Goal: Task Accomplishment & Management: Use online tool/utility

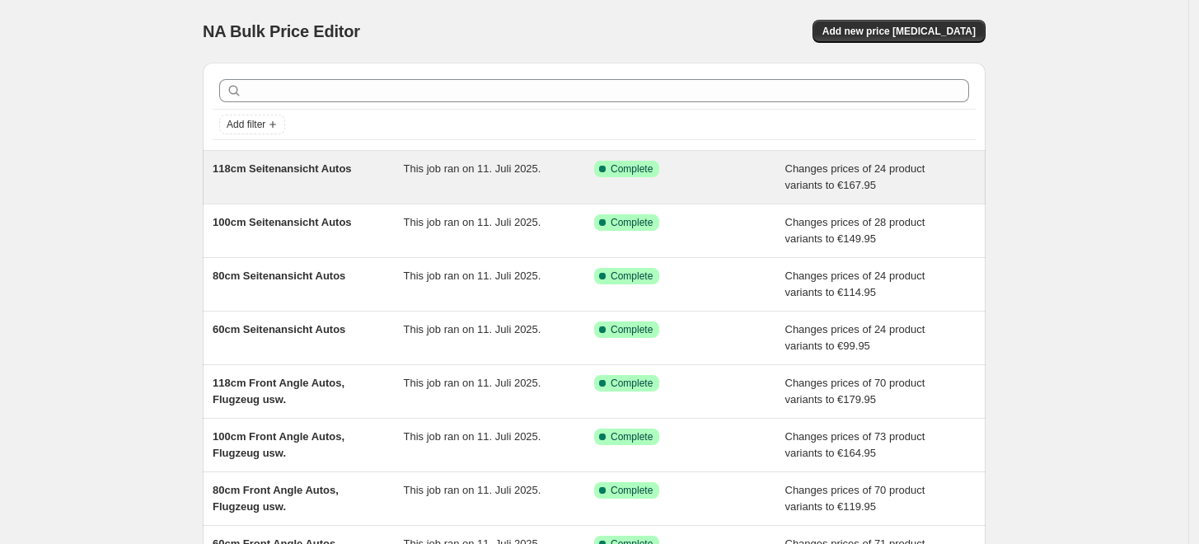
click at [354, 184] on div "118cm Seitenansicht Autos" at bounding box center [308, 177] width 191 height 33
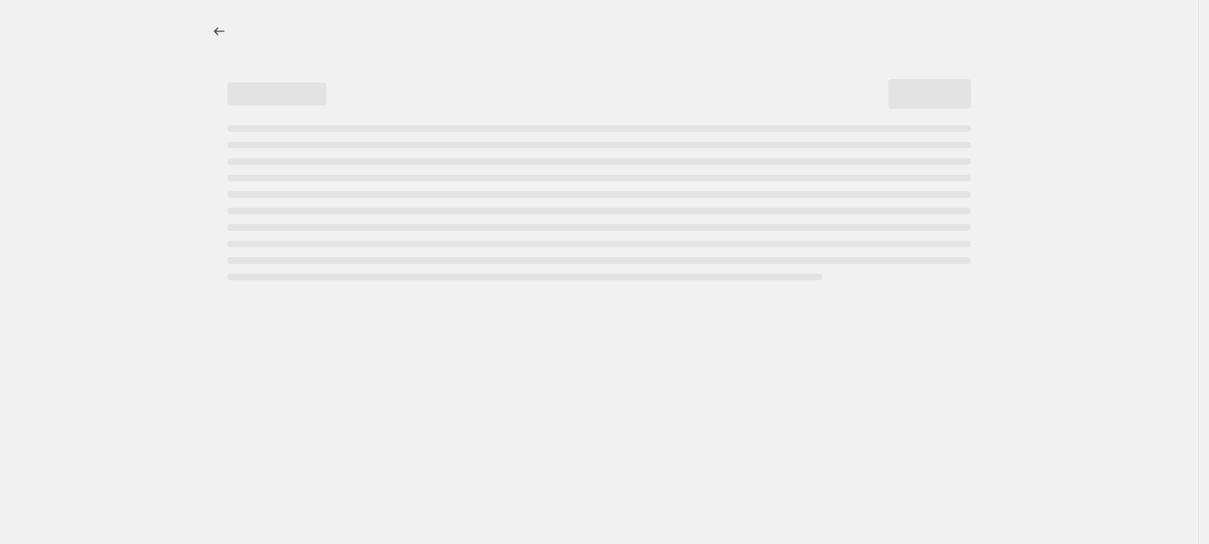
select select "to"
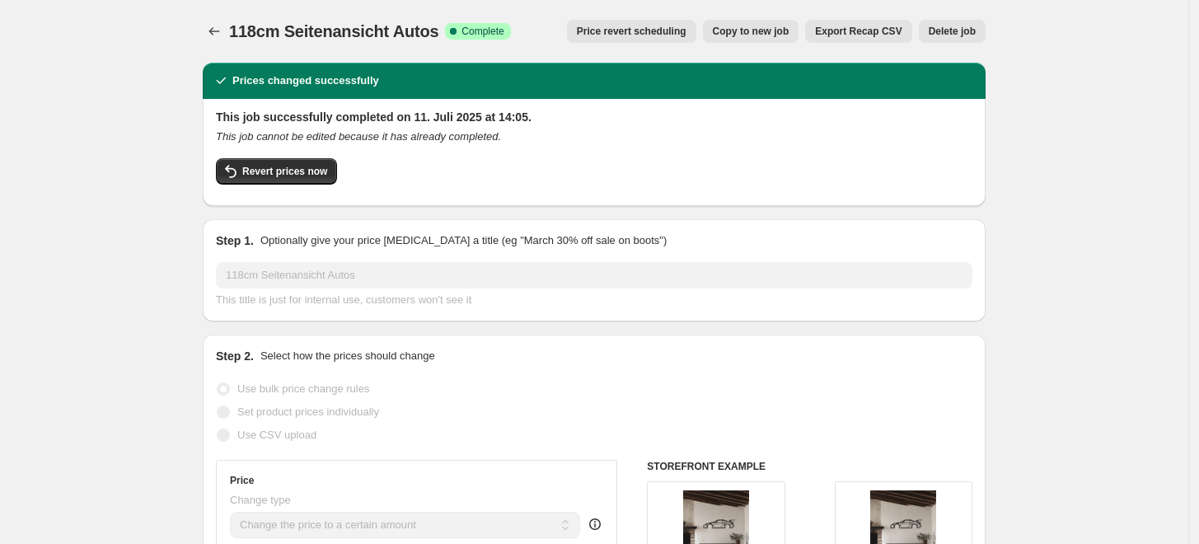
click at [771, 31] on span "Copy to new job" at bounding box center [751, 31] width 77 height 13
select select "to"
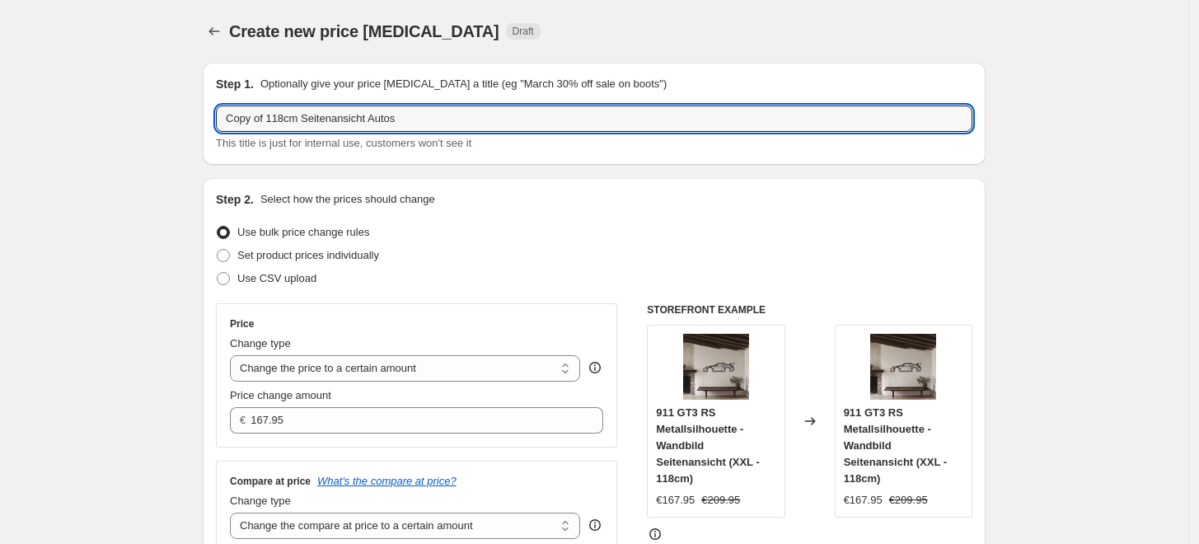
drag, startPoint x: 273, startPoint y: 123, endPoint x: 184, endPoint y: 124, distance: 89.0
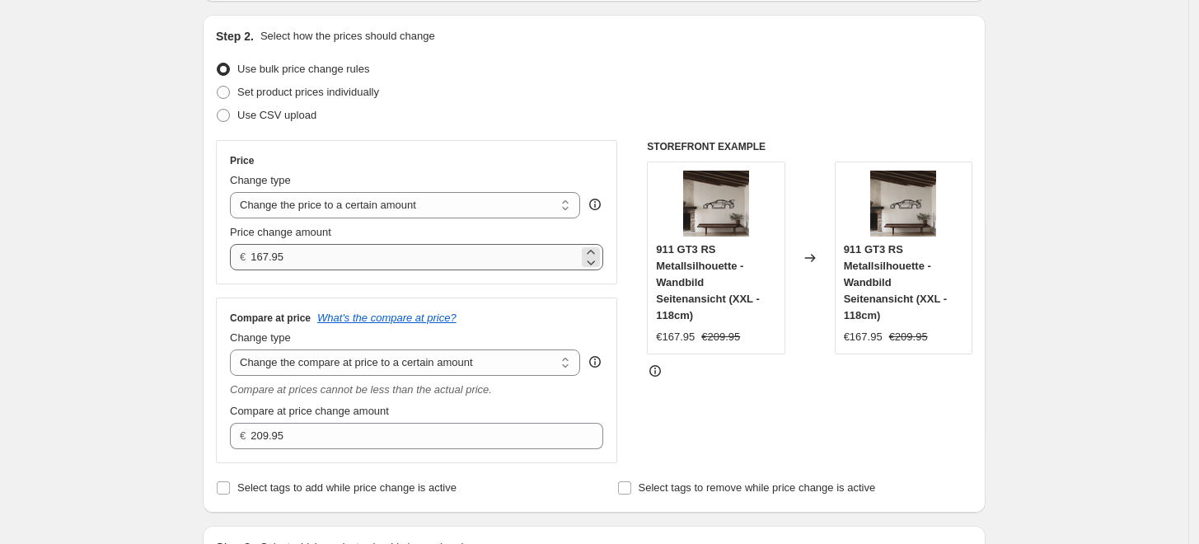
scroll to position [183, 0]
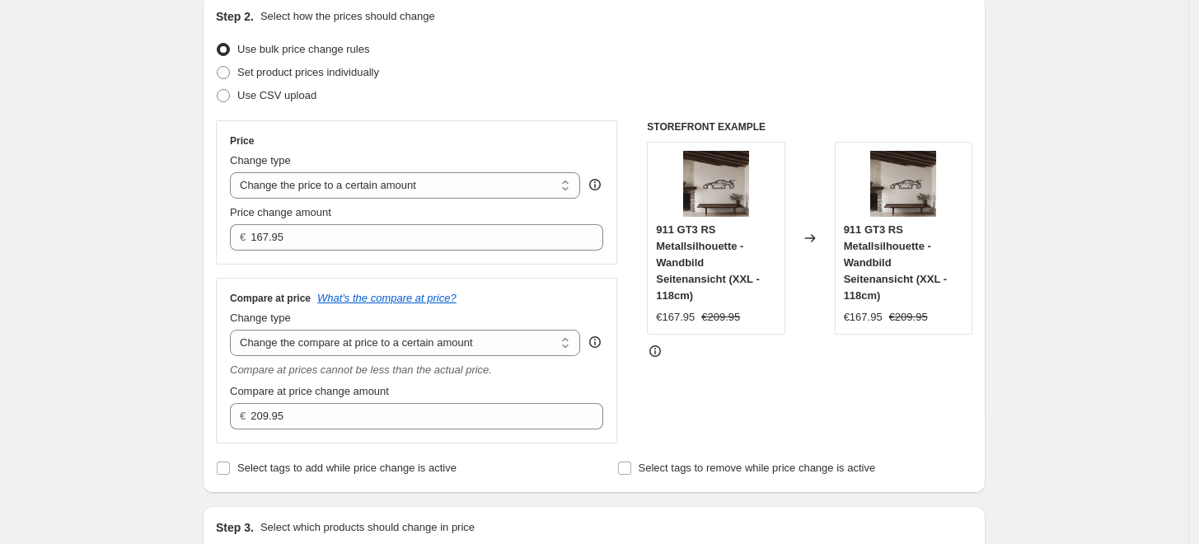
type input "118cm Seitenansicht Autos"
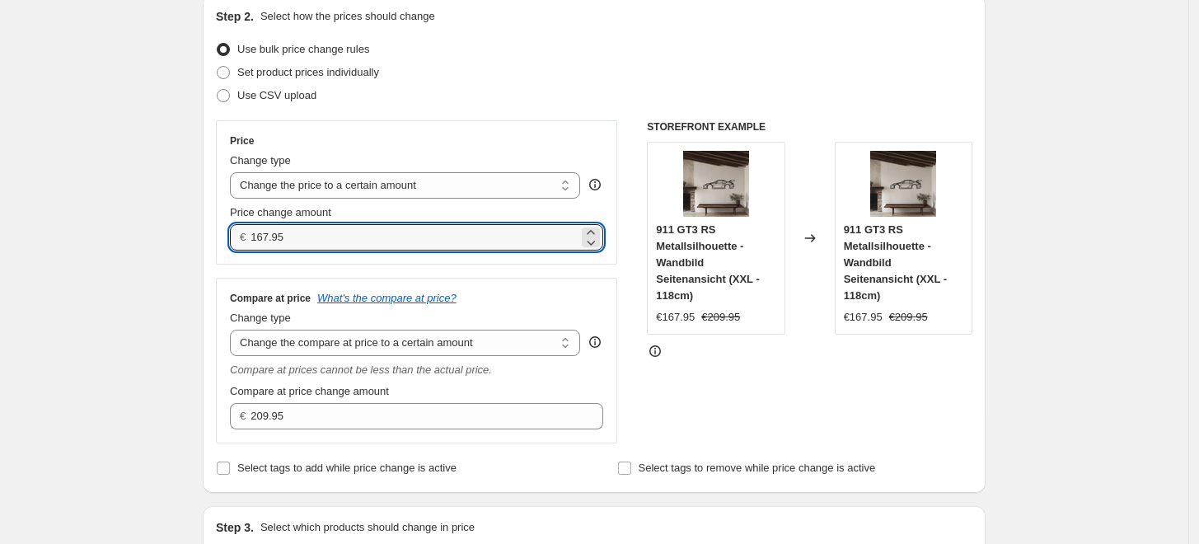
drag, startPoint x: 328, startPoint y: 240, endPoint x: 176, endPoint y: 248, distance: 151.9
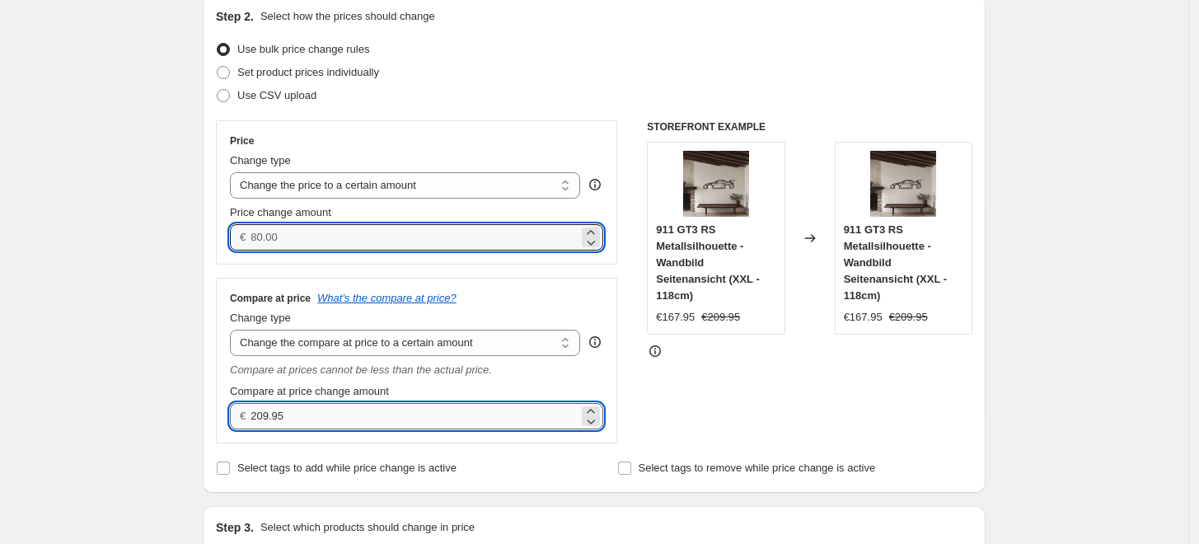
type input "0.00"
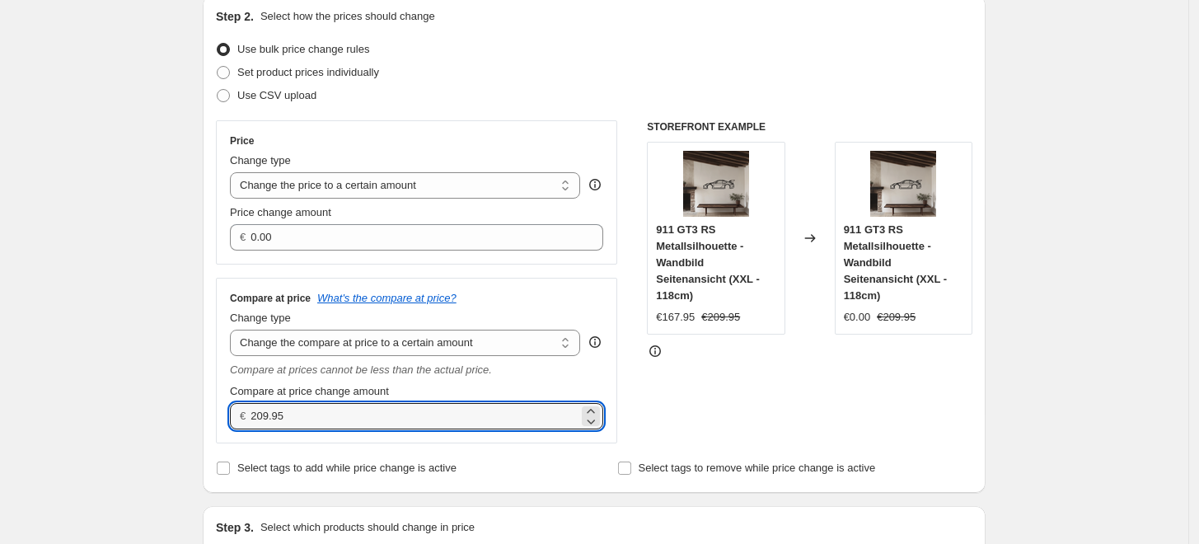
drag, startPoint x: 298, startPoint y: 414, endPoint x: 192, endPoint y: 412, distance: 106.3
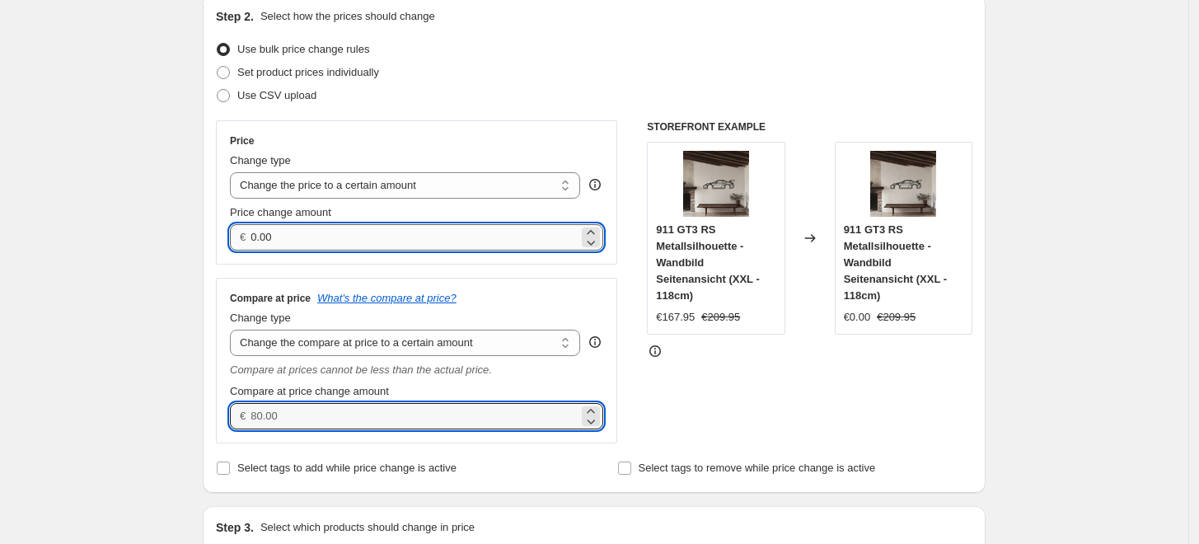
type input "0.00"
click at [290, 244] on input "0.00" at bounding box center [414, 237] width 327 height 26
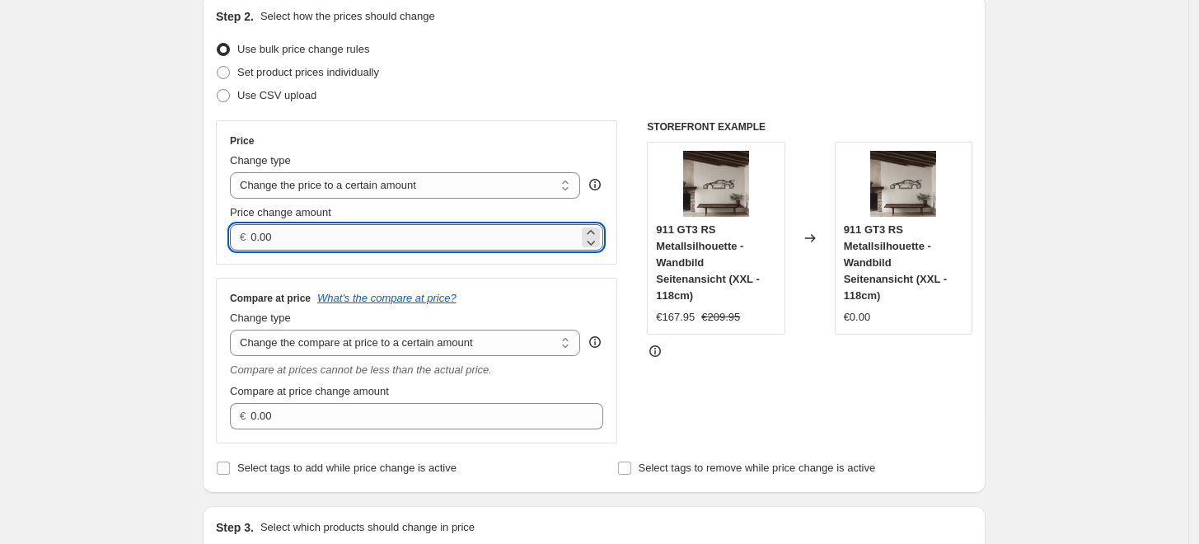
click at [299, 240] on input "0.00" at bounding box center [414, 237] width 327 height 26
drag, startPoint x: 195, startPoint y: 237, endPoint x: 181, endPoint y: 238, distance: 13.2
type input "209.95"
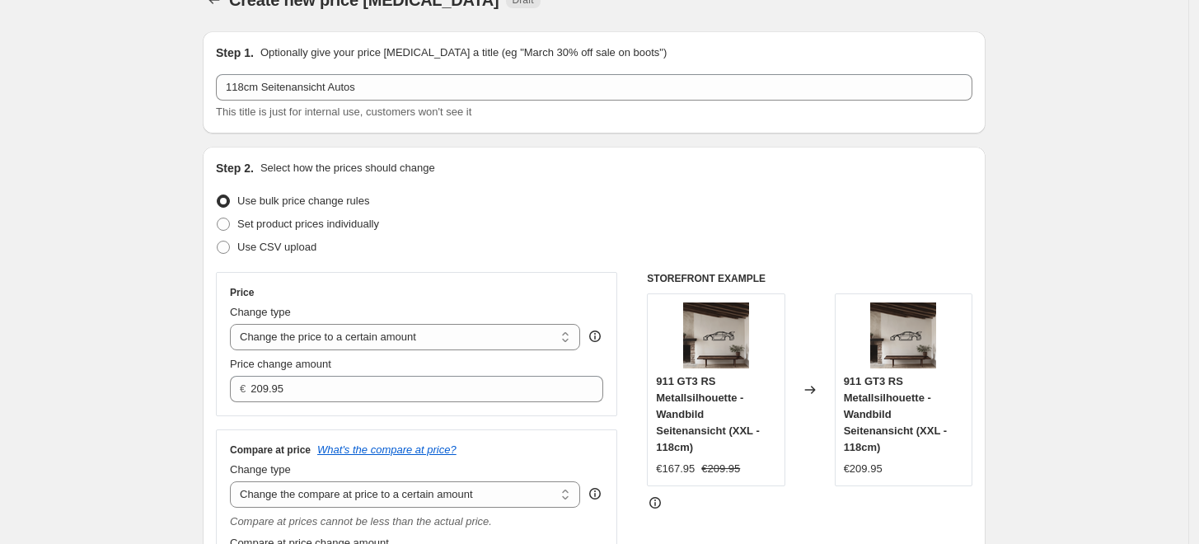
scroll to position [0, 0]
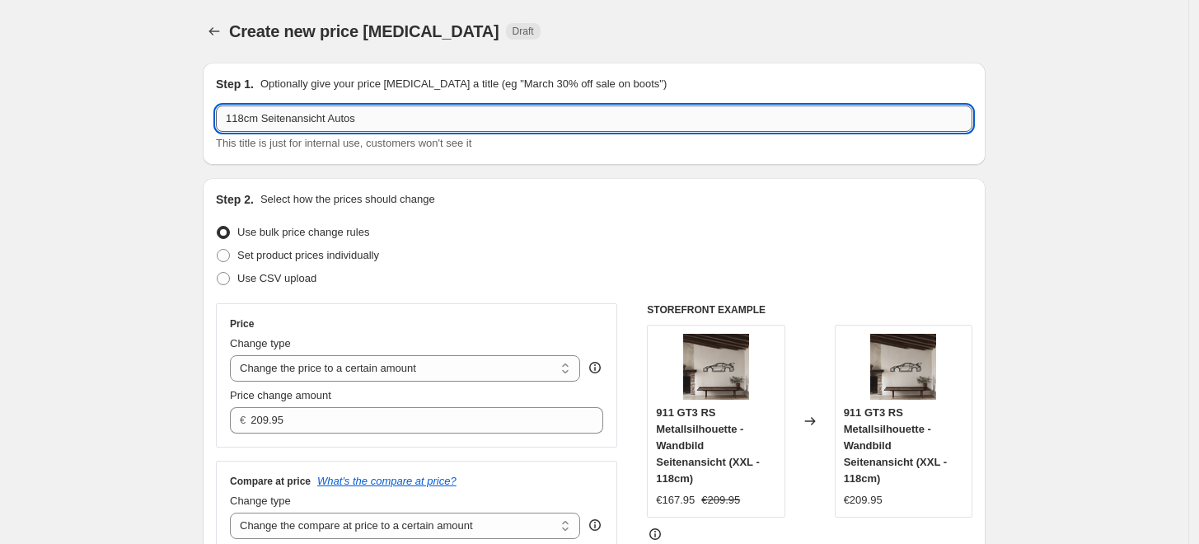
click at [448, 126] on input "118cm Seitenansicht Autos" at bounding box center [594, 118] width 757 height 26
drag, startPoint x: 444, startPoint y: 124, endPoint x: 359, endPoint y: 128, distance: 85.0
click at [359, 128] on input "118cm Seitenansicht Autos Normale Preise" at bounding box center [594, 118] width 757 height 26
type input "118cm Seitenansicht Autos Normale Preise"
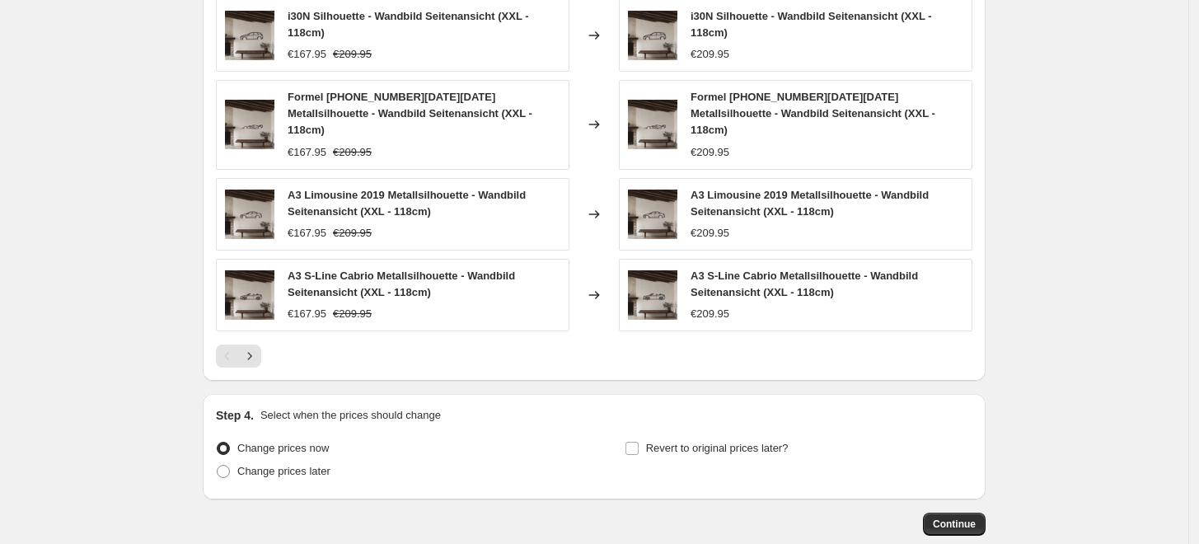
scroll to position [1099, 0]
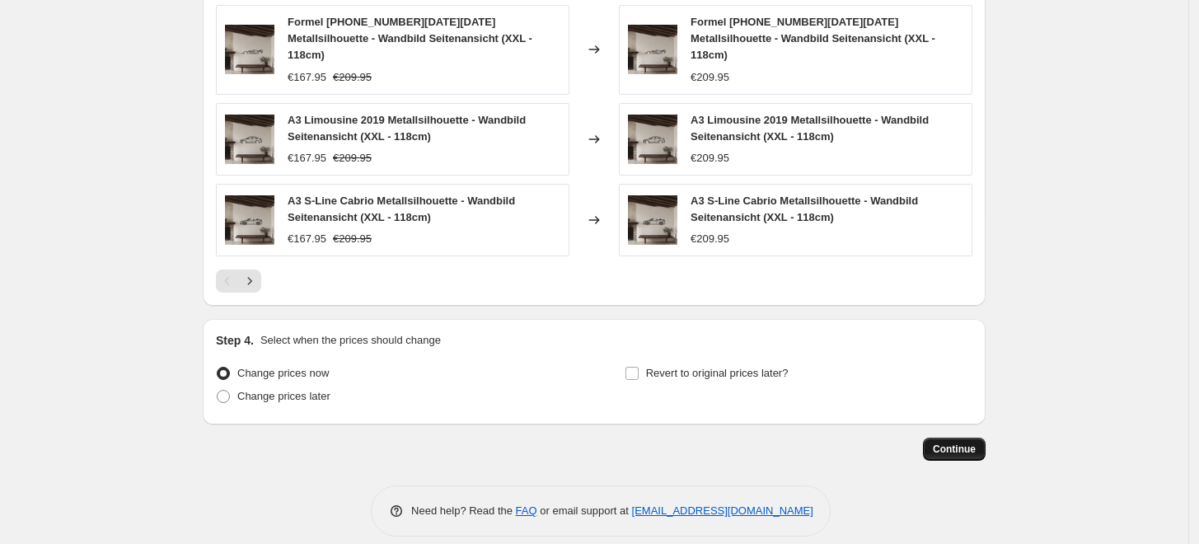
click at [956, 443] on span "Continue" at bounding box center [954, 449] width 43 height 13
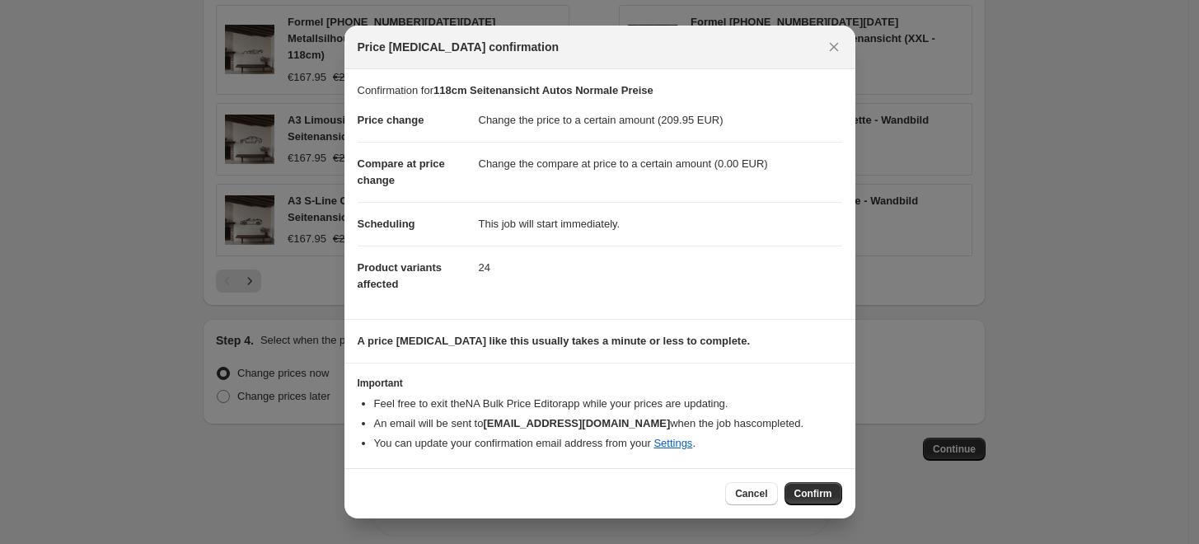
click at [816, 495] on span "Confirm" at bounding box center [814, 493] width 38 height 13
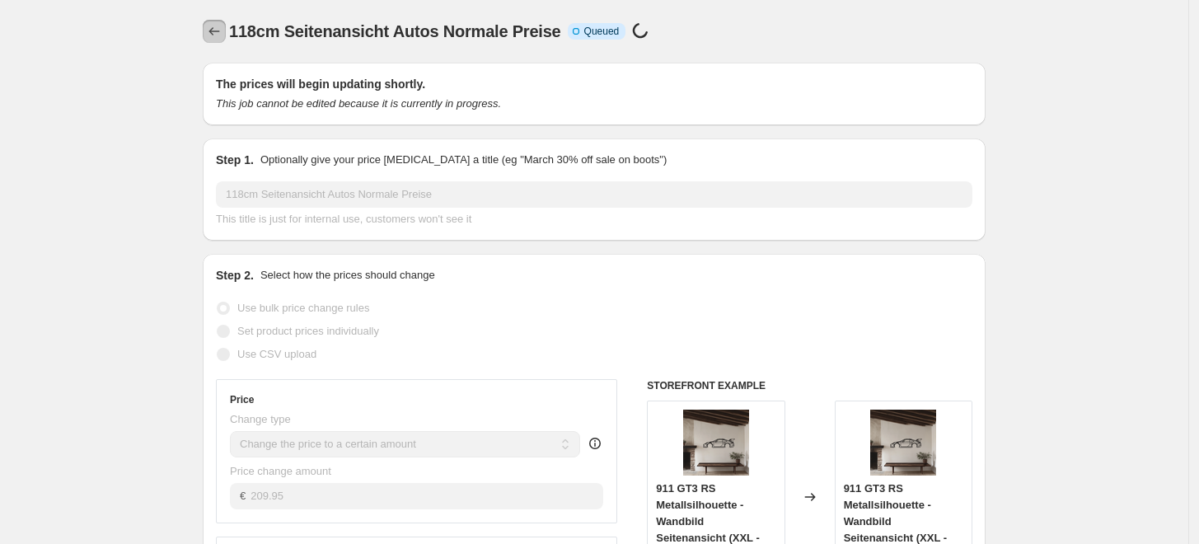
click at [214, 33] on icon "Price change jobs" at bounding box center [214, 31] width 16 height 16
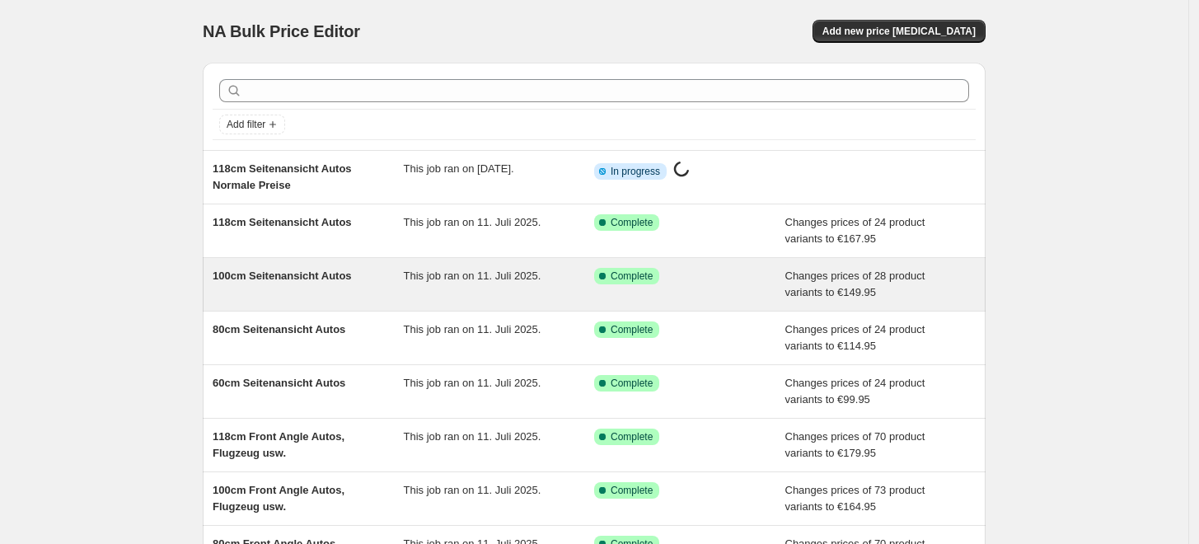
click at [415, 284] on div "This job ran on 11. Juli 2025." at bounding box center [499, 284] width 191 height 33
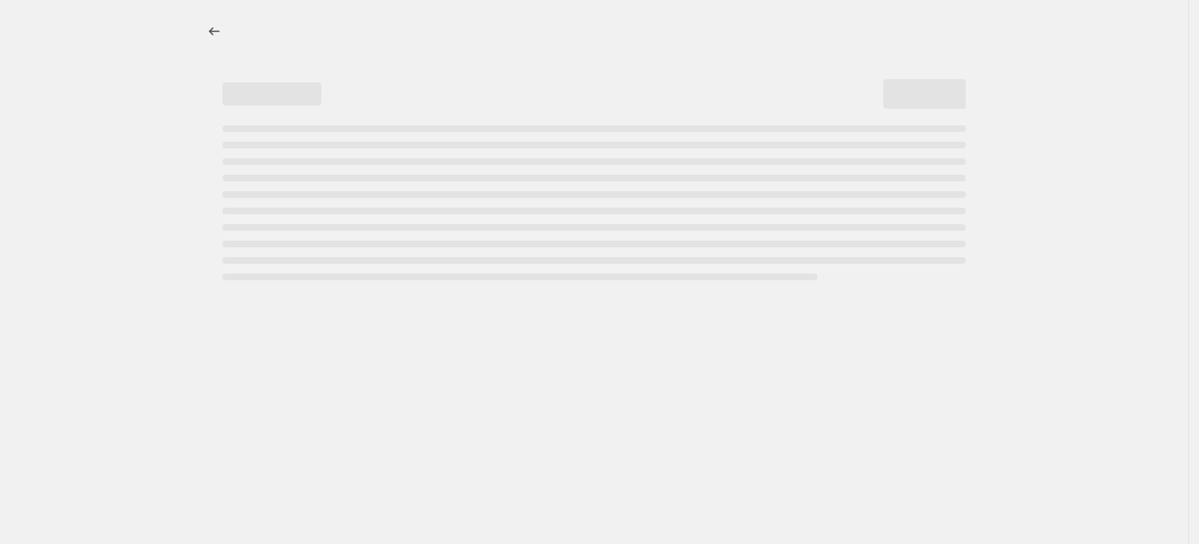
select select "to"
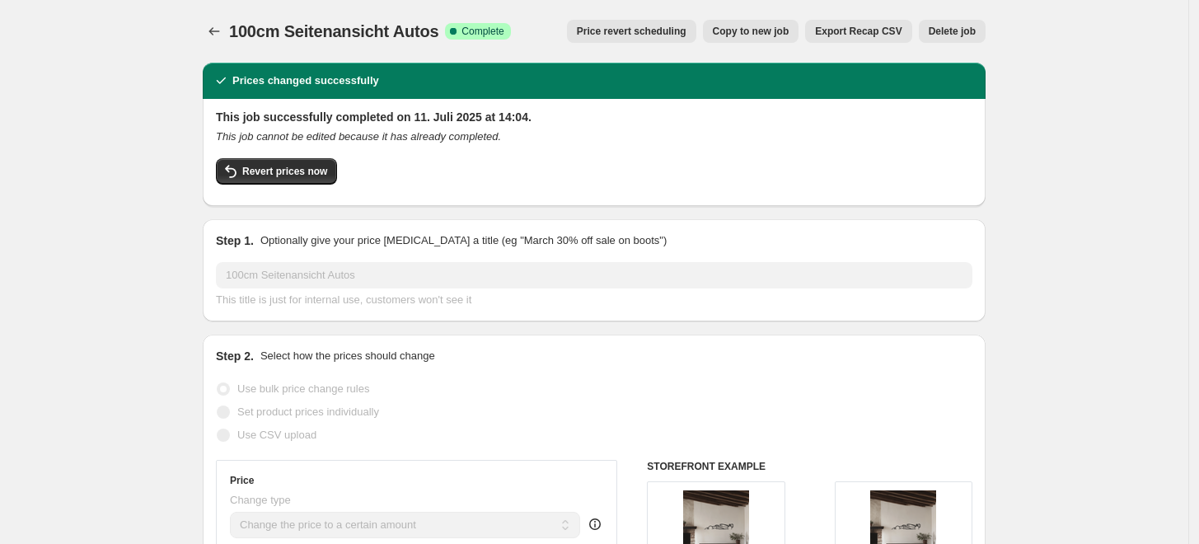
click at [753, 36] on span "Copy to new job" at bounding box center [751, 31] width 77 height 13
select select "to"
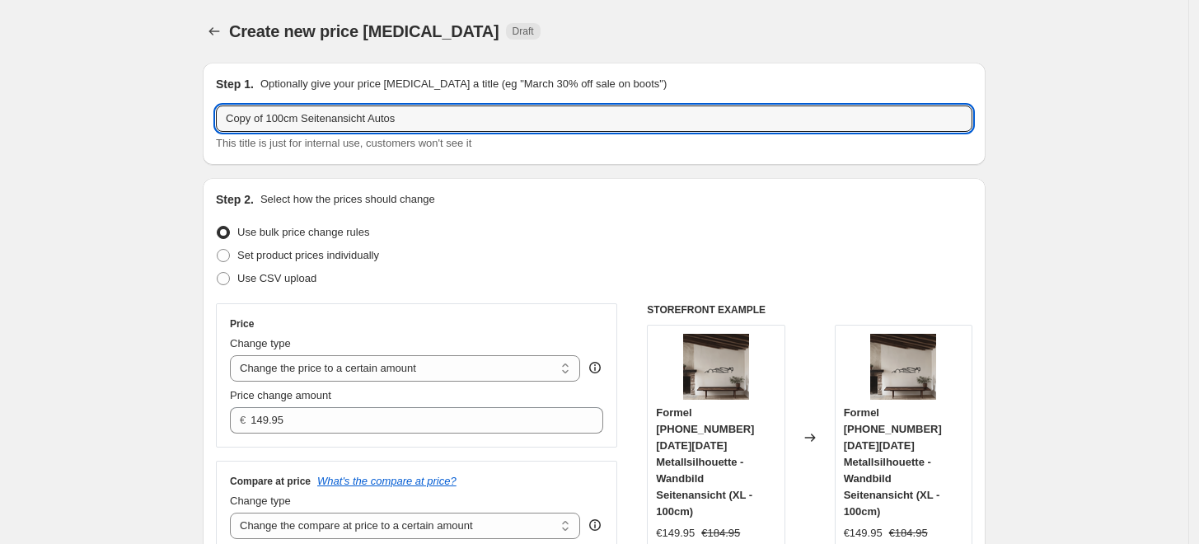
drag, startPoint x: 270, startPoint y: 117, endPoint x: 139, endPoint y: 125, distance: 131.3
click at [384, 115] on input "100cm Seitenansicht Autos" at bounding box center [594, 118] width 757 height 26
paste input "Normale Preise"
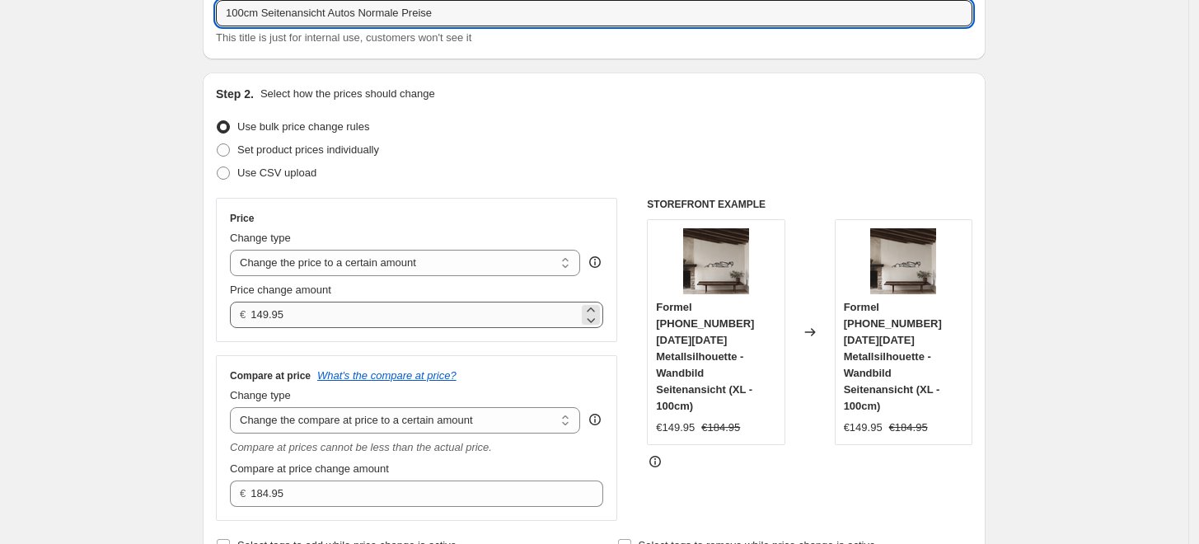
scroll to position [183, 0]
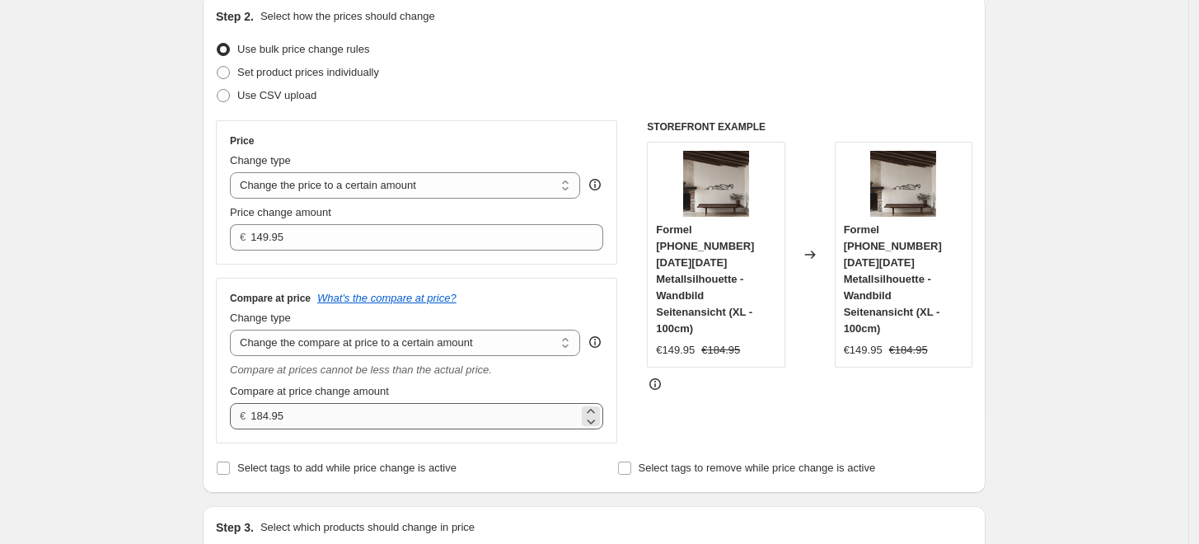
type input "100cm Seitenansicht Autos Normale Preise"
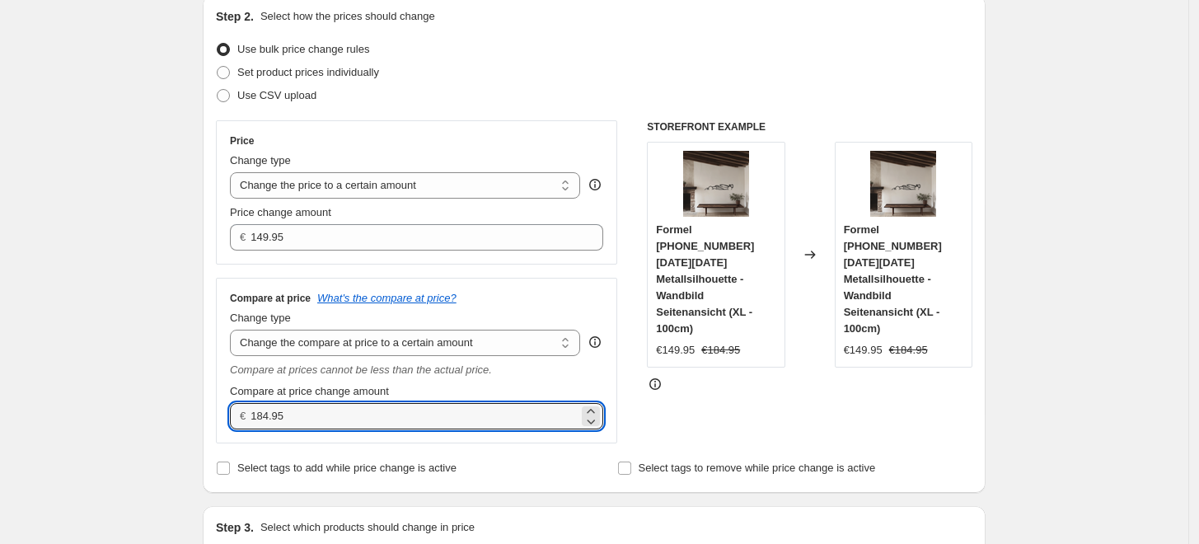
drag, startPoint x: 296, startPoint y: 411, endPoint x: 240, endPoint y: 410, distance: 56.1
click at [240, 410] on div "€ 184.95" at bounding box center [416, 416] width 373 height 26
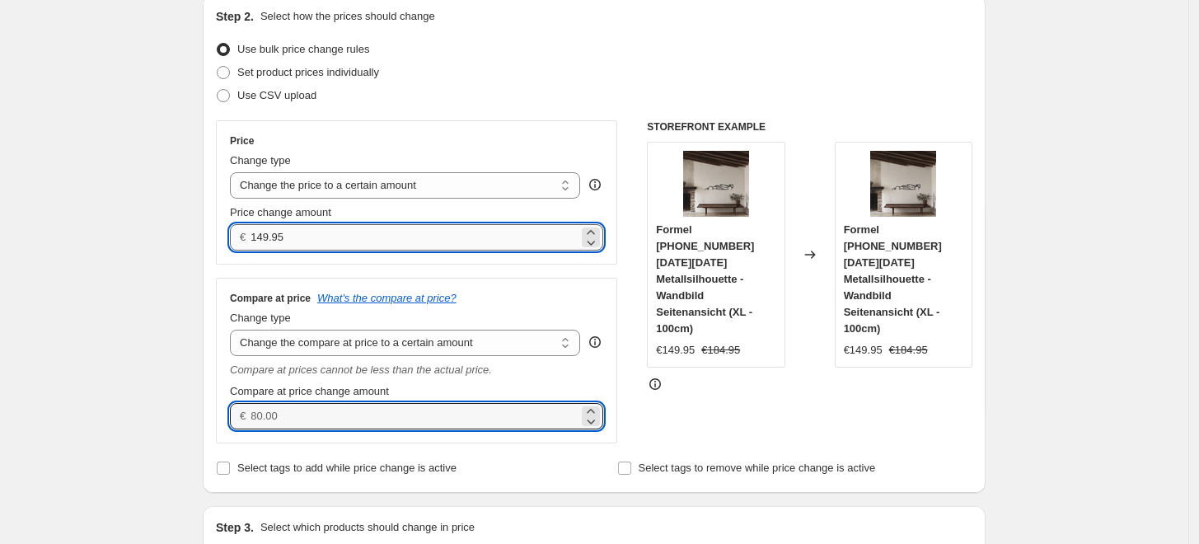
type input "0.00"
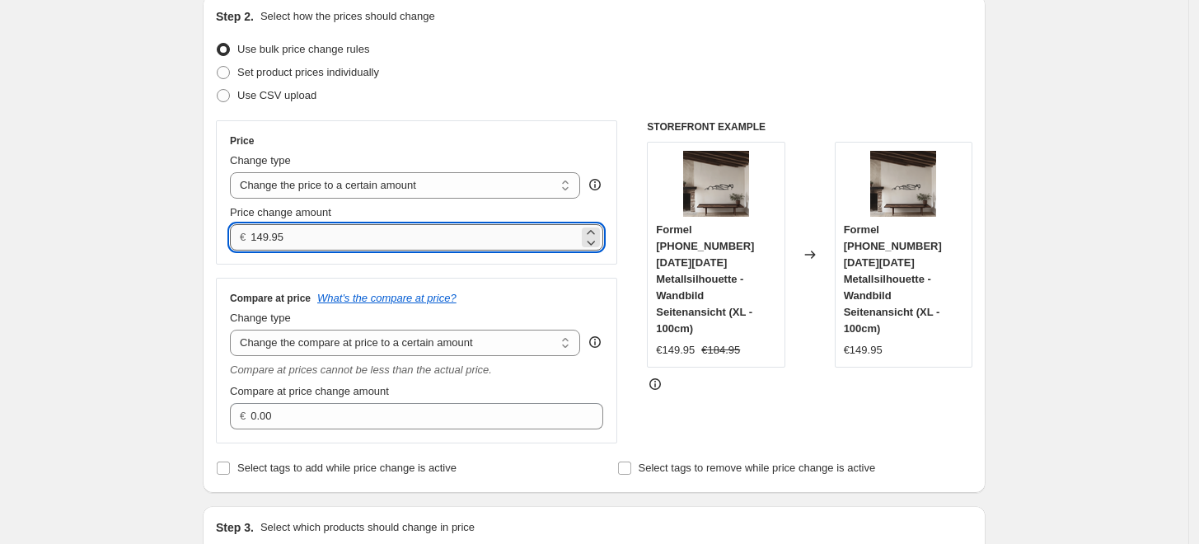
scroll to position [0, 0]
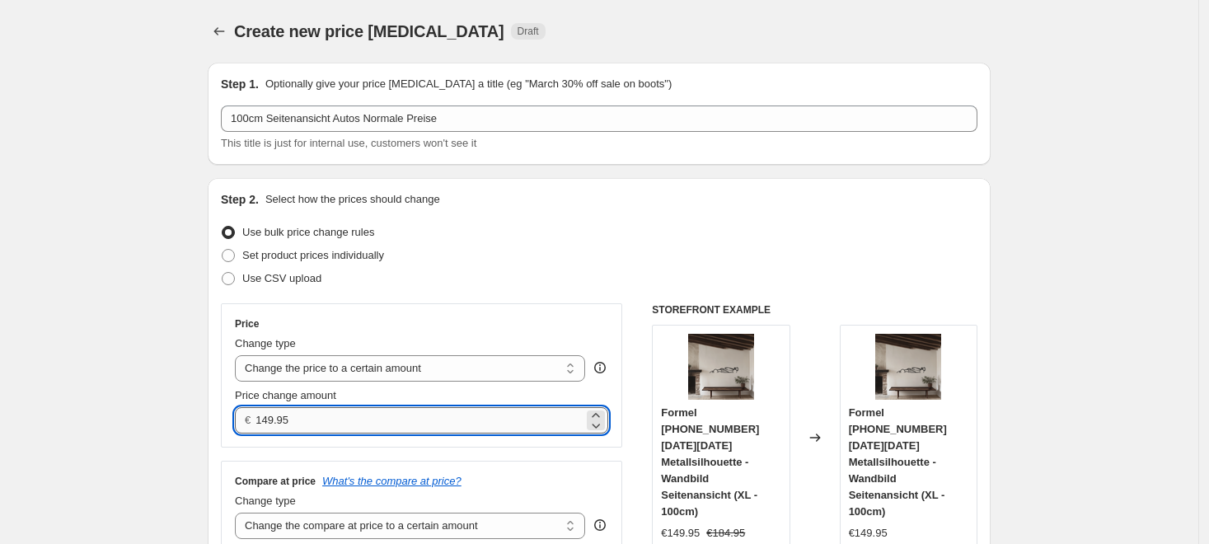
select select "to"
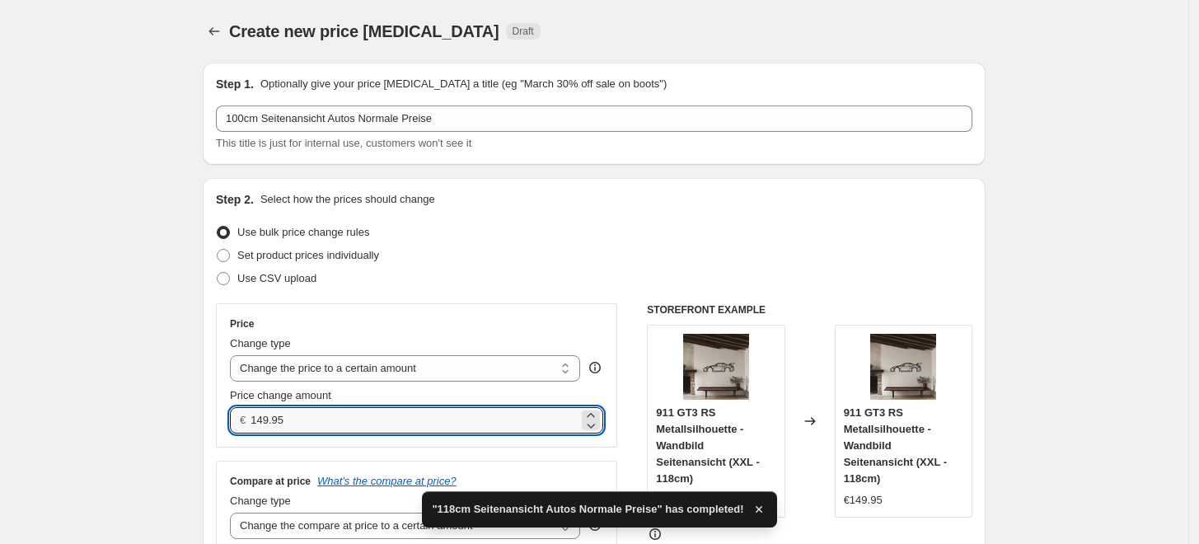
drag, startPoint x: 312, startPoint y: 414, endPoint x: 208, endPoint y: 414, distance: 104.7
click at [210, 412] on div "Step 2. Select how the prices should change Use bulk price change rules Set pro…" at bounding box center [594, 427] width 783 height 498
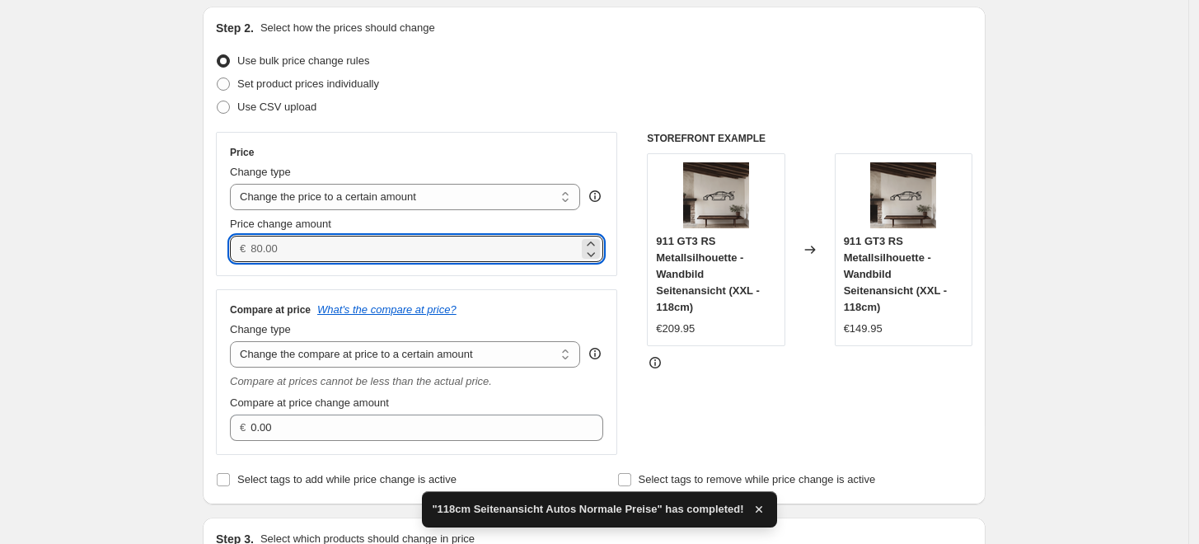
scroll to position [183, 0]
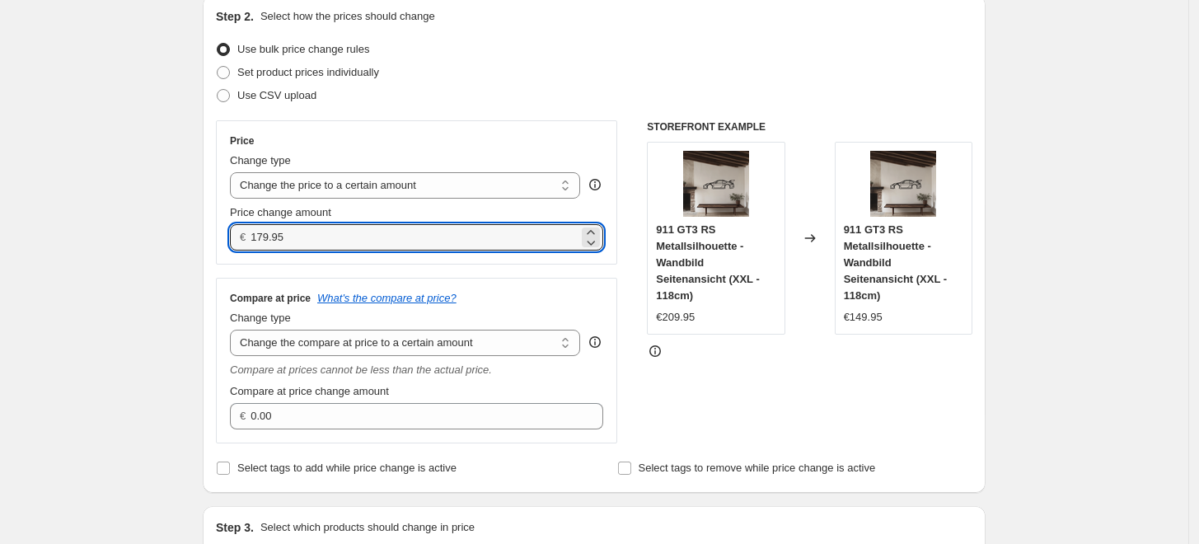
type input "179.95"
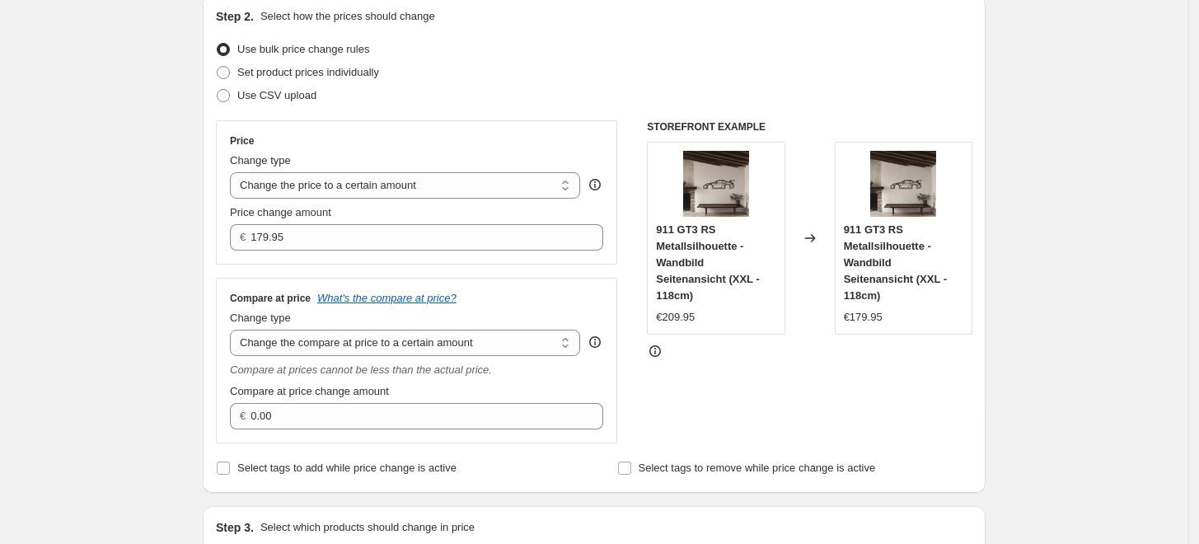
click at [1035, 242] on div "Create new price change job. This page is ready Create new price change job Dra…" at bounding box center [594, 436] width 1189 height 1238
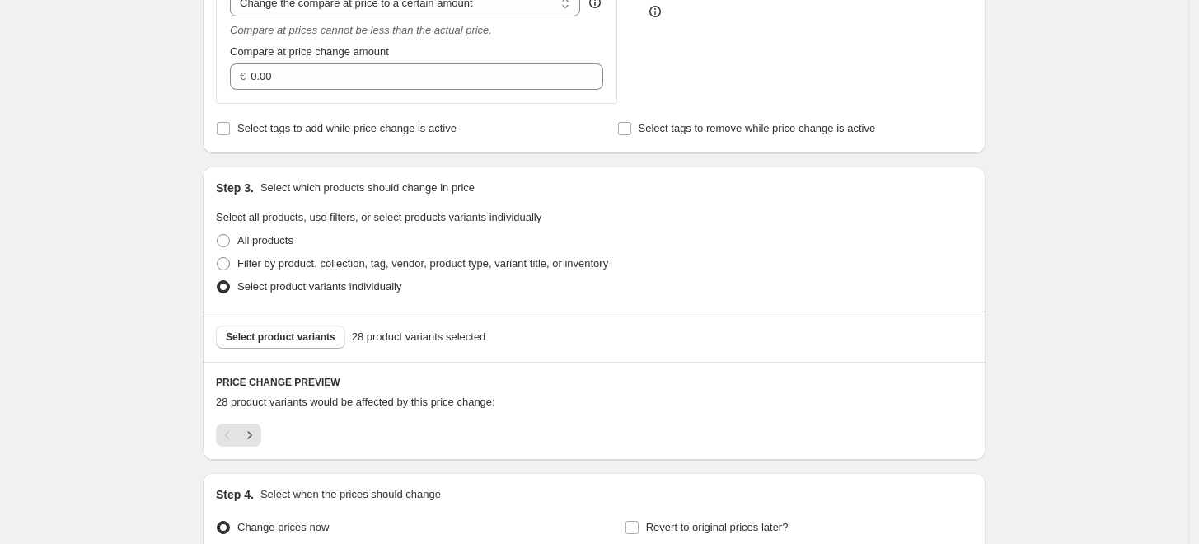
scroll to position [694, 0]
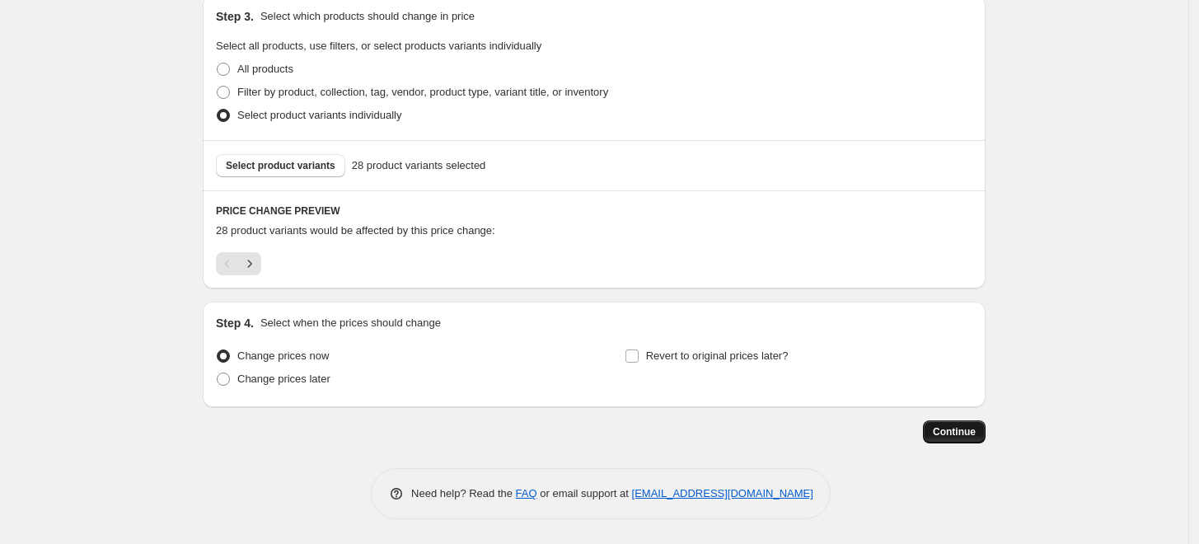
click at [975, 440] on button "Continue" at bounding box center [954, 431] width 63 height 23
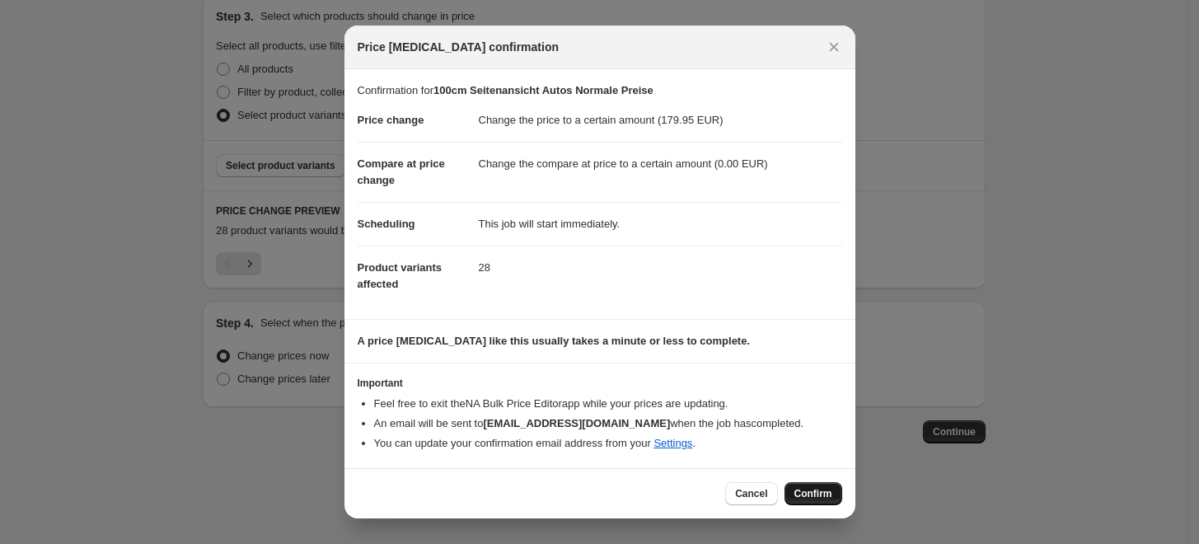
click at [801, 494] on span "Confirm" at bounding box center [814, 493] width 38 height 13
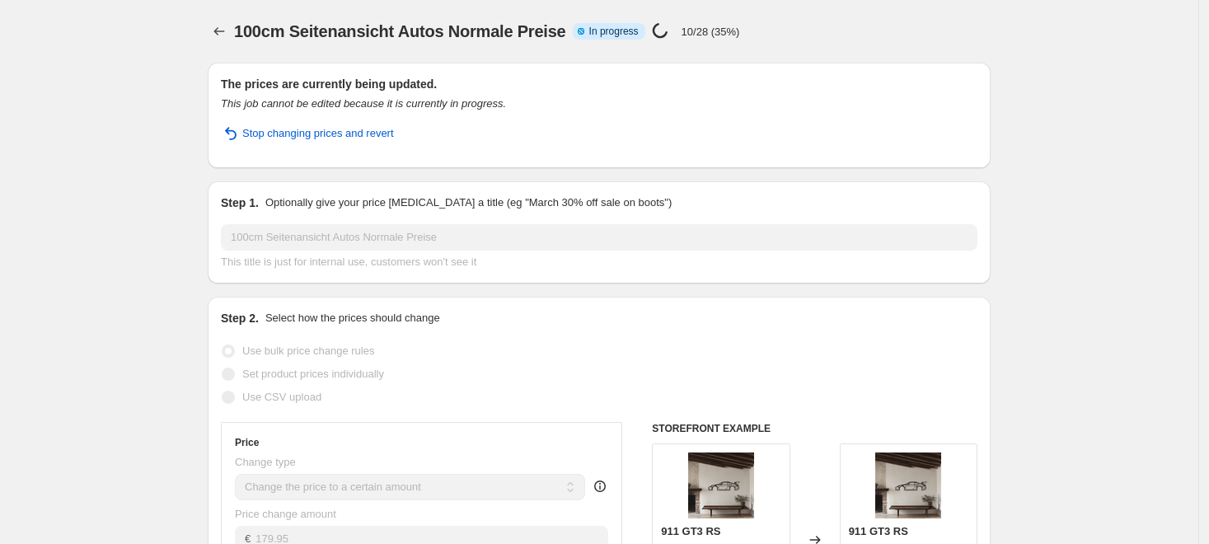
select select "to"
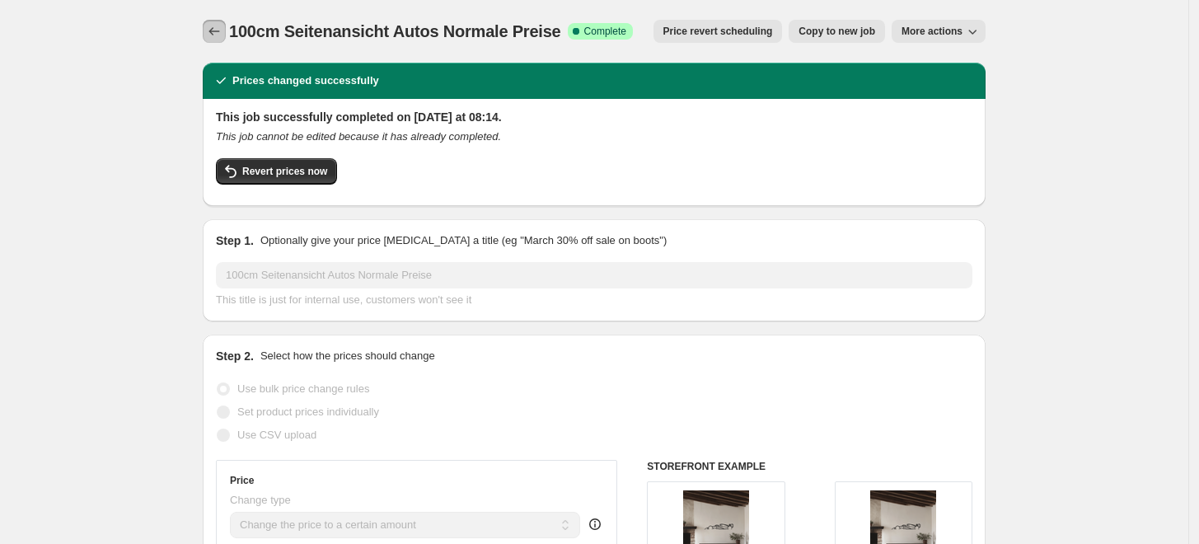
click at [218, 38] on icon "Price change jobs" at bounding box center [214, 31] width 16 height 16
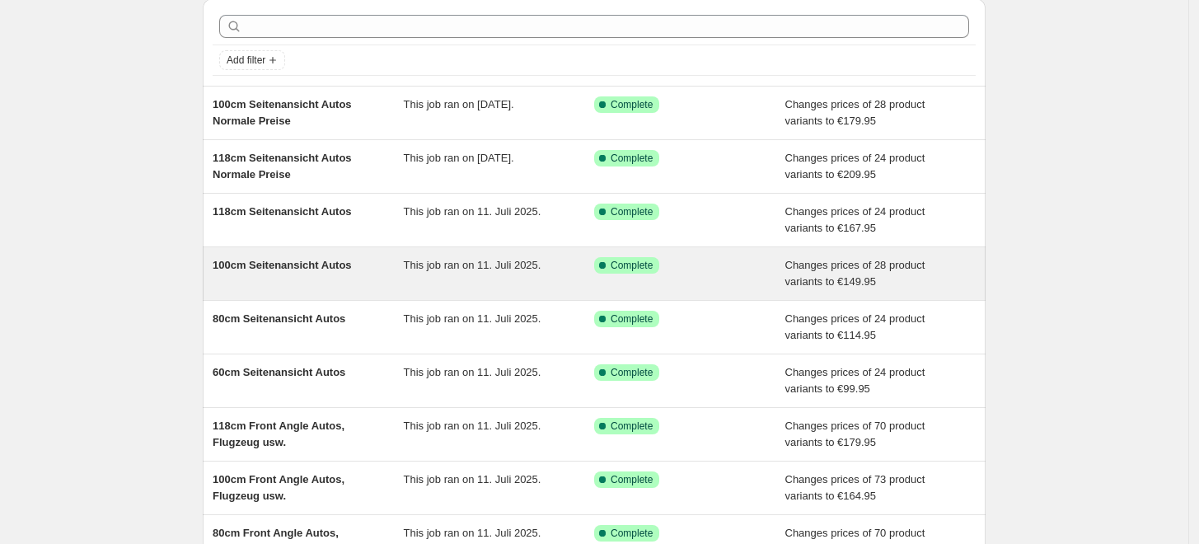
scroll to position [91, 0]
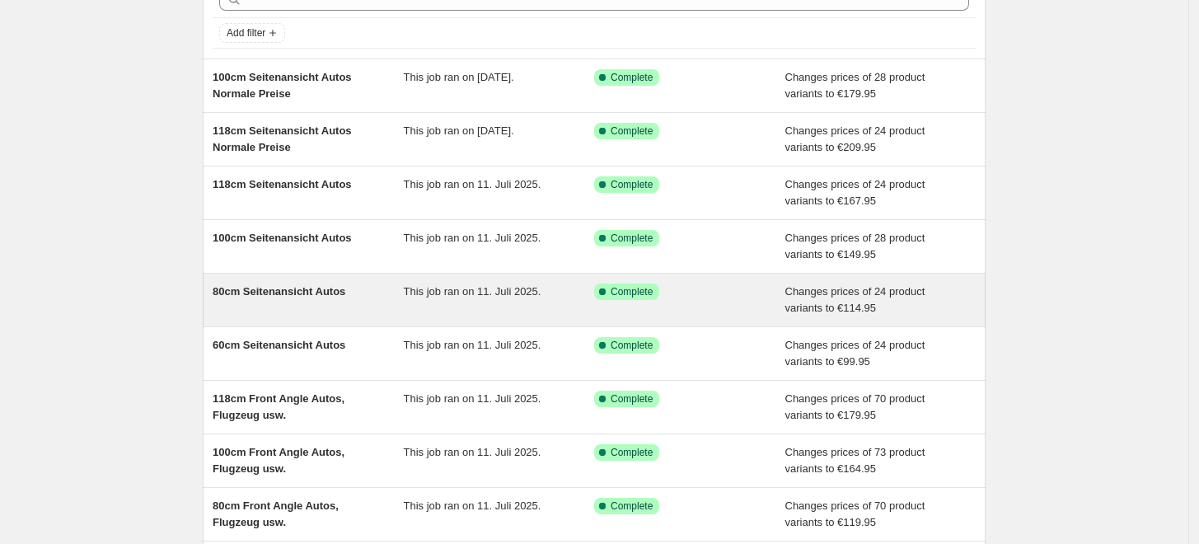
click at [328, 302] on div "80cm Seitenansicht Autos" at bounding box center [308, 300] width 191 height 33
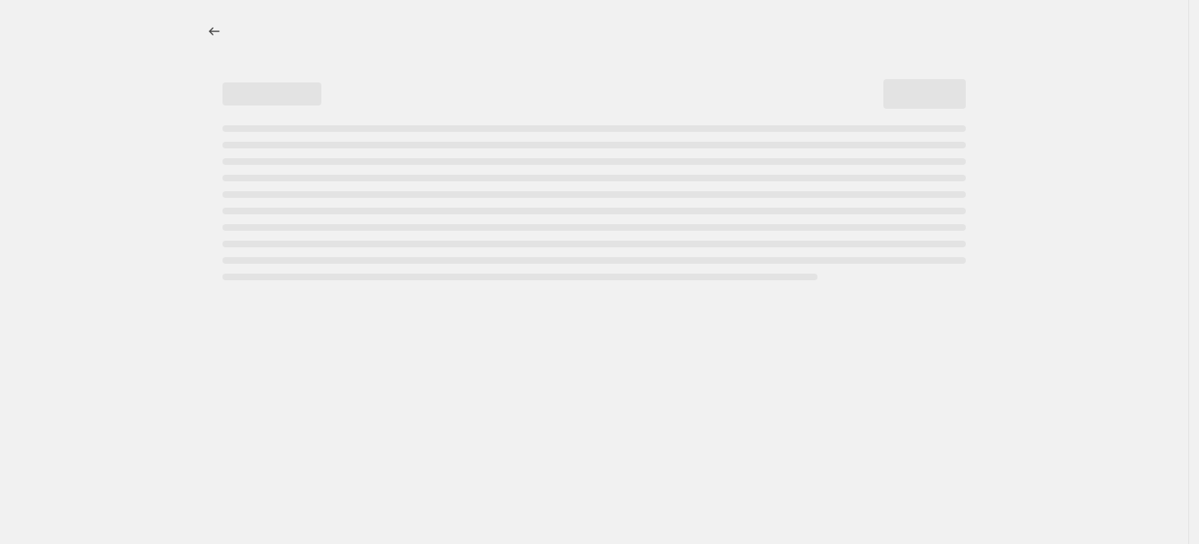
select select "to"
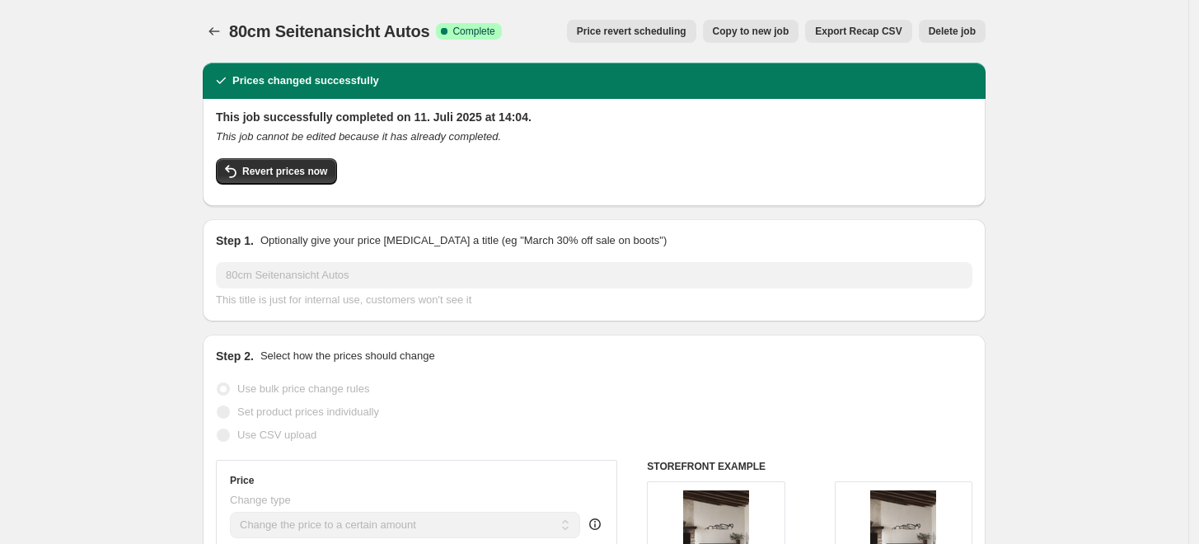
click at [790, 31] on span "Copy to new job" at bounding box center [751, 31] width 77 height 13
select select "to"
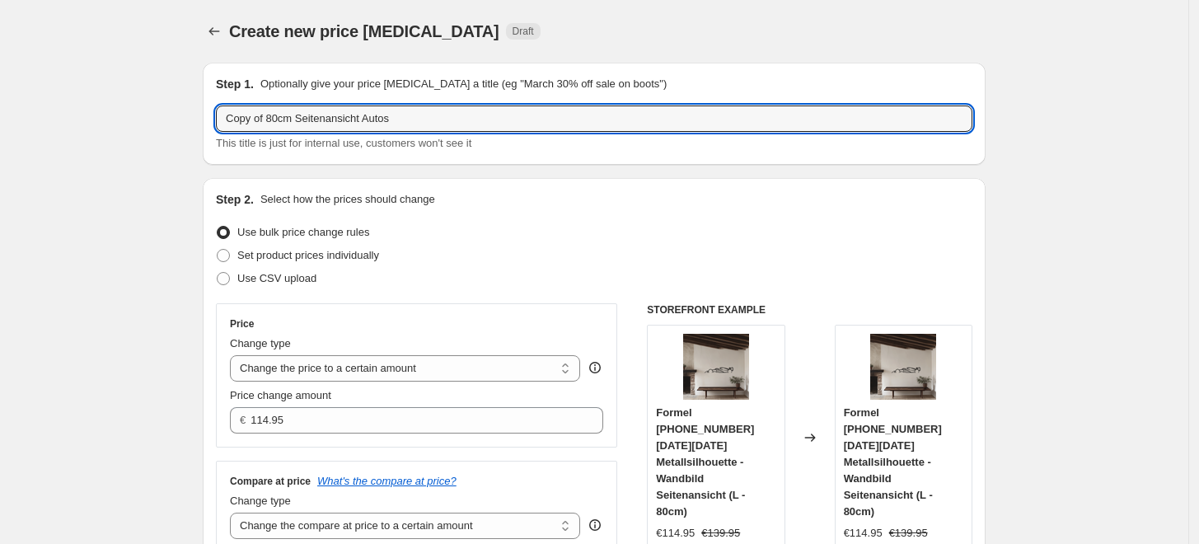
drag, startPoint x: 269, startPoint y: 120, endPoint x: 195, endPoint y: 120, distance: 73.4
click at [236, 119] on input "80cm Seitenansicht Autos" at bounding box center [594, 118] width 757 height 26
drag, startPoint x: 393, startPoint y: 118, endPoint x: 428, endPoint y: 110, distance: 35.6
click at [403, 115] on input "80cm Seitenansicht Autos" at bounding box center [594, 118] width 757 height 26
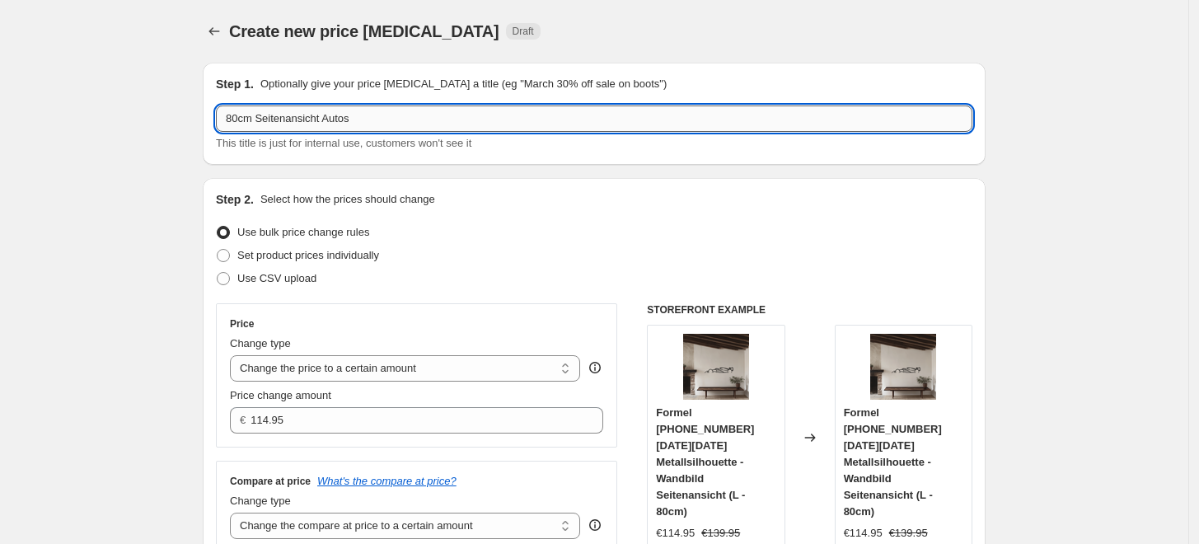
paste input "Normale Preise"
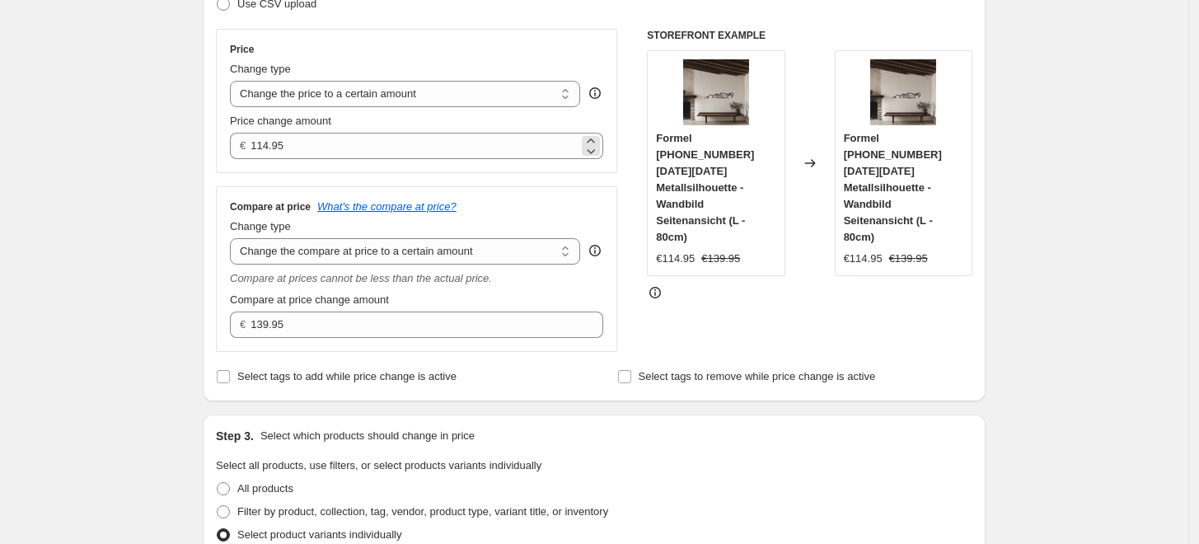
type input "80cm Seitenansicht Autos Normale Preise"
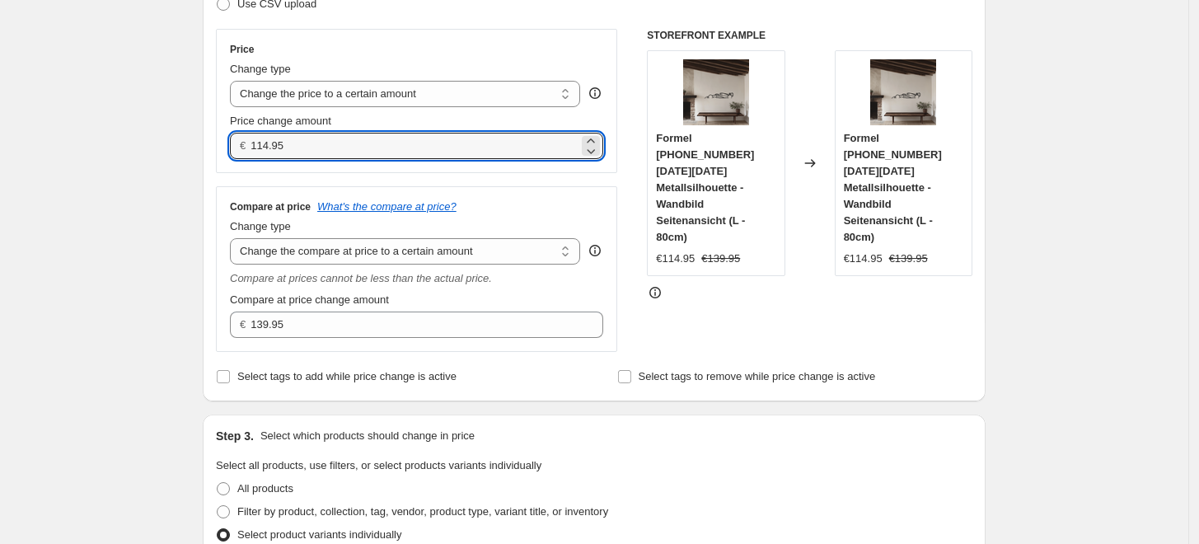
drag, startPoint x: 245, startPoint y: 151, endPoint x: 231, endPoint y: 151, distance: 14.0
click at [231, 151] on div "Price Change type Change the price to a certain amount Change the price by a ce…" at bounding box center [416, 101] width 401 height 144
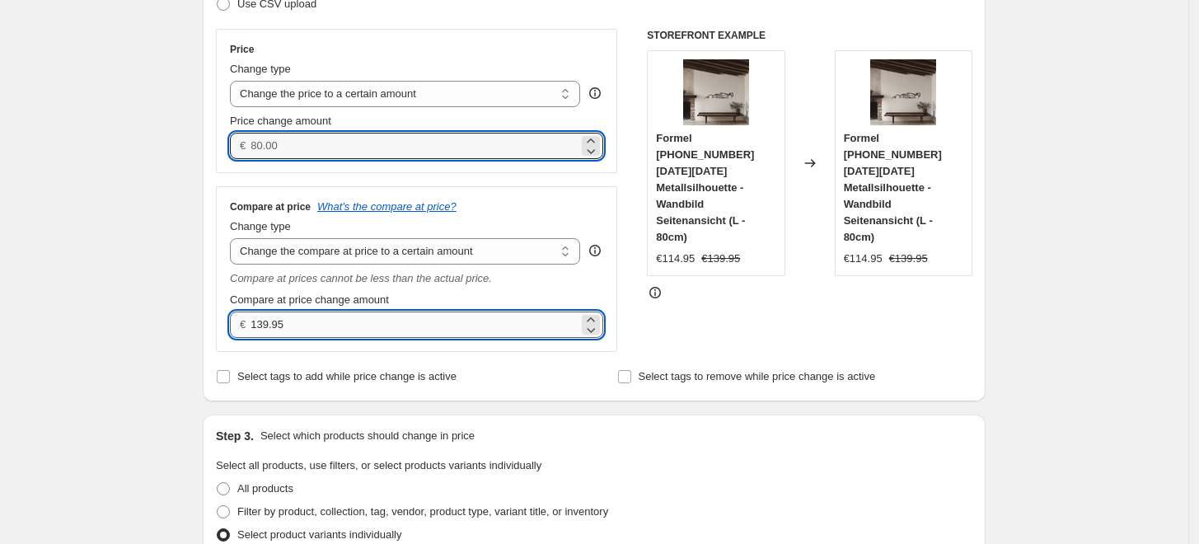
type input "0.00"
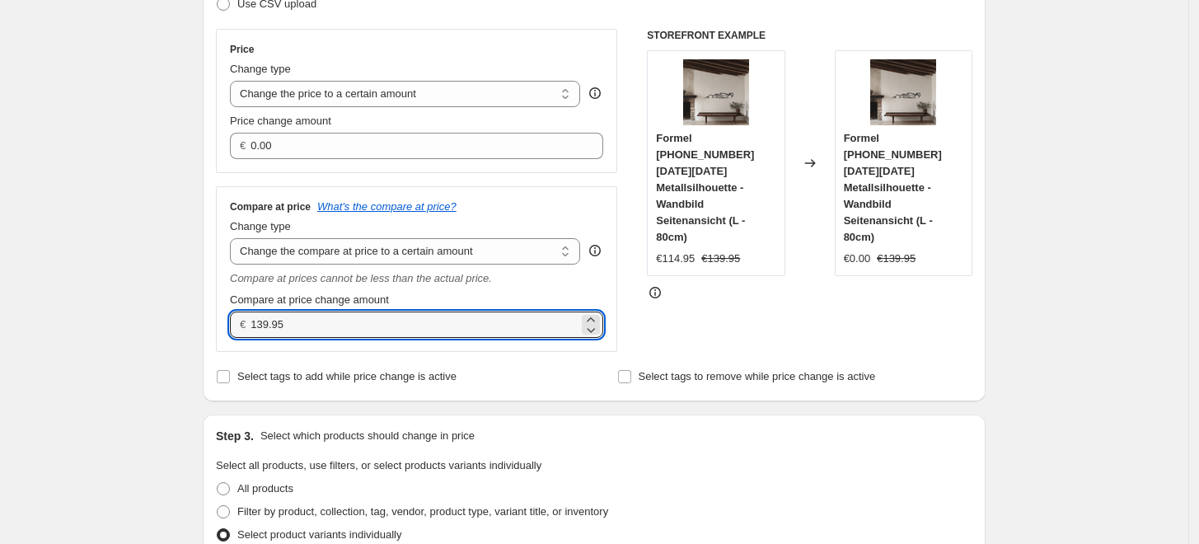
drag, startPoint x: 313, startPoint y: 326, endPoint x: 241, endPoint y: 318, distance: 73.0
click at [241, 318] on div "€ 139.95" at bounding box center [416, 325] width 373 height 26
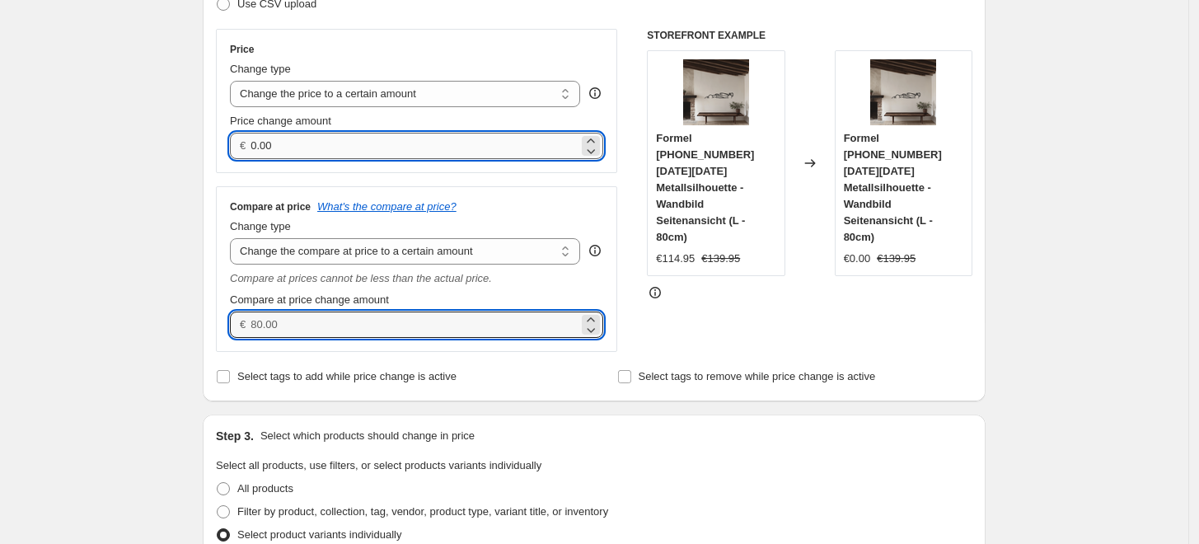
type input "0.00"
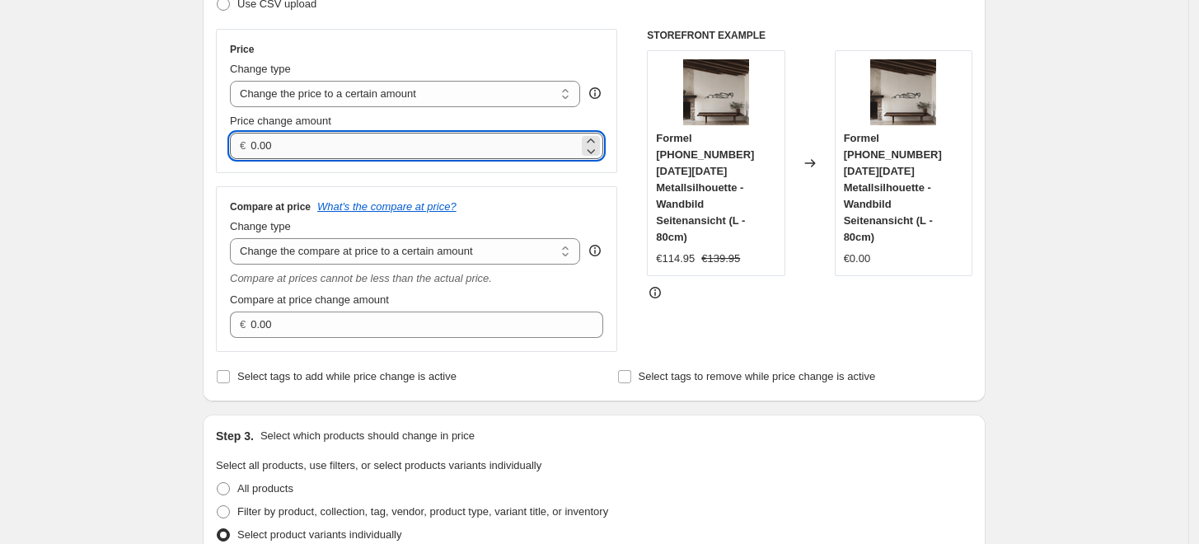
click at [278, 138] on input "0.00" at bounding box center [414, 146] width 327 height 26
click at [278, 138] on input "0.0013995" at bounding box center [414, 146] width 327 height 26
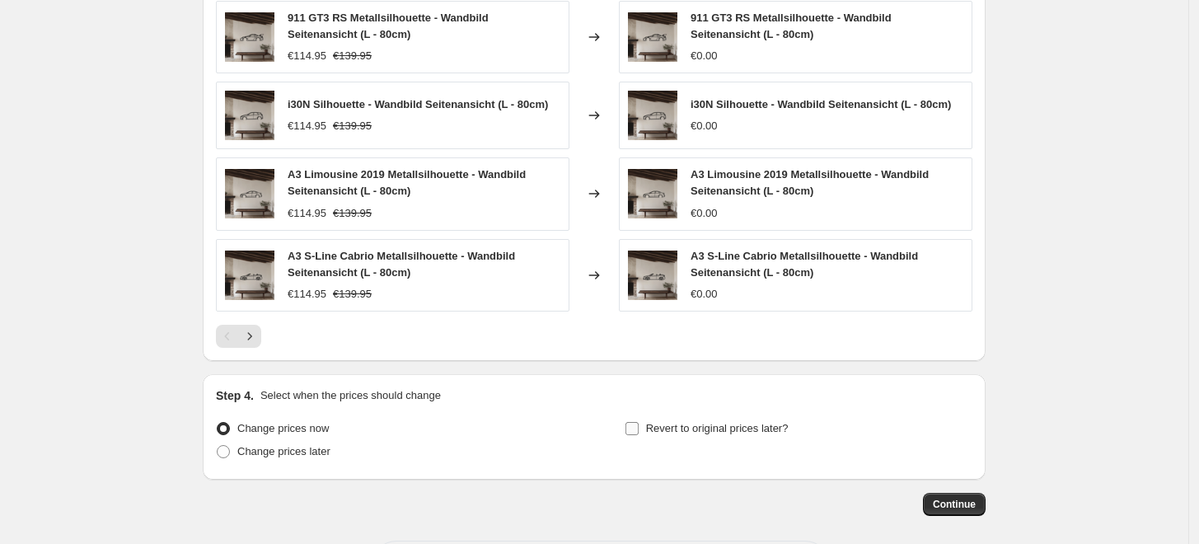
scroll to position [1094, 0]
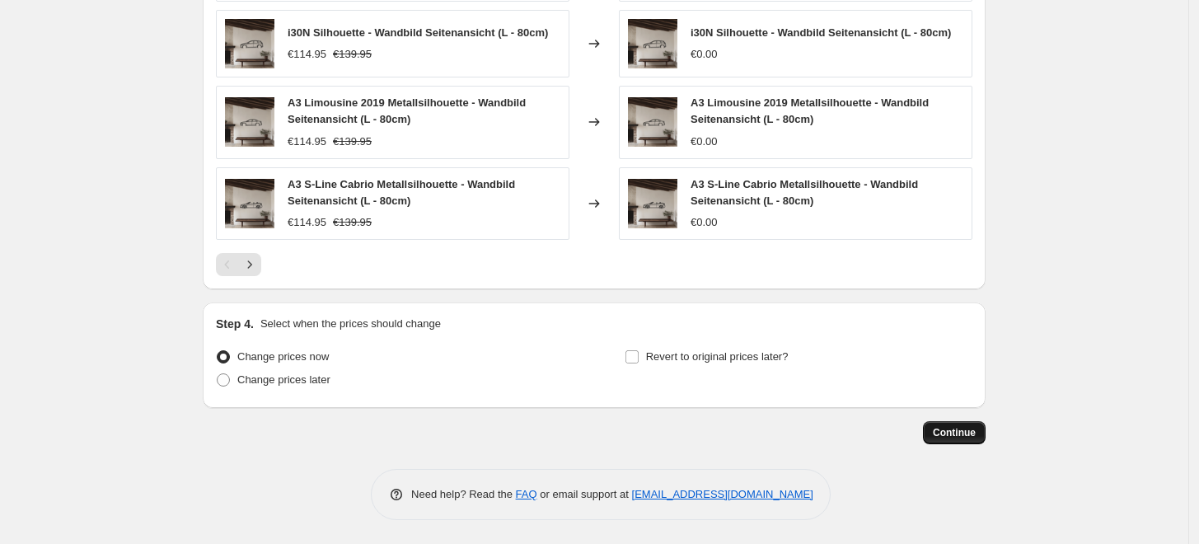
type input "139.95"
click at [946, 427] on span "Continue" at bounding box center [954, 432] width 43 height 13
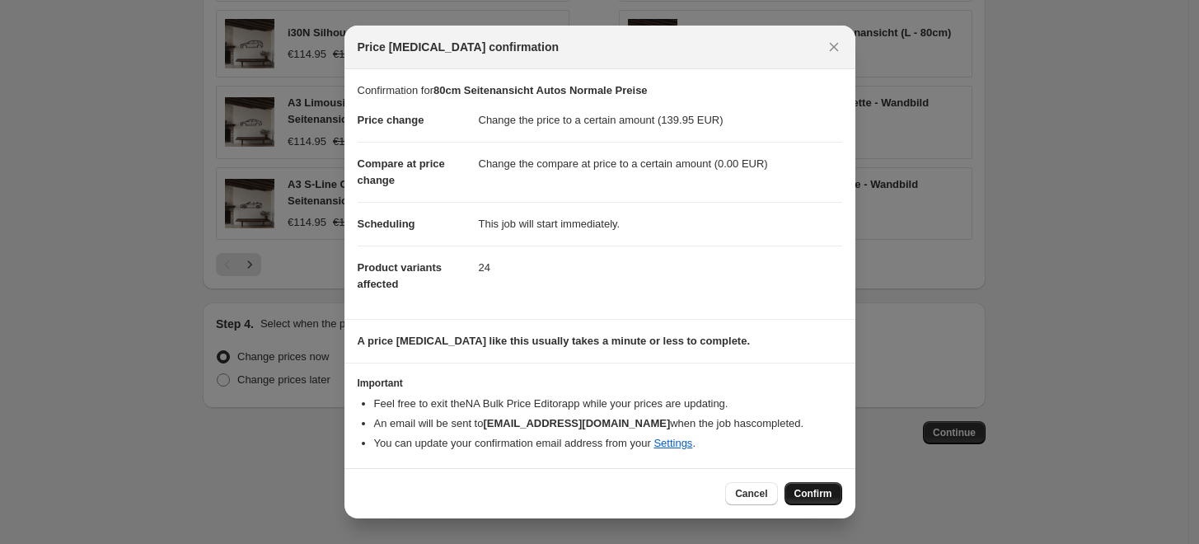
click at [837, 492] on button "Confirm" at bounding box center [814, 493] width 58 height 23
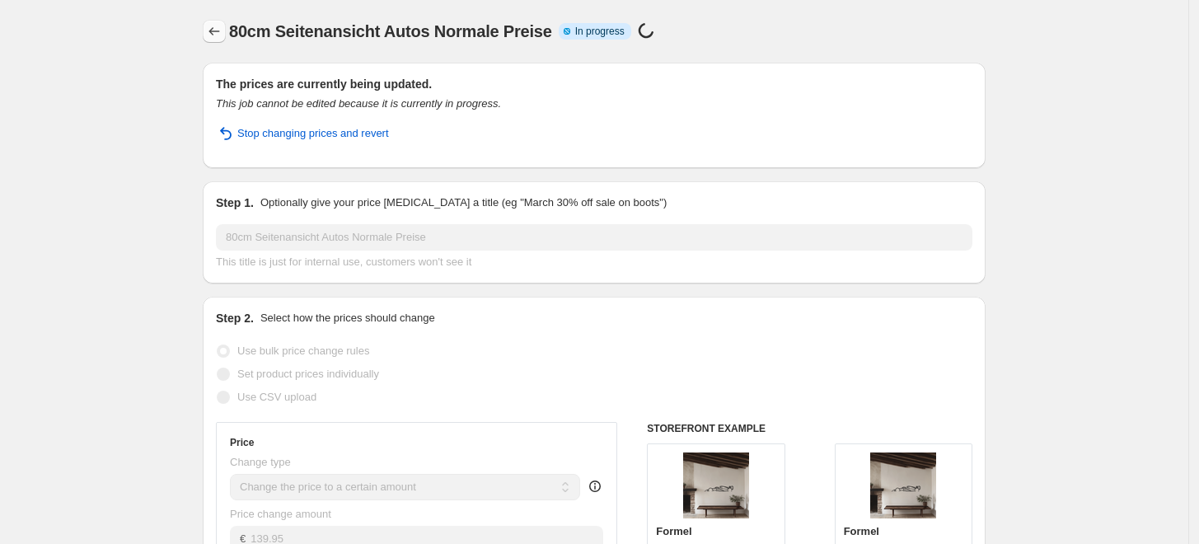
click at [223, 34] on icon "Price change jobs" at bounding box center [214, 31] width 16 height 16
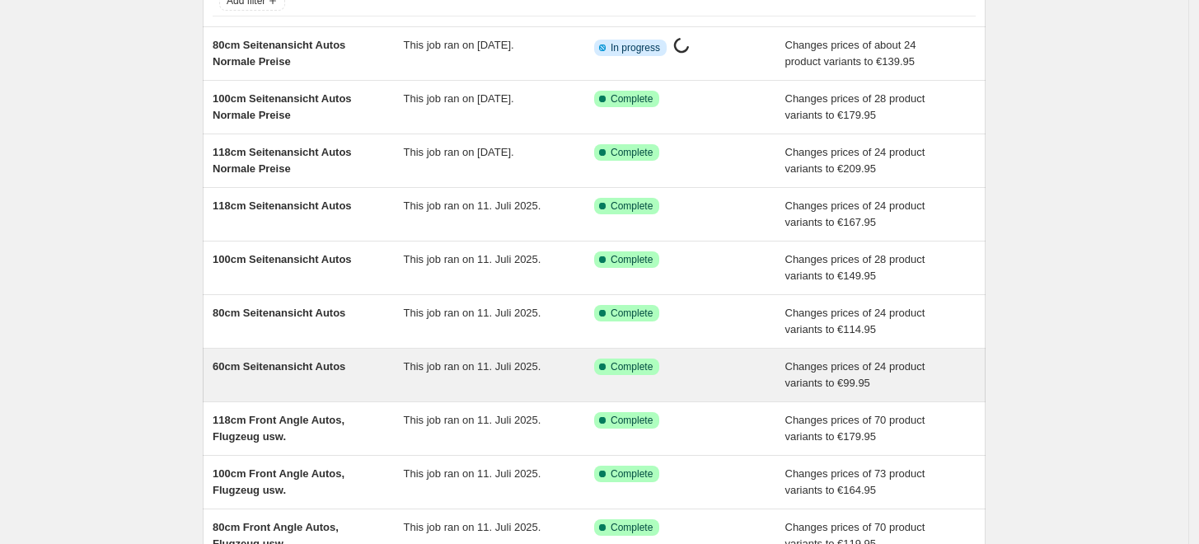
scroll to position [91, 0]
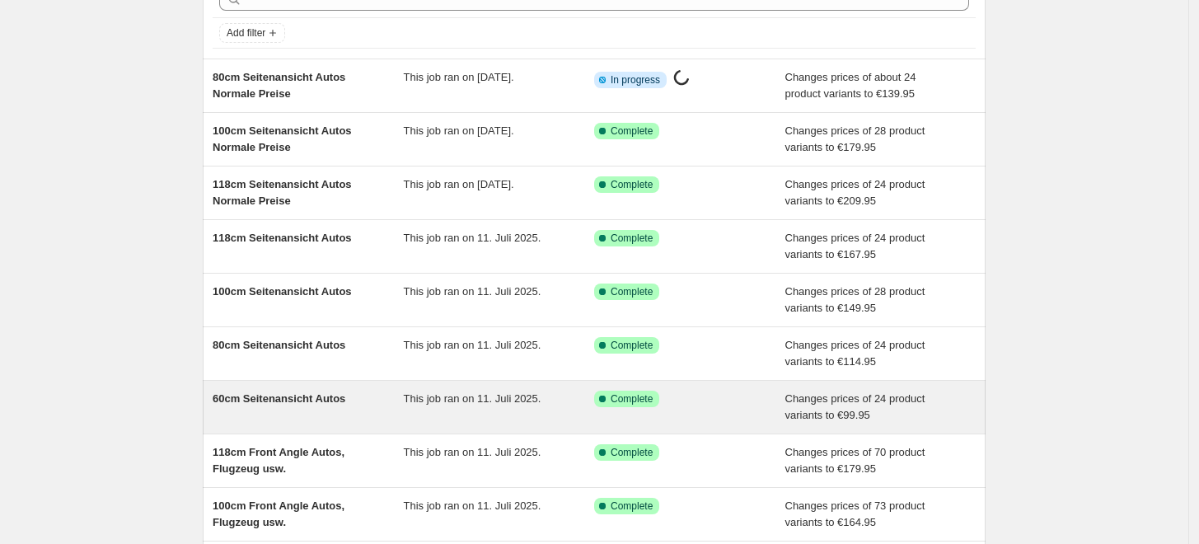
click at [317, 404] on span "60cm Seitenansicht Autos" at bounding box center [279, 398] width 133 height 12
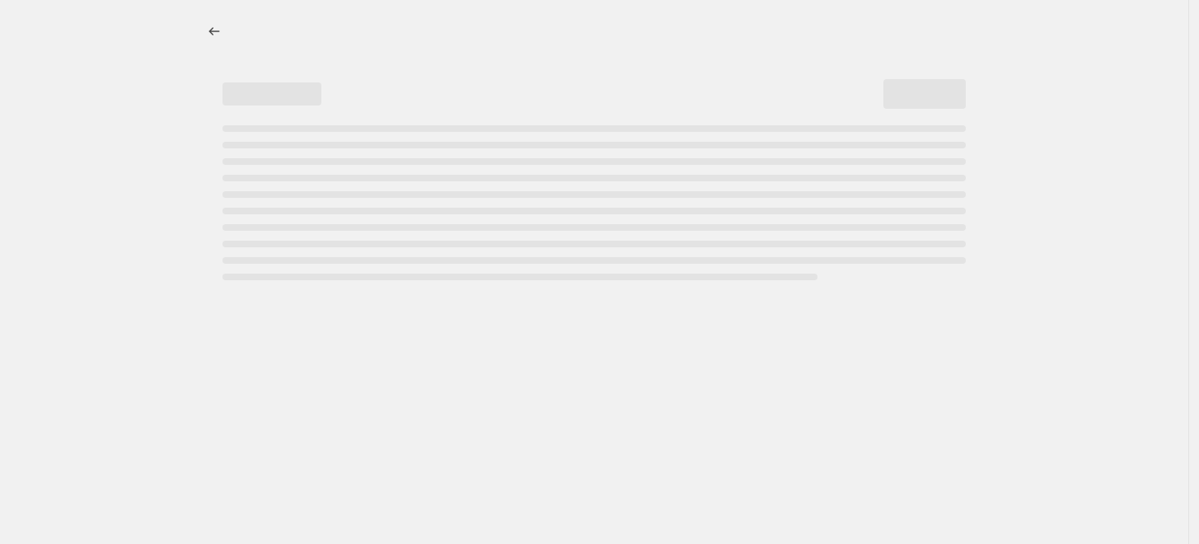
select select "to"
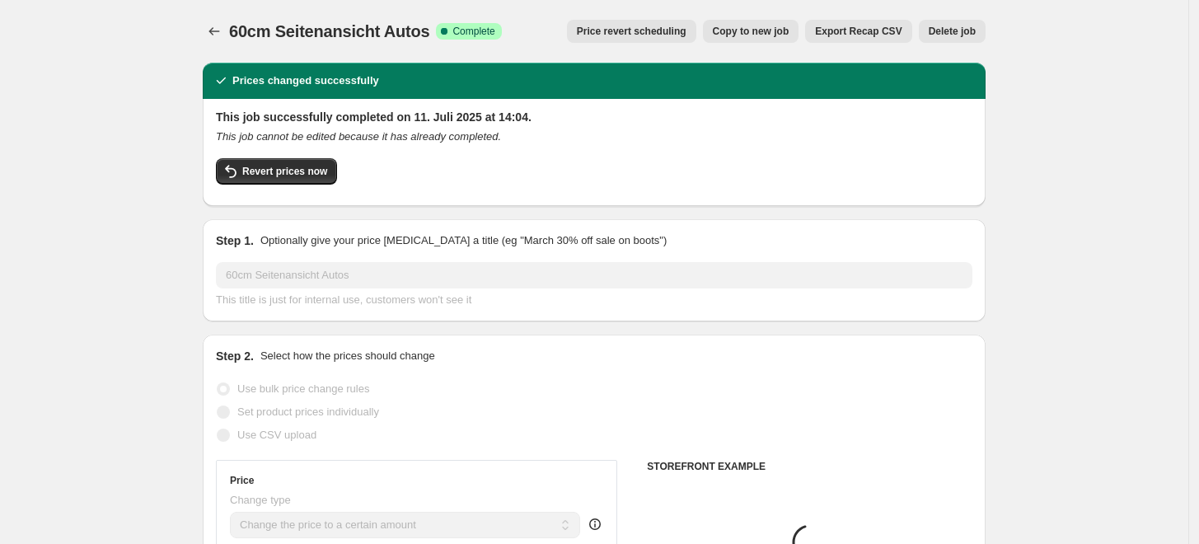
click at [655, 27] on span "Price revert scheduling" at bounding box center [632, 31] width 110 height 13
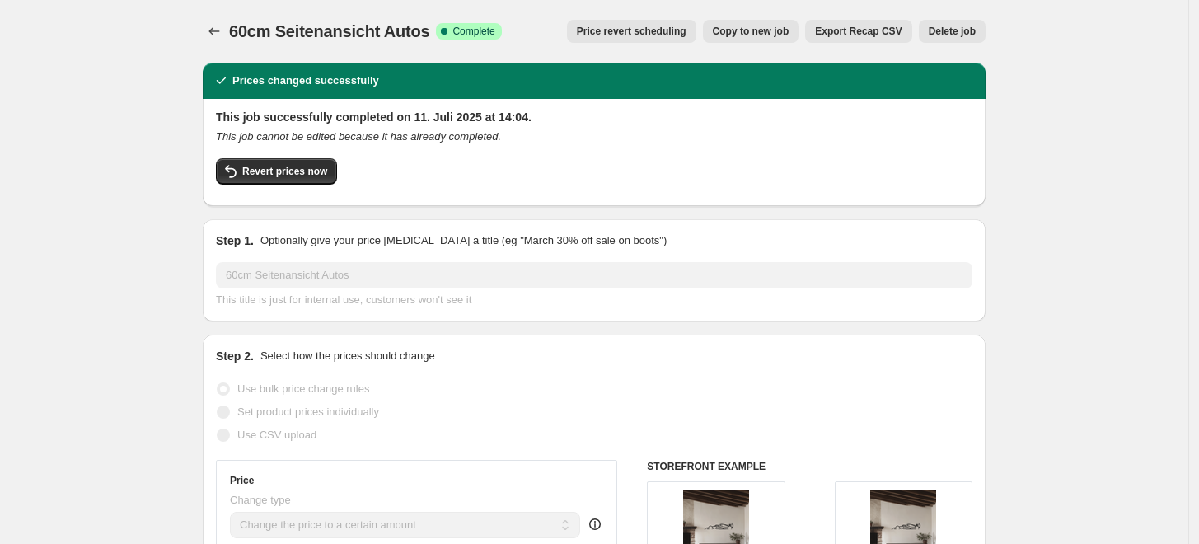
click at [782, 38] on button "Copy to new job" at bounding box center [751, 31] width 96 height 23
select select "to"
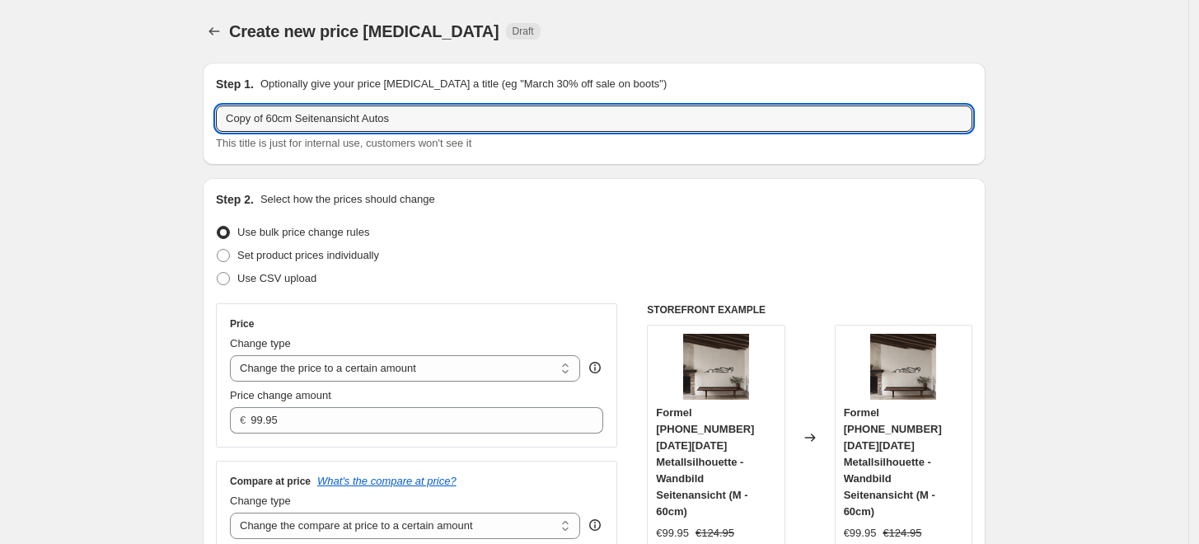
drag, startPoint x: 274, startPoint y: 118, endPoint x: 202, endPoint y: 128, distance: 72.4
click at [211, 124] on div "Step 1. Optionally give your price change job a title (eg "March 30% off sale o…" at bounding box center [594, 114] width 783 height 102
click at [418, 117] on input "60cm Seitenansicht Autos" at bounding box center [594, 118] width 757 height 26
paste input "Normale Preise"
click at [351, 115] on input "60cm Seitenansicht AutosNormale Preise" at bounding box center [594, 118] width 757 height 26
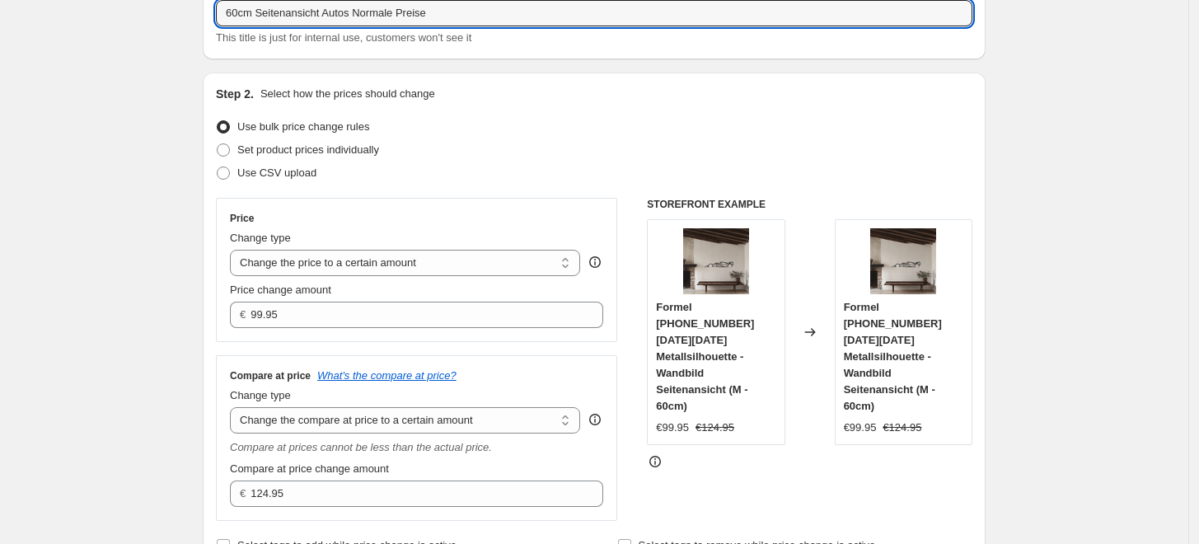
scroll to position [183, 0]
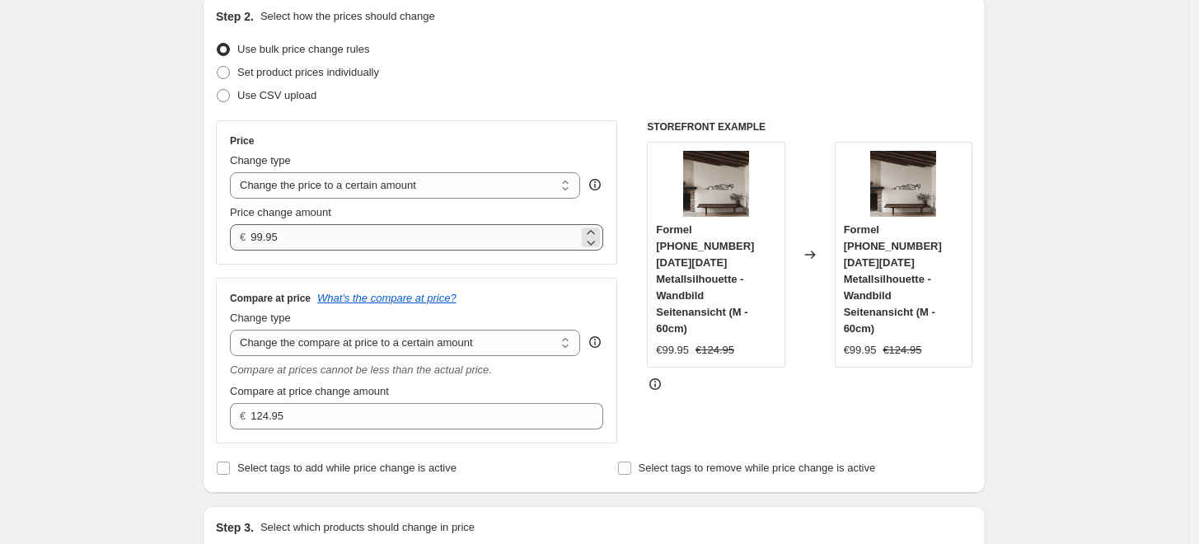
type input "60cm Seitenansicht Autos Normale Preise"
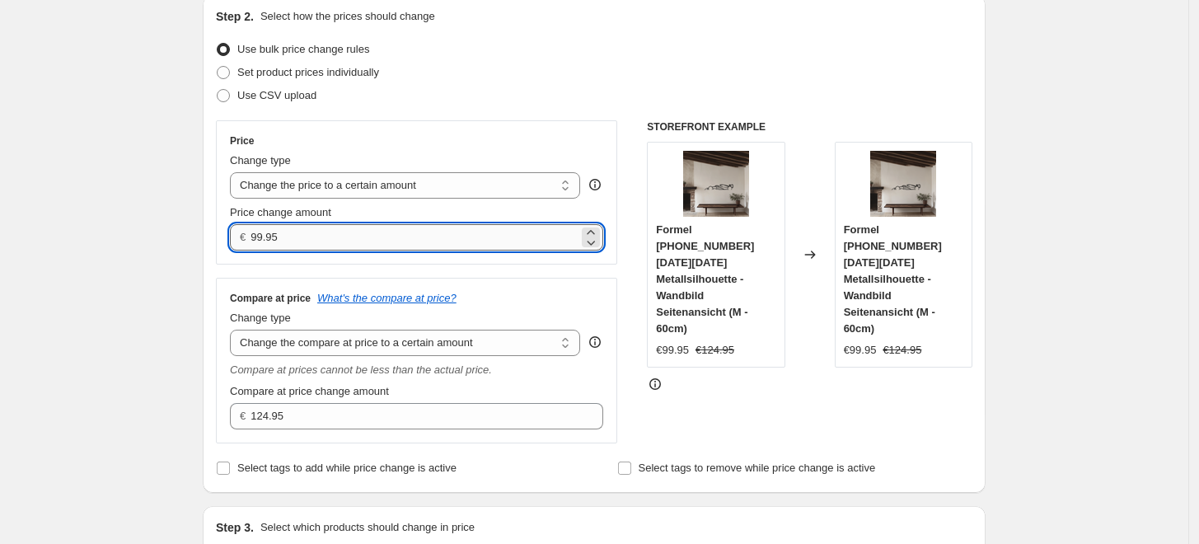
click at [338, 228] on input "99.95" at bounding box center [414, 237] width 327 height 26
click at [337, 228] on input "99.95" at bounding box center [414, 237] width 327 height 26
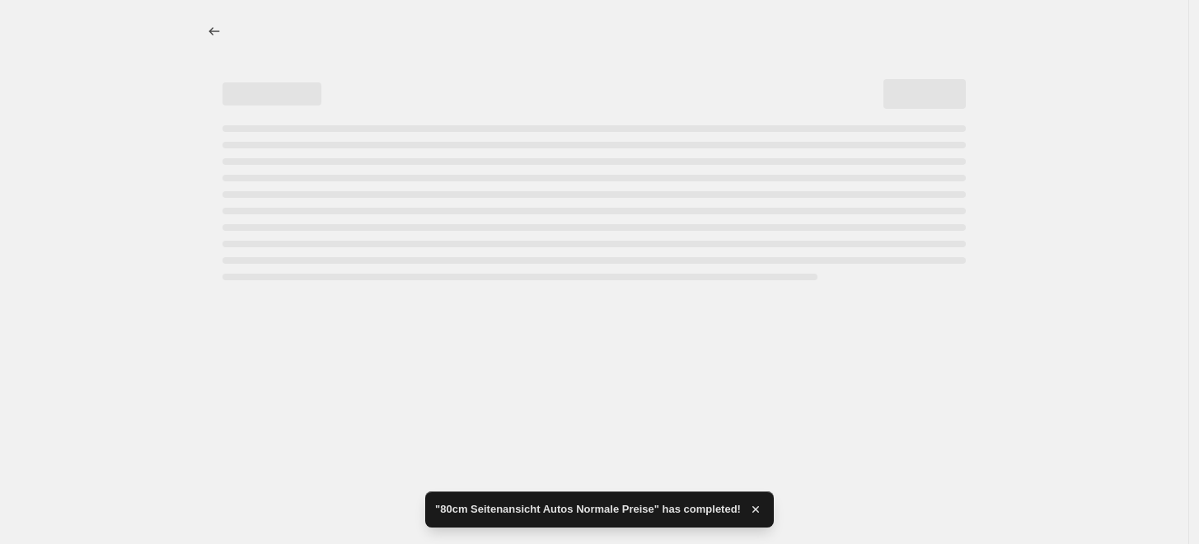
scroll to position [0, 0]
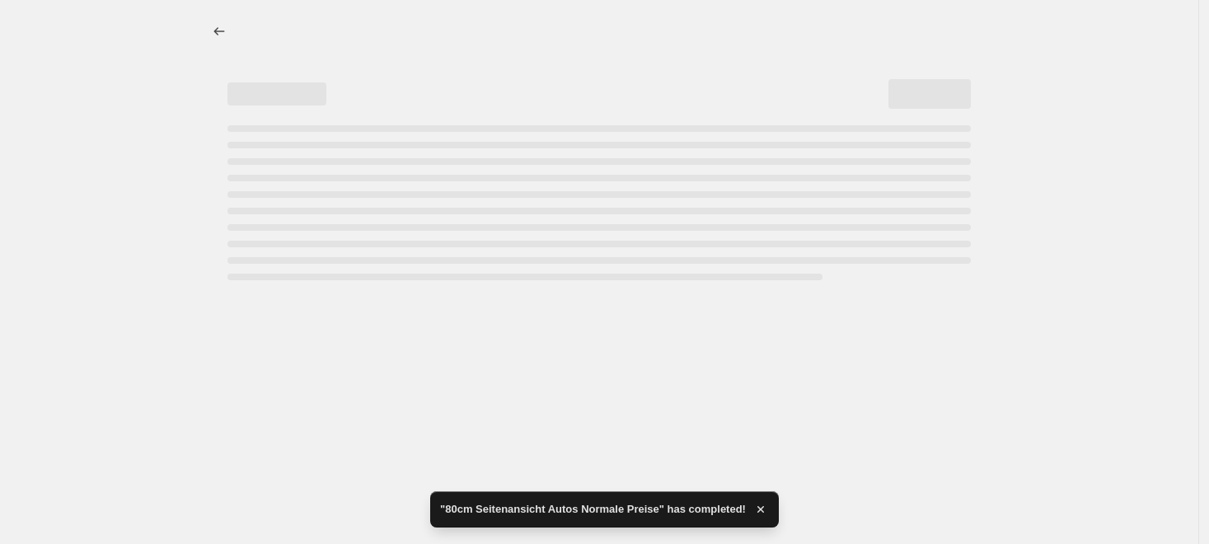
select select "to"
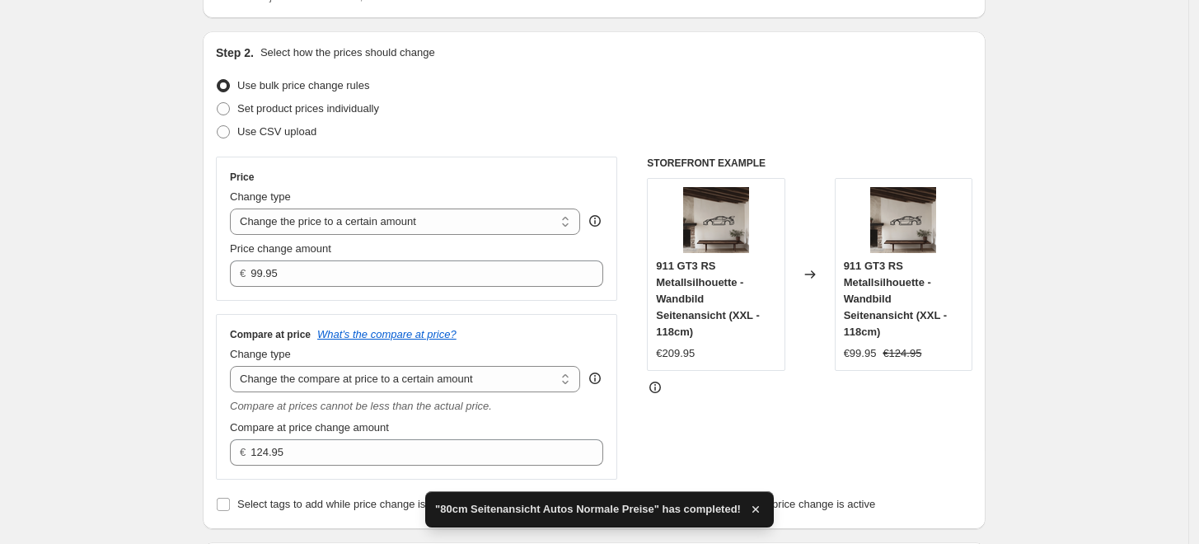
scroll to position [183, 0]
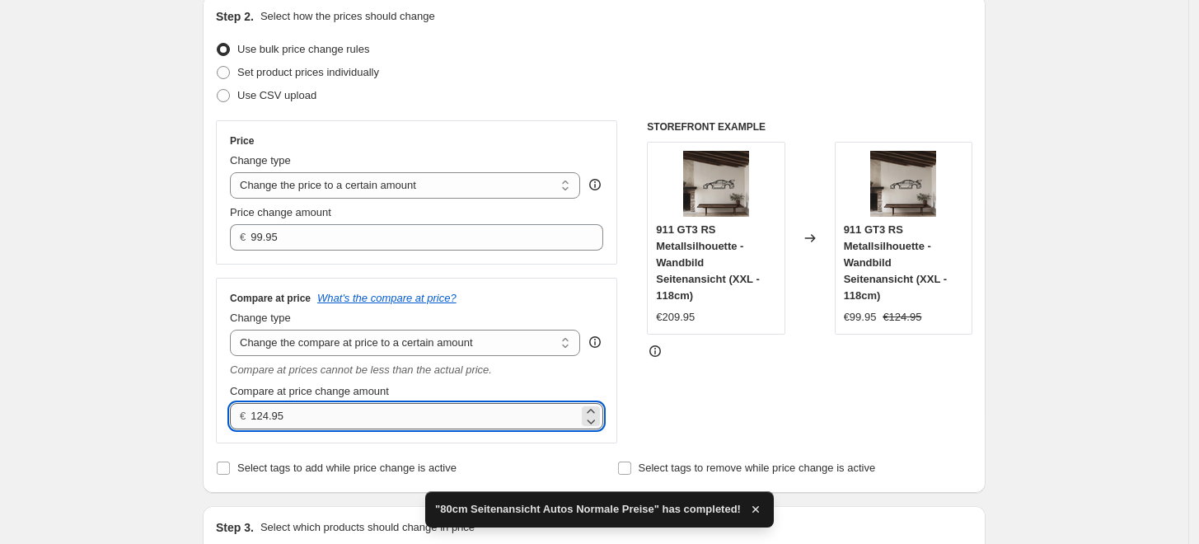
click at [319, 422] on input "124.95" at bounding box center [414, 416] width 327 height 26
click at [318, 422] on input "124.95" at bounding box center [414, 416] width 327 height 26
click at [316, 423] on input "124.95" at bounding box center [414, 416] width 327 height 26
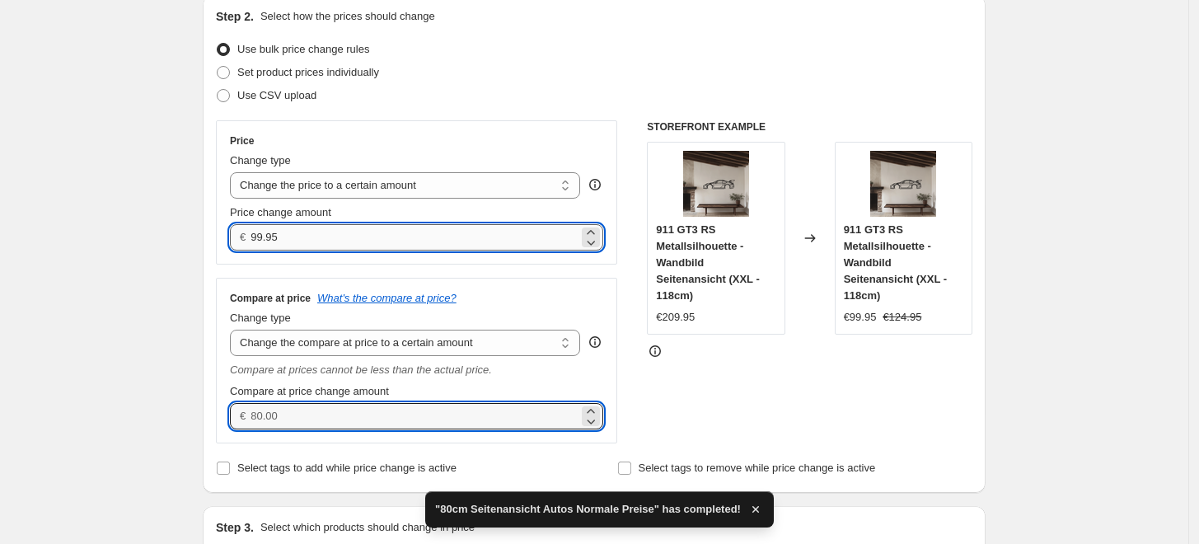
type input "0.00"
click at [299, 239] on input "99.95" at bounding box center [414, 237] width 327 height 26
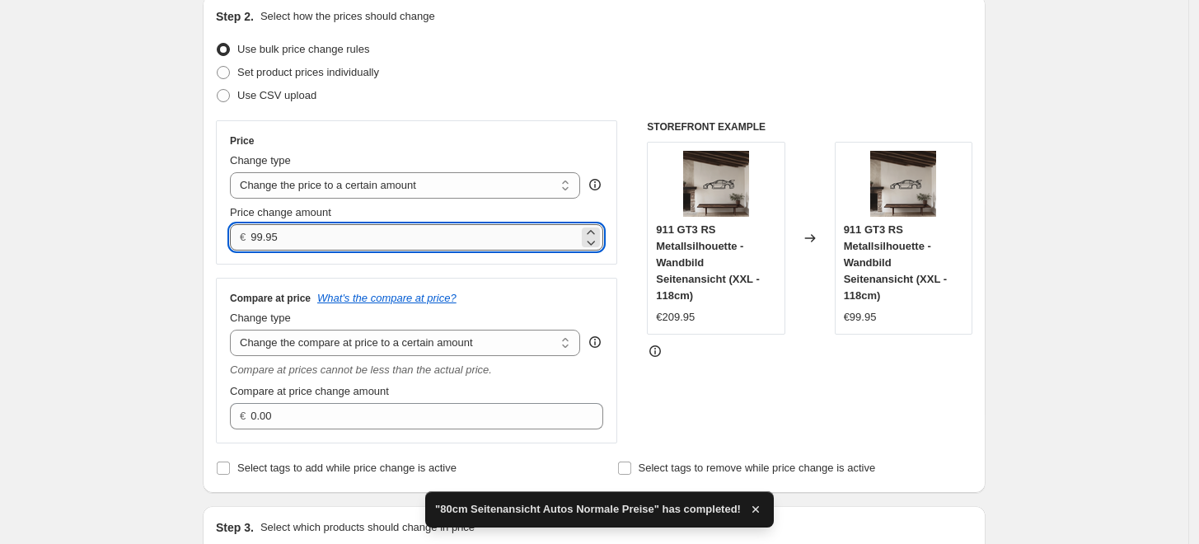
click at [291, 242] on input "99.95" at bounding box center [414, 237] width 327 height 26
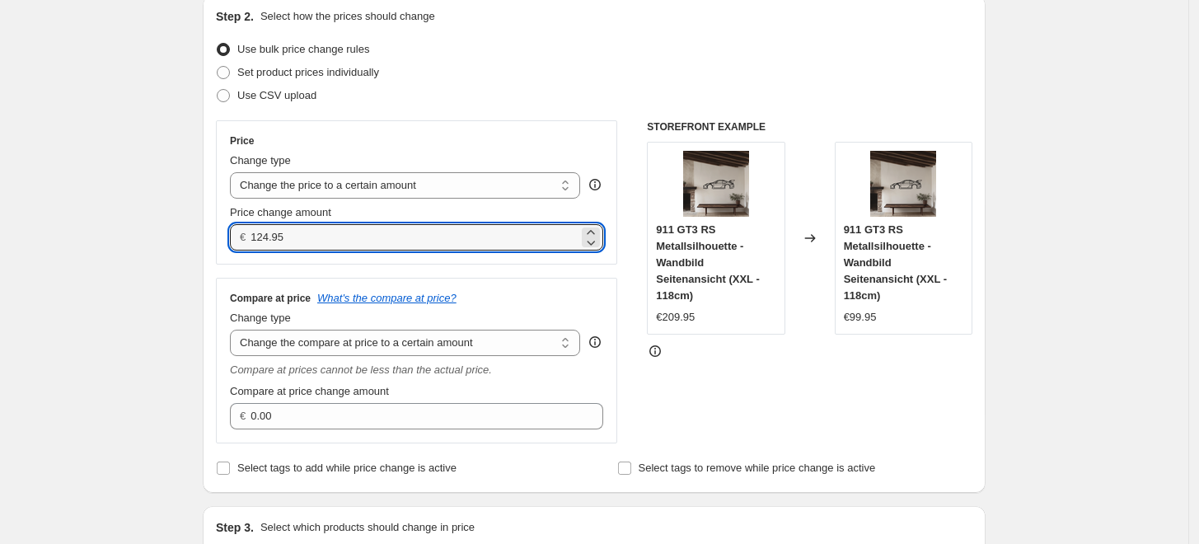
type input "124.95"
click at [1048, 270] on div "Create new price change job. This page is ready Create new price change job Dra…" at bounding box center [594, 436] width 1189 height 1238
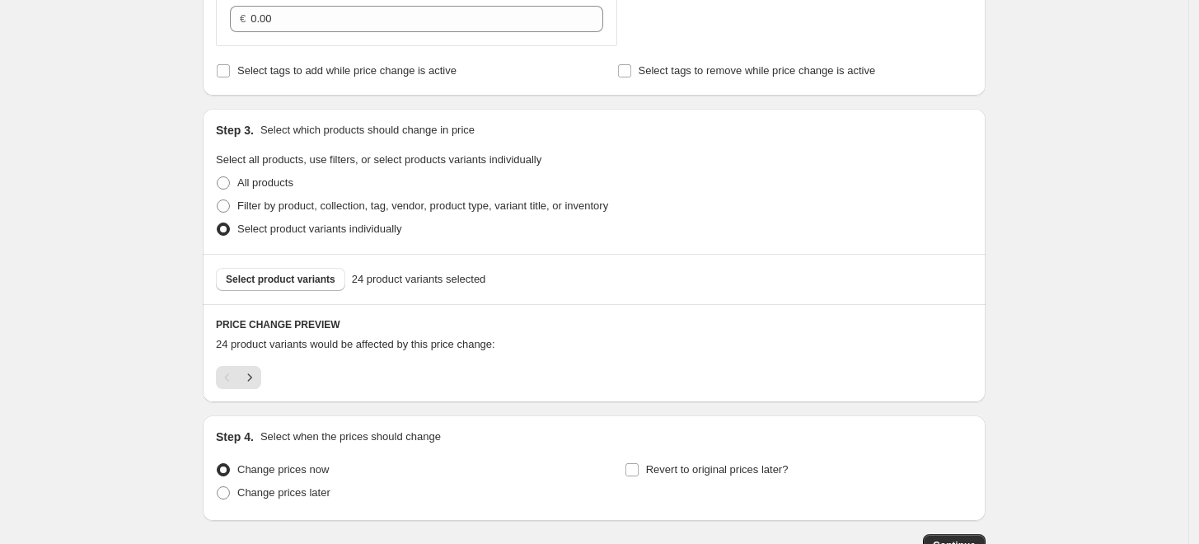
scroll to position [694, 0]
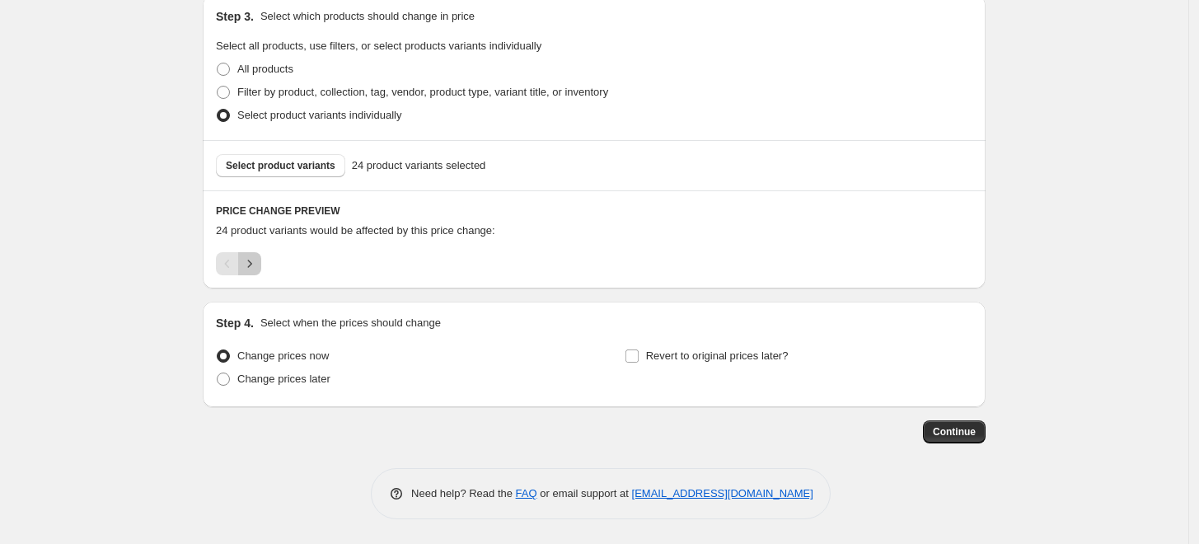
click at [261, 265] on button "Next" at bounding box center [249, 263] width 23 height 23
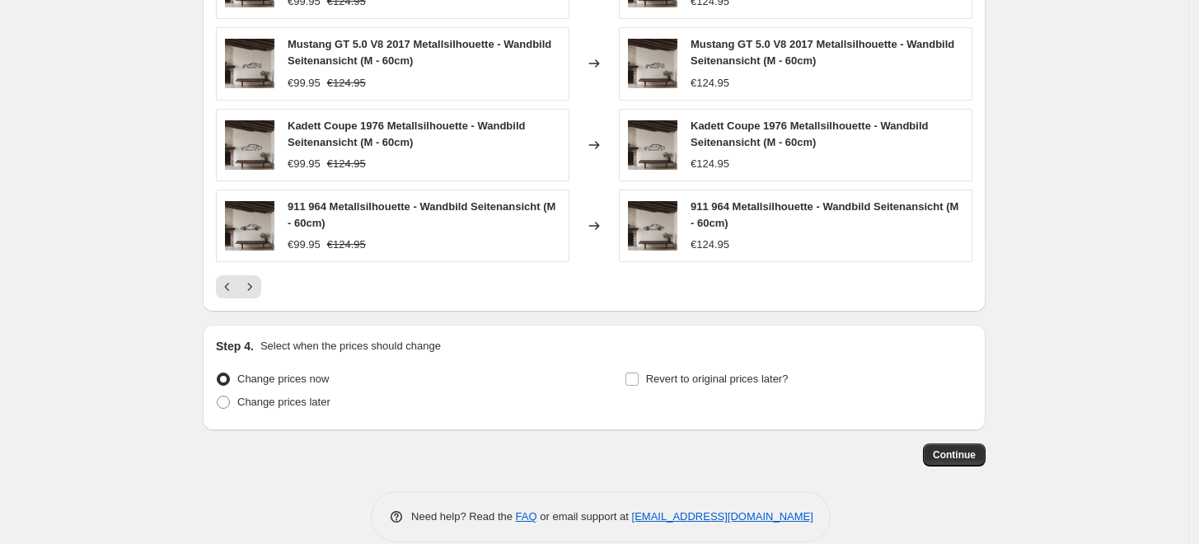
scroll to position [1099, 0]
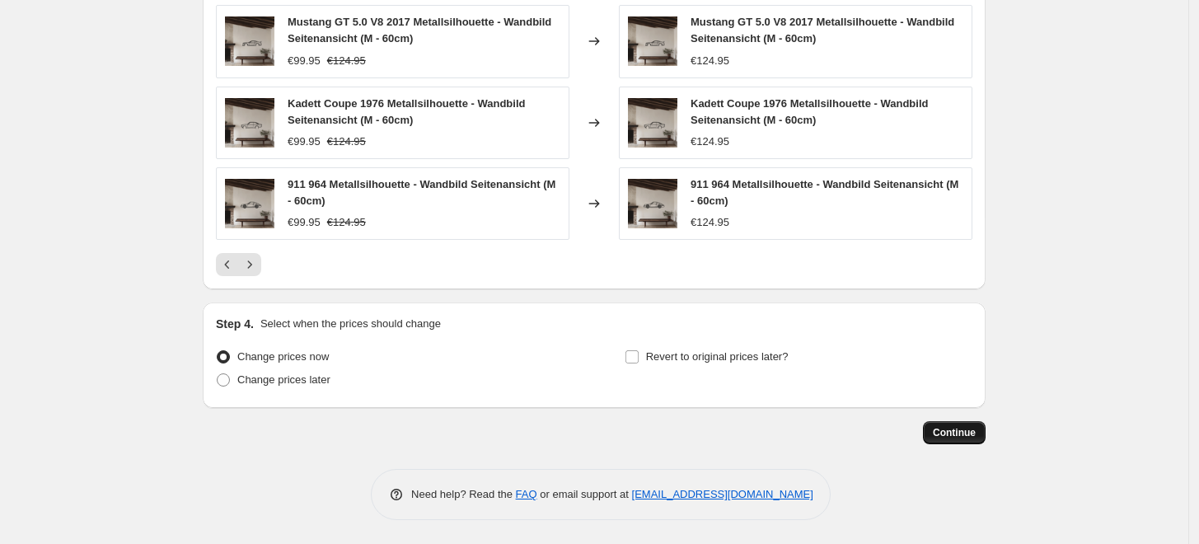
click at [974, 429] on span "Continue" at bounding box center [954, 432] width 43 height 13
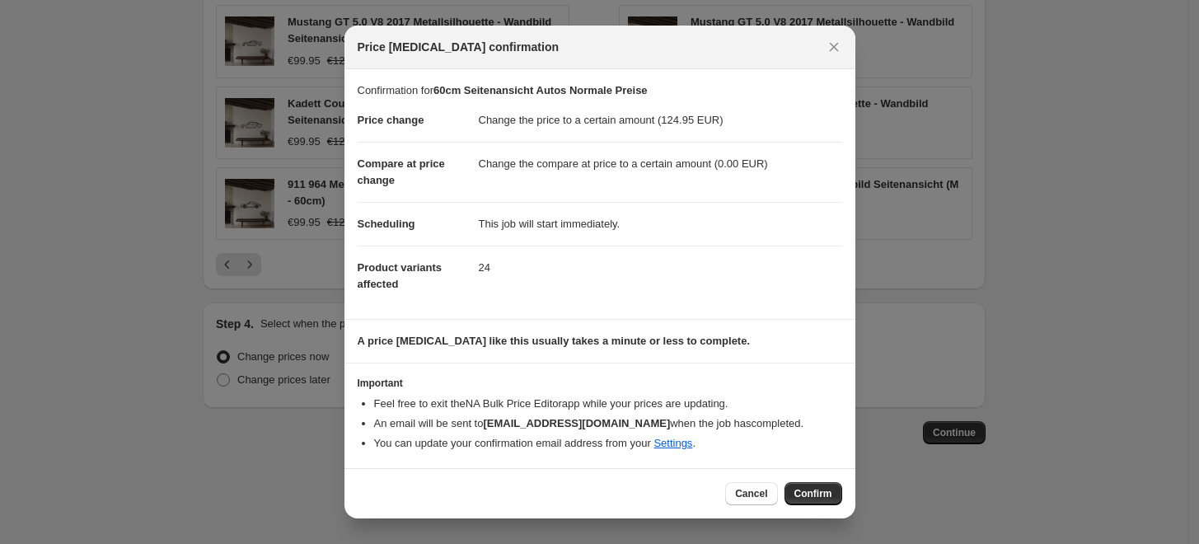
click at [809, 490] on span "Confirm" at bounding box center [814, 493] width 38 height 13
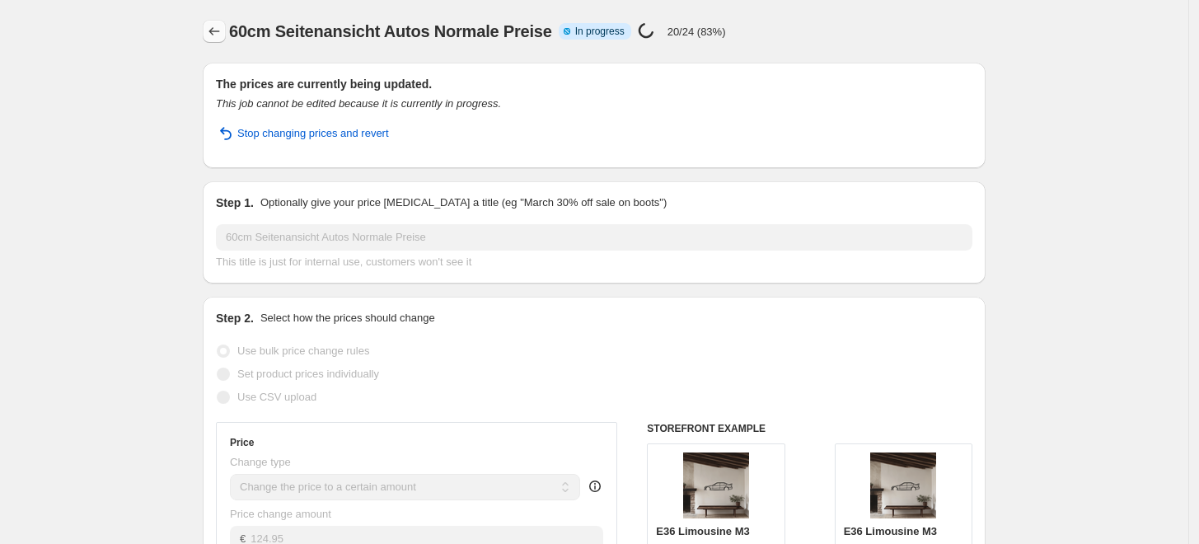
click at [210, 31] on icon "Price change jobs" at bounding box center [214, 31] width 16 height 16
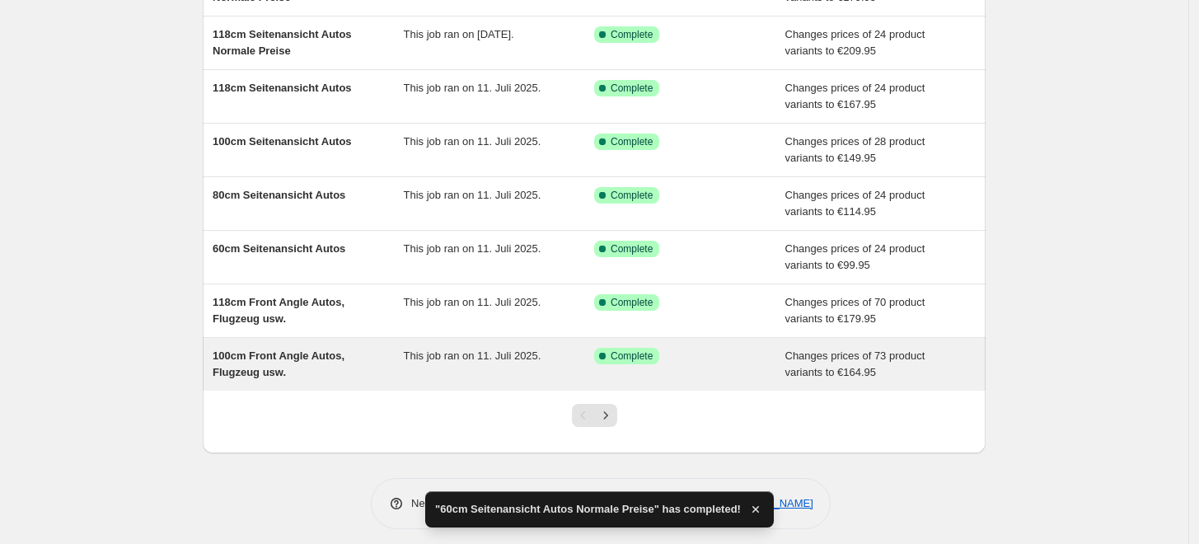
scroll to position [303, 0]
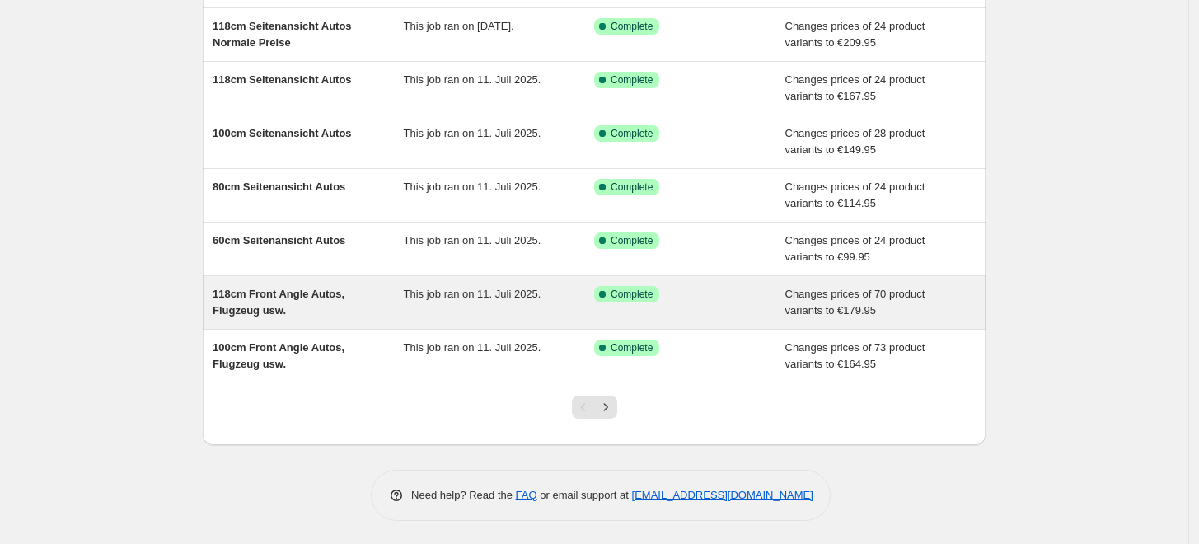
click at [313, 303] on div "118cm Front Angle Autos, Flugzeug usw." at bounding box center [308, 302] width 191 height 33
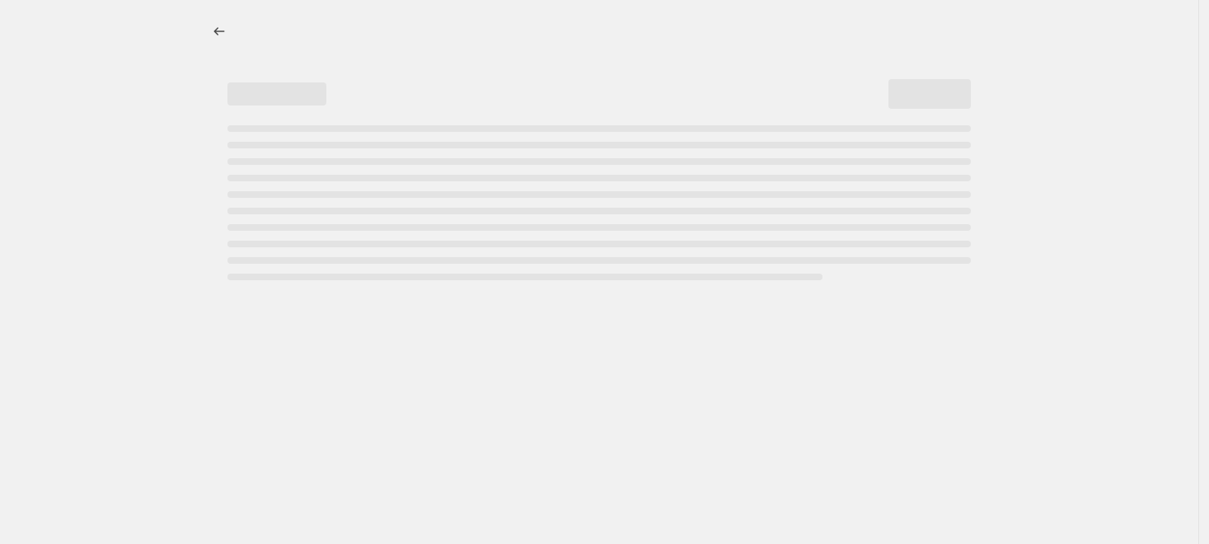
select select "to"
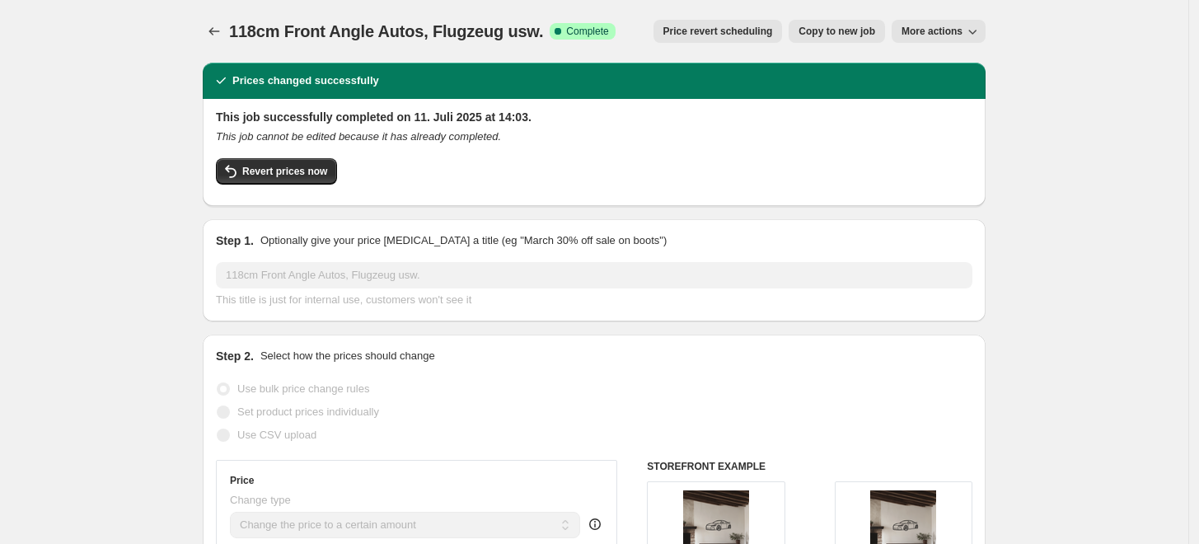
click at [850, 40] on button "Copy to new job" at bounding box center [837, 31] width 96 height 23
select select "to"
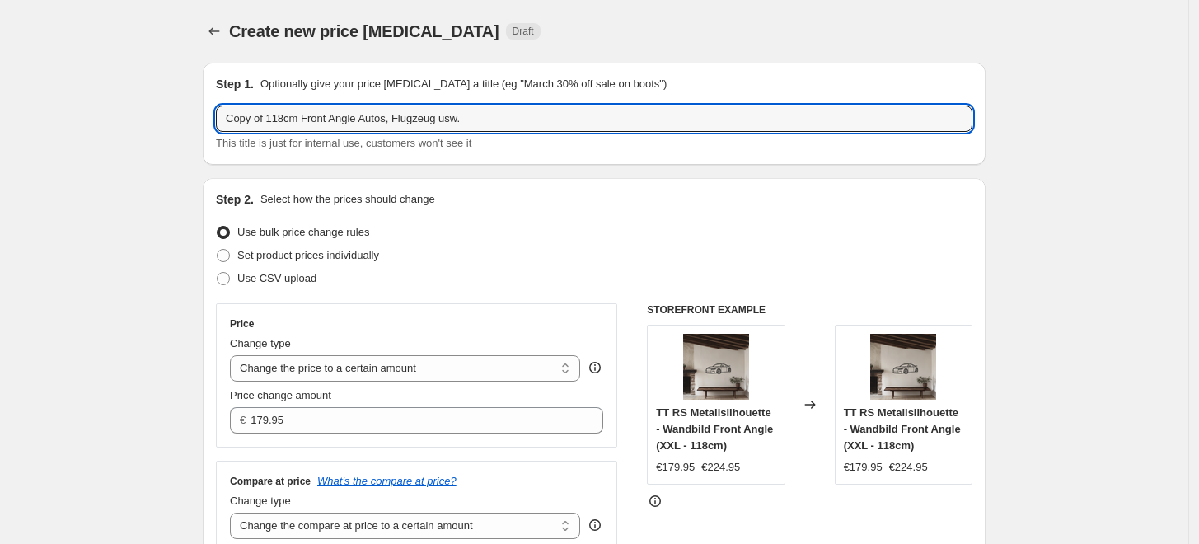
drag, startPoint x: 270, startPoint y: 120, endPoint x: 146, endPoint y: 127, distance: 124.6
click at [434, 124] on input "118cm Front Angle Autos, Flugzeug usw." at bounding box center [594, 118] width 757 height 26
paste input "Normale Preise"
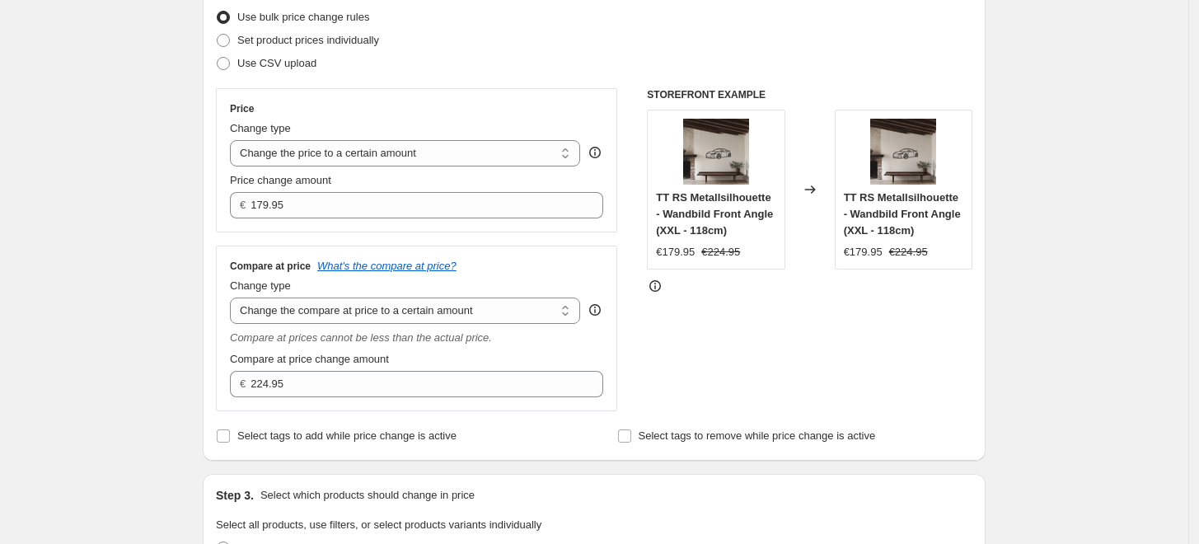
scroll to position [274, 0]
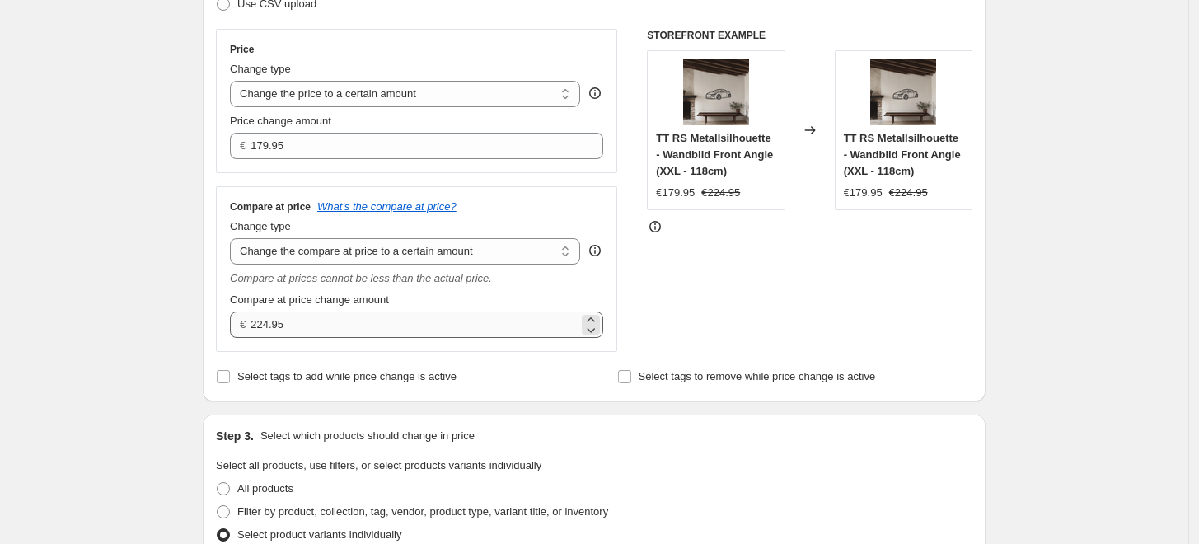
type input "118cm Front Angle Autos, Flugzeug usw. Normale Preise"
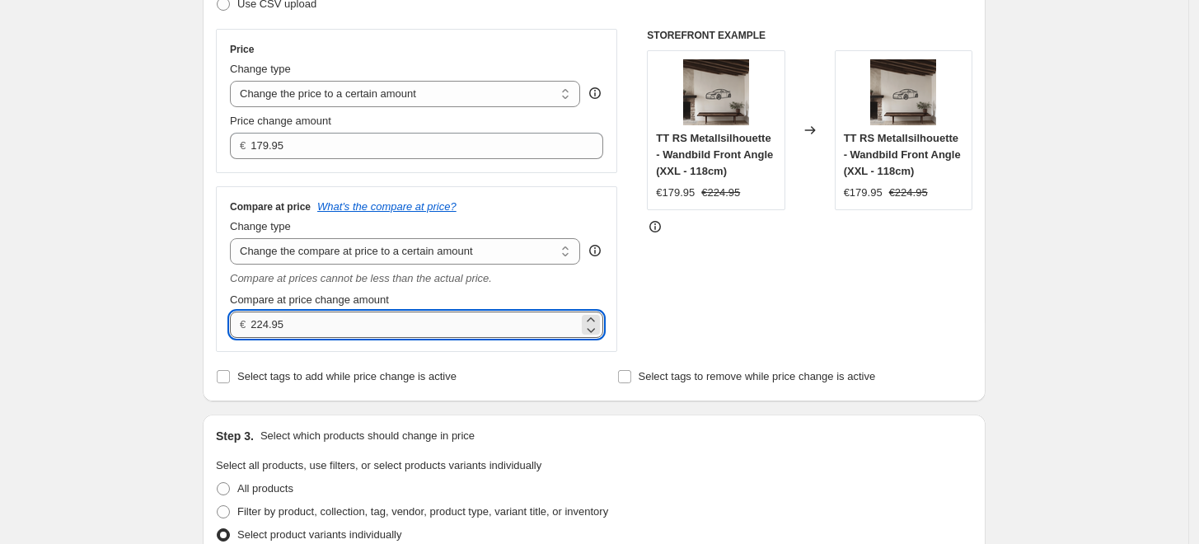
click at [322, 326] on input "224.95" at bounding box center [414, 325] width 327 height 26
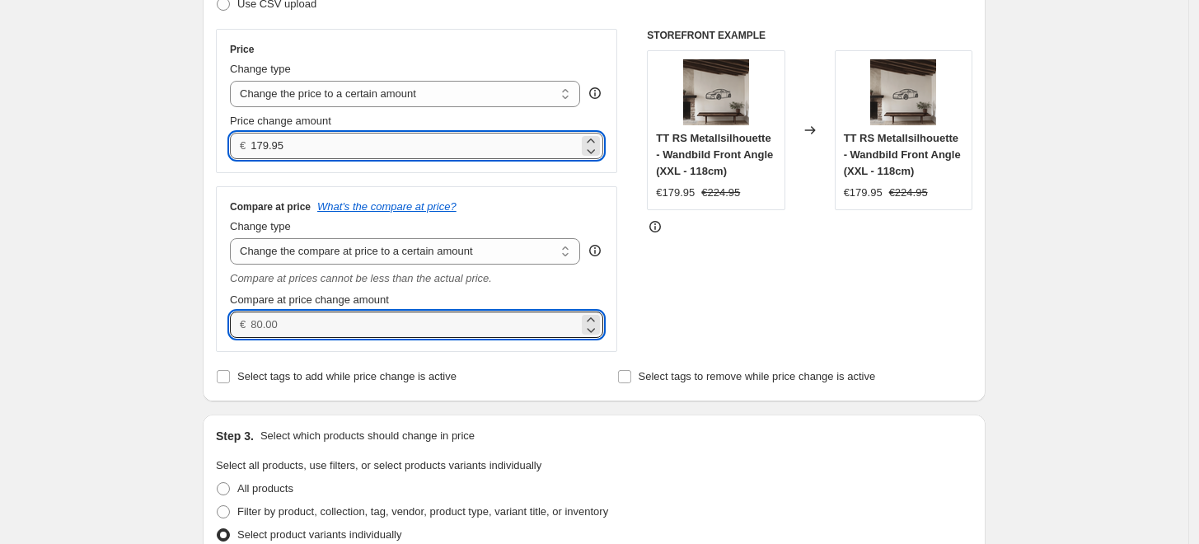
type input "0.00"
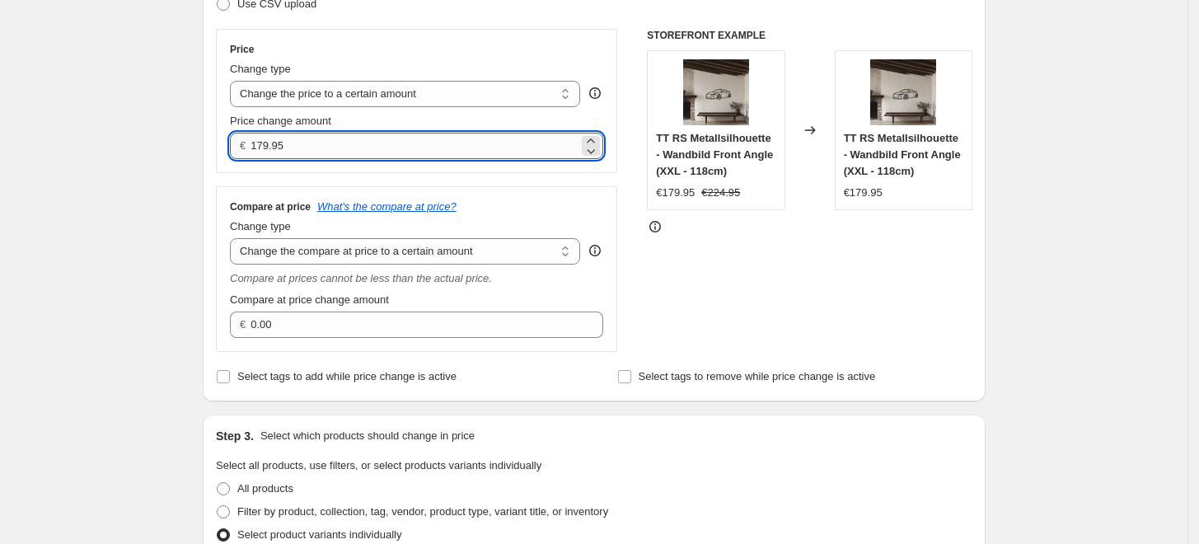
click at [304, 137] on input "179.95" at bounding box center [414, 146] width 327 height 26
type input "179.9"
click at [304, 137] on input "179.9" at bounding box center [414, 146] width 327 height 26
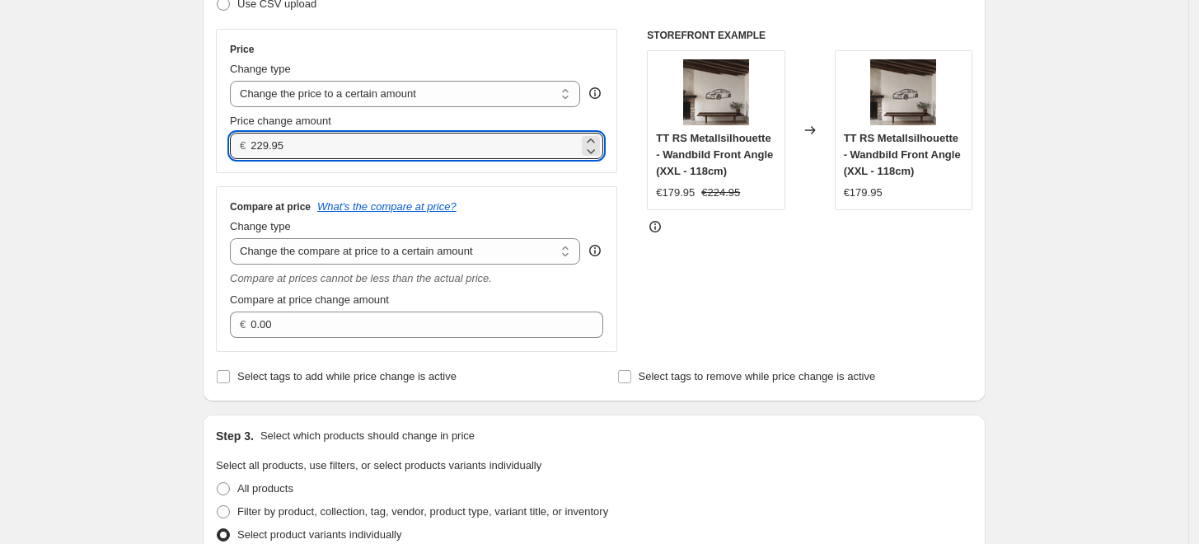
type input "229.95"
click at [134, 178] on div "Create new price change job. This page is ready Create new price change job Dra…" at bounding box center [594, 547] width 1189 height 1643
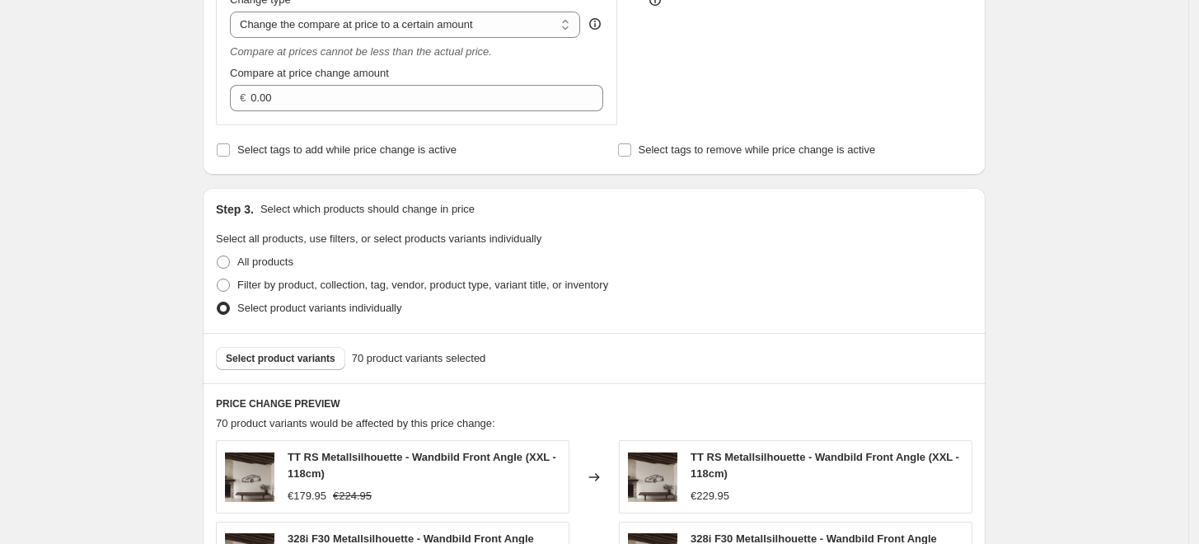
scroll to position [1099, 0]
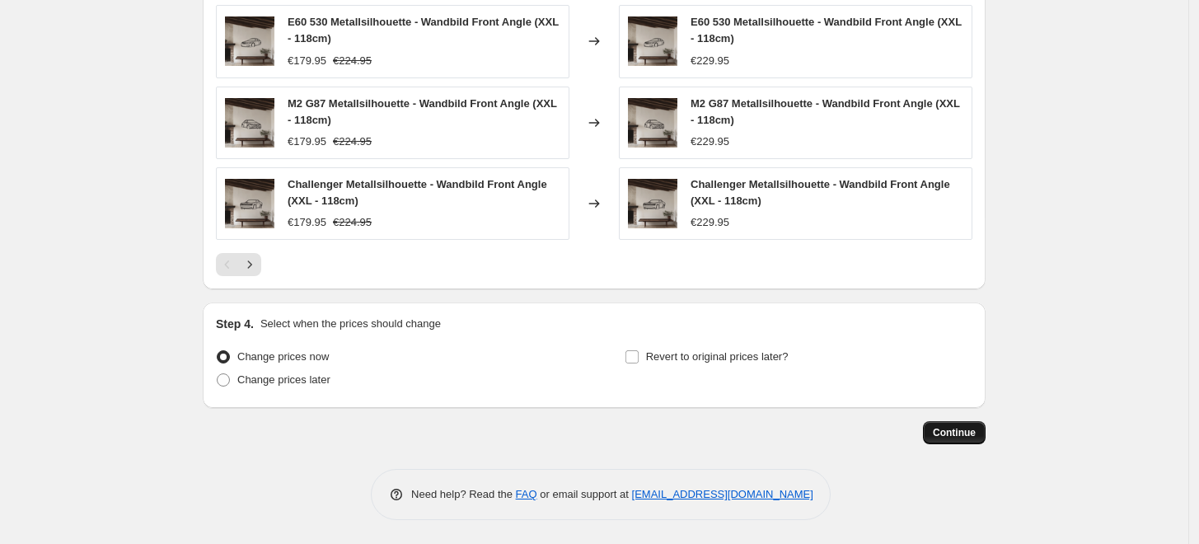
click at [953, 433] on span "Continue" at bounding box center [954, 432] width 43 height 13
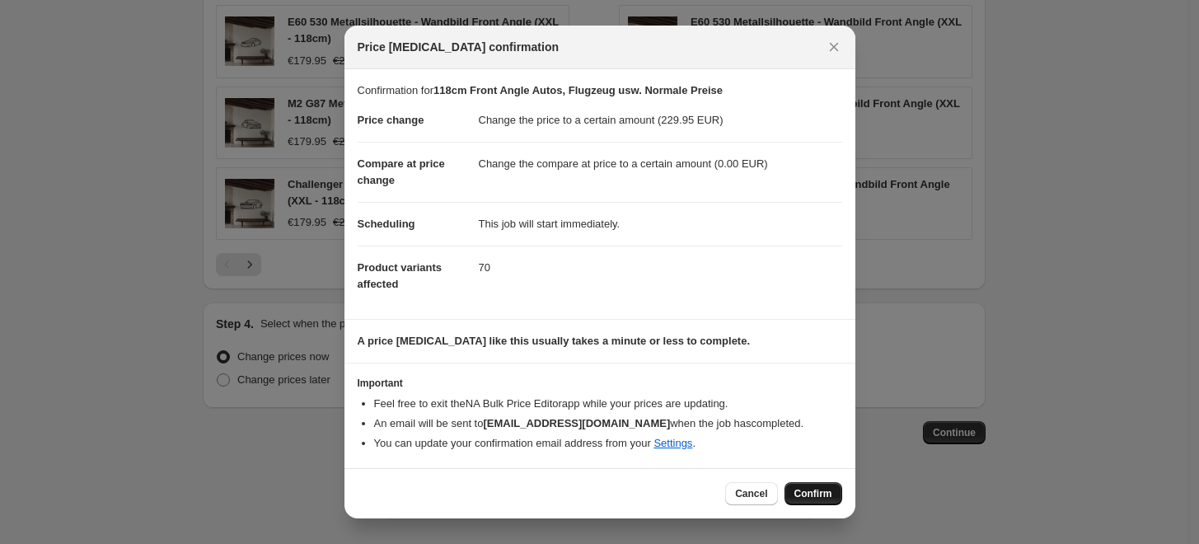
click at [801, 495] on span "Confirm" at bounding box center [814, 493] width 38 height 13
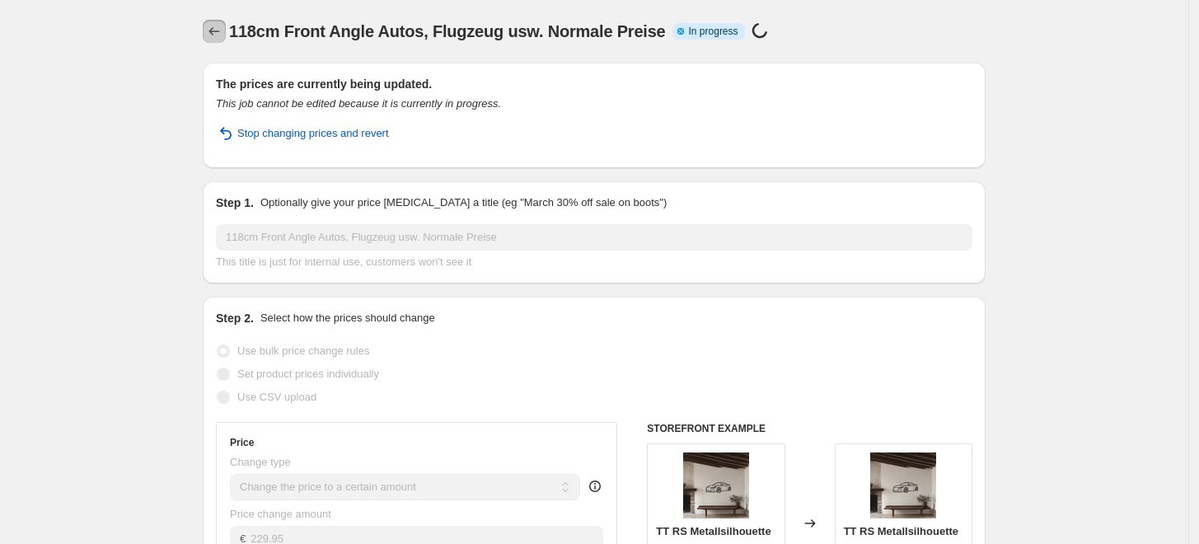
click at [219, 36] on icon "Price change jobs" at bounding box center [214, 31] width 16 height 16
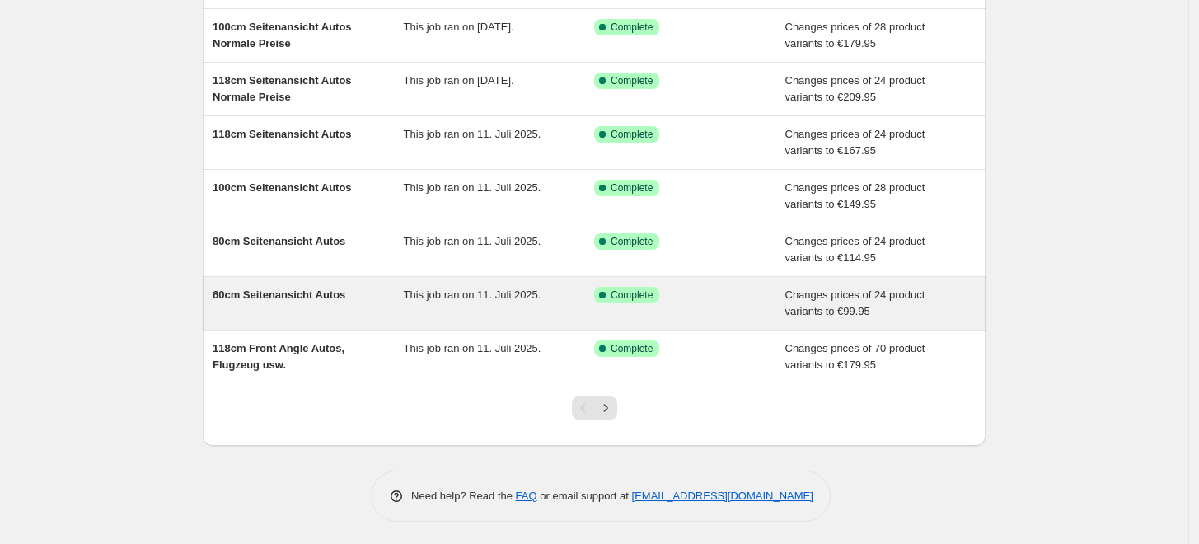
scroll to position [303, 0]
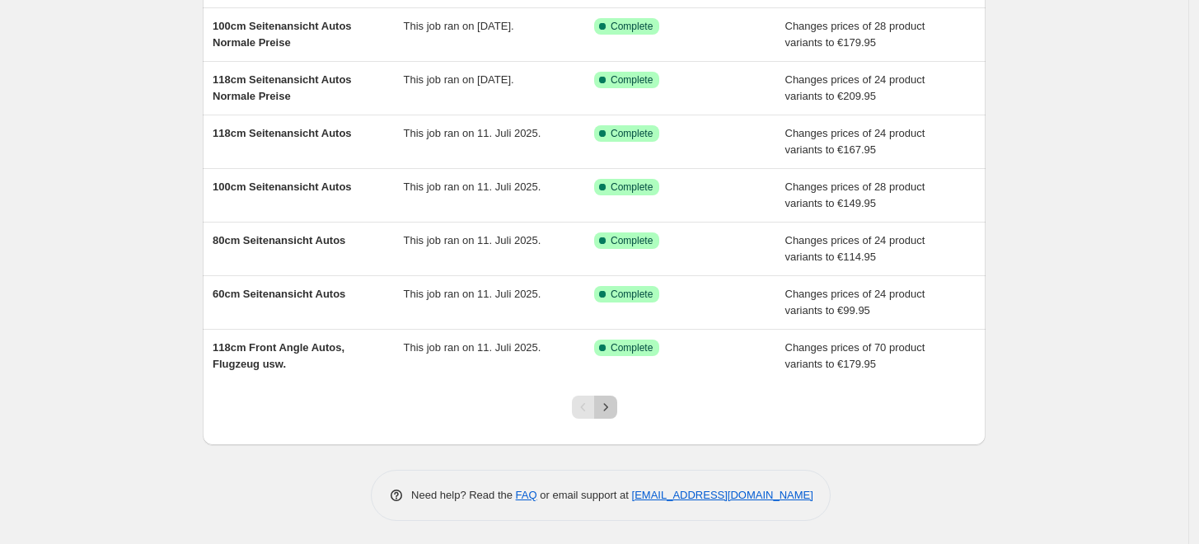
click at [611, 411] on icon "Next" at bounding box center [606, 407] width 16 height 16
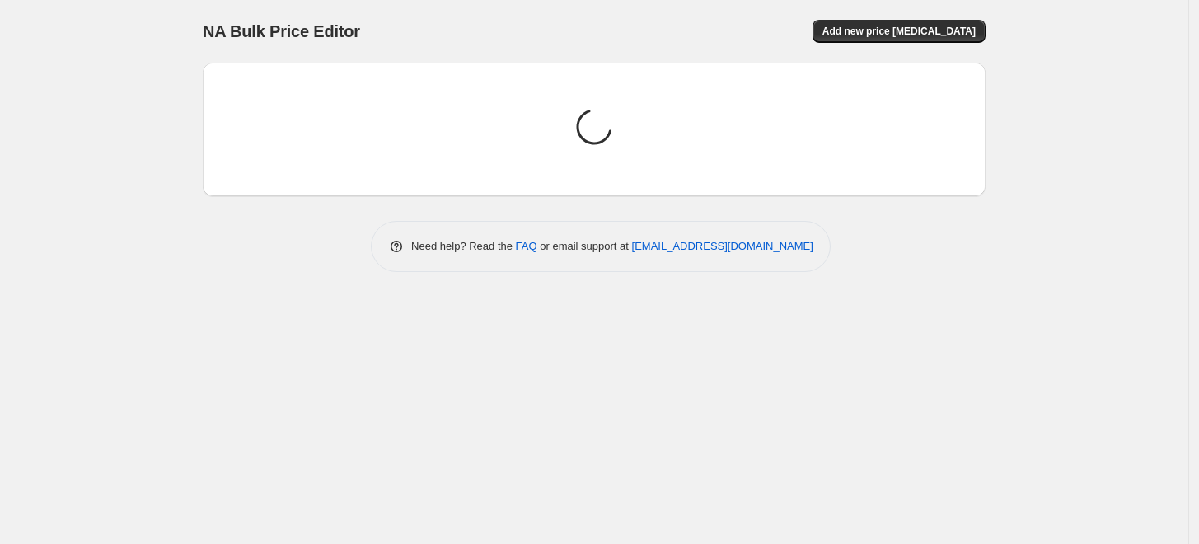
scroll to position [0, 0]
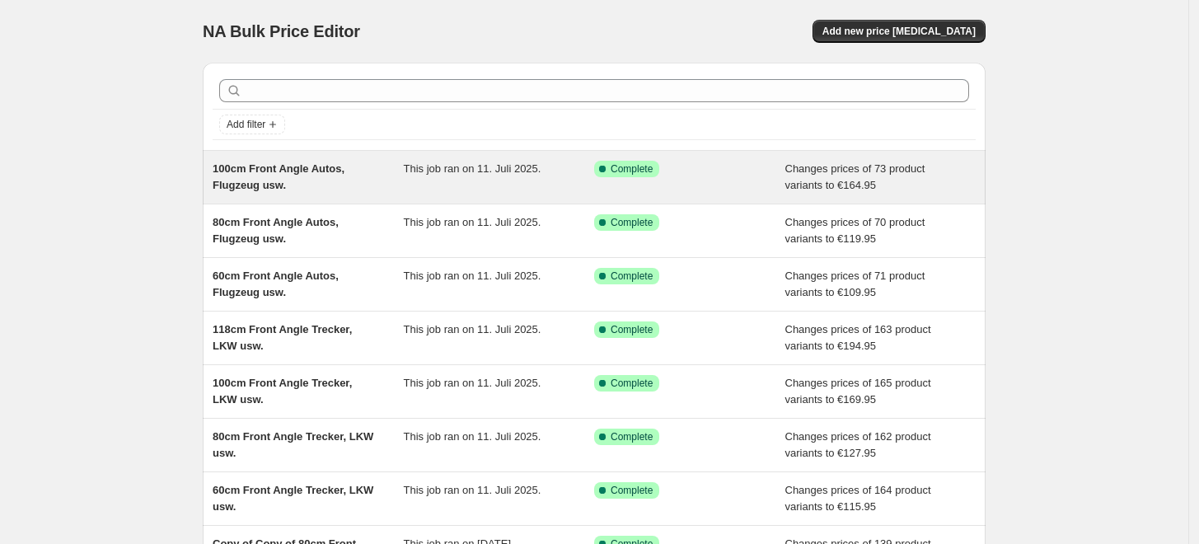
click at [359, 177] on div "100cm Front Angle Autos, Flugzeug usw." at bounding box center [308, 177] width 191 height 33
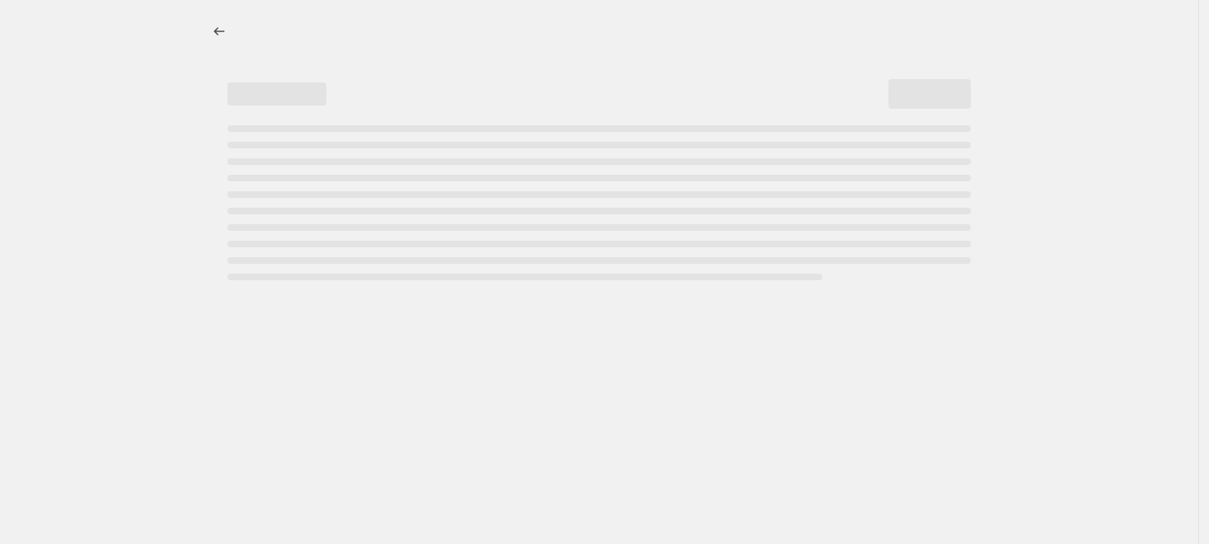
select select "to"
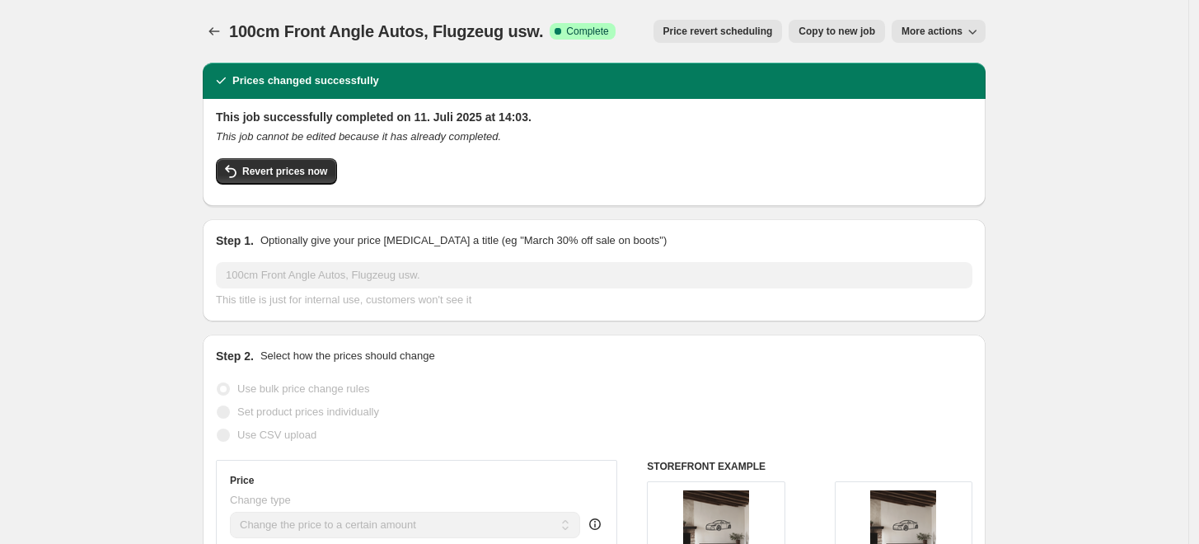
click at [837, 30] on span "Copy to new job" at bounding box center [837, 31] width 77 height 13
select select "to"
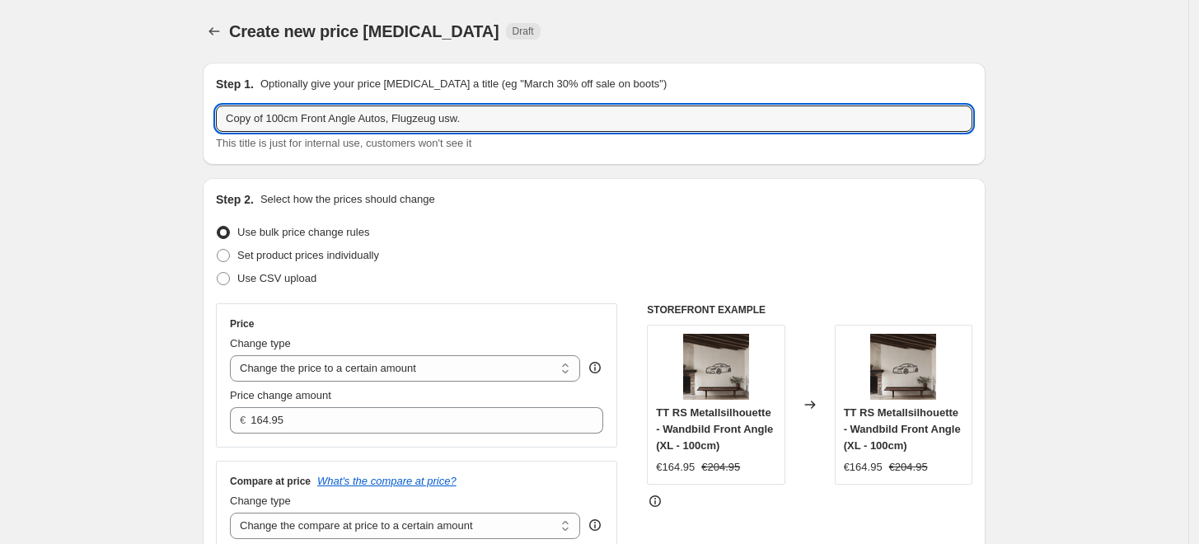
drag, startPoint x: 271, startPoint y: 118, endPoint x: 97, endPoint y: 129, distance: 174.3
click at [442, 117] on input "100cm Front Angle Autos, Flugzeug usw." at bounding box center [594, 118] width 757 height 26
paste input "Normale Preise"
type input "100cm Front Angle Autos, Flugzeug usw. Normale Preise"
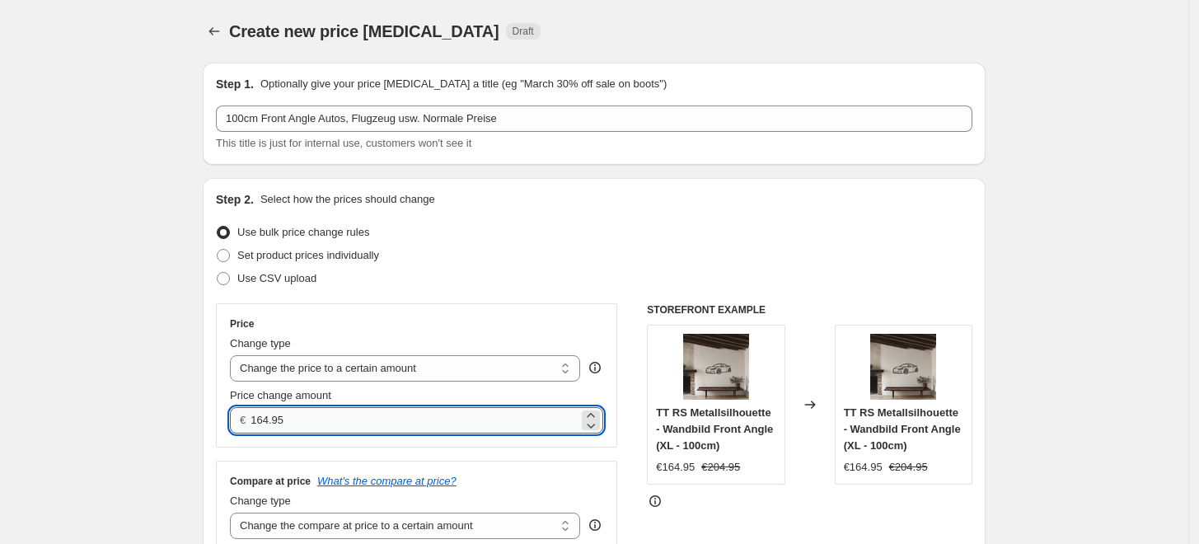
click at [316, 420] on input "164.95" at bounding box center [414, 420] width 327 height 26
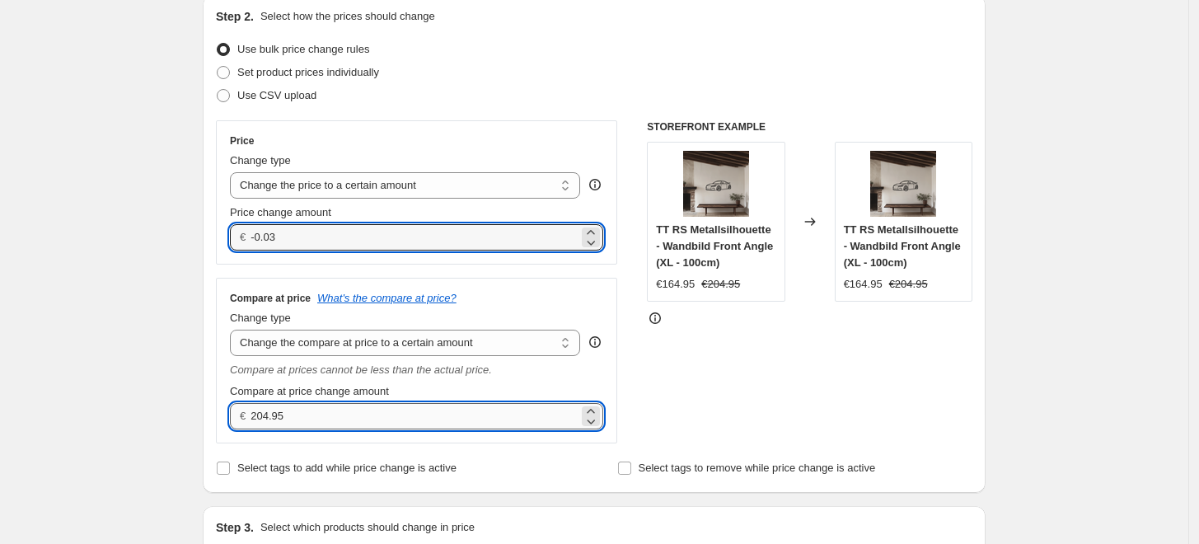
type input "0.00"
click at [298, 411] on input "204.95" at bounding box center [414, 416] width 327 height 26
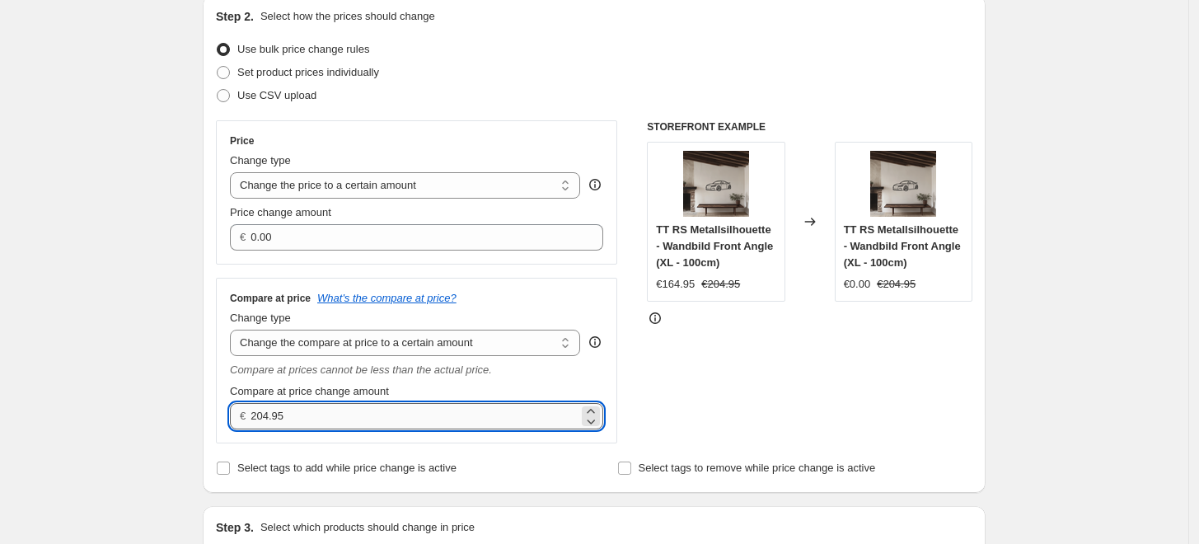
click at [298, 411] on input "204.95" at bounding box center [414, 416] width 327 height 26
click at [294, 416] on input "204.9" at bounding box center [414, 416] width 327 height 26
click at [293, 418] on input "204.9" at bounding box center [414, 416] width 327 height 26
type input "204"
click at [262, 415] on input "204" at bounding box center [414, 416] width 327 height 26
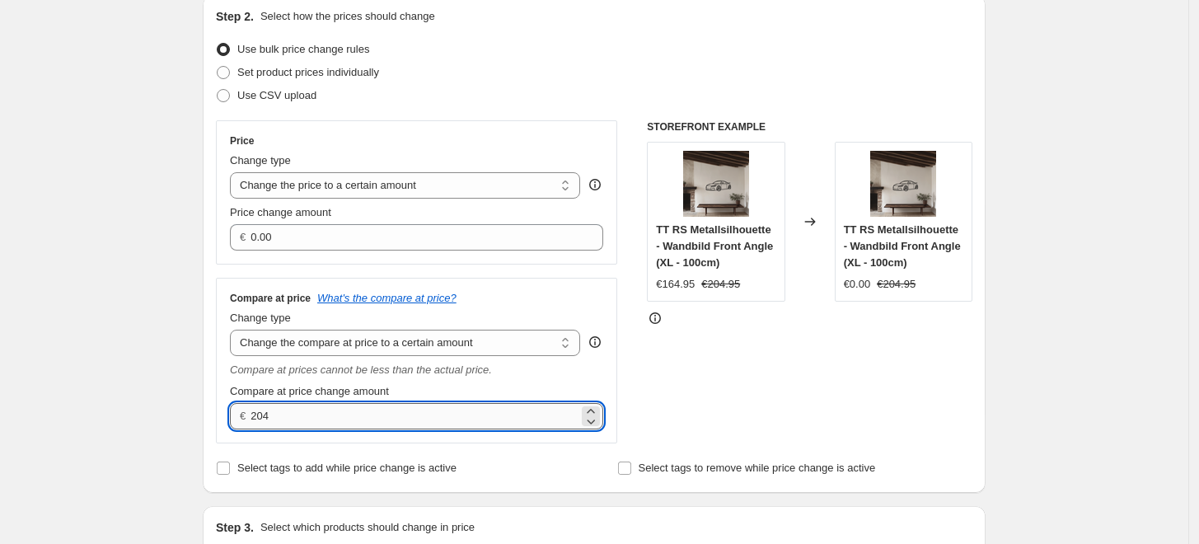
click at [293, 418] on input "204" at bounding box center [414, 416] width 327 height 26
drag, startPoint x: 287, startPoint y: 418, endPoint x: 201, endPoint y: 418, distance: 85.7
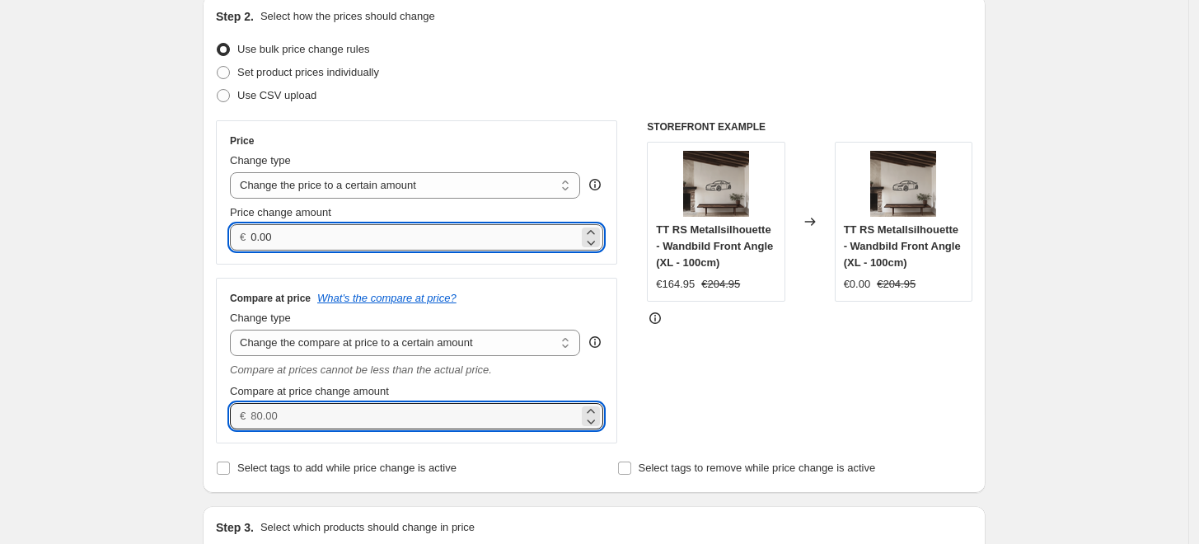
type input "0.00"
click at [289, 238] on input "0.00" at bounding box center [414, 237] width 327 height 26
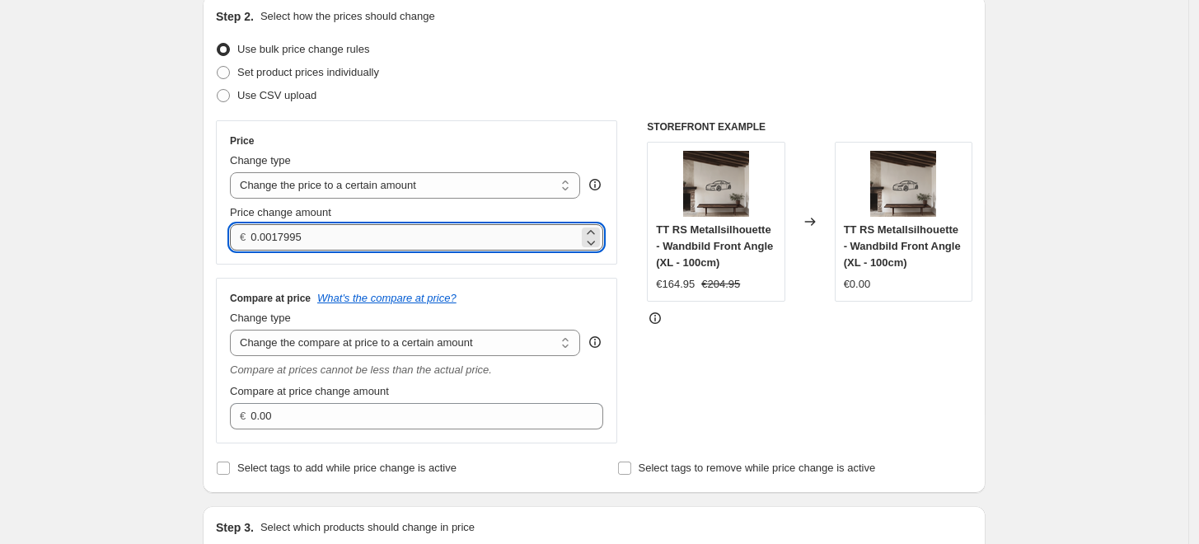
click at [289, 238] on input "0.0017995" at bounding box center [414, 237] width 327 height 26
type input "179.95"
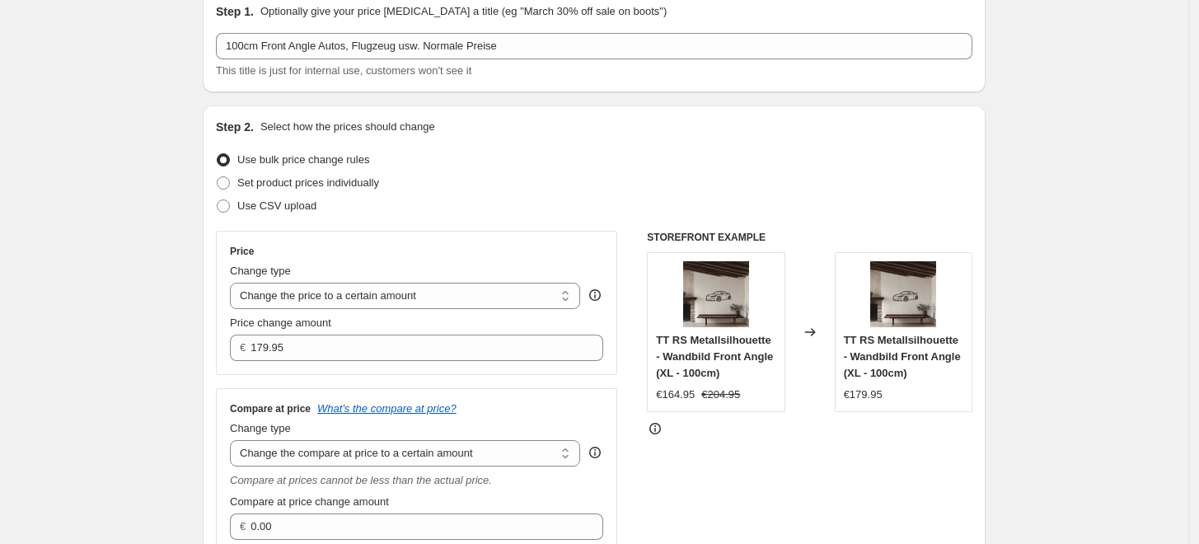
scroll to position [0, 0]
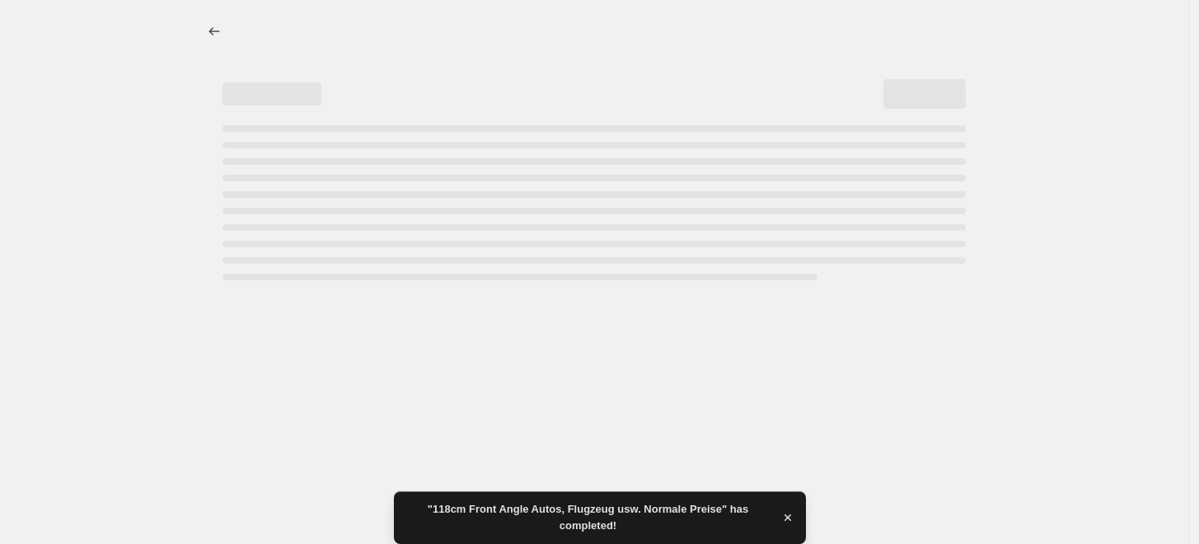
select select "to"
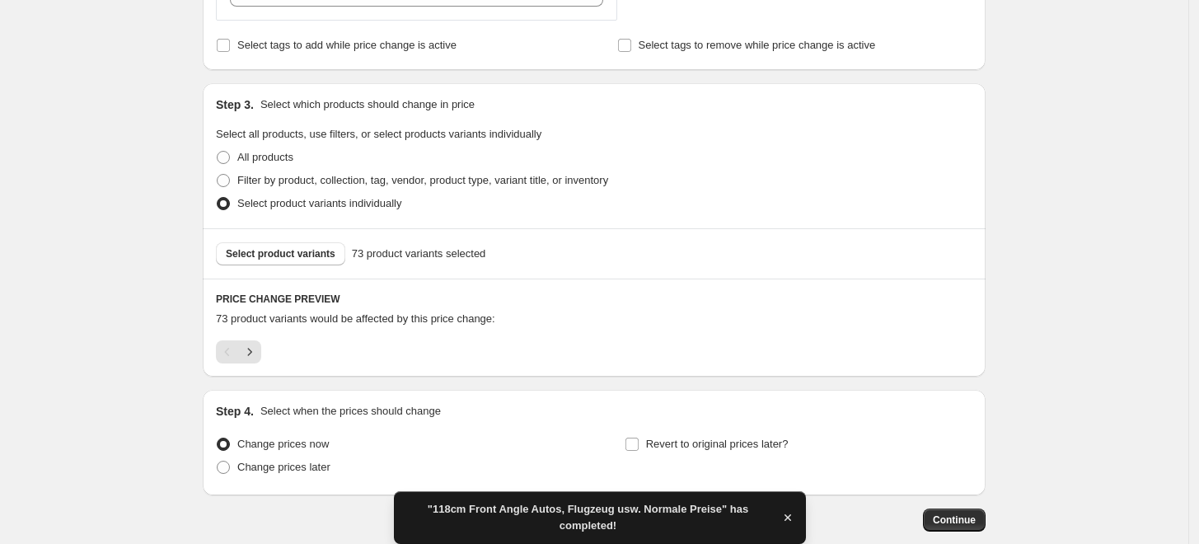
scroll to position [694, 0]
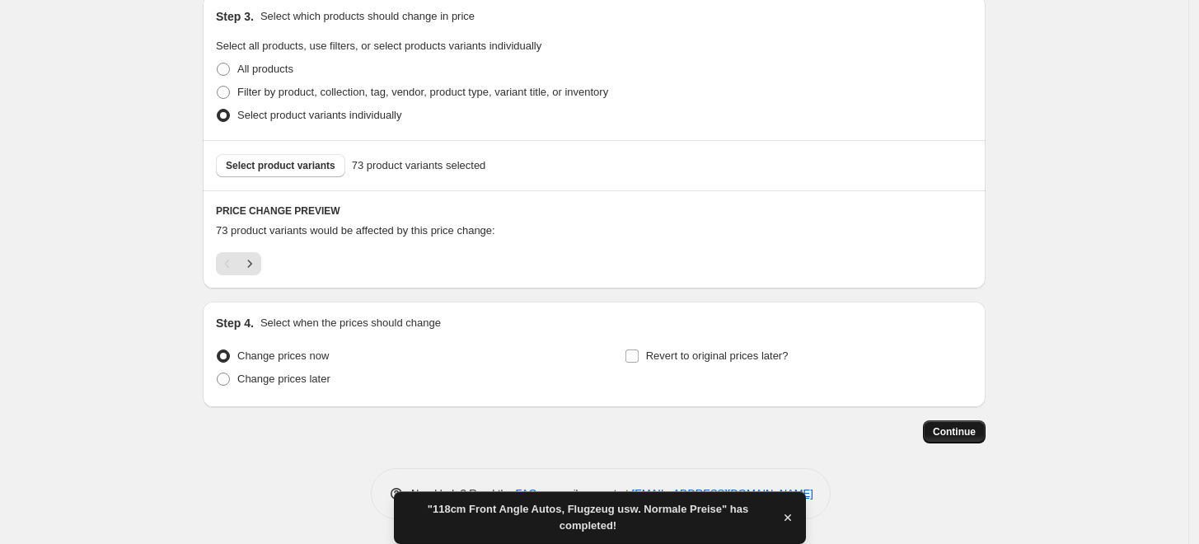
click at [964, 435] on span "Continue" at bounding box center [954, 431] width 43 height 13
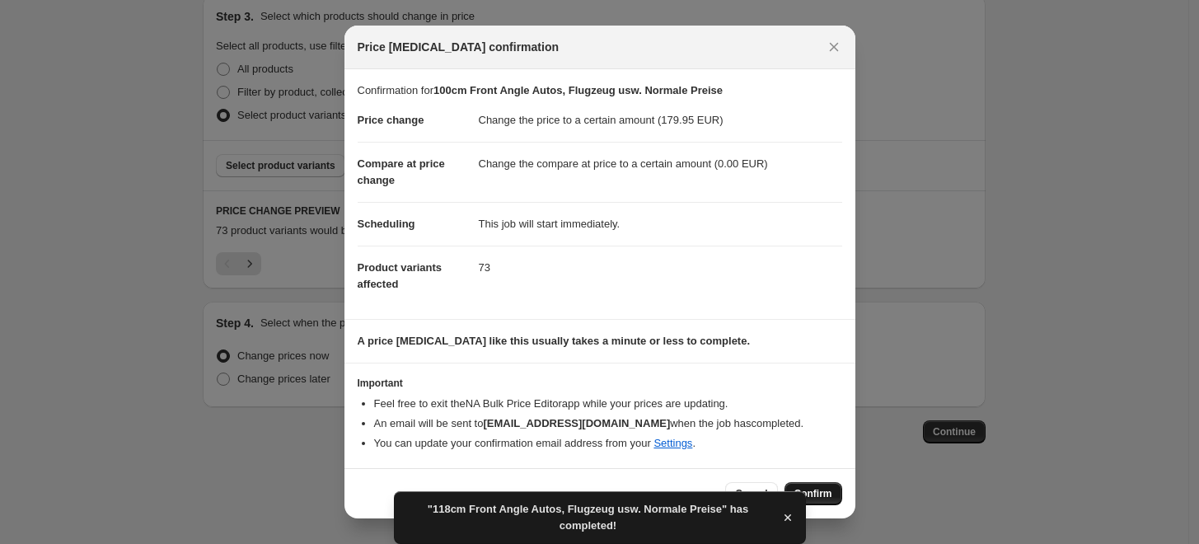
click at [831, 487] on span "Confirm" at bounding box center [814, 493] width 38 height 13
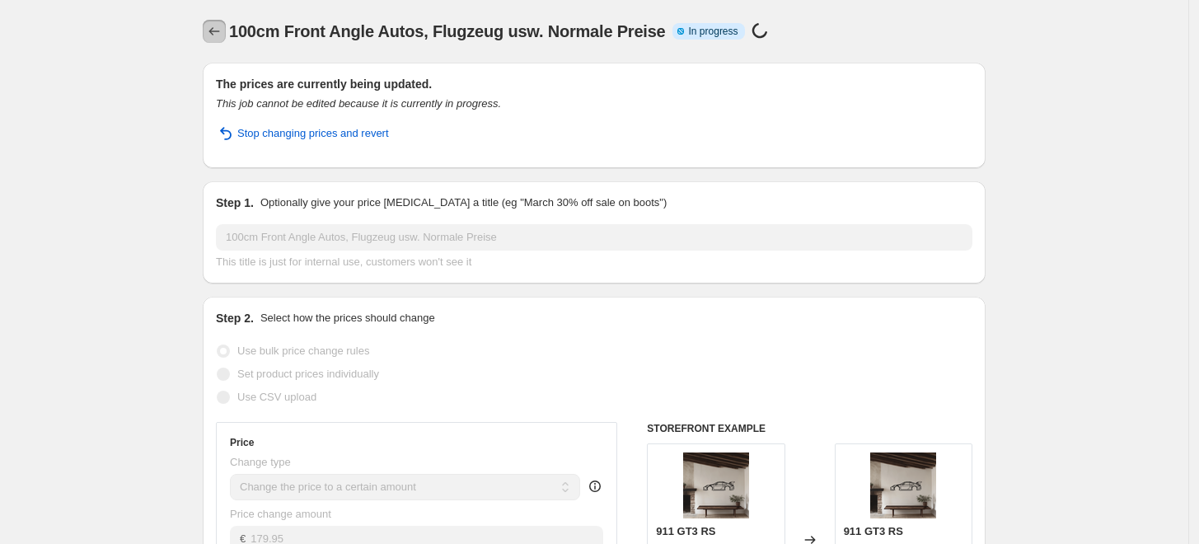
click at [216, 23] on icon "Price change jobs" at bounding box center [214, 31] width 16 height 16
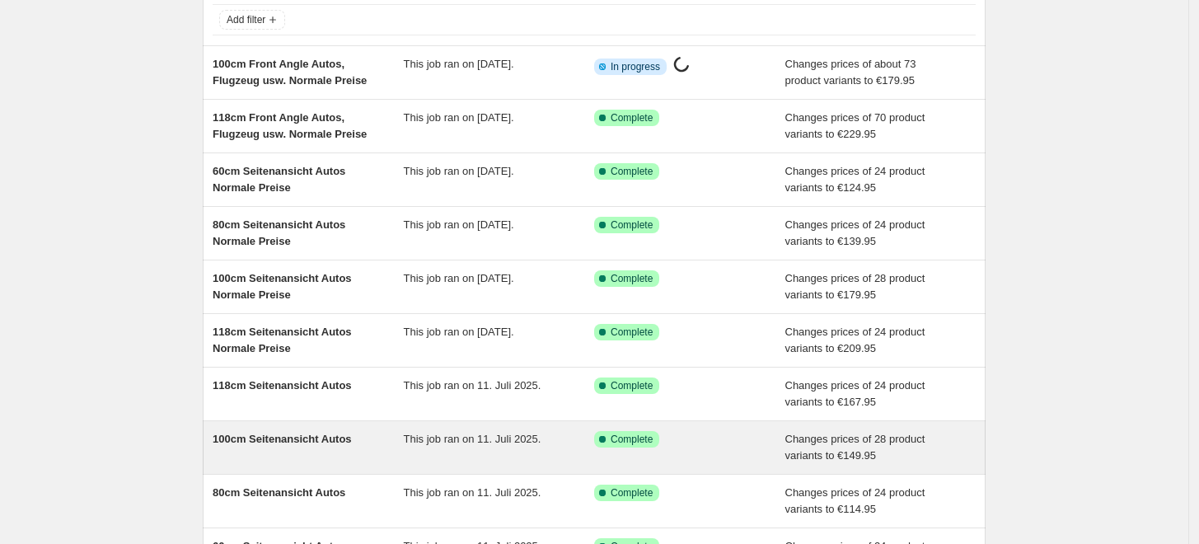
scroll to position [303, 0]
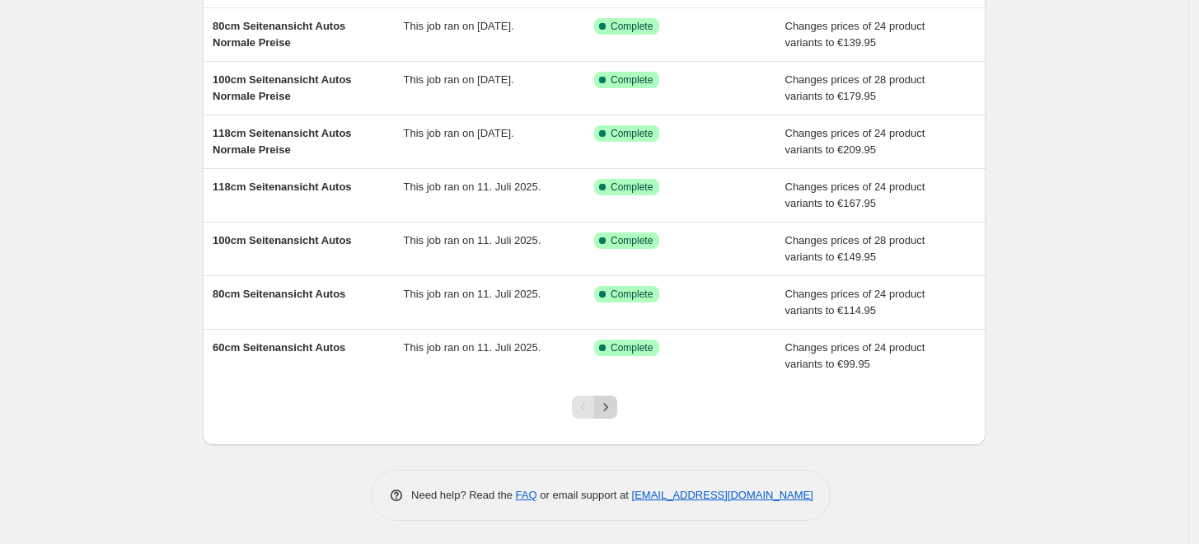
click at [613, 401] on icon "Next" at bounding box center [606, 407] width 16 height 16
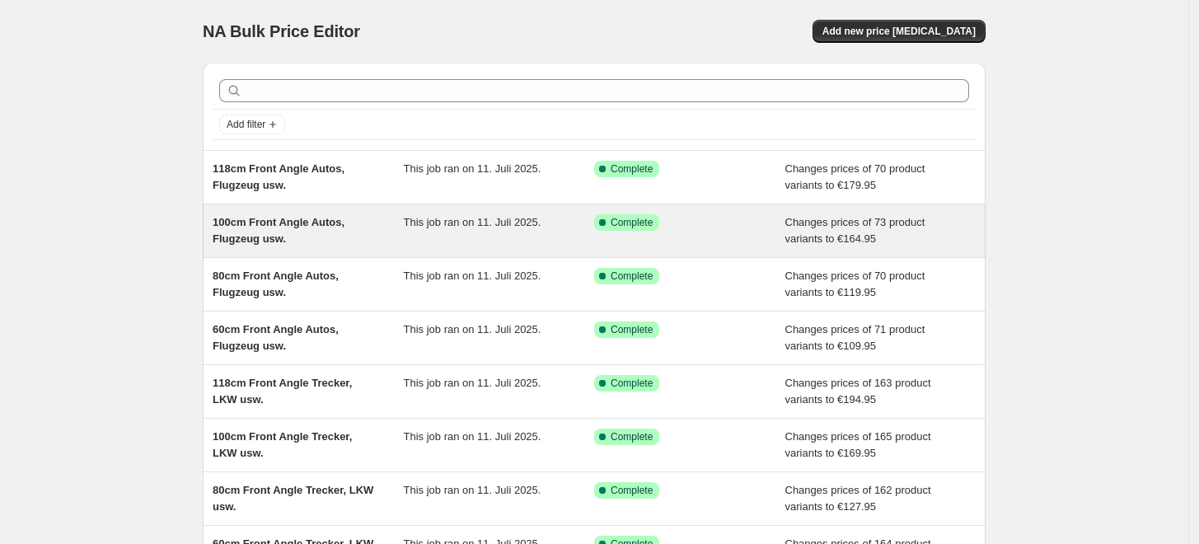
scroll to position [91, 0]
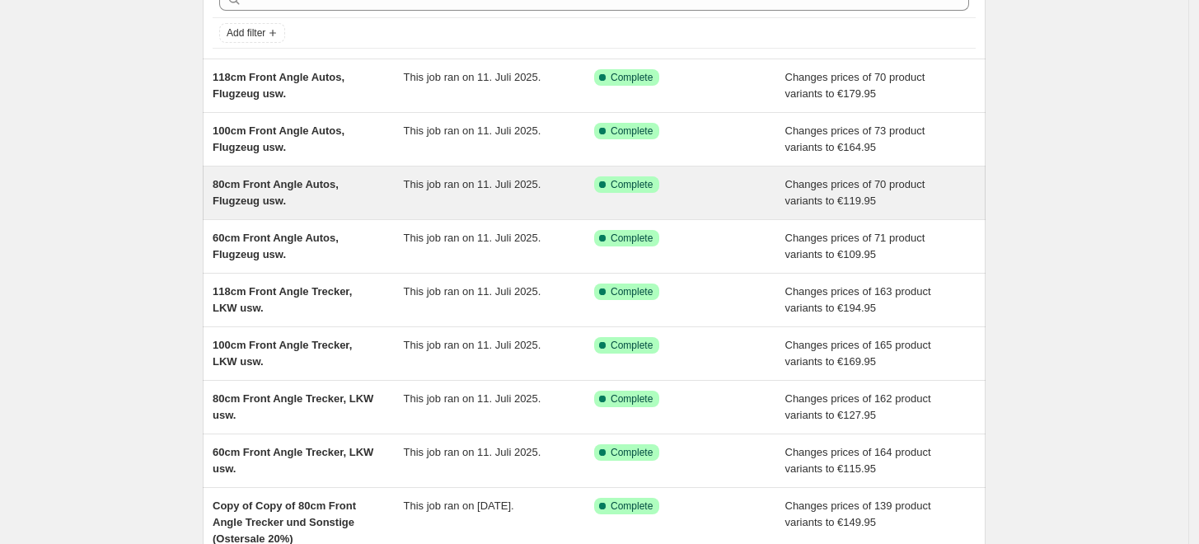
click at [283, 198] on span "80cm Front Angle Autos, Flugzeug usw." at bounding box center [276, 192] width 126 height 29
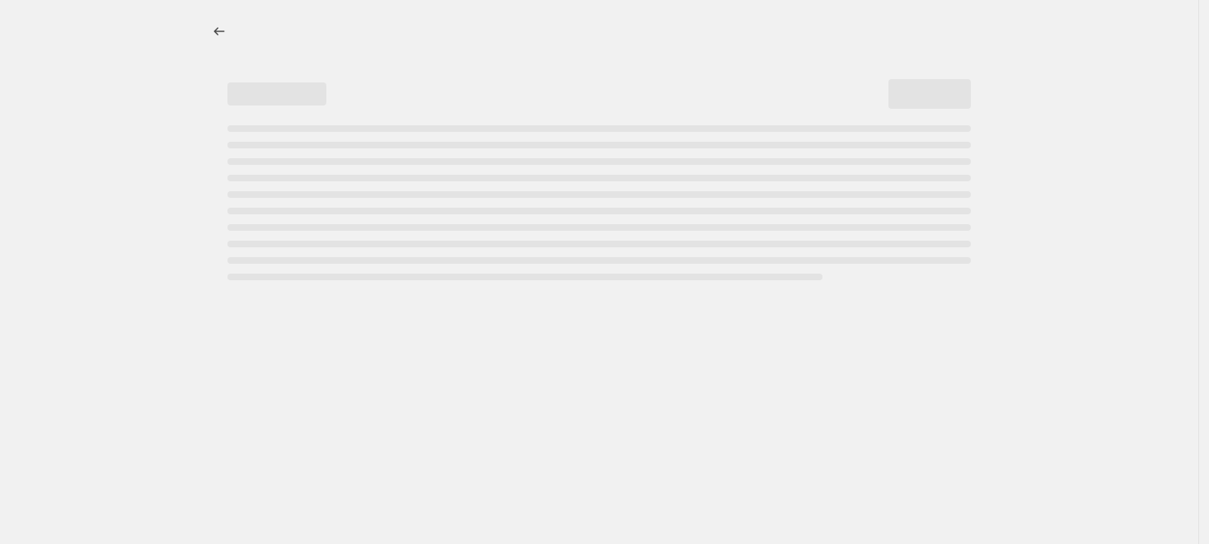
select select "to"
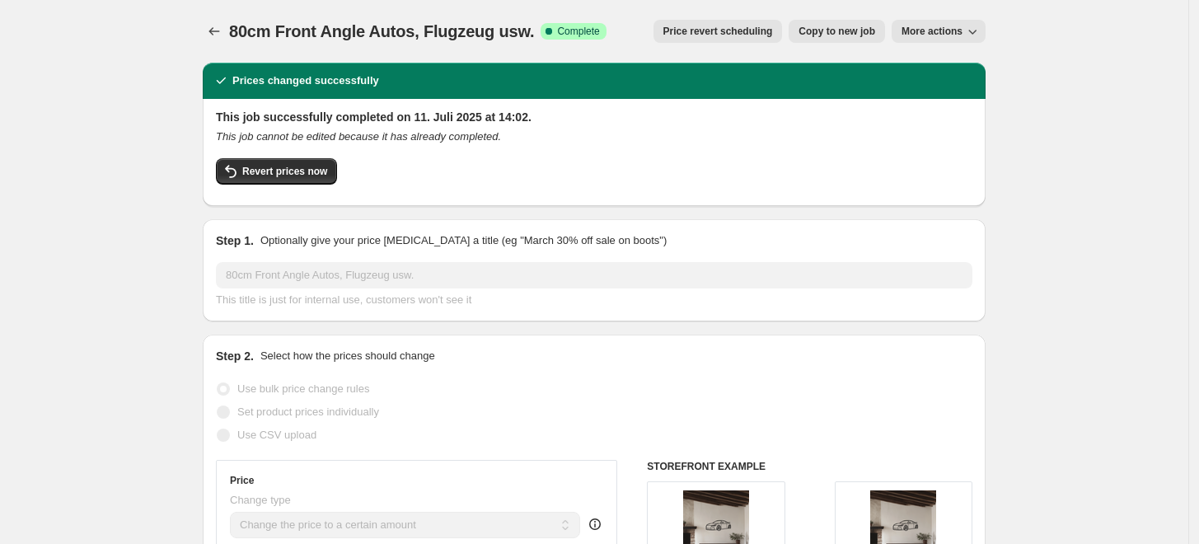
click at [818, 31] on span "Copy to new job" at bounding box center [837, 31] width 77 height 13
select select "to"
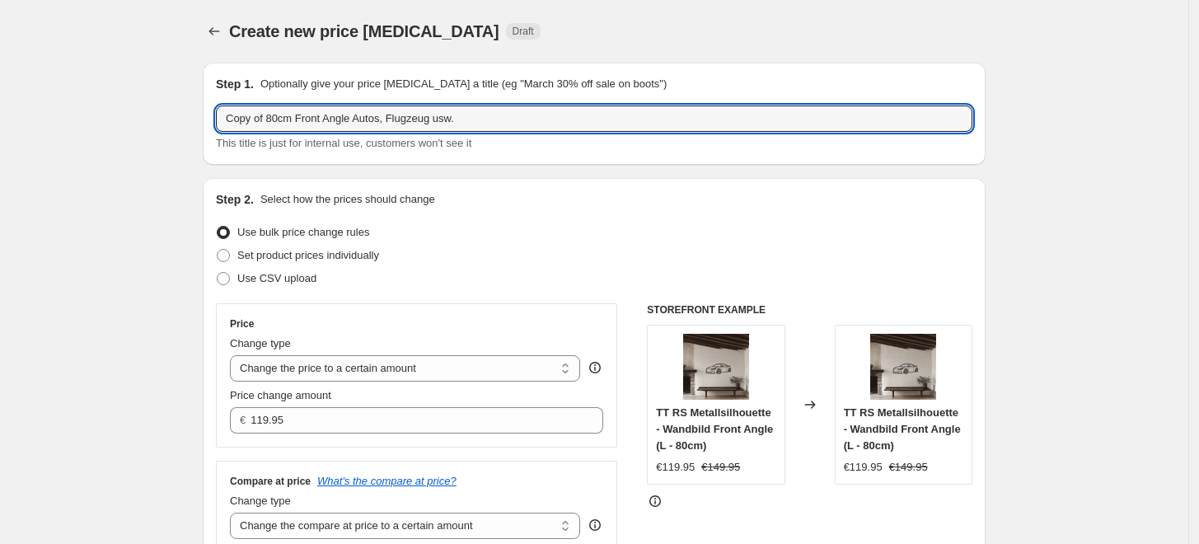
drag, startPoint x: 274, startPoint y: 117, endPoint x: 100, endPoint y: 131, distance: 174.5
click at [460, 115] on input "80cm Front Angle Autos, Flugzeug usw." at bounding box center [594, 118] width 757 height 26
paste input "Normale Preise"
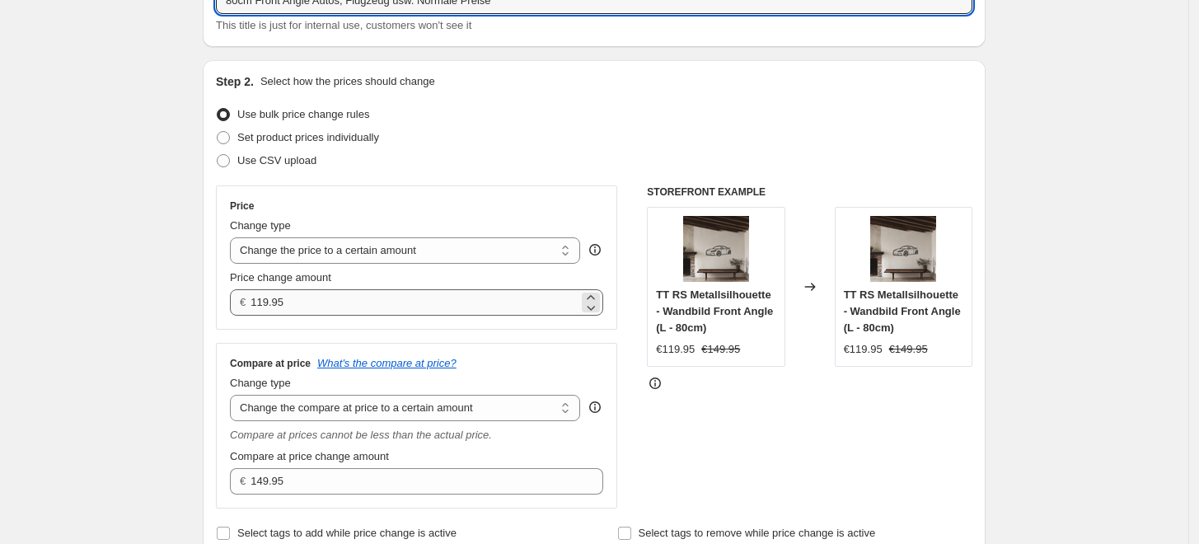
scroll to position [274, 0]
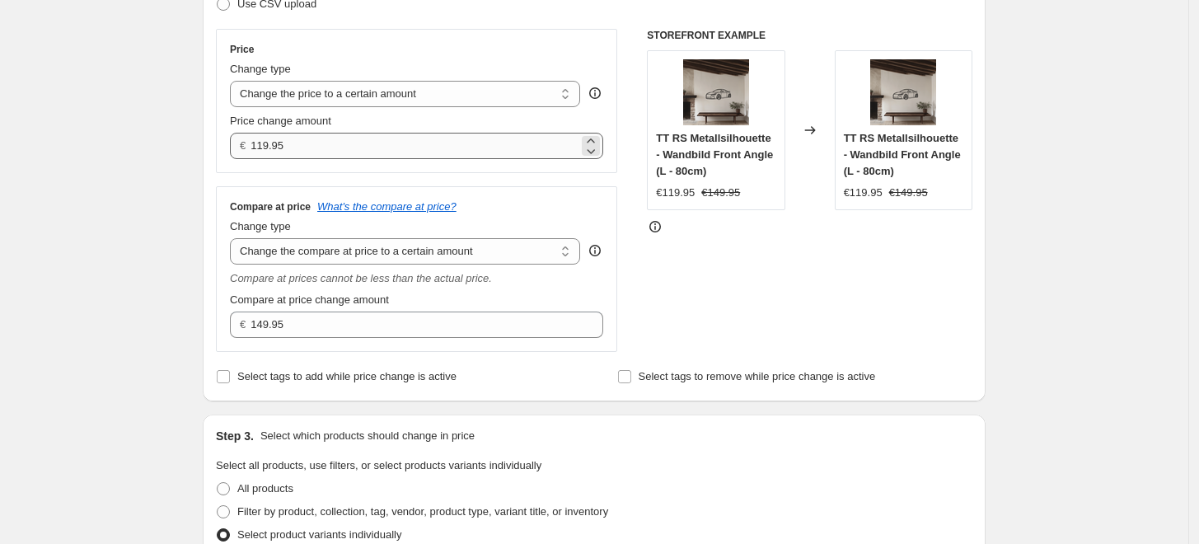
type input "80cm Front Angle Autos, Flugzeug usw. Normale Preise"
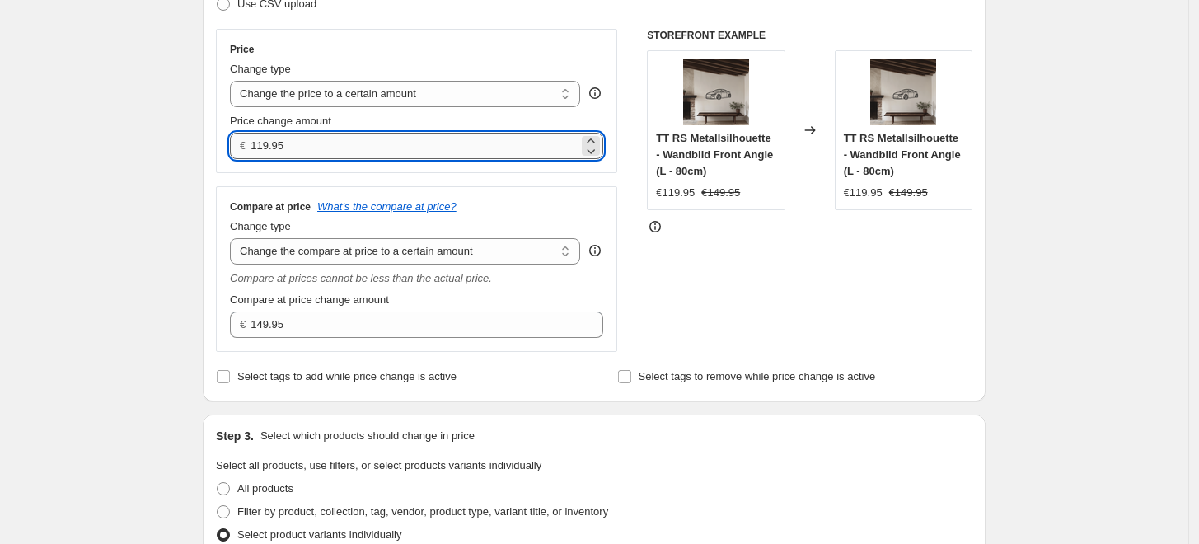
click at [312, 155] on input "119.95" at bounding box center [414, 146] width 327 height 26
type input "139.95"
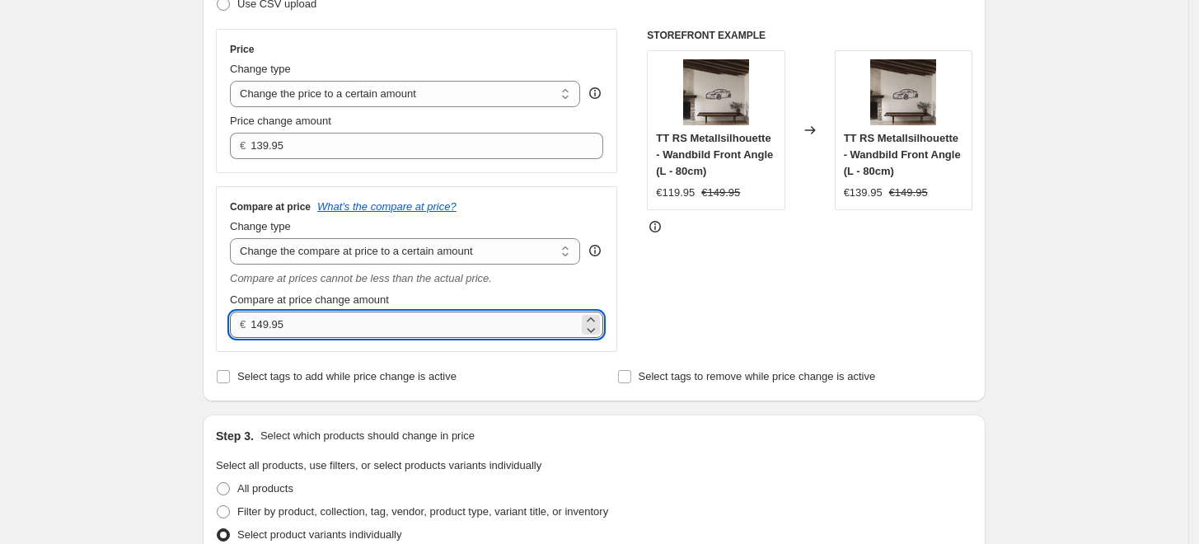
click at [295, 335] on input "149.95" at bounding box center [414, 325] width 327 height 26
type input "0.00"
click at [120, 265] on div "Create new price change job. This page is ready Create new price change job Dra…" at bounding box center [594, 547] width 1189 height 1643
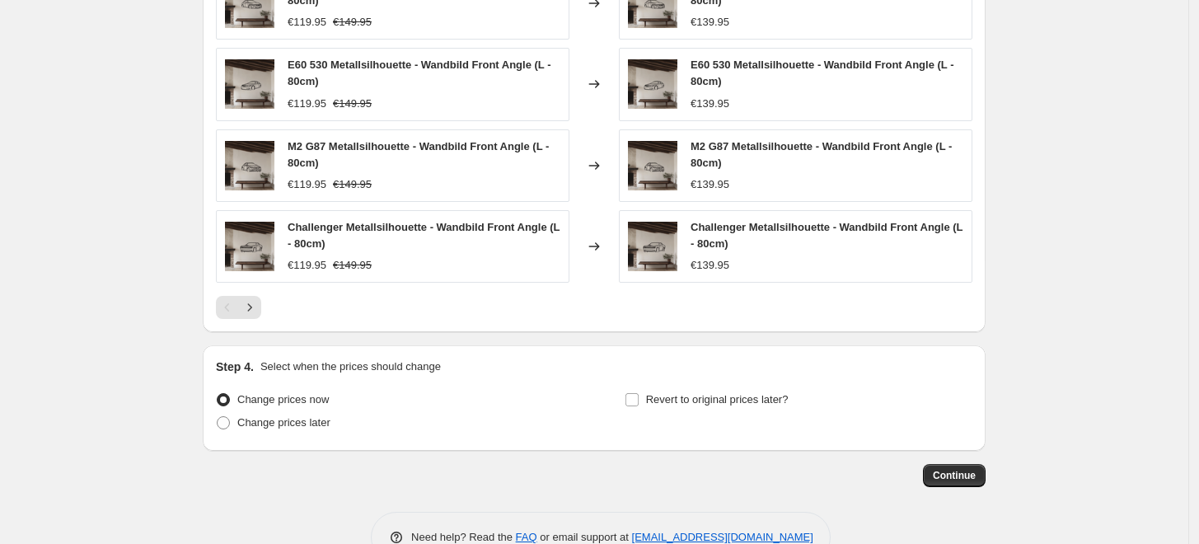
scroll to position [1099, 0]
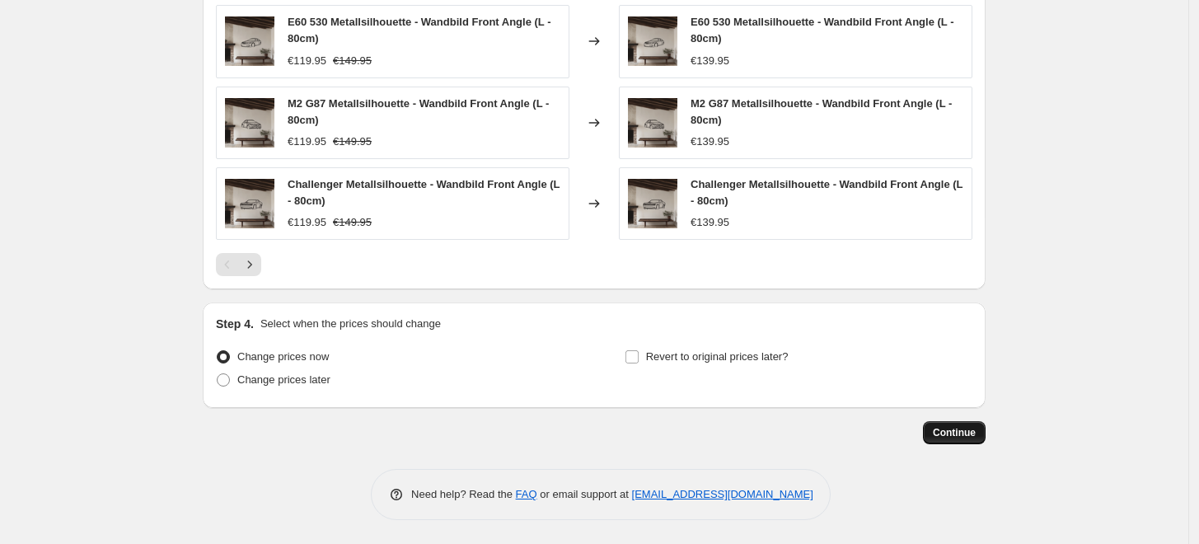
click at [933, 432] on button "Continue" at bounding box center [954, 432] width 63 height 23
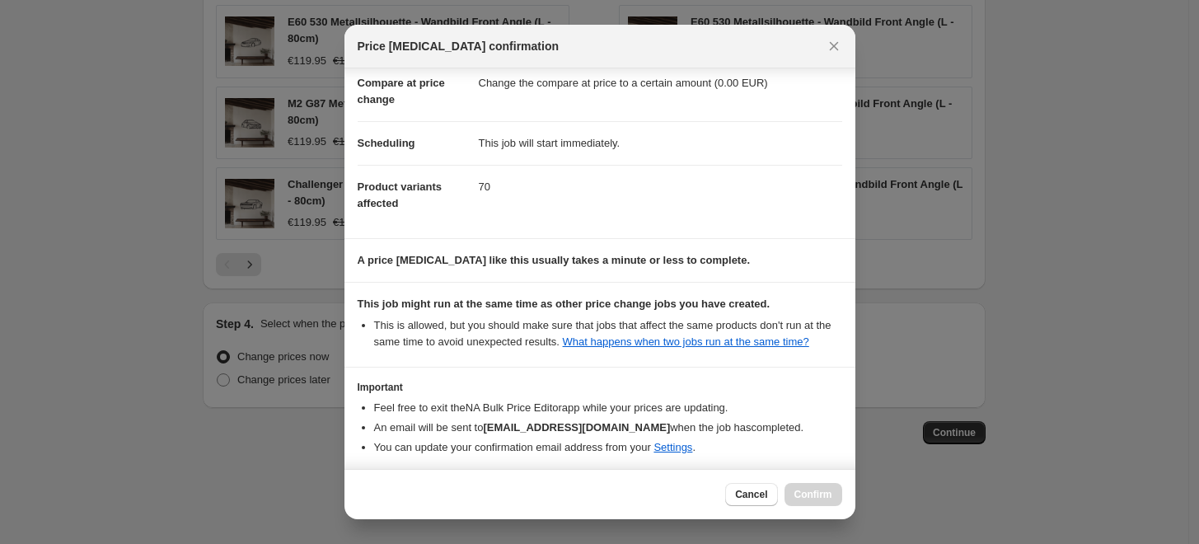
scroll to position [148, 0]
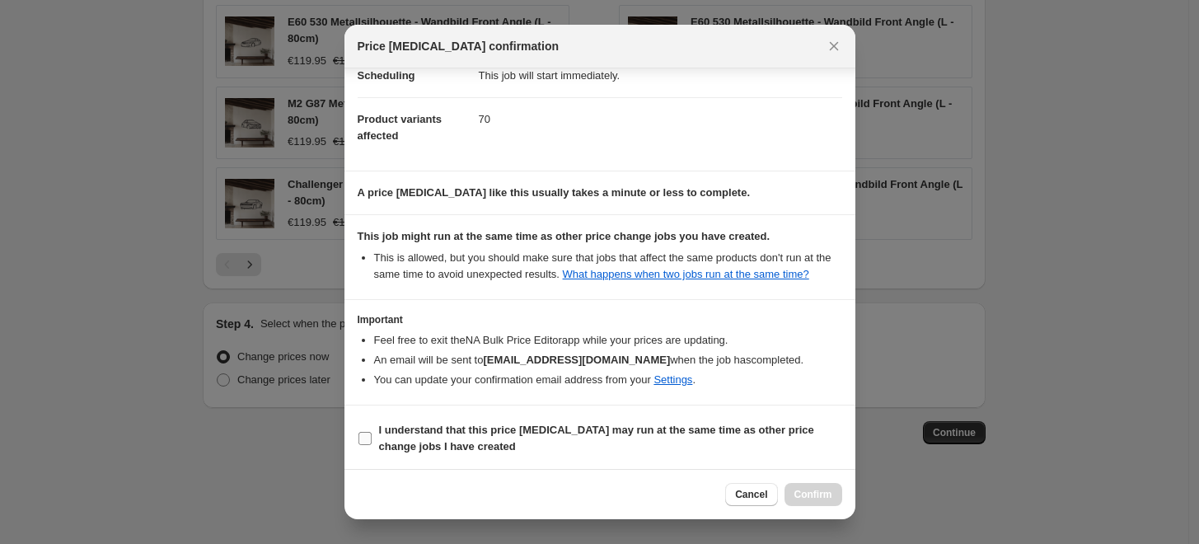
click at [459, 430] on b "I understand that this price change job may run at the same time as other price…" at bounding box center [596, 438] width 435 height 29
click at [372, 432] on input "I understand that this price change job may run at the same time as other price…" at bounding box center [365, 438] width 13 height 13
checkbox input "true"
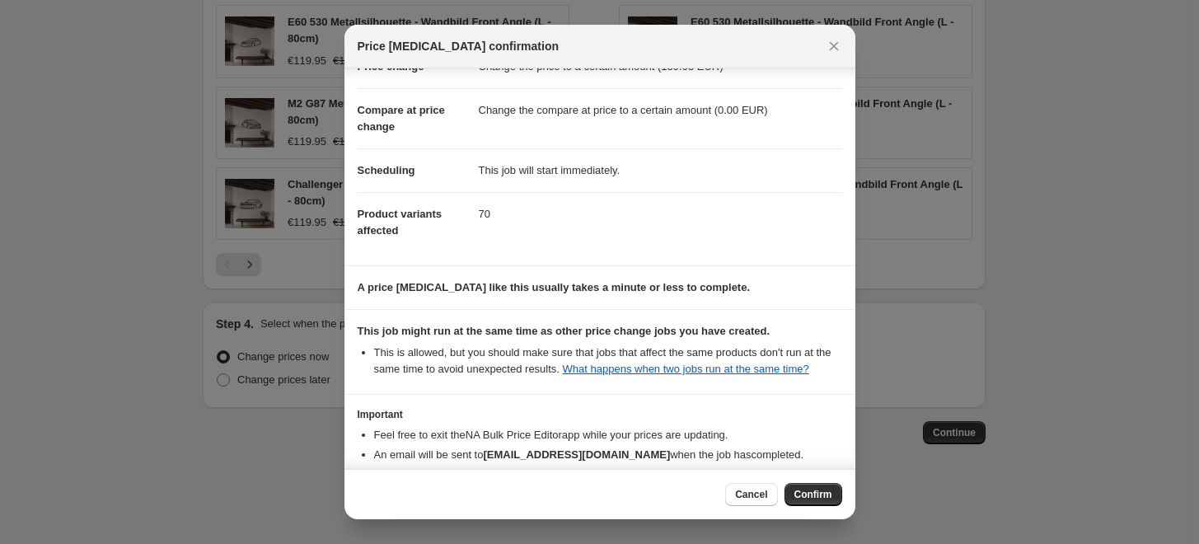
scroll to position [0, 0]
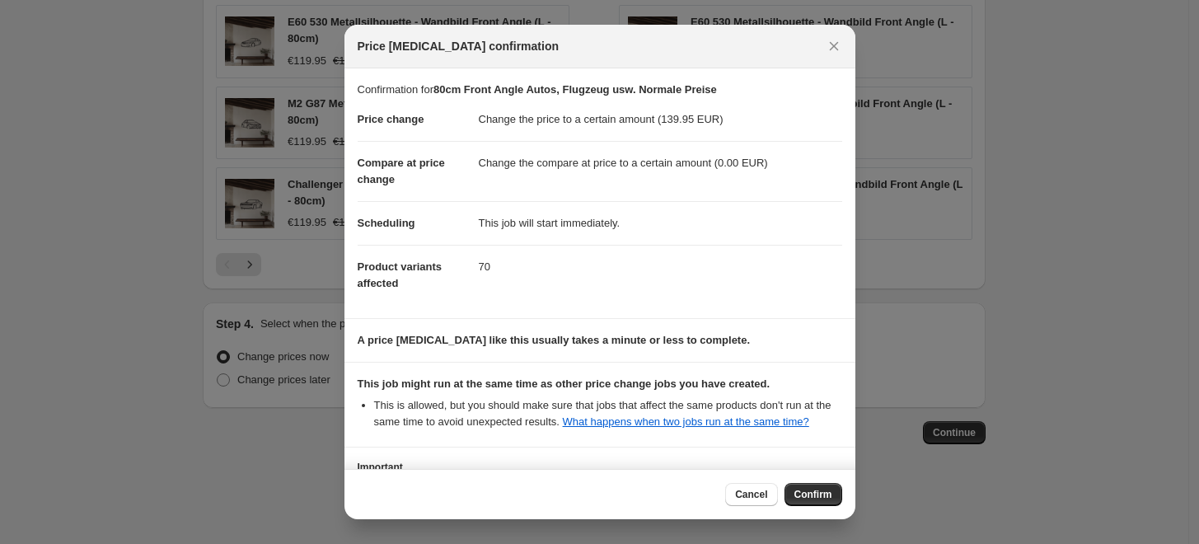
click at [799, 480] on div "Cancel Confirm" at bounding box center [600, 494] width 511 height 50
click at [804, 485] on button "Confirm" at bounding box center [814, 494] width 58 height 23
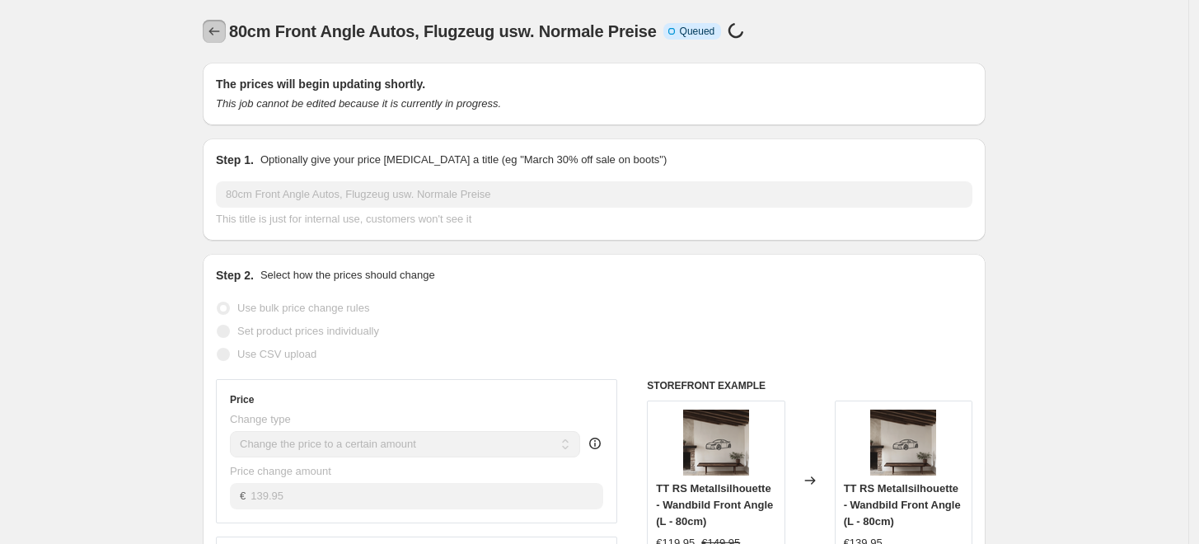
click at [212, 32] on icon "Price change jobs" at bounding box center [214, 31] width 16 height 16
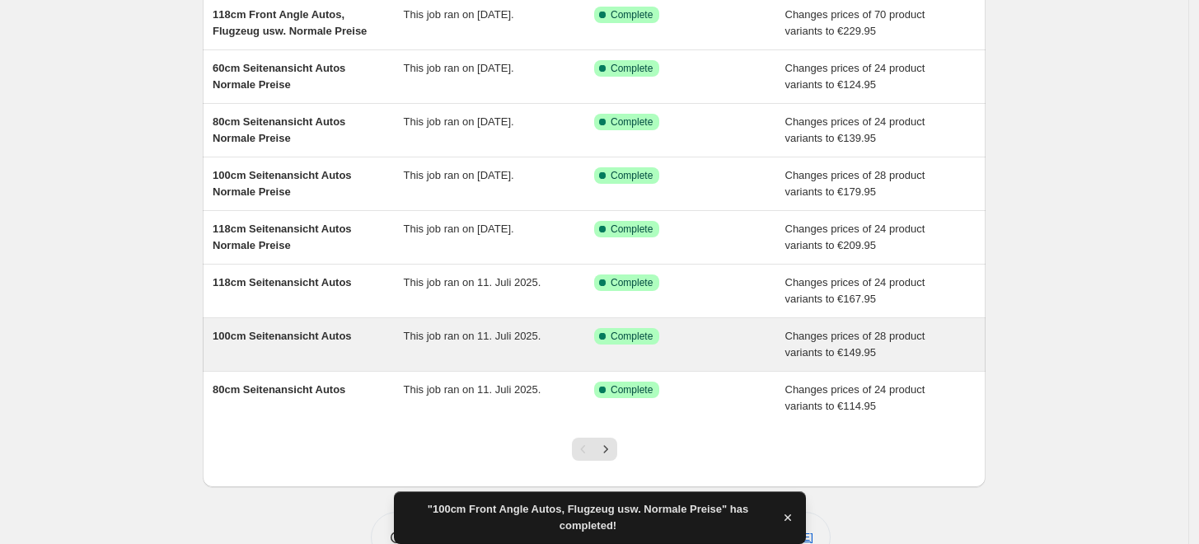
scroll to position [303, 0]
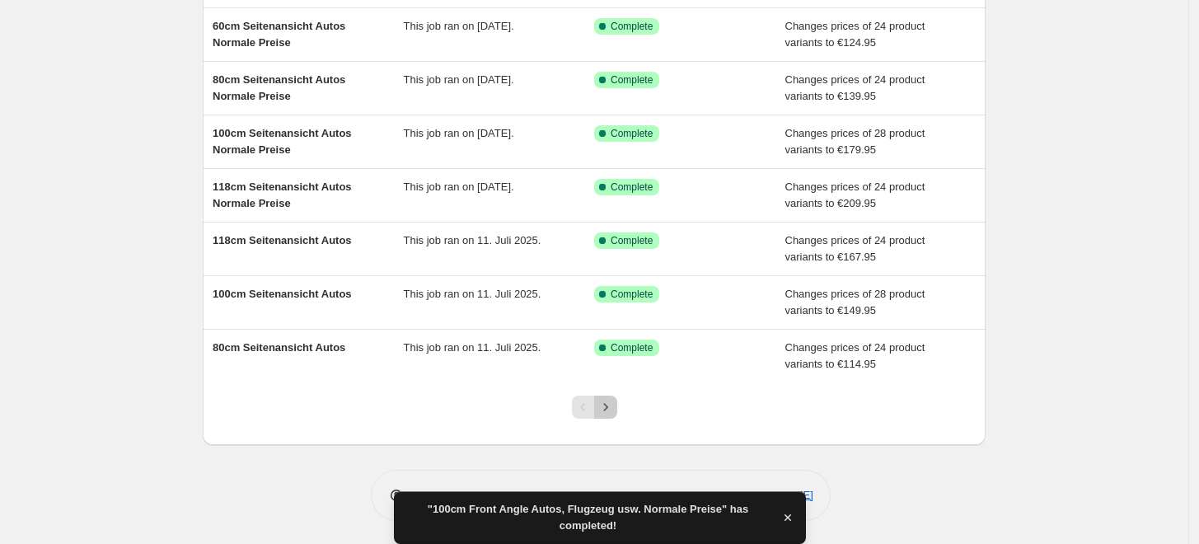
click at [613, 409] on icon "Next" at bounding box center [606, 407] width 16 height 16
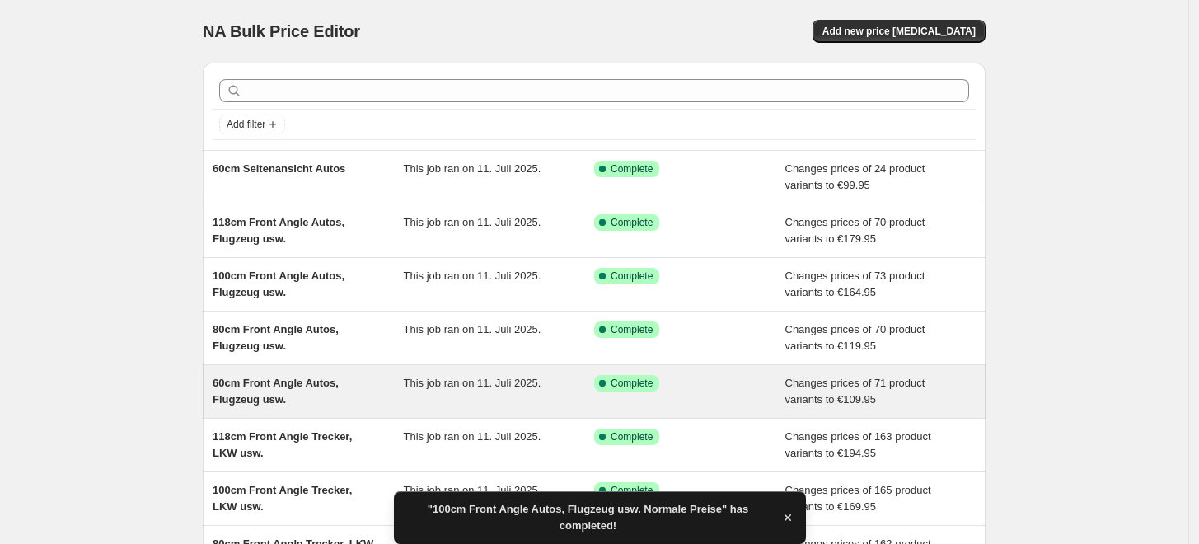
scroll to position [183, 0]
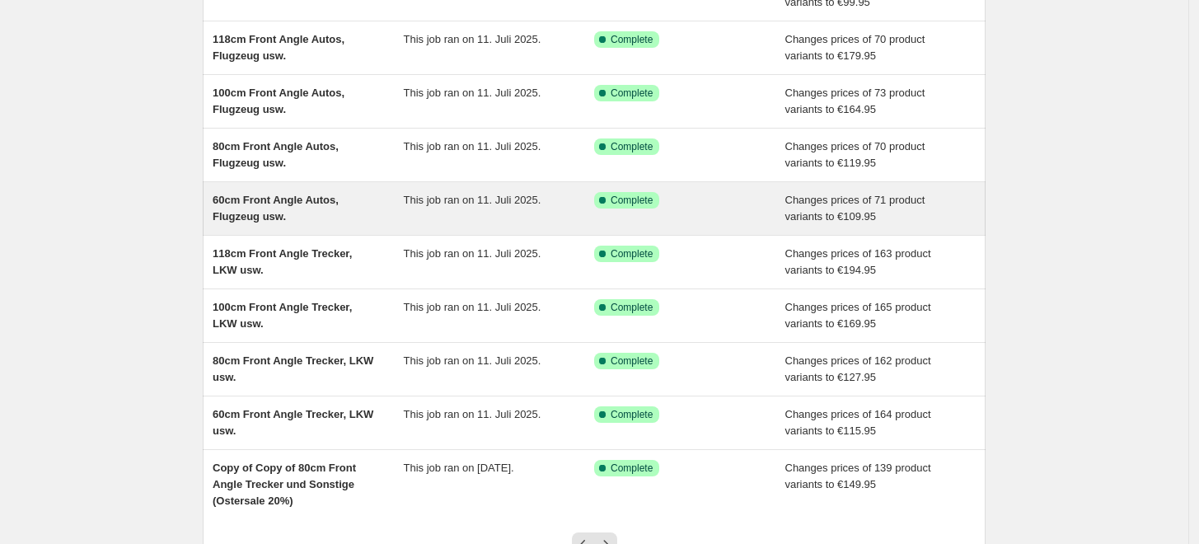
click at [289, 206] on span "60cm Front Angle Autos, Flugzeug usw." at bounding box center [276, 208] width 126 height 29
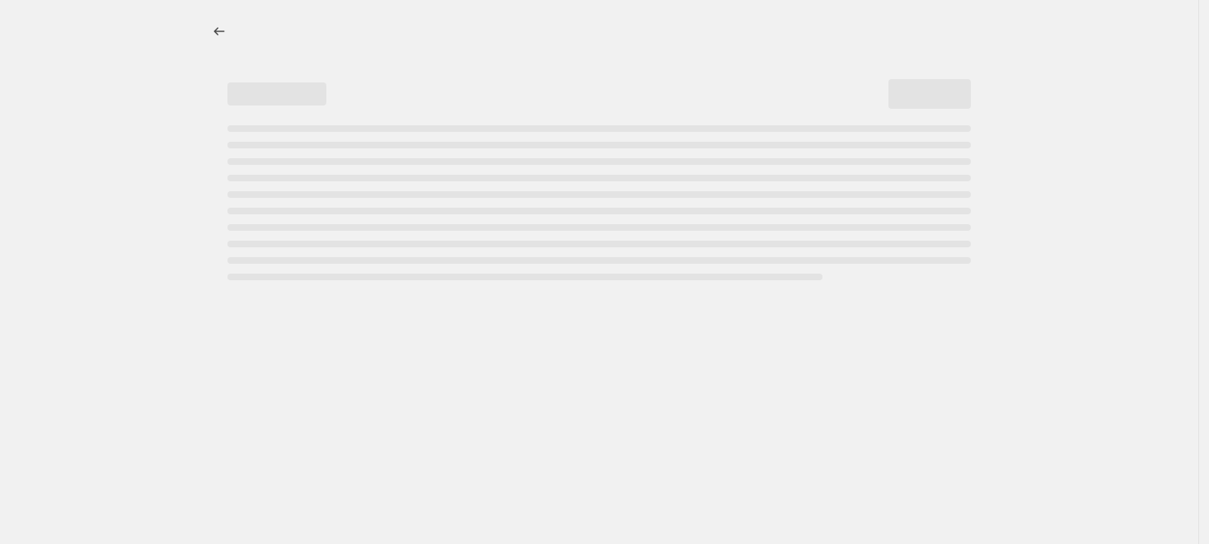
select select "to"
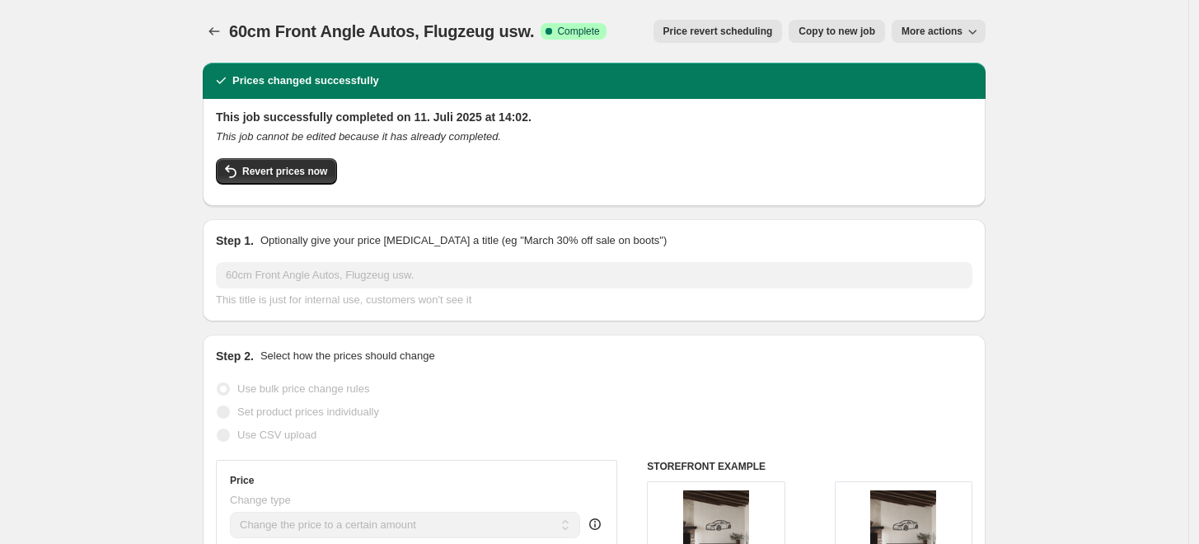
click at [869, 30] on span "Copy to new job" at bounding box center [837, 31] width 77 height 13
select select "to"
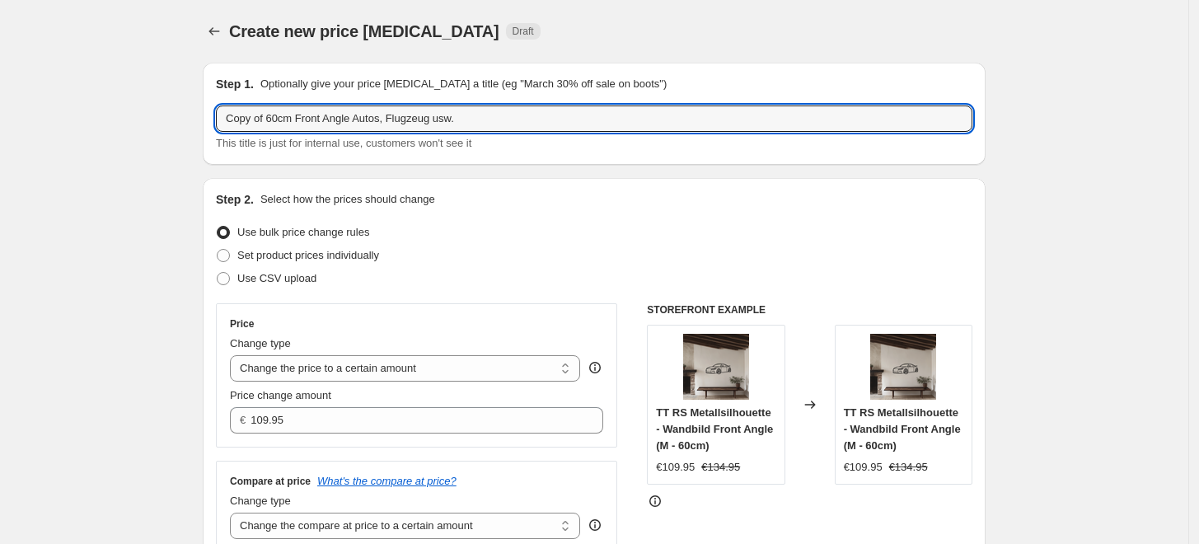
drag, startPoint x: 273, startPoint y: 115, endPoint x: 165, endPoint y: 124, distance: 108.4
drag, startPoint x: 531, startPoint y: 124, endPoint x: 523, endPoint y: 124, distance: 8.3
click at [529, 124] on input "60cm Front Angle Autos, Flugzeug usw." at bounding box center [594, 118] width 757 height 26
paste input "Normale Preise"
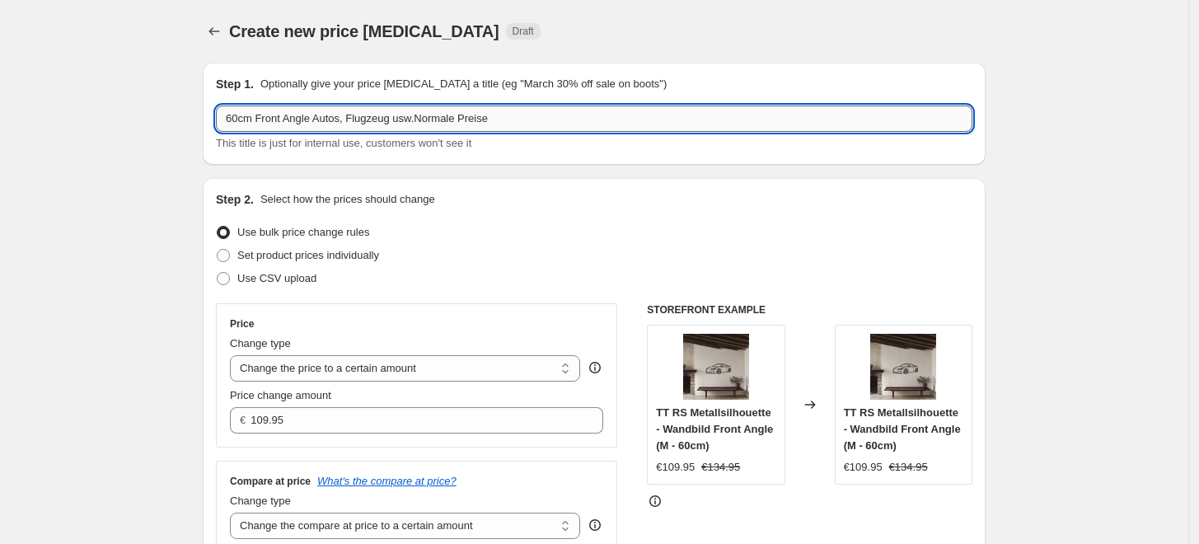
click at [419, 123] on input "60cm Front Angle Autos, Flugzeug usw.Normale Preise" at bounding box center [594, 118] width 757 height 26
type input "60cm Front Angle Autos, Flugzeug usw. Normale Preise"
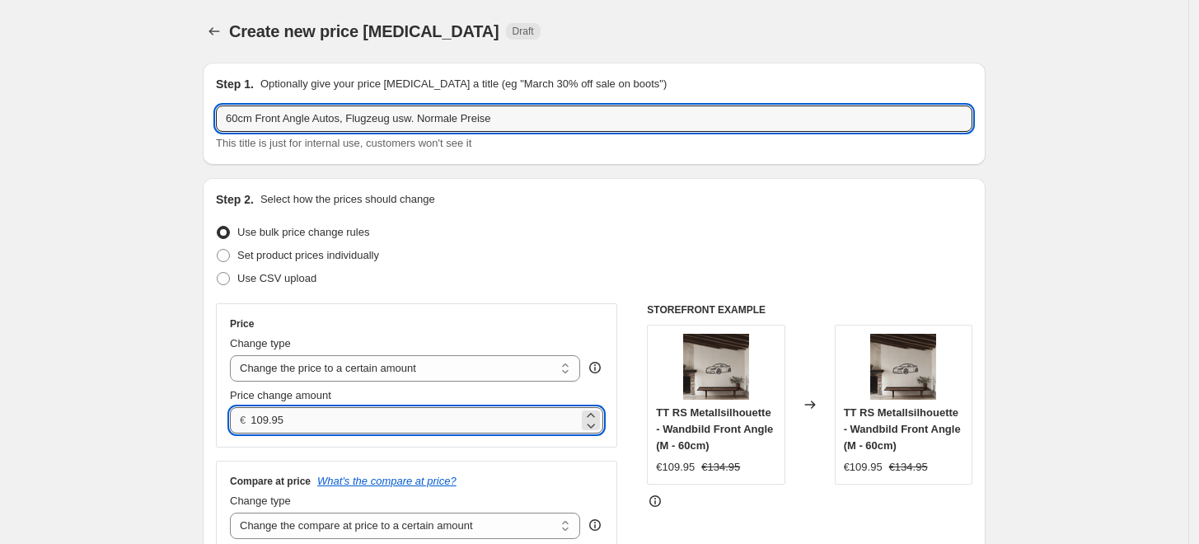
click at [335, 410] on input "109.95" at bounding box center [414, 420] width 327 height 26
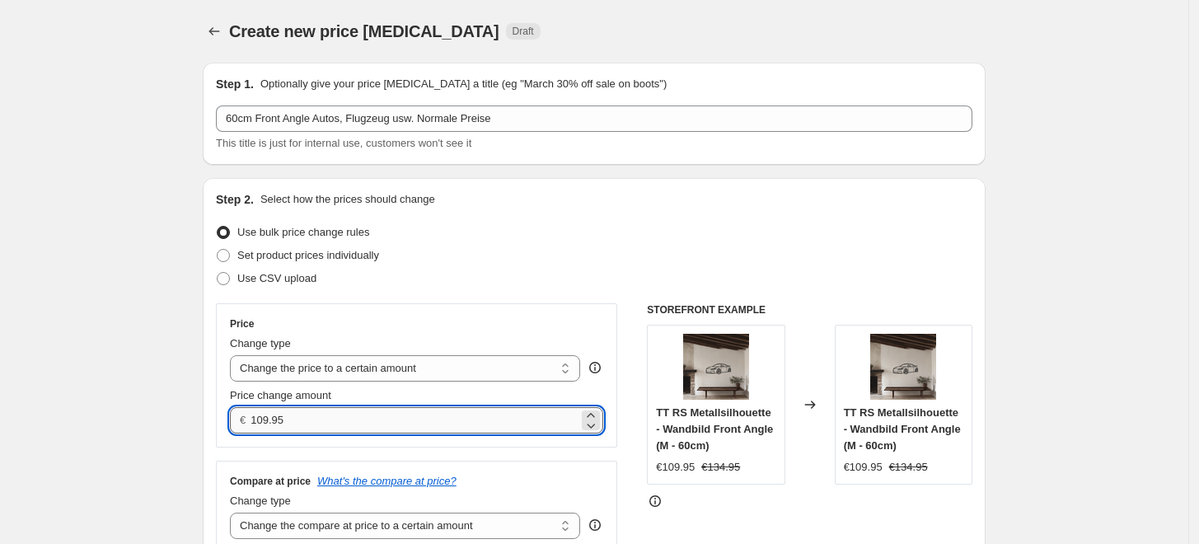
click at [335, 410] on input "109.95" at bounding box center [414, 420] width 327 height 26
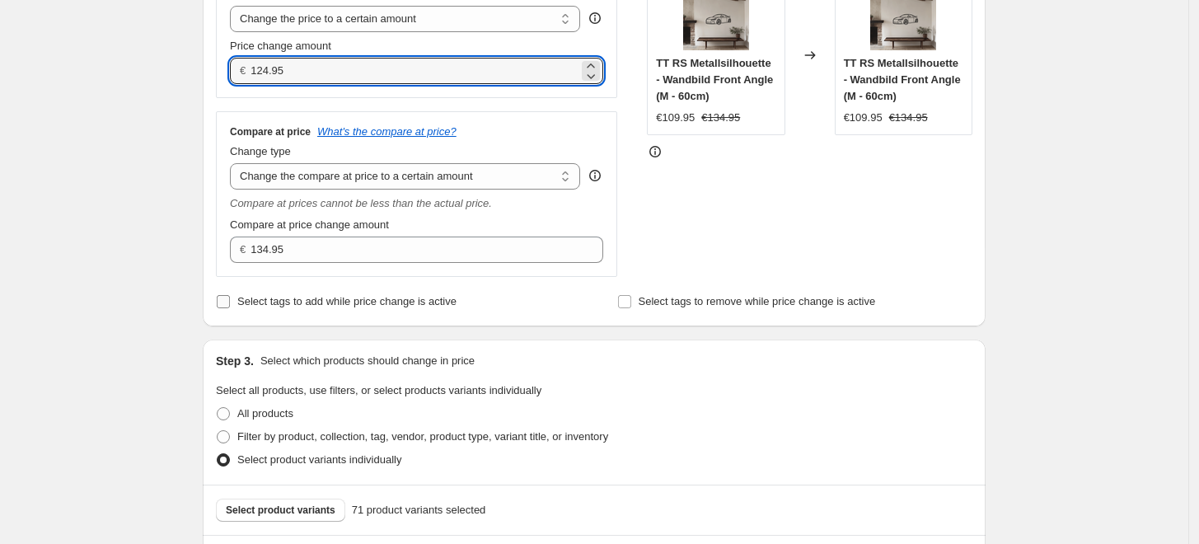
scroll to position [366, 0]
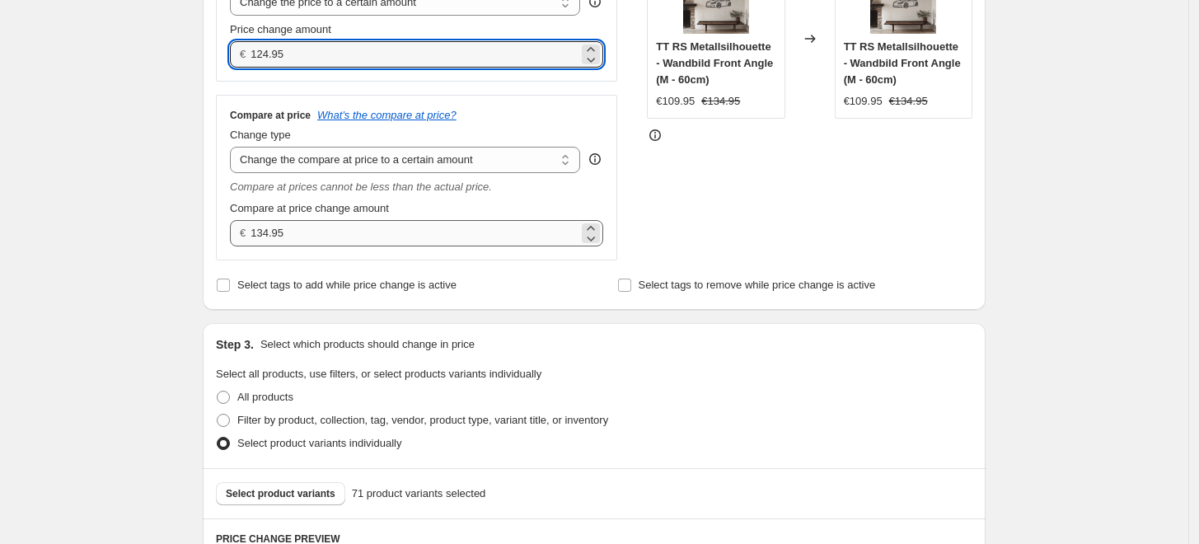
type input "124.95"
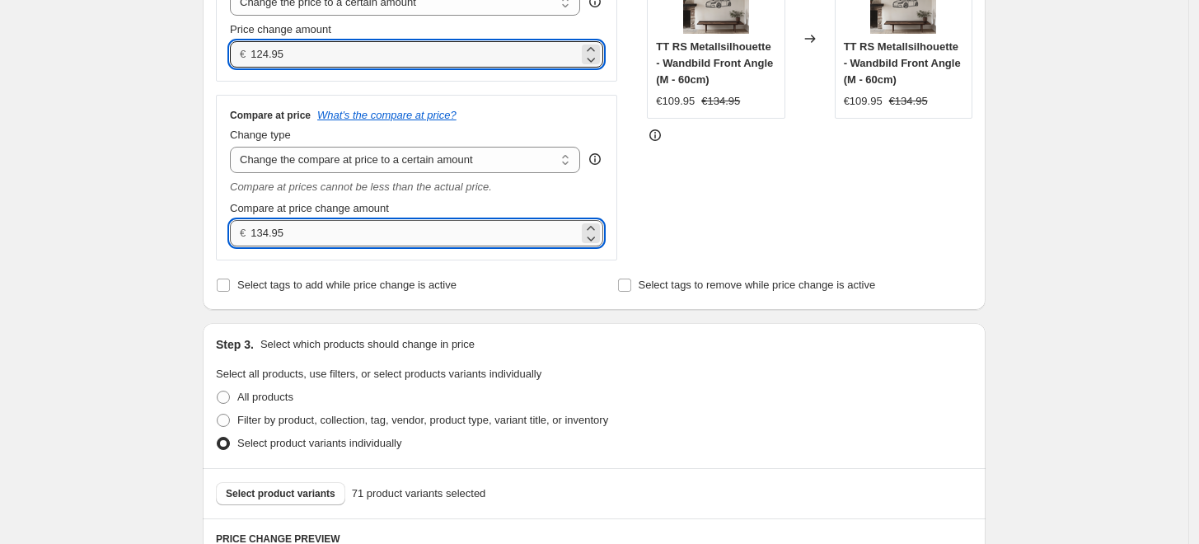
click at [307, 241] on input "134.95" at bounding box center [414, 233] width 327 height 26
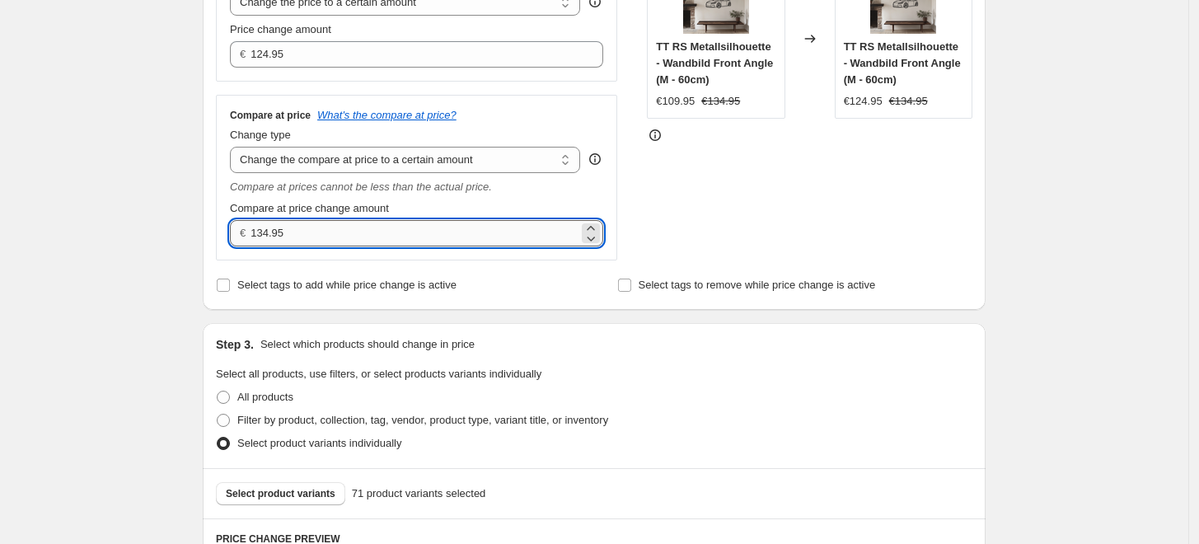
click at [307, 241] on input "134.95" at bounding box center [414, 233] width 327 height 26
type input "0.00"
click at [87, 198] on div "Create new price change job. This page is ready Create new price change job Dra…" at bounding box center [594, 455] width 1189 height 1643
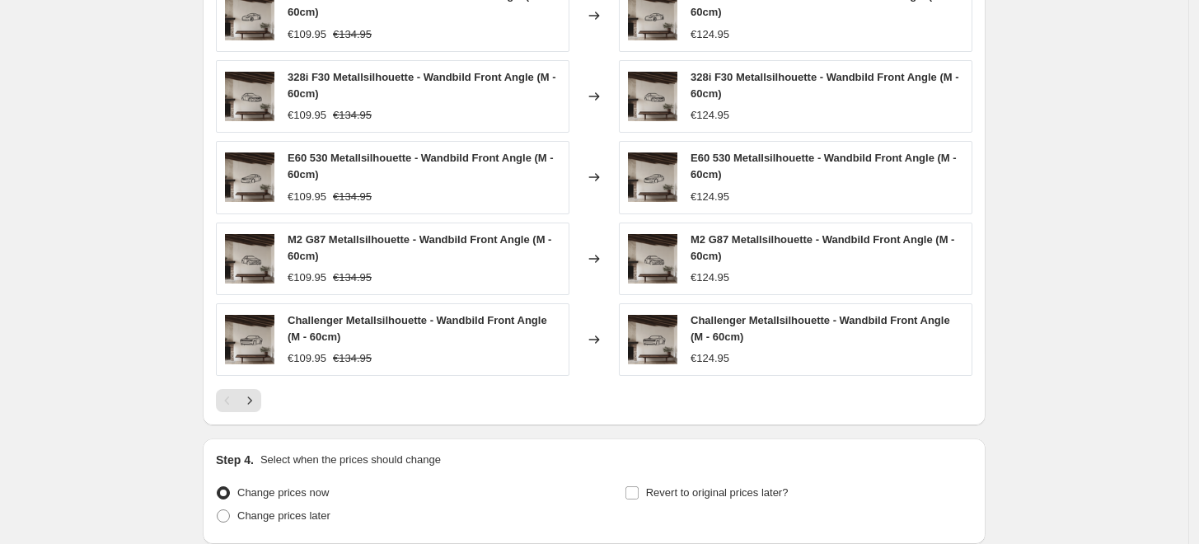
scroll to position [1099, 0]
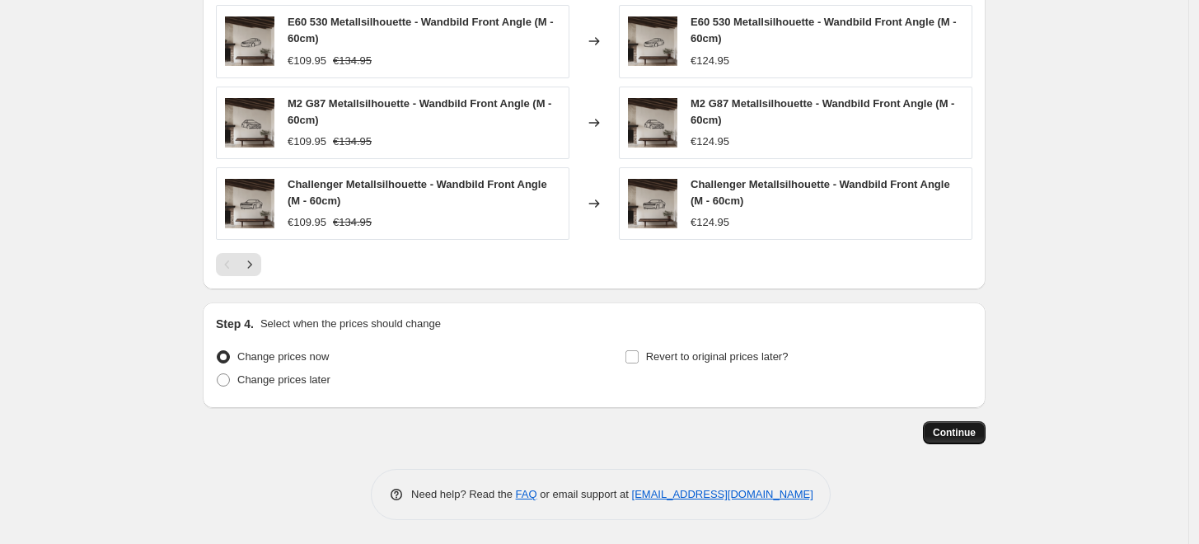
click at [959, 434] on span "Continue" at bounding box center [954, 432] width 43 height 13
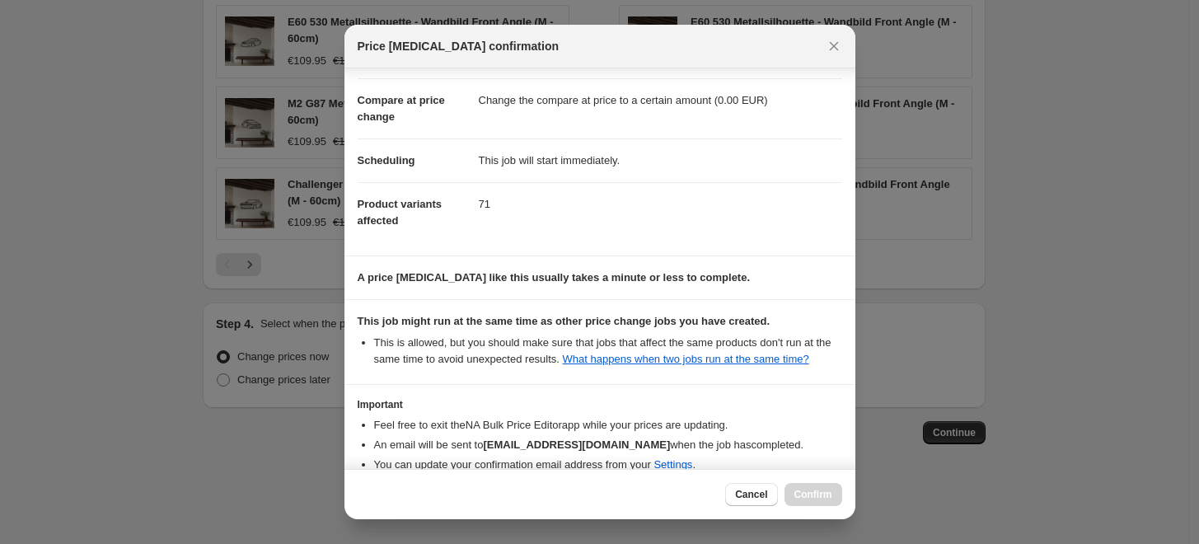
scroll to position [148, 0]
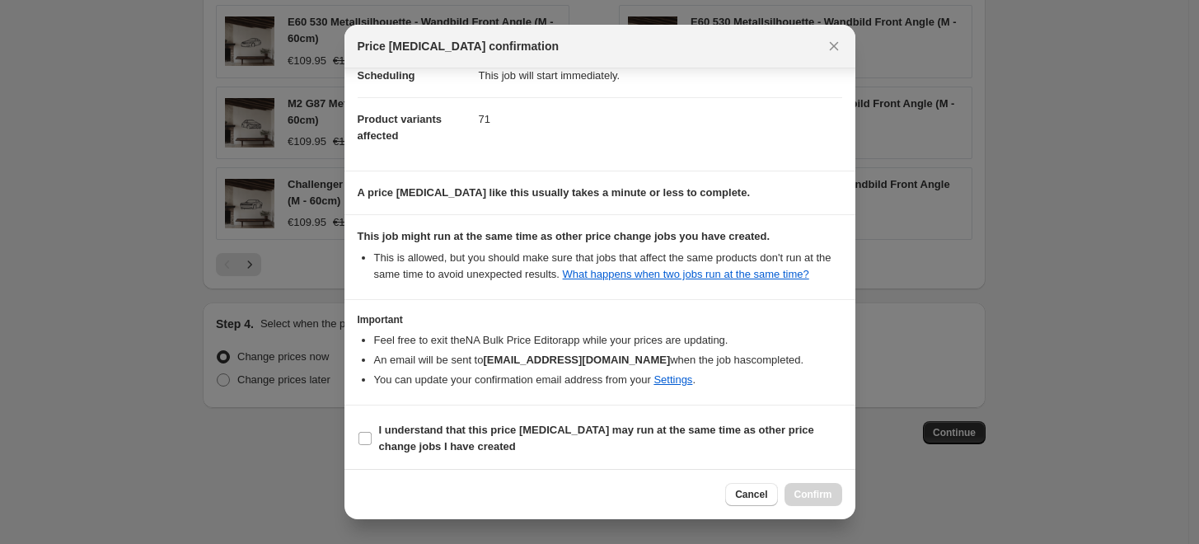
click at [485, 415] on section "I understand that this price change job may run at the same time as other price…" at bounding box center [600, 439] width 511 height 66
click at [491, 434] on b "I understand that this price change job may run at the same time as other price…" at bounding box center [596, 438] width 435 height 29
click at [372, 434] on input "I understand that this price change job may run at the same time as other price…" at bounding box center [365, 438] width 13 height 13
checkbox input "true"
click at [800, 487] on button "Confirm" at bounding box center [814, 494] width 58 height 23
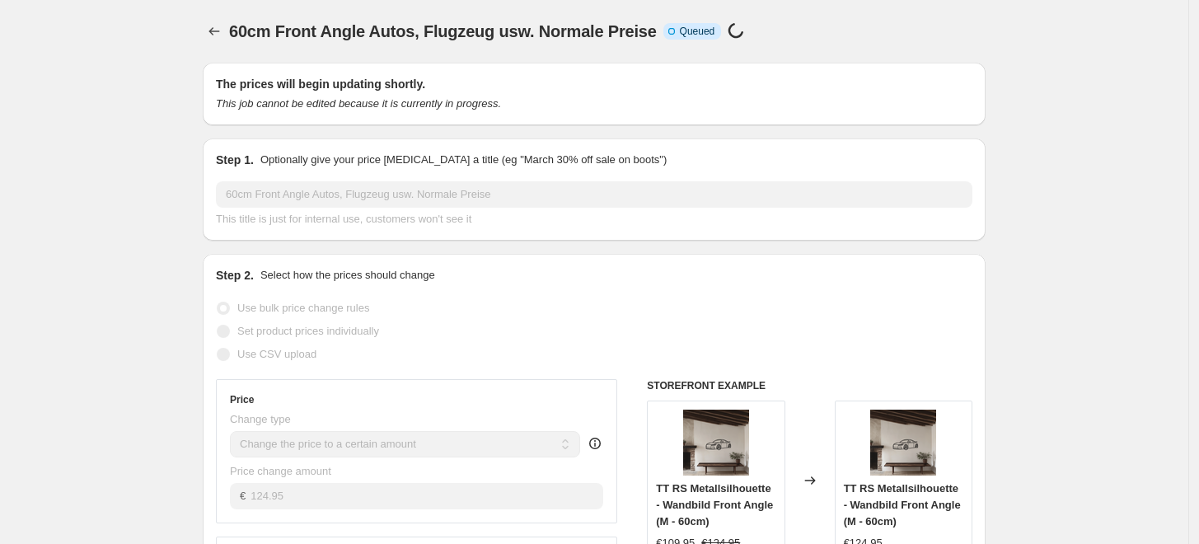
scroll to position [1099, 0]
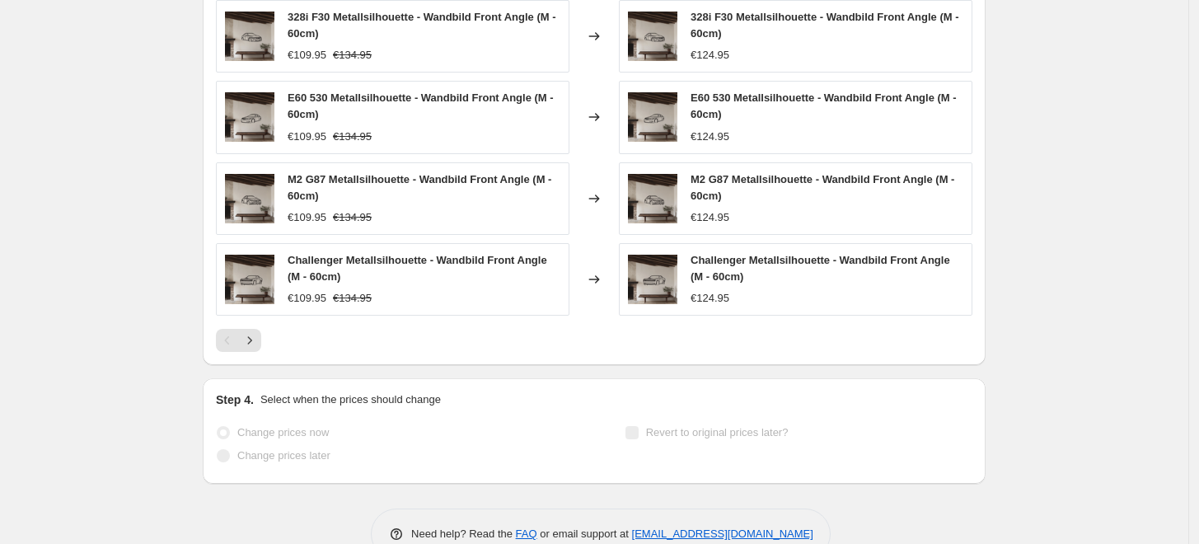
select select "to"
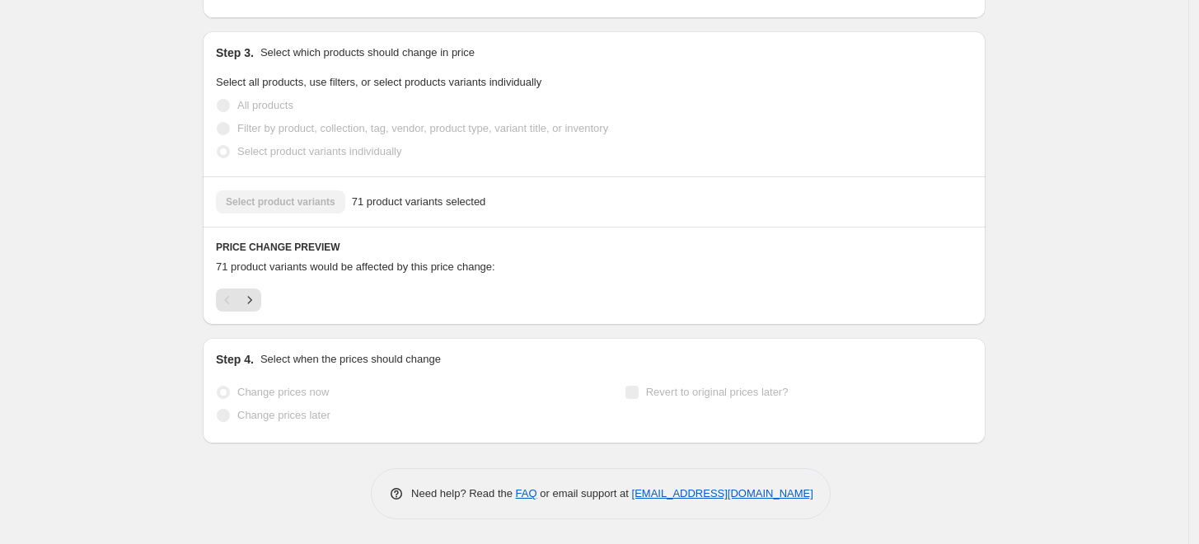
scroll to position [0, 0]
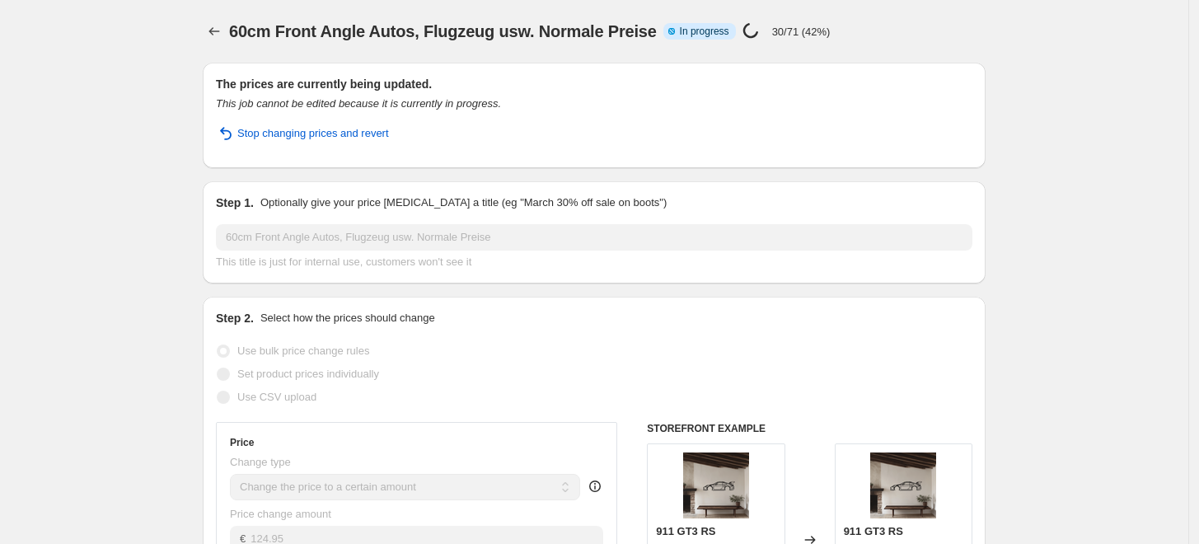
click at [213, 31] on icon "Price change jobs" at bounding box center [214, 31] width 16 height 16
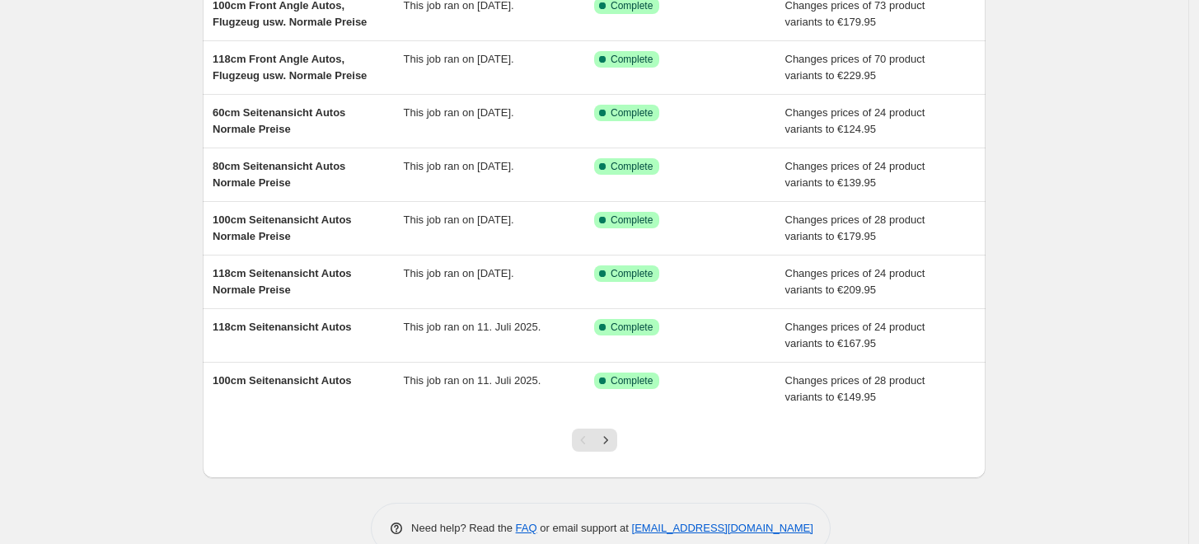
scroll to position [303, 0]
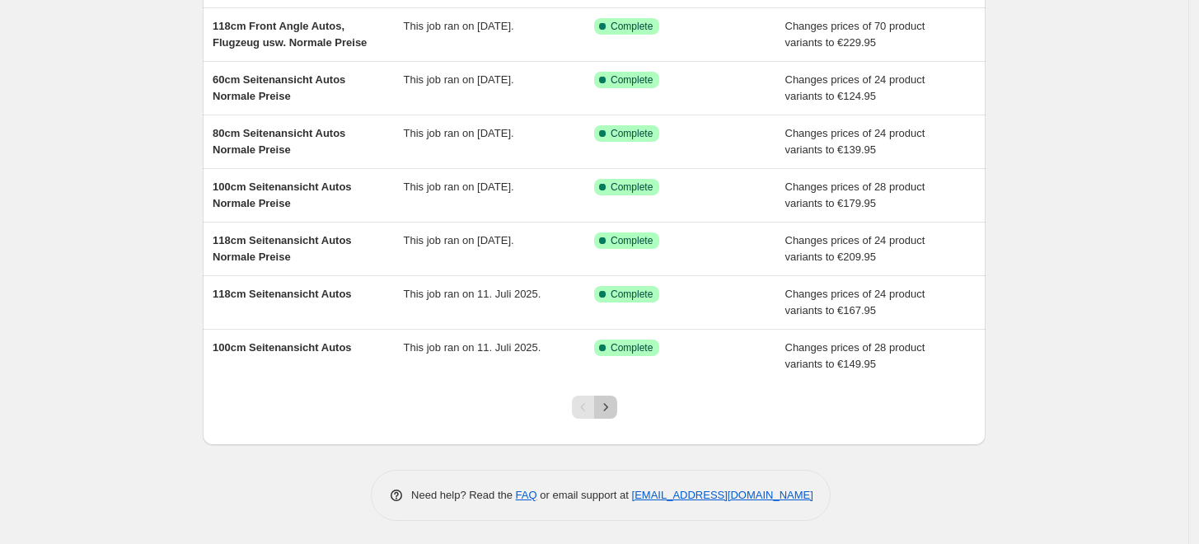
click at [602, 413] on icon "Next" at bounding box center [606, 407] width 16 height 16
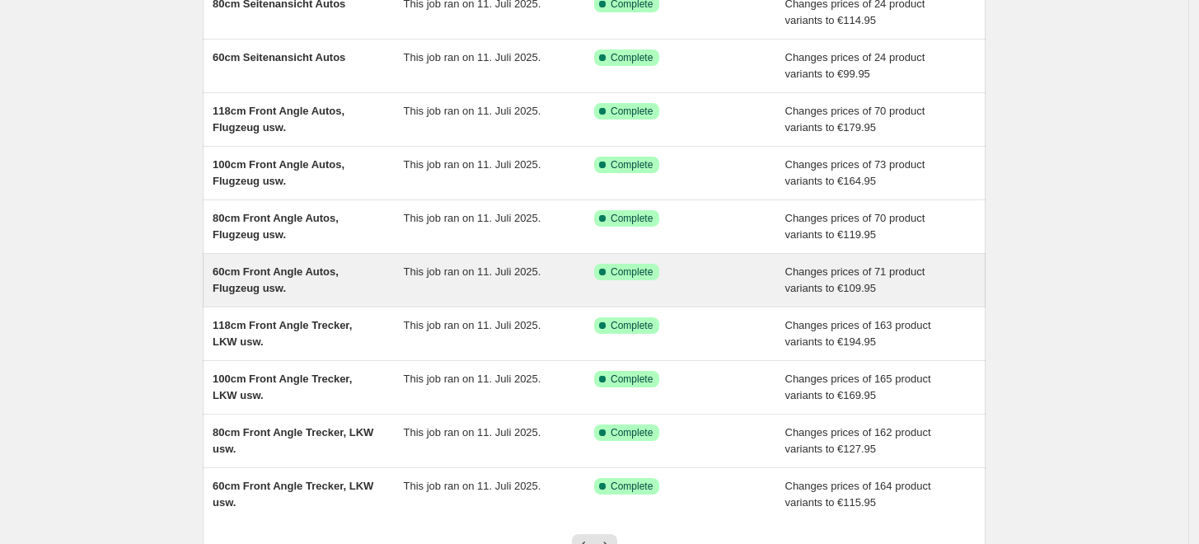
scroll to position [274, 0]
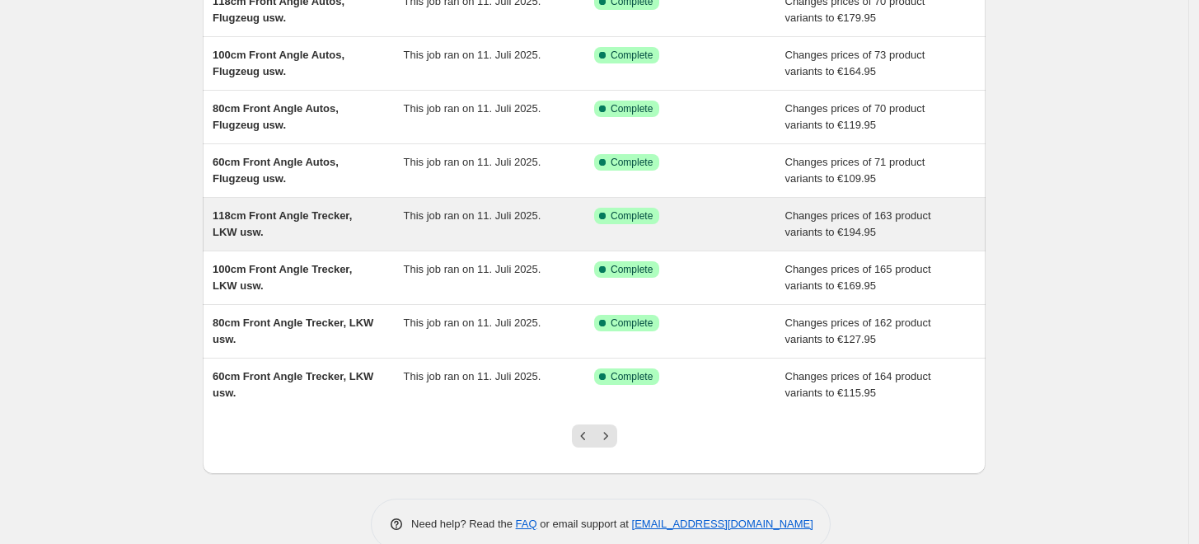
click at [349, 227] on div "118cm Front Angle Trecker, LKW usw." at bounding box center [308, 224] width 191 height 33
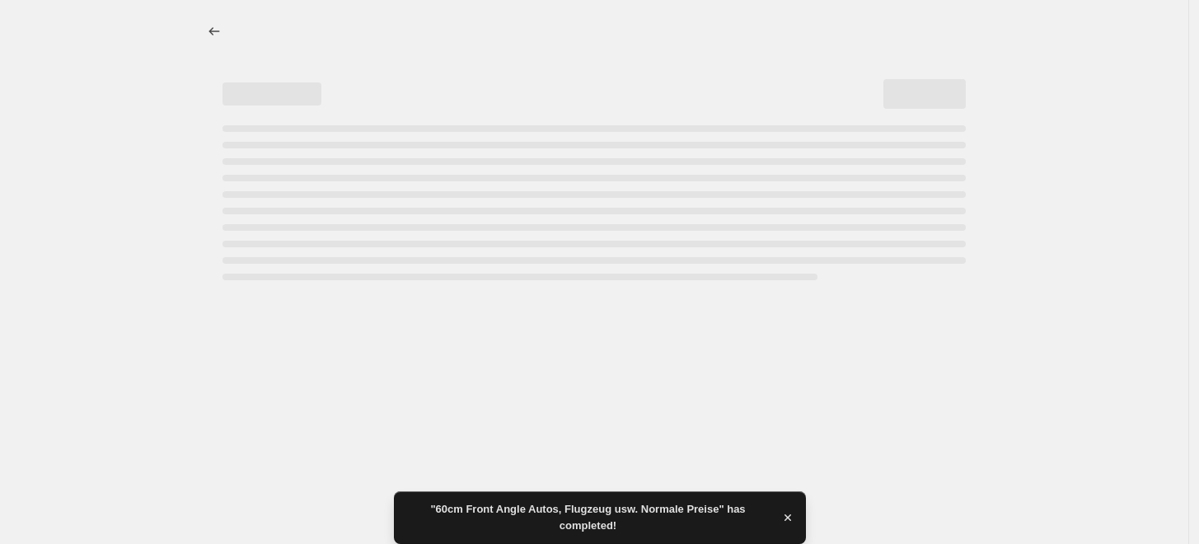
select select "percentage"
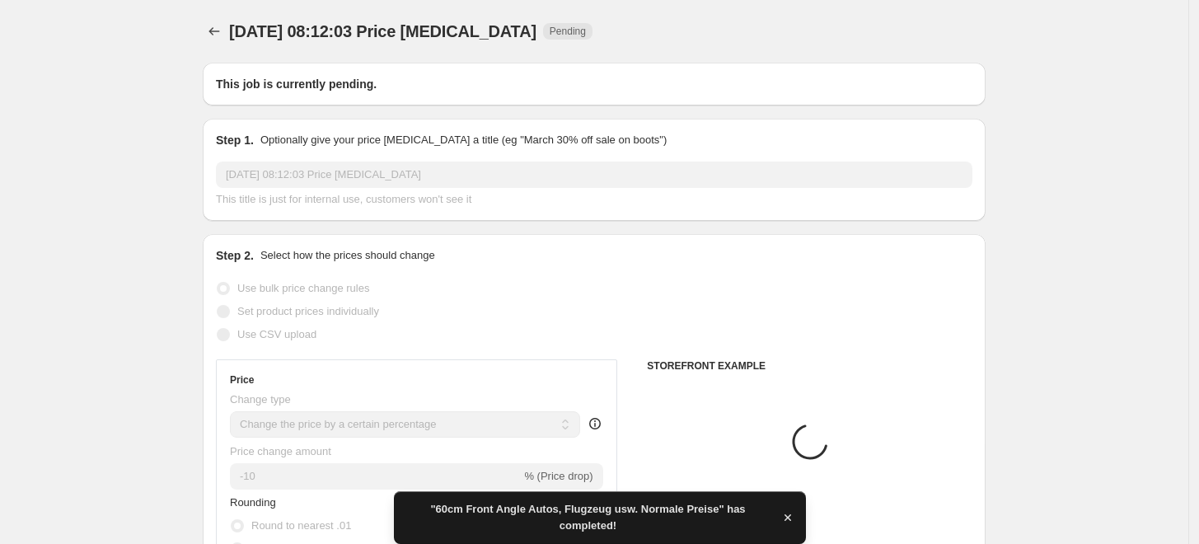
type input "118cm Front Angle Trecker, LKW usw."
select select "to"
radio input "false"
radio input "true"
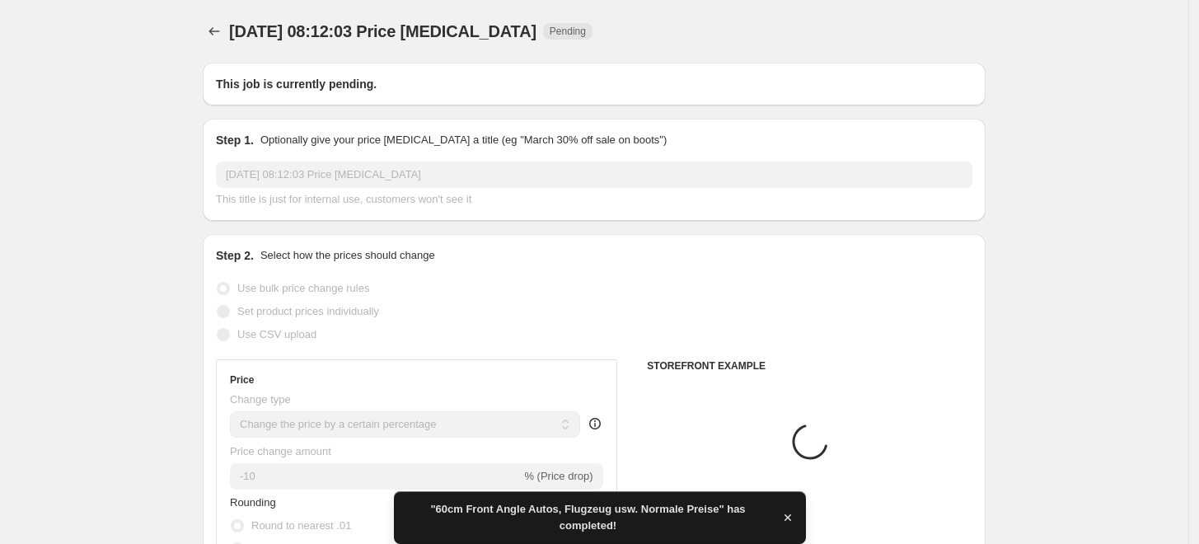
radio input "false"
radio input "true"
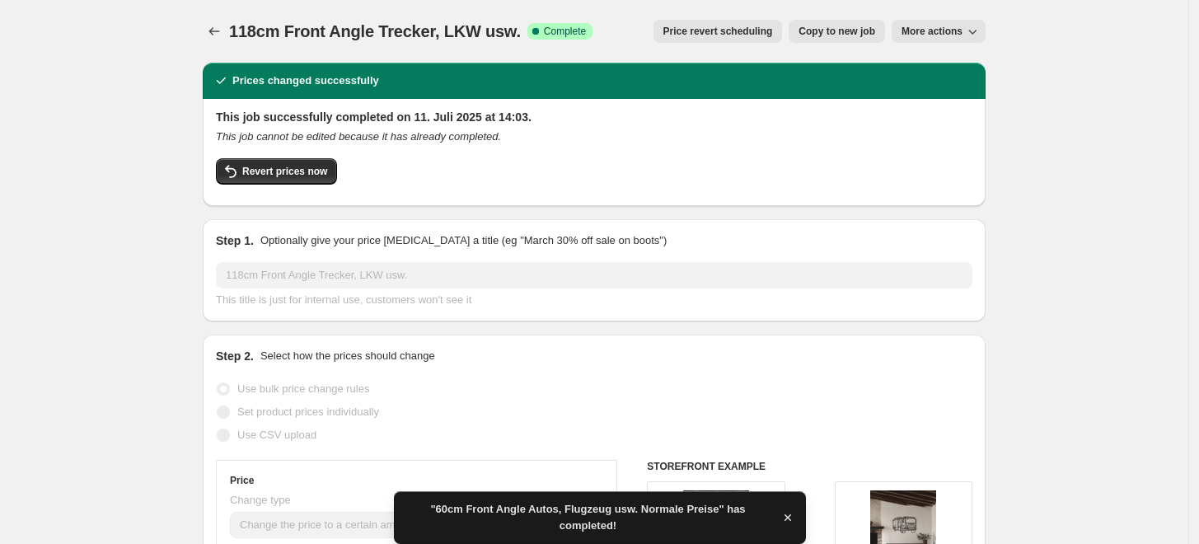
click at [853, 35] on span "Copy to new job" at bounding box center [837, 31] width 77 height 13
select select "to"
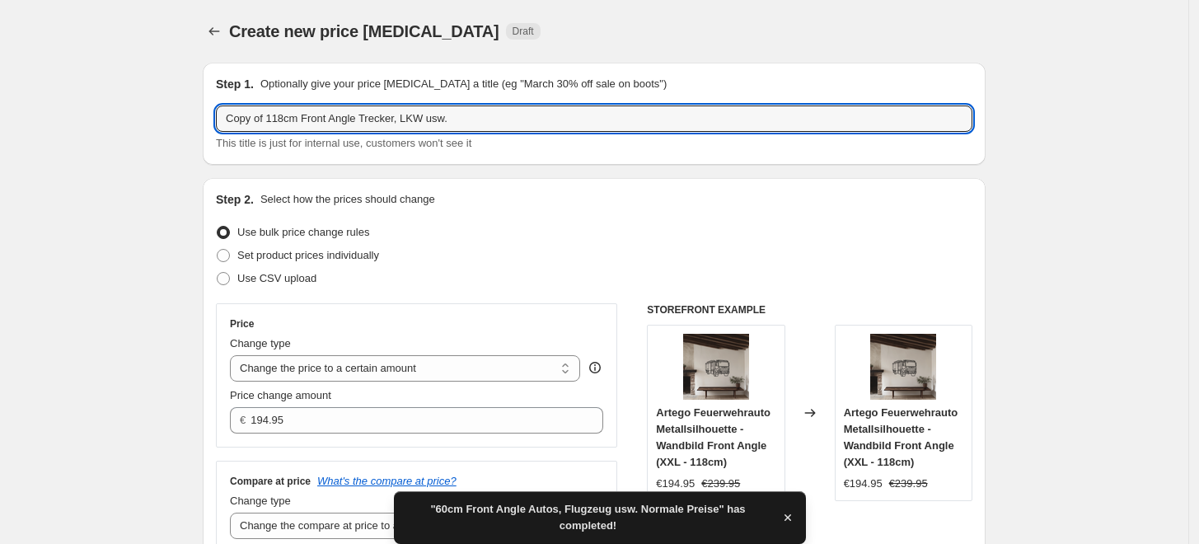
drag, startPoint x: 272, startPoint y: 119, endPoint x: 185, endPoint y: 122, distance: 87.4
click at [477, 124] on input "118cm Front Angle Trecker, LKW usw." at bounding box center [594, 118] width 757 height 26
paste input "Normale Preise"
click at [408, 115] on input "118cm Front Angle Trecker, LKW usw.Normale Preise" at bounding box center [594, 118] width 757 height 26
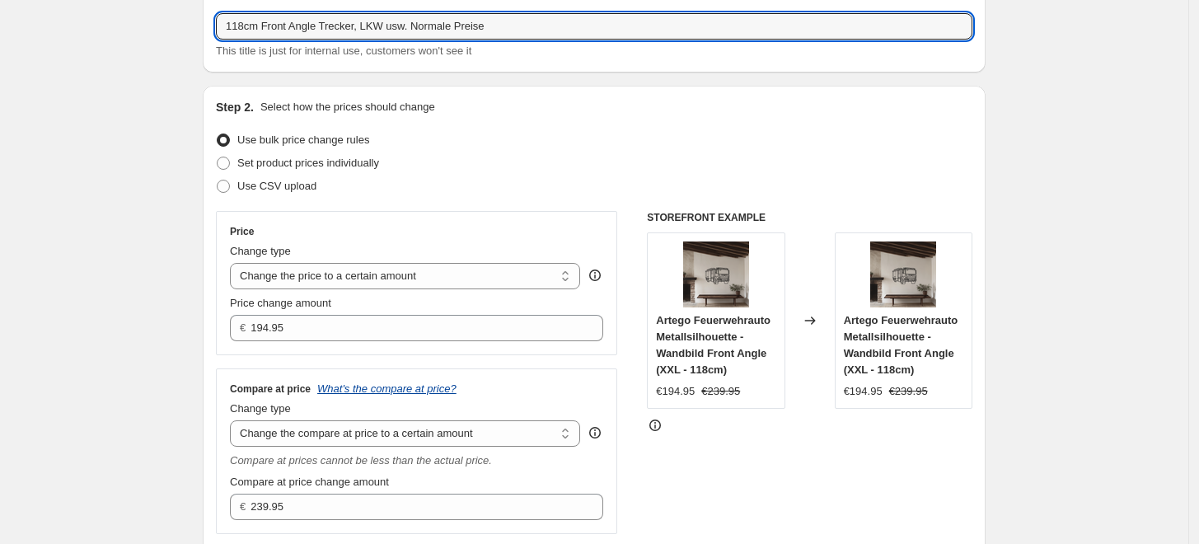
scroll to position [274, 0]
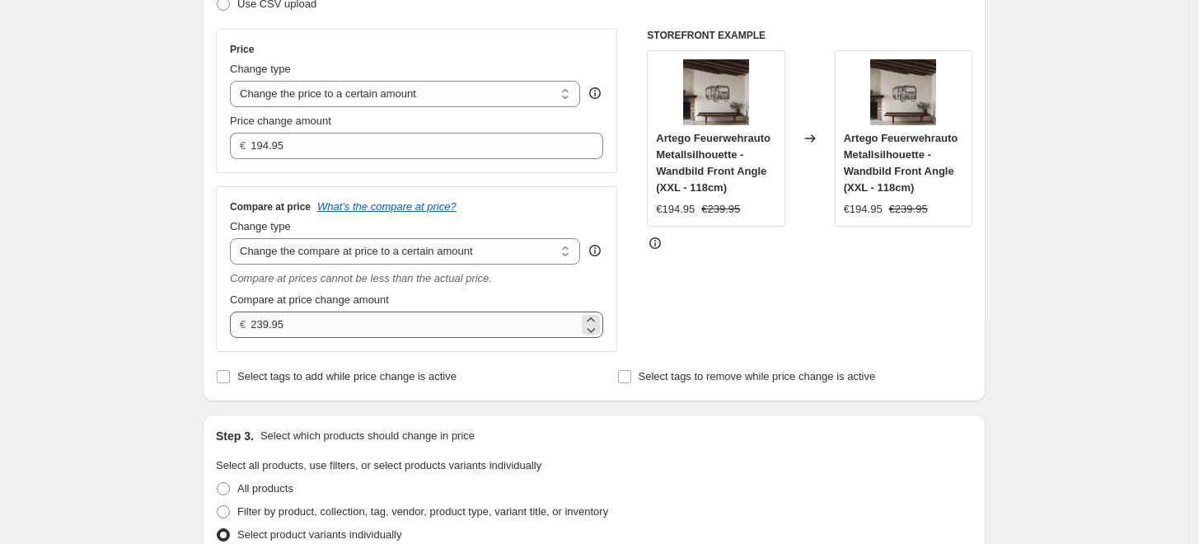
type input "118cm Front Angle Trecker, LKW usw. Normale Preise"
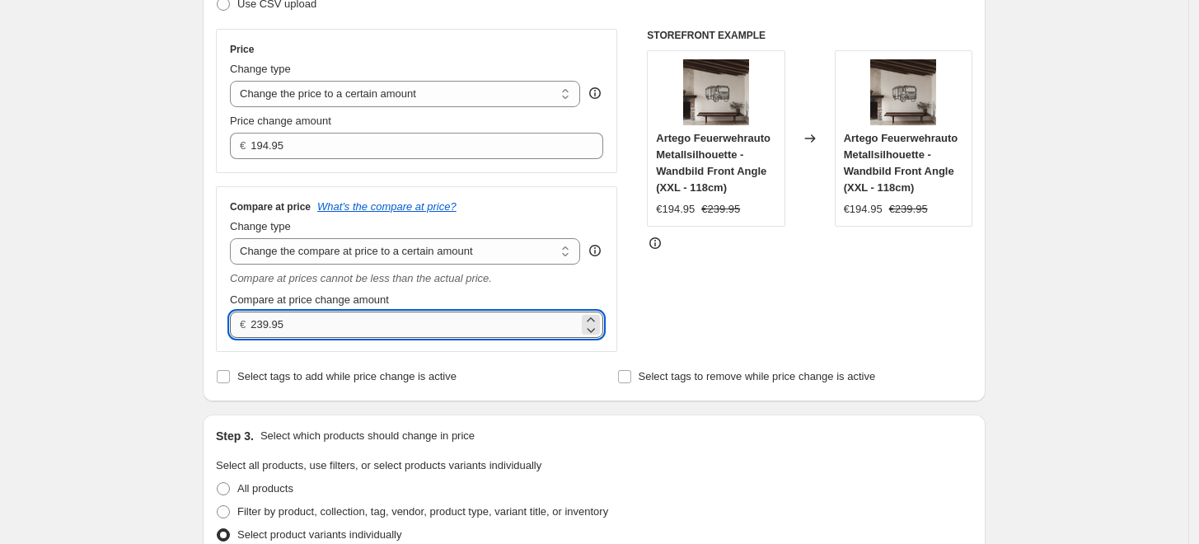
click at [284, 321] on input "239.95" at bounding box center [414, 325] width 327 height 26
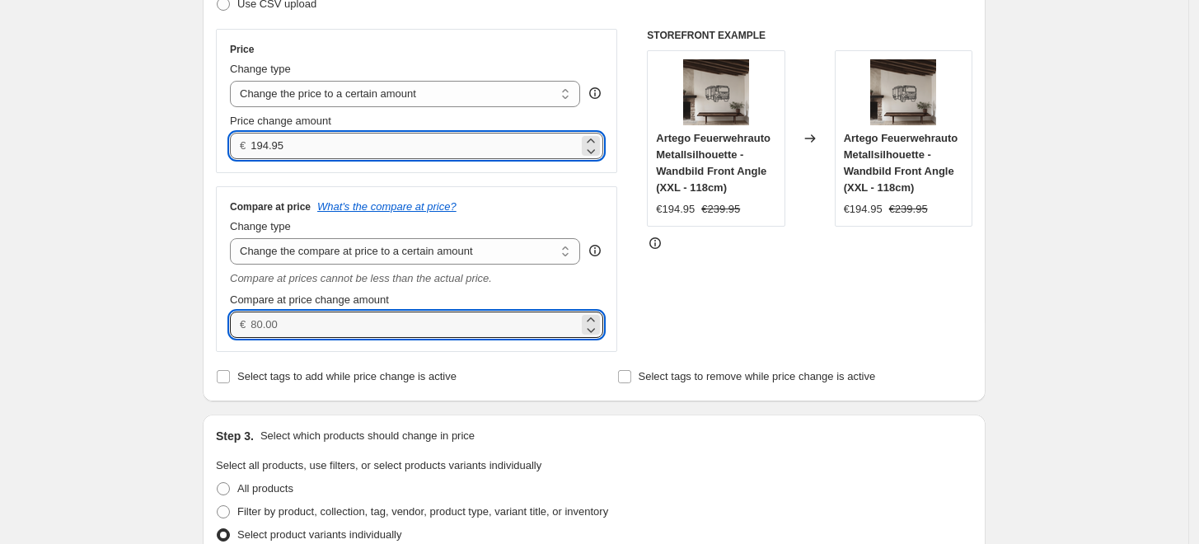
type input "0.00"
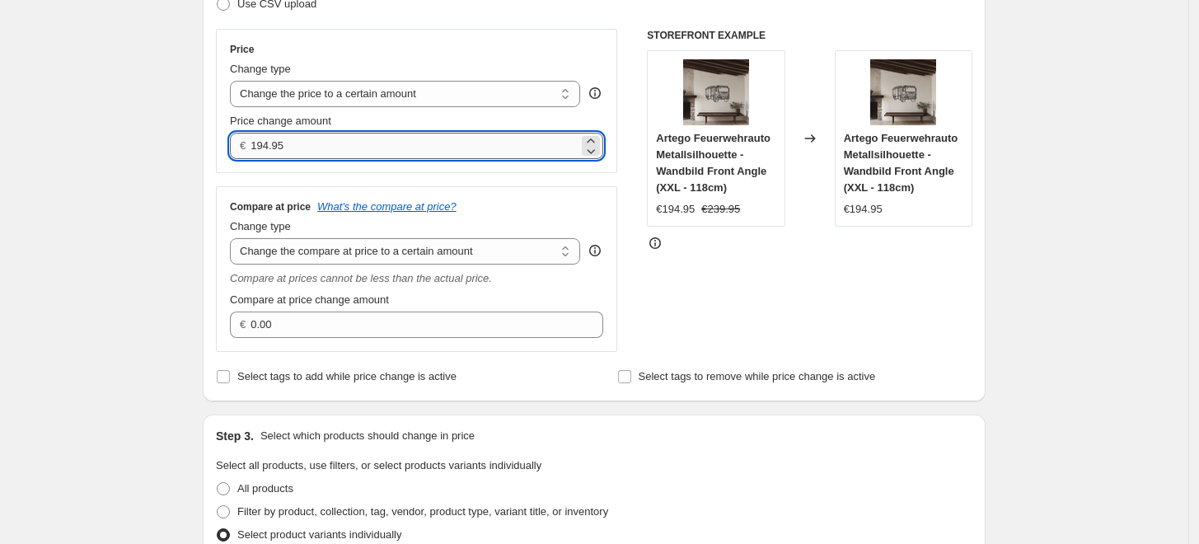
click at [301, 143] on input "194.95" at bounding box center [414, 146] width 327 height 26
click at [301, 143] on input "224.95" at bounding box center [414, 146] width 327 height 26
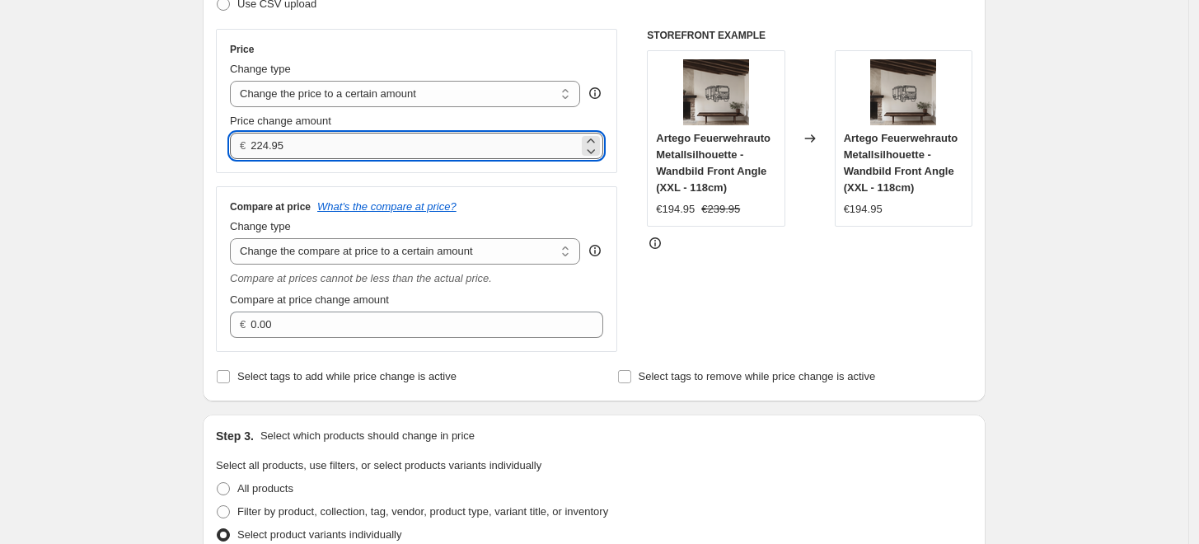
click at [301, 143] on input "224.95" at bounding box center [414, 146] width 327 height 26
click at [297, 146] on input "249.95" at bounding box center [414, 146] width 327 height 26
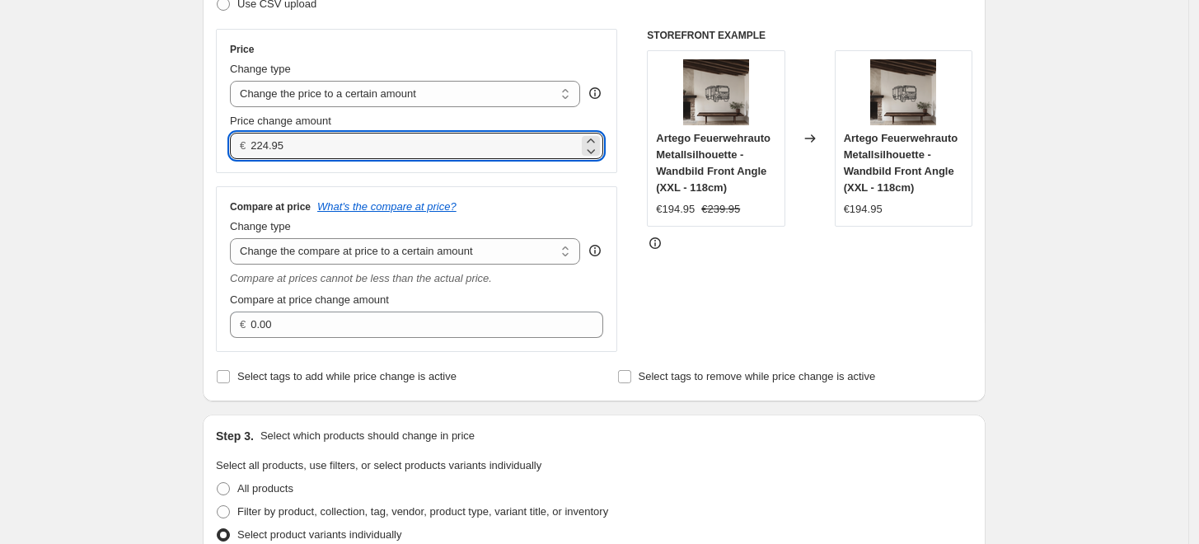
type input "224.95"
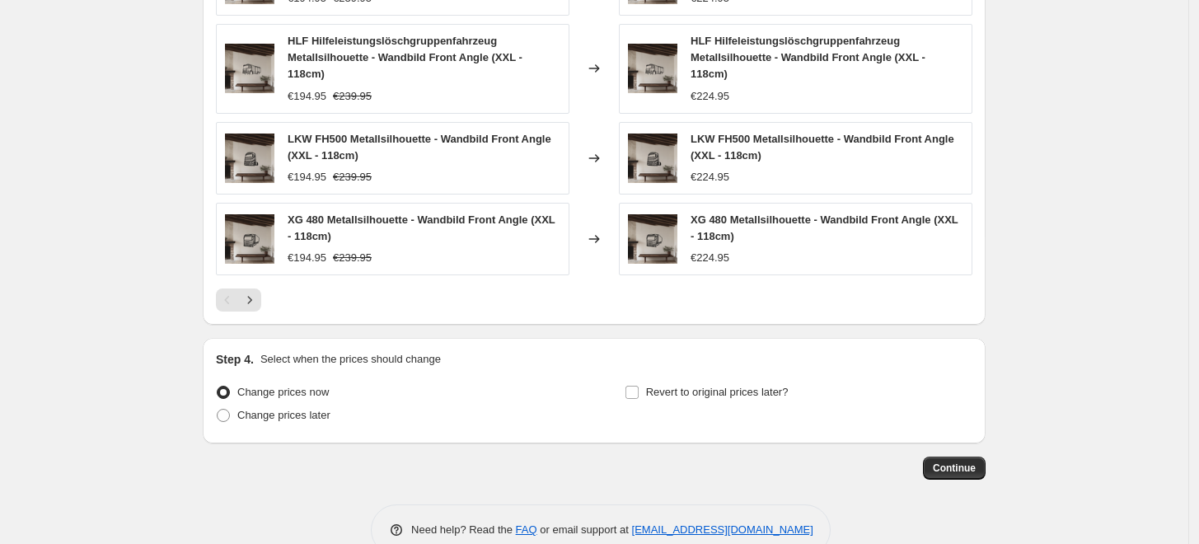
scroll to position [1115, 0]
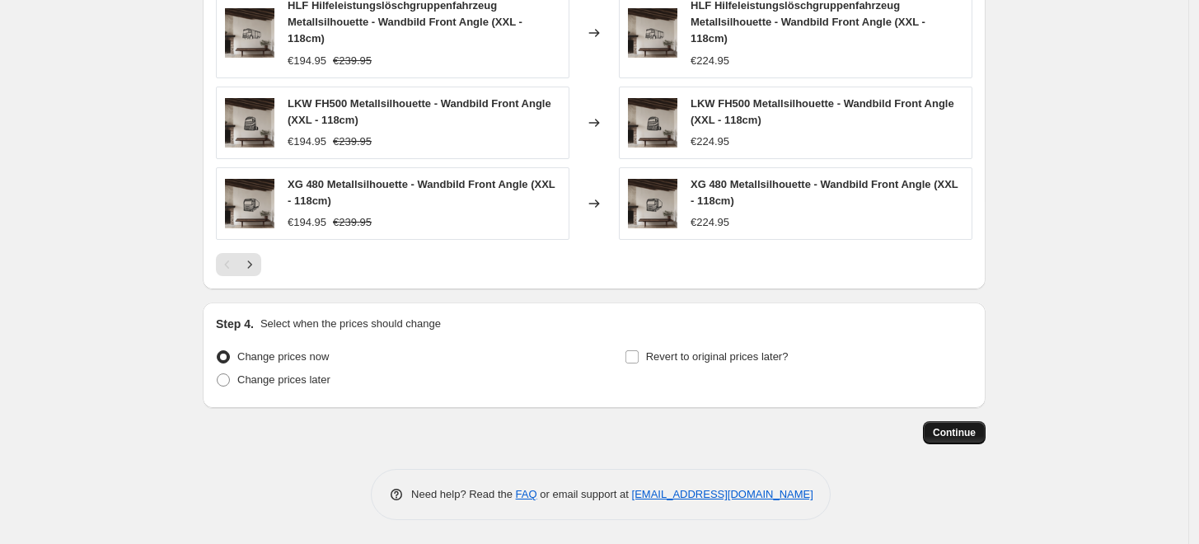
click at [945, 426] on span "Continue" at bounding box center [954, 432] width 43 height 13
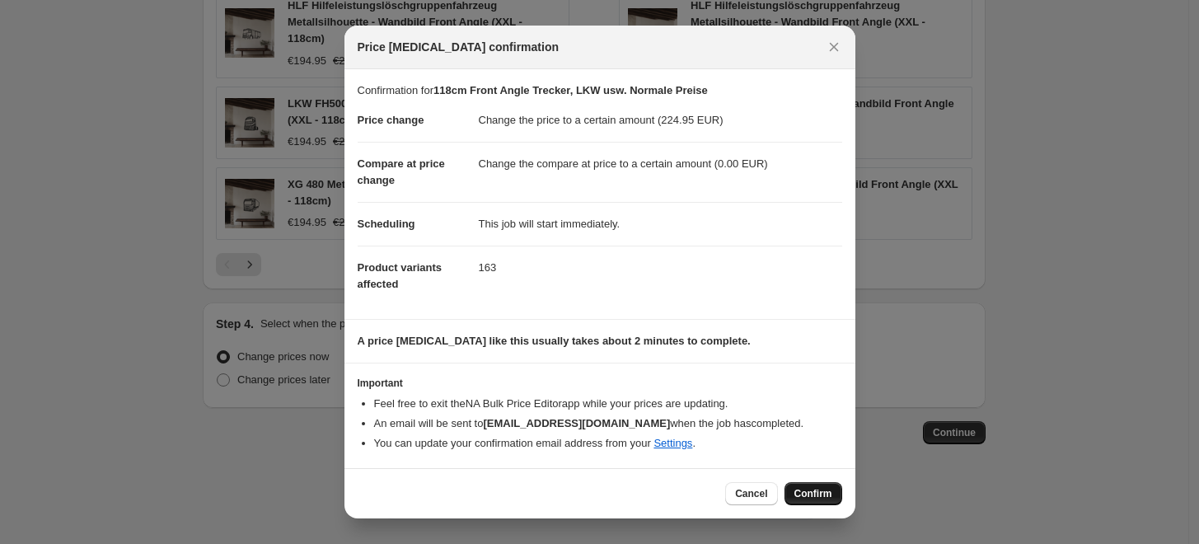
click at [830, 487] on span "Confirm" at bounding box center [814, 493] width 38 height 13
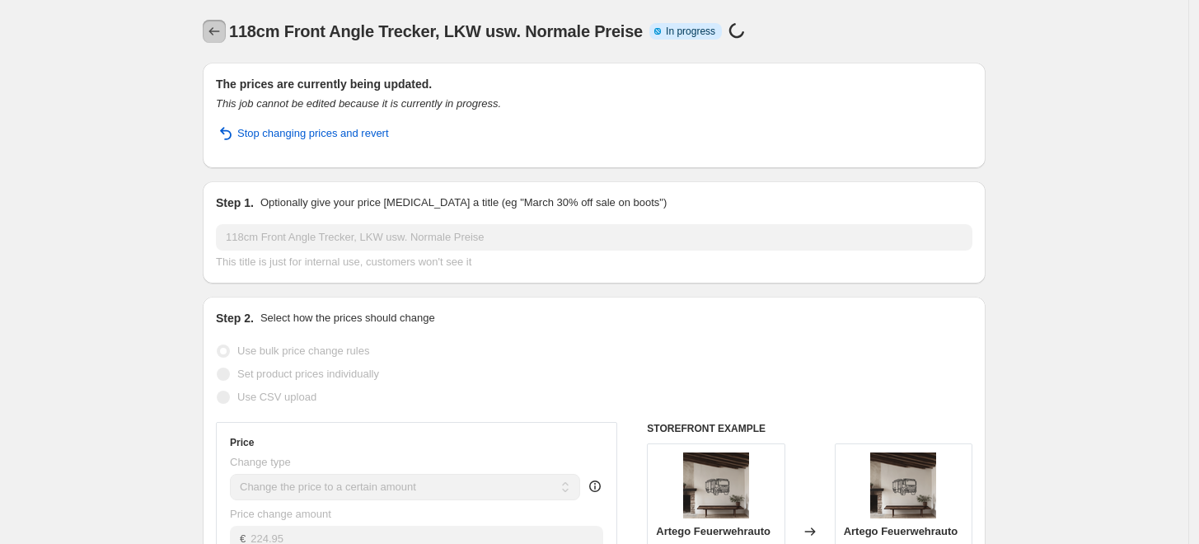
click at [219, 37] on icon "Price change jobs" at bounding box center [214, 31] width 16 height 16
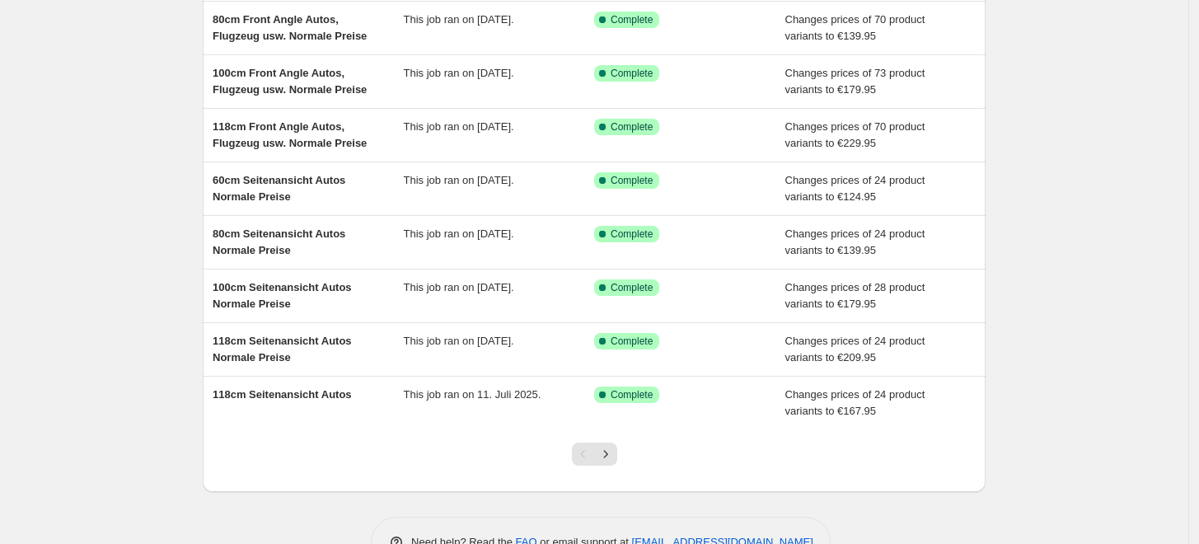
scroll to position [303, 0]
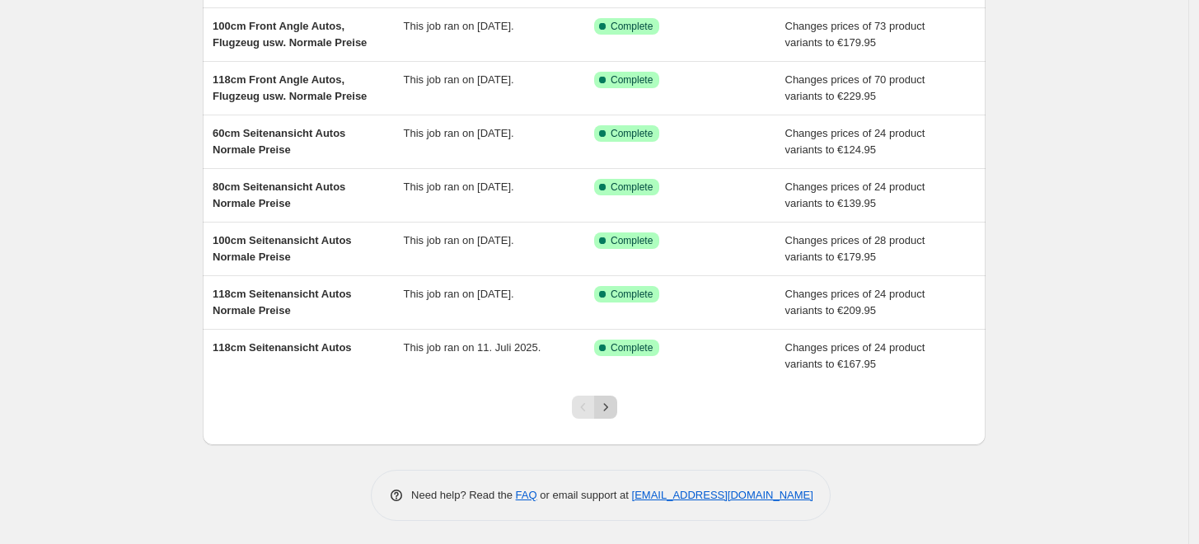
click at [607, 406] on icon "Next" at bounding box center [605, 406] width 4 height 7
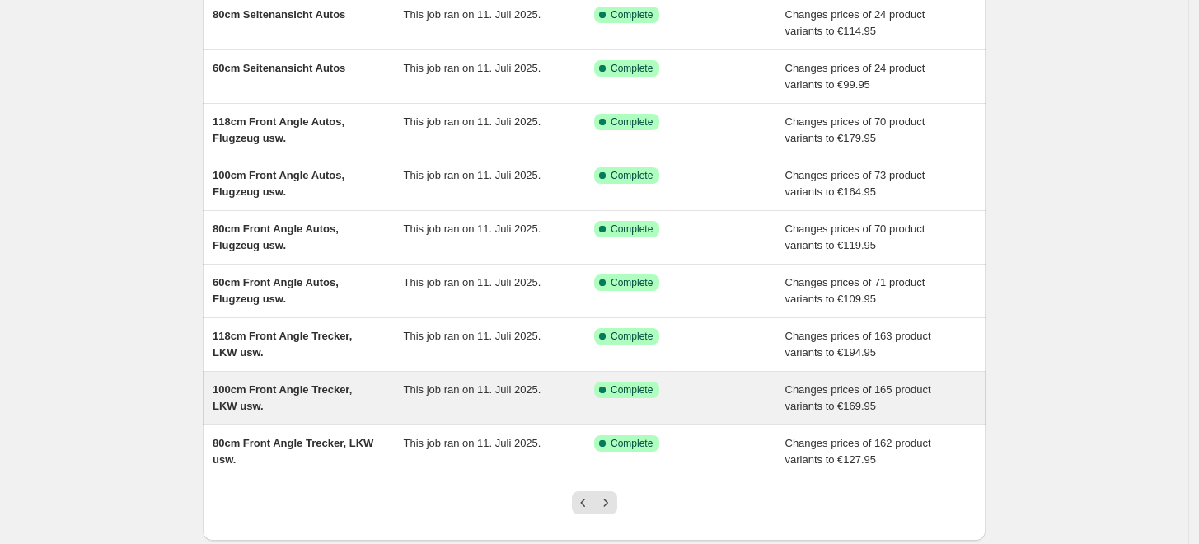
scroll to position [274, 0]
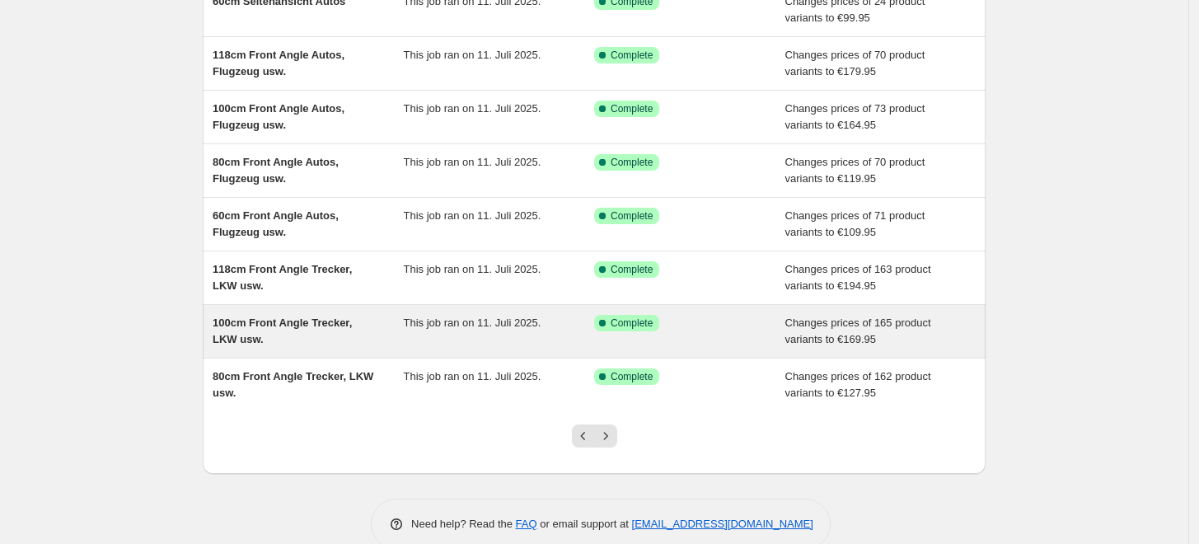
click at [283, 326] on span "100cm Front Angle Trecker, LKW usw." at bounding box center [282, 330] width 139 height 29
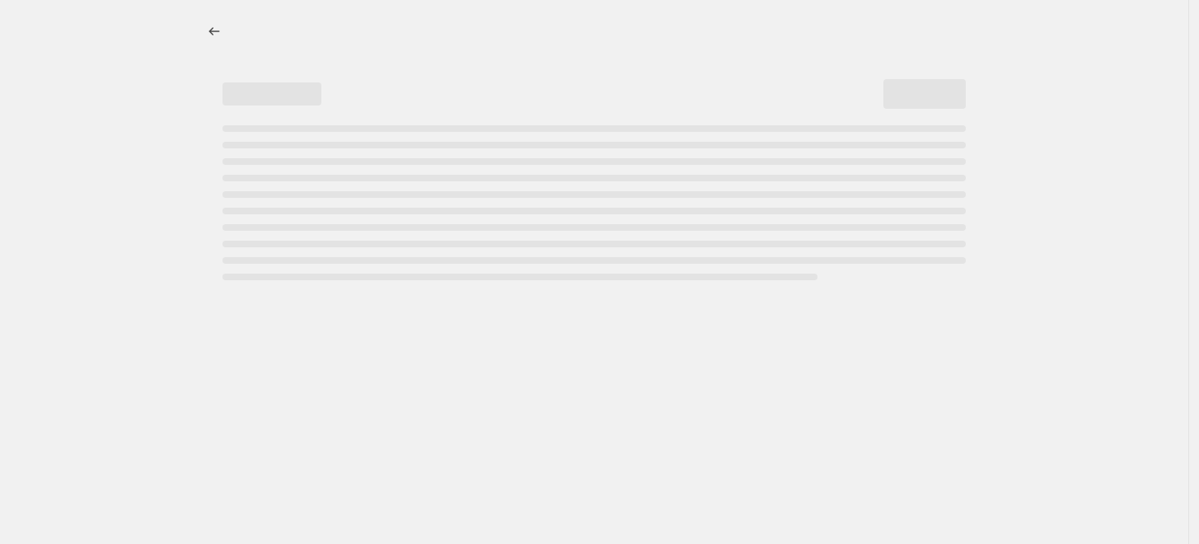
select select "to"
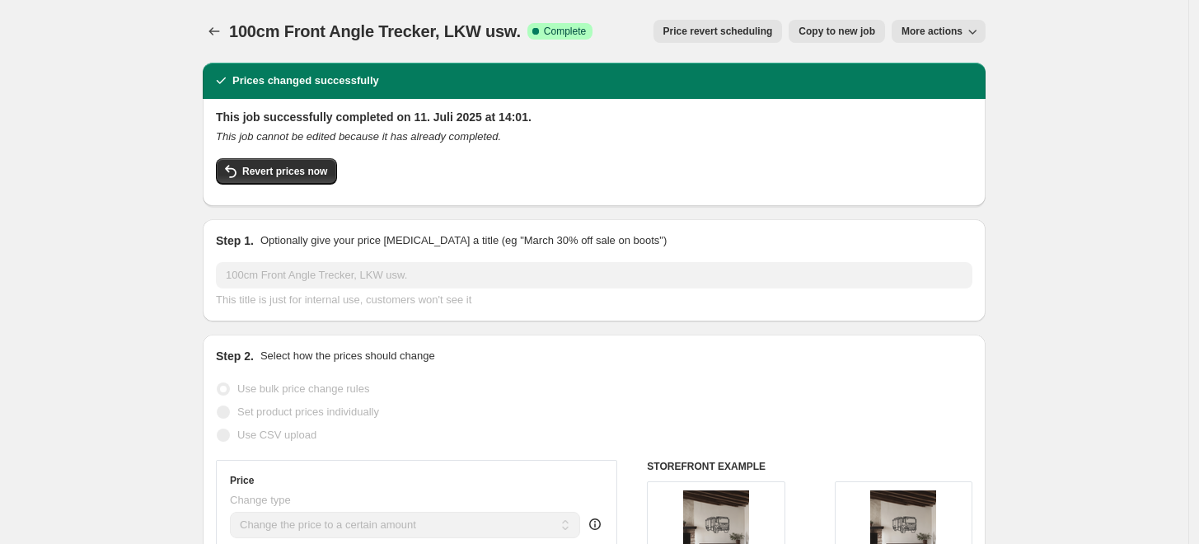
click at [828, 34] on span "Copy to new job" at bounding box center [837, 31] width 77 height 13
select select "to"
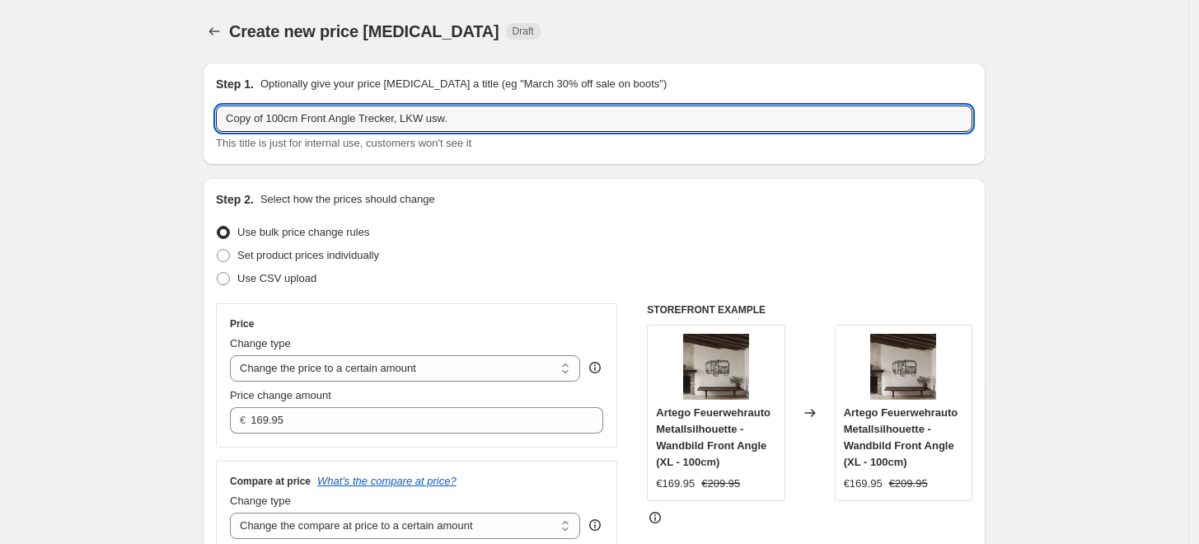
drag, startPoint x: 272, startPoint y: 120, endPoint x: 144, endPoint y: 129, distance: 128.1
click at [452, 123] on input "100cm Front Angle Trecker, LKW usw." at bounding box center [594, 118] width 757 height 26
paste input "Normale Preise"
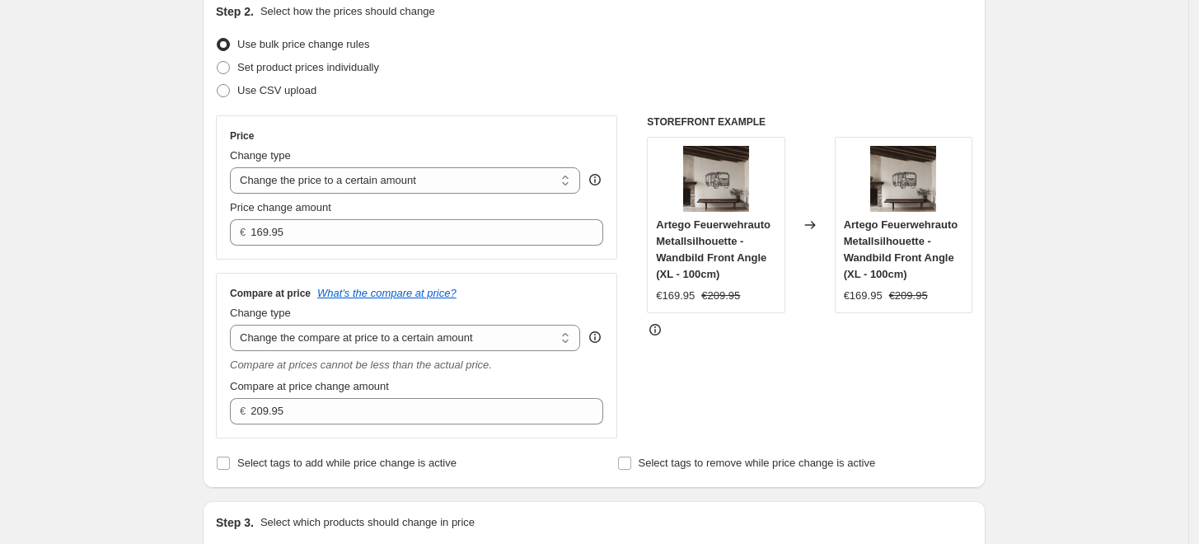
scroll to position [274, 0]
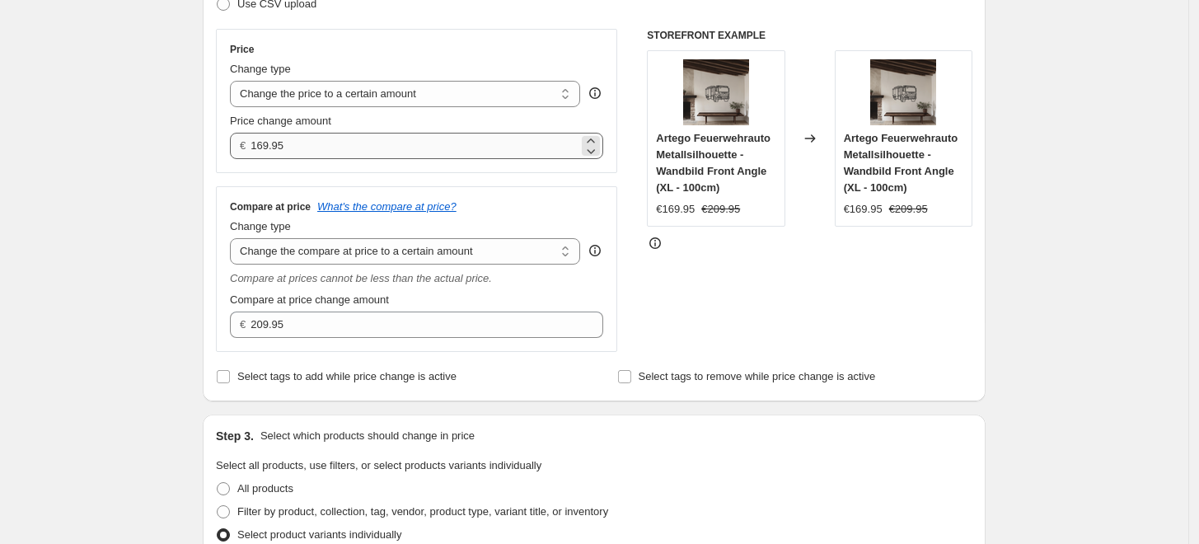
type input "100cm Front Angle Trecker, LKW usw. Normale Preise"
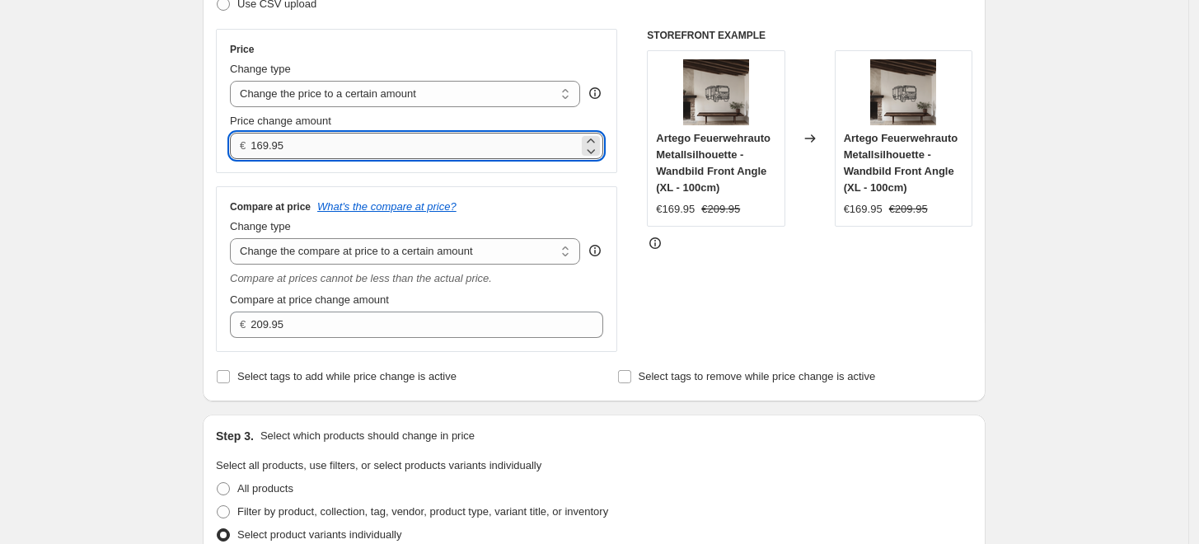
click at [322, 155] on input "169.95" at bounding box center [414, 146] width 327 height 26
click at [321, 155] on input "169.95" at bounding box center [414, 146] width 327 height 26
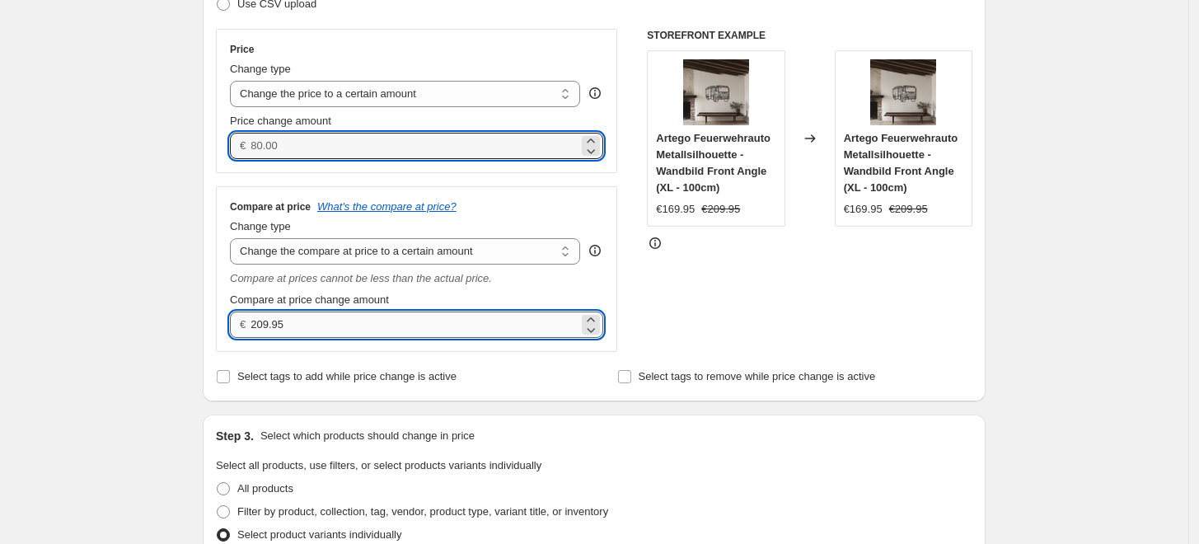
type input "0.00"
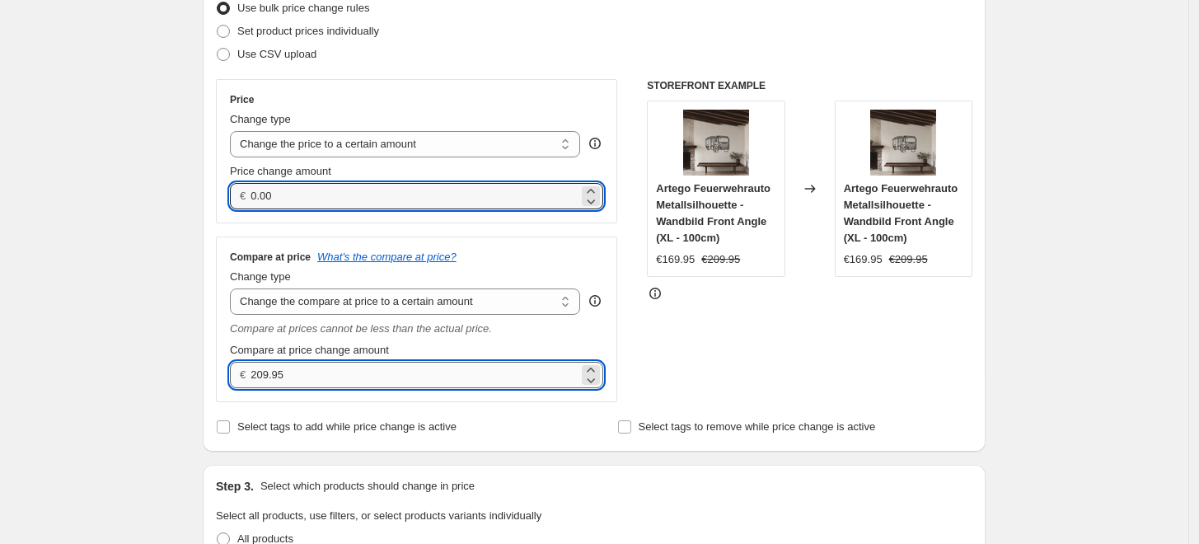
click at [297, 325] on div "Compare at price What's the compare at price? Change type Change the compare at…" at bounding box center [416, 320] width 373 height 138
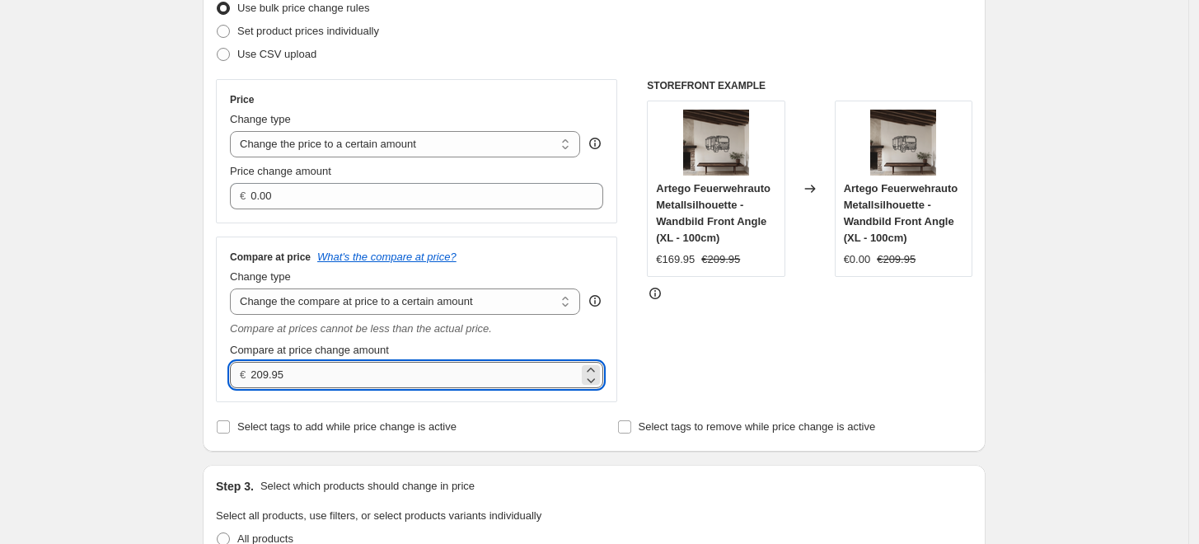
scroll to position [183, 0]
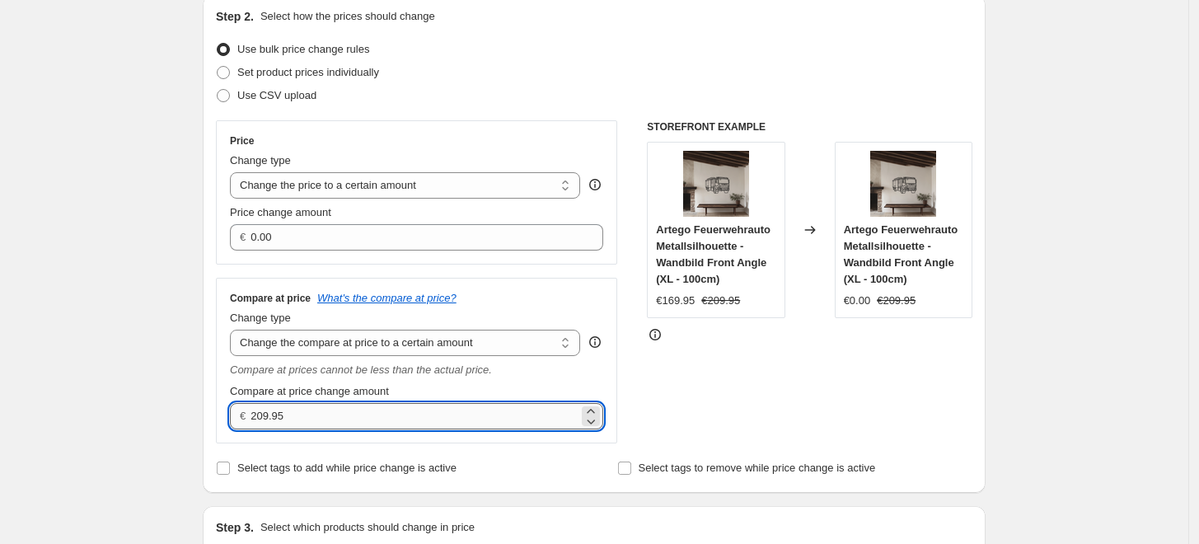
click at [292, 414] on input "209.95" at bounding box center [414, 416] width 327 height 26
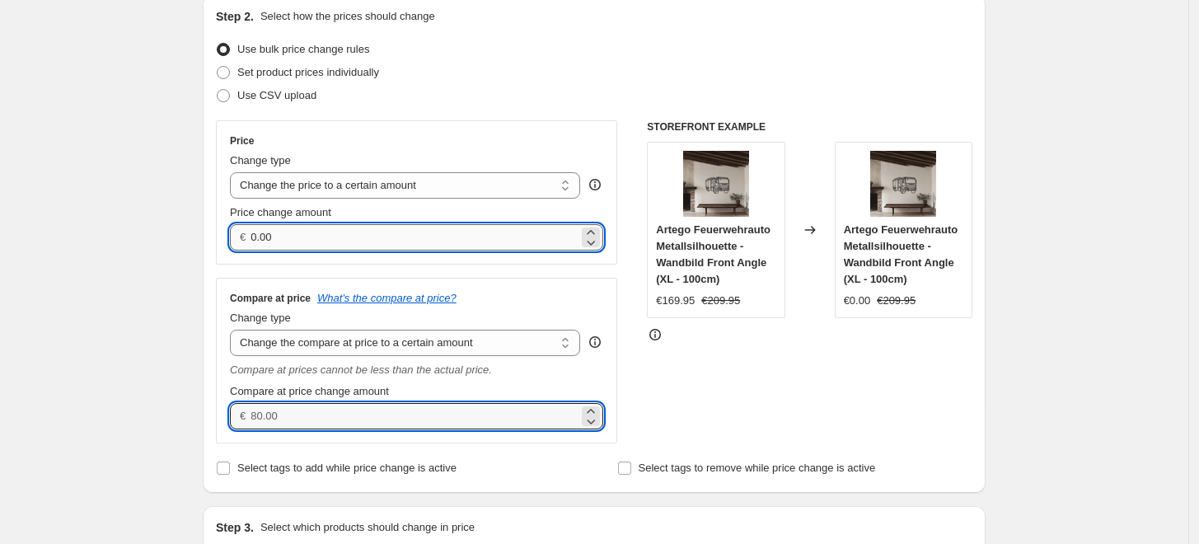
type input "0.00"
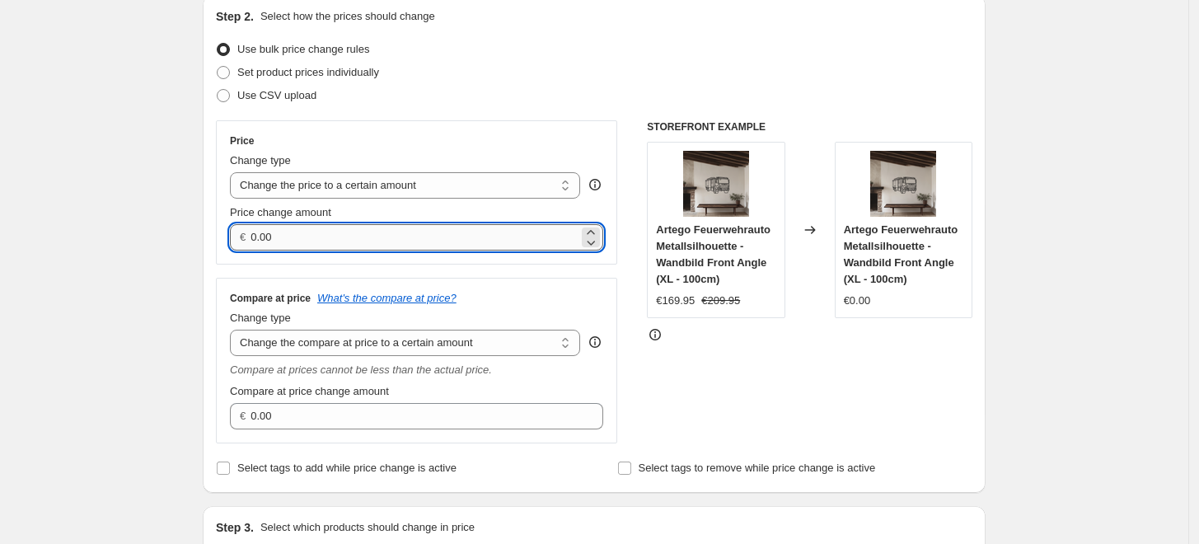
click at [301, 237] on input "0.00" at bounding box center [414, 237] width 327 height 26
type input "189.95"
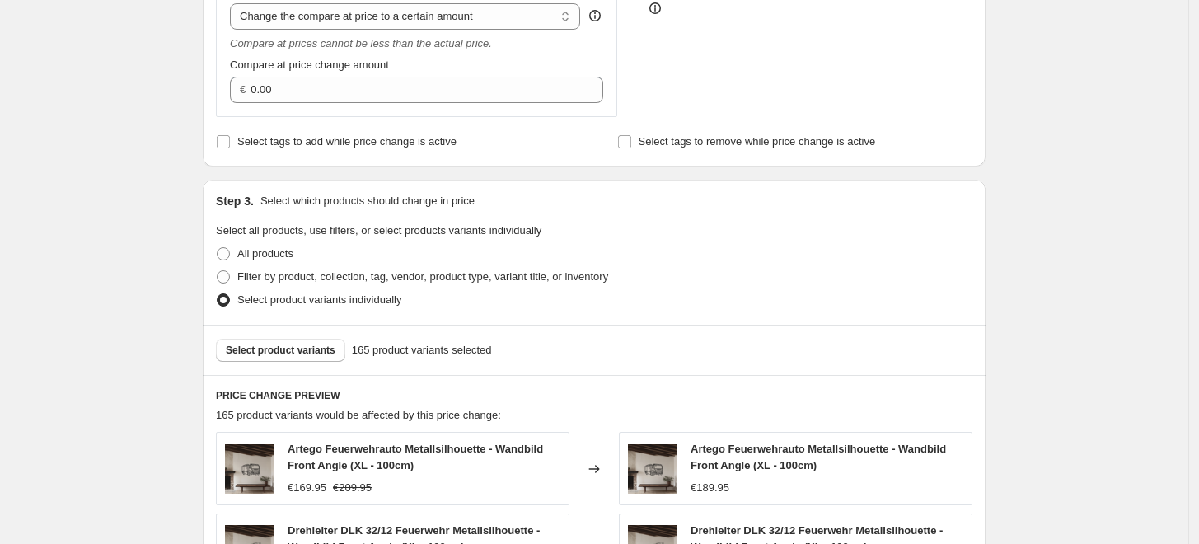
scroll to position [1007, 0]
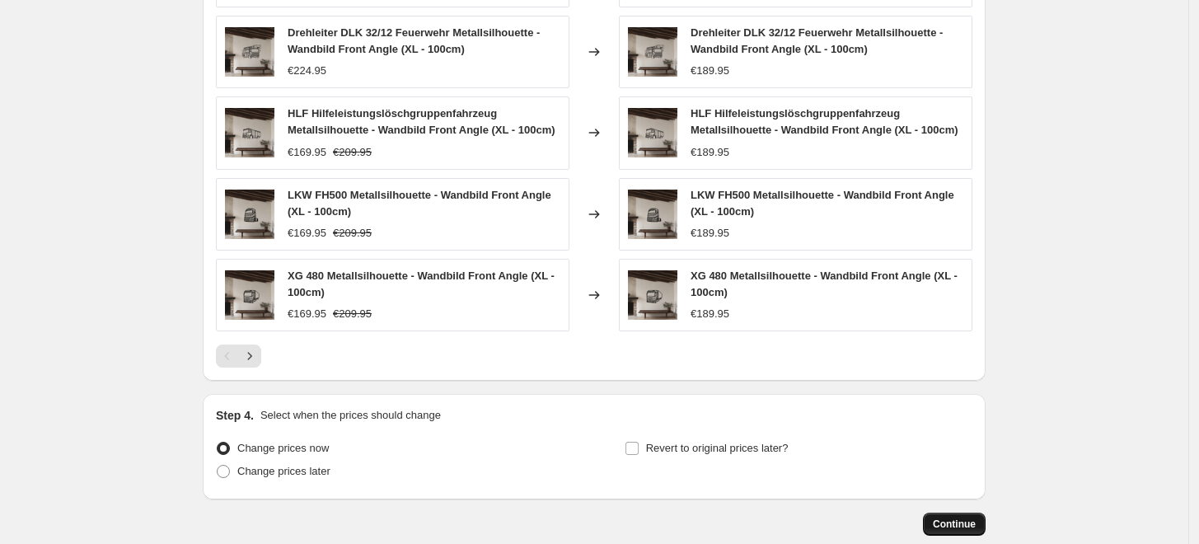
click at [976, 528] on span "Continue" at bounding box center [954, 524] width 43 height 13
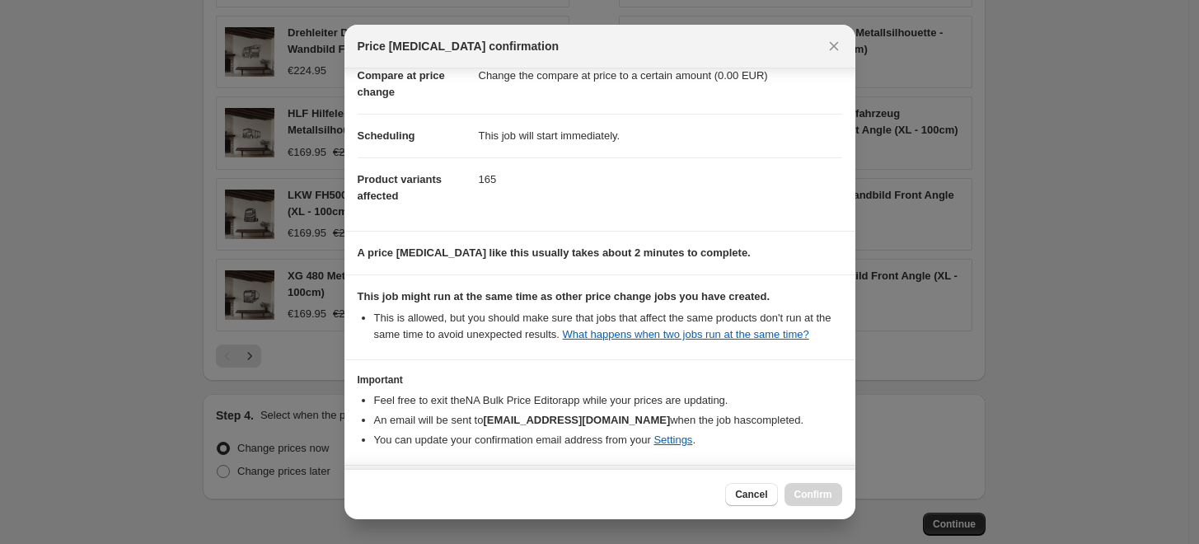
scroll to position [148, 0]
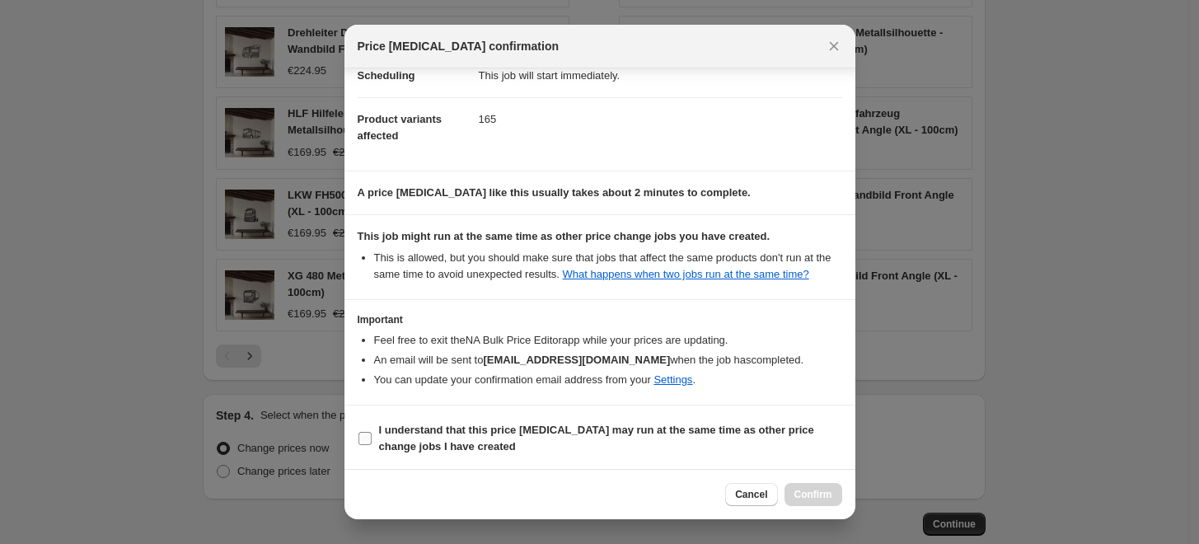
click at [382, 441] on b "I understand that this price change job may run at the same time as other price…" at bounding box center [596, 438] width 435 height 29
click at [524, 424] on b "I understand that this price change job may run at the same time as other price…" at bounding box center [596, 438] width 435 height 29
click at [372, 432] on input "I understand that this price change job may run at the same time as other price…" at bounding box center [365, 438] width 13 height 13
checkbox input "true"
click at [827, 499] on span "Confirm" at bounding box center [814, 494] width 38 height 13
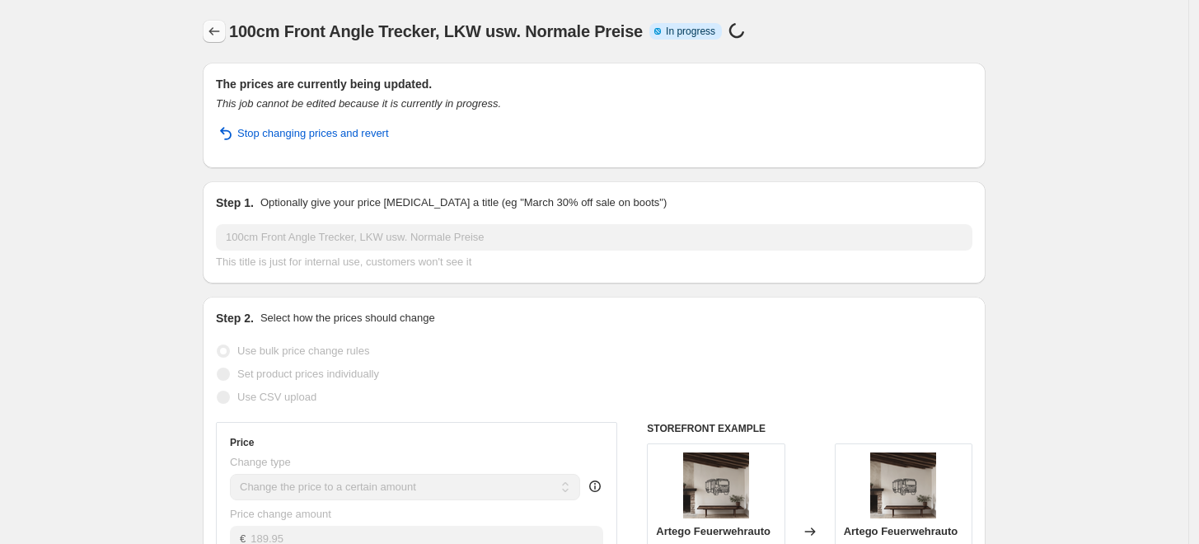
click at [216, 34] on icon "Price change jobs" at bounding box center [214, 31] width 16 height 16
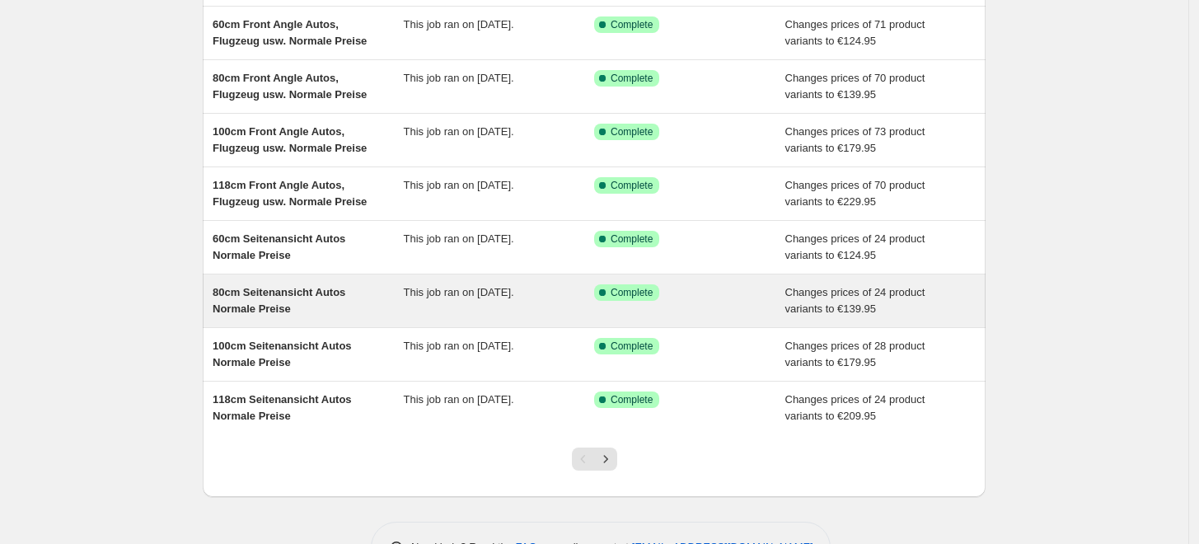
scroll to position [303, 0]
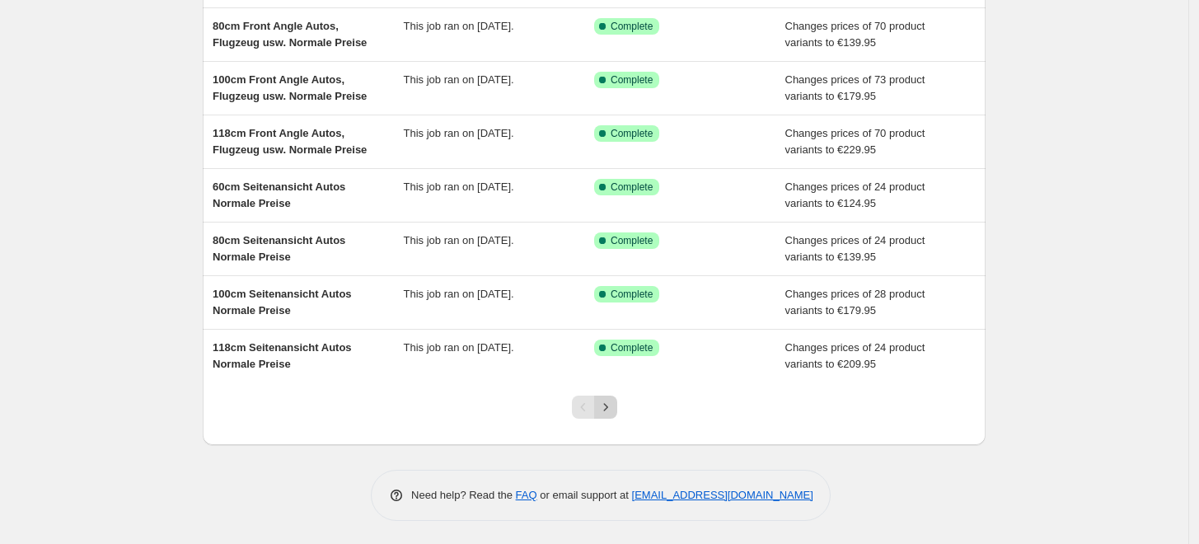
click at [621, 405] on div at bounding box center [594, 413] width 67 height 63
click at [617, 405] on button "Next" at bounding box center [605, 407] width 23 height 23
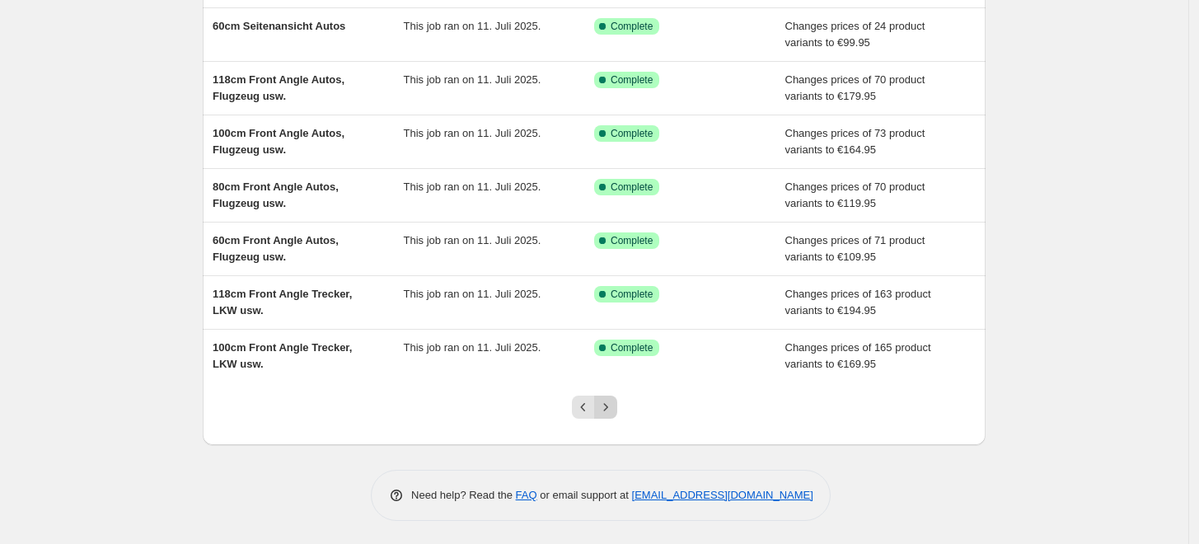
click at [608, 397] on button "Next" at bounding box center [605, 407] width 23 height 23
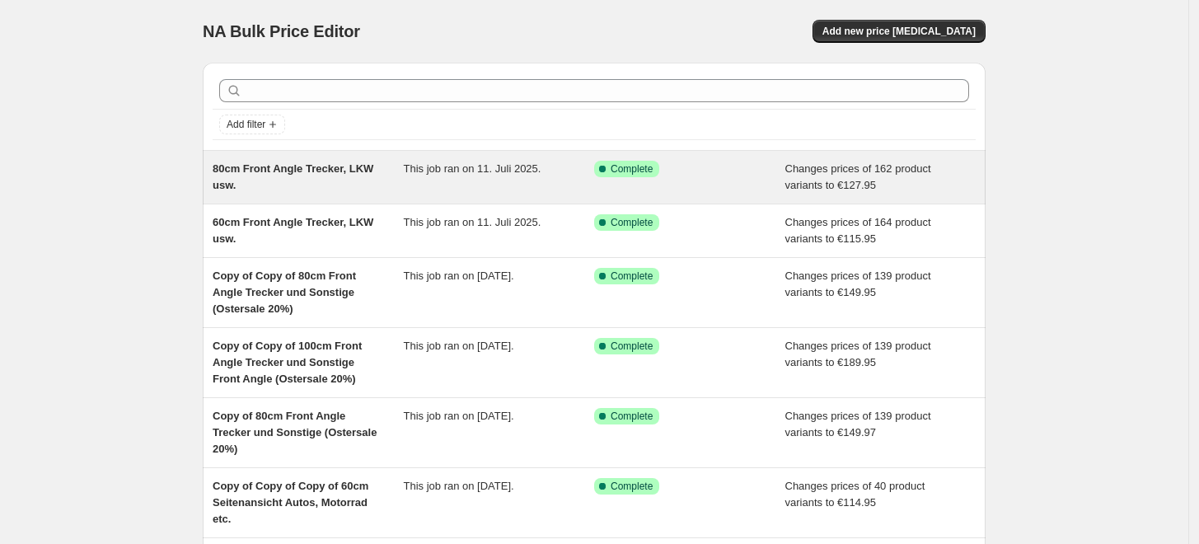
click at [298, 181] on div "80cm Front Angle Trecker, LKW usw." at bounding box center [308, 177] width 191 height 33
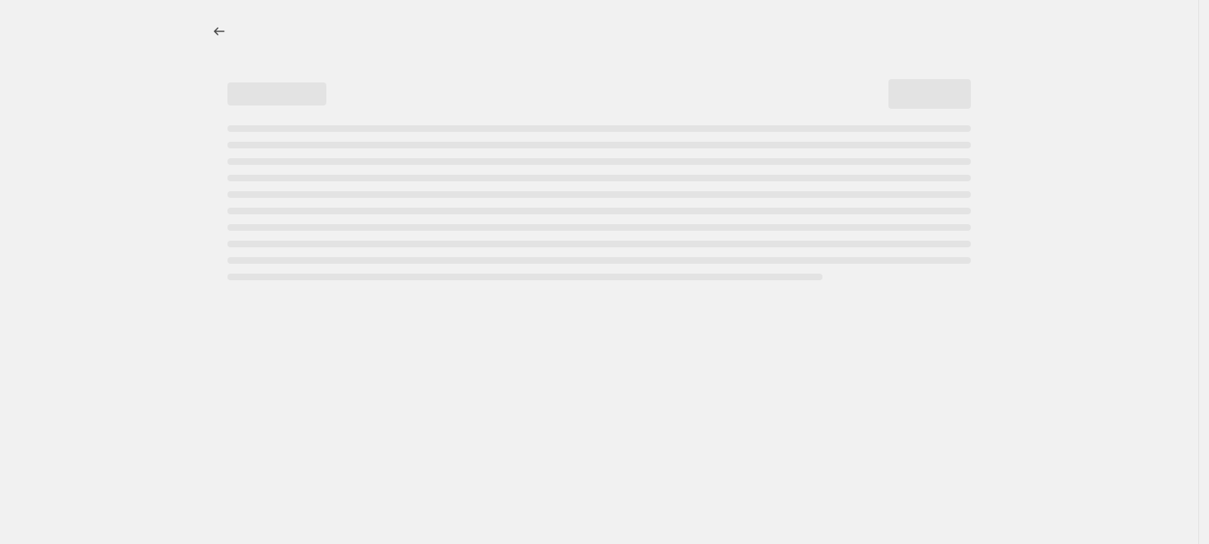
select select "to"
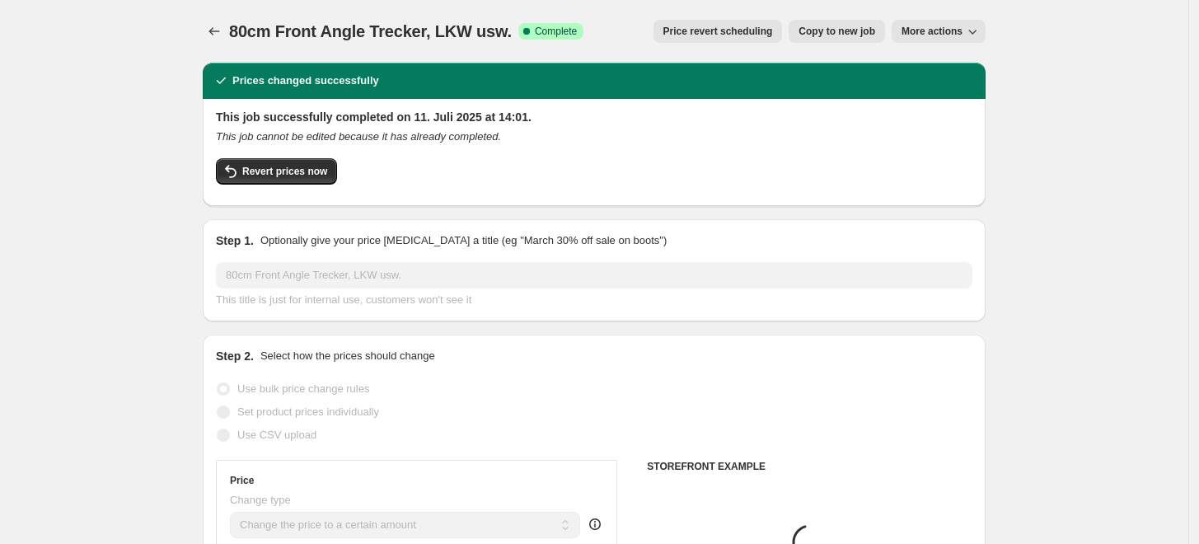
click at [864, 28] on span "Copy to new job" at bounding box center [837, 31] width 77 height 13
select select "to"
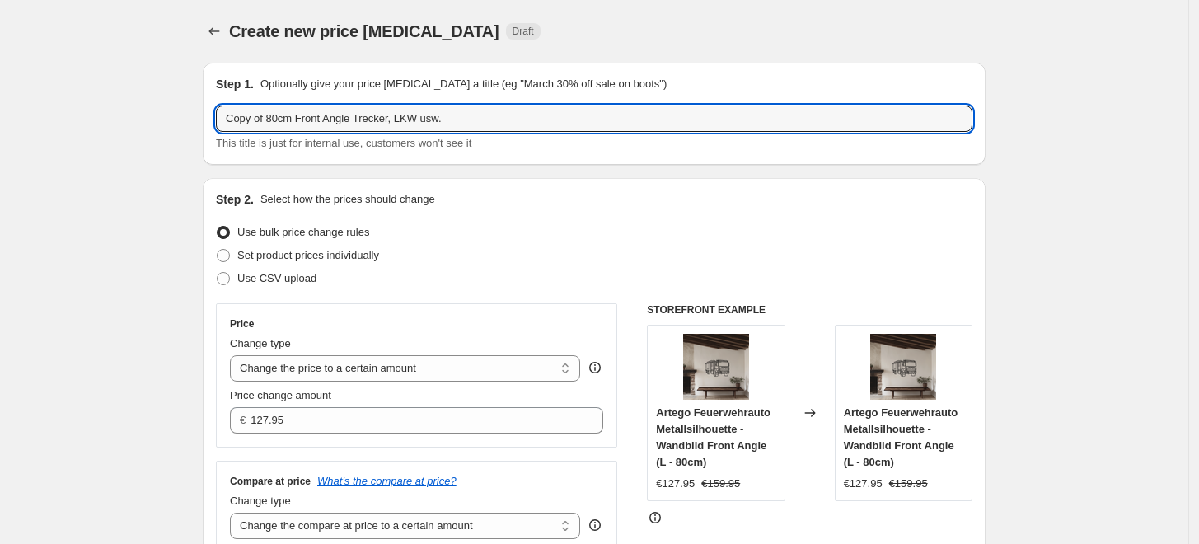
drag, startPoint x: 270, startPoint y: 118, endPoint x: 165, endPoint y: 121, distance: 105.6
click at [528, 115] on input "80cm Front Angle Trecker, LKW usw." at bounding box center [594, 118] width 757 height 26
paste input "Normale Preise"
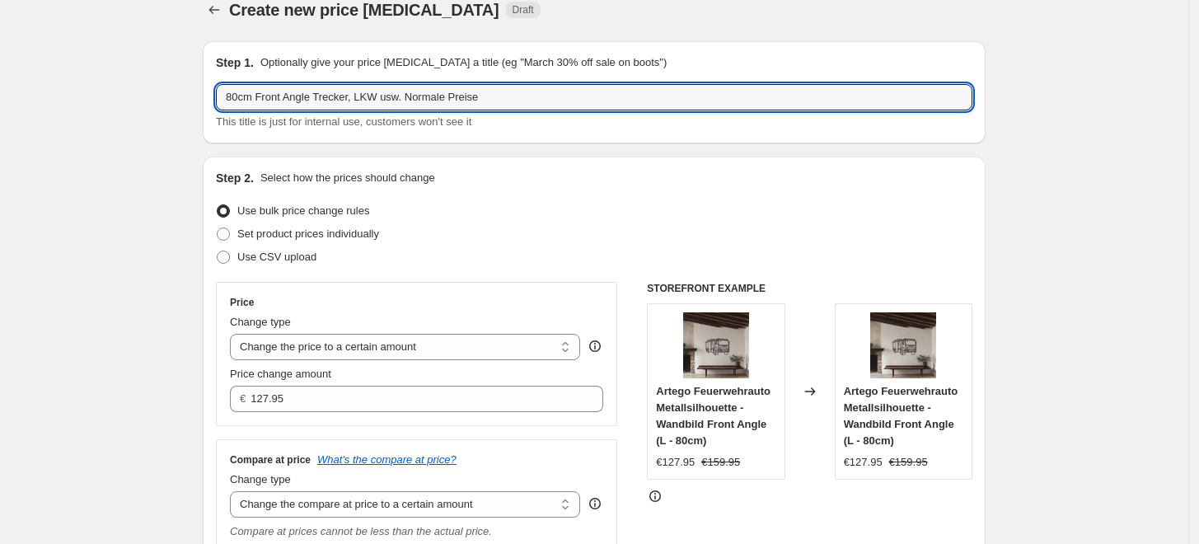
scroll to position [274, 0]
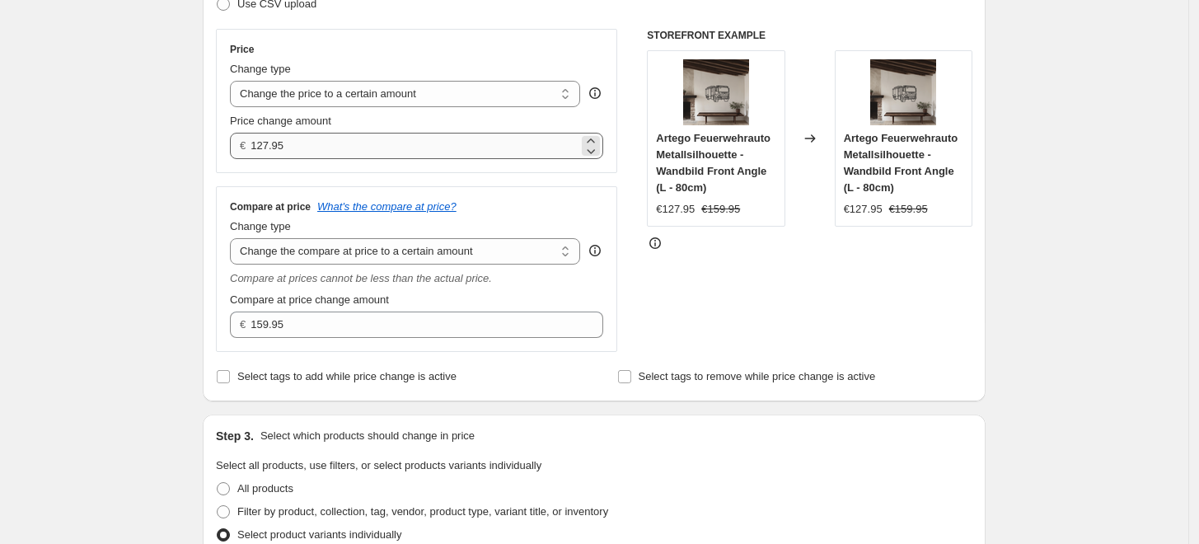
type input "80cm Front Angle Trecker, LKW usw. Normale Preise"
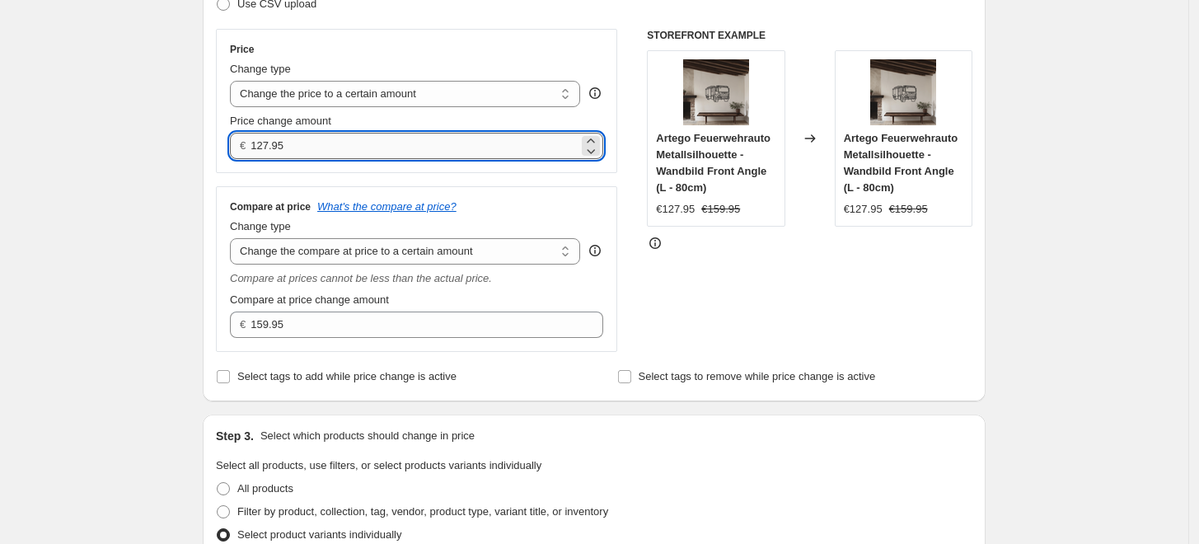
click at [319, 155] on input "127.95" at bounding box center [414, 146] width 327 height 26
type input "134.95"
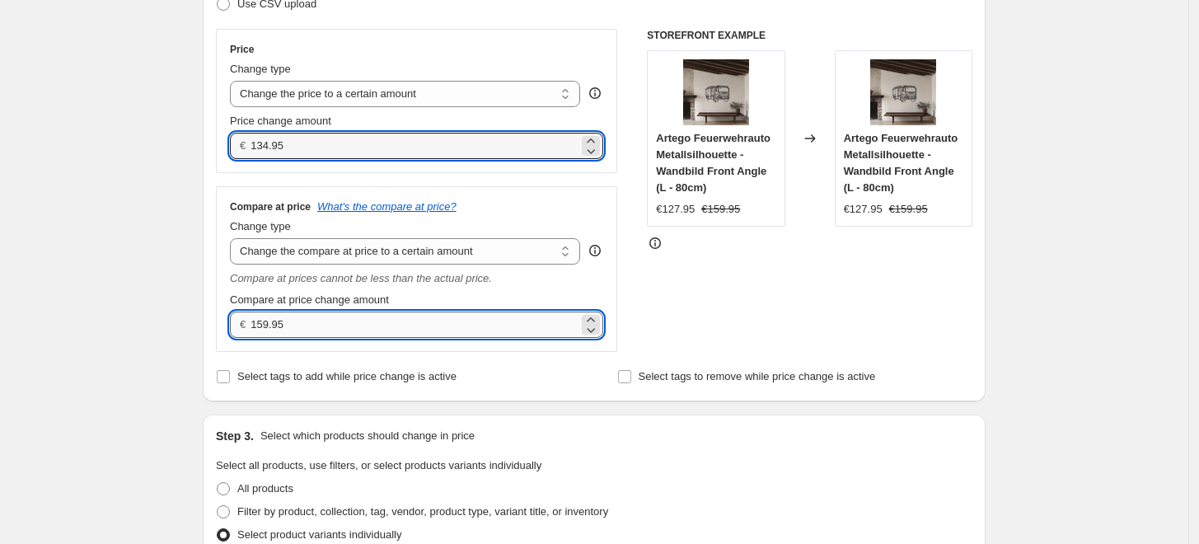
click at [298, 326] on input "159.95" at bounding box center [414, 325] width 327 height 26
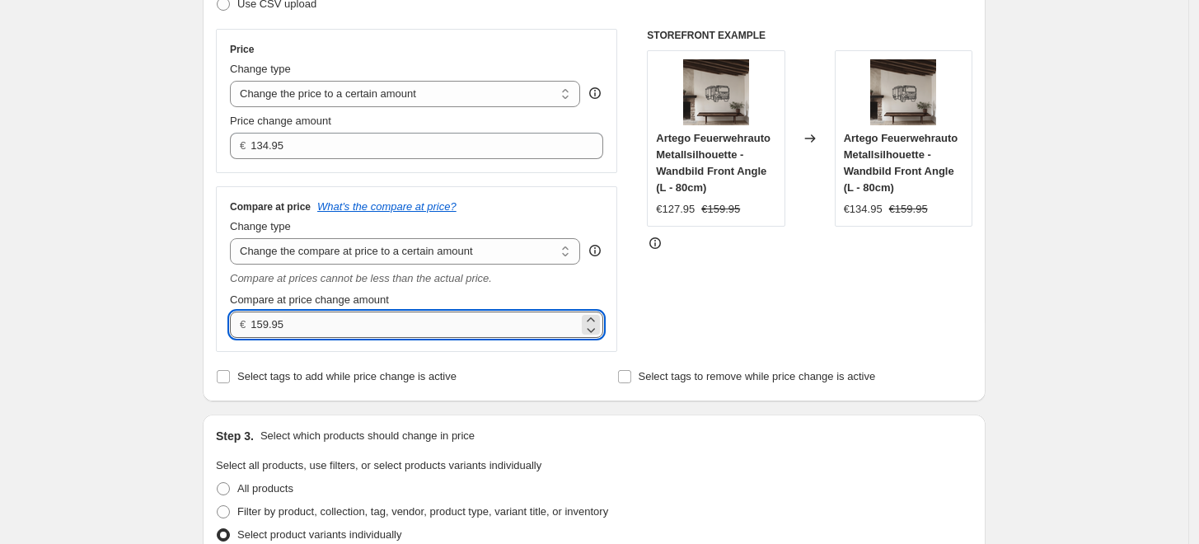
click at [298, 326] on input "159.95" at bounding box center [414, 325] width 327 height 26
type input "0.00"
click at [118, 253] on div "Create new price change job. This page is ready Create new price change job Dra…" at bounding box center [594, 547] width 1189 height 1643
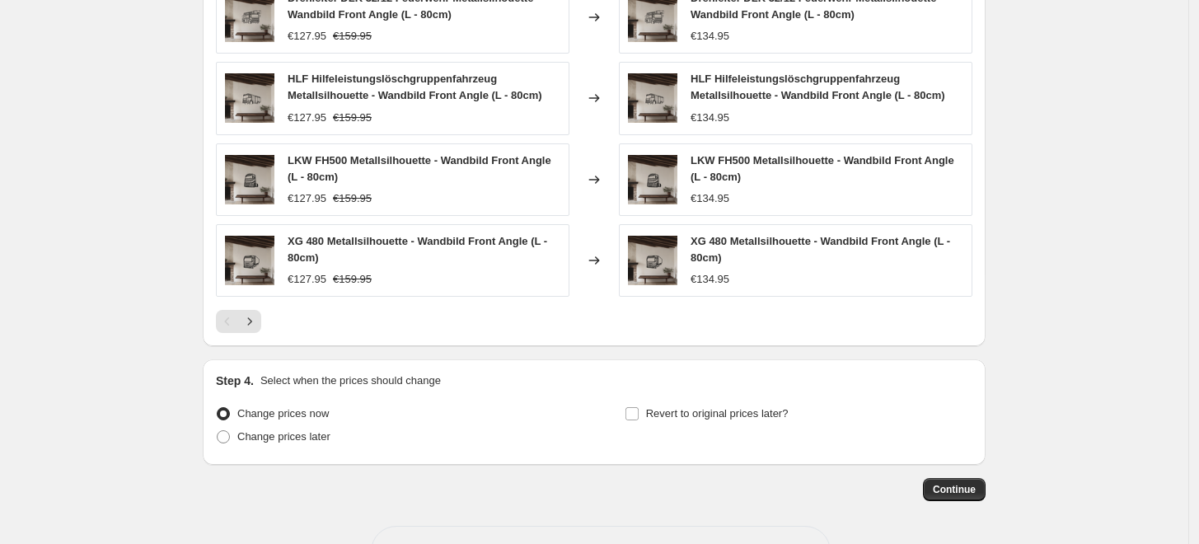
scroll to position [1099, 0]
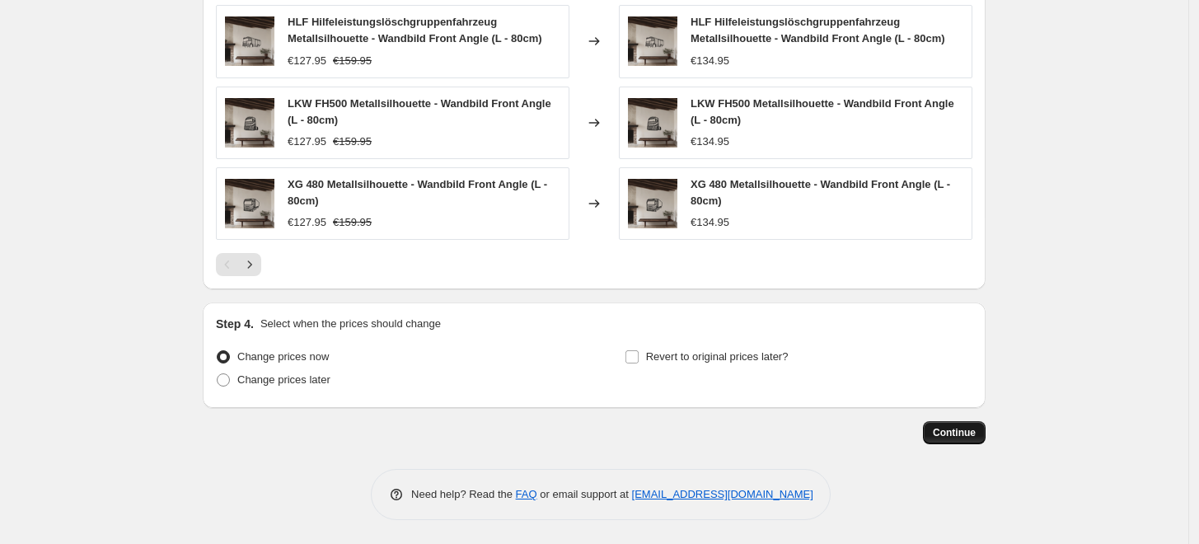
click at [952, 431] on span "Continue" at bounding box center [954, 432] width 43 height 13
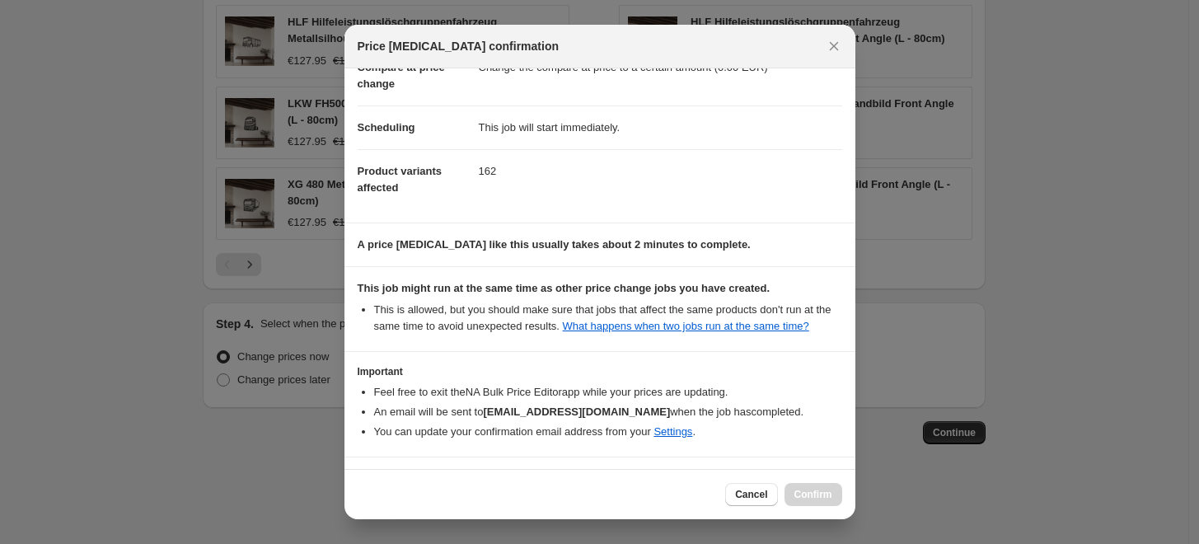
scroll to position [148, 0]
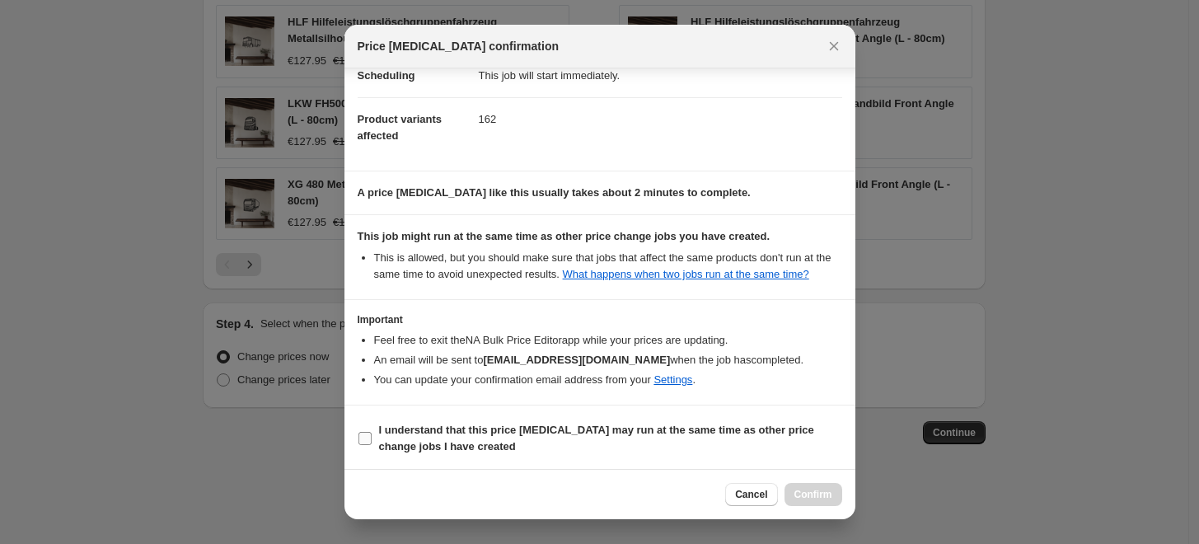
click at [429, 424] on b "I understand that this price change job may run at the same time as other price…" at bounding box center [596, 438] width 435 height 29
click at [372, 432] on input "I understand that this price change job may run at the same time as other price…" at bounding box center [365, 438] width 13 height 13
checkbox input "true"
click at [823, 499] on span "Confirm" at bounding box center [814, 494] width 38 height 13
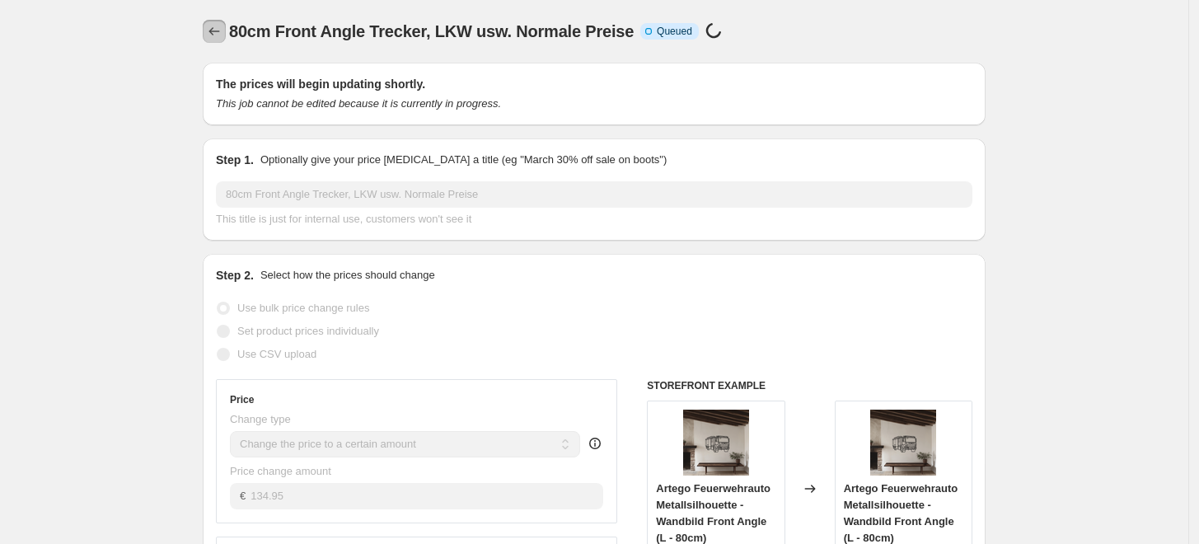
click at [218, 28] on icon "Price change jobs" at bounding box center [214, 31] width 16 height 16
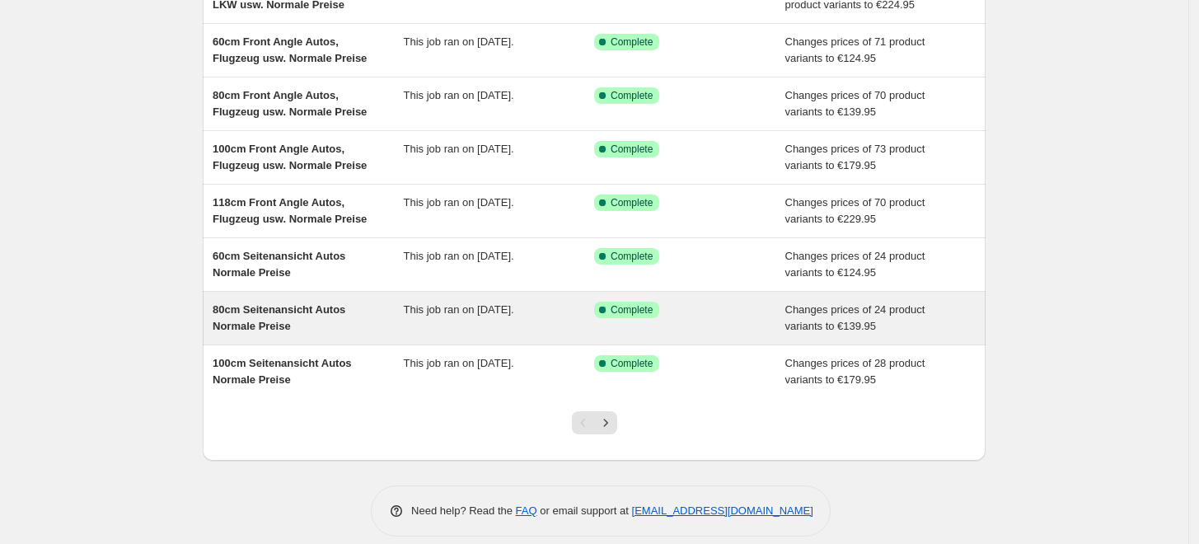
scroll to position [303, 0]
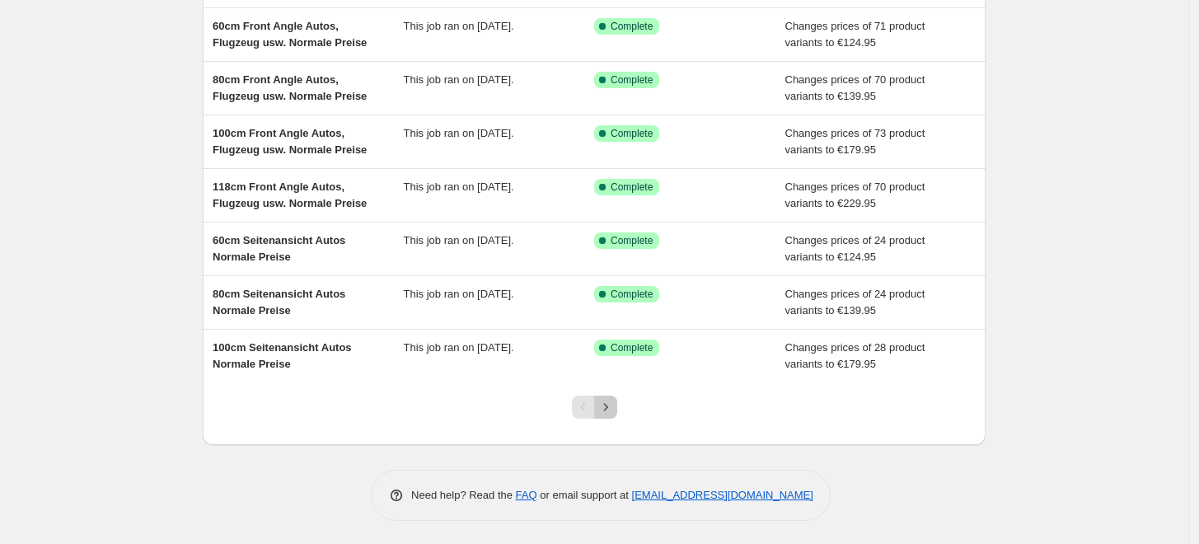
click at [617, 400] on button "Next" at bounding box center [605, 407] width 23 height 23
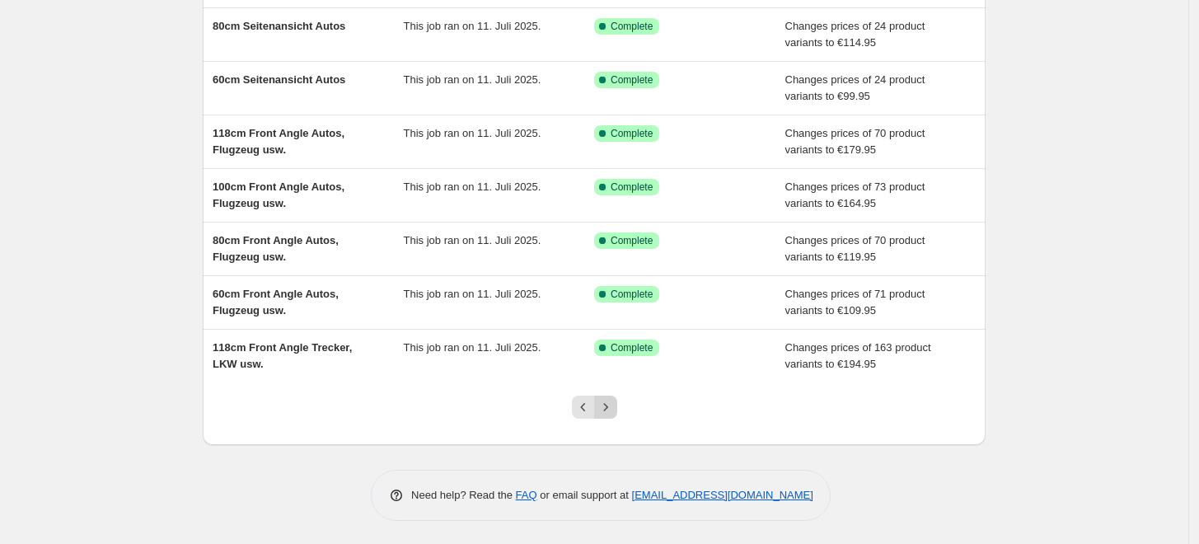
click at [617, 406] on button "Next" at bounding box center [605, 407] width 23 height 23
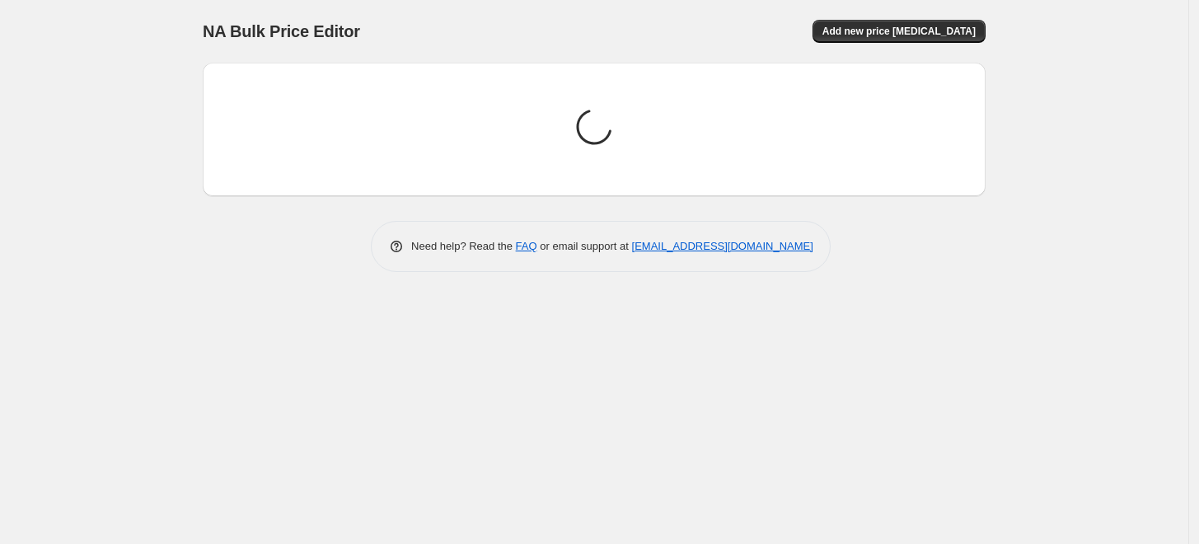
scroll to position [0, 0]
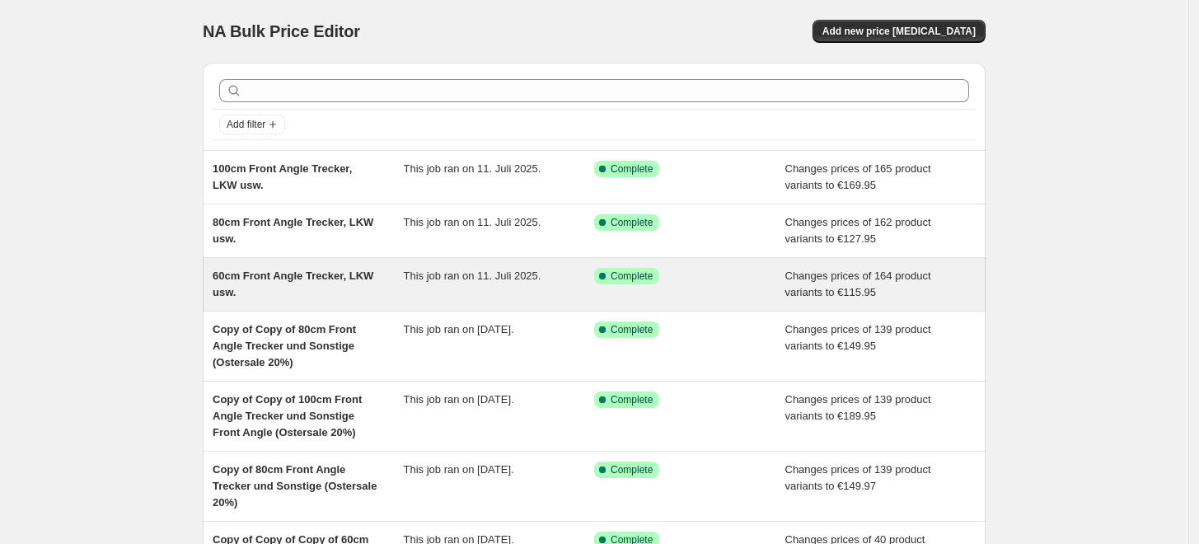
click at [302, 278] on span "60cm Front Angle Trecker, LKW usw." at bounding box center [293, 284] width 161 height 29
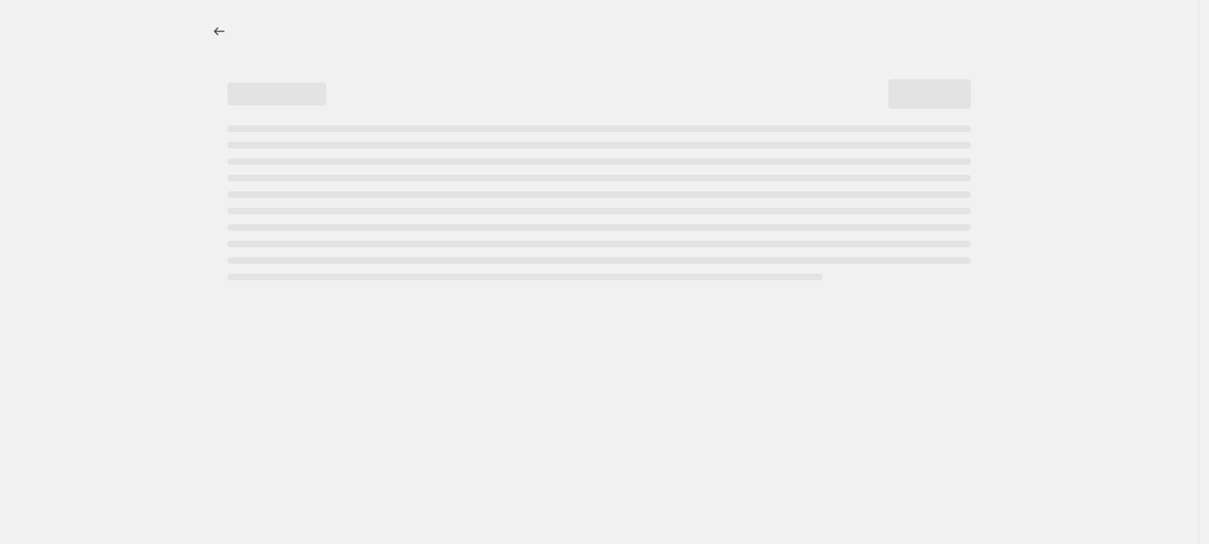
select select "to"
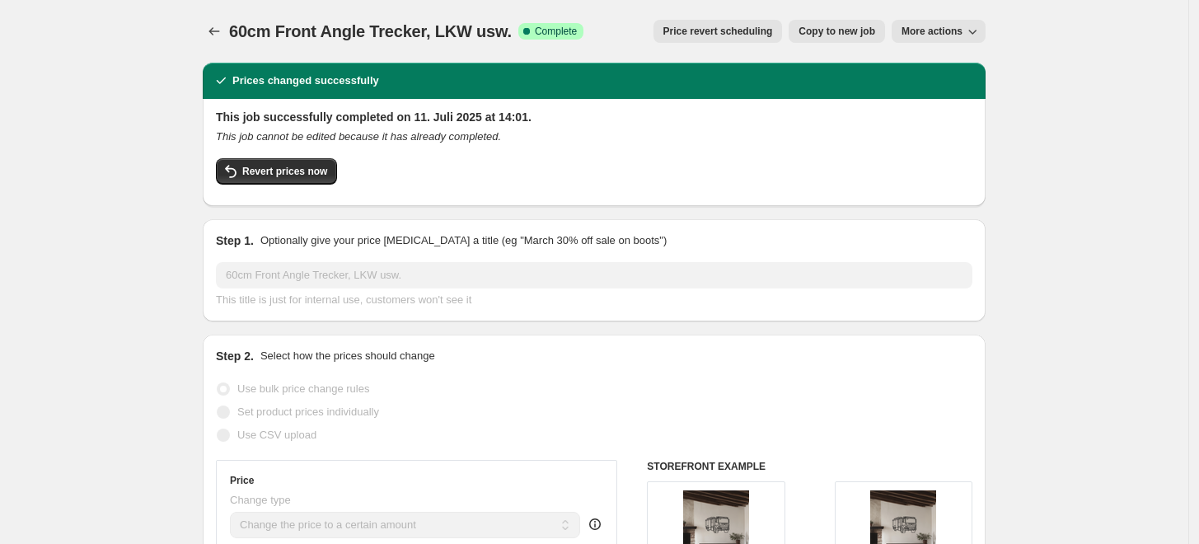
click at [838, 31] on span "Copy to new job" at bounding box center [837, 31] width 77 height 13
select select "to"
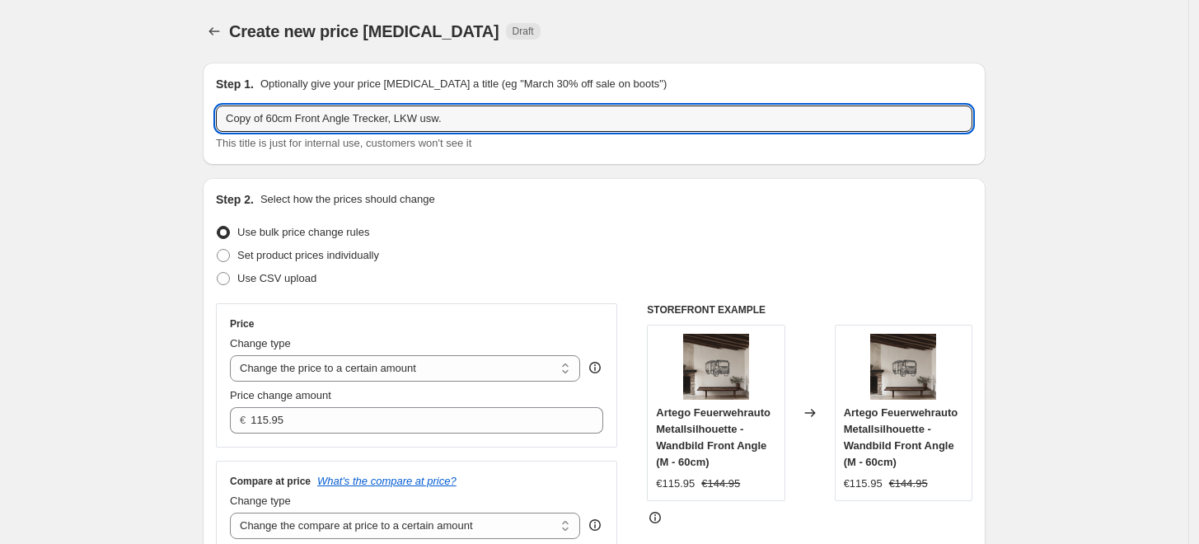
drag, startPoint x: 272, startPoint y: 116, endPoint x: 13, endPoint y: 143, distance: 260.1
click at [442, 124] on input "60cm Front Angle Trecker, LKW usw." at bounding box center [594, 118] width 757 height 26
paste input "Normale Preise"
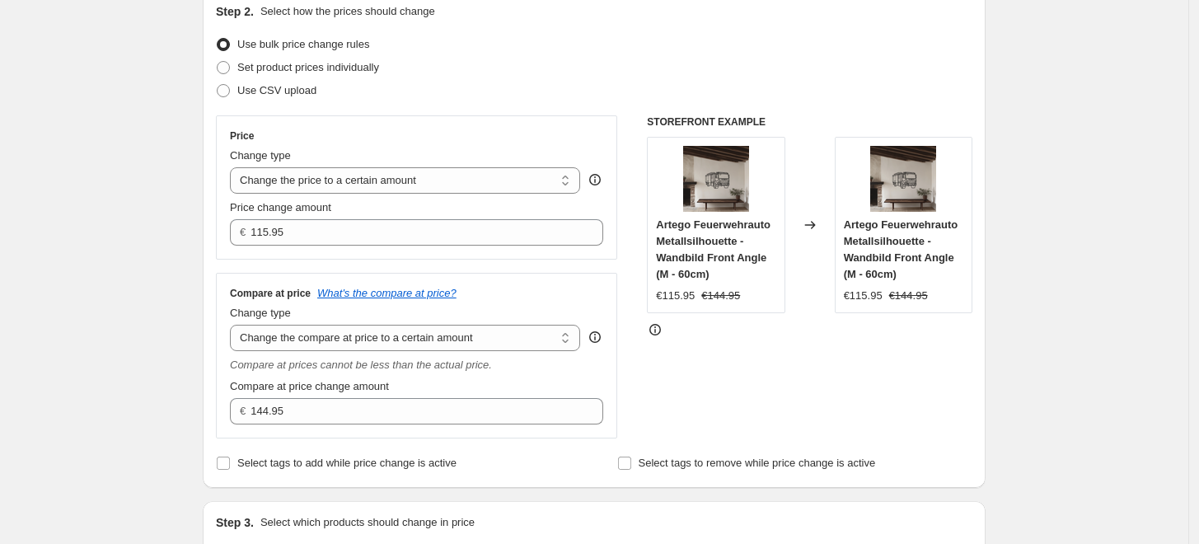
scroll to position [274, 0]
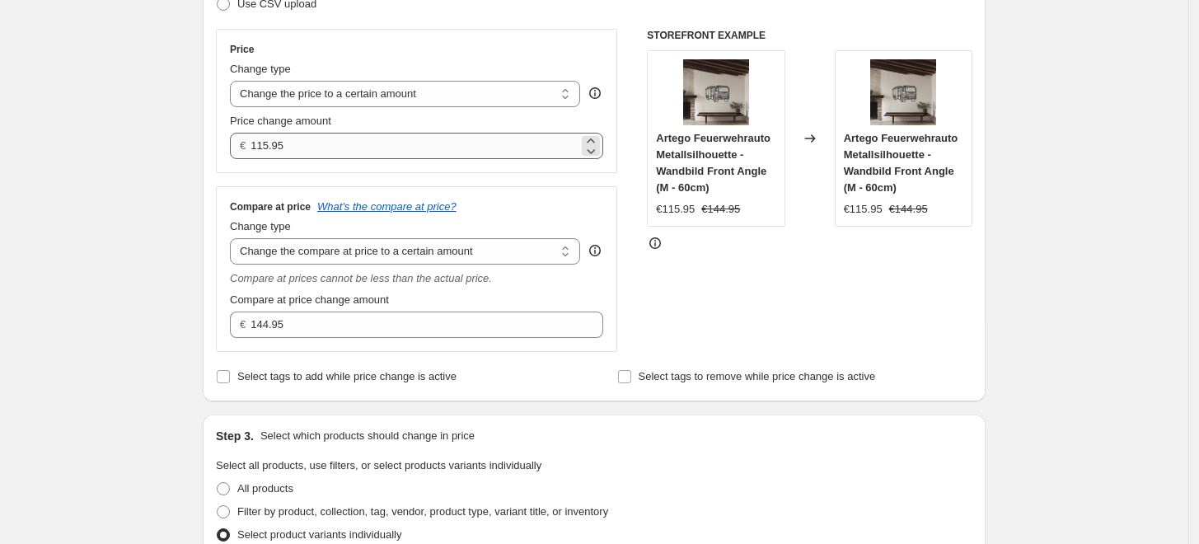
type input "60cm Front Angle Trecker, LKW usw. Normale Preise"
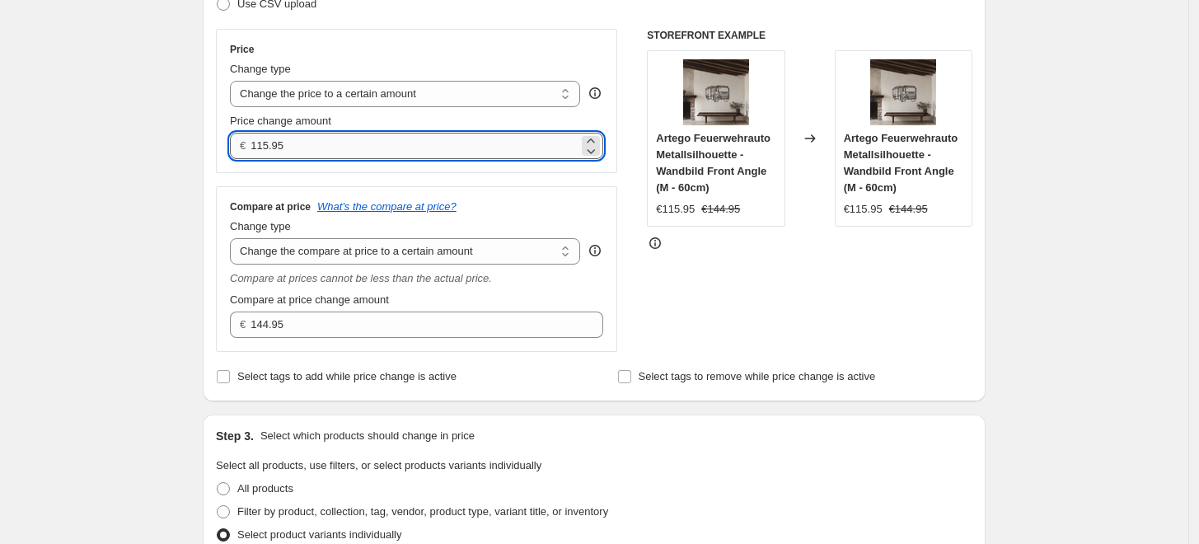
click at [285, 141] on input "115.95" at bounding box center [414, 146] width 327 height 26
type input "119.95"
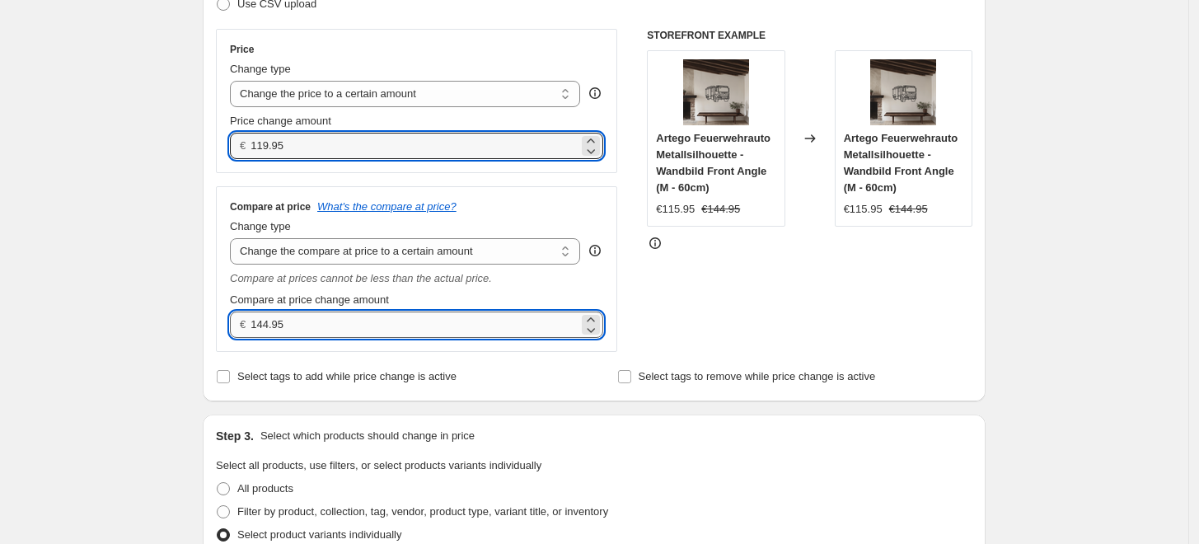
click at [301, 326] on input "144.95" at bounding box center [414, 325] width 327 height 26
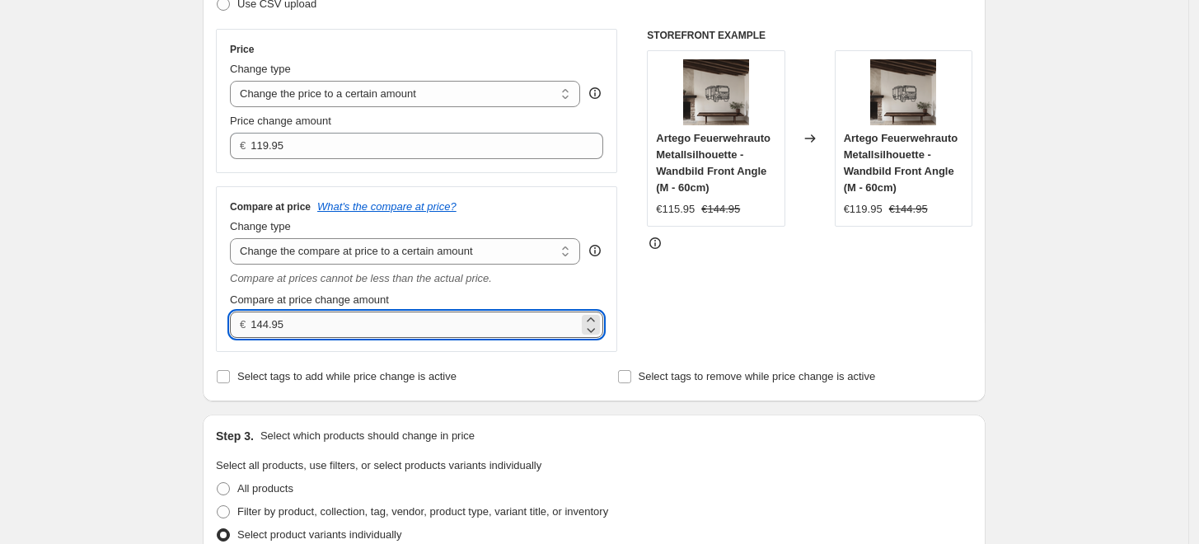
click at [301, 326] on input "144.95" at bounding box center [414, 325] width 327 height 26
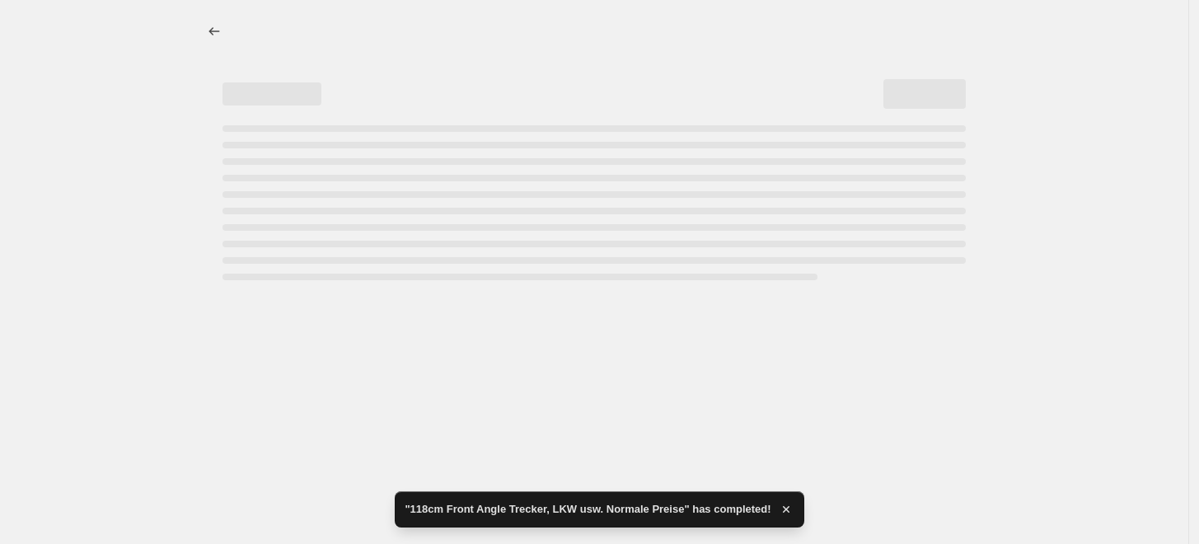
select select "to"
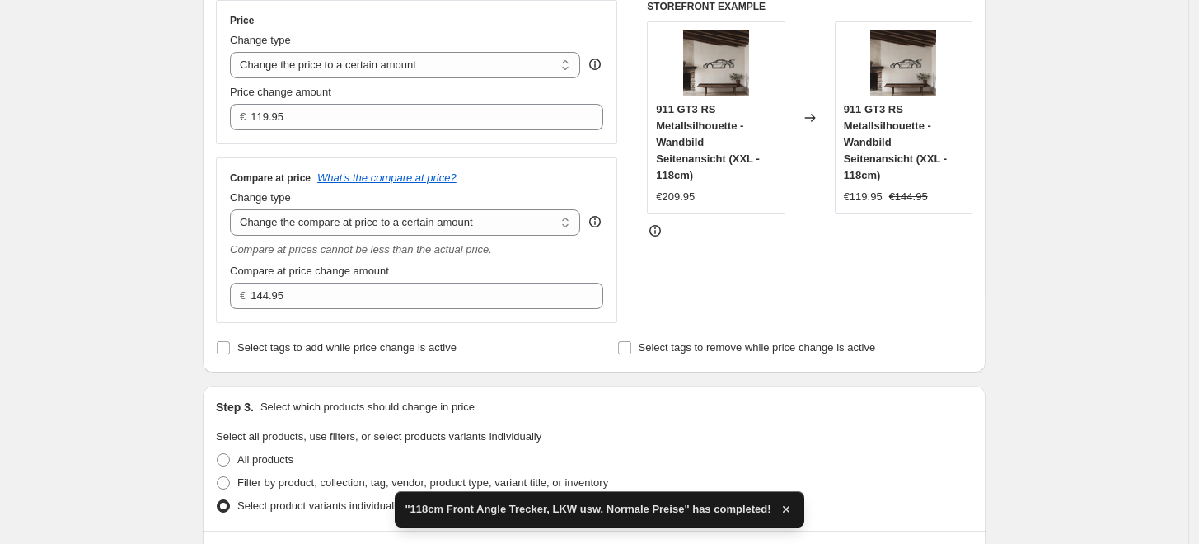
scroll to position [694, 0]
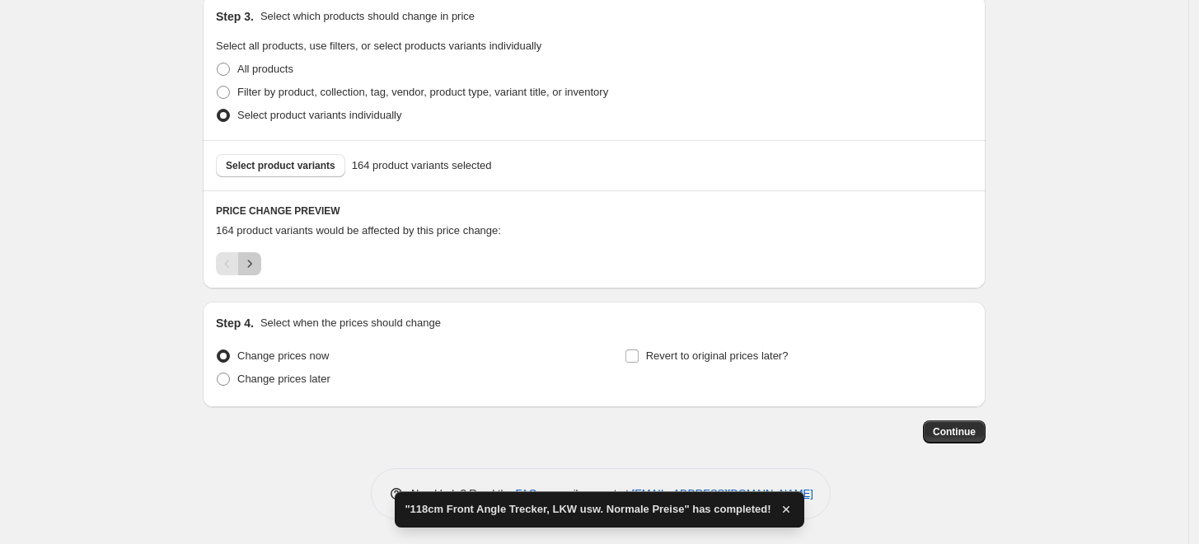
click at [246, 268] on icon "Next" at bounding box center [249, 264] width 16 height 16
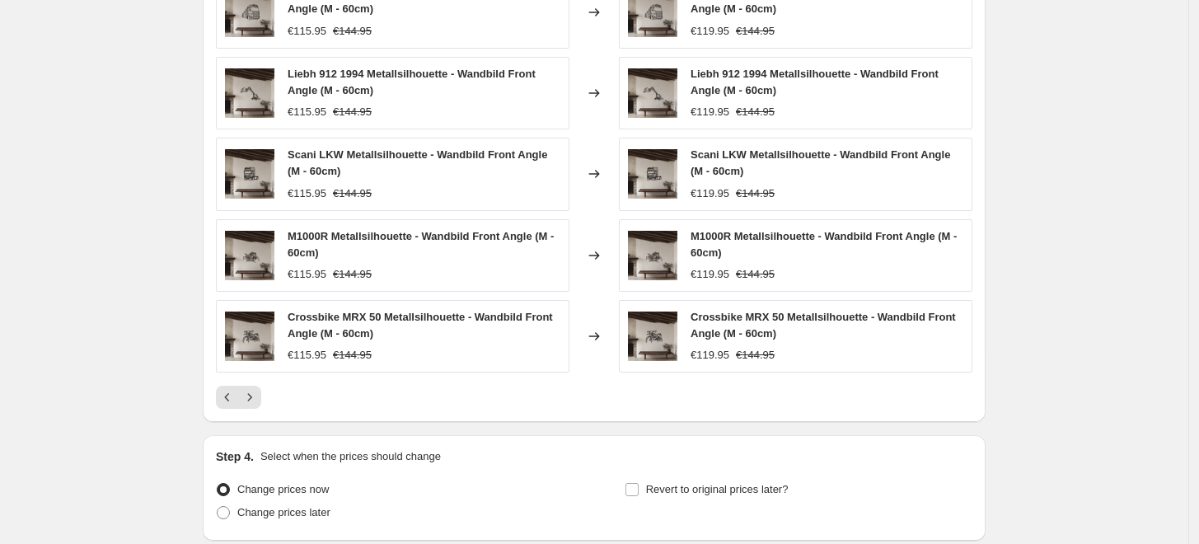
scroll to position [1099, 0]
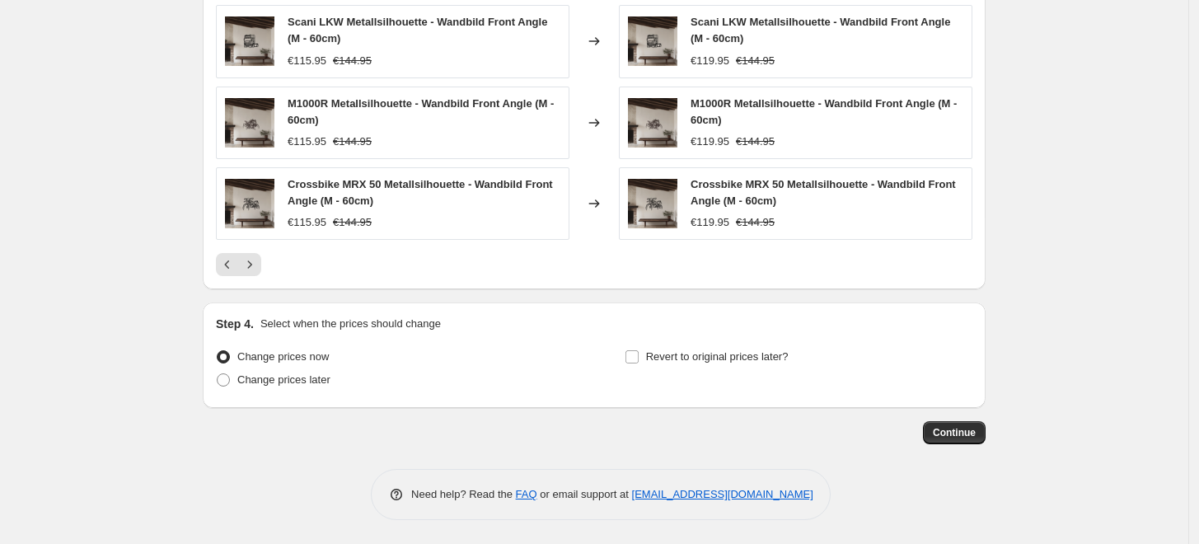
click at [956, 429] on span "Continue" at bounding box center [954, 432] width 43 height 13
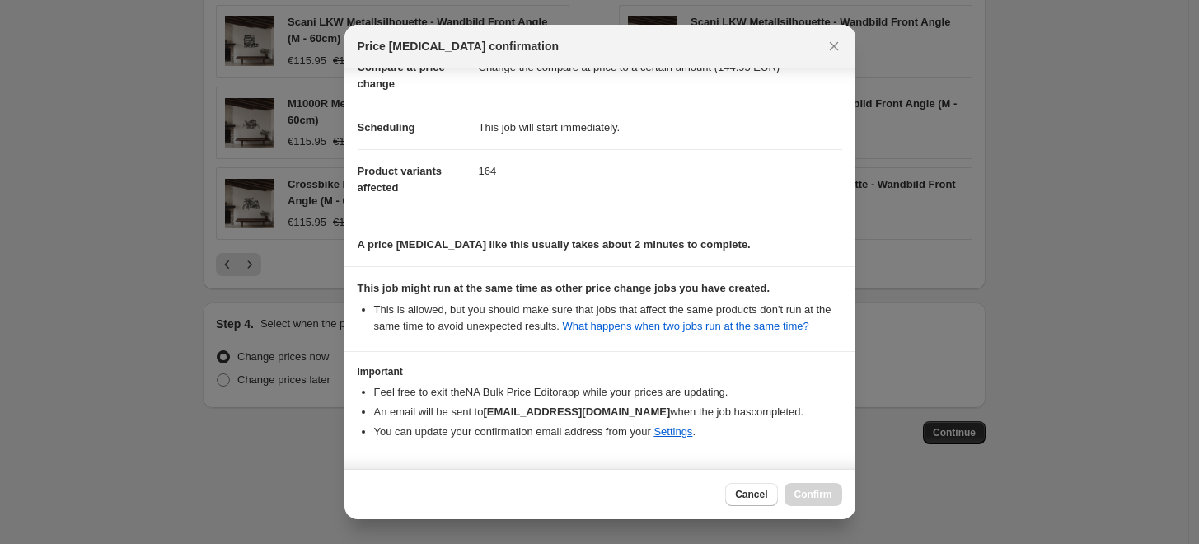
scroll to position [148, 0]
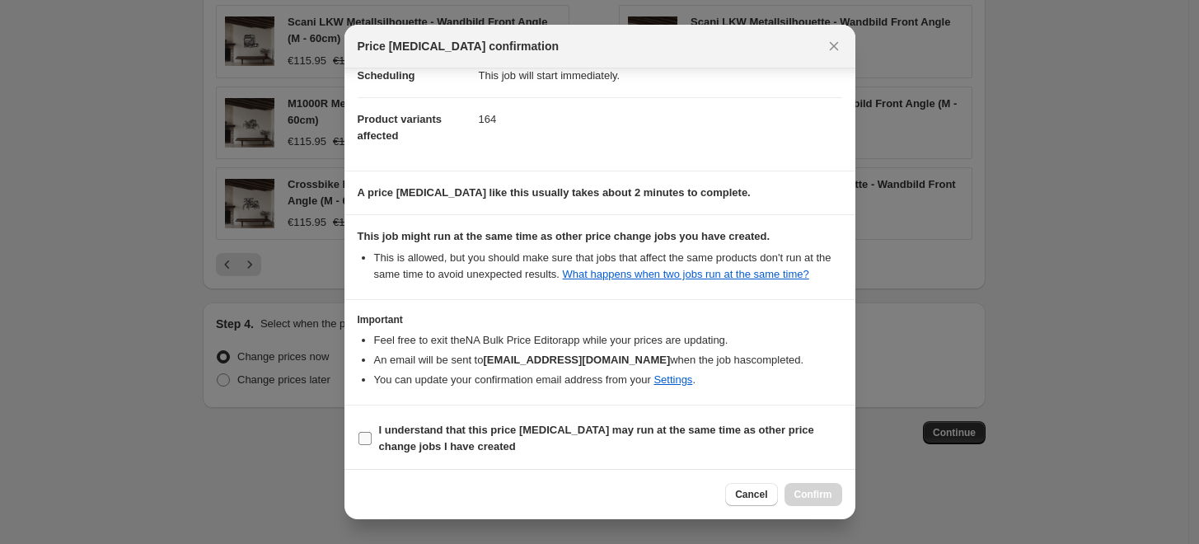
click at [384, 429] on b "I understand that this price change job may run at the same time as other price…" at bounding box center [596, 438] width 435 height 29
click at [372, 432] on input "I understand that this price change job may run at the same time as other price…" at bounding box center [365, 438] width 13 height 13
checkbox input "true"
click at [834, 483] on button "Confirm" at bounding box center [814, 494] width 58 height 23
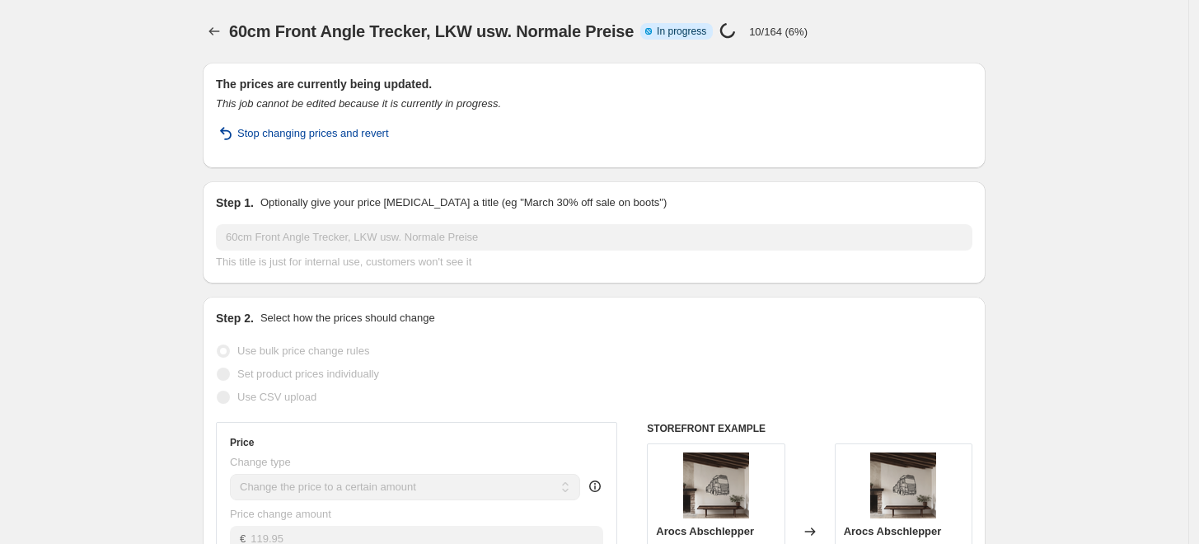
click at [369, 129] on span "Stop changing prices and revert" at bounding box center [313, 133] width 152 height 16
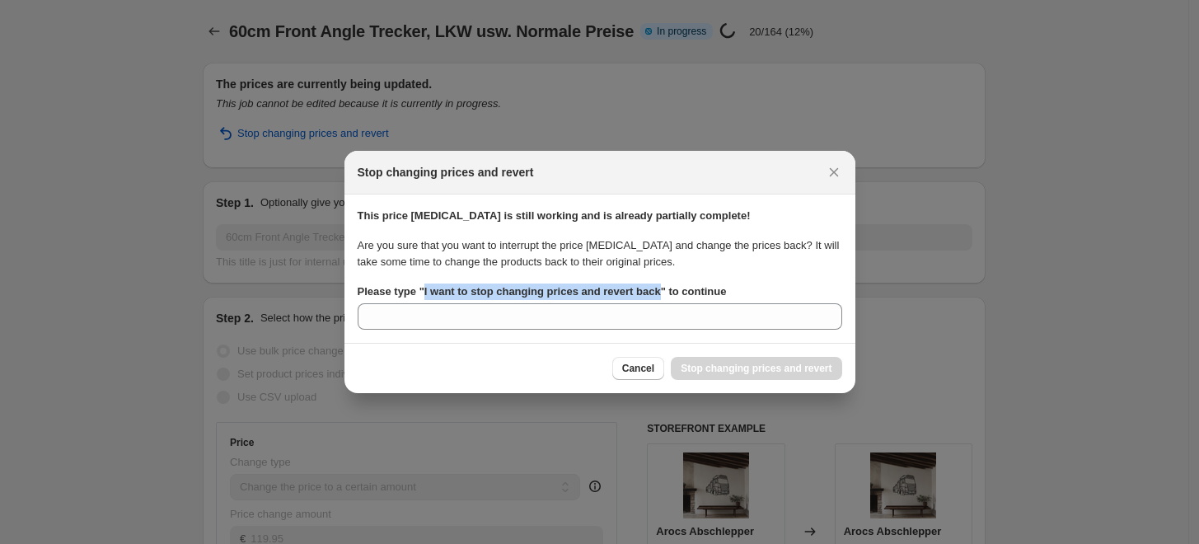
drag, startPoint x: 422, startPoint y: 293, endPoint x: 654, endPoint y: 293, distance: 232.4
click at [654, 293] on b "Please type " I want to stop changing prices and revert back " to continue" at bounding box center [542, 291] width 369 height 12
copy b "I want to stop changing prices and revert back"
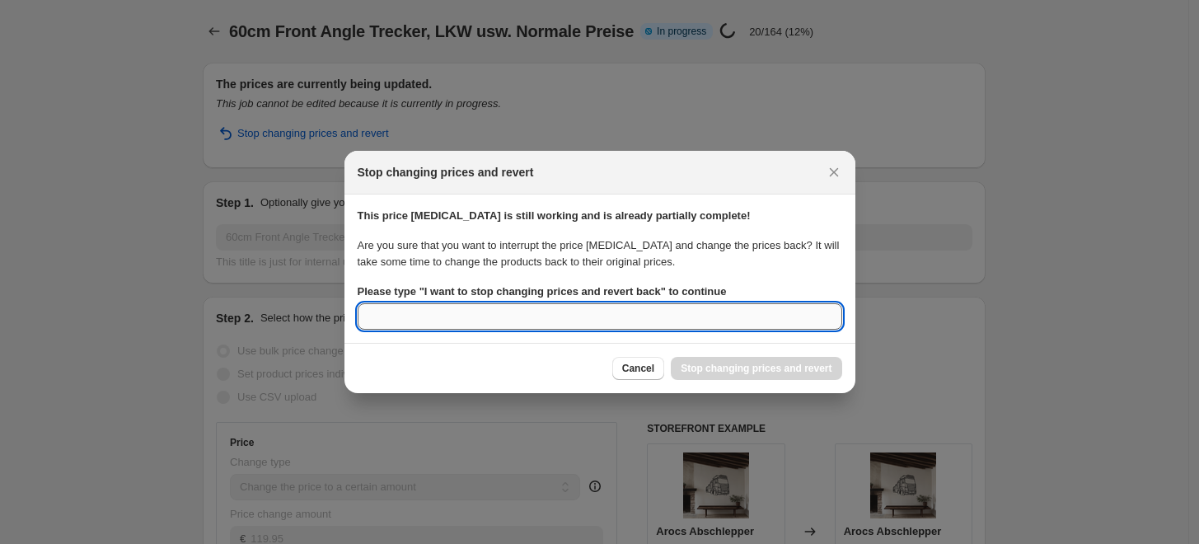
click at [587, 321] on input "Please type " I want to stop changing prices and revert back " to continue" at bounding box center [600, 316] width 485 height 26
paste input "I want to stop changing prices and revert back"
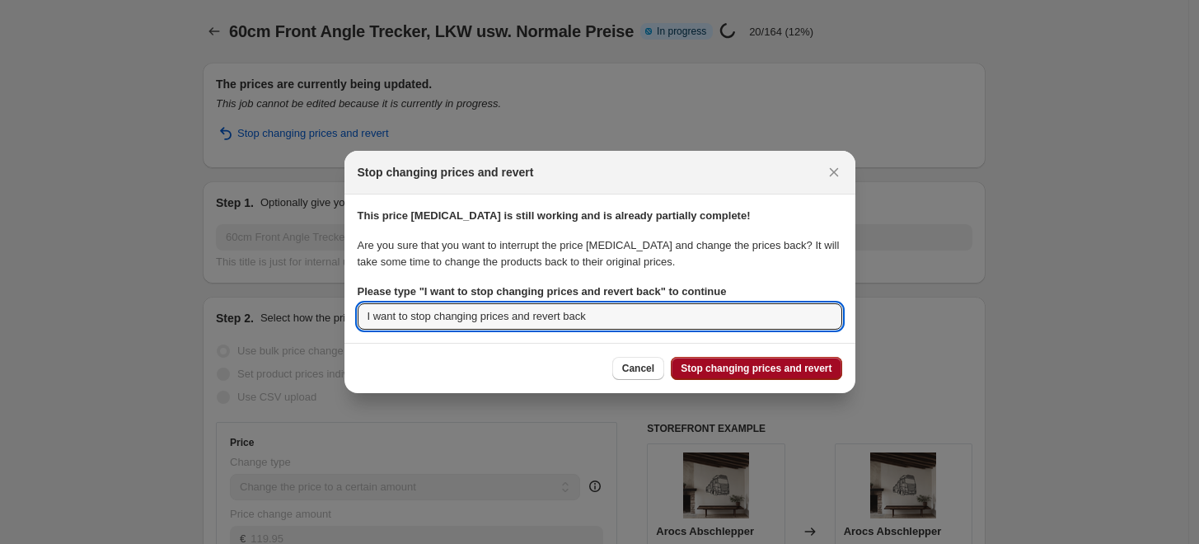
type input "I want to stop changing prices and revert back"
click at [746, 370] on span "Stop changing prices and revert" at bounding box center [756, 368] width 151 height 13
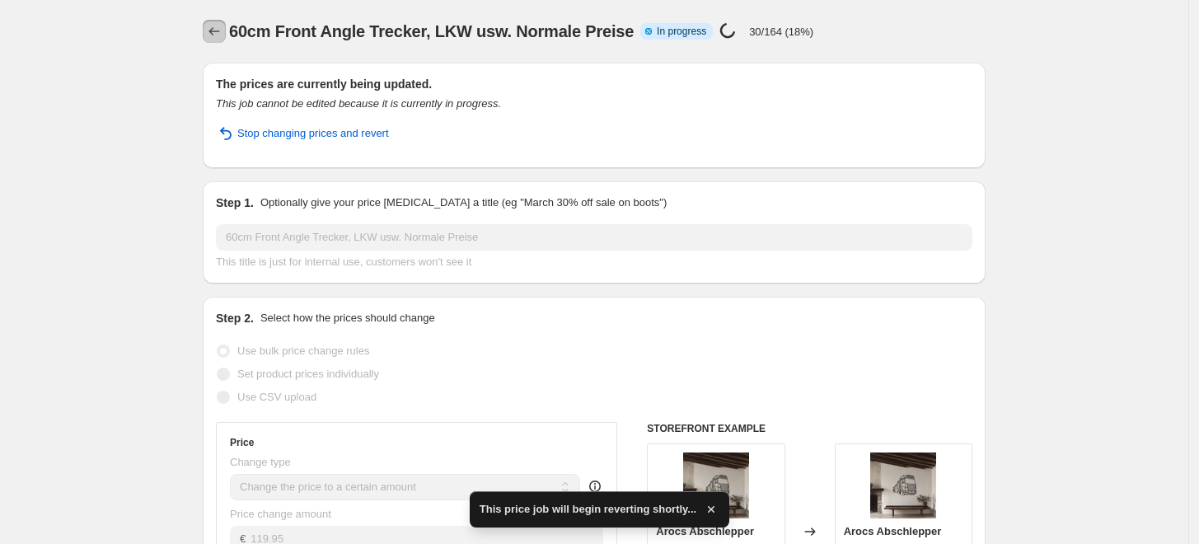
click at [218, 35] on icon "Price change jobs" at bounding box center [214, 31] width 16 height 16
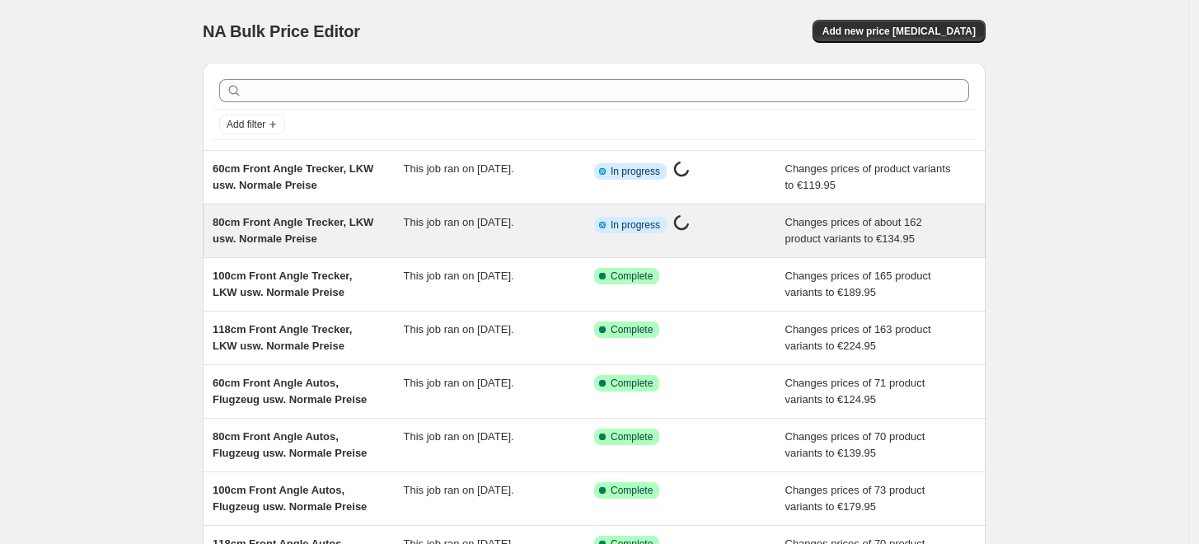
click at [304, 232] on span "80cm Front Angle Trecker, LKW usw. Normale Preise" at bounding box center [293, 230] width 161 height 29
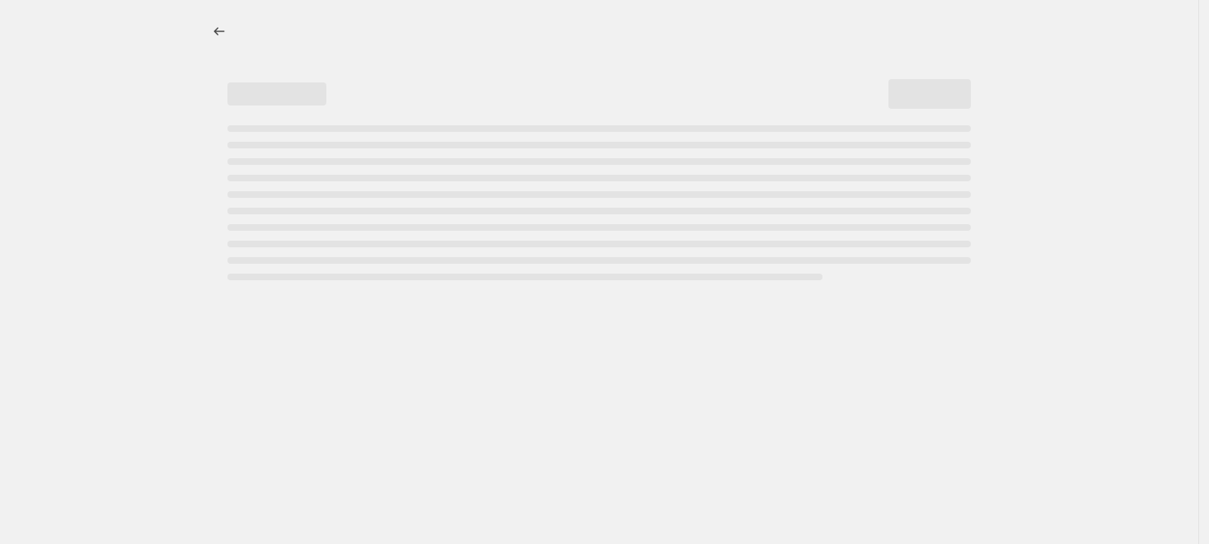
select select "to"
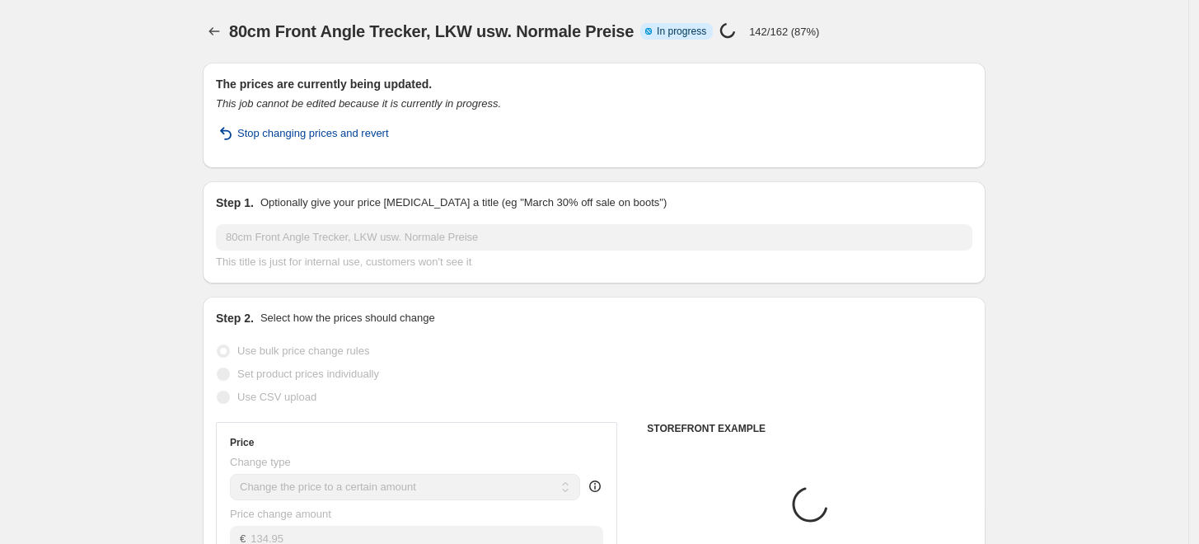
click at [319, 138] on span "Stop changing prices and revert" at bounding box center [313, 133] width 152 height 16
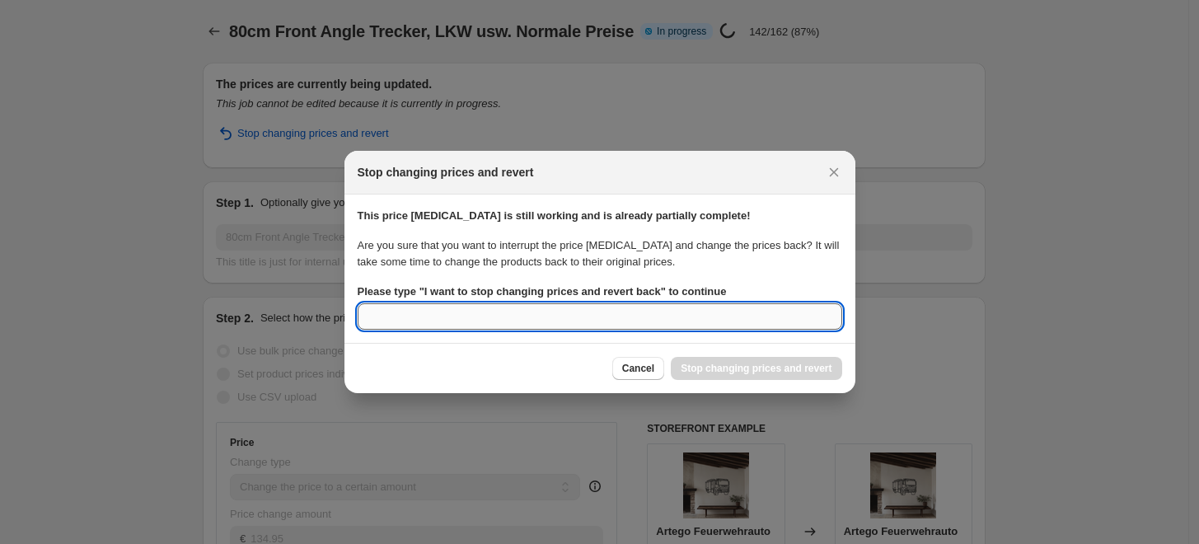
click at [408, 321] on input "Please type " I want to stop changing prices and revert back " to continue" at bounding box center [600, 316] width 485 height 26
paste input "I want to stop changing prices and revert back"
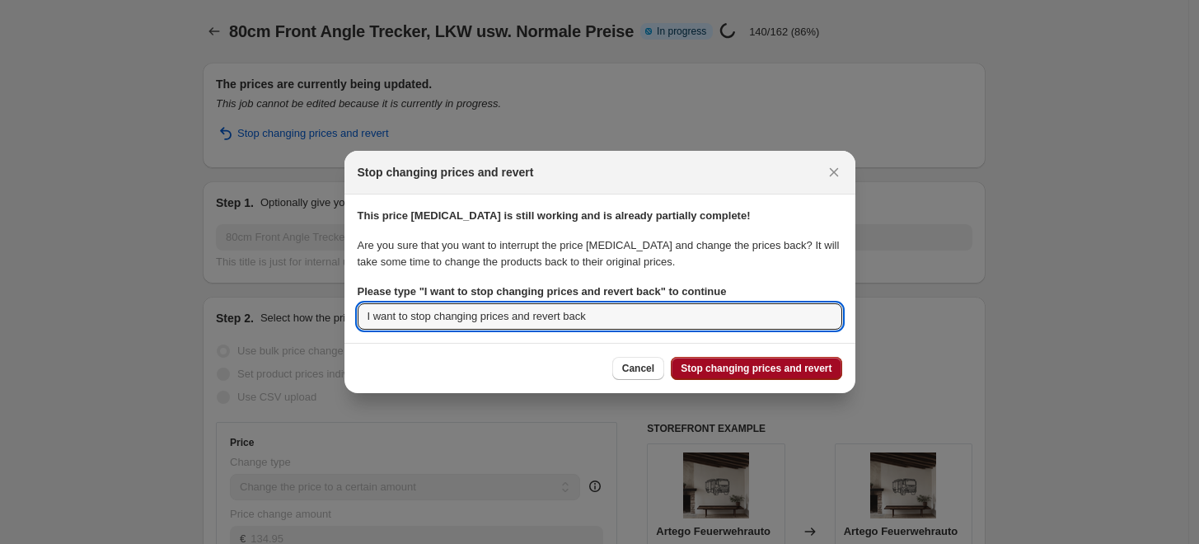
type input "I want to stop changing prices and revert back"
click at [770, 379] on button "Stop changing prices and revert" at bounding box center [756, 368] width 171 height 23
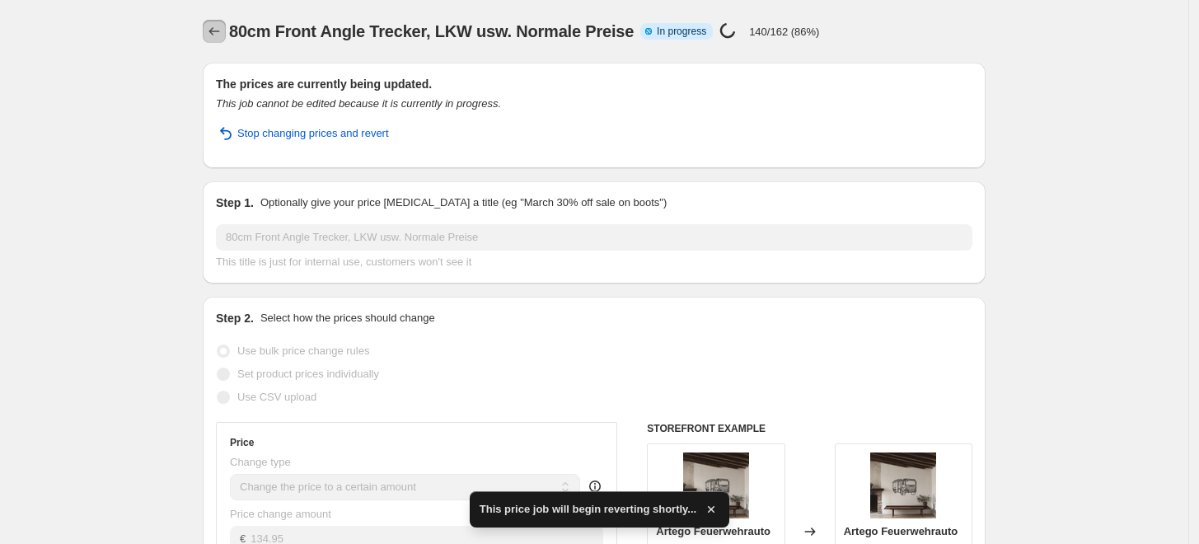
click at [208, 33] on button "Price change jobs" at bounding box center [214, 31] width 23 height 23
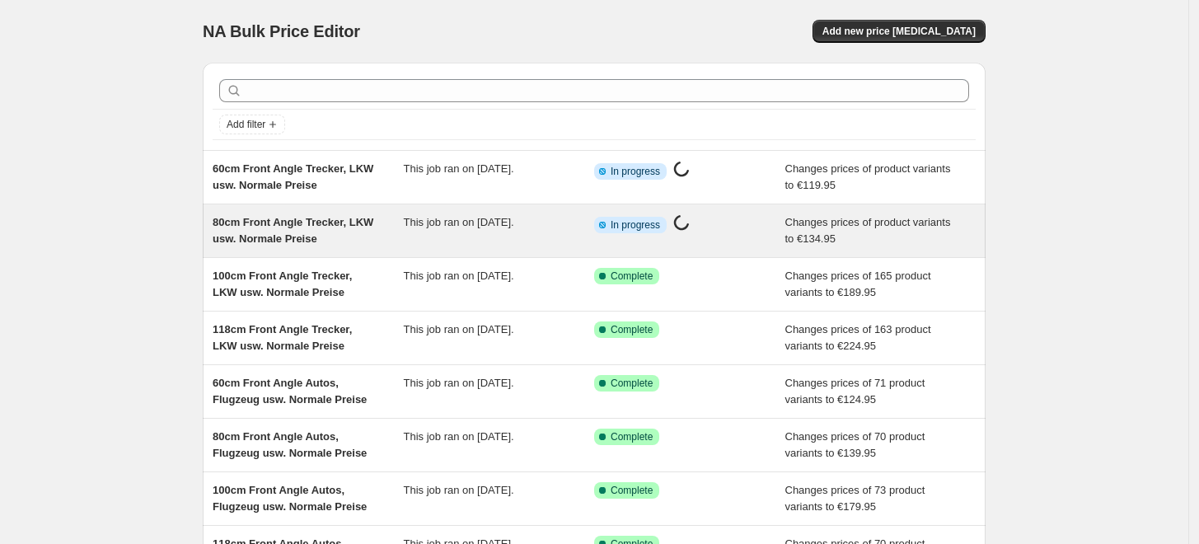
click at [270, 232] on span "80cm Front Angle Trecker, LKW usw. Normale Preise" at bounding box center [293, 230] width 161 height 29
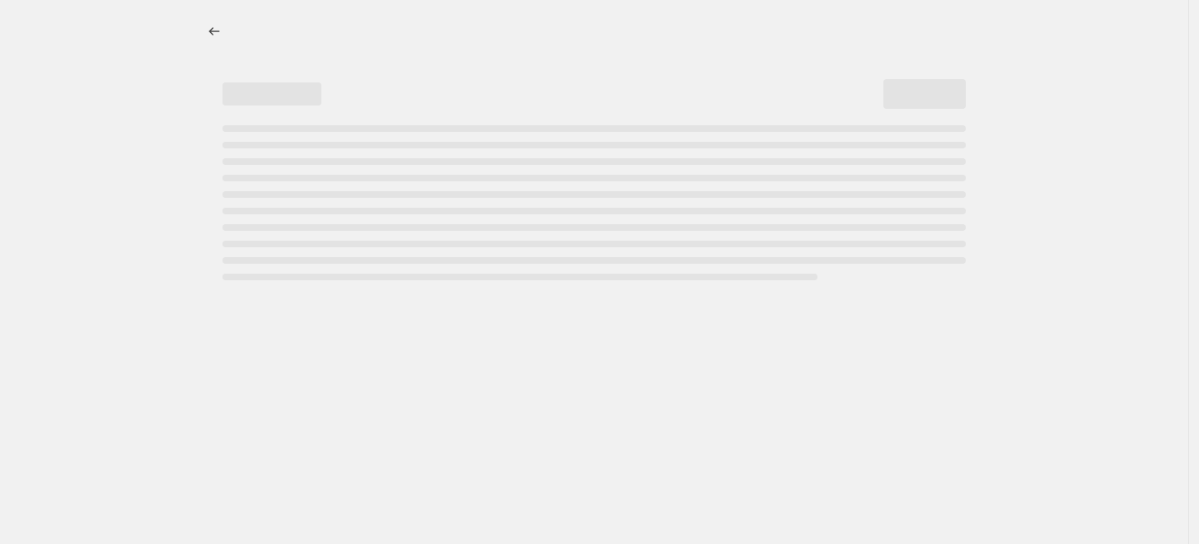
select select "to"
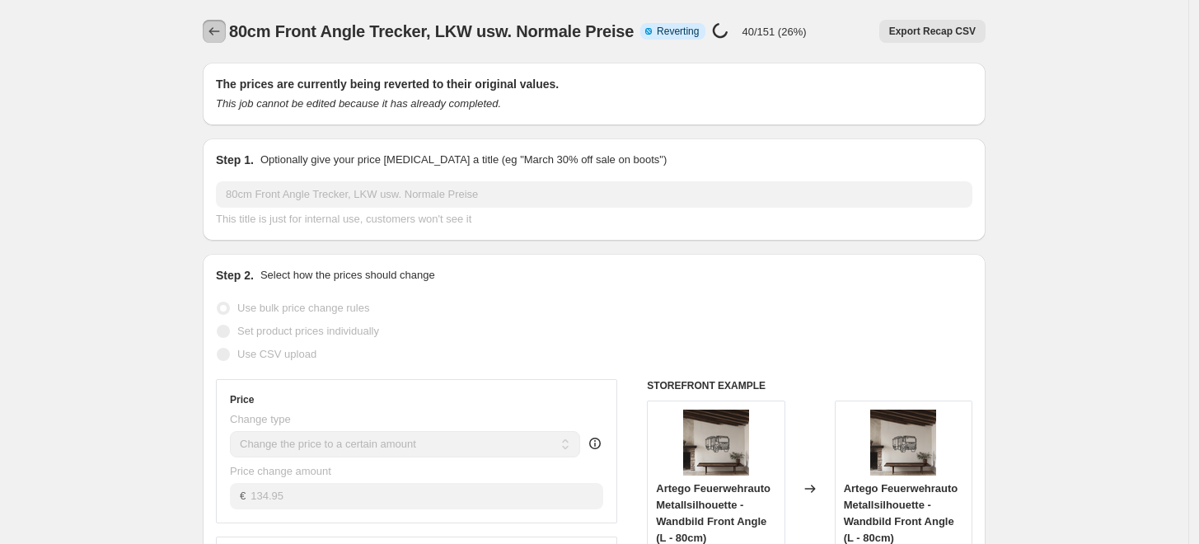
click at [218, 24] on icon "Price change jobs" at bounding box center [214, 31] width 16 height 16
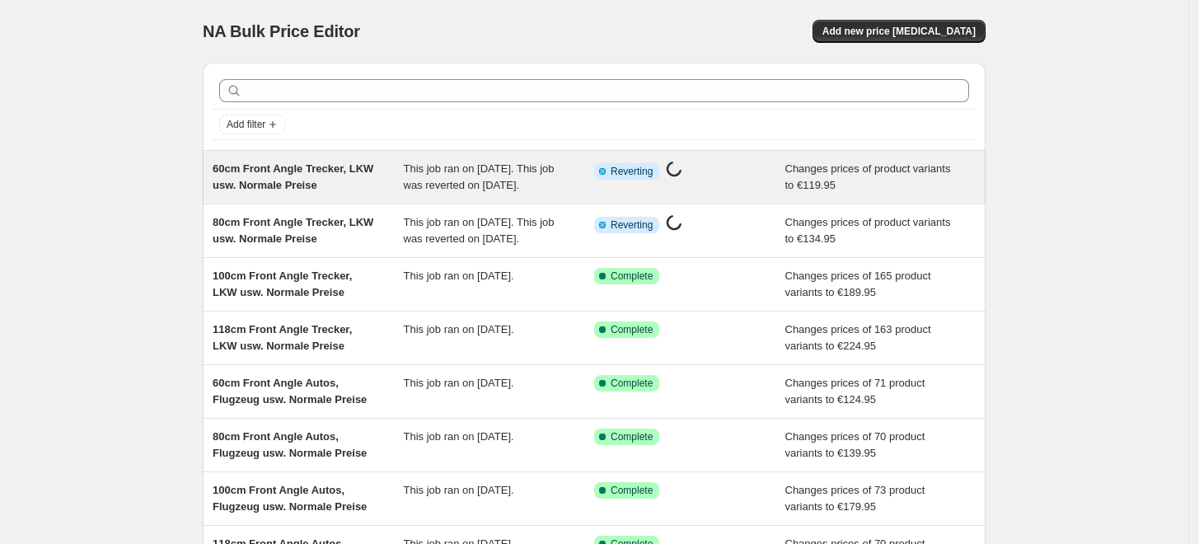
click at [312, 190] on span "60cm Front Angle Trecker, LKW usw. Normale Preise" at bounding box center [293, 176] width 161 height 29
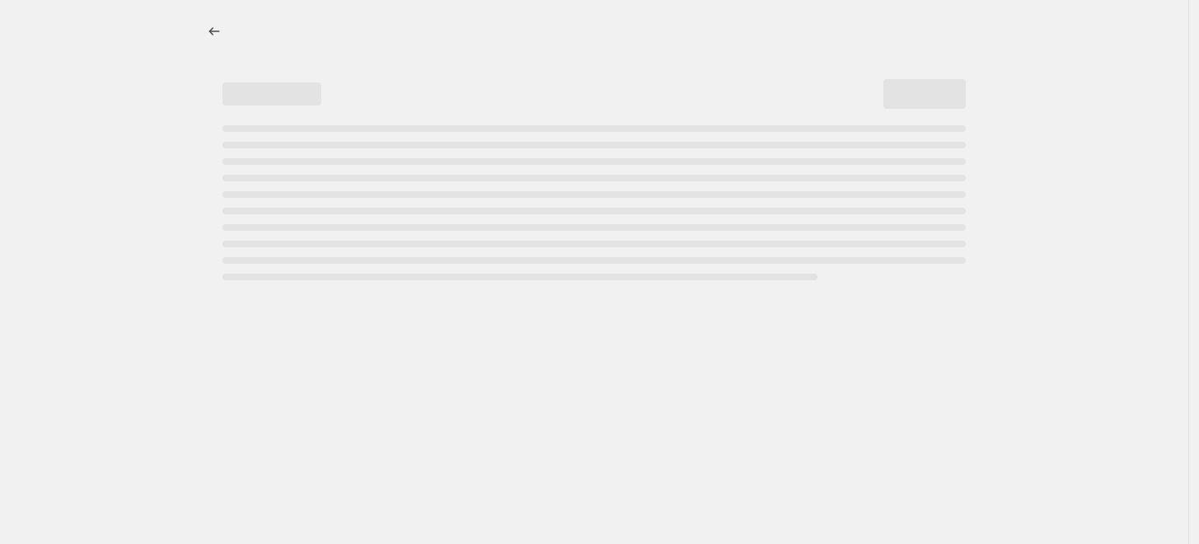
select select "to"
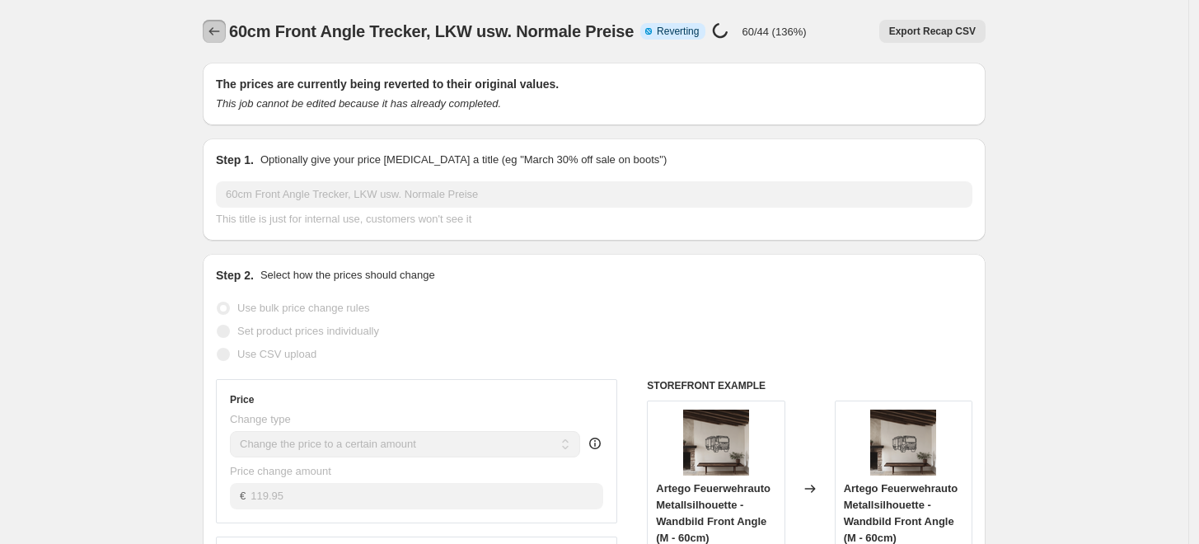
click at [218, 30] on icon "Price change jobs" at bounding box center [214, 31] width 16 height 16
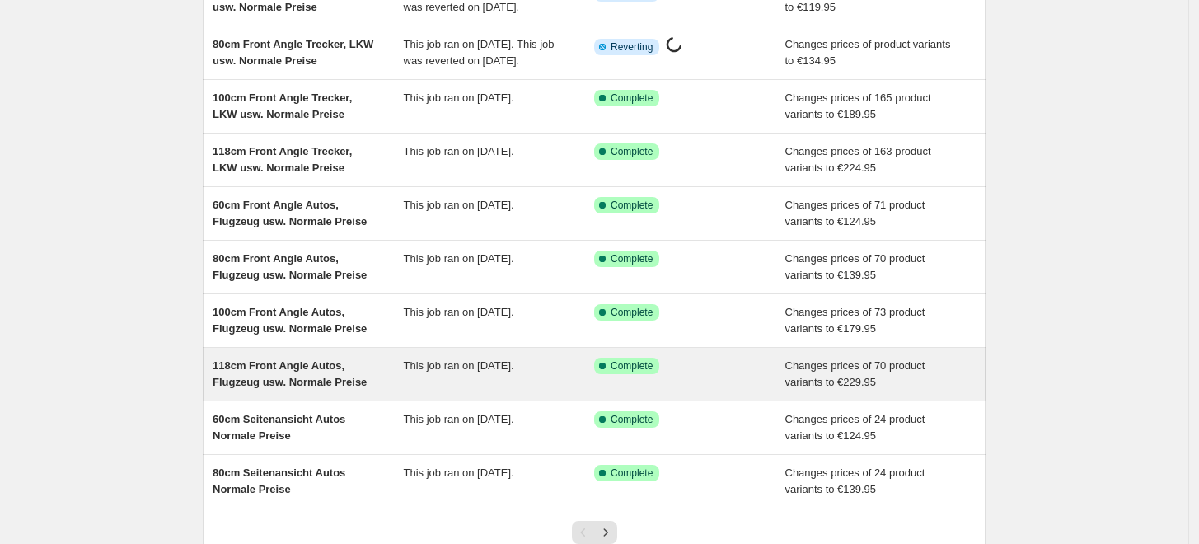
scroll to position [336, 0]
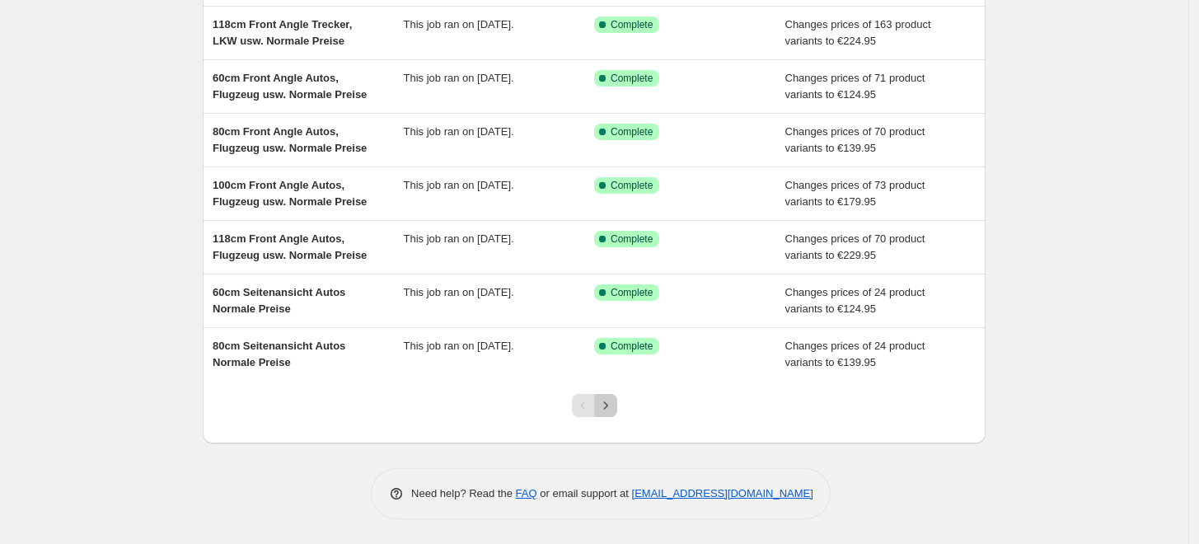
click at [612, 407] on icon "Next" at bounding box center [606, 405] width 16 height 16
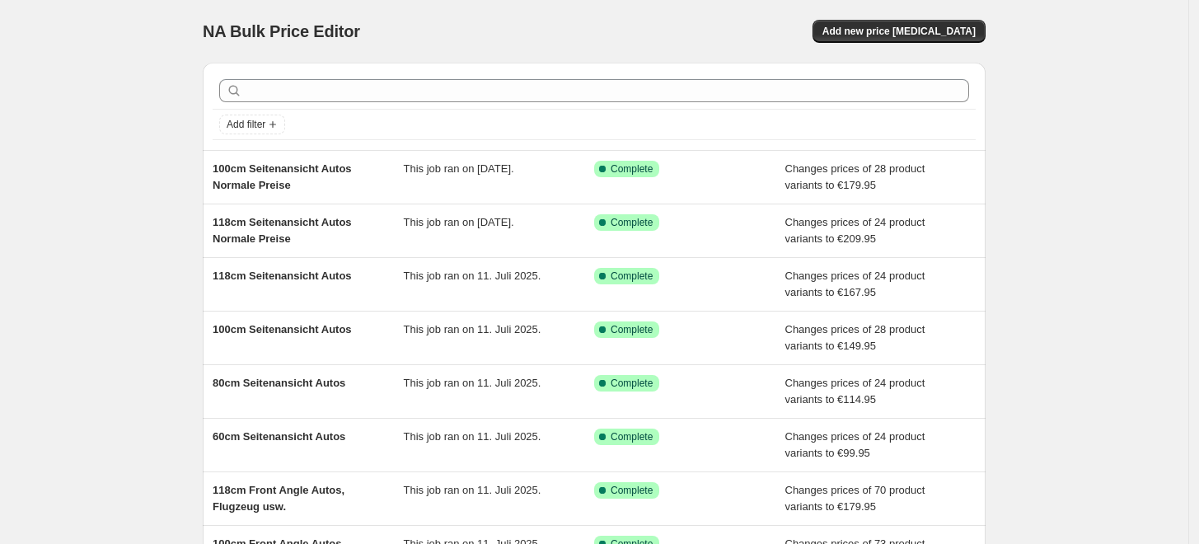
scroll to position [303, 0]
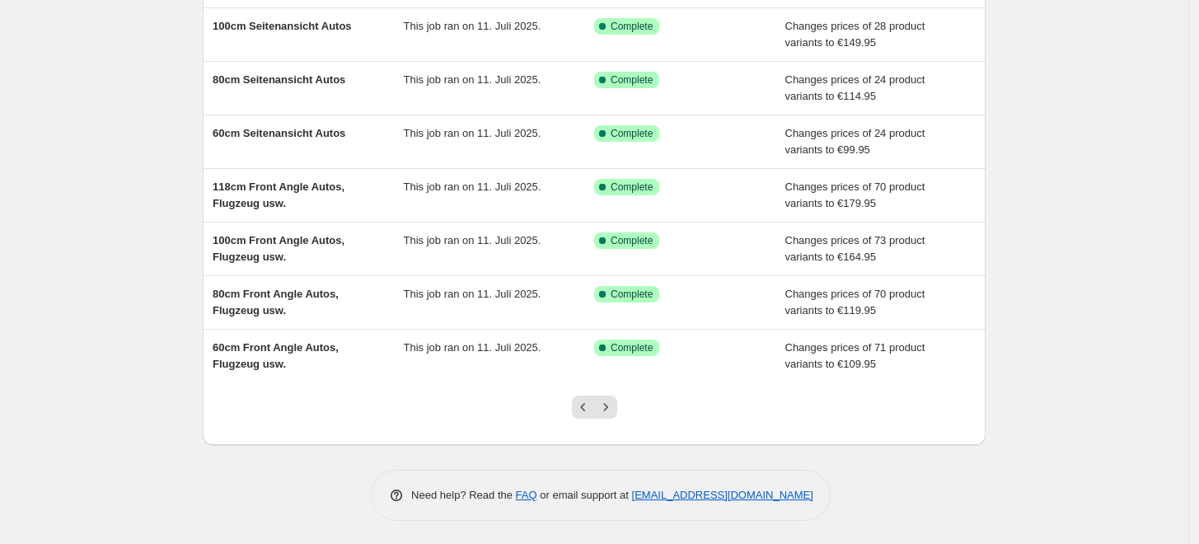
click at [626, 404] on div at bounding box center [594, 413] width 67 height 63
click at [621, 406] on div at bounding box center [594, 413] width 67 height 63
click at [614, 404] on icon "Next" at bounding box center [606, 407] width 16 height 16
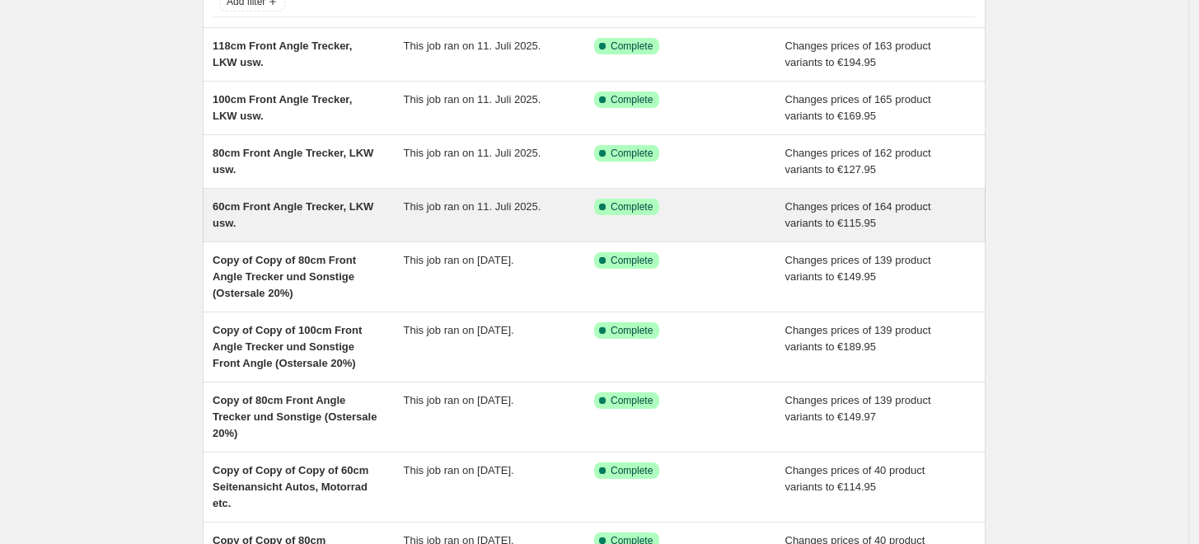
scroll to position [91, 0]
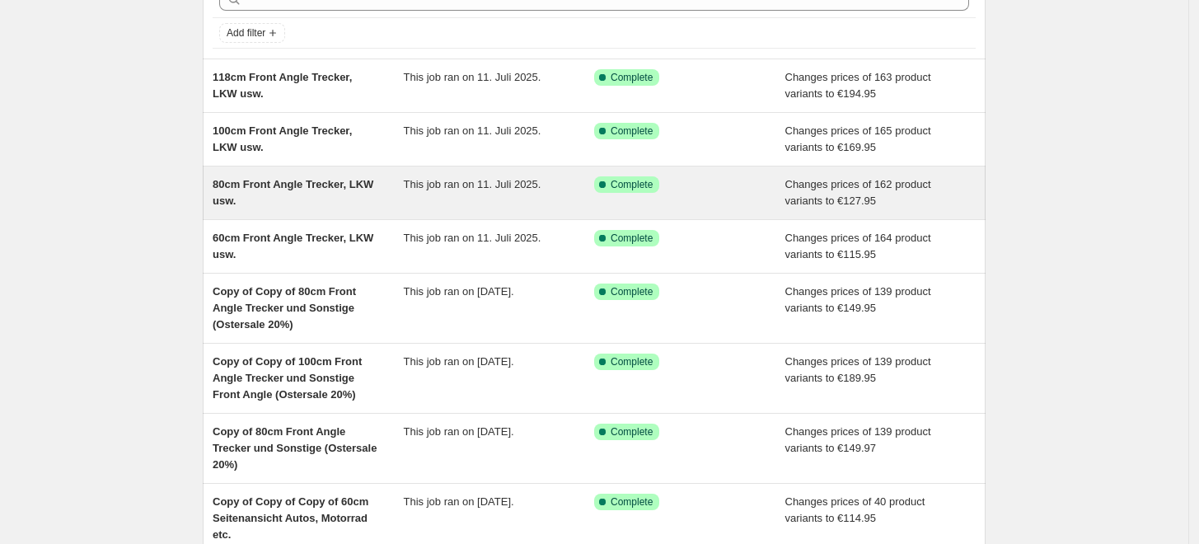
click at [331, 208] on div "80cm Front Angle Trecker, LKW usw." at bounding box center [308, 192] width 191 height 33
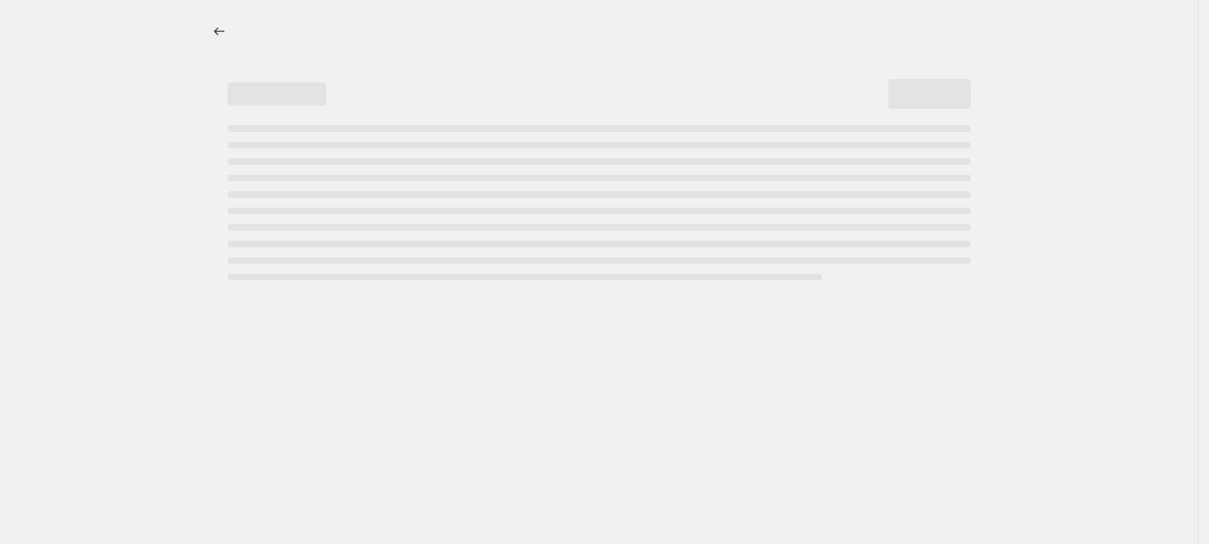
select select "to"
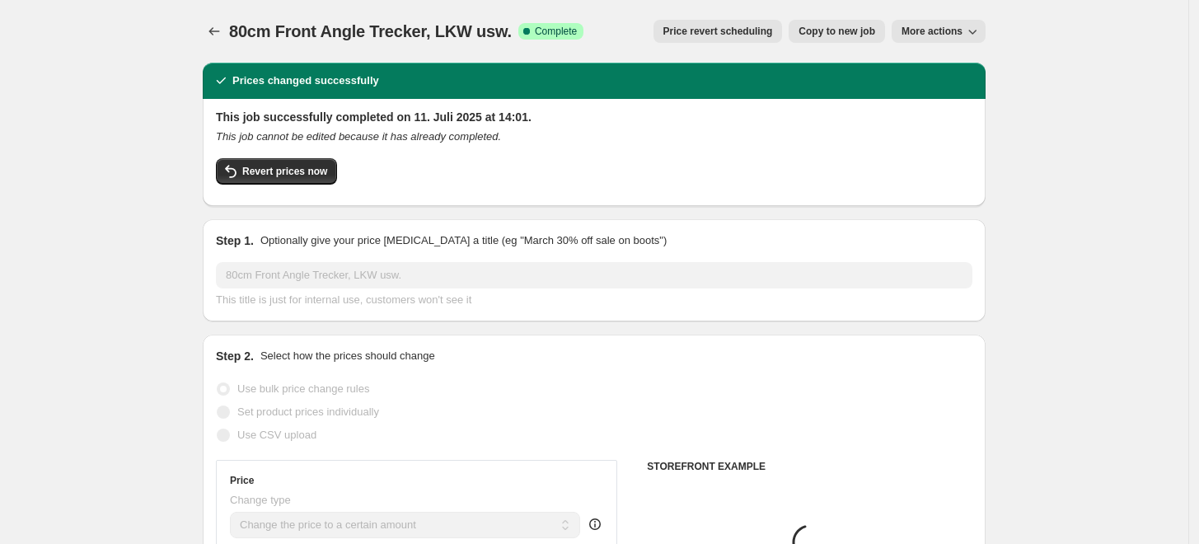
click at [836, 35] on span "Copy to new job" at bounding box center [837, 31] width 77 height 13
select select "to"
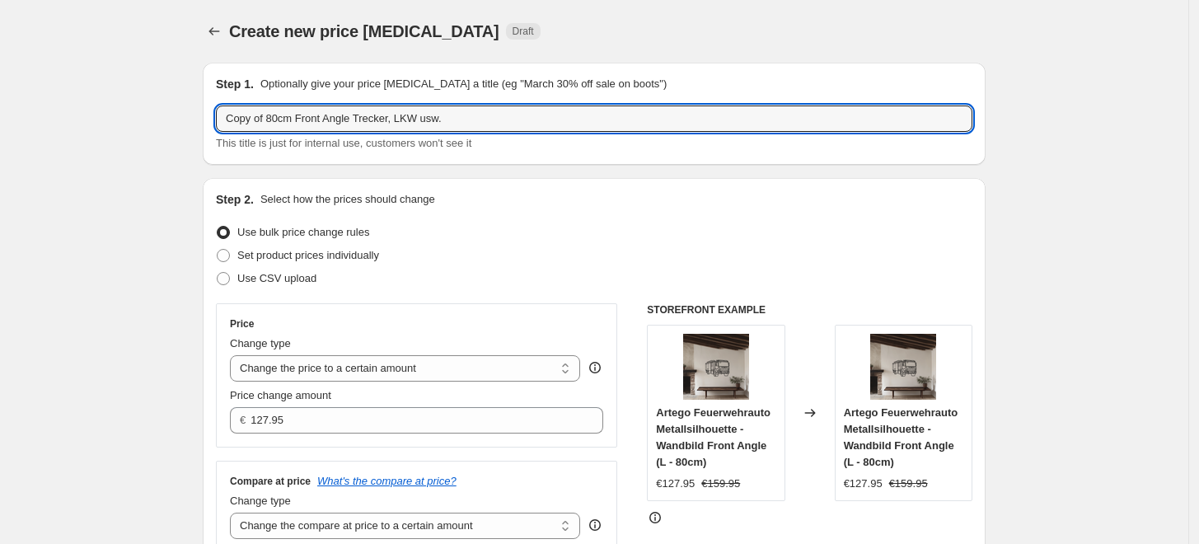
drag, startPoint x: 274, startPoint y: 119, endPoint x: 162, endPoint y: 124, distance: 112.2
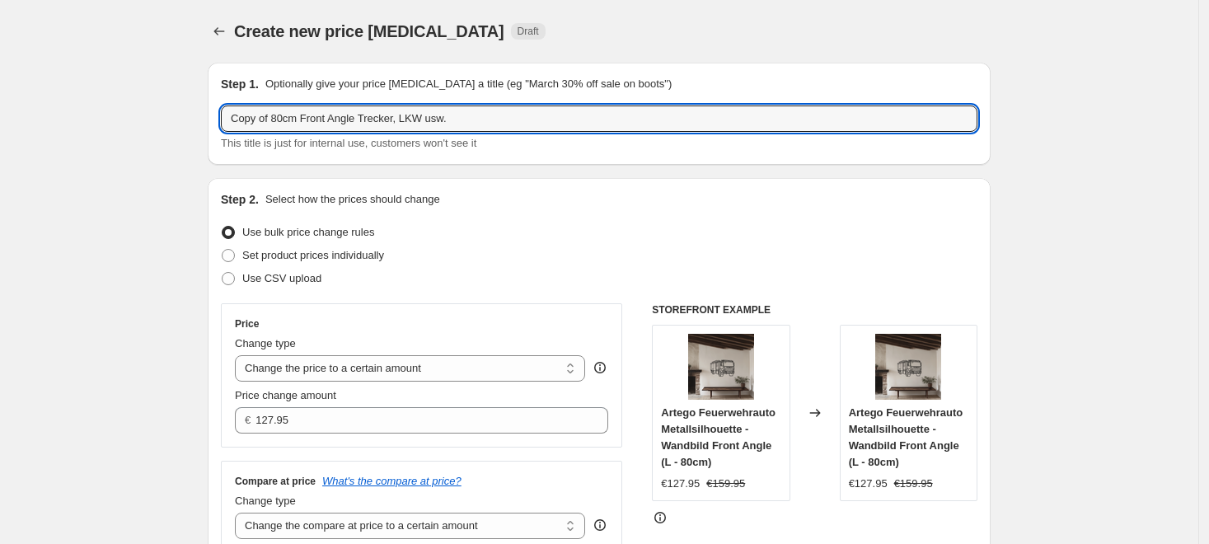
select select "to"
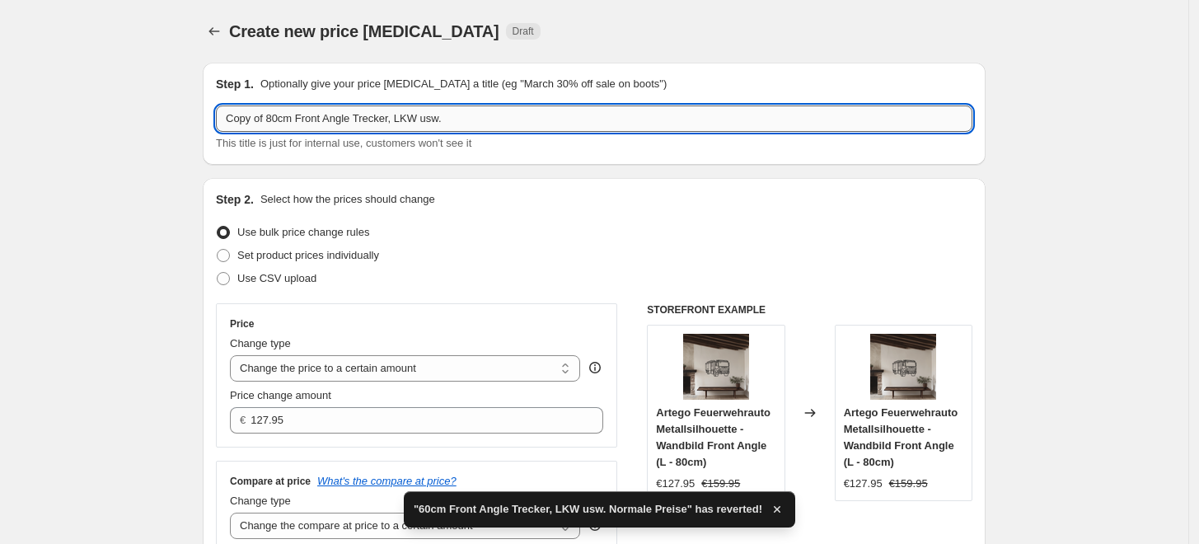
click at [271, 115] on input "Copy of 80cm Front Angle Trecker, LKW usw." at bounding box center [594, 118] width 757 height 26
click at [272, 116] on input "Copy of 80cm Front Angle Trecker, LKW usw." at bounding box center [594, 118] width 757 height 26
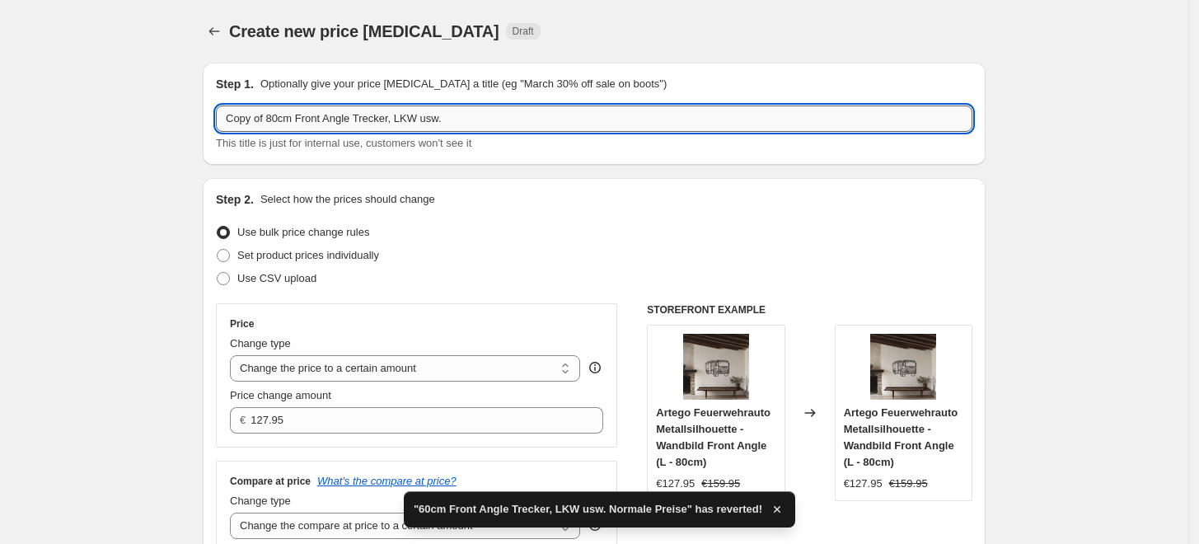
click at [272, 116] on input "Copy of 80cm Front Angle Trecker, LKW usw." at bounding box center [594, 118] width 757 height 26
drag, startPoint x: 272, startPoint y: 116, endPoint x: 181, endPoint y: 124, distance: 91.8
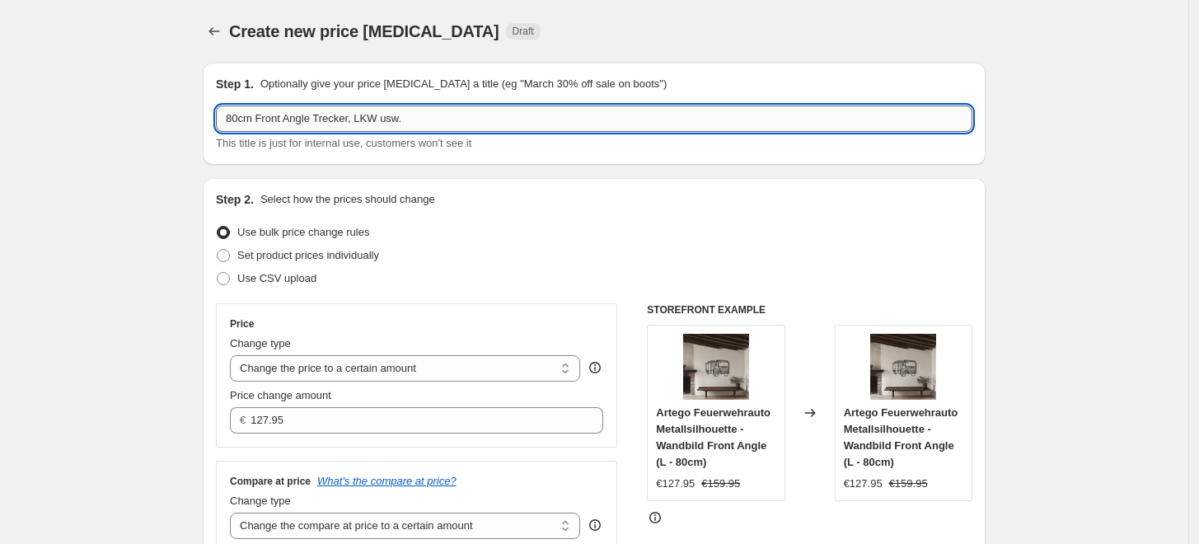
click at [438, 117] on input "80cm Front Angle Trecker, LKW usw." at bounding box center [594, 118] width 757 height 26
paste input "I want to stop changing prices and revert back"
drag, startPoint x: 607, startPoint y: 118, endPoint x: 406, endPoint y: 114, distance: 201.1
click at [406, 114] on input "80cm Front Angle Trecker, LKW usw. I want to stop changing prices and revert ba…" at bounding box center [594, 118] width 757 height 26
drag, startPoint x: 497, startPoint y: 123, endPoint x: 406, endPoint y: 124, distance: 90.7
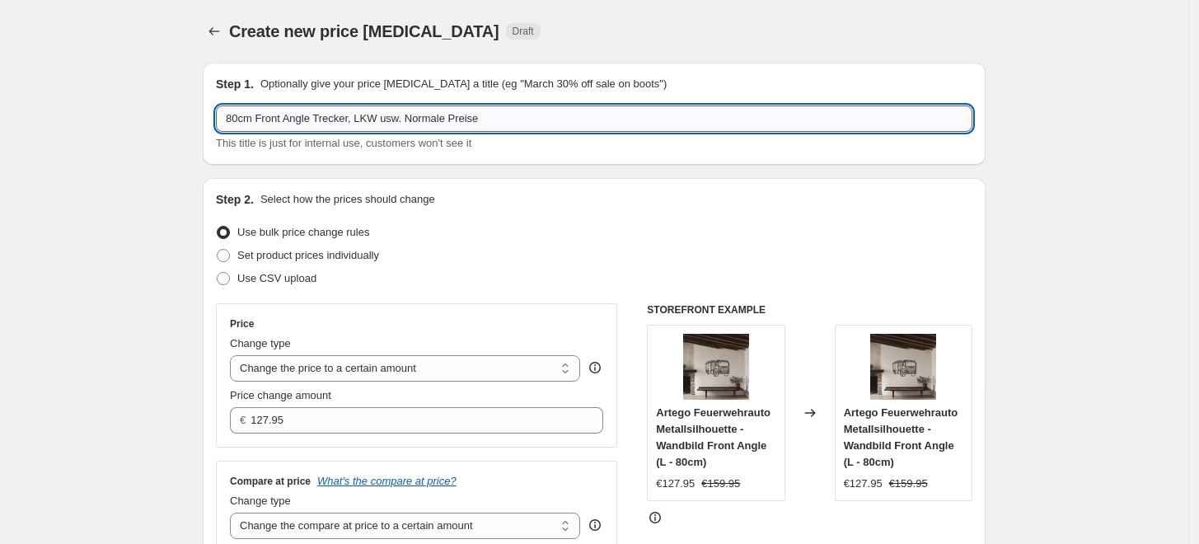
click at [406, 124] on input "80cm Front Angle Trecker, LKW usw. Normale Preise" at bounding box center [594, 118] width 757 height 26
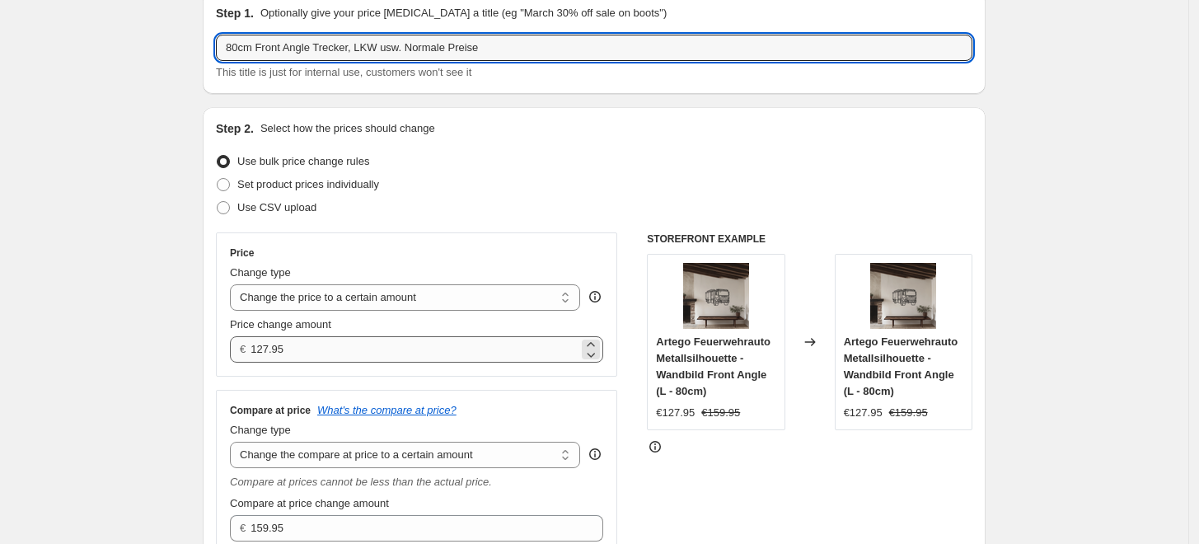
scroll to position [183, 0]
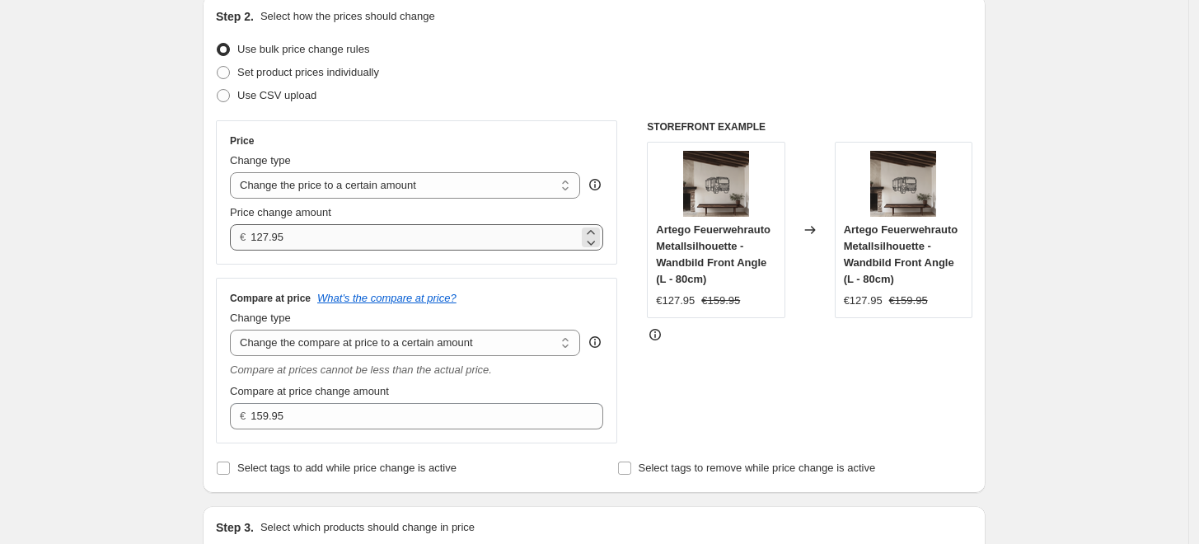
type input "80cm Front Angle Trecker, LKW usw. Normale Preise"
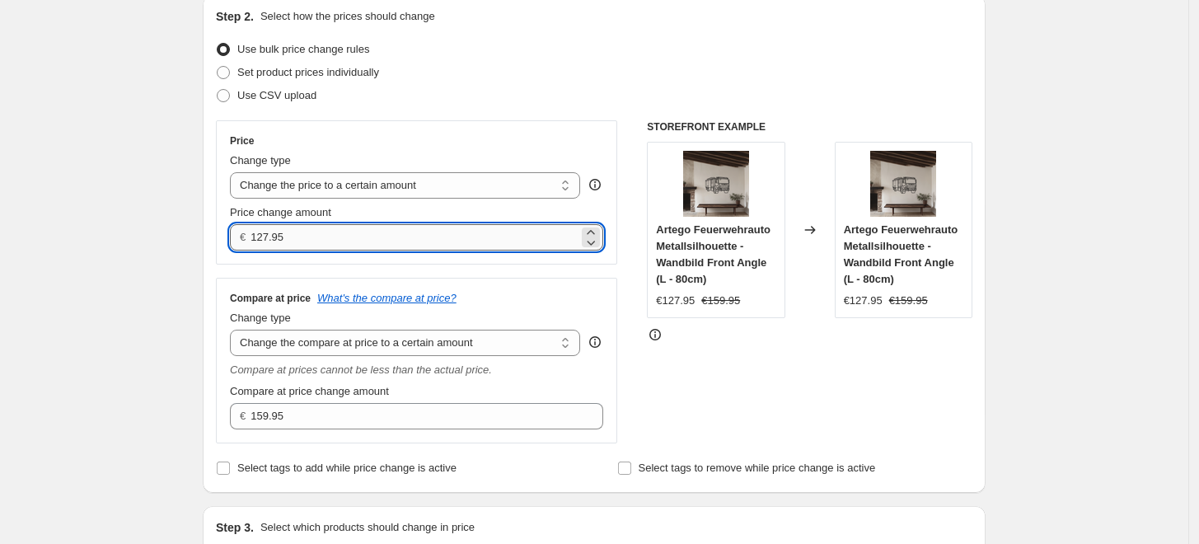
click at [303, 242] on input "127.95" at bounding box center [414, 237] width 327 height 26
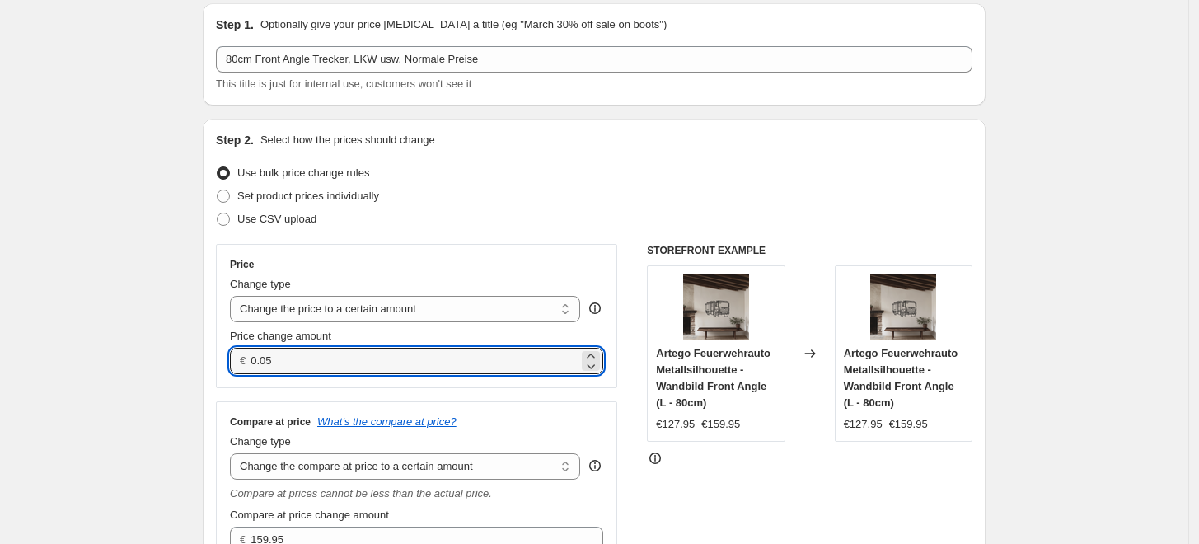
scroll to position [91, 0]
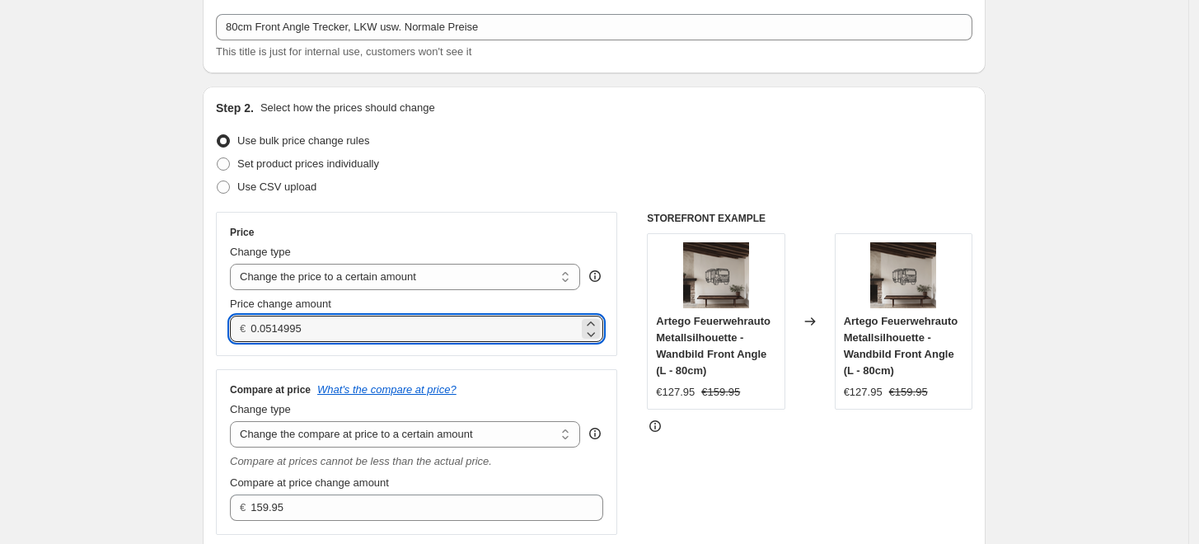
drag, startPoint x: 271, startPoint y: 330, endPoint x: 239, endPoint y: 329, distance: 32.2
click at [239, 329] on div "€ 0.0514995" at bounding box center [416, 329] width 373 height 26
type input "149.95"
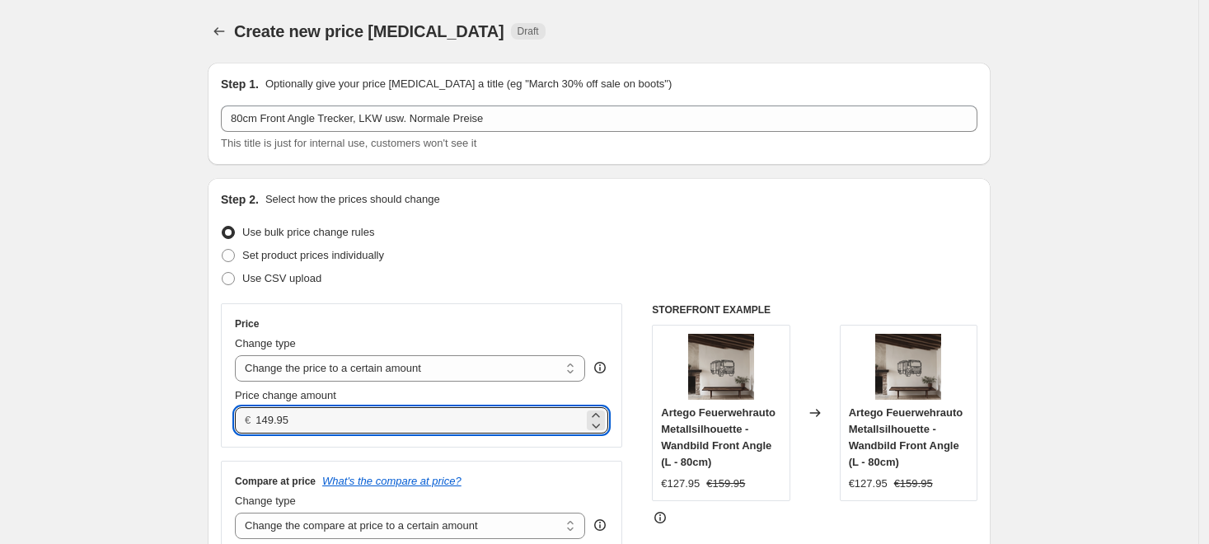
select select "to"
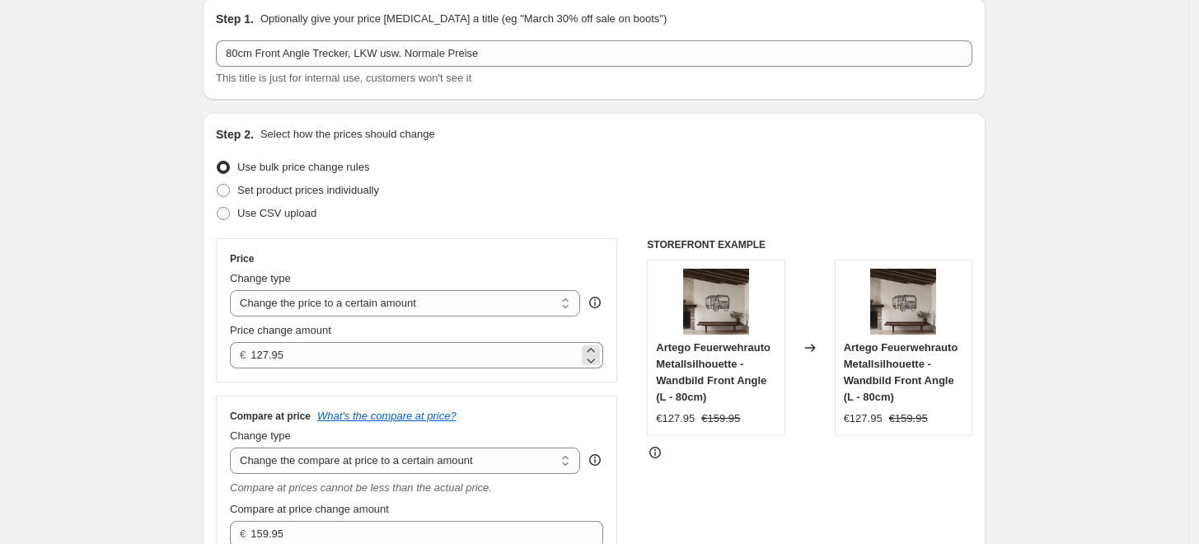
scroll to position [91, 0]
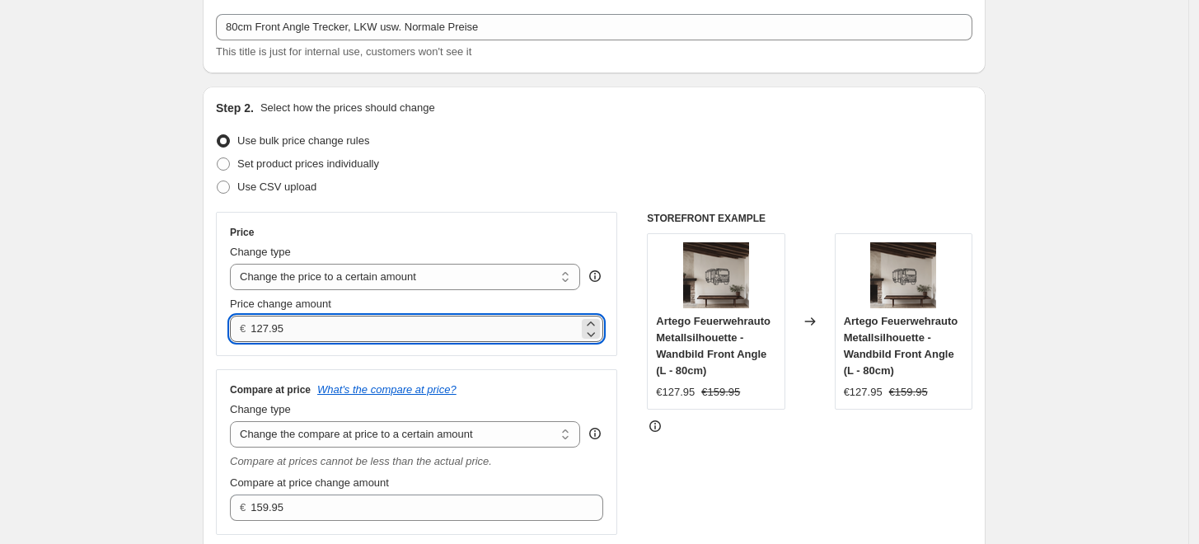
click at [276, 323] on input "127.95" at bounding box center [414, 329] width 327 height 26
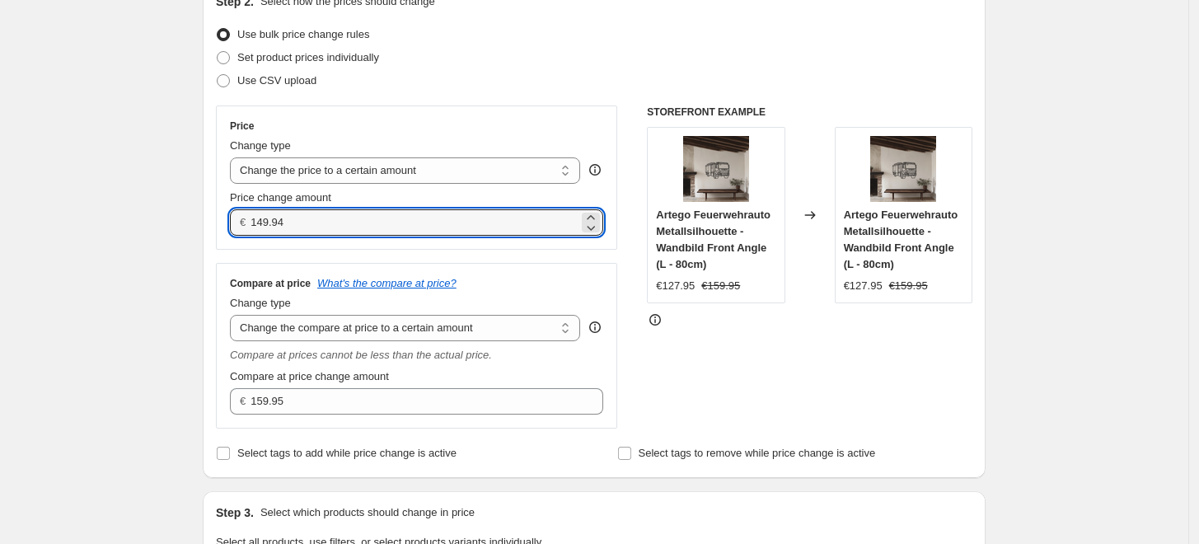
scroll to position [274, 0]
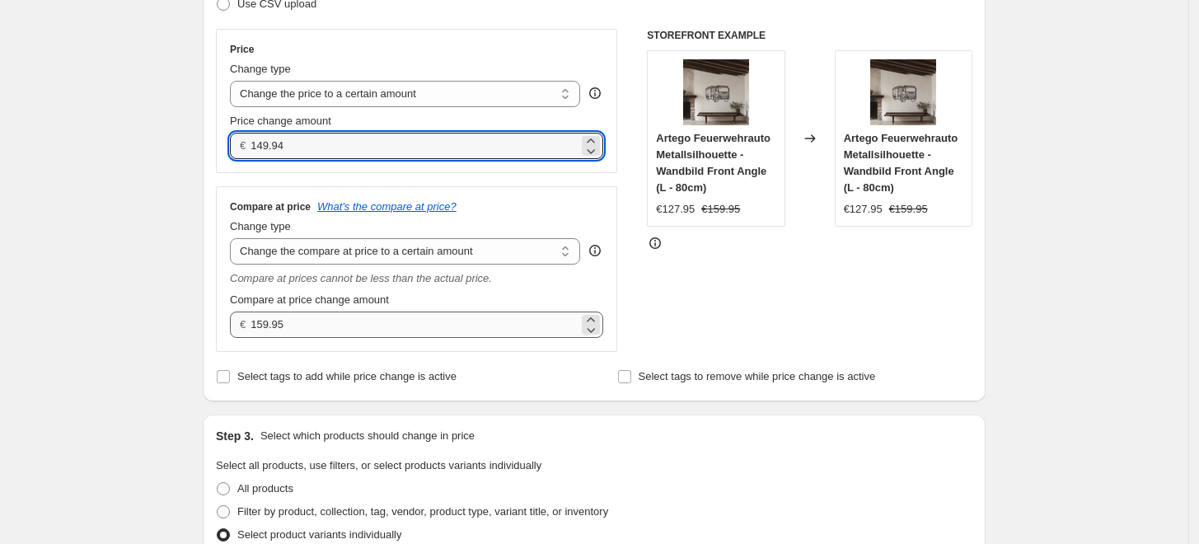
type input "149.94"
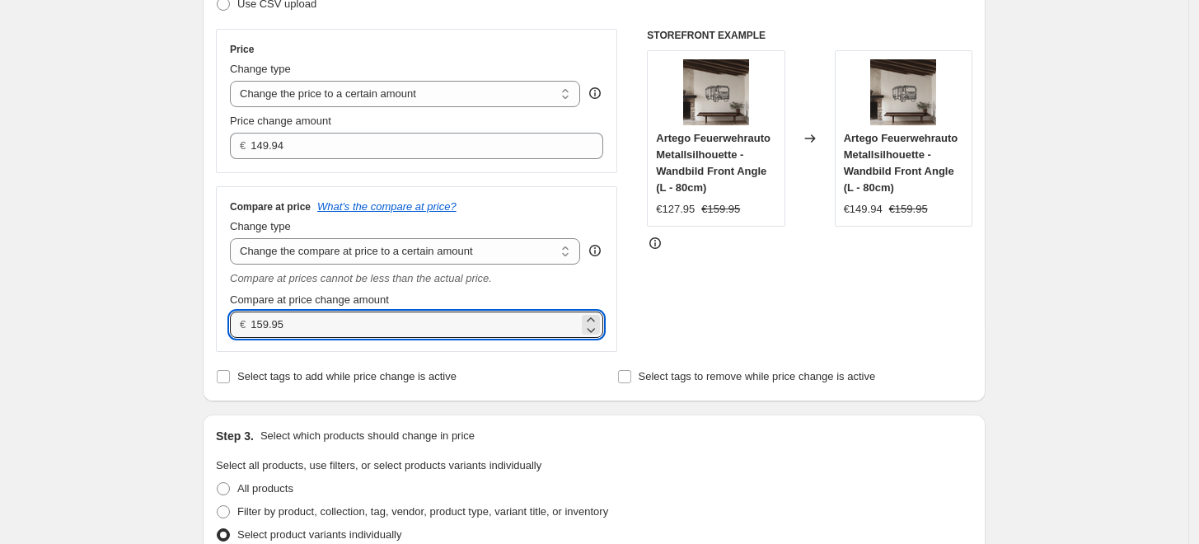
drag, startPoint x: 316, startPoint y: 324, endPoint x: 171, endPoint y: 335, distance: 145.5
click at [171, 335] on div "Create new price change job. This page is ready Create new price change job Dra…" at bounding box center [594, 547] width 1189 height 1643
type input "0.00"
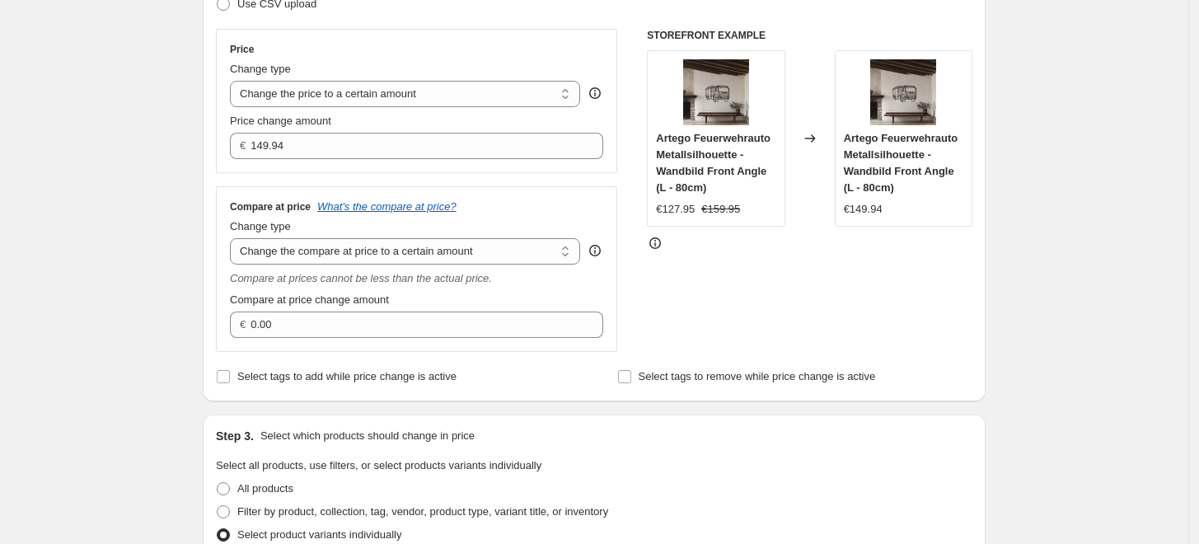
click at [112, 236] on div "Create new price change job. This page is ready Create new price change job Dra…" at bounding box center [594, 547] width 1189 height 1643
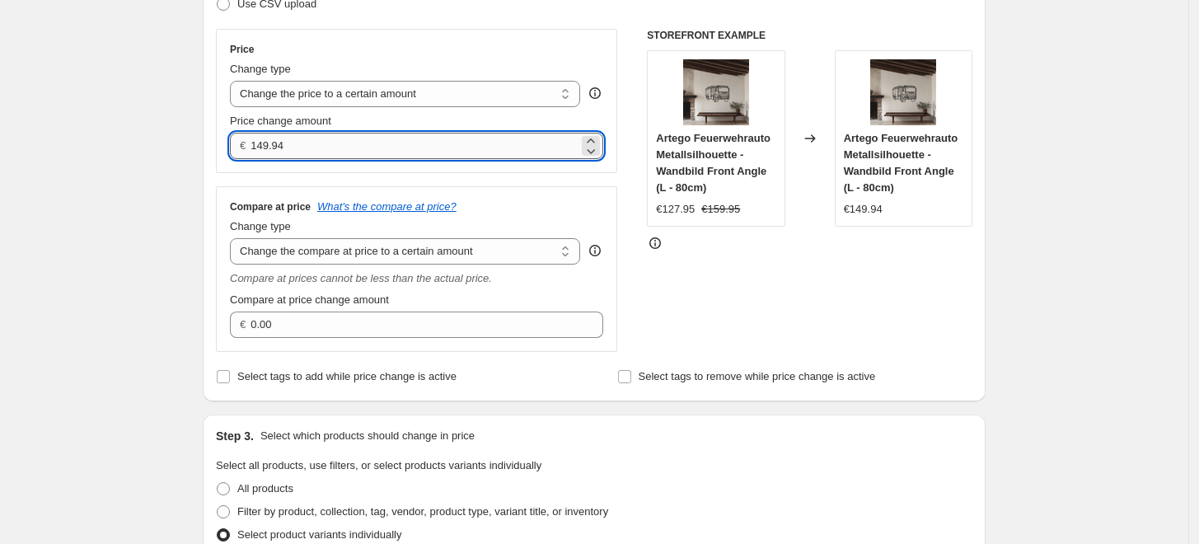
click at [322, 138] on input "149.94" at bounding box center [414, 146] width 327 height 26
type input "149.95"
click at [93, 150] on div "Create new price change job. This page is ready Create new price change job Dra…" at bounding box center [594, 547] width 1189 height 1643
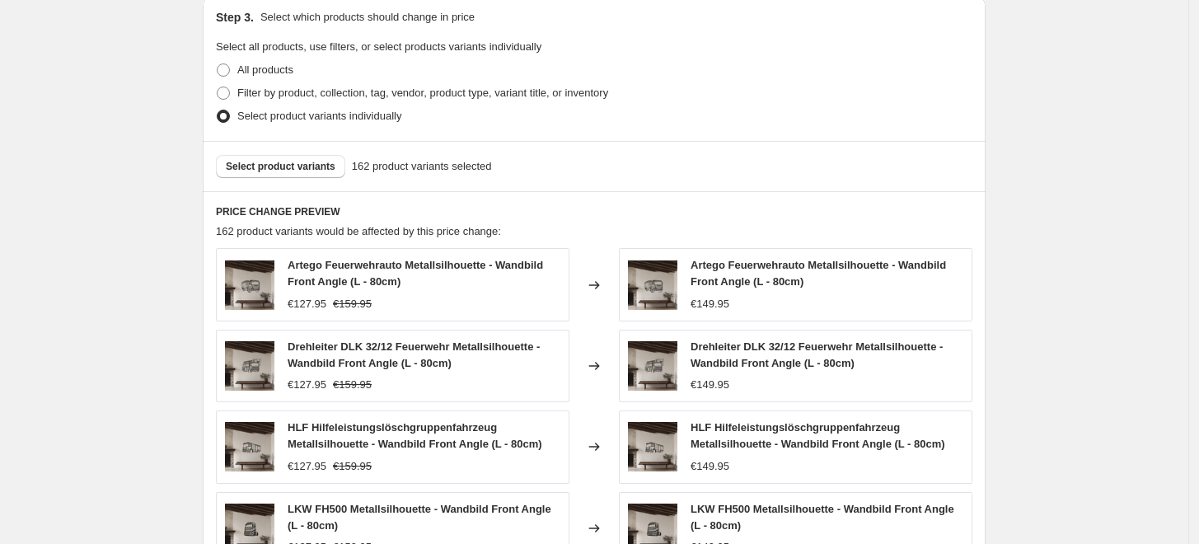
scroll to position [1007, 0]
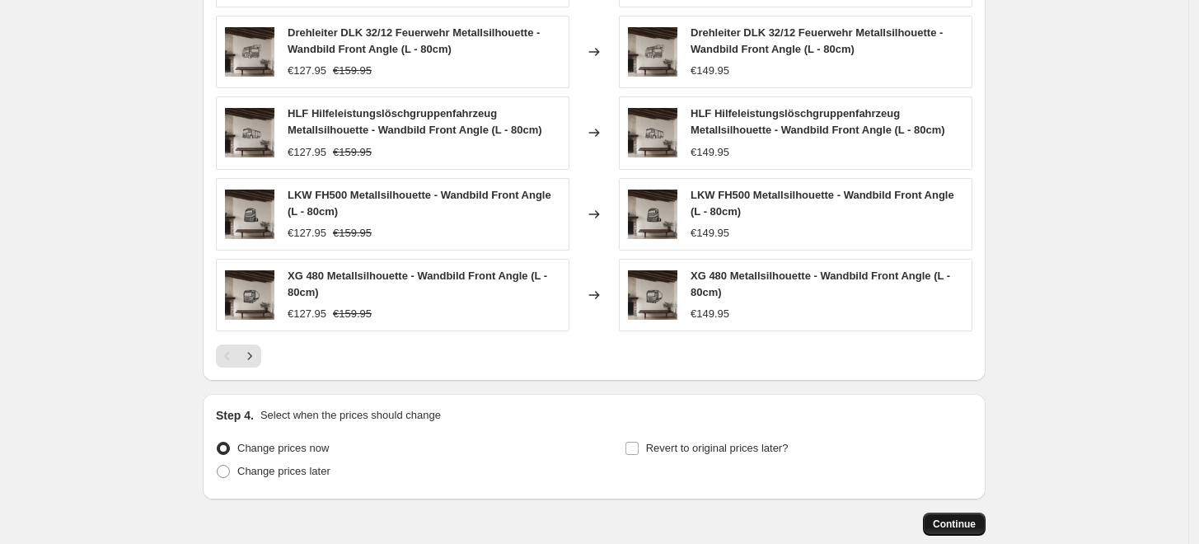
click at [947, 513] on button "Continue" at bounding box center [954, 524] width 63 height 23
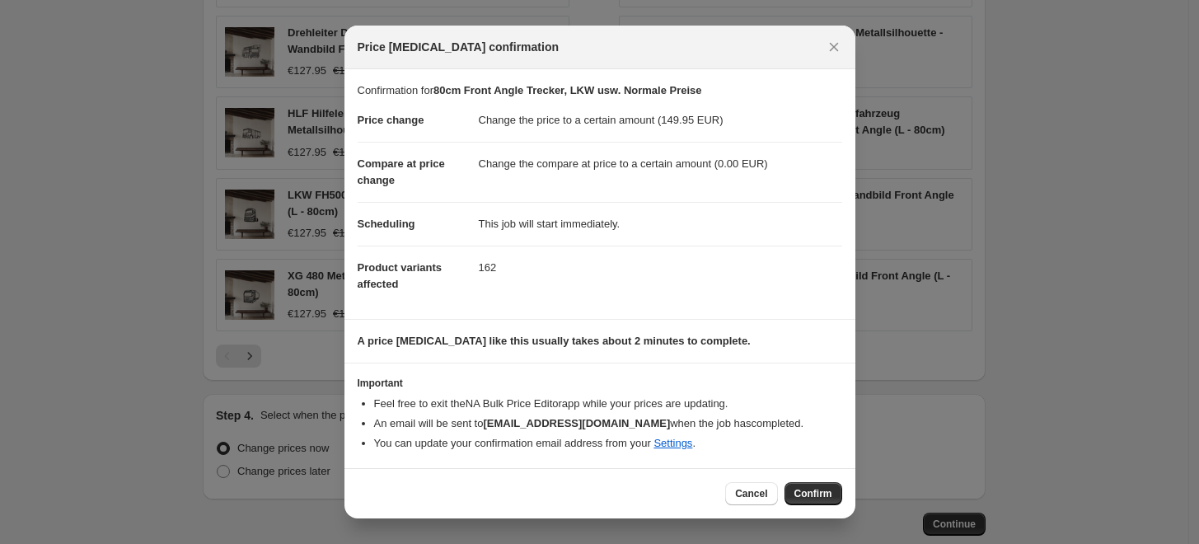
click at [786, 486] on button "Confirm" at bounding box center [814, 493] width 58 height 23
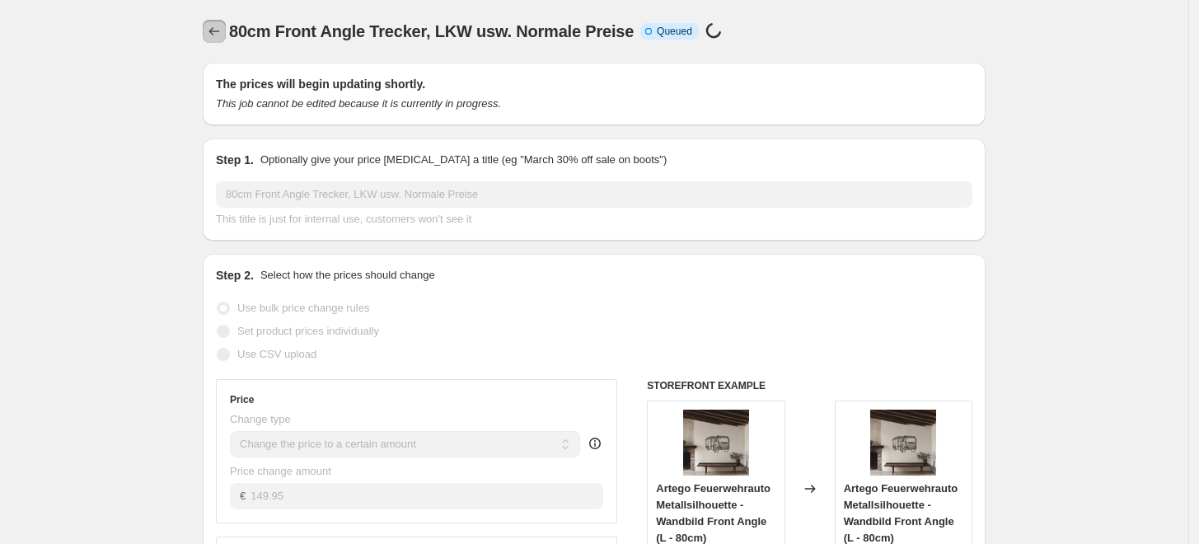
click at [218, 31] on icon "Price change jobs" at bounding box center [214, 31] width 16 height 16
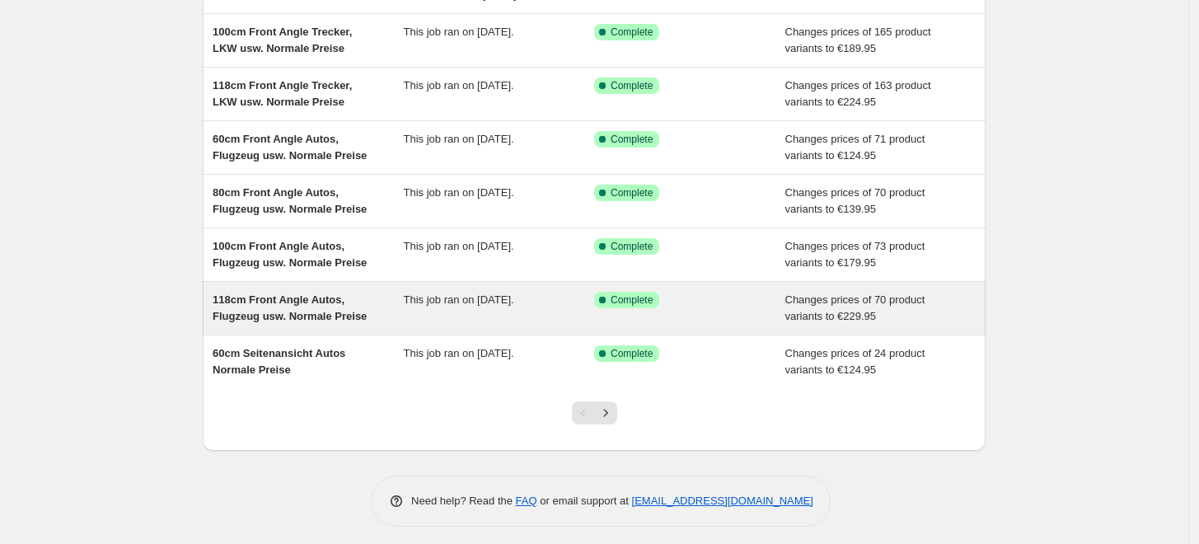
scroll to position [336, 0]
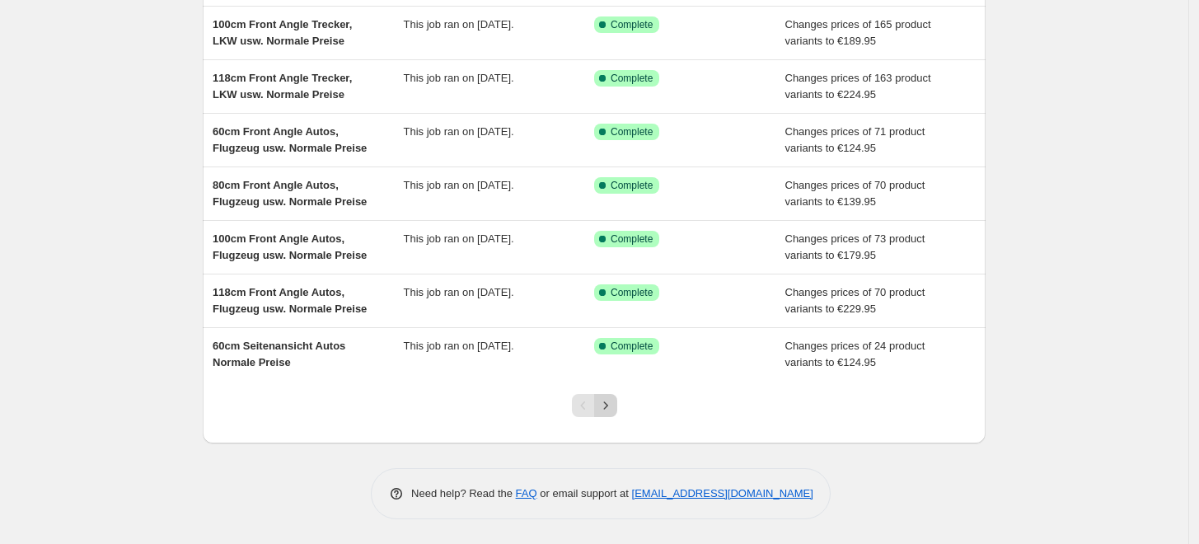
click at [604, 406] on icon "Next" at bounding box center [606, 405] width 16 height 16
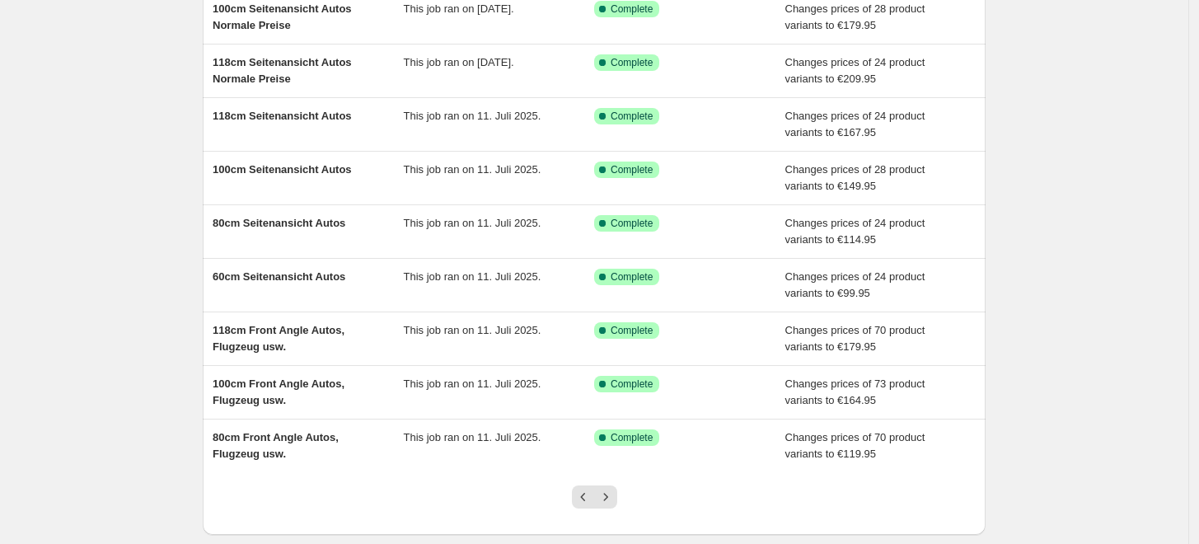
scroll to position [303, 0]
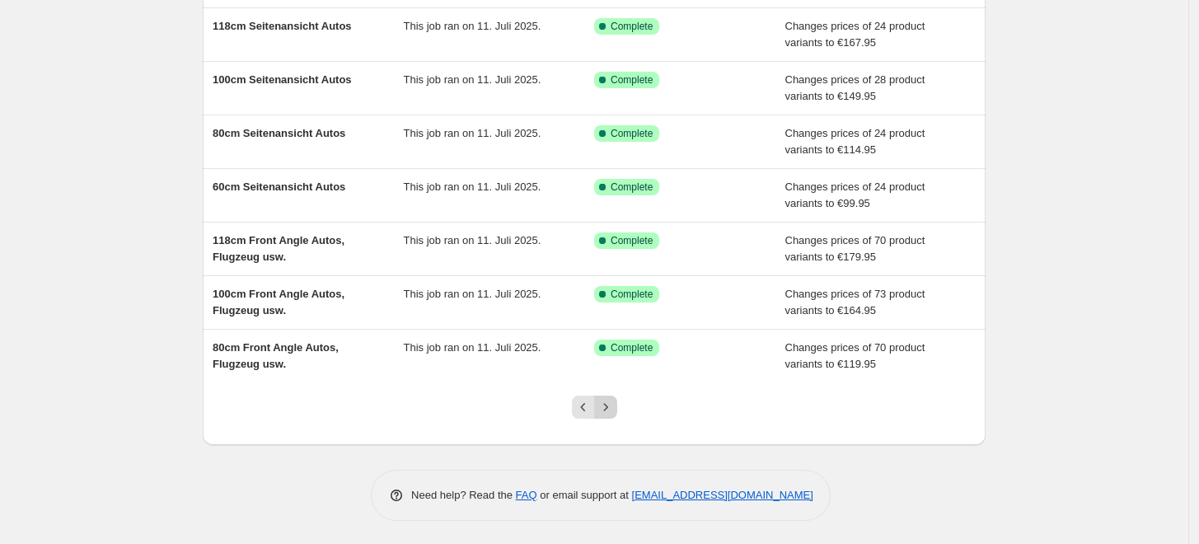
click at [607, 405] on icon "Next" at bounding box center [605, 406] width 4 height 7
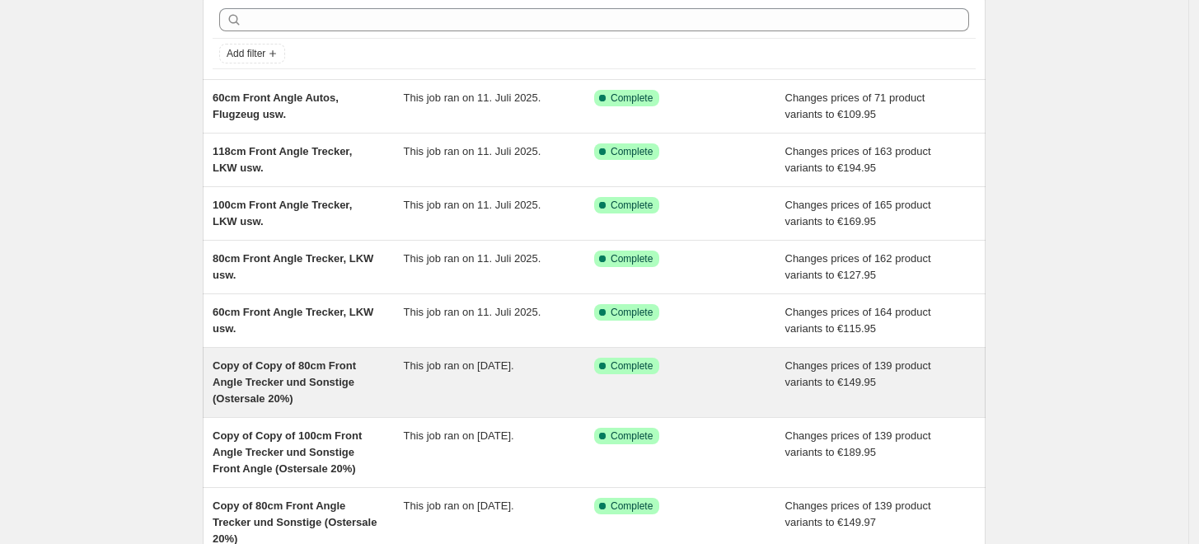
scroll to position [91, 0]
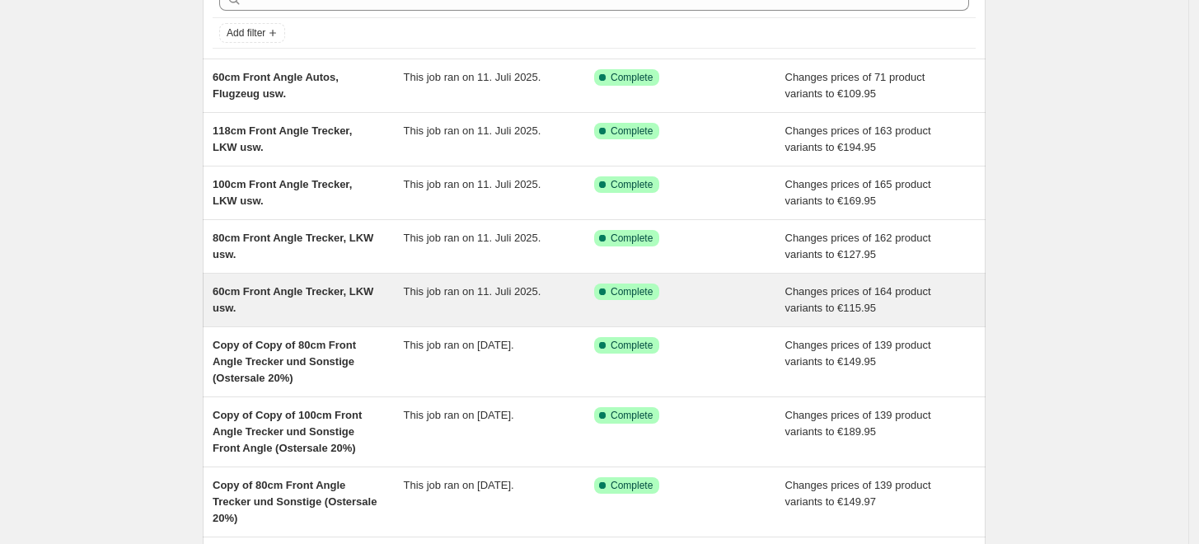
click at [323, 297] on span "60cm Front Angle Trecker, LKW usw." at bounding box center [293, 299] width 161 height 29
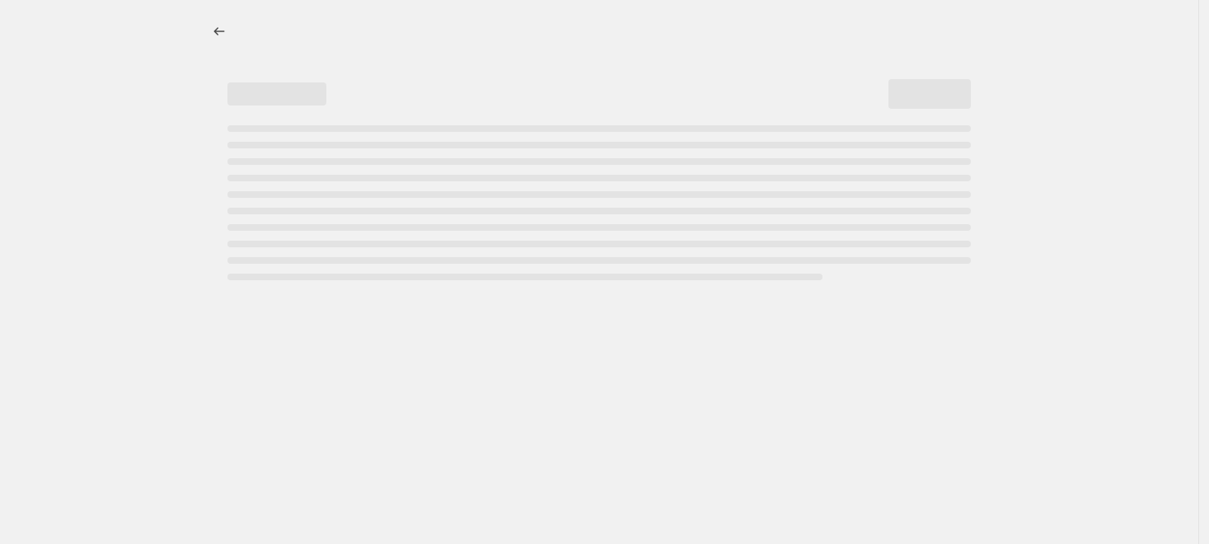
select select "to"
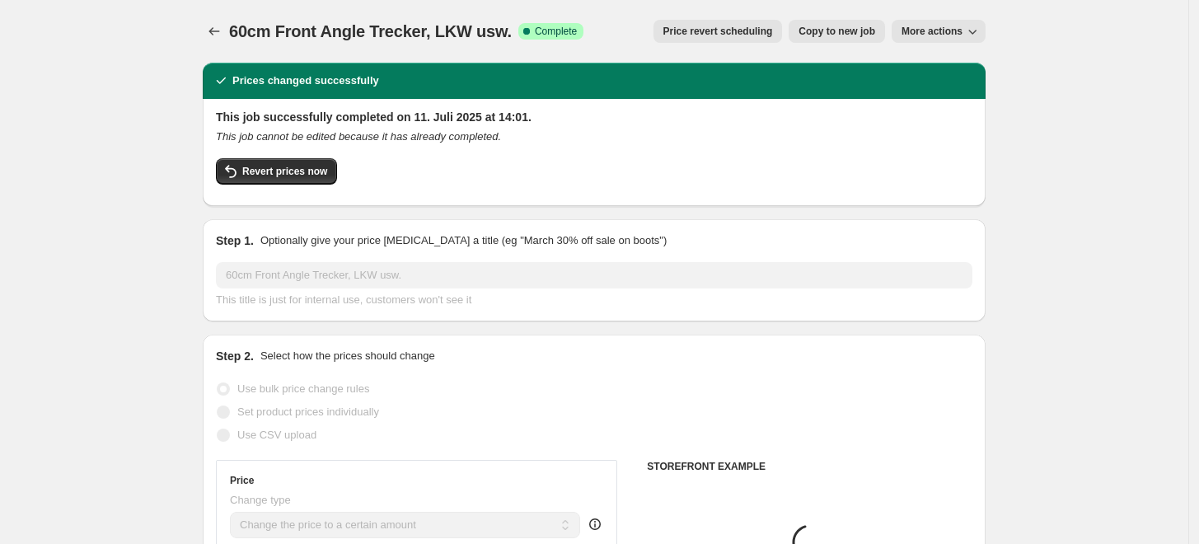
click at [846, 30] on span "Copy to new job" at bounding box center [837, 31] width 77 height 13
select select "to"
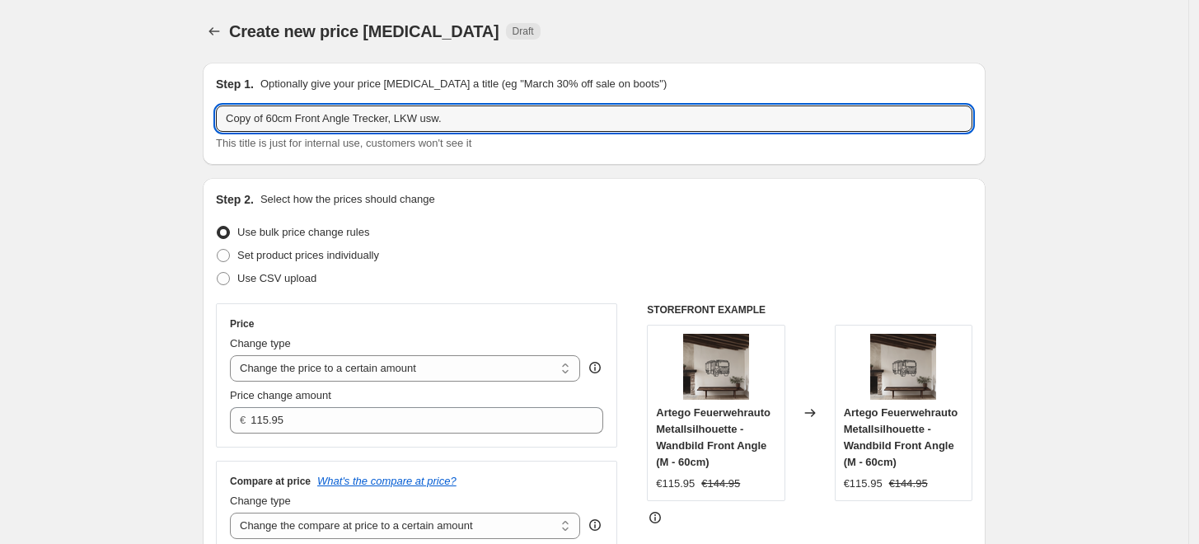
drag, startPoint x: 270, startPoint y: 120, endPoint x: 143, endPoint y: 128, distance: 127.2
click at [431, 123] on input "60cm Front Angle Trecker, LKW usw." at bounding box center [594, 118] width 757 height 26
paste input "Normale Preise"
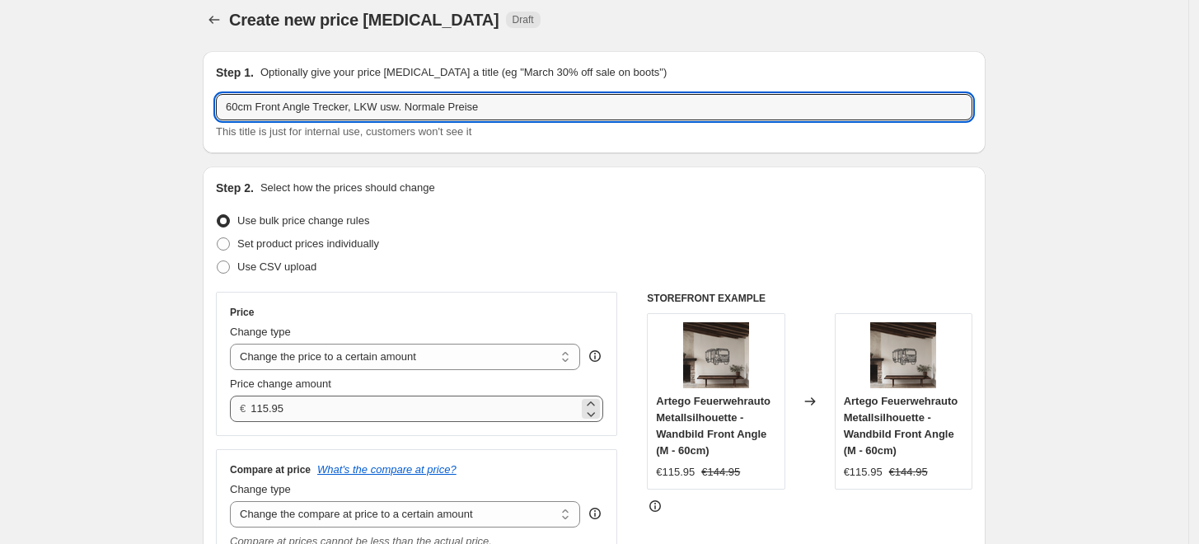
scroll to position [91, 0]
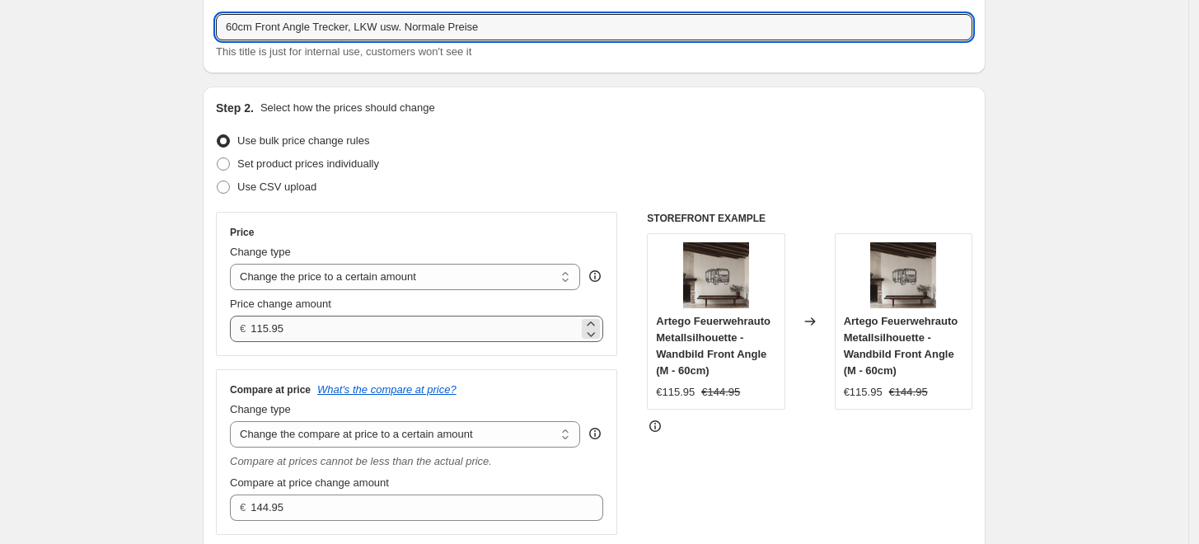
type input "60cm Front Angle Trecker, LKW usw. Normale Preise"
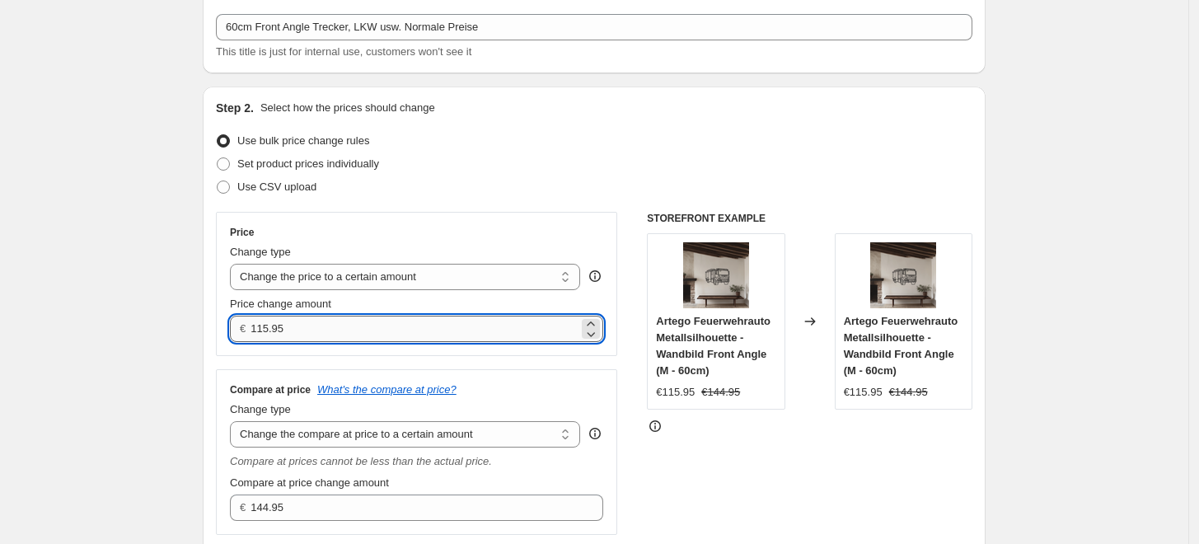
click at [316, 316] on input "115.95" at bounding box center [414, 329] width 327 height 26
click at [308, 322] on input "115.95" at bounding box center [414, 329] width 327 height 26
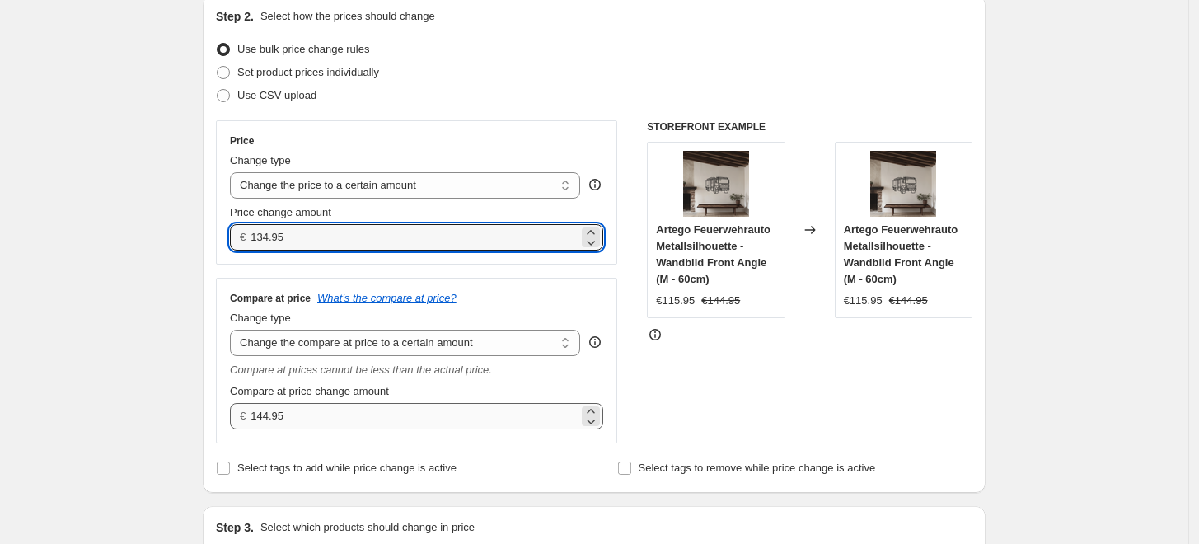
type input "134.95"
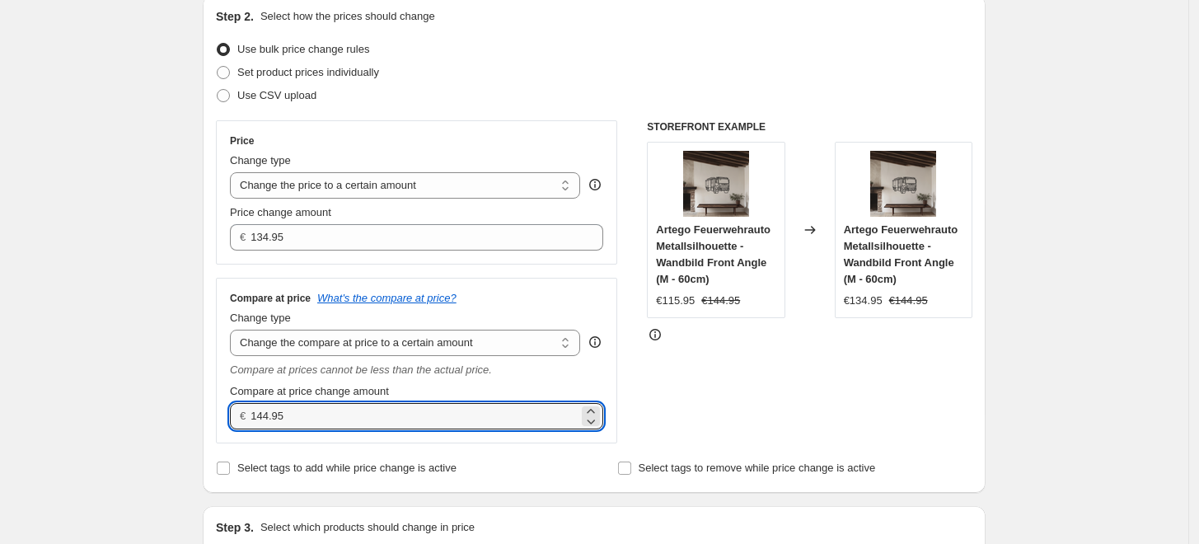
drag, startPoint x: 306, startPoint y: 425, endPoint x: 209, endPoint y: 433, distance: 96.7
click at [209, 433] on div "Step 2. Select how the prices should change Use bulk price change rules Set pro…" at bounding box center [594, 244] width 783 height 498
type input "0.00"
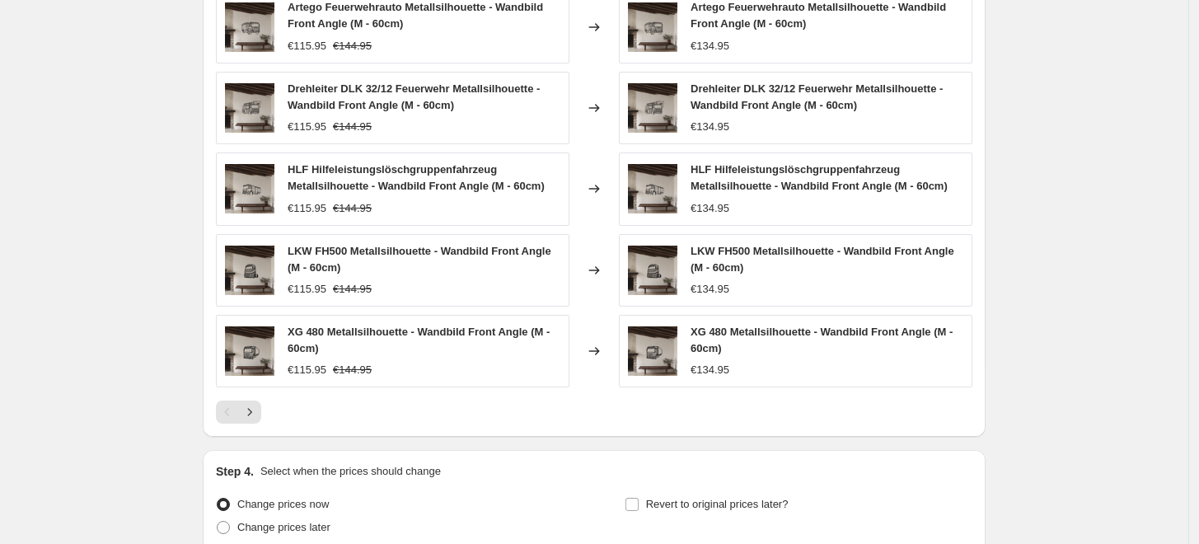
scroll to position [1099, 0]
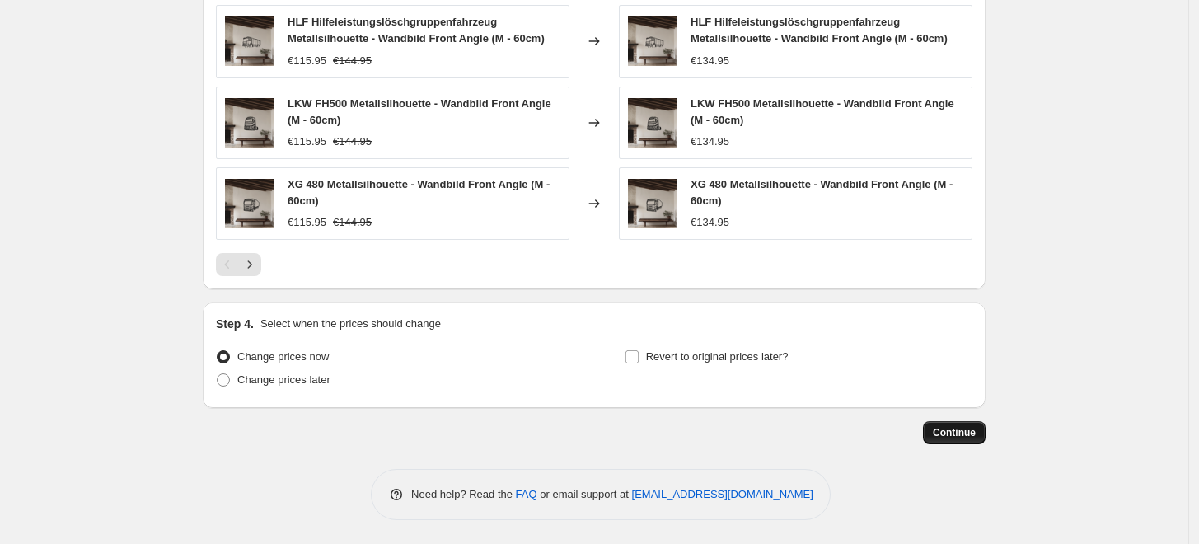
click at [963, 429] on span "Continue" at bounding box center [954, 432] width 43 height 13
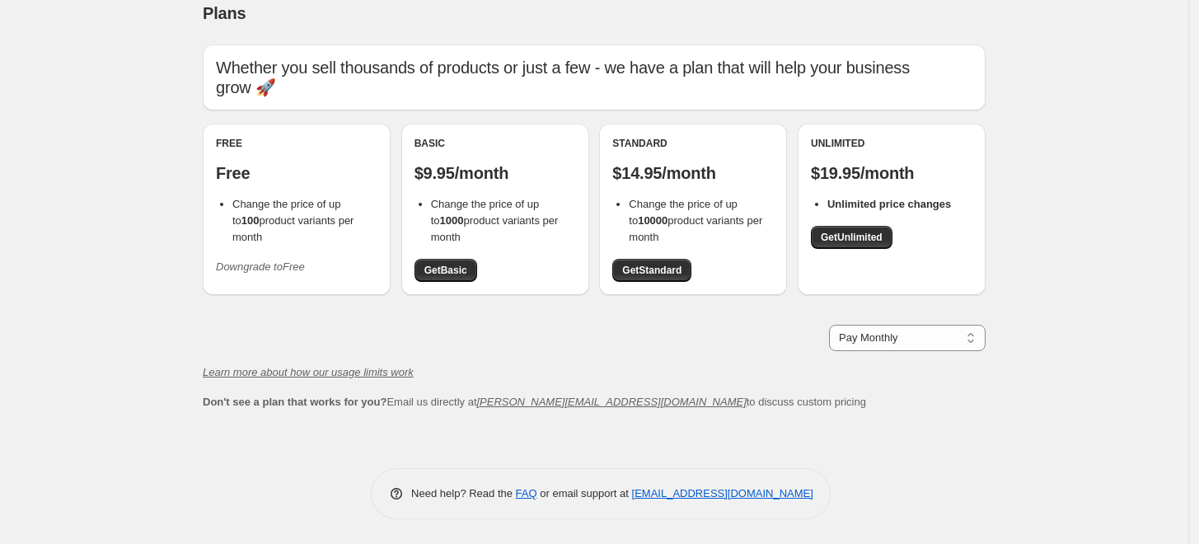
scroll to position [17, 0]
click at [667, 270] on span "Get Standard" at bounding box center [651, 271] width 59 height 13
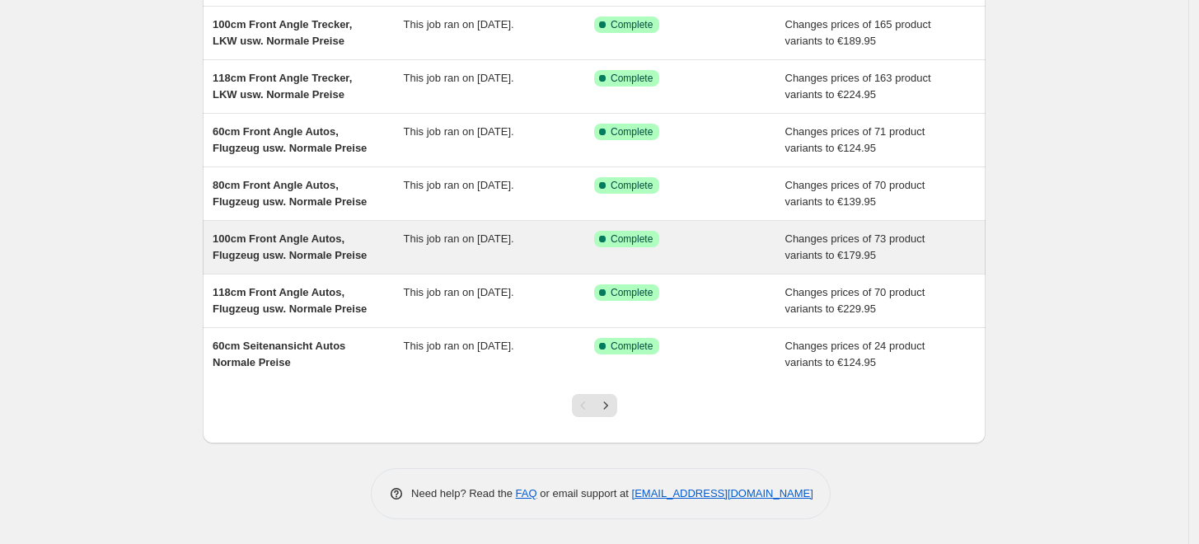
scroll to position [336, 0]
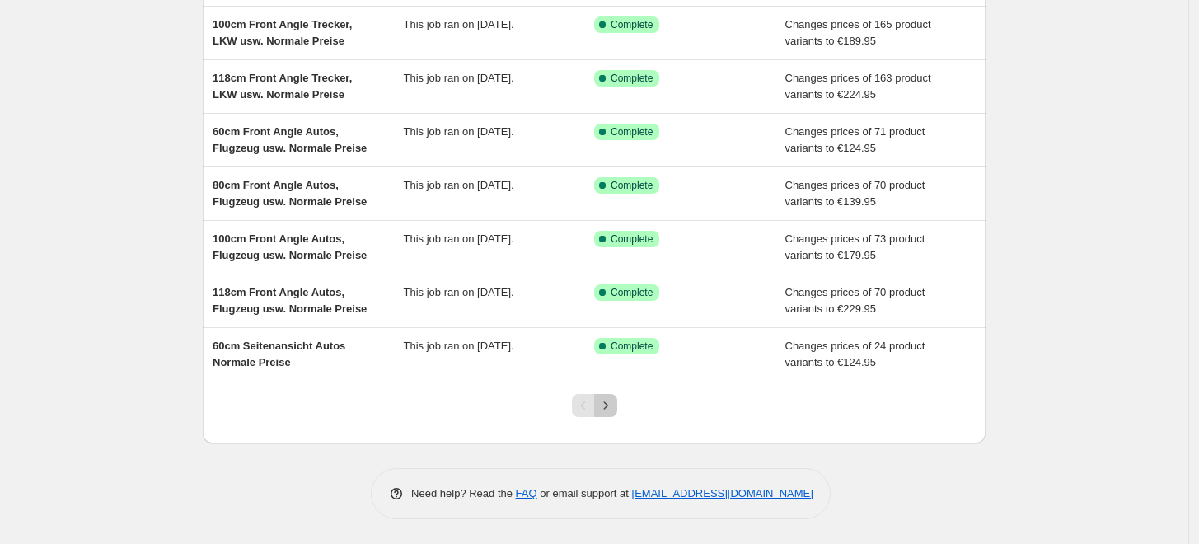
click at [617, 407] on button "Next" at bounding box center [605, 405] width 23 height 23
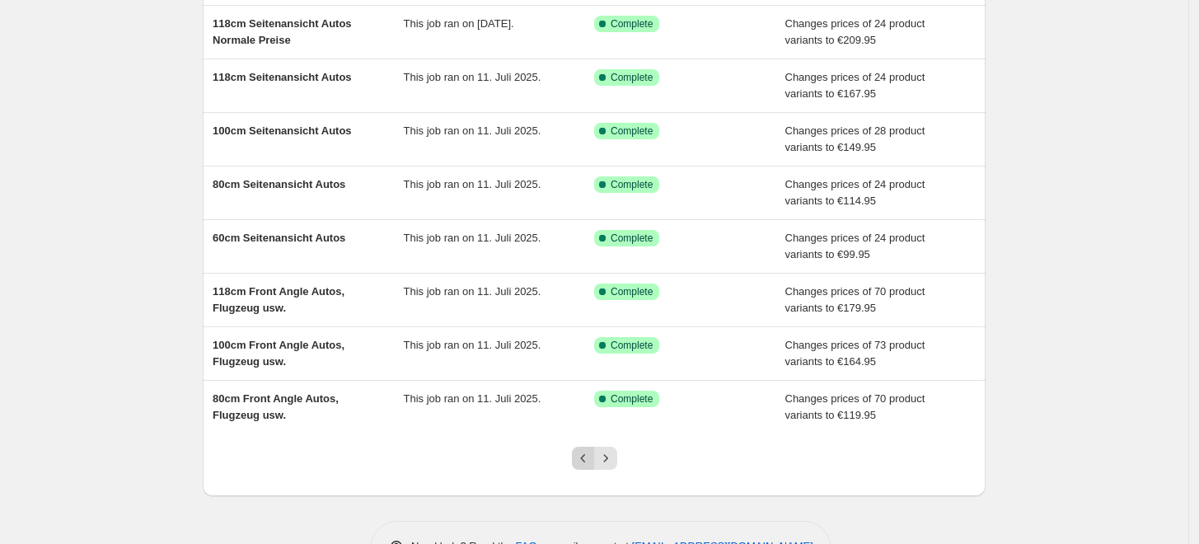
scroll to position [303, 0]
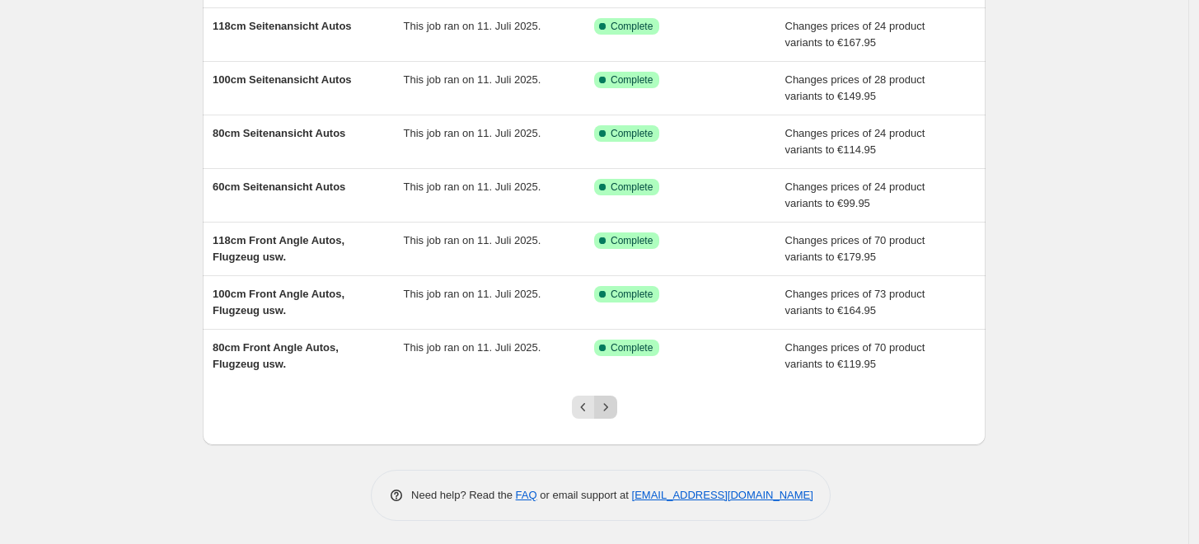
click at [609, 410] on icon "Next" at bounding box center [606, 407] width 16 height 16
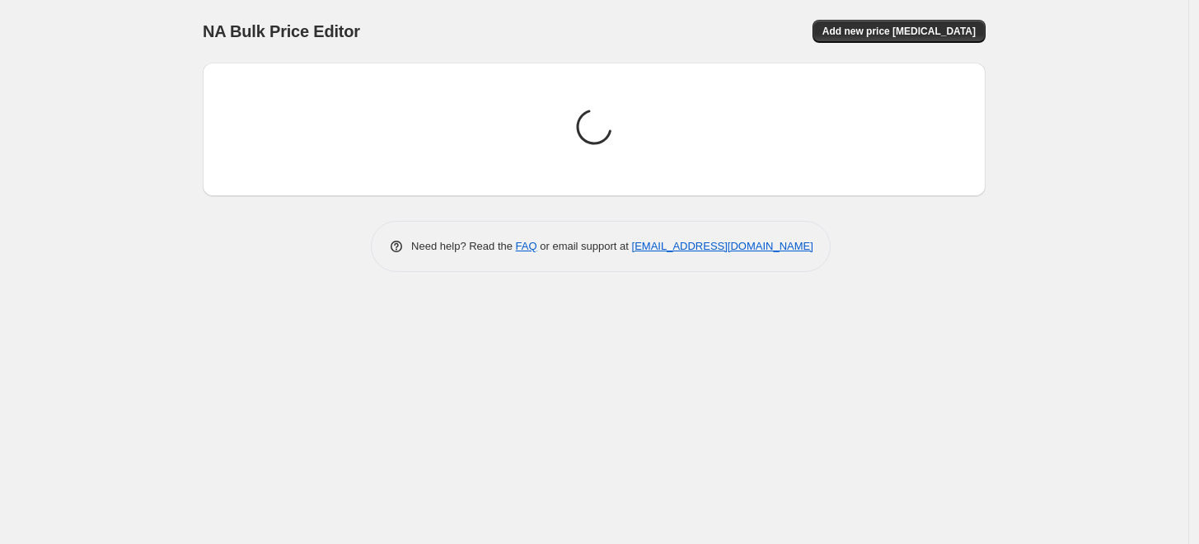
scroll to position [0, 0]
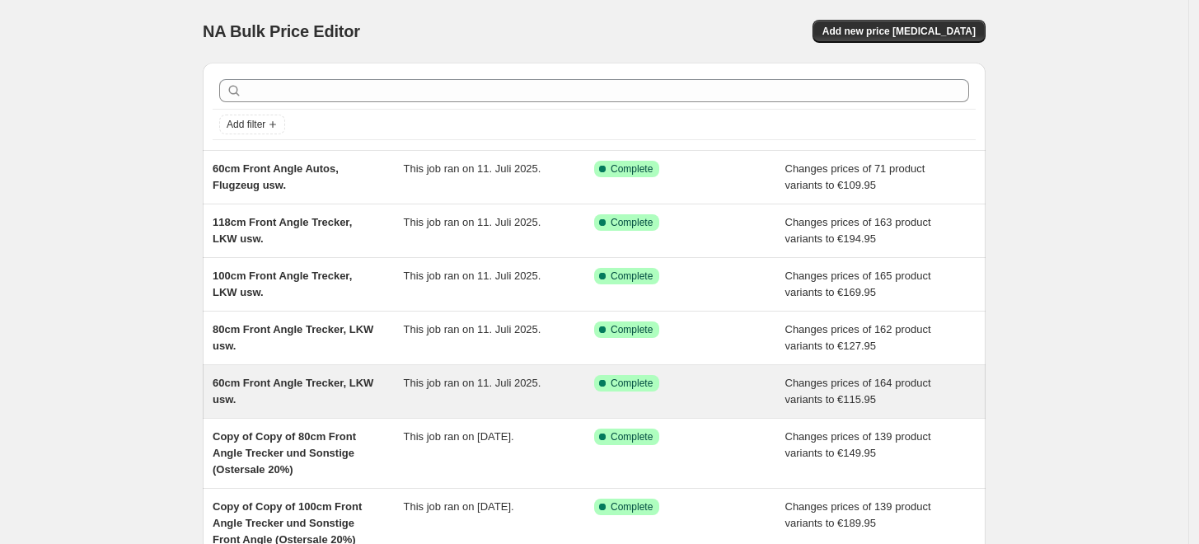
click at [318, 392] on div "60cm Front Angle Trecker, LKW usw." at bounding box center [308, 391] width 191 height 33
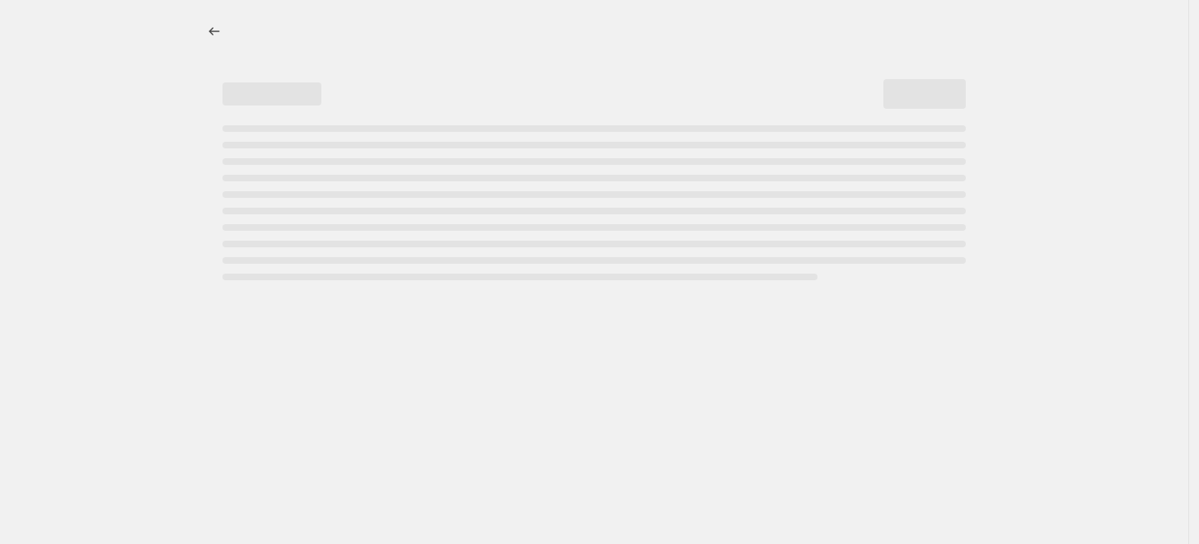
select select "to"
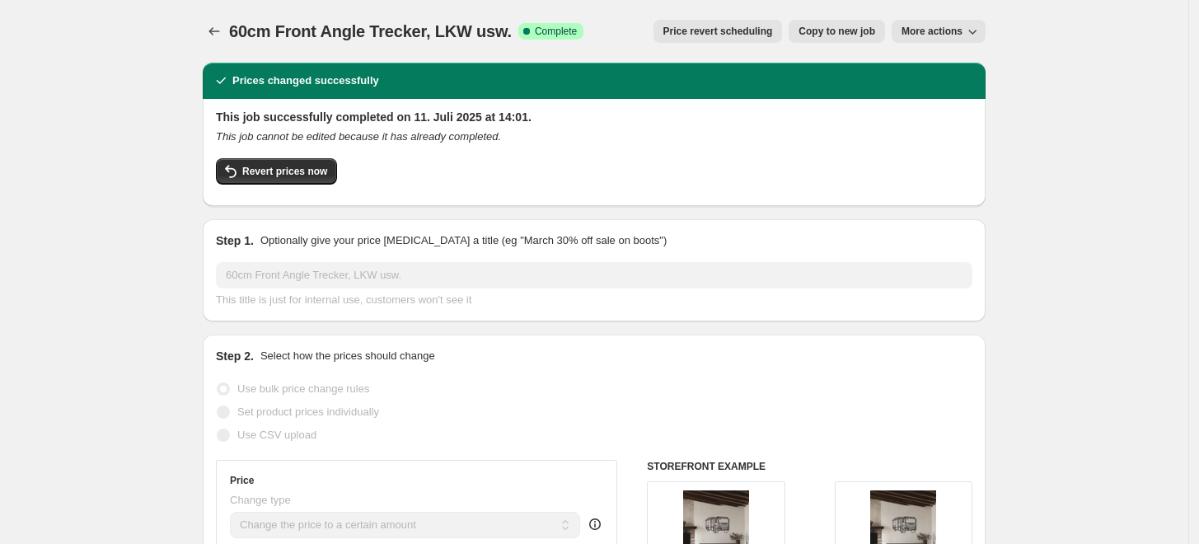
click at [816, 26] on span "Copy to new job" at bounding box center [837, 31] width 77 height 13
select select "to"
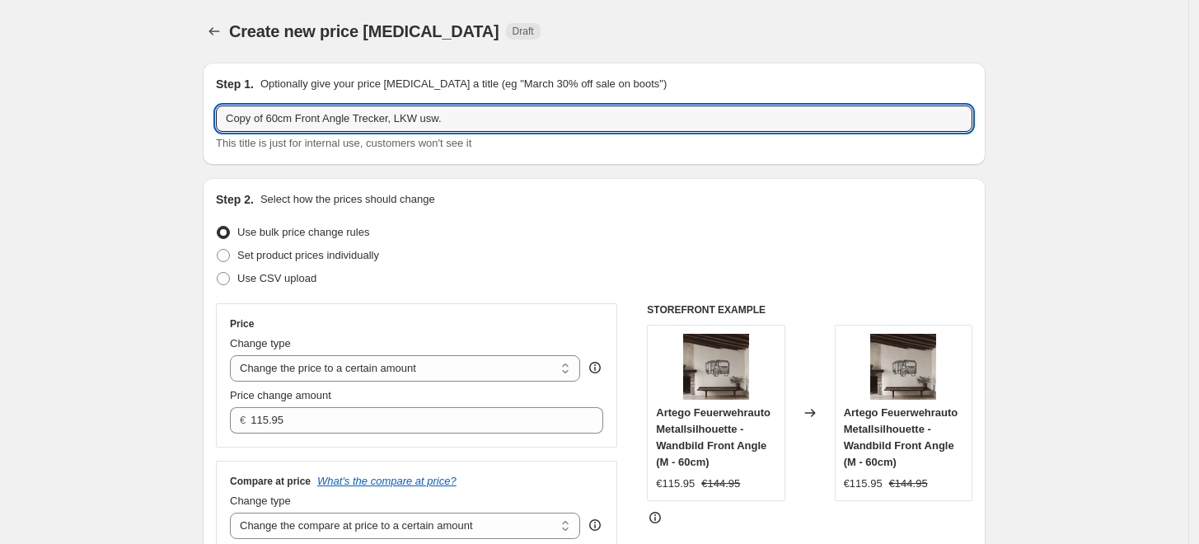
drag, startPoint x: 272, startPoint y: 120, endPoint x: 143, endPoint y: 129, distance: 128.9
click at [430, 119] on input "60cm Front Angle Trecker, LKW usw." at bounding box center [594, 118] width 757 height 26
paste input "Normale Preise"
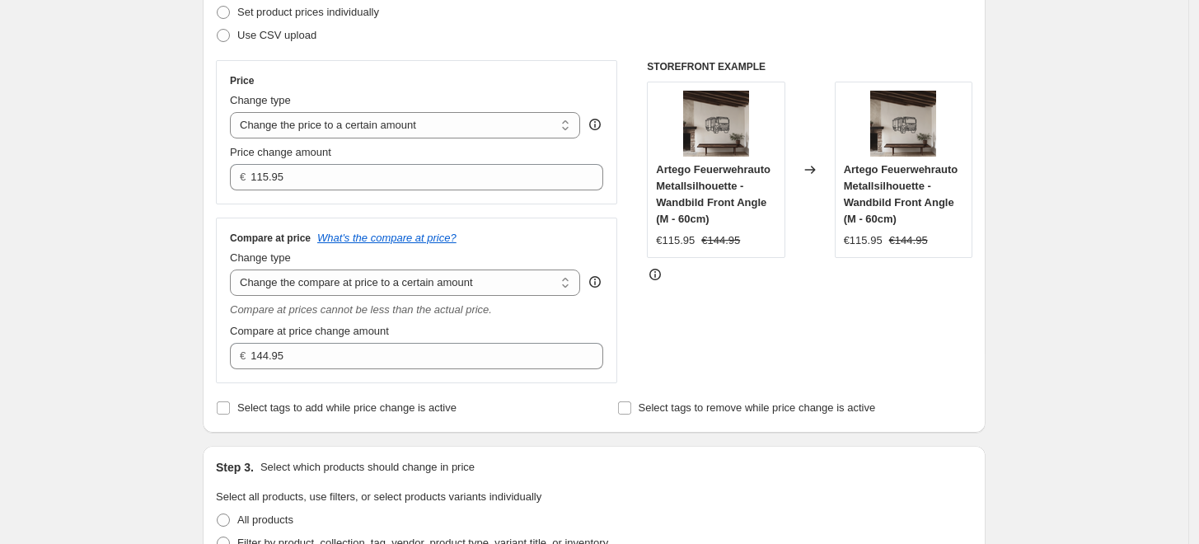
type input "60cm Front Angle Trecker, LKW usw. Normale Preise"
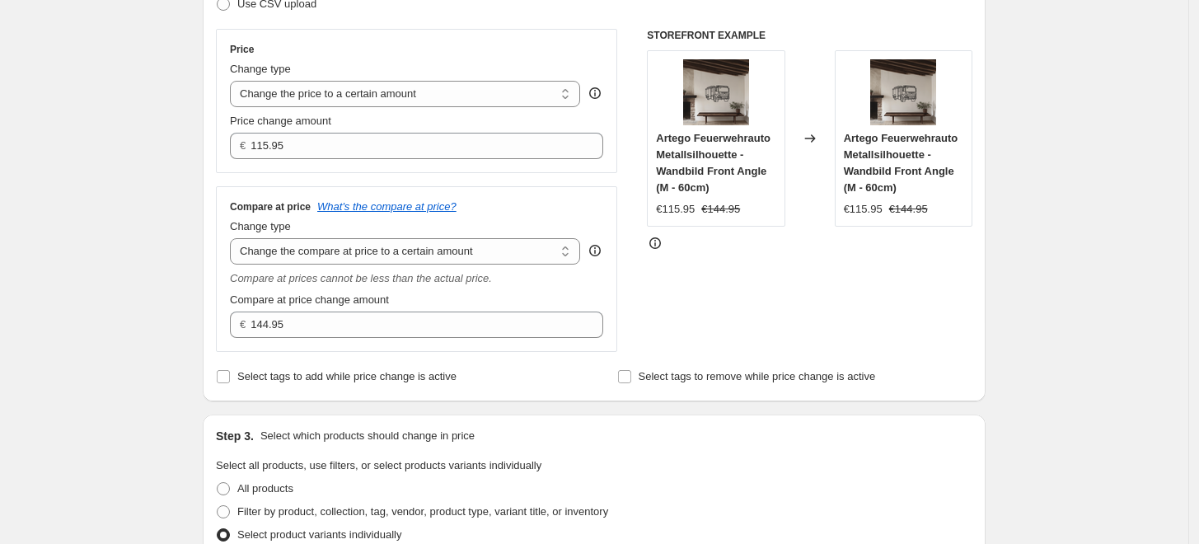
drag, startPoint x: 335, startPoint y: 241, endPoint x: 316, endPoint y: 196, distance: 48.1
click at [335, 241] on select "Change the compare at price to the current price (sale) Change the compare at p…" at bounding box center [405, 251] width 350 height 26
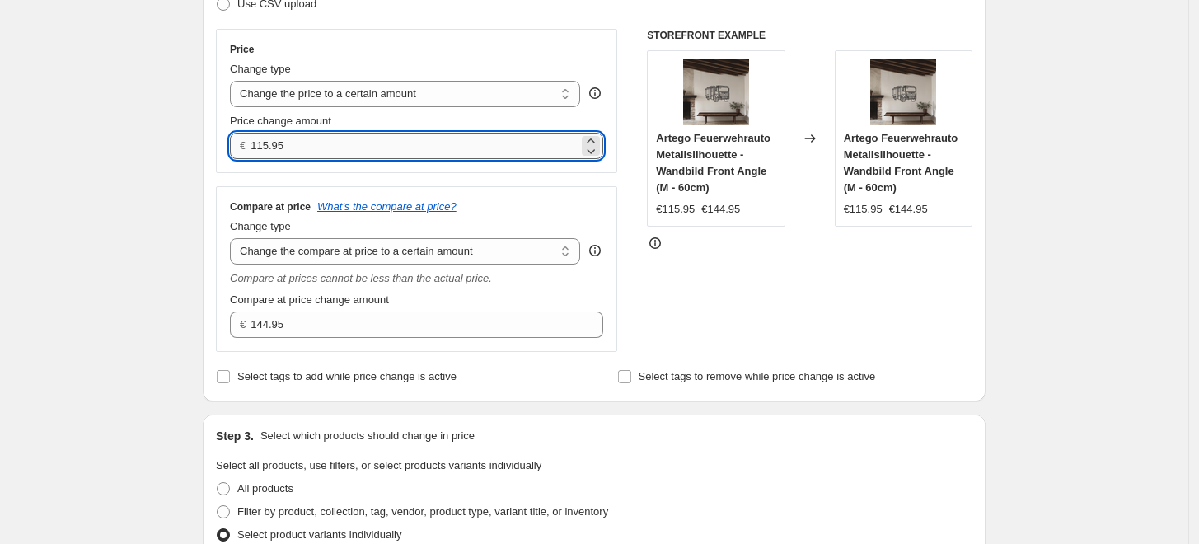
click at [301, 147] on input "115.95" at bounding box center [414, 146] width 327 height 26
type input "134.95"
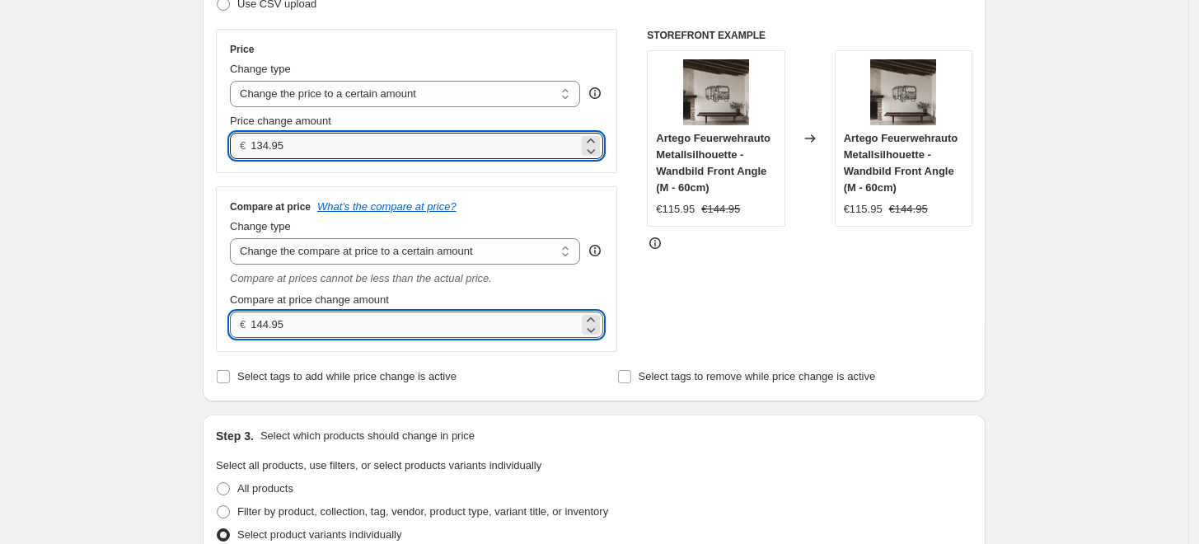
click at [294, 315] on input "144.95" at bounding box center [414, 325] width 327 height 26
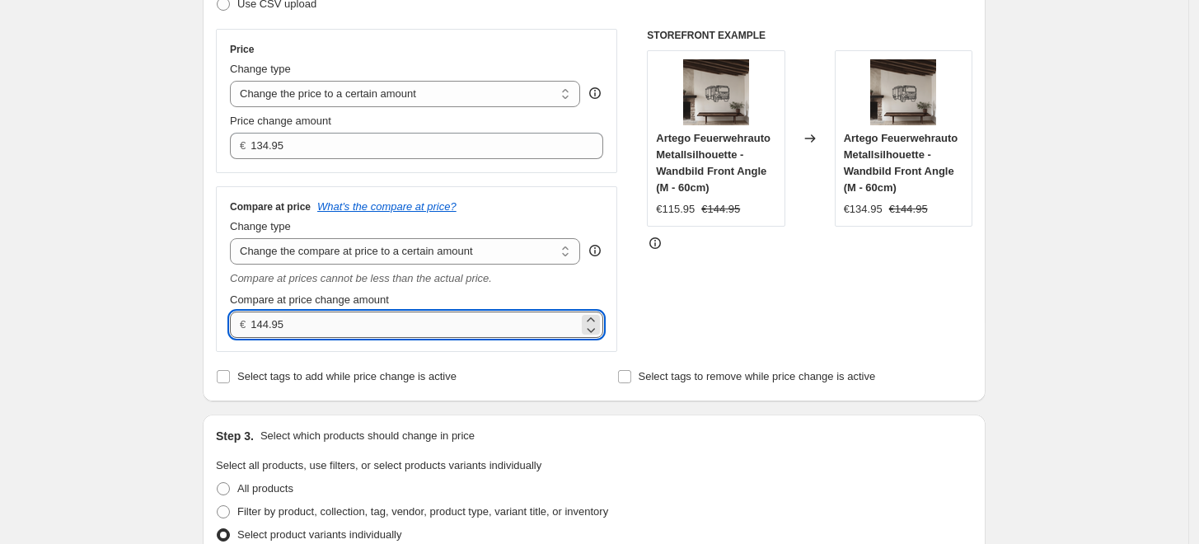
click at [294, 315] on input "144.95" at bounding box center [414, 325] width 327 height 26
click at [292, 315] on input "144.95" at bounding box center [414, 325] width 327 height 26
type input "0.00"
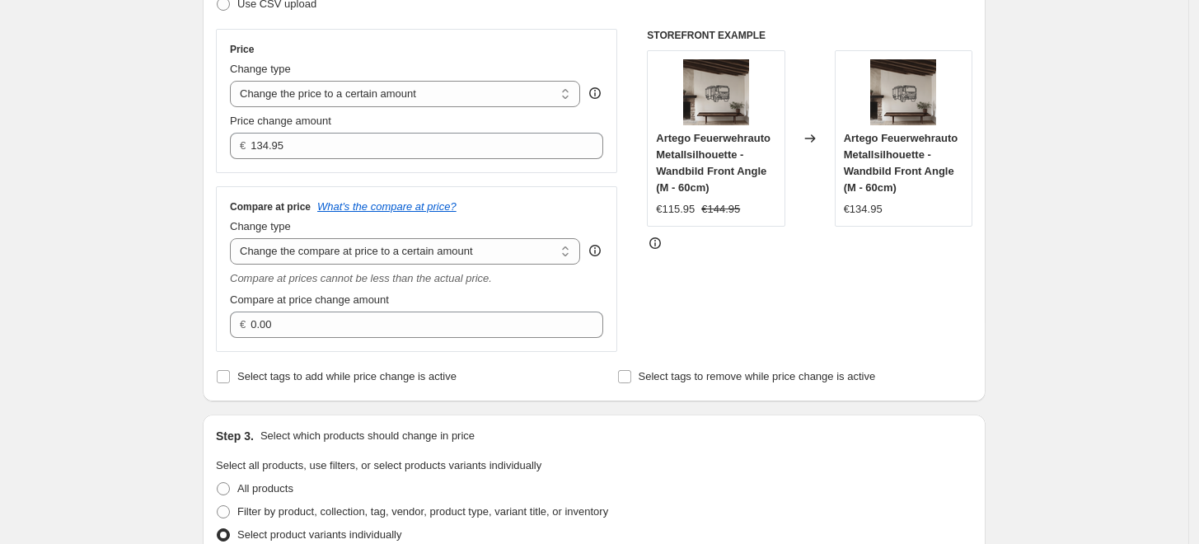
click at [152, 279] on div "Create new price [MEDICAL_DATA]. This page is ready Create new price [MEDICAL_D…" at bounding box center [594, 547] width 1189 height 1643
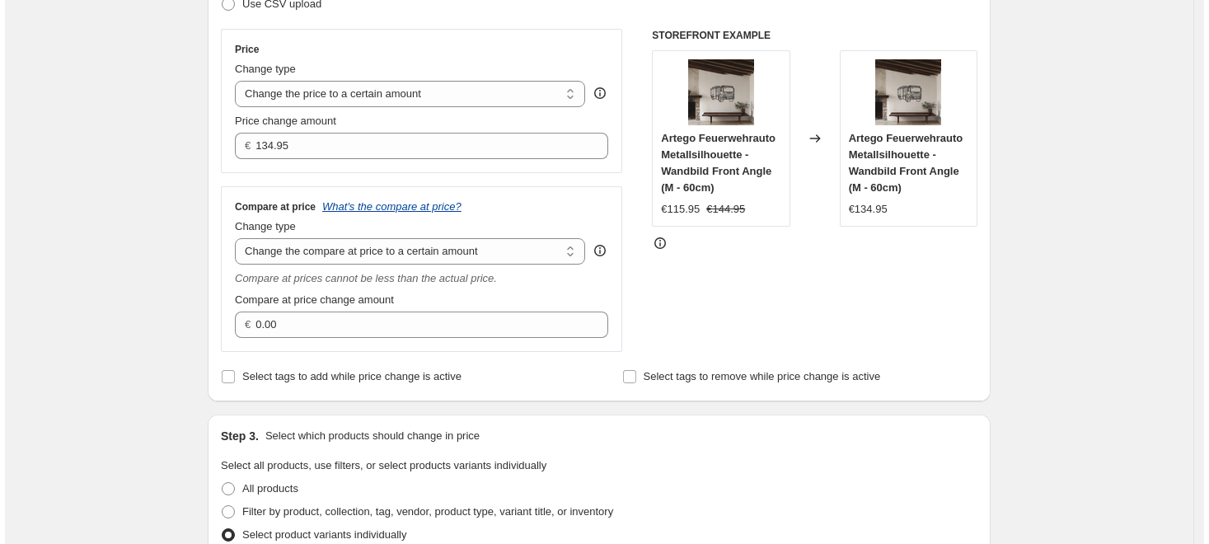
scroll to position [0, 0]
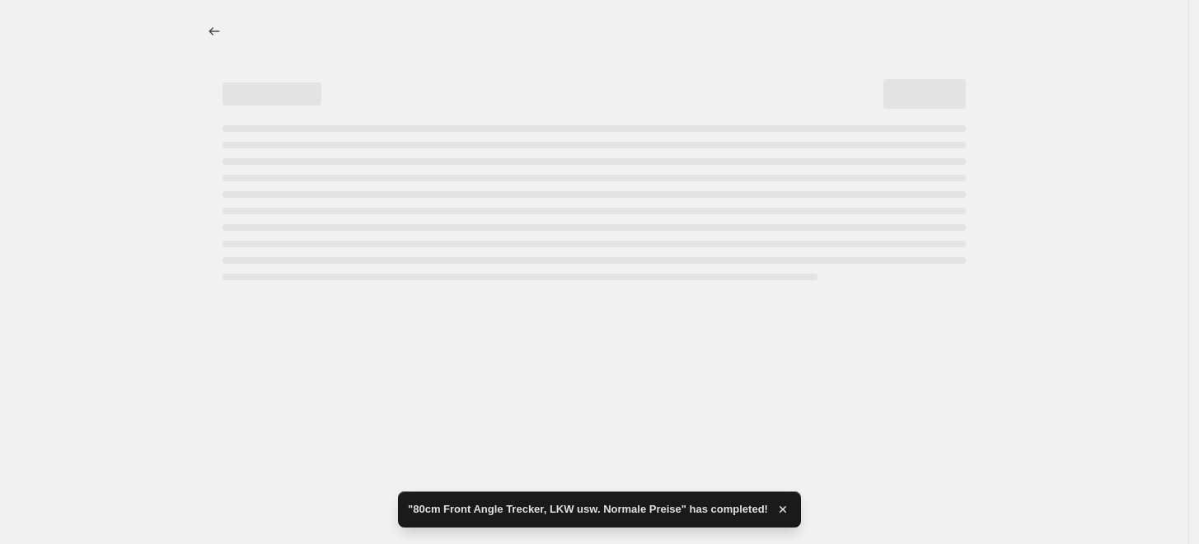
select select "to"
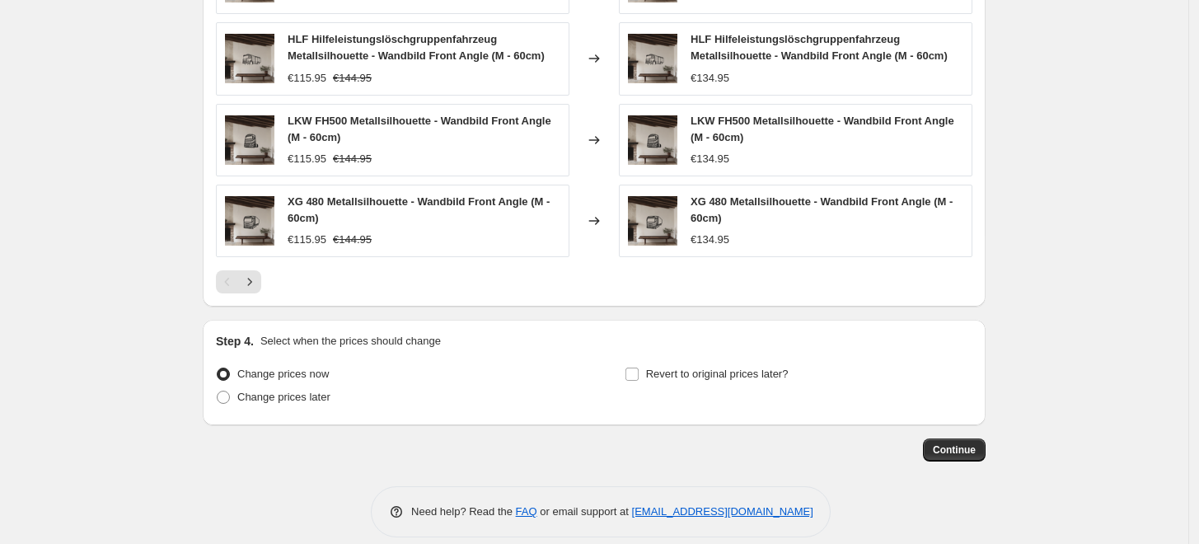
scroll to position [1099, 0]
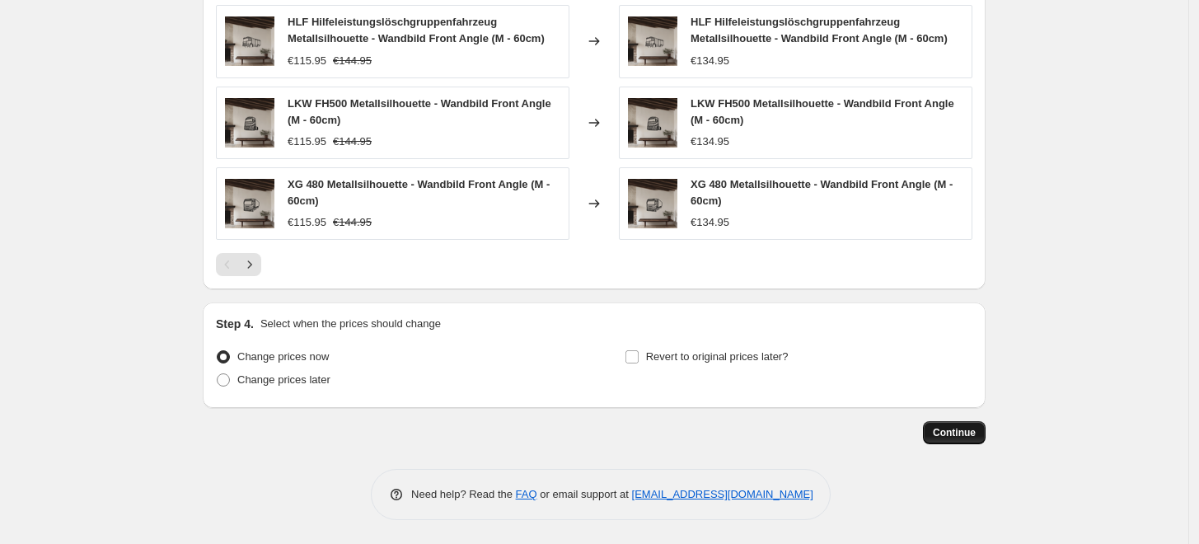
click at [950, 434] on span "Continue" at bounding box center [954, 432] width 43 height 13
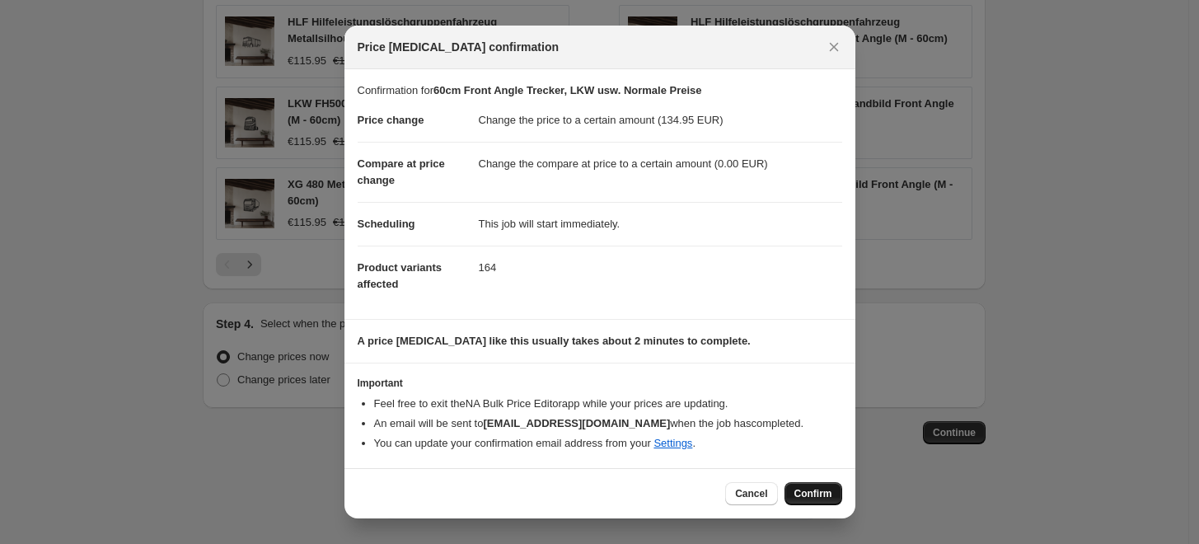
click at [795, 488] on button "Confirm" at bounding box center [814, 493] width 58 height 23
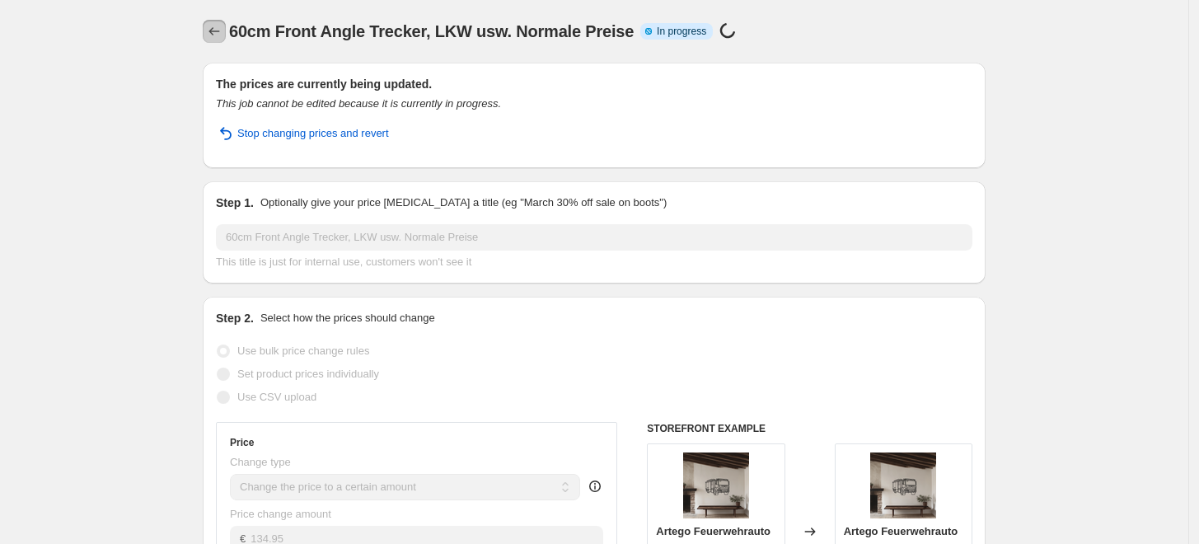
click at [221, 35] on icon "Price change jobs" at bounding box center [214, 31] width 16 height 16
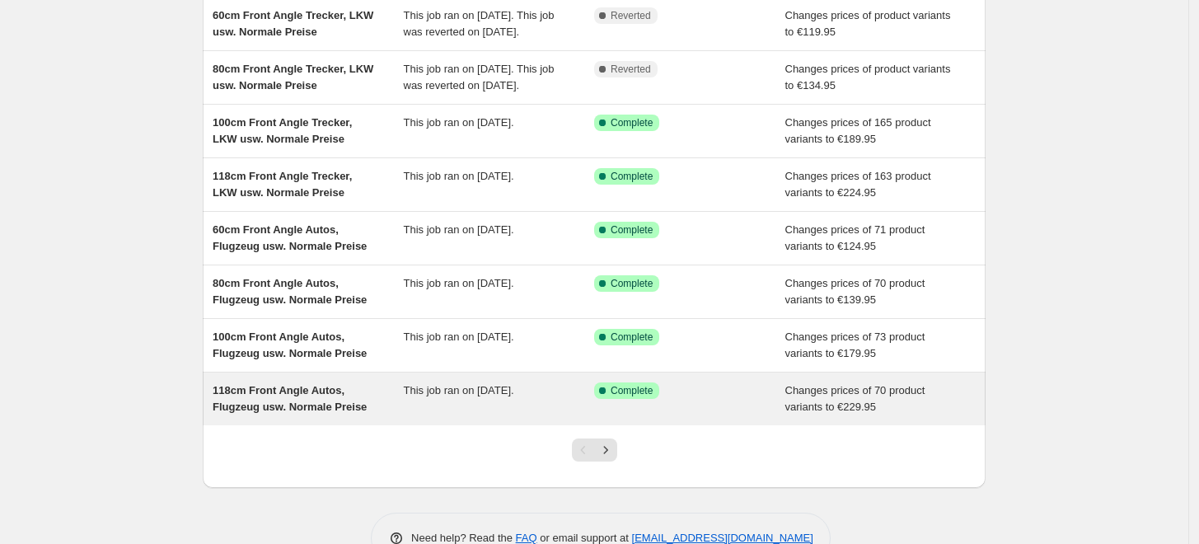
scroll to position [336, 0]
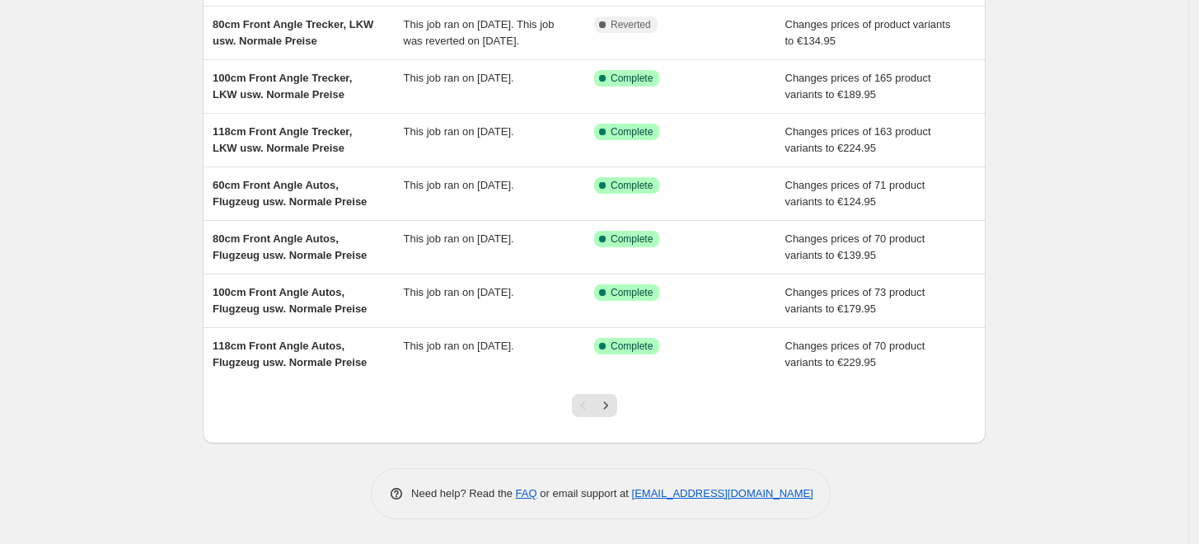
click at [595, 408] on div "Pagination" at bounding box center [583, 405] width 23 height 23
click at [614, 406] on icon "Next" at bounding box center [606, 405] width 16 height 16
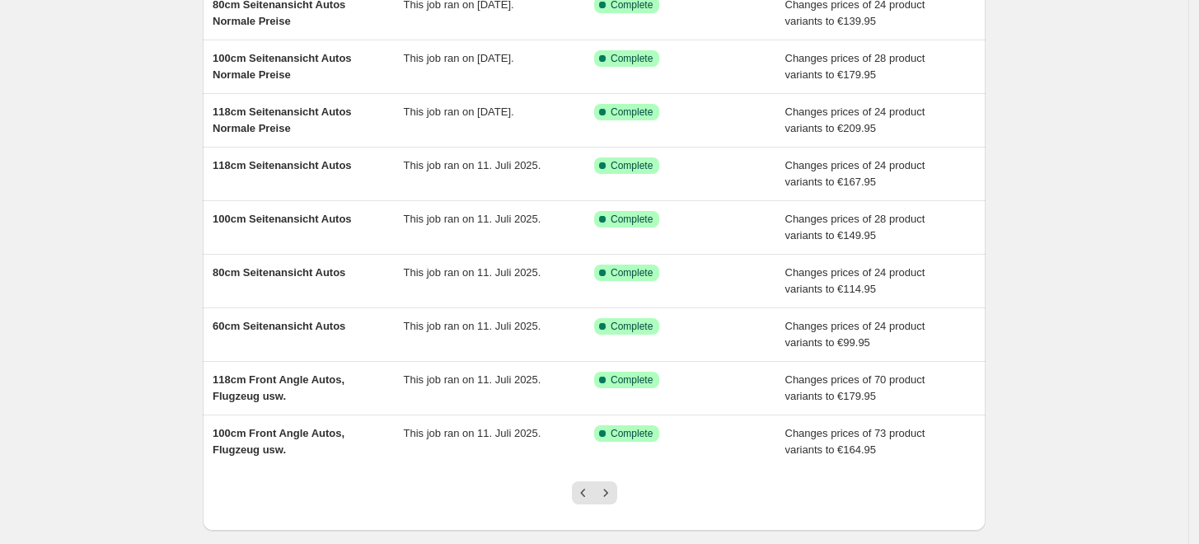
scroll to position [303, 0]
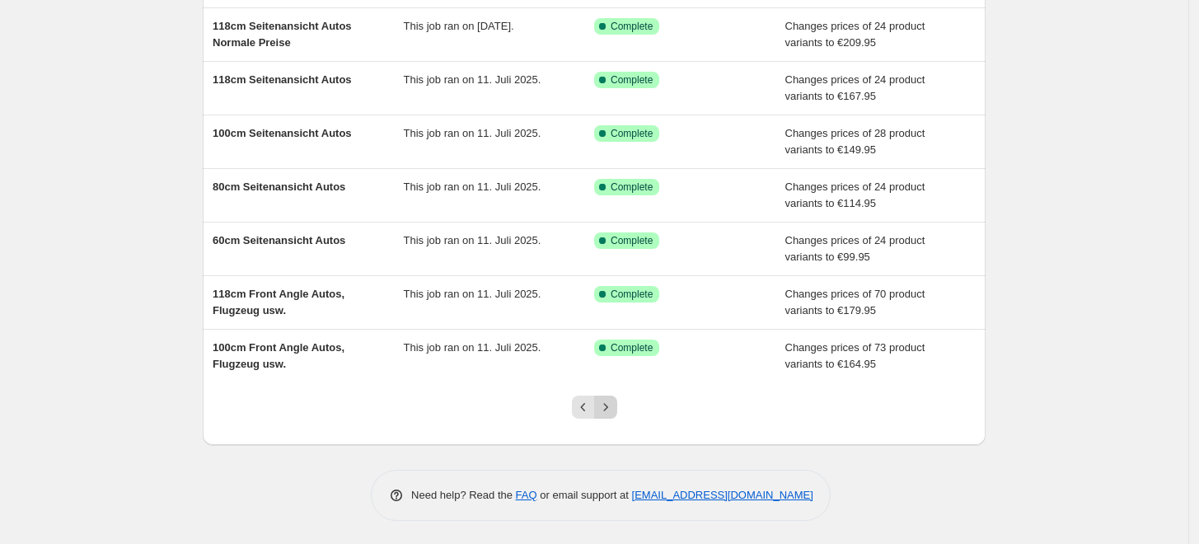
click at [607, 410] on icon "Next" at bounding box center [606, 407] width 16 height 16
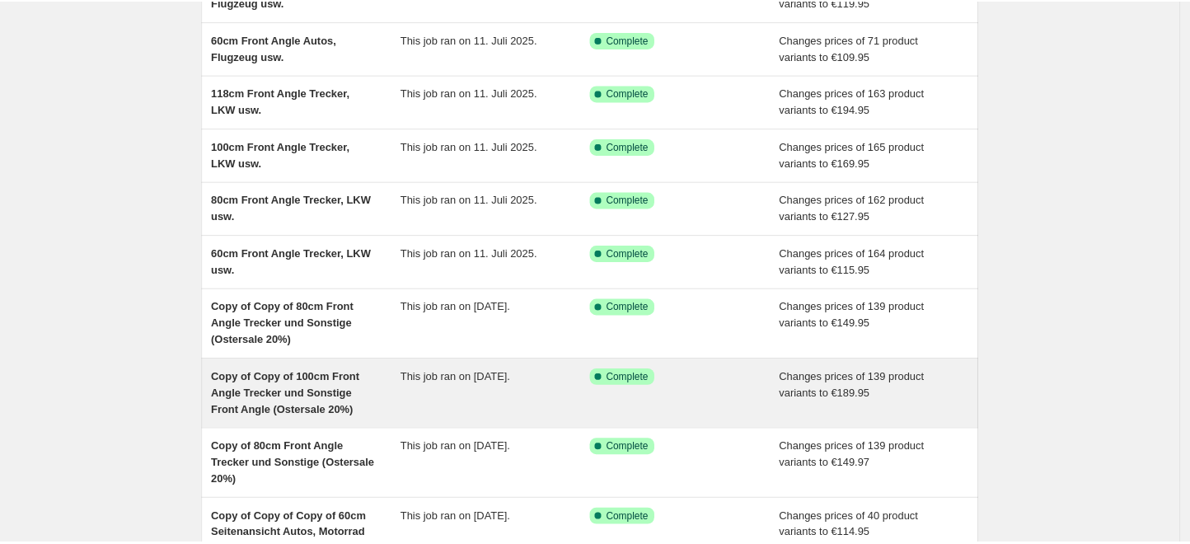
scroll to position [369, 0]
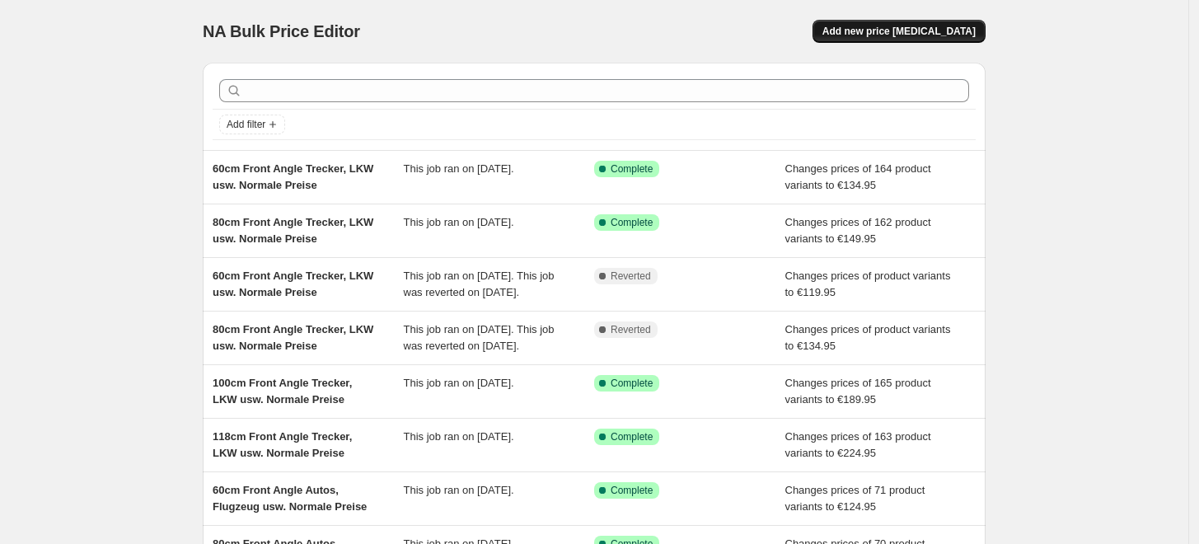
click at [905, 28] on span "Add new price [MEDICAL_DATA]" at bounding box center [899, 31] width 153 height 13
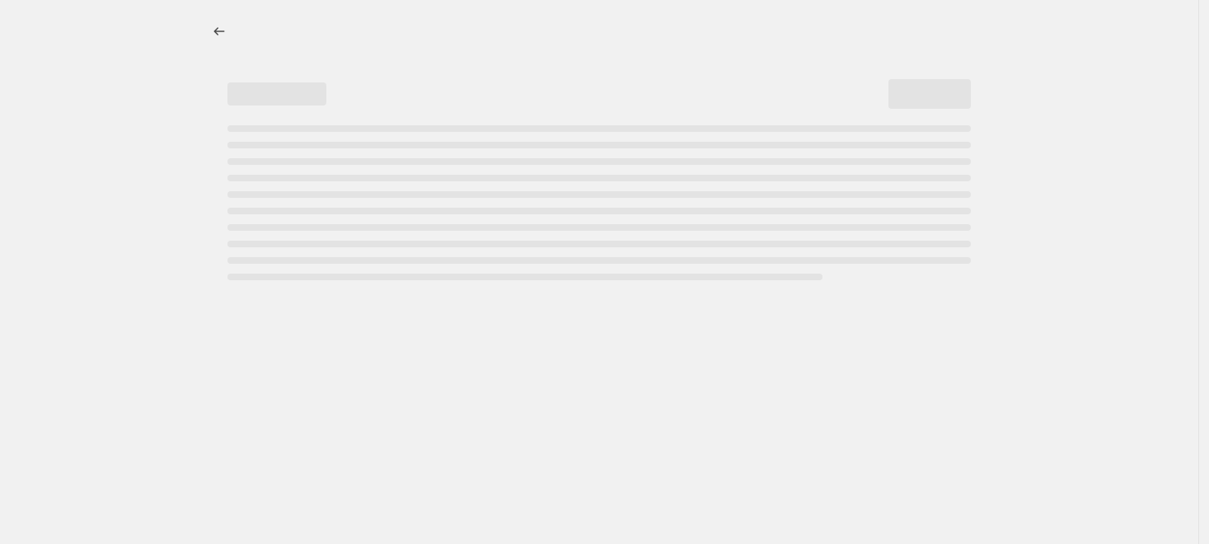
select select "percentage"
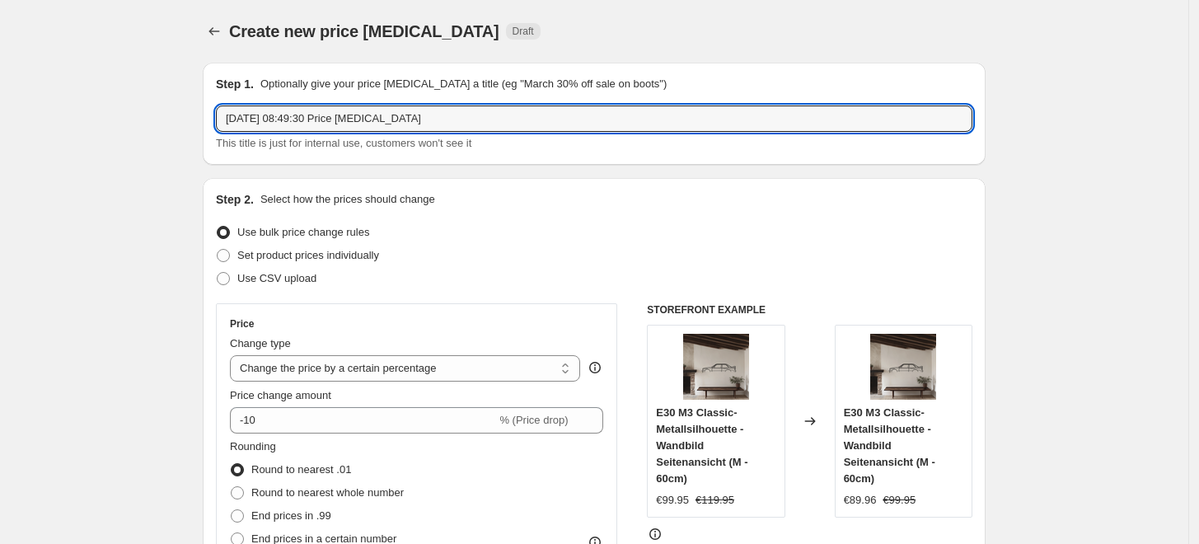
drag, startPoint x: 487, startPoint y: 122, endPoint x: 176, endPoint y: 142, distance: 312.2
drag, startPoint x: 403, startPoint y: 122, endPoint x: 346, endPoint y: 112, distance: 57.7
click at [346, 112] on input "Feuertonnen 1er Bundle Standard" at bounding box center [594, 118] width 757 height 26
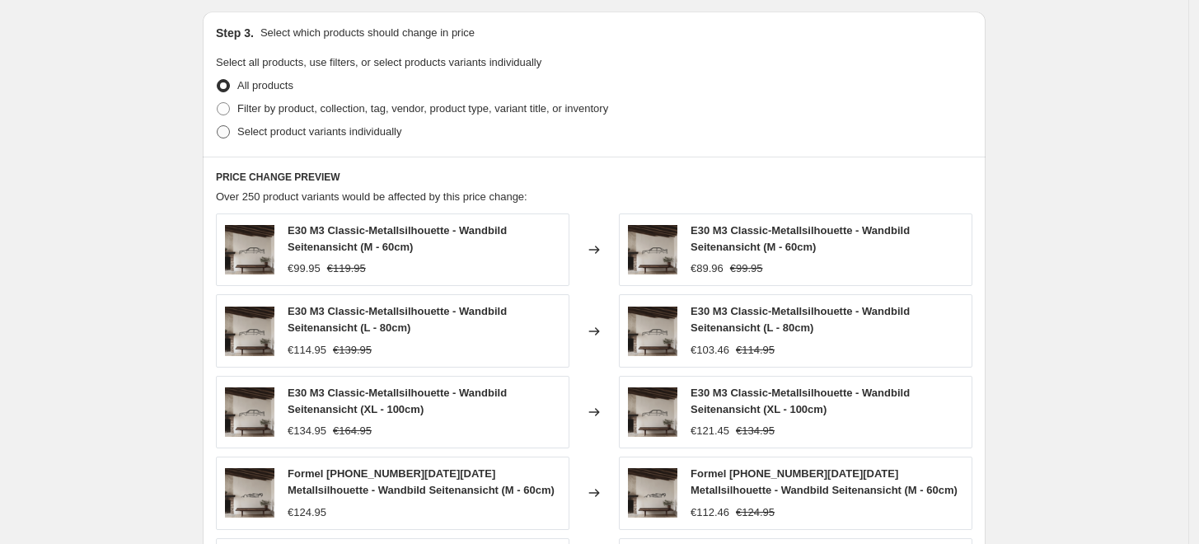
scroll to position [732, 0]
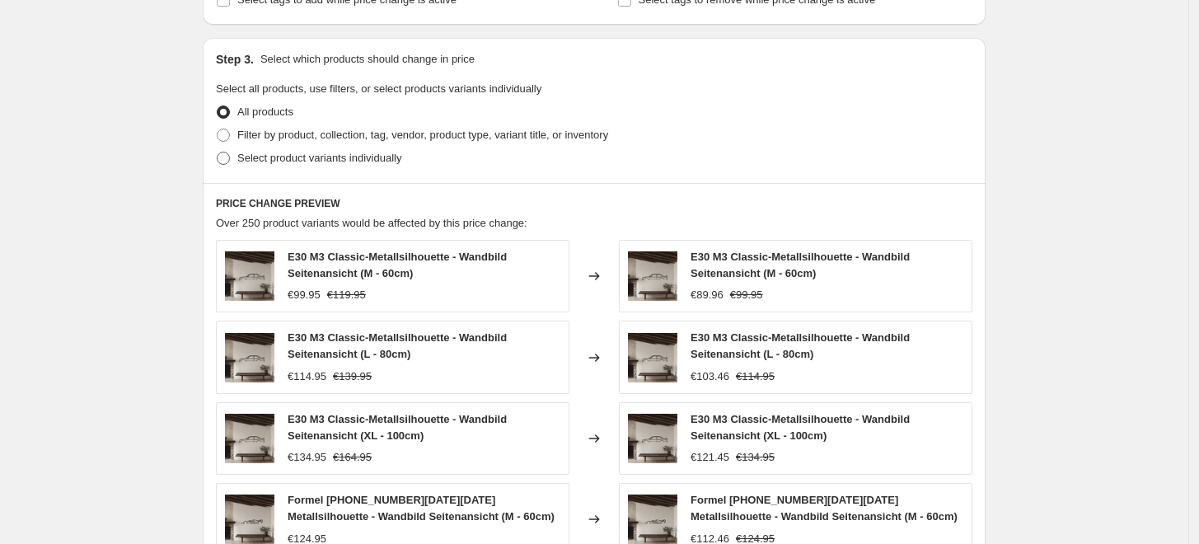
type input "Feuertonnen 1er Bundle"
click at [298, 155] on span "Select product variants individually" at bounding box center [319, 158] width 164 height 12
click at [218, 152] on input "Select product variants individually" at bounding box center [217, 152] width 1 height 1
radio input "true"
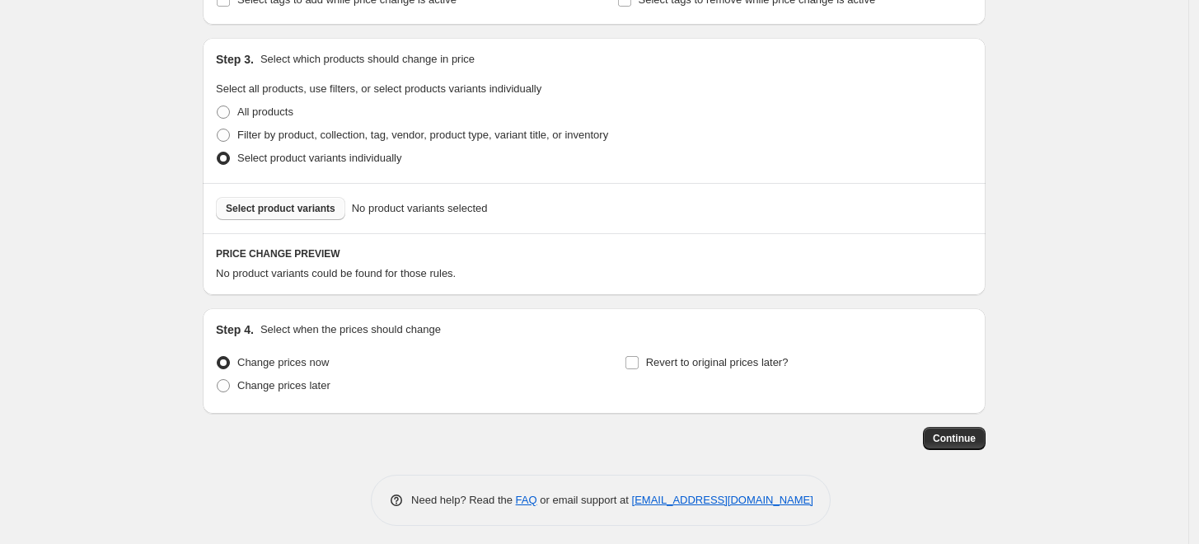
click at [306, 218] on button "Select product variants" at bounding box center [280, 208] width 129 height 23
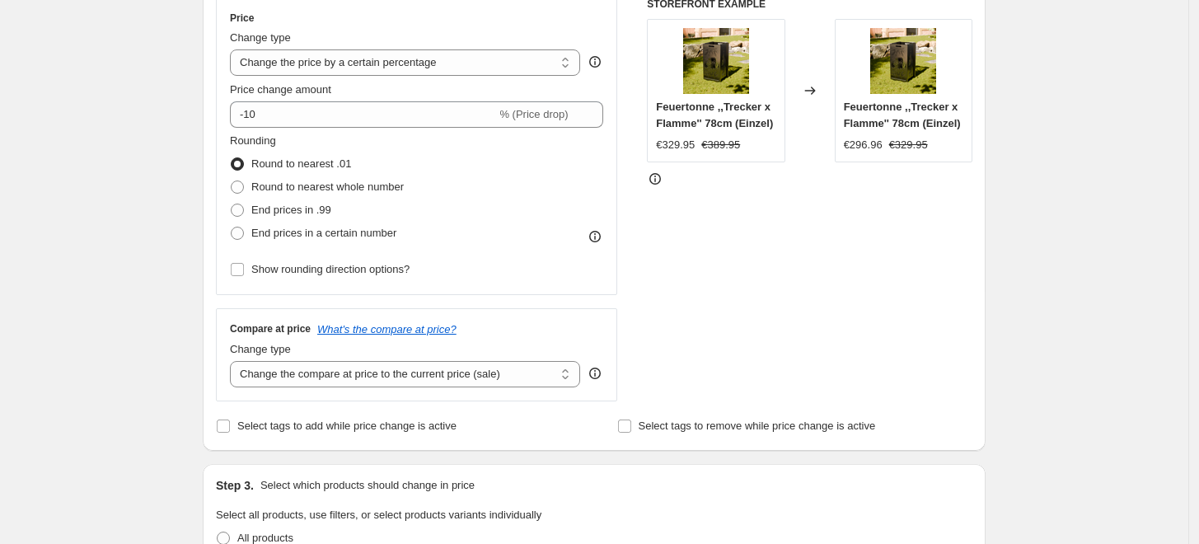
scroll to position [274, 0]
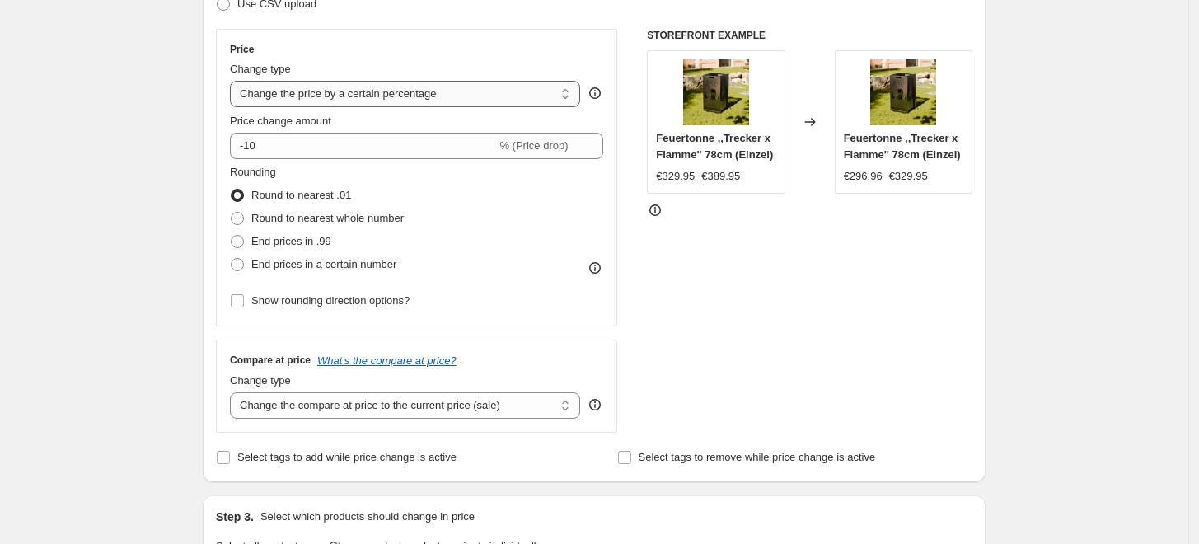
click at [354, 99] on select "Change the price to a certain amount Change the price by a certain amount Chang…" at bounding box center [405, 94] width 350 height 26
select select "by"
click at [234, 81] on select "Change the price to a certain amount Change the price by a certain amount Chang…" at bounding box center [405, 94] width 350 height 26
type input "-10.00"
click at [362, 396] on select "Change the compare at price to the current price (sale) Change the compare at p…" at bounding box center [405, 405] width 350 height 26
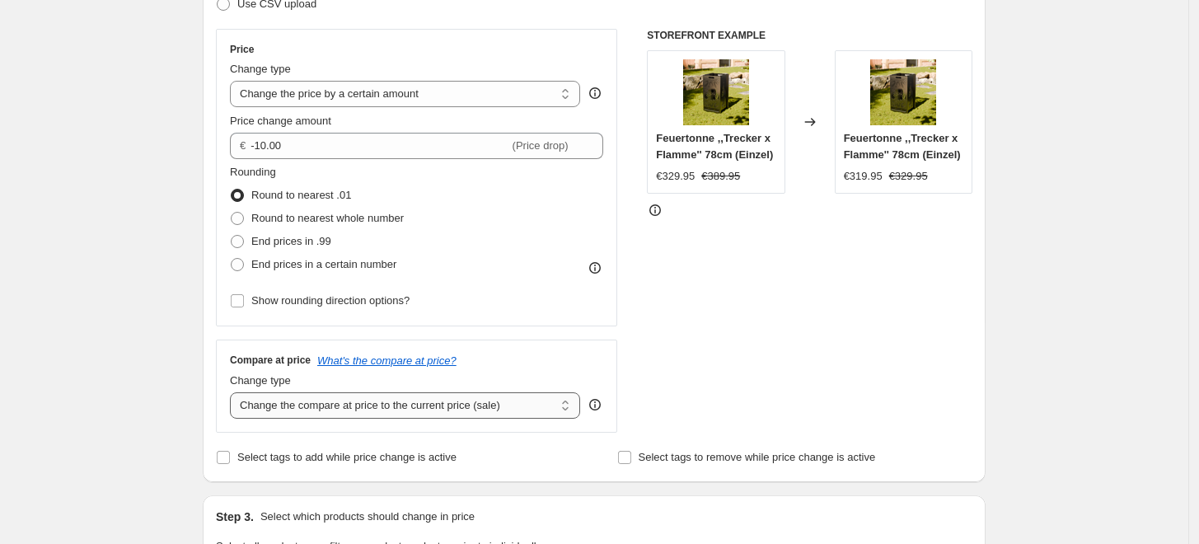
select select "to"
click at [234, 392] on select "Change the compare at price to the current price (sale) Change the compare at p…" at bounding box center [405, 405] width 350 height 26
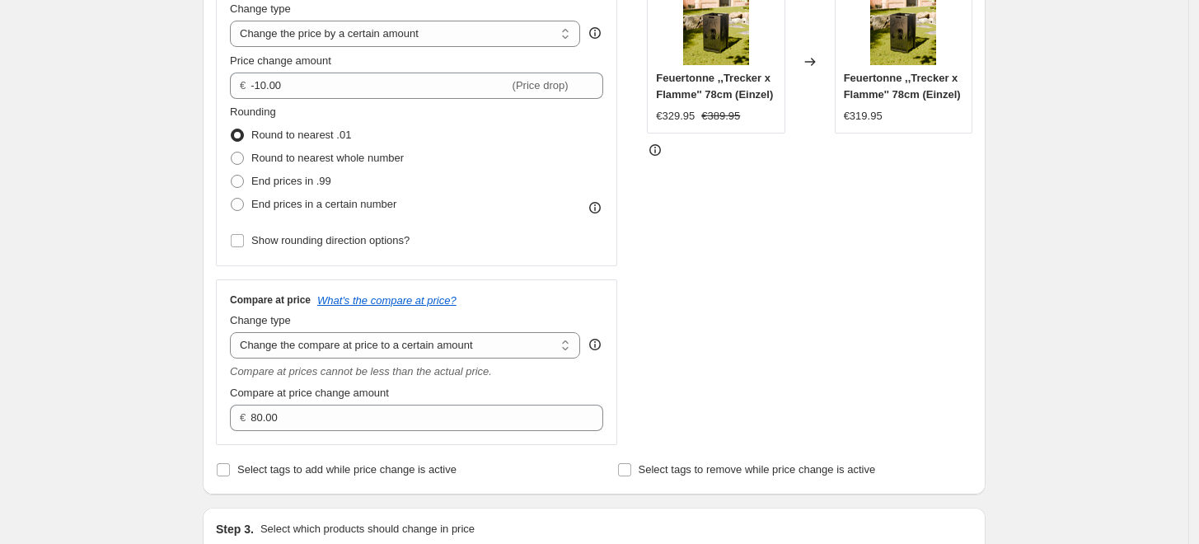
scroll to position [366, 0]
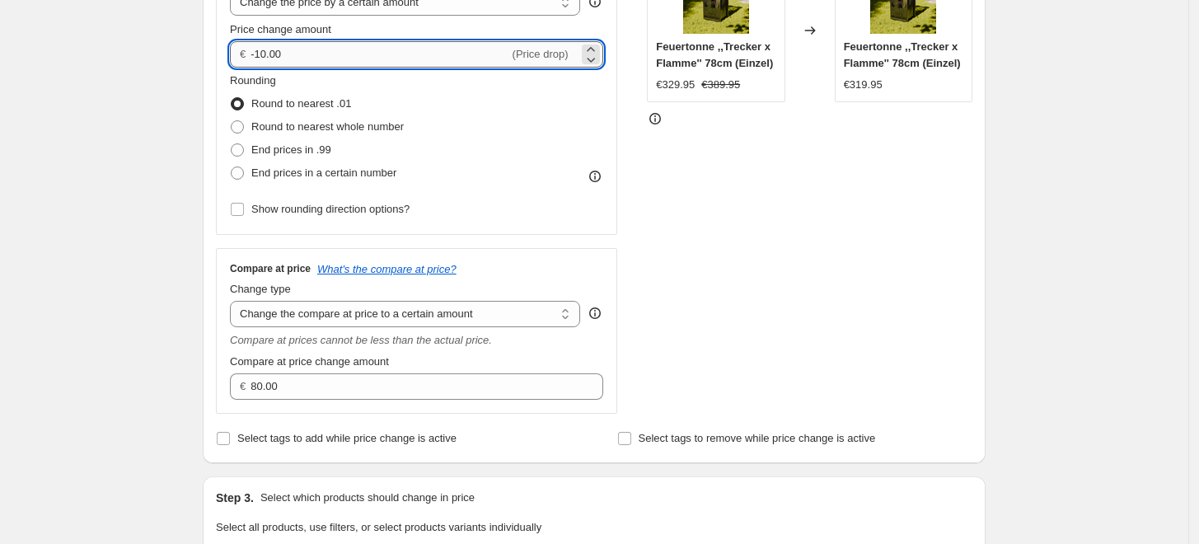
click at [429, 53] on input "-10.00" at bounding box center [380, 54] width 258 height 26
drag, startPoint x: 429, startPoint y: 53, endPoint x: 181, endPoint y: 69, distance: 248.6
click at [181, 69] on div "Create new price change job. This page is ready Create new price change job Dra…" at bounding box center [594, 530] width 1189 height 1792
type input "0.00"
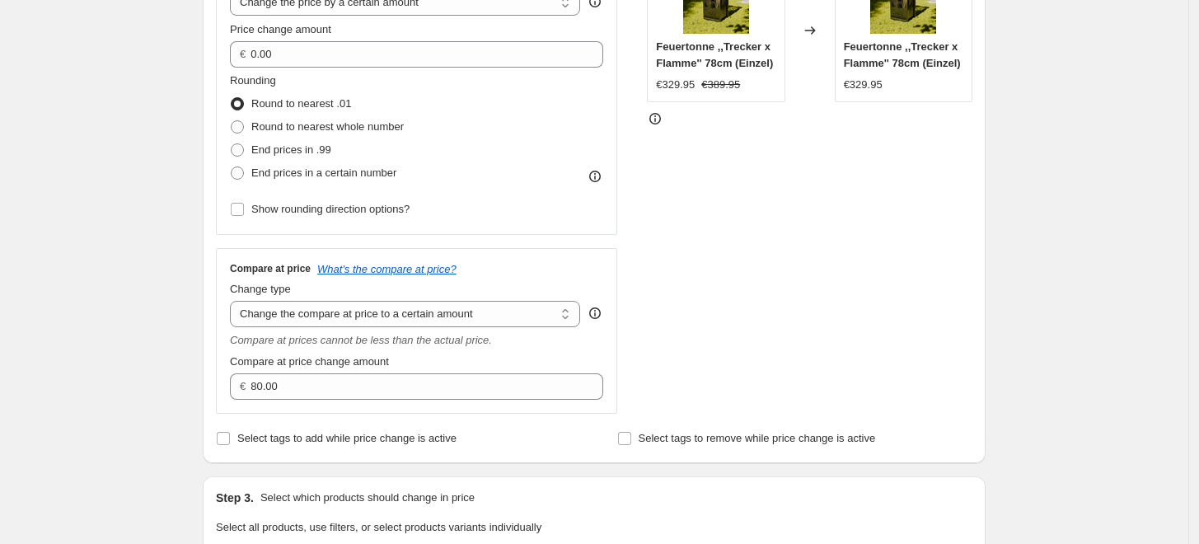
click at [801, 205] on div "STOREFRONT EXAMPLE Feuertonne ,,Trecker x Flamme'' 78cm (Einzel) €329.95 €389.9…" at bounding box center [810, 175] width 326 height 476
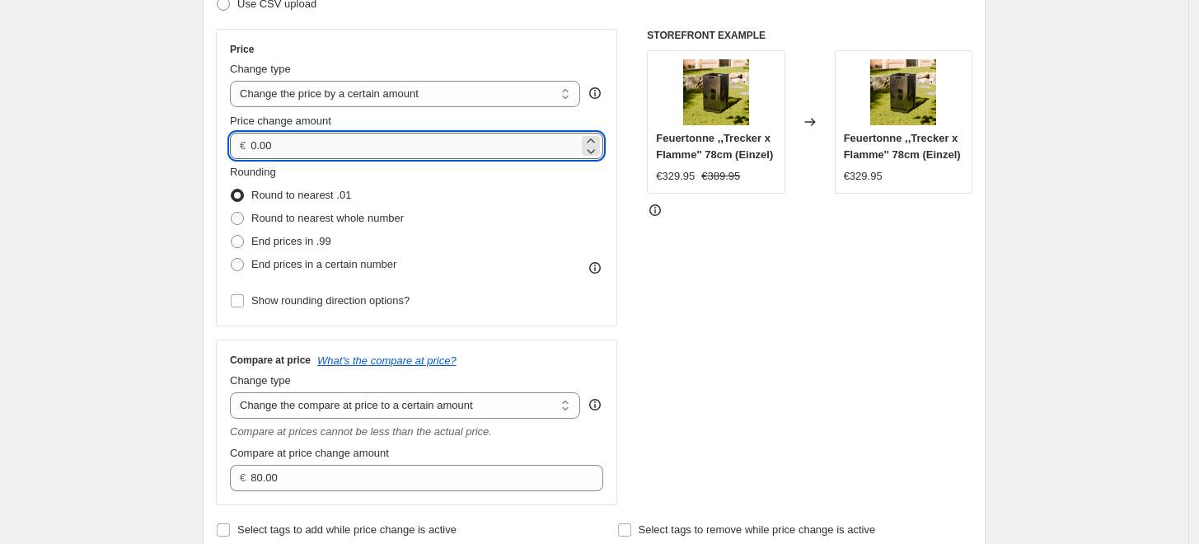
click at [334, 146] on input "0.00" at bounding box center [414, 146] width 327 height 26
drag, startPoint x: 334, startPoint y: 146, endPoint x: 134, endPoint y: 150, distance: 199.5
drag, startPoint x: 316, startPoint y: 143, endPoint x: 222, endPoint y: 147, distance: 94.0
click at [222, 147] on div "Price Change type Change the price to a certain amount Change the price by a ce…" at bounding box center [416, 178] width 401 height 298
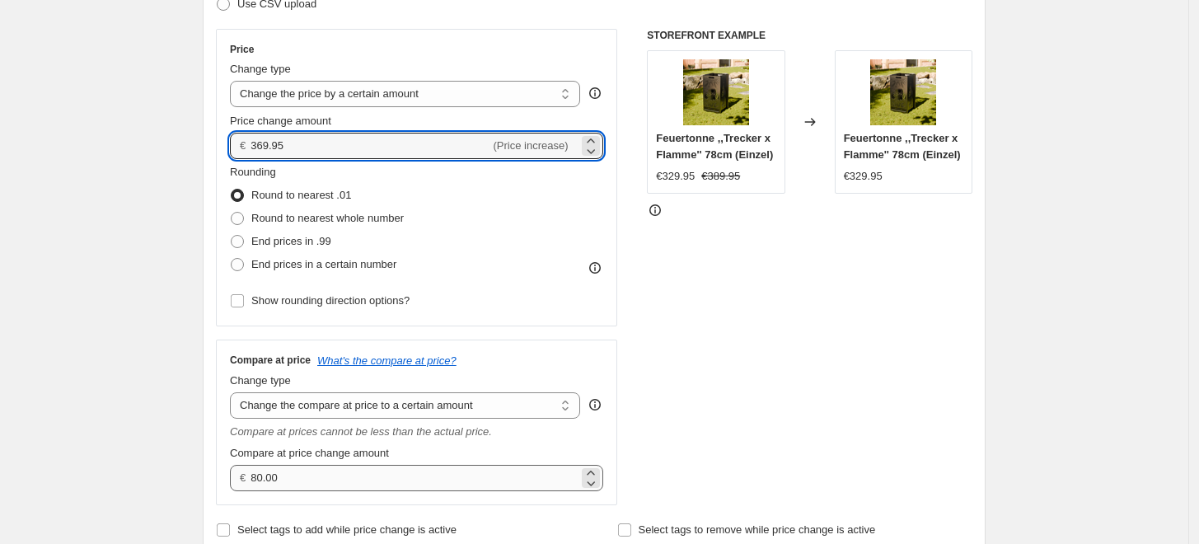
type input "369.95"
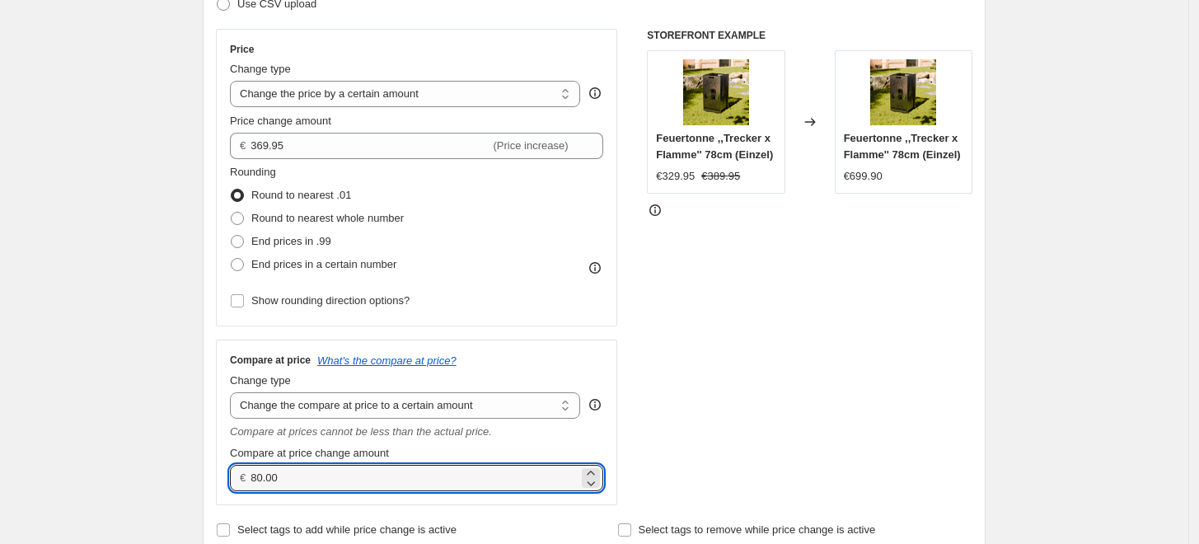
drag, startPoint x: 298, startPoint y: 471, endPoint x: 239, endPoint y: 476, distance: 59.6
click at [239, 476] on div "€ 80.00" at bounding box center [416, 478] width 373 height 26
type input "0.00"
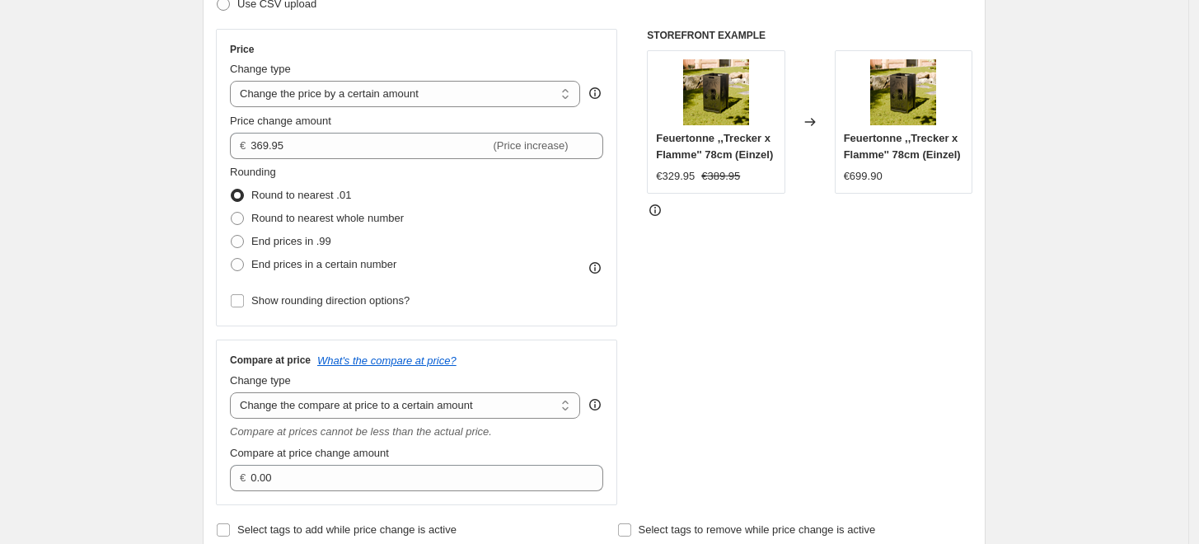
click at [701, 286] on div "STOREFRONT EXAMPLE Feuertonne ,,Trecker x Flamme'' 78cm (Einzel) €329.95 €389.9…" at bounding box center [810, 267] width 326 height 476
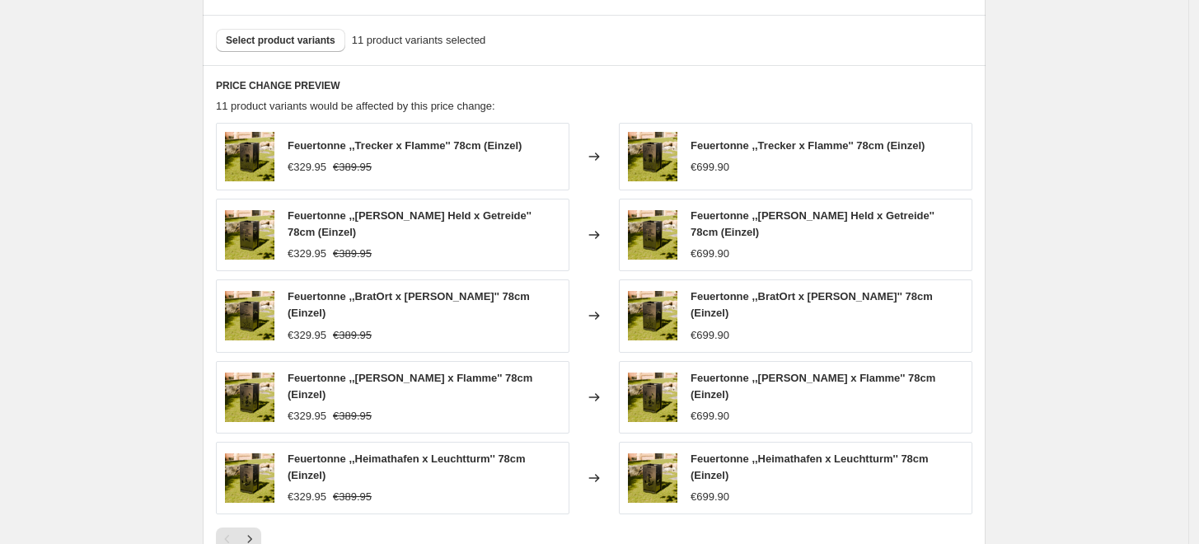
scroll to position [1231, 0]
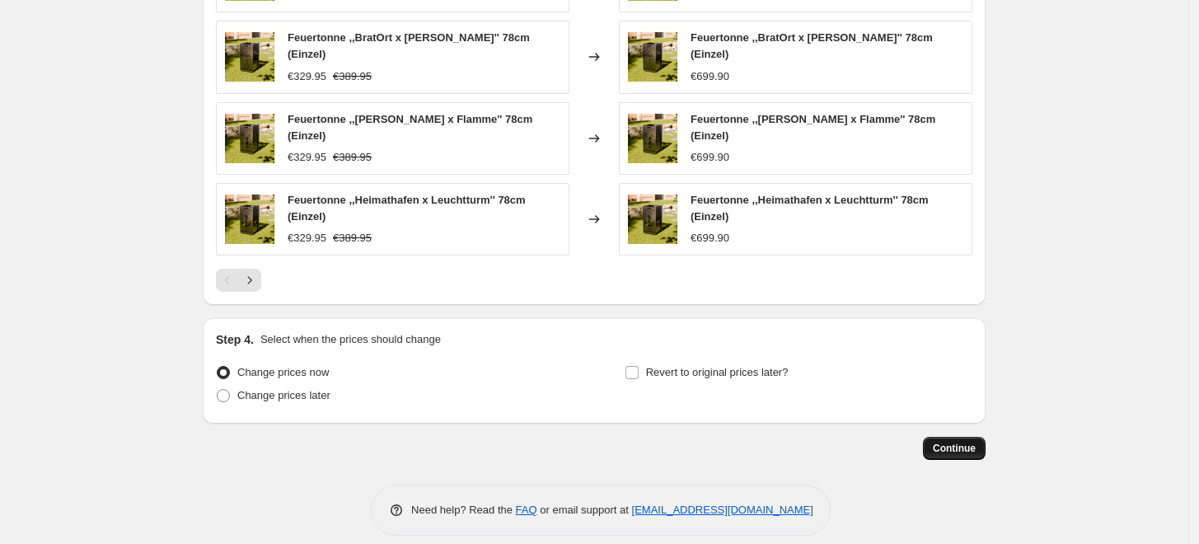
click at [944, 437] on button "Continue" at bounding box center [954, 448] width 63 height 23
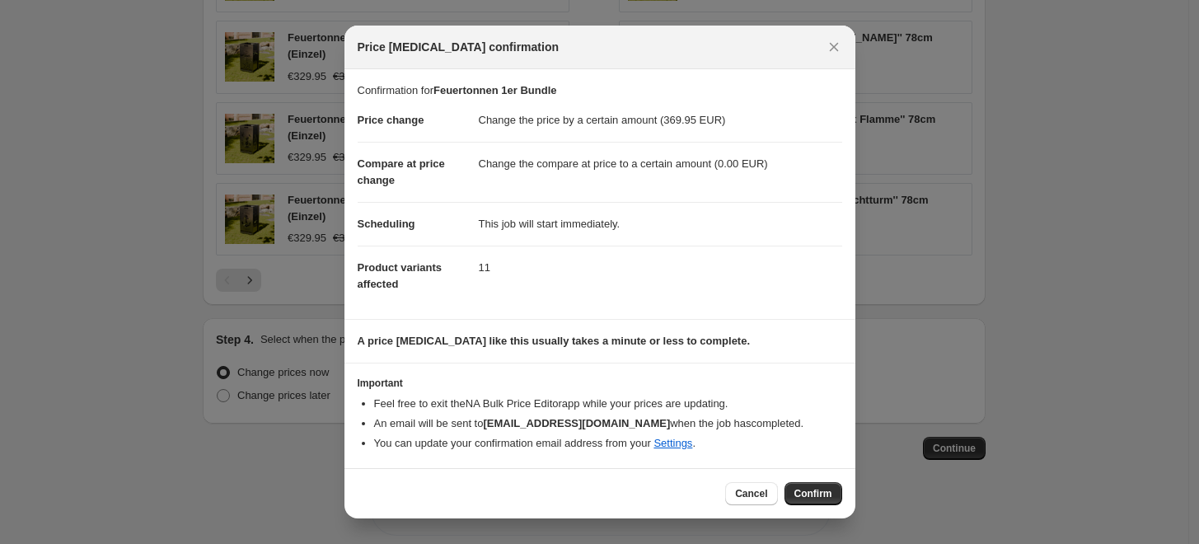
click at [816, 491] on span "Confirm" at bounding box center [814, 493] width 38 height 13
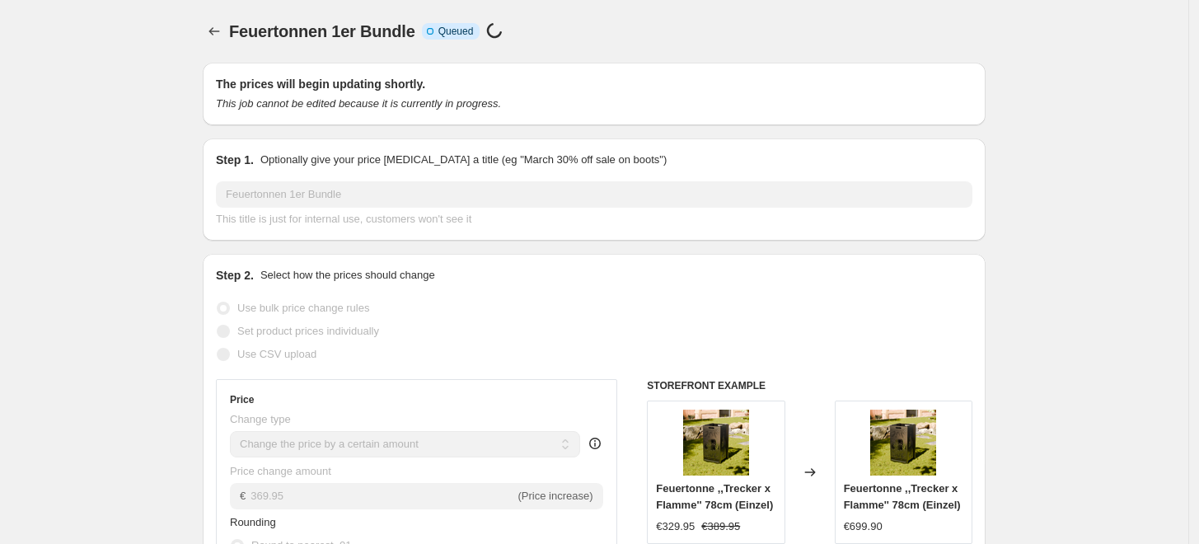
scroll to position [1231, 0]
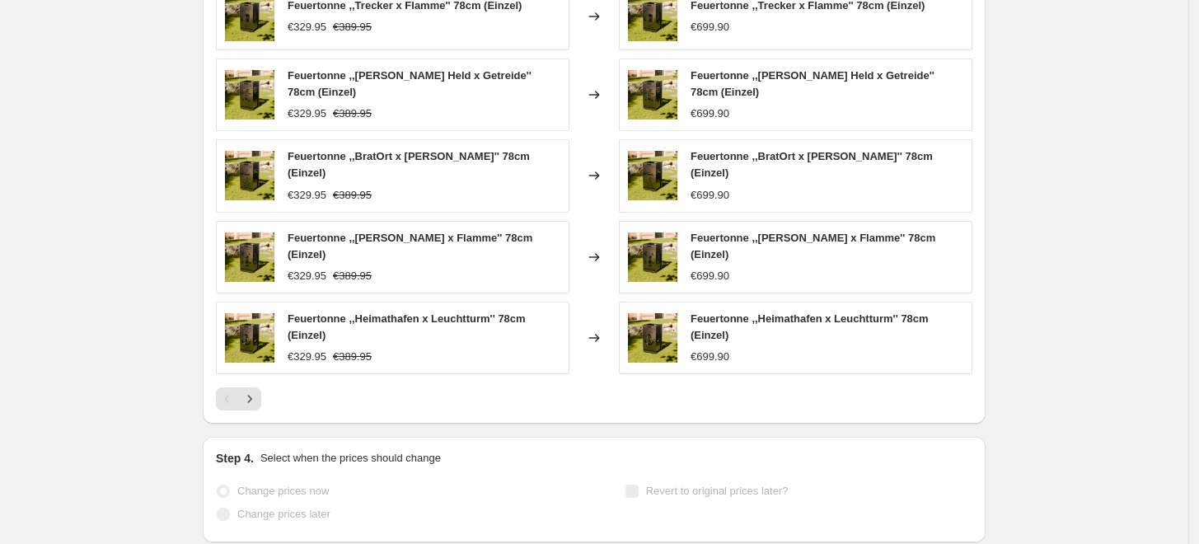
select select "by"
select select "to"
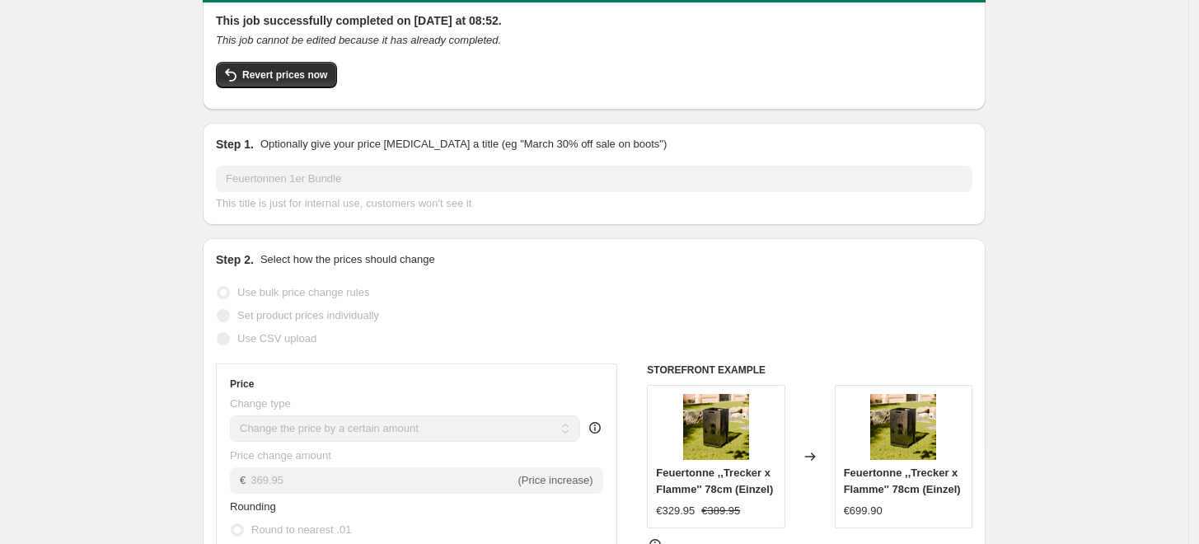
scroll to position [0, 0]
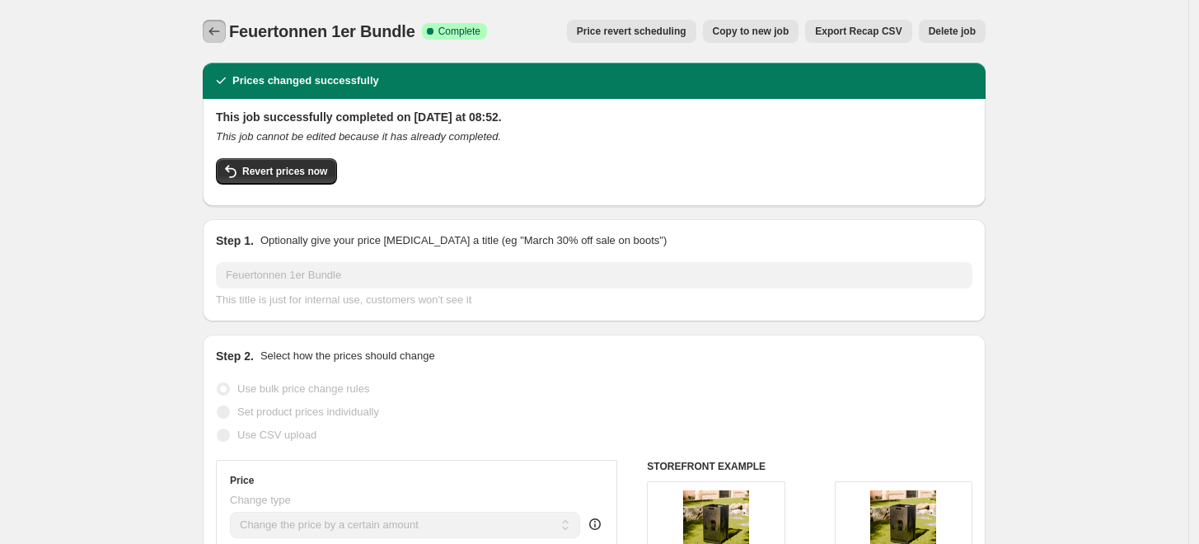
click at [226, 36] on button "Price change jobs" at bounding box center [214, 31] width 23 height 23
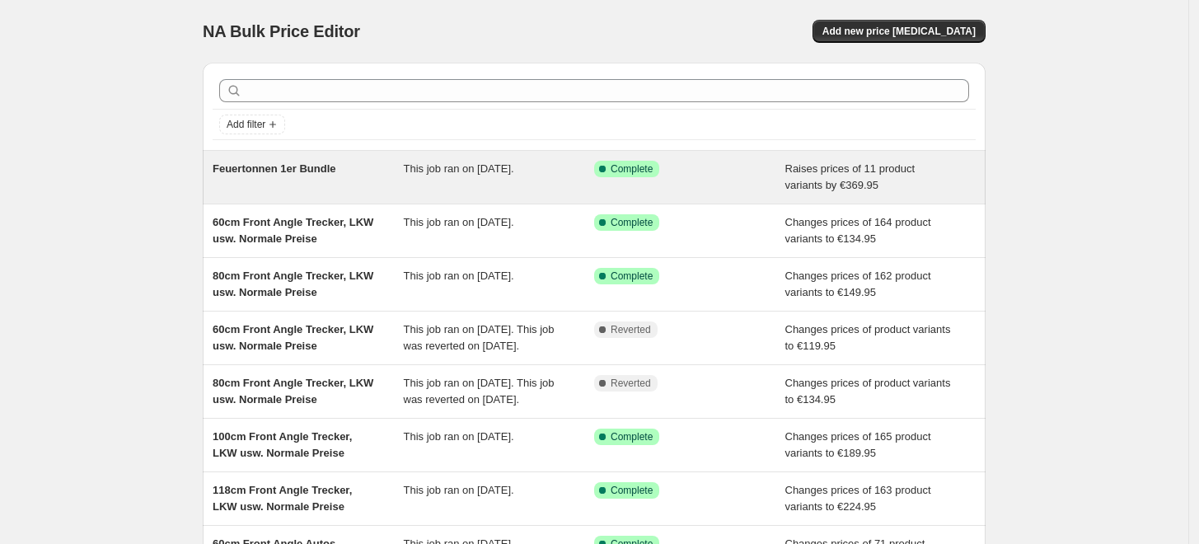
click at [360, 185] on div "Feuertonnen 1er Bundle" at bounding box center [308, 177] width 191 height 33
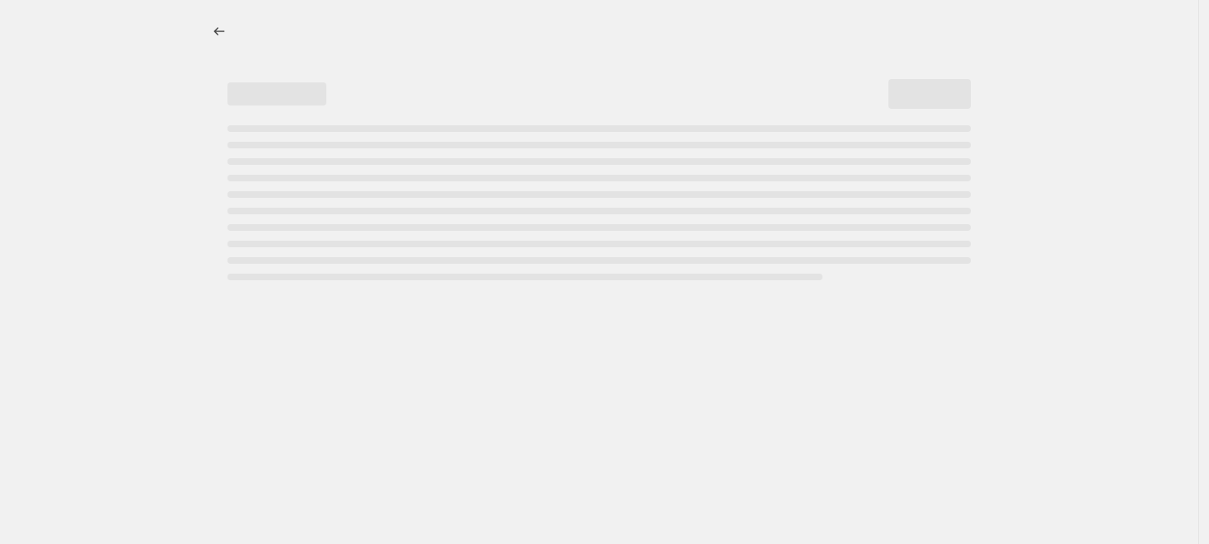
select select "by"
select select "to"
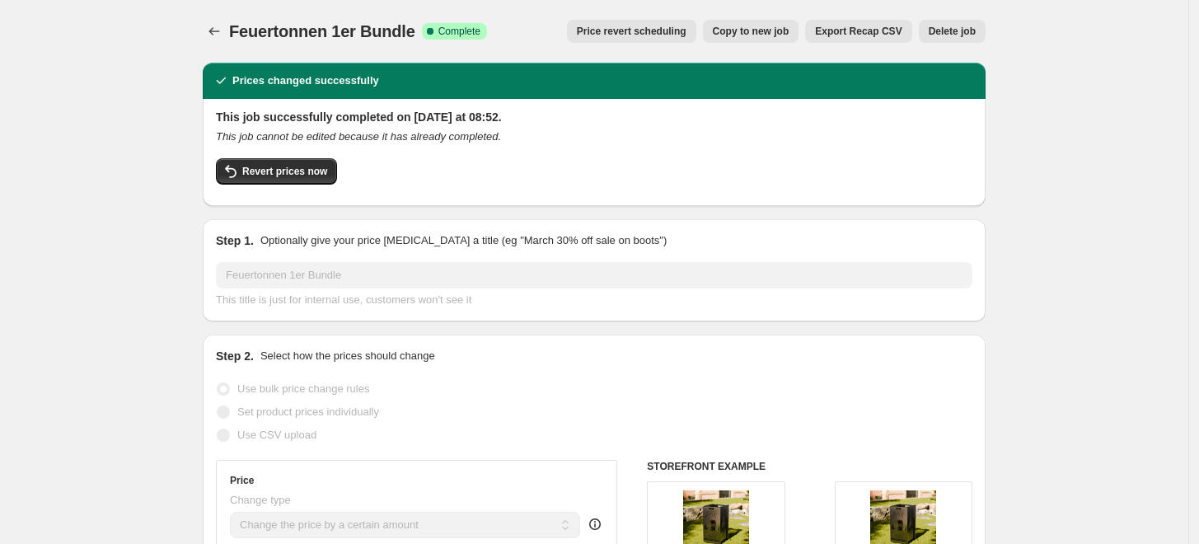
click at [755, 30] on span "Copy to new job" at bounding box center [751, 31] width 77 height 13
select select "by"
select select "to"
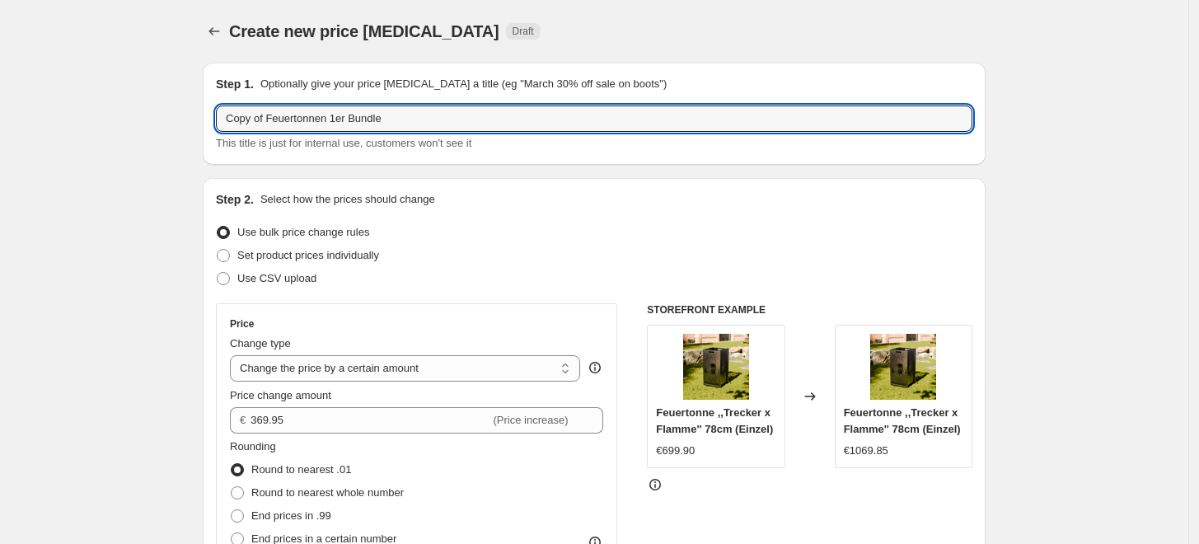
drag, startPoint x: 272, startPoint y: 116, endPoint x: 127, endPoint y: 129, distance: 145.7
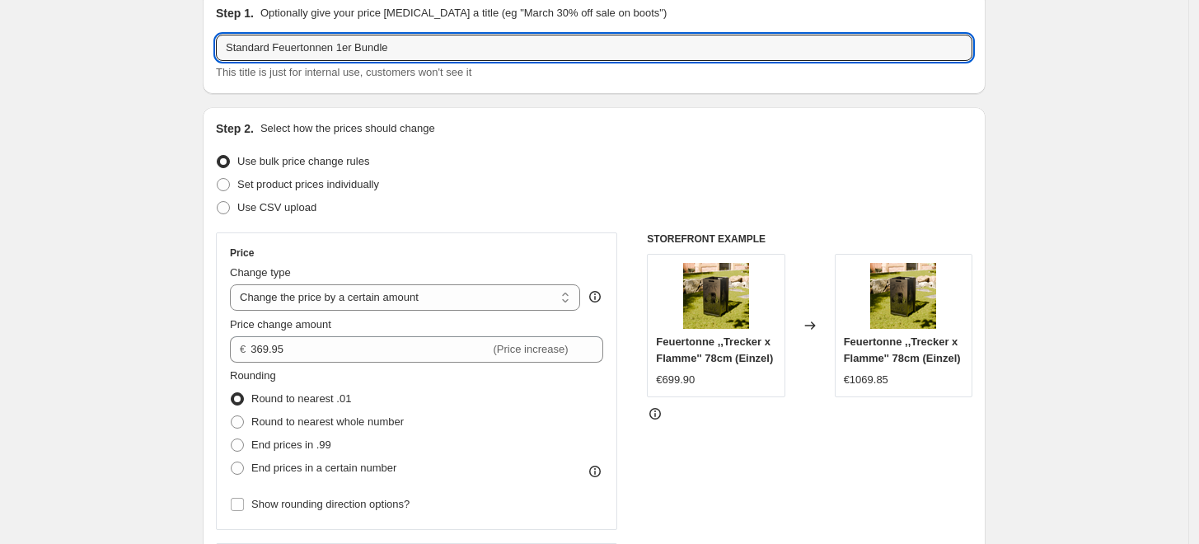
scroll to position [91, 0]
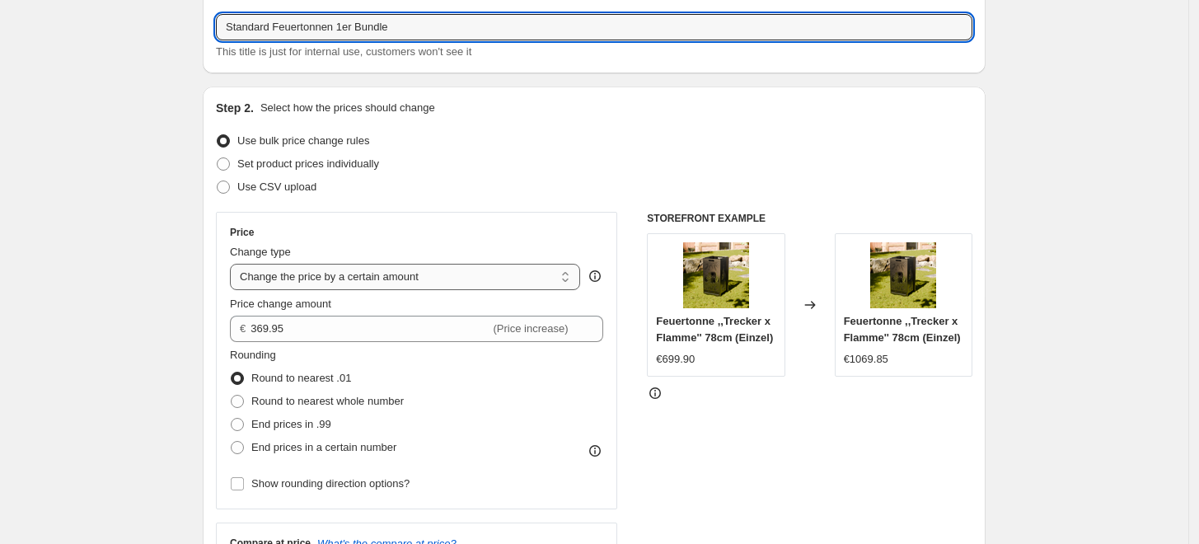
type input "Standard Feuertonnen 1er Bundle"
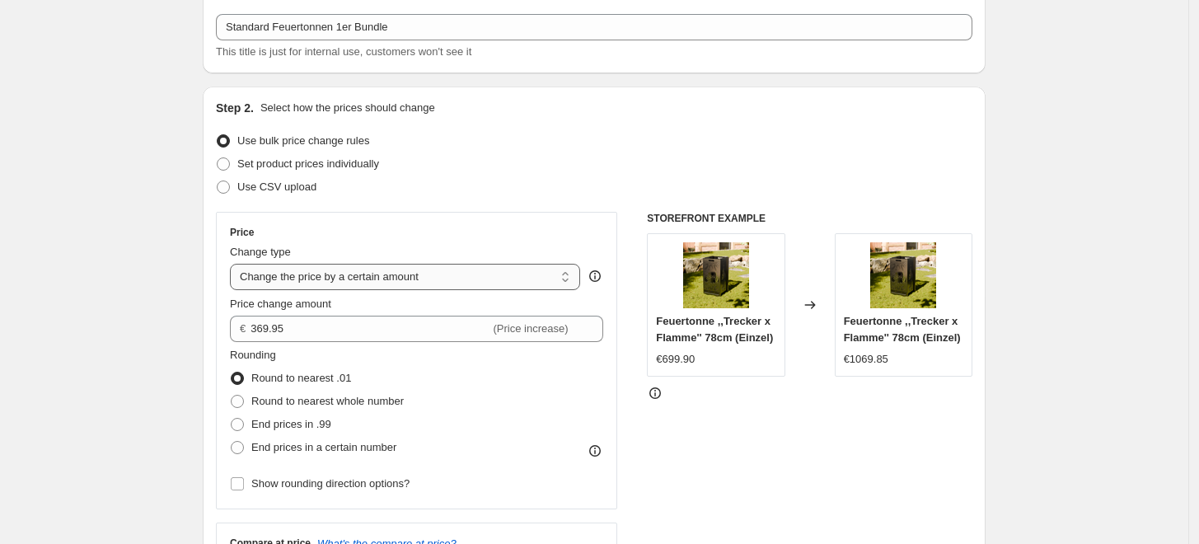
click at [386, 273] on select "Change the price to a certain amount Change the price by a certain amount Chang…" at bounding box center [405, 277] width 350 height 26
select select "to"
click at [234, 264] on select "Change the price to a certain amount Change the price by a certain amount Chang…" at bounding box center [405, 277] width 350 height 26
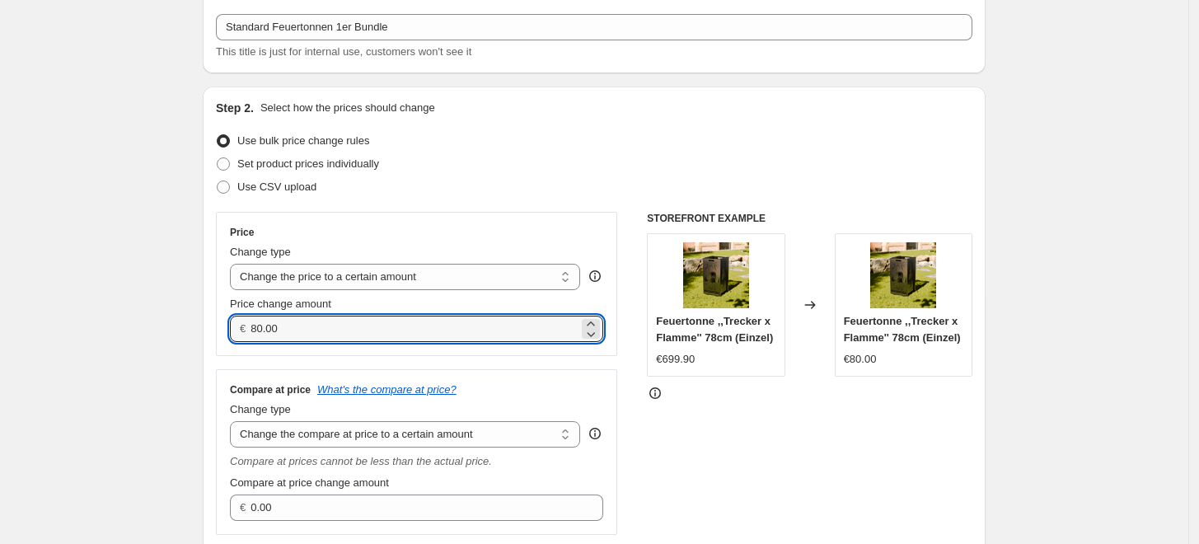
drag, startPoint x: 352, startPoint y: 328, endPoint x: 210, endPoint y: 332, distance: 141.8
click at [210, 332] on div "Step 2. Select how the prices should change Use bulk price change rules Set pro…" at bounding box center [594, 336] width 783 height 498
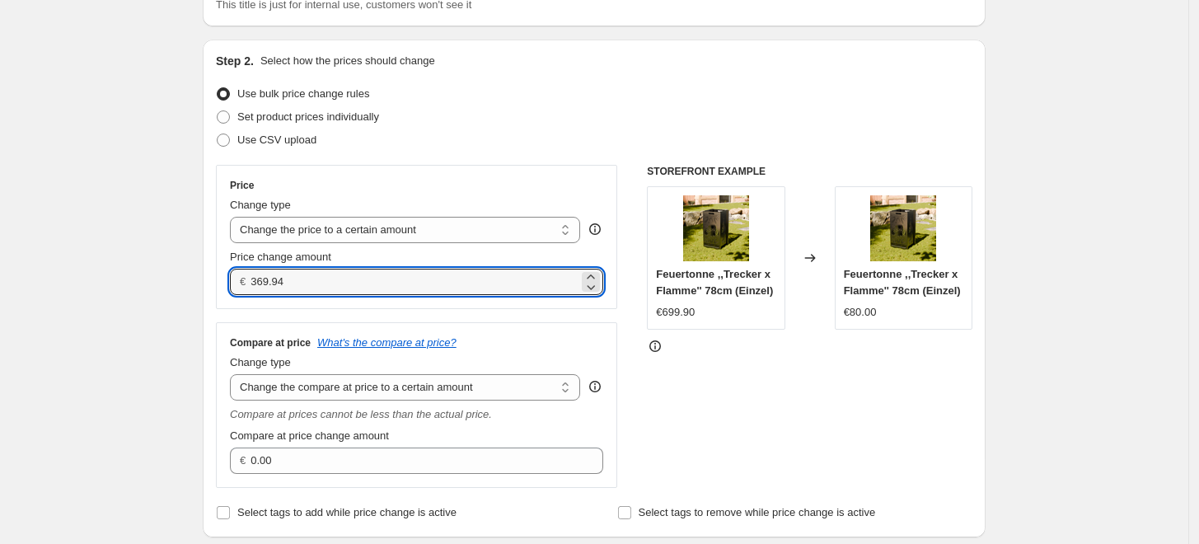
scroll to position [183, 0]
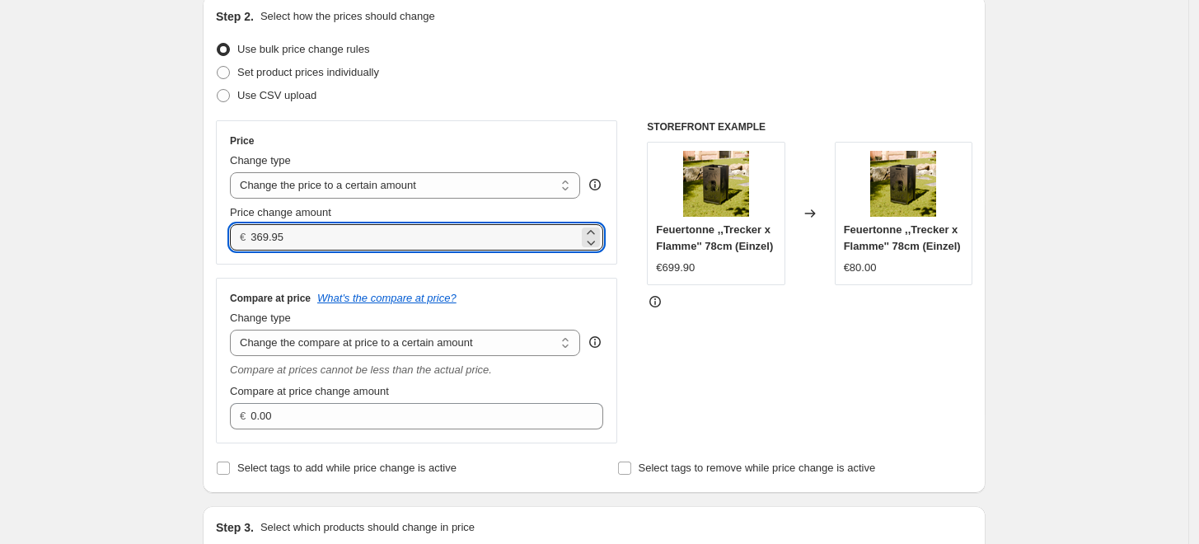
type input "369.95"
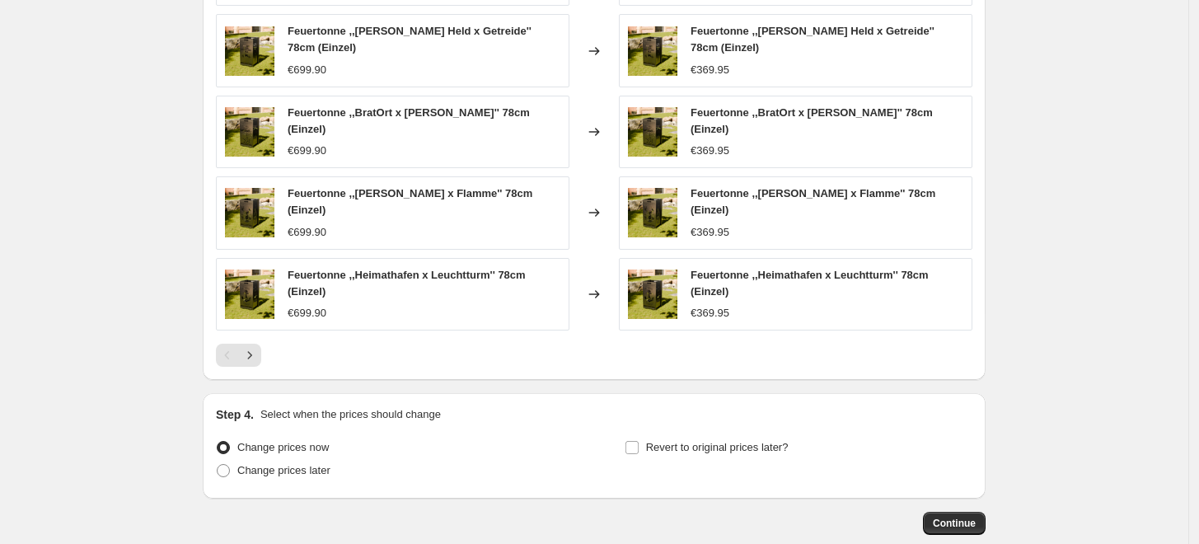
scroll to position [1078, 0]
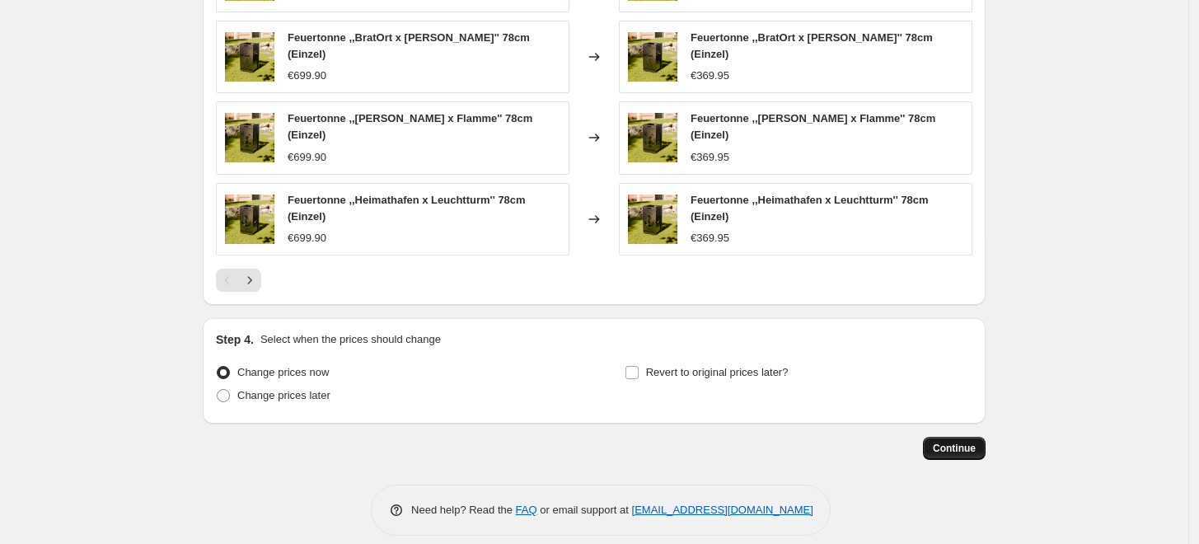
click at [953, 442] on span "Continue" at bounding box center [954, 448] width 43 height 13
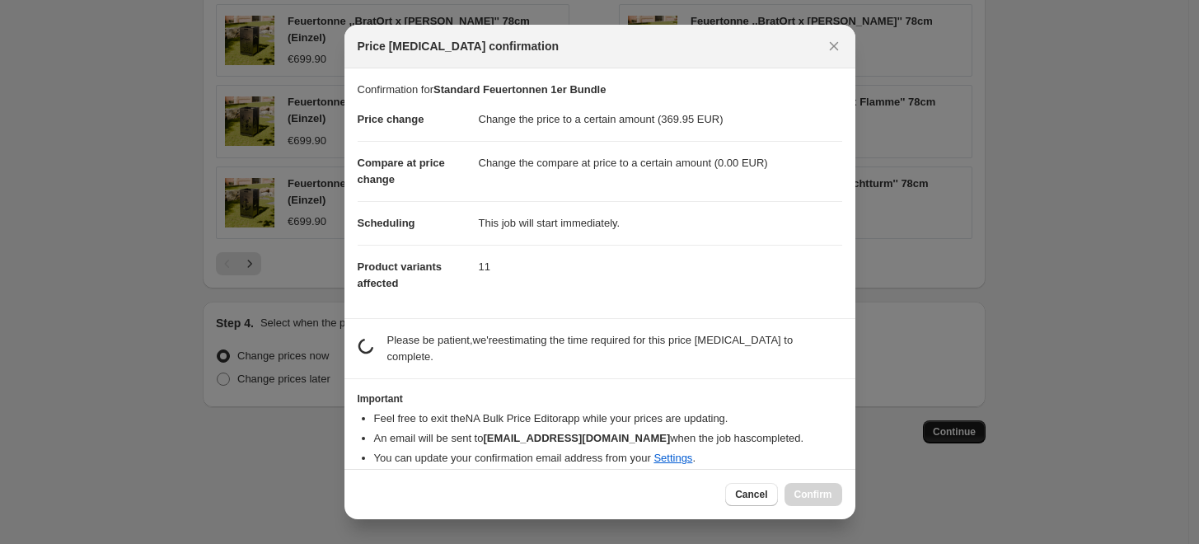
scroll to position [0, 0]
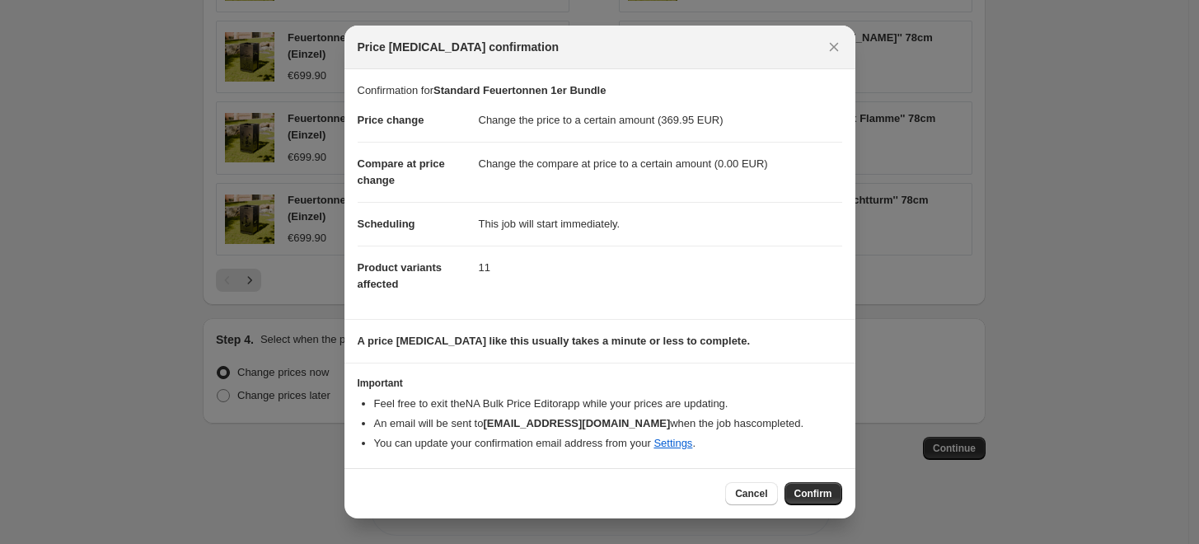
click at [798, 480] on div "Cancel Confirm" at bounding box center [600, 493] width 511 height 50
click at [799, 487] on span "Confirm" at bounding box center [814, 493] width 38 height 13
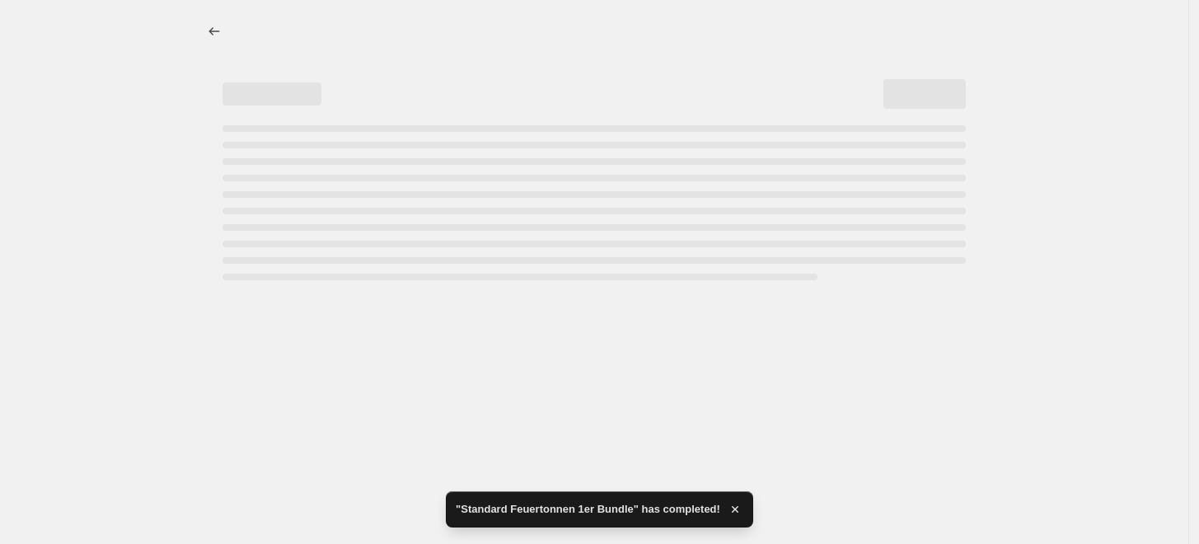
select select "to"
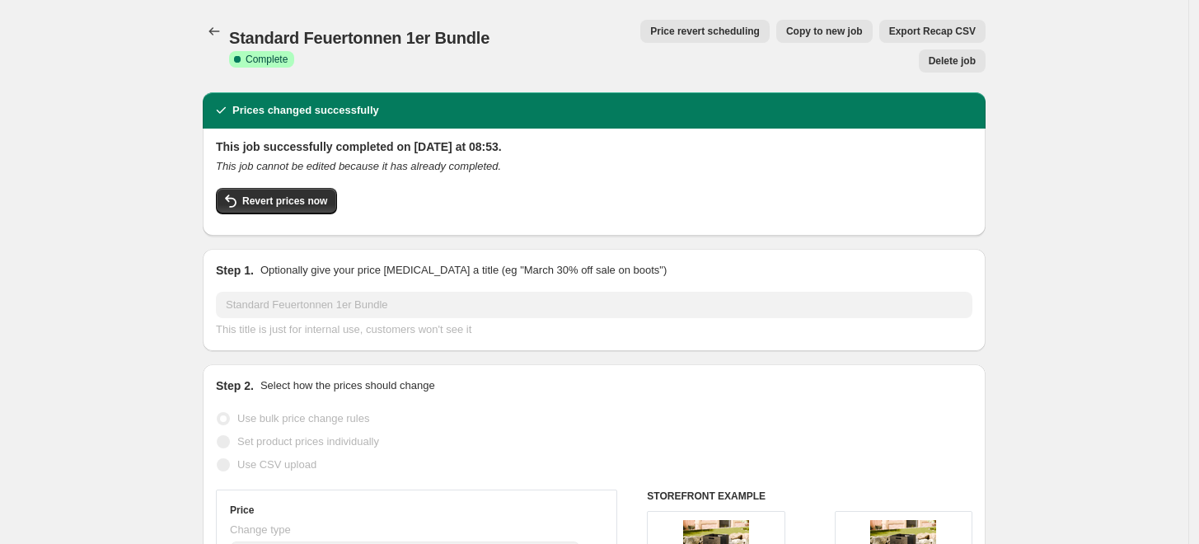
click at [209, 35] on button "Price change jobs" at bounding box center [214, 31] width 23 height 23
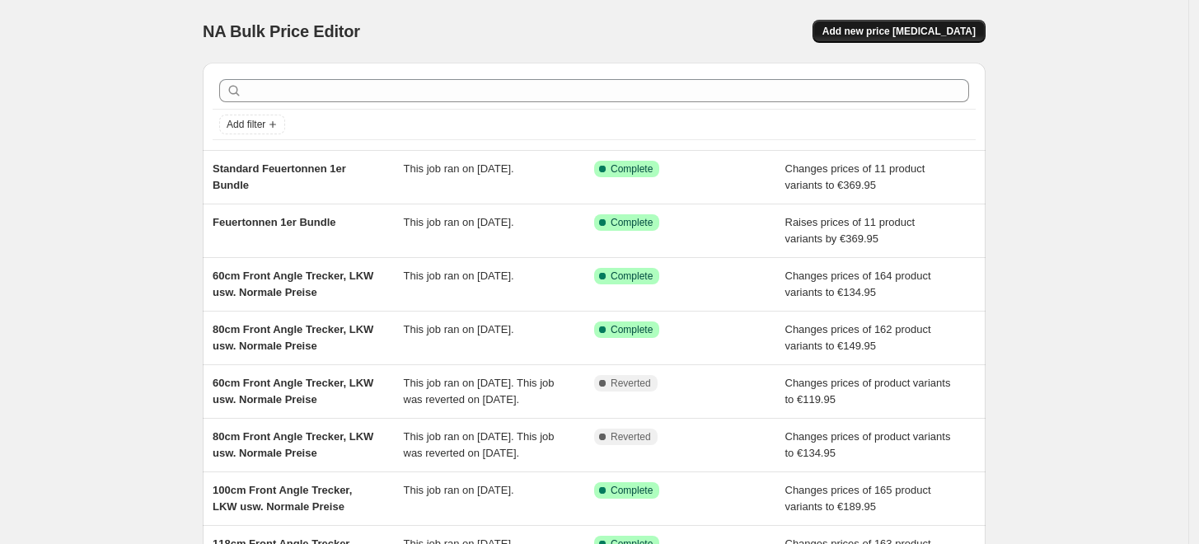
click at [907, 35] on span "Add new price [MEDICAL_DATA]" at bounding box center [899, 31] width 153 height 13
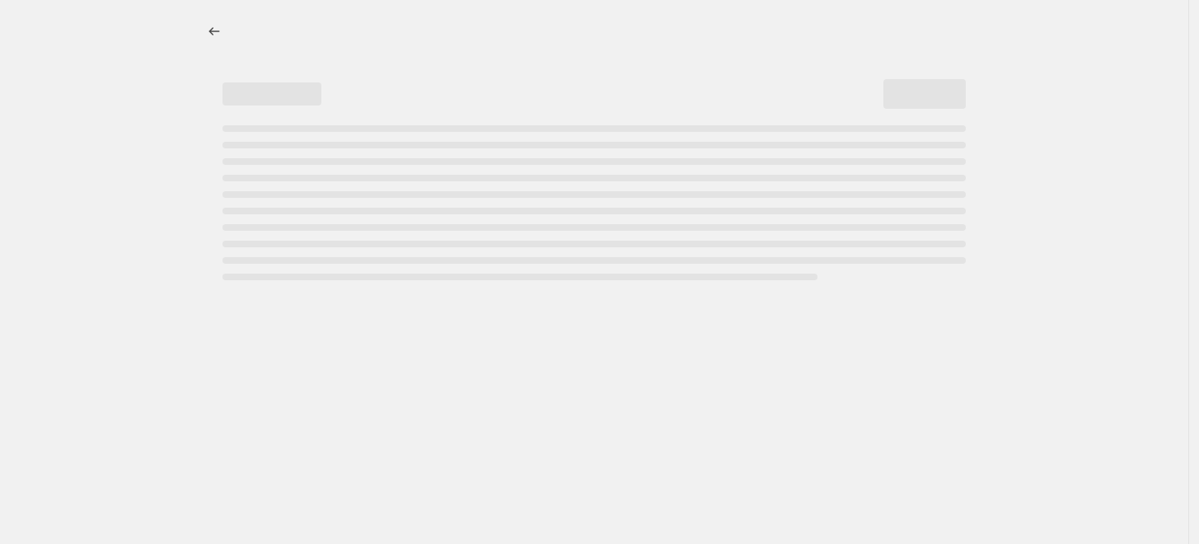
select select "percentage"
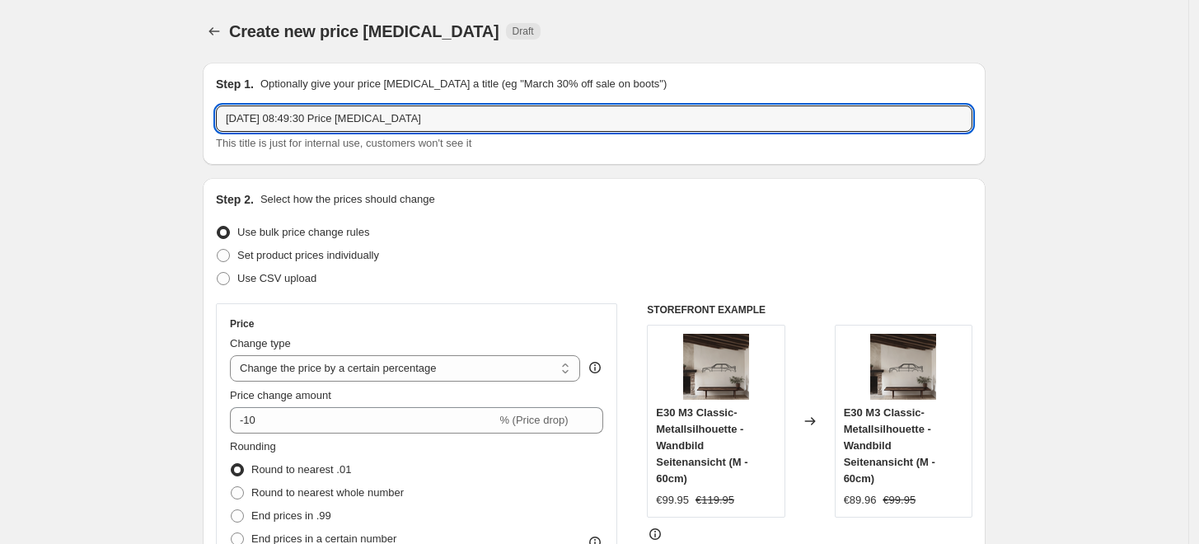
drag, startPoint x: 462, startPoint y: 119, endPoint x: 33, endPoint y: 133, distance: 428.8
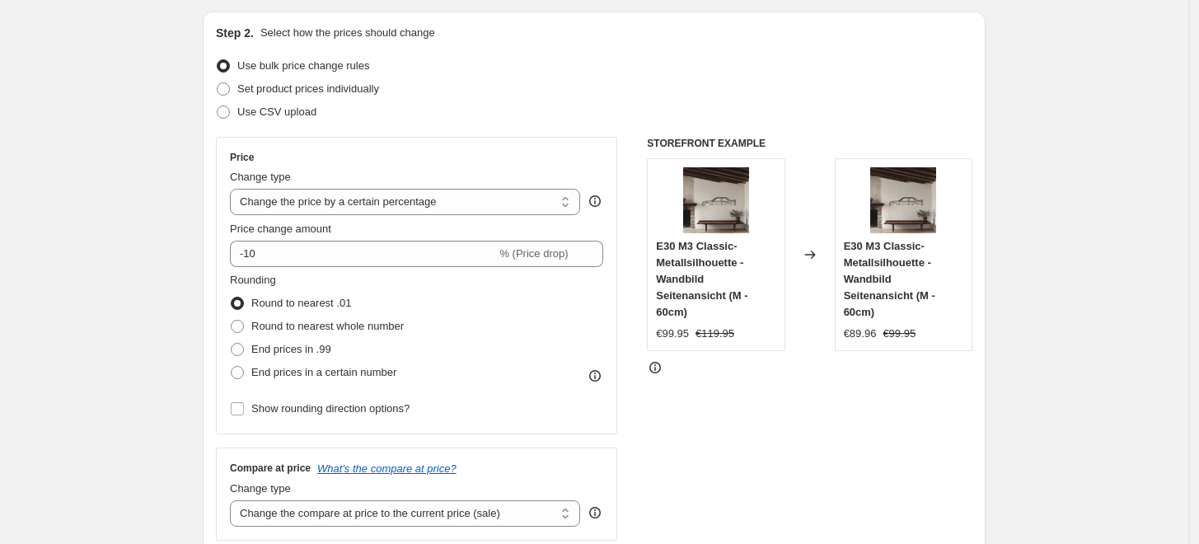
scroll to position [274, 0]
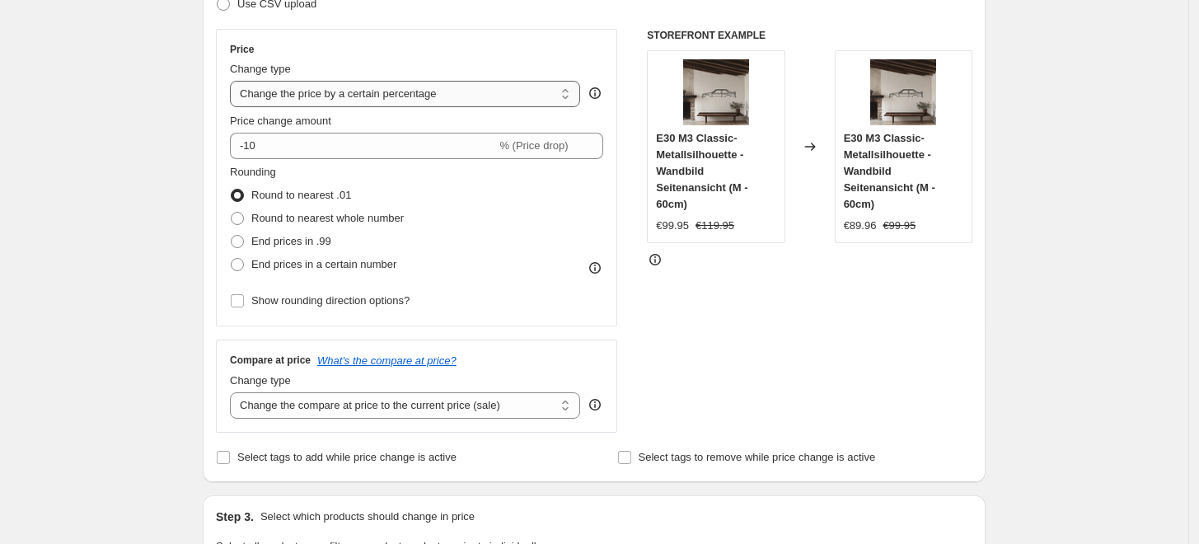
type input "Standard Feuertonnen 2er Bundle"
click at [391, 98] on select "Change the price to a certain amount Change the price by a certain amount Chang…" at bounding box center [405, 94] width 350 height 26
select select "to"
click at [234, 81] on select "Change the price to a certain amount Change the price by a certain amount Chang…" at bounding box center [405, 94] width 350 height 26
type input "80.00"
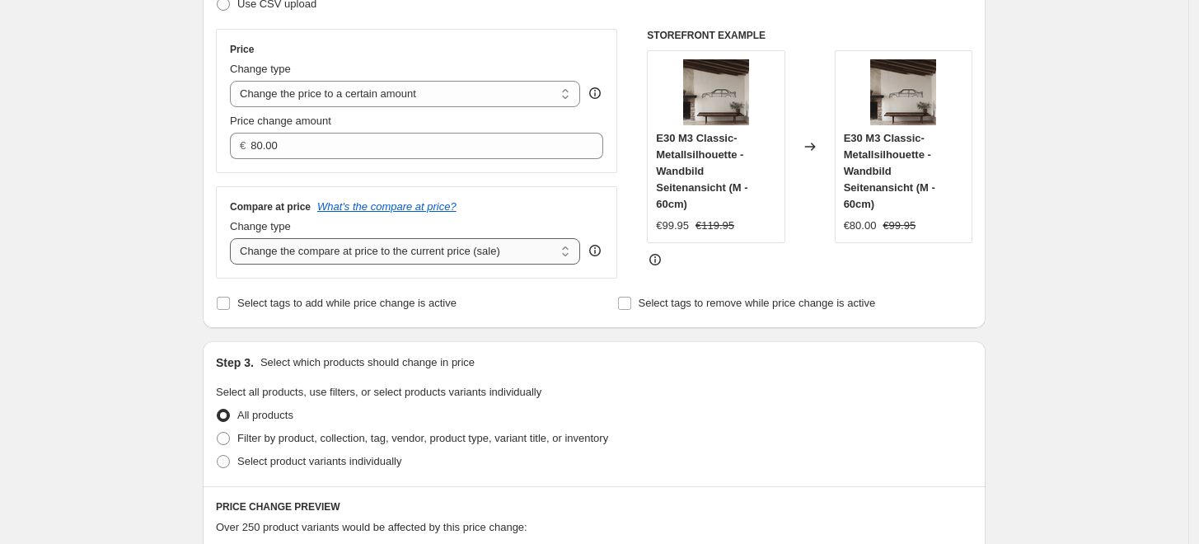
click at [416, 253] on select "Change the compare at price to the current price (sale) Change the compare at p…" at bounding box center [405, 251] width 350 height 26
click at [158, 216] on div "Create new price change job. This page is ready Create new price change job Dra…" at bounding box center [594, 486] width 1189 height 1521
drag, startPoint x: 303, startPoint y: 245, endPoint x: 312, endPoint y: 254, distance: 12.8
click at [304, 246] on select "Change the compare at price to the current price (sale) Change the compare at p…" at bounding box center [405, 251] width 350 height 26
select select "to"
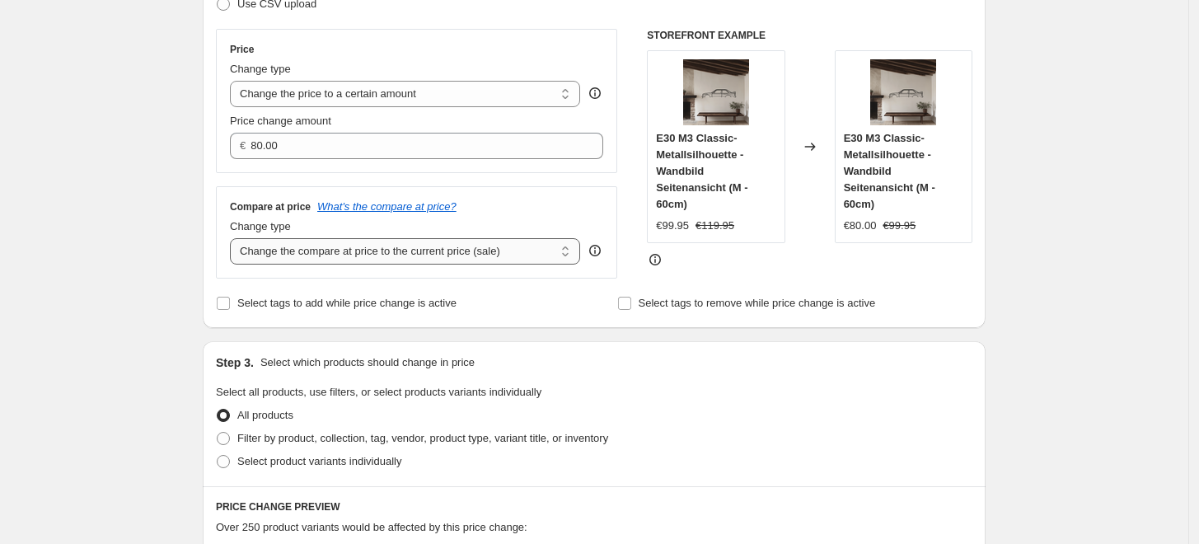
click at [234, 239] on select "Change the compare at price to the current price (sale) Change the compare at p…" at bounding box center [405, 251] width 350 height 26
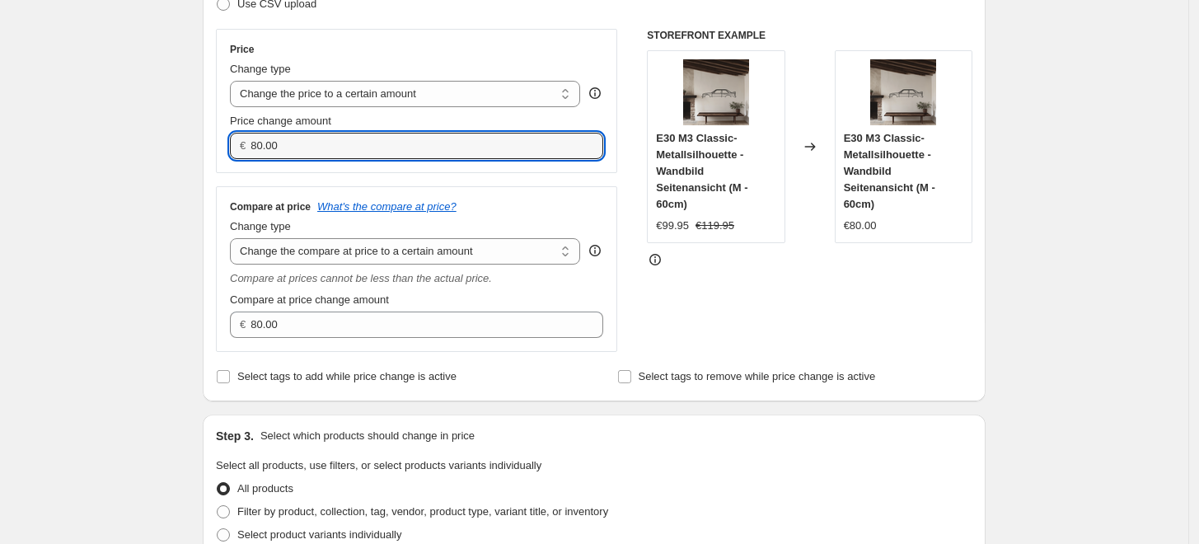
drag, startPoint x: 309, startPoint y: 153, endPoint x: 188, endPoint y: 153, distance: 121.2
click at [188, 153] on div "Create new price change job. This page is ready Create new price change job Dra…" at bounding box center [594, 522] width 823 height 1593
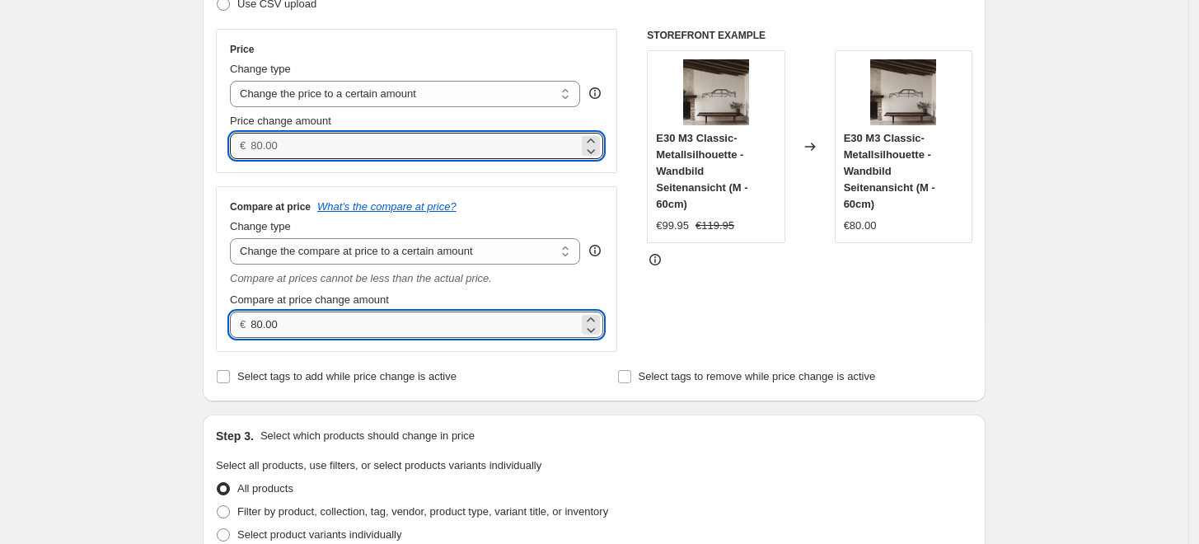
type input "0.00"
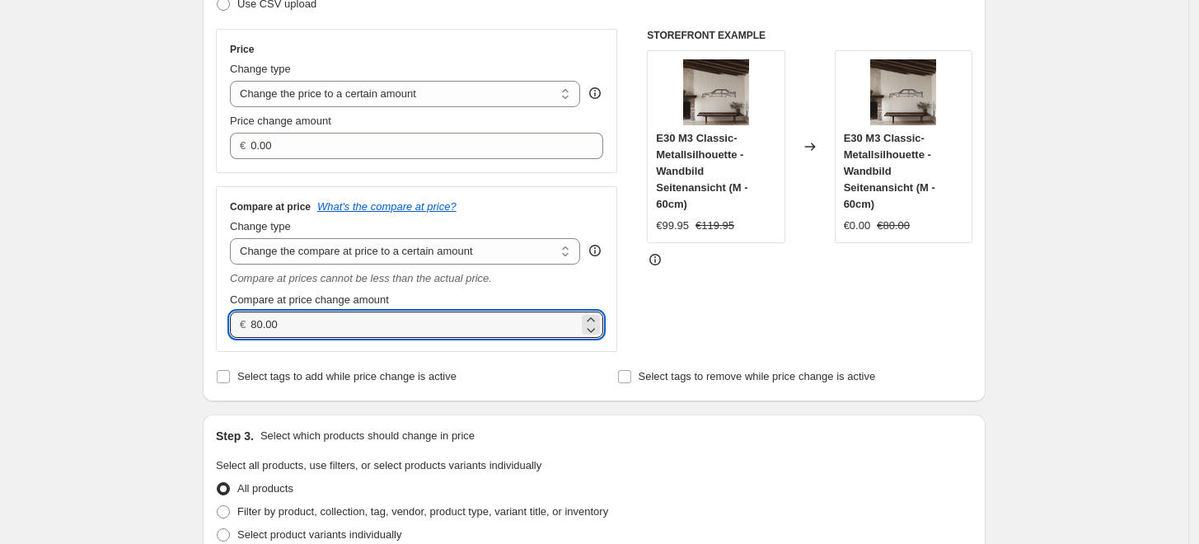
drag, startPoint x: 301, startPoint y: 335, endPoint x: 178, endPoint y: 324, distance: 123.3
click at [179, 326] on div "Create new price change job. This page is ready Create new price change job Dra…" at bounding box center [594, 522] width 1189 height 1593
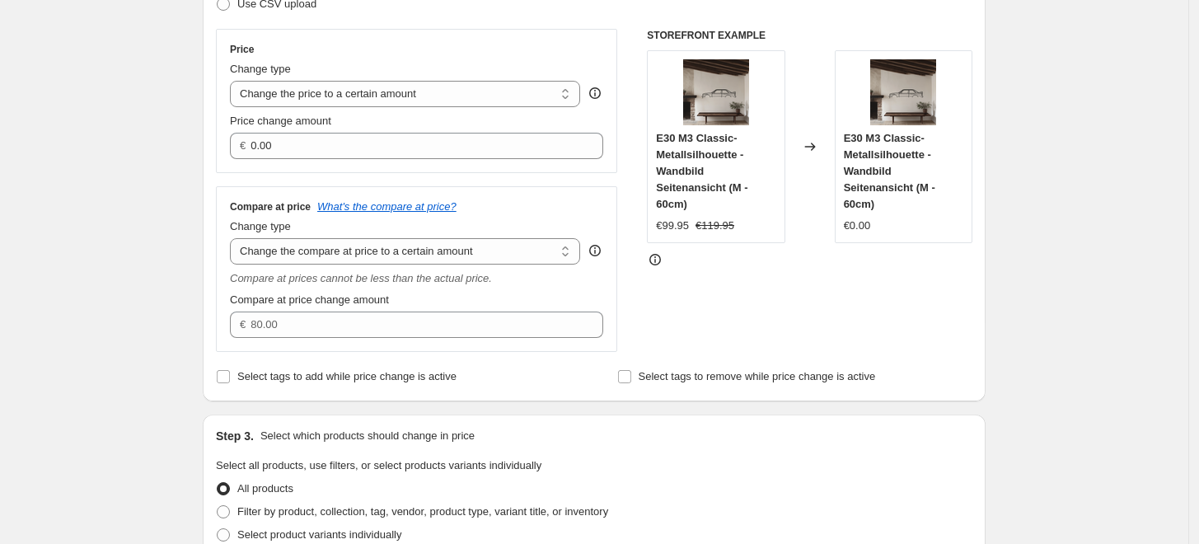
type input "0.00"
click at [96, 203] on div "Create new price change job. This page is ready Create new price change job Dra…" at bounding box center [594, 522] width 1189 height 1593
click at [288, 164] on div "Price Change type Change the price to a certain amount Change the price by a ce…" at bounding box center [416, 101] width 401 height 144
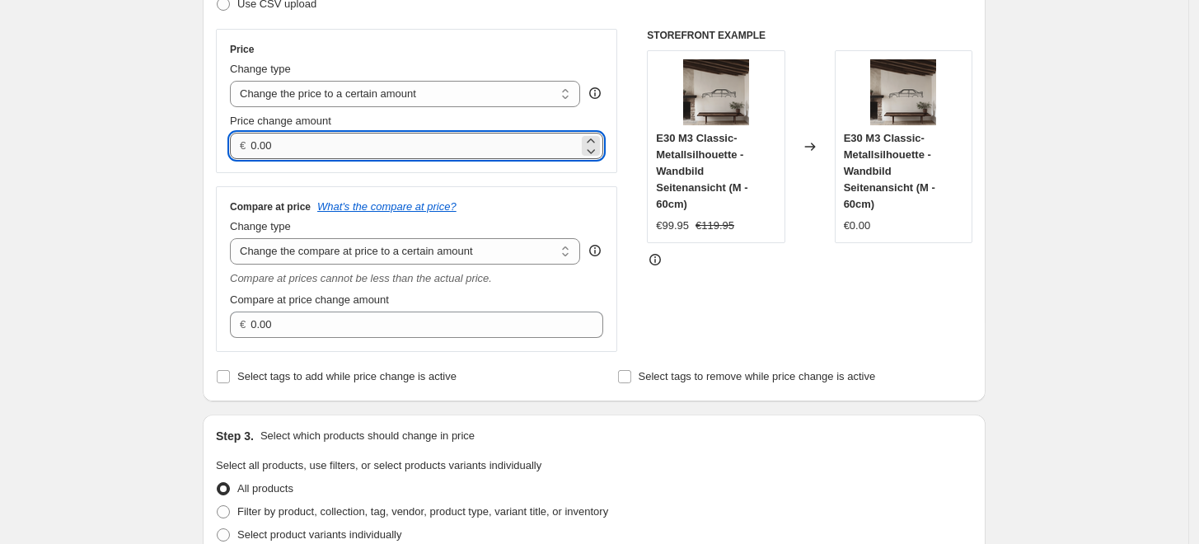
click at [284, 152] on input "0.00" at bounding box center [414, 146] width 327 height 26
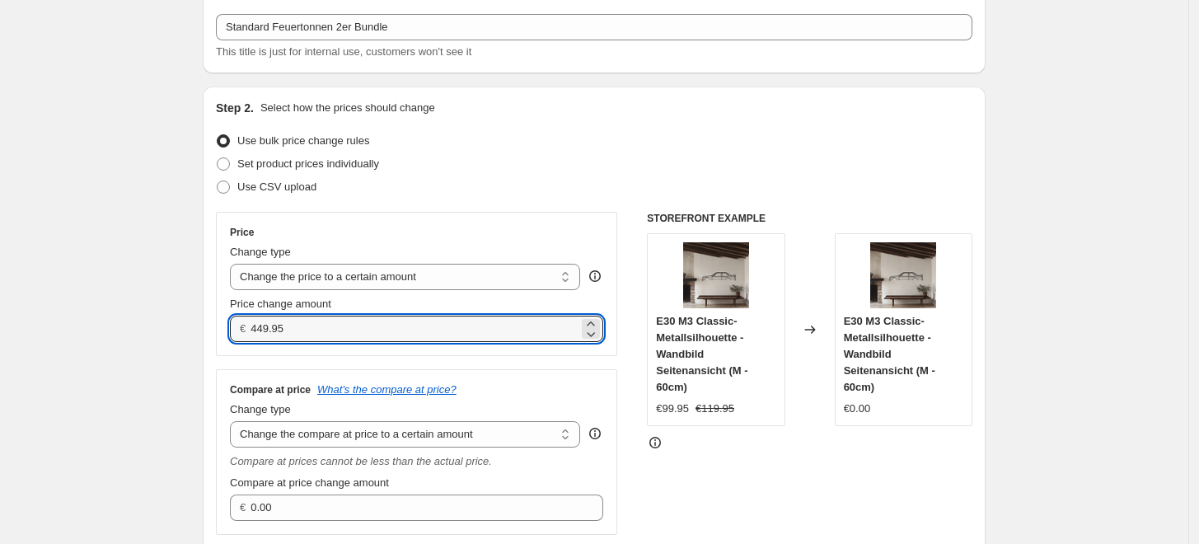
type input "449.95"
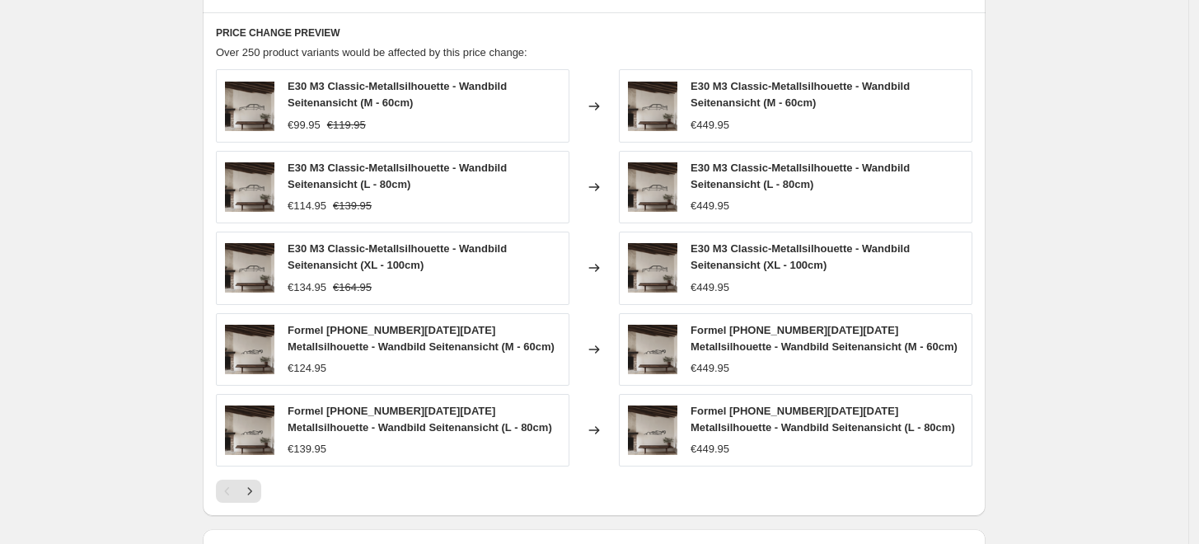
scroll to position [682, 0]
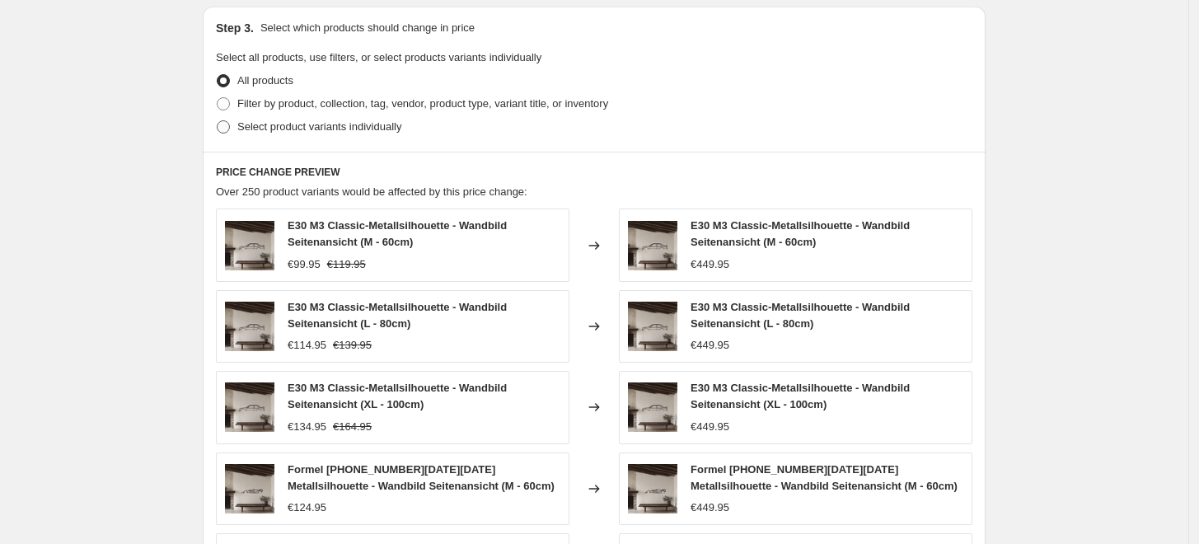
click at [303, 123] on span "Select product variants individually" at bounding box center [319, 126] width 164 height 12
click at [218, 121] on input "Select product variants individually" at bounding box center [217, 120] width 1 height 1
radio input "true"
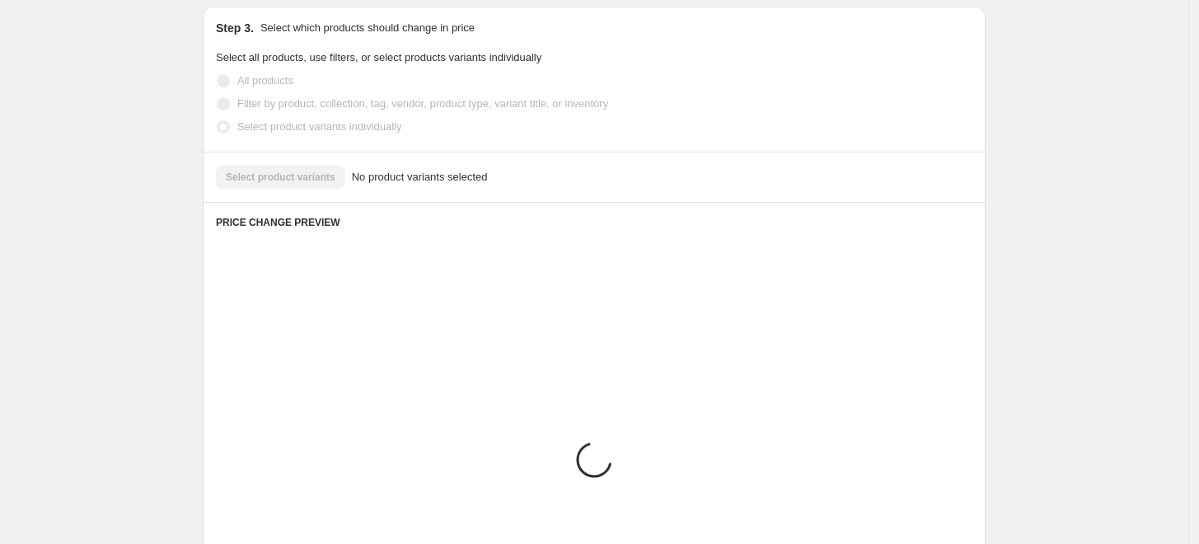
scroll to position [659, 0]
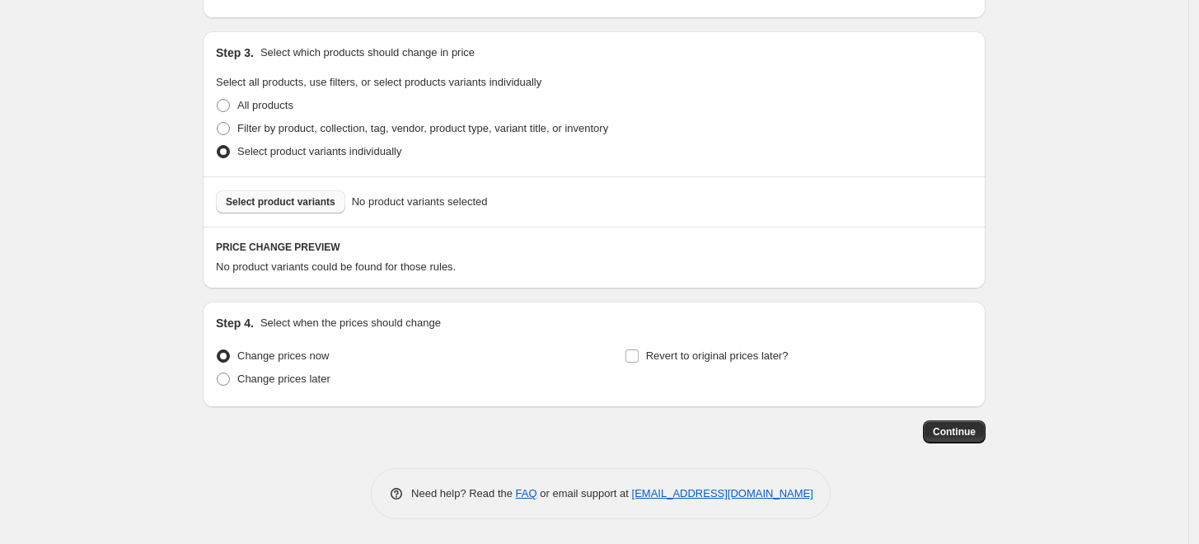
click at [277, 204] on span "Select product variants" at bounding box center [281, 201] width 110 height 13
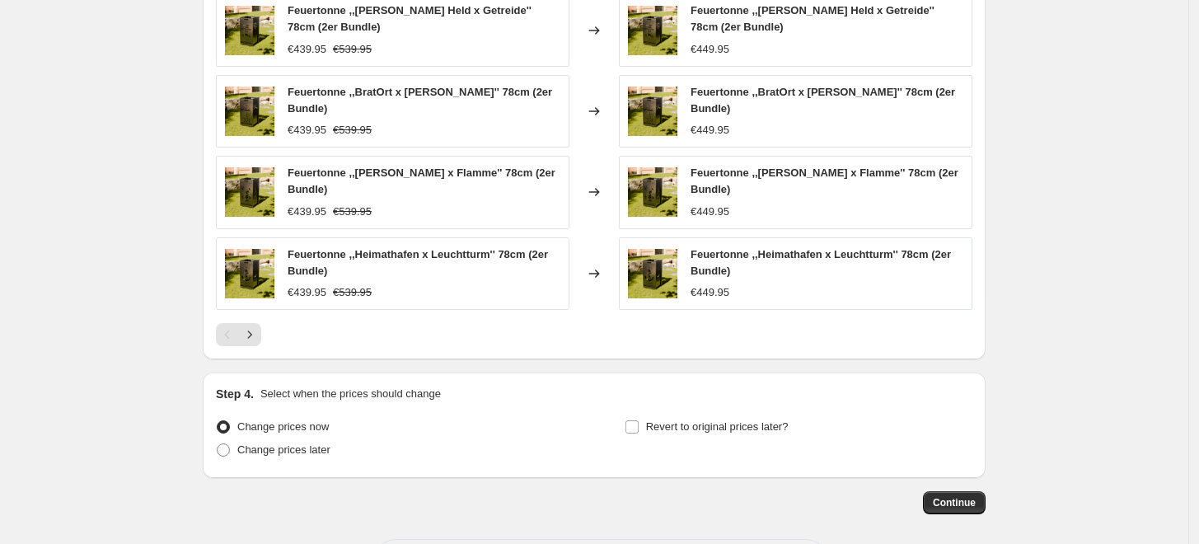
scroll to position [1078, 0]
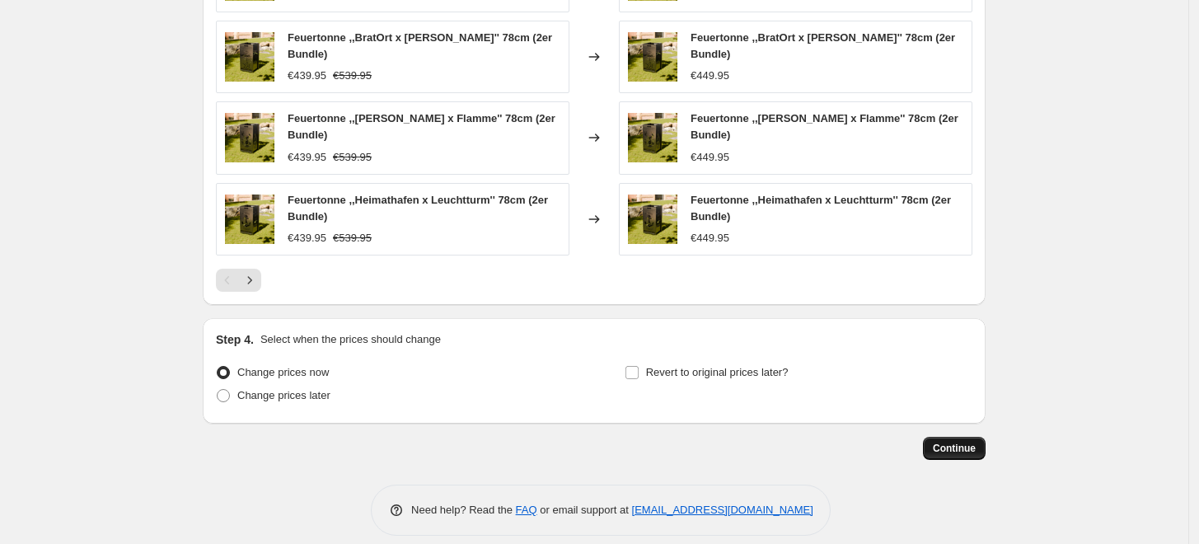
click at [959, 442] on span "Continue" at bounding box center [954, 448] width 43 height 13
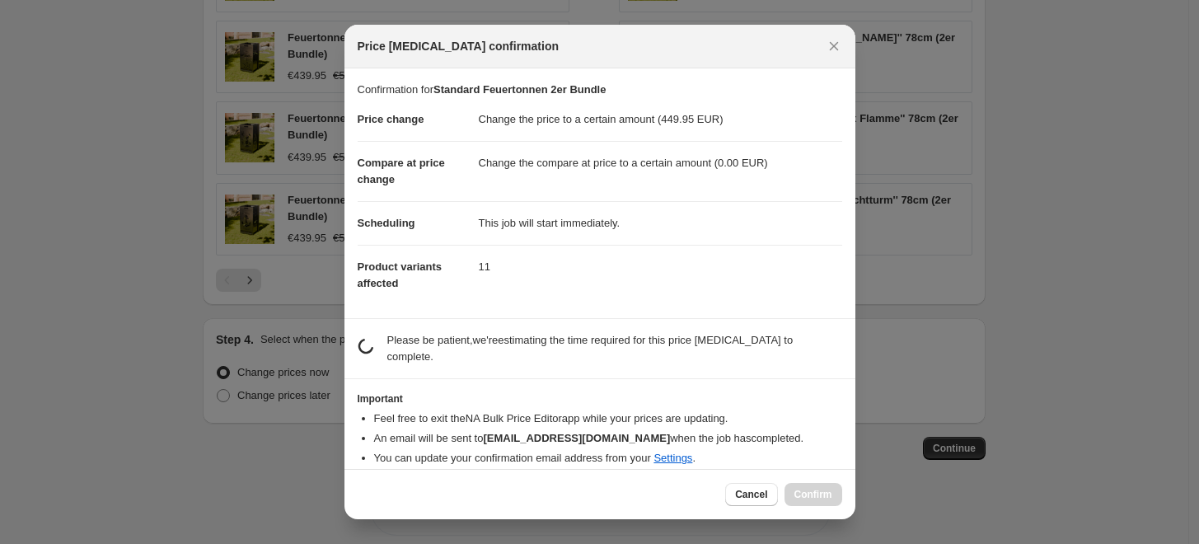
scroll to position [0, 0]
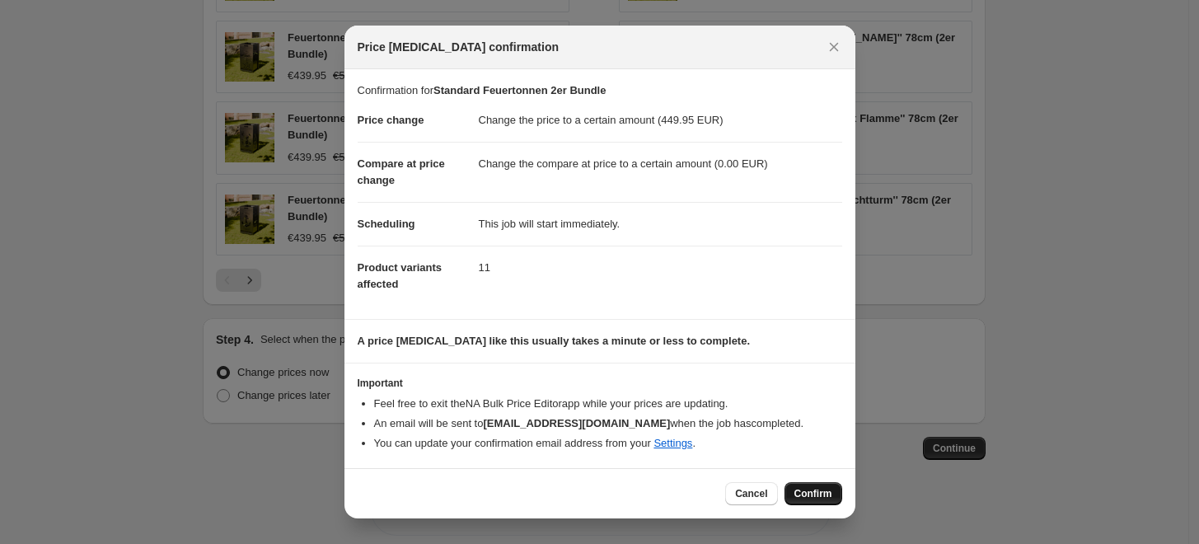
click at [810, 483] on button "Confirm" at bounding box center [814, 493] width 58 height 23
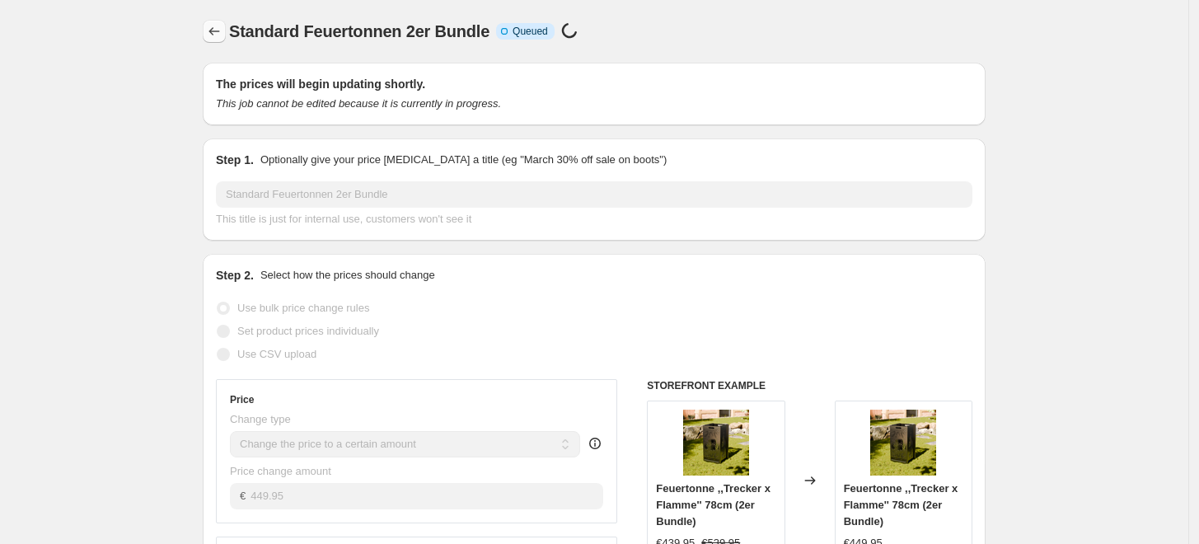
click at [223, 42] on button "Price change jobs" at bounding box center [214, 31] width 23 height 23
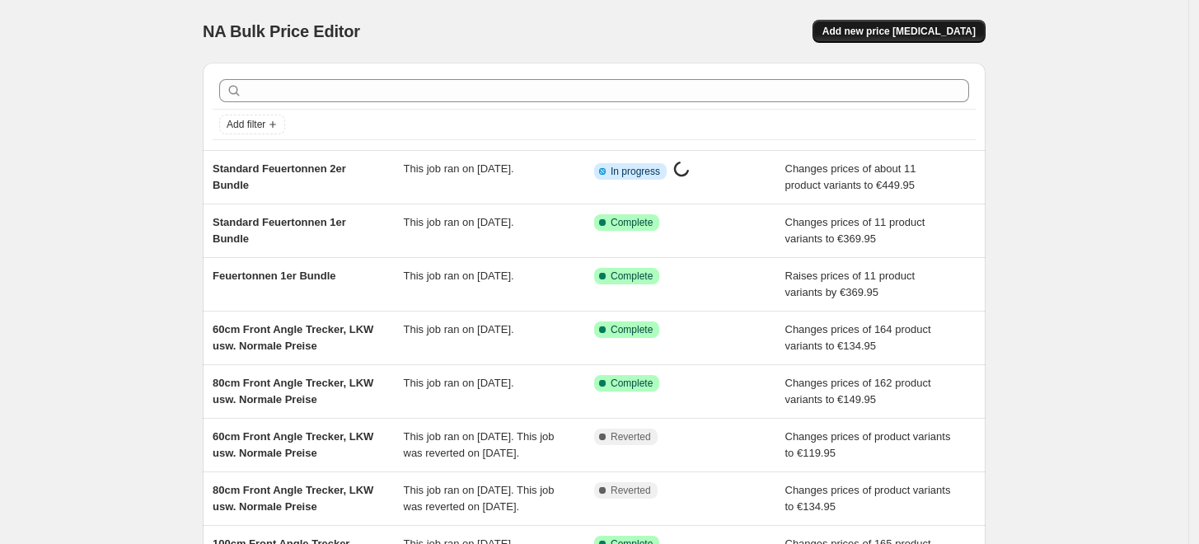
click at [944, 35] on span "Add new price [MEDICAL_DATA]" at bounding box center [899, 31] width 153 height 13
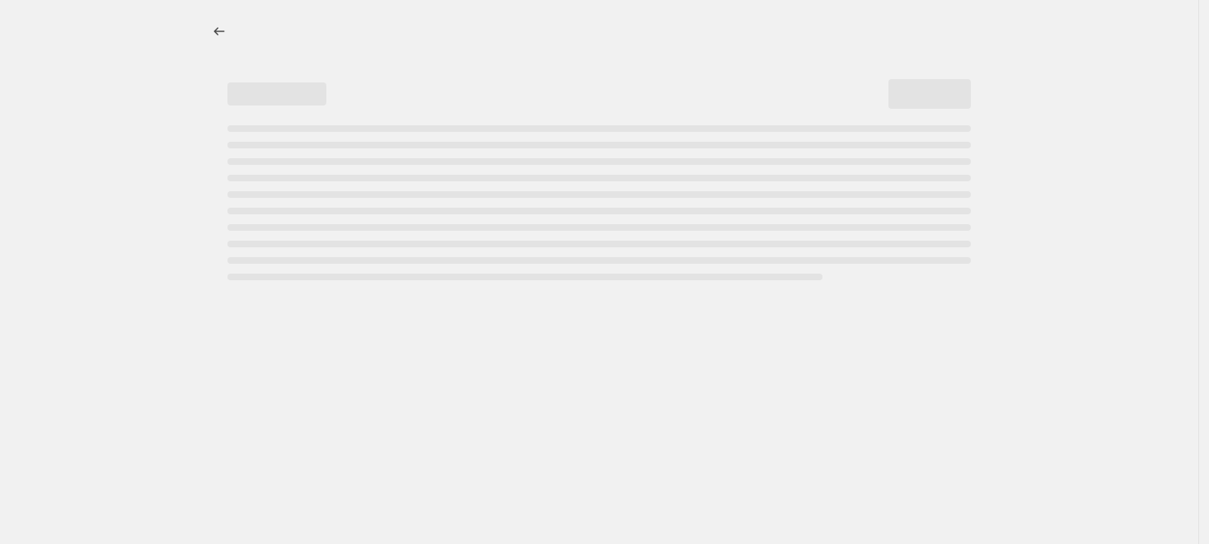
select select "percentage"
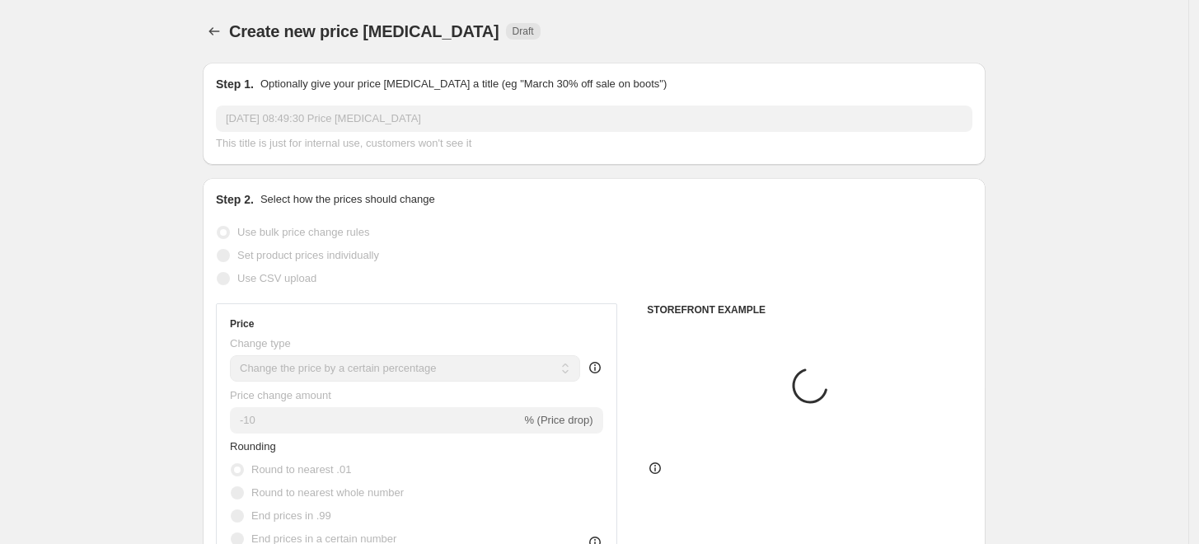
click at [340, 110] on div "Step 1. Optionally give your price change job a title (eg "March 30% off sale o…" at bounding box center [594, 114] width 757 height 76
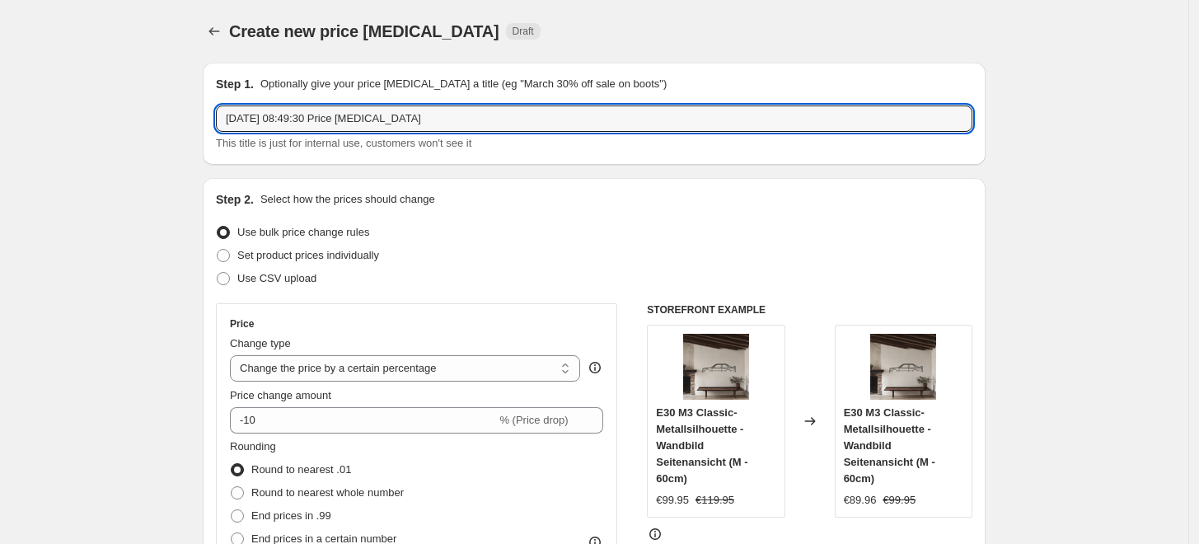
drag, startPoint x: 271, startPoint y: 129, endPoint x: 44, endPoint y: 132, distance: 227.5
type input "Standard"
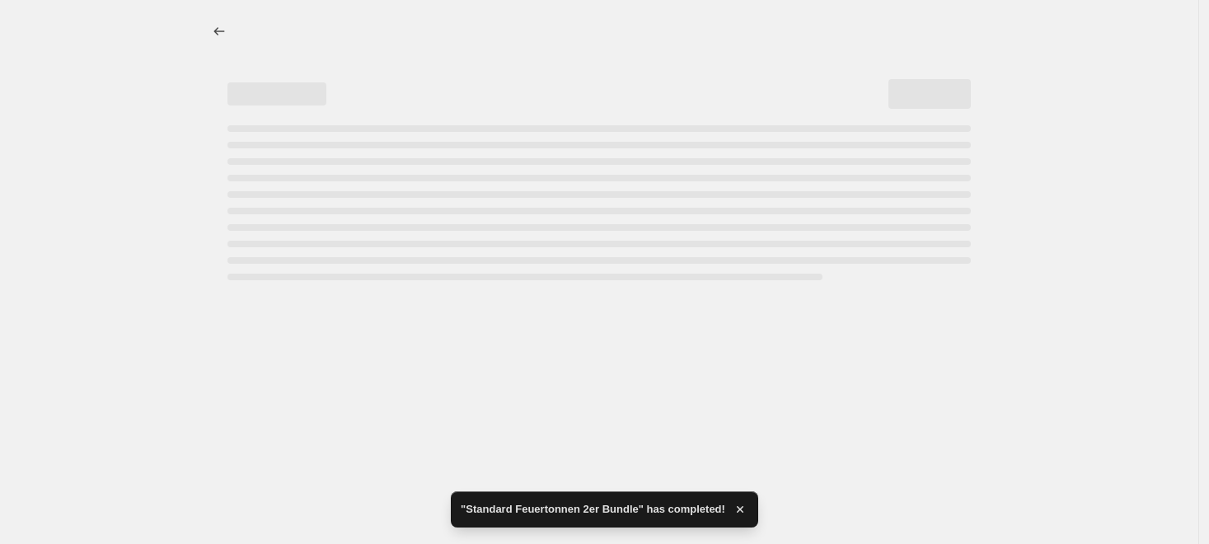
select select "percentage"
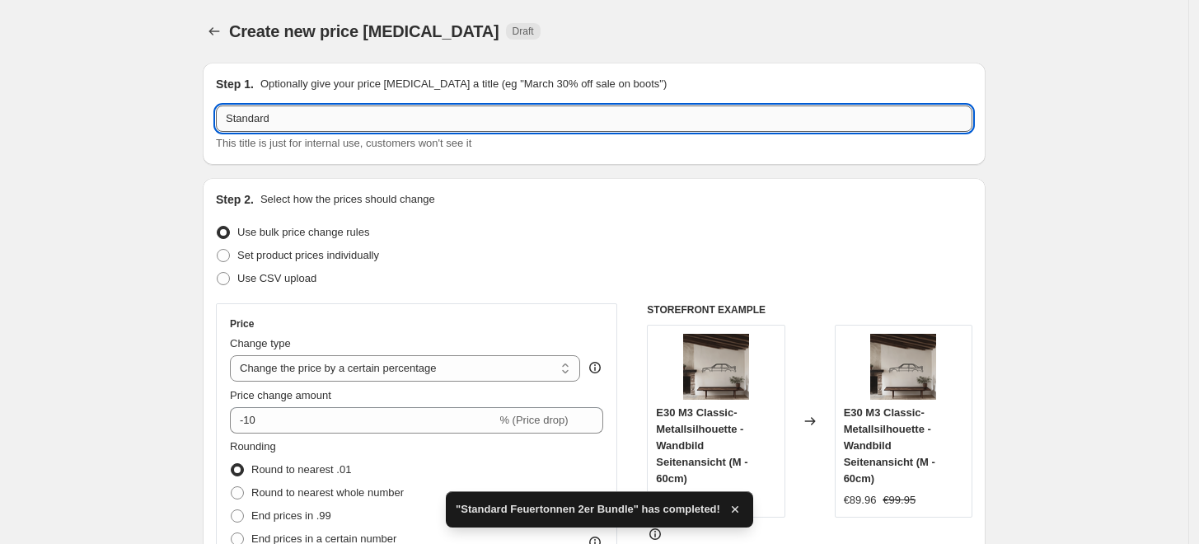
click at [427, 124] on input "Standard" at bounding box center [594, 118] width 757 height 26
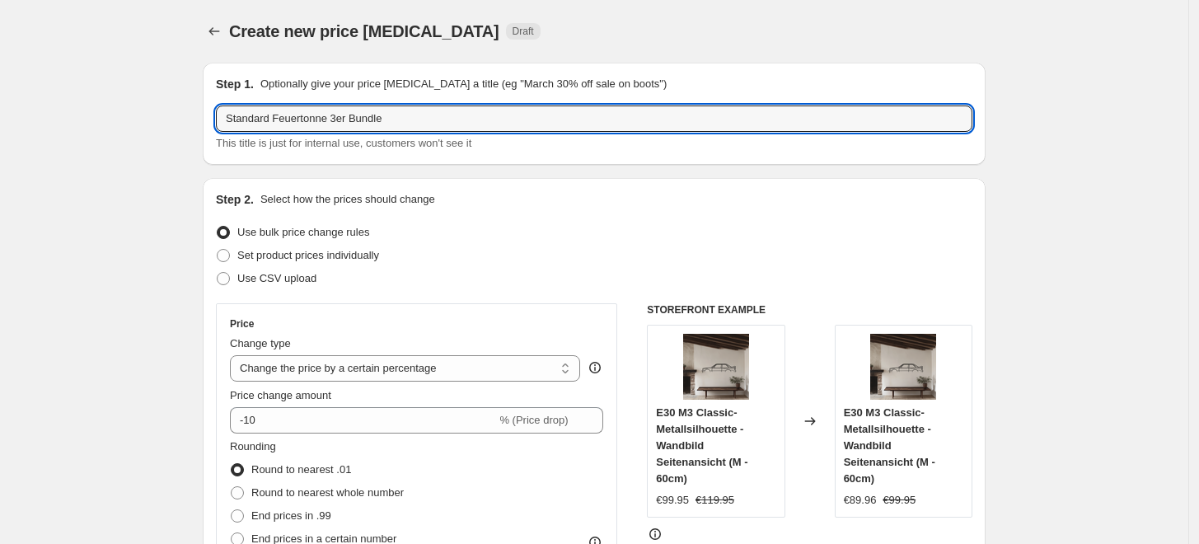
type input "Standard Feuertonne 3er Bundle"
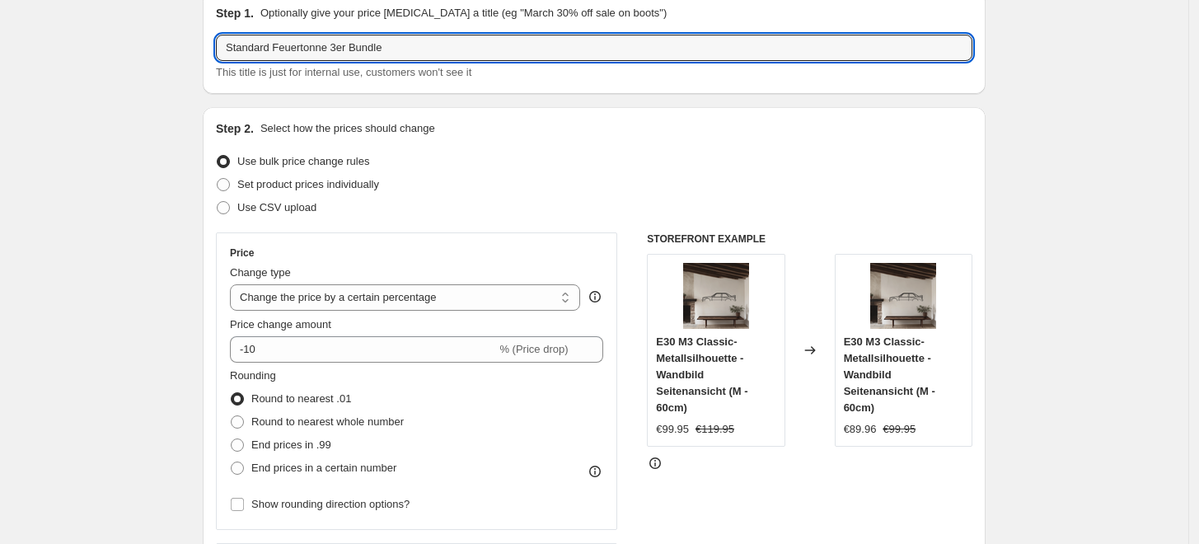
scroll to position [91, 0]
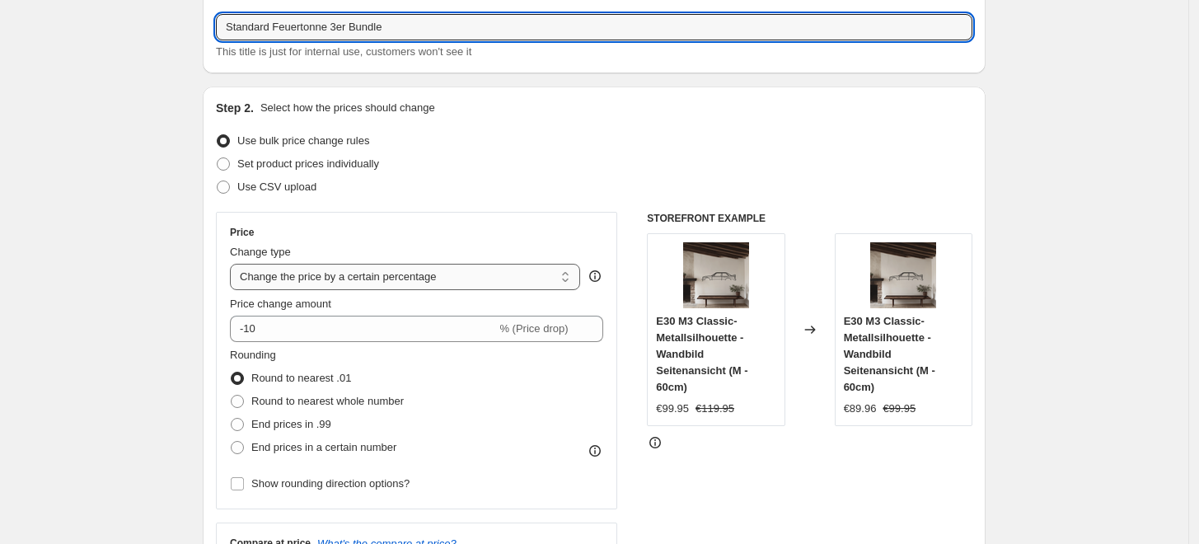
click at [431, 282] on select "Change the price to a certain amount Change the price by a certain amount Chang…" at bounding box center [405, 277] width 350 height 26
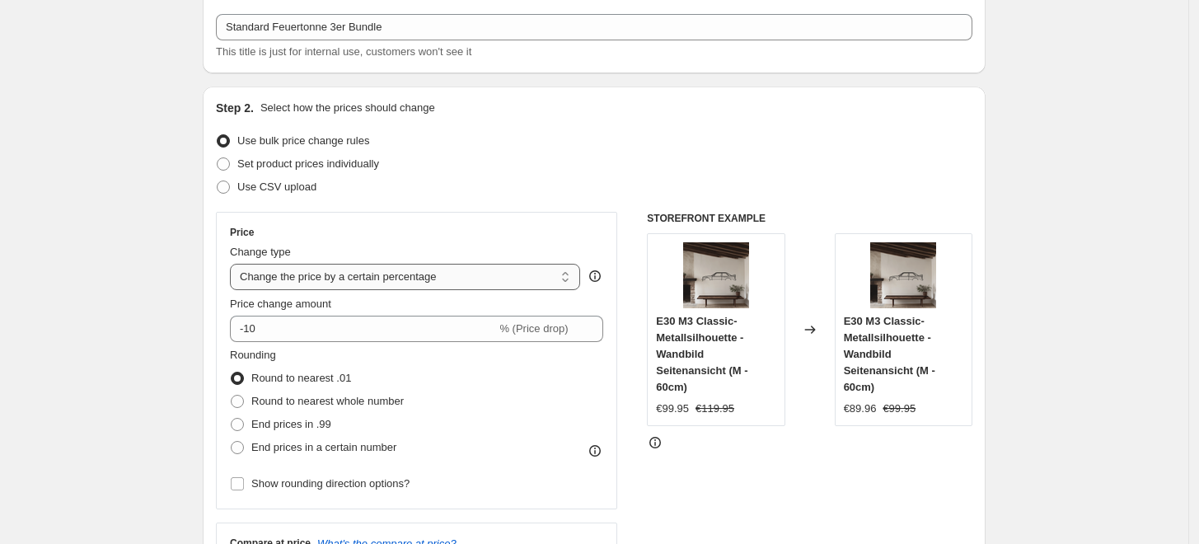
select select "to"
click at [234, 264] on select "Change the price to a certain amount Change the price by a certain amount Chang…" at bounding box center [405, 277] width 350 height 26
type input "80.00"
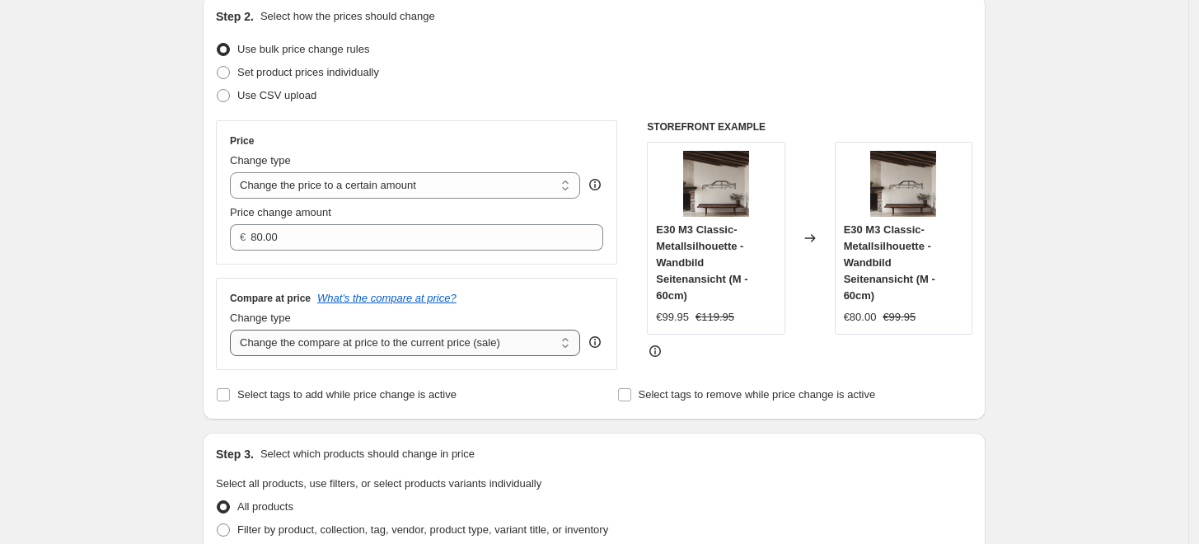
drag, startPoint x: 372, startPoint y: 330, endPoint x: 373, endPoint y: 343, distance: 13.2
click at [372, 335] on select "Change the compare at price to the current price (sale) Change the compare at p…" at bounding box center [405, 343] width 350 height 26
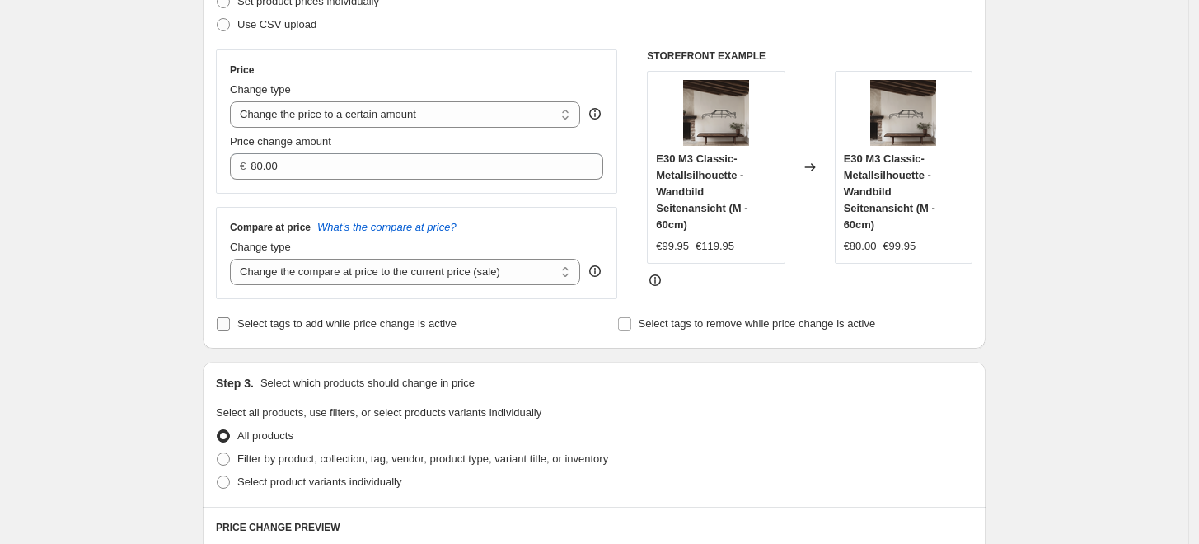
scroll to position [274, 0]
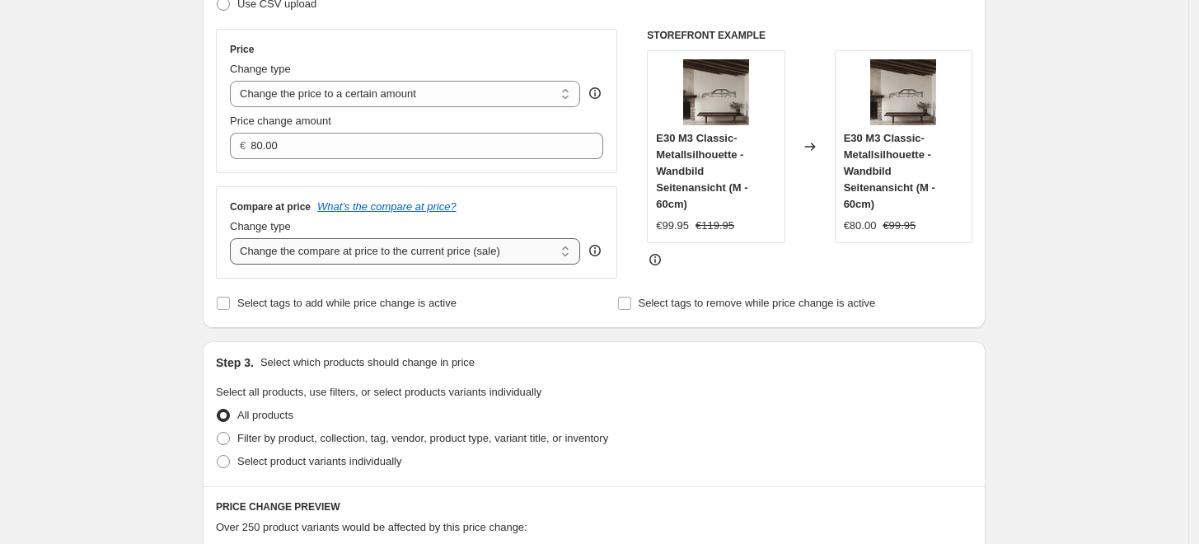
click at [432, 260] on select "Change the compare at price to the current price (sale) Change the compare at p…" at bounding box center [405, 251] width 350 height 26
select select "to"
click at [234, 239] on select "Change the compare at price to the current price (sale) Change the compare at p…" at bounding box center [405, 251] width 350 height 26
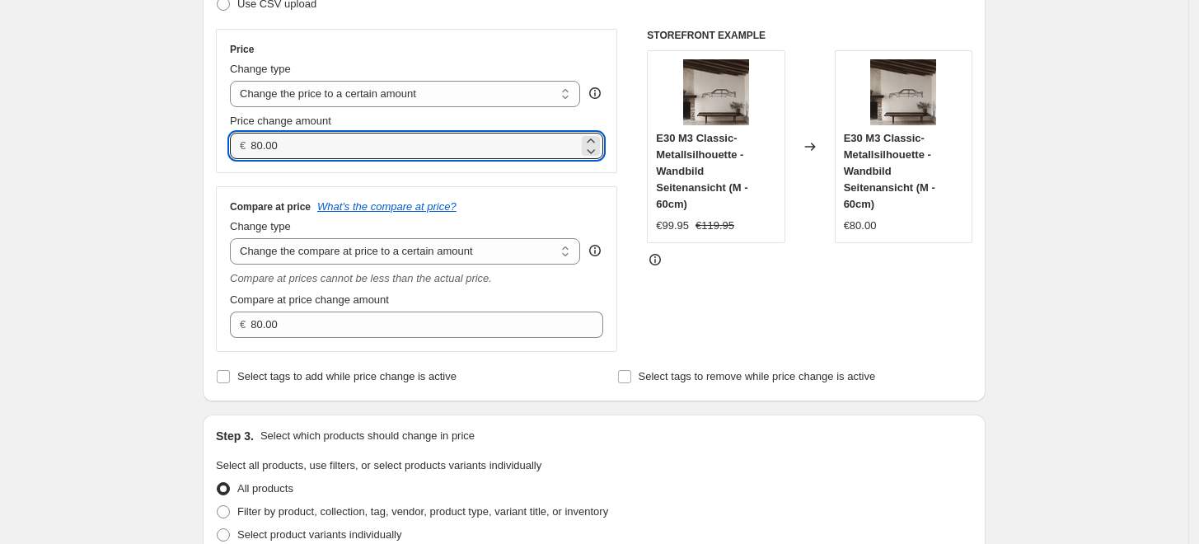
drag, startPoint x: 329, startPoint y: 148, endPoint x: 152, endPoint y: 157, distance: 177.4
click at [145, 157] on div "Create new price change job. This page is ready Create new price change job Dra…" at bounding box center [594, 522] width 1189 height 1593
drag, startPoint x: 303, startPoint y: 153, endPoint x: 222, endPoint y: 152, distance: 81.6
click at [222, 152] on div "Price Change type Change the price to a certain amount Change the price by a ce…" at bounding box center [416, 101] width 401 height 144
type input "519.95"
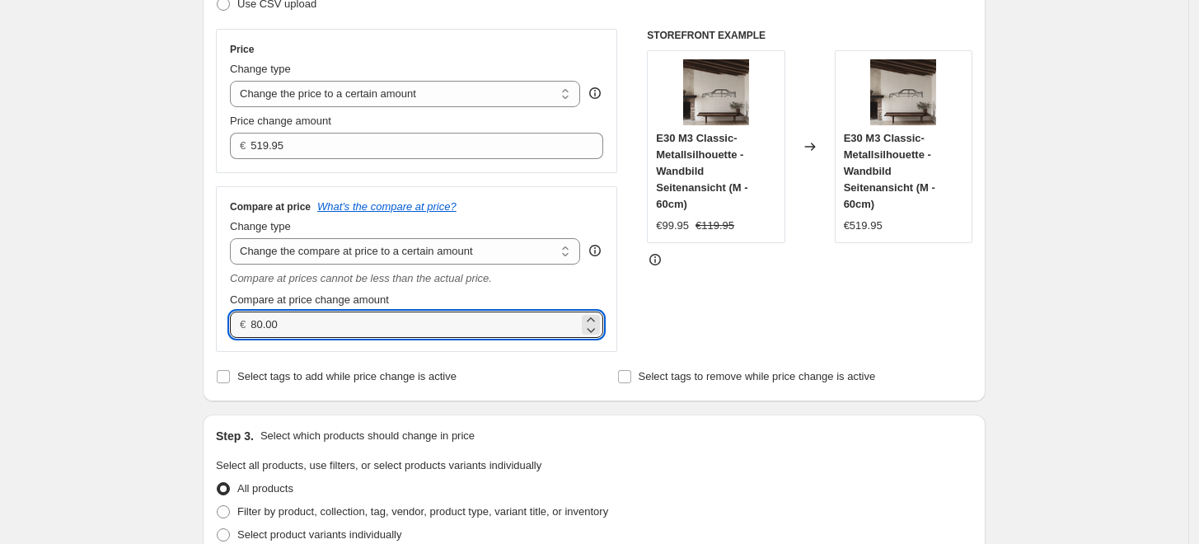
drag, startPoint x: 207, startPoint y: 331, endPoint x: 145, endPoint y: 328, distance: 61.9
click at [144, 328] on div "Create new price change job. This page is ready Create new price change job Dra…" at bounding box center [594, 522] width 1189 height 1593
type input "0.00"
click at [1017, 237] on div "Create new price change job. This page is ready Create new price change job Dra…" at bounding box center [594, 522] width 1189 height 1593
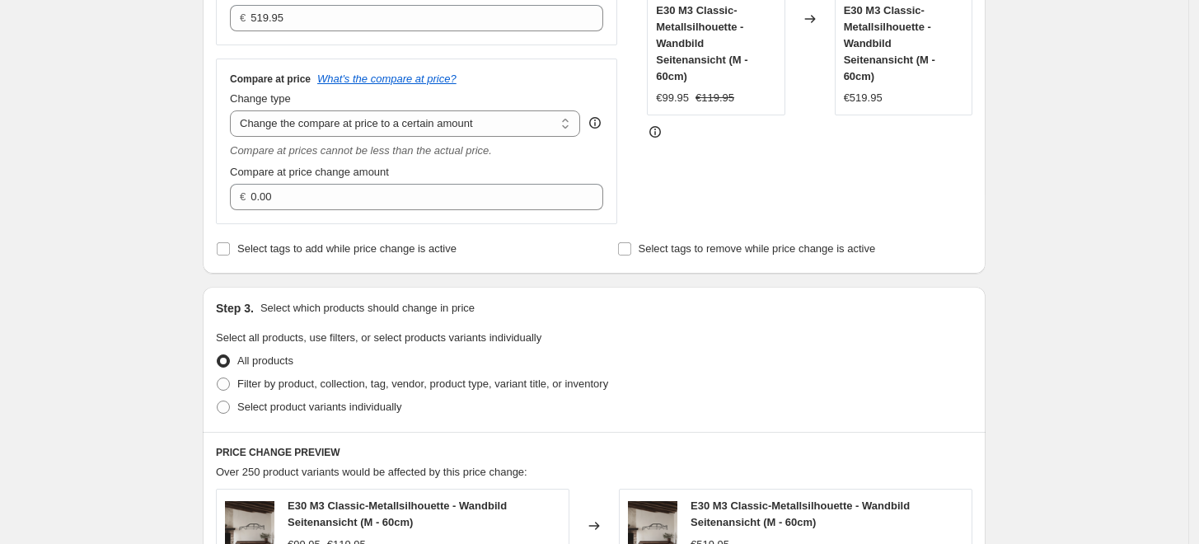
scroll to position [732, 0]
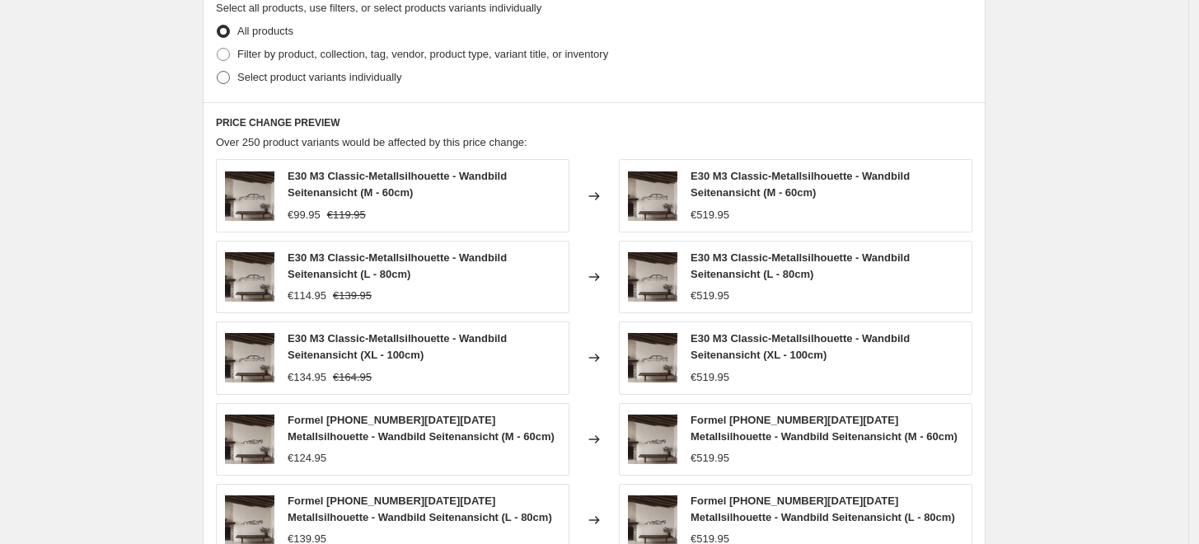
click at [285, 71] on span "Select product variants individually" at bounding box center [319, 77] width 164 height 12
click at [218, 71] on input "Select product variants individually" at bounding box center [217, 71] width 1 height 1
radio input "true"
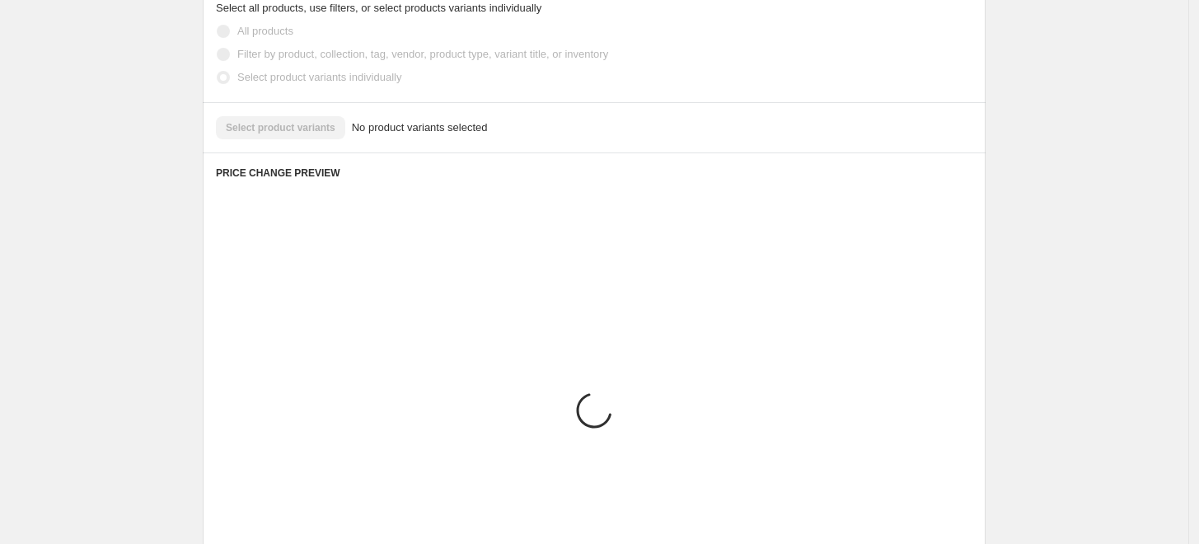
scroll to position [659, 0]
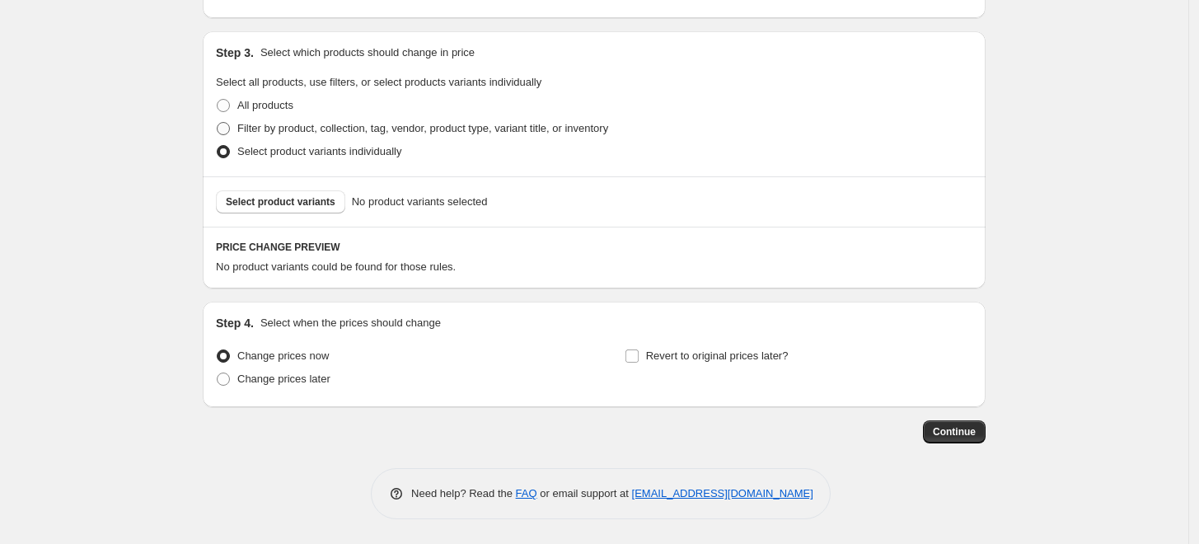
click at [312, 133] on span "Filter by product, collection, tag, vendor, product type, variant title, or inv…" at bounding box center [422, 128] width 371 height 12
click at [218, 123] on input "Filter by product, collection, tag, vendor, product type, variant title, or inv…" at bounding box center [217, 122] width 1 height 1
radio input "true"
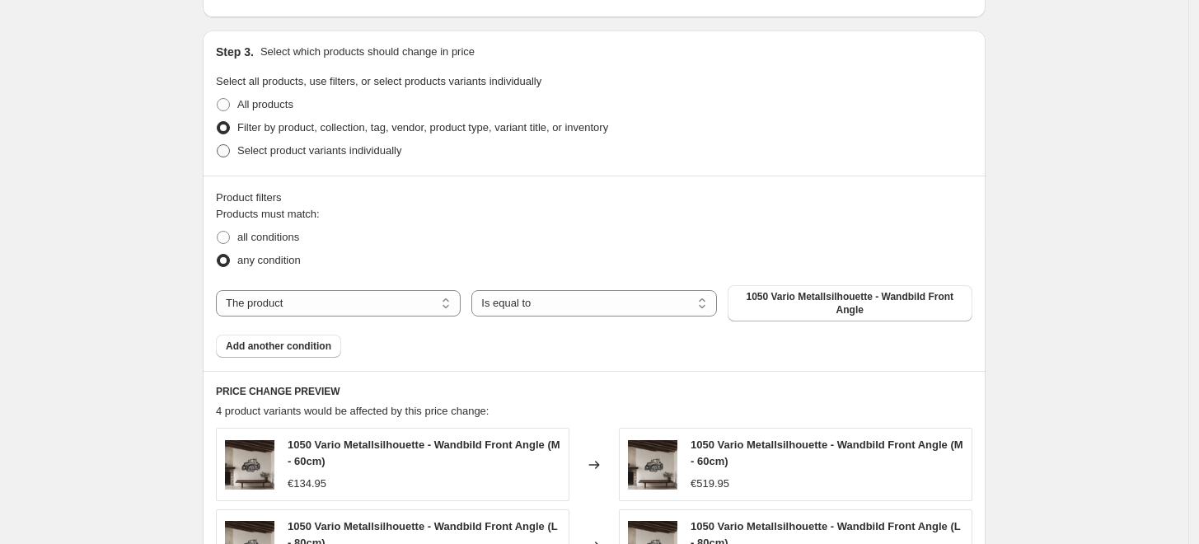
click at [307, 148] on span "Select product variants individually" at bounding box center [319, 150] width 164 height 12
click at [218, 145] on input "Select product variants individually" at bounding box center [217, 144] width 1 height 1
radio input "true"
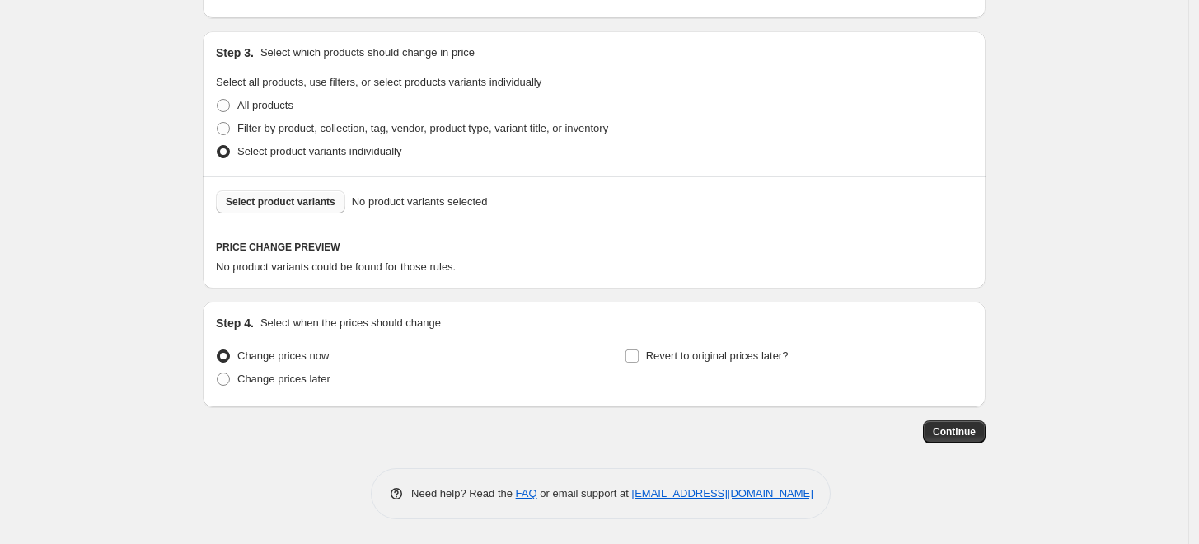
click at [302, 199] on span "Select product variants" at bounding box center [281, 201] width 110 height 13
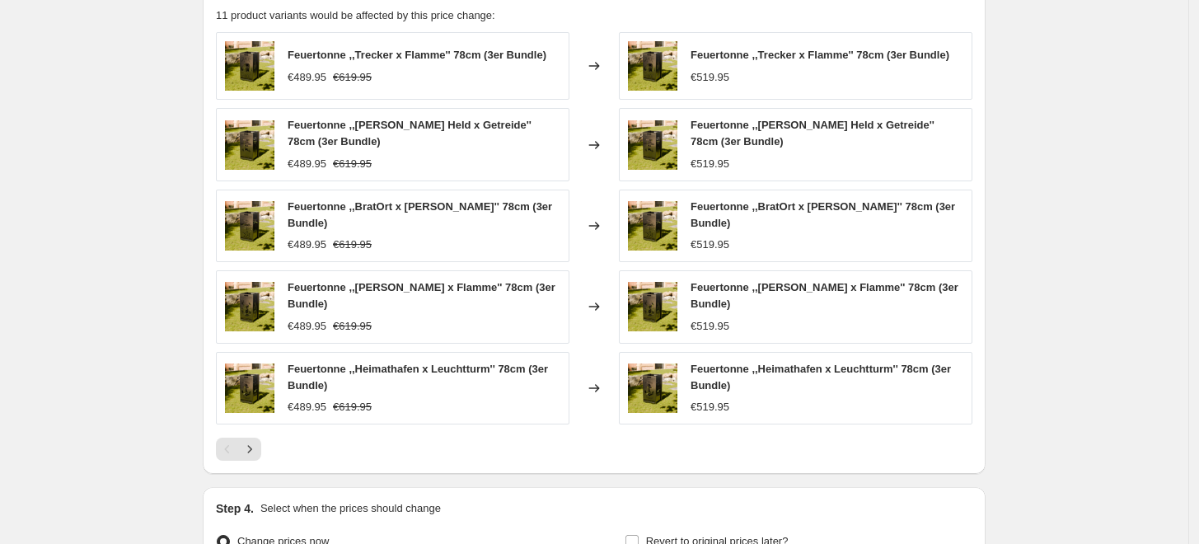
scroll to position [1078, 0]
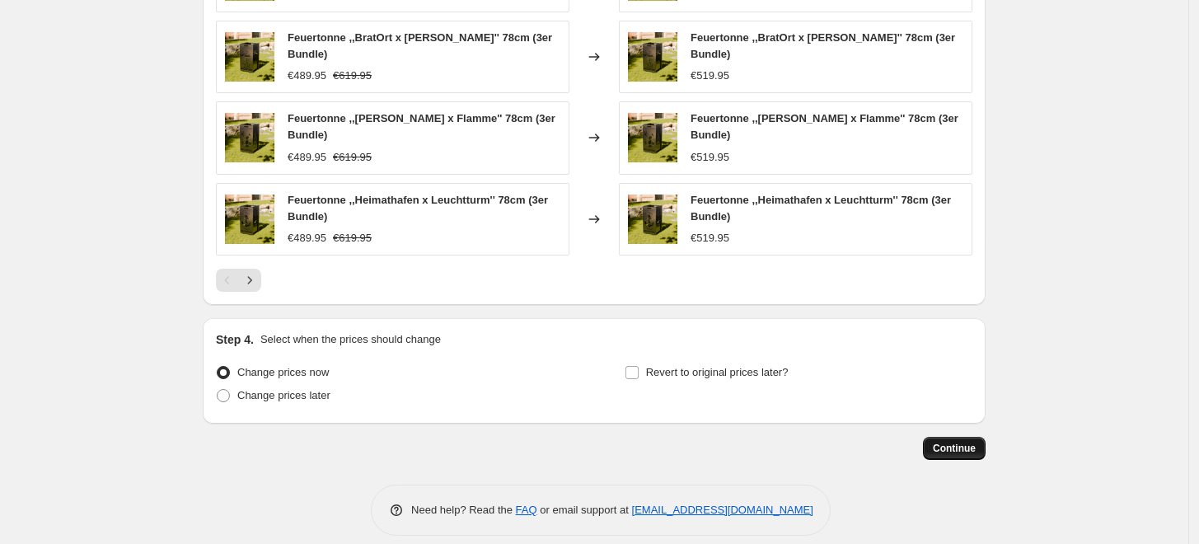
click at [976, 442] on span "Continue" at bounding box center [954, 448] width 43 height 13
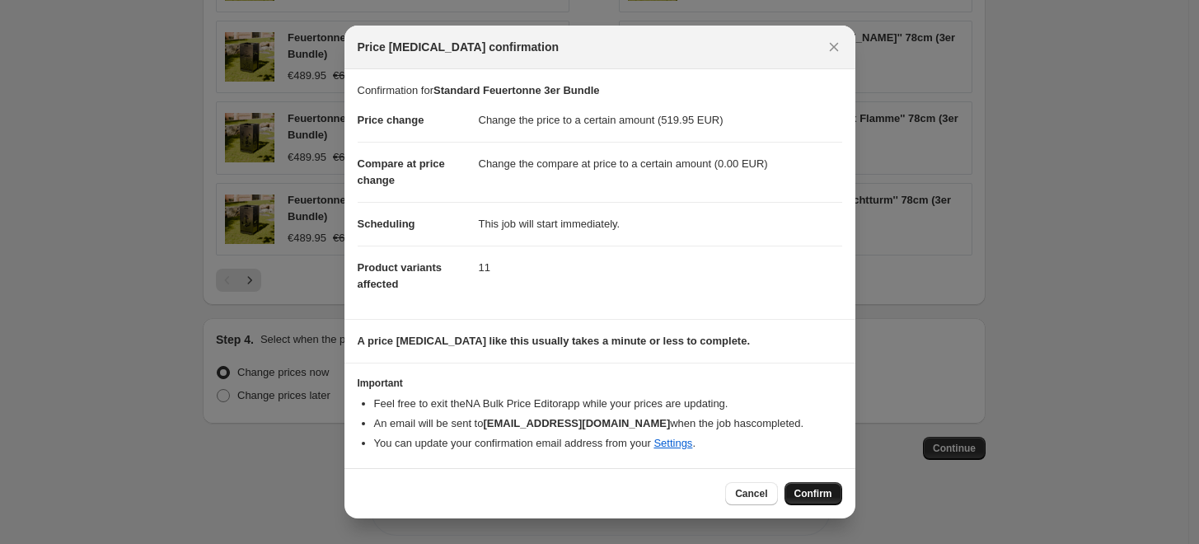
click at [803, 488] on span "Confirm" at bounding box center [814, 493] width 38 height 13
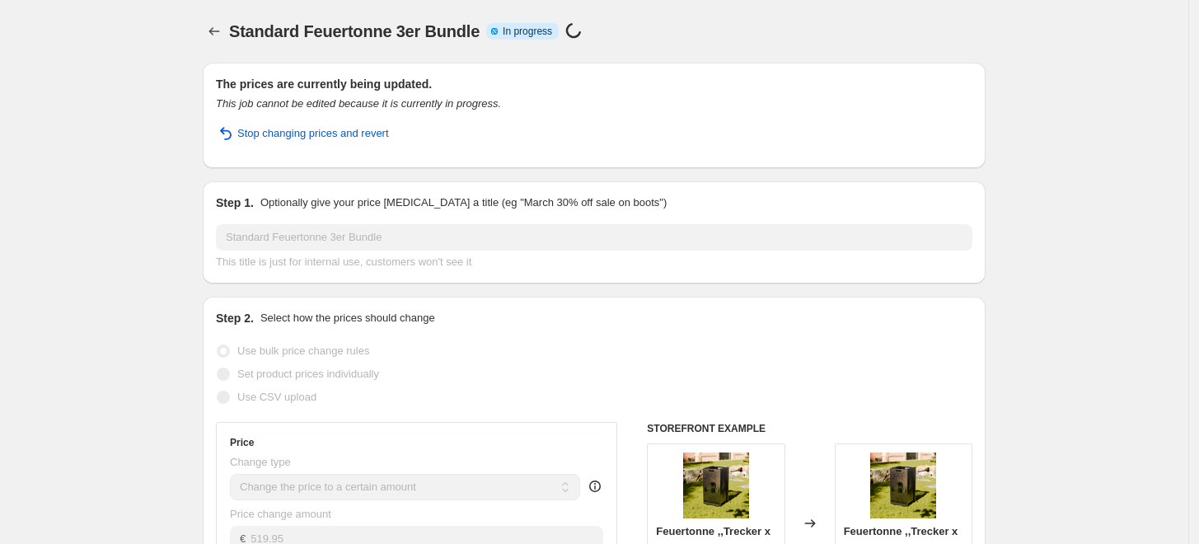
select select "to"
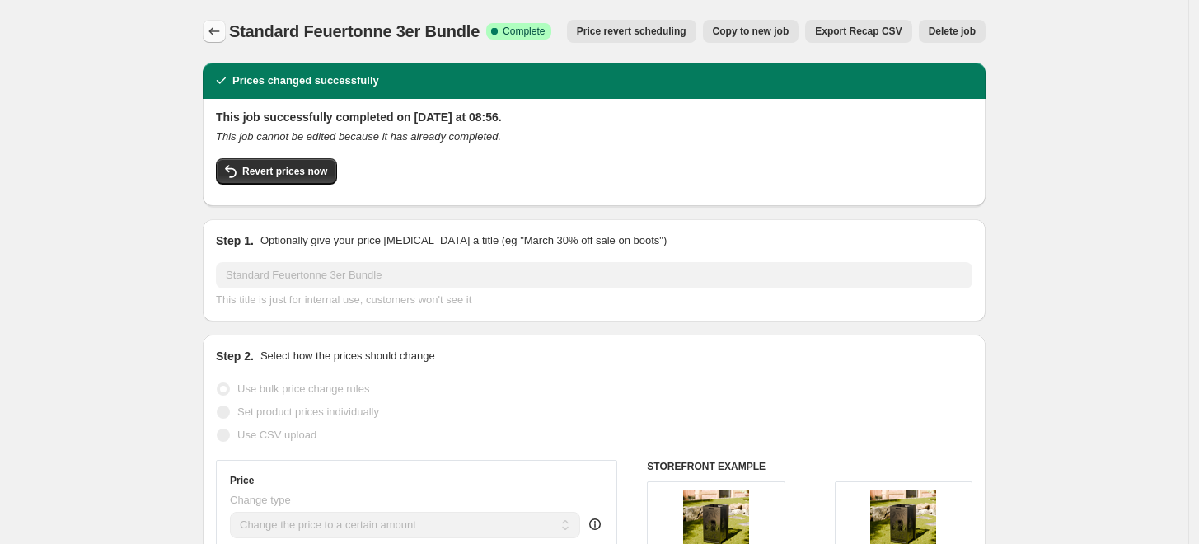
click at [226, 35] on button "Price change jobs" at bounding box center [214, 31] width 23 height 23
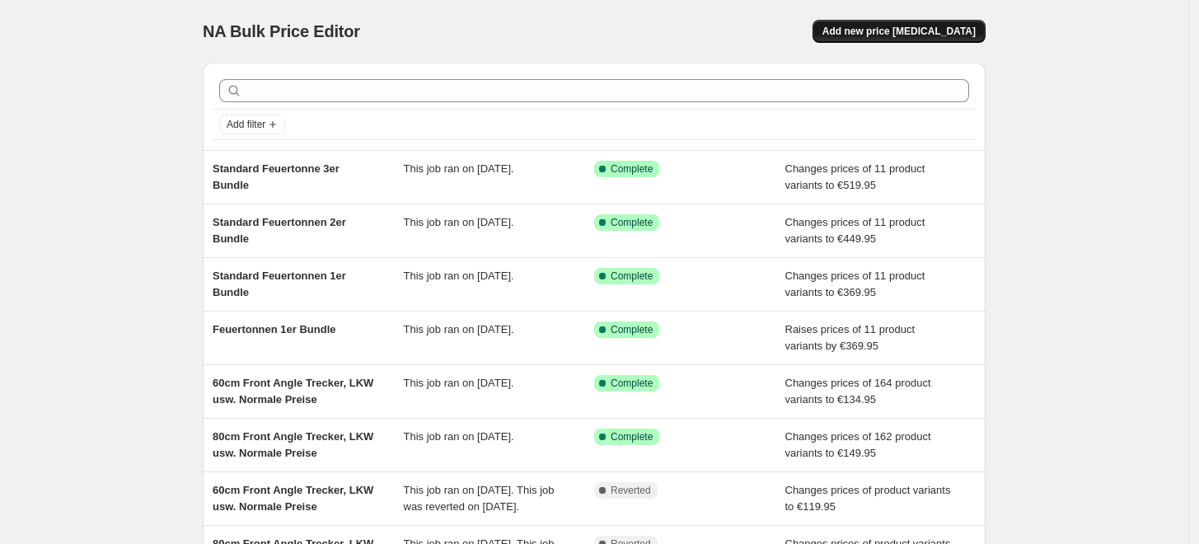
click at [922, 39] on button "Add new price [MEDICAL_DATA]" at bounding box center [899, 31] width 173 height 23
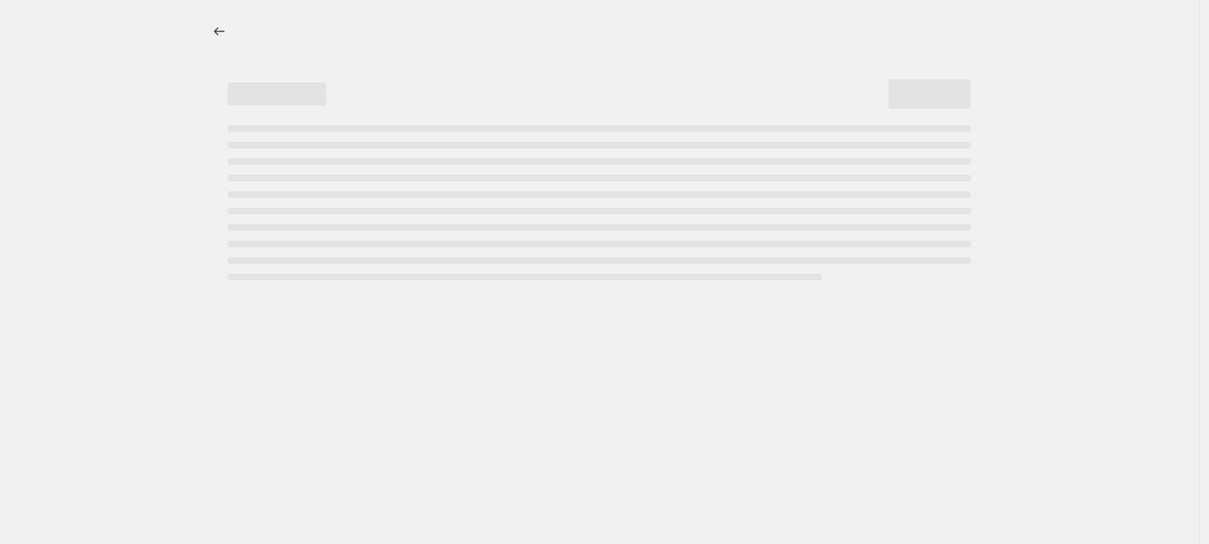
select select "percentage"
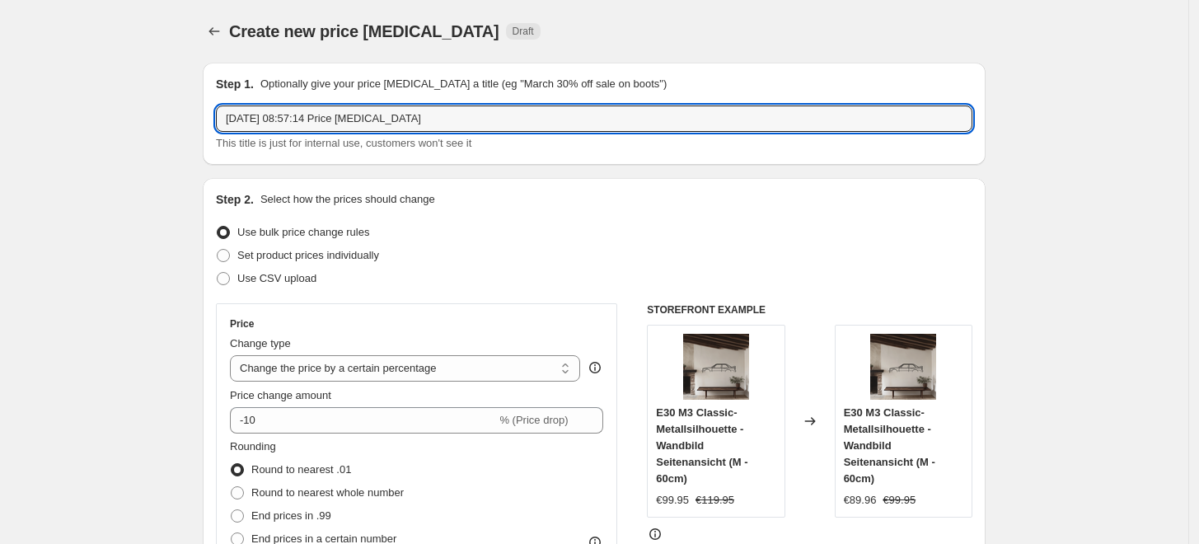
drag, startPoint x: 465, startPoint y: 115, endPoint x: 74, endPoint y: 115, distance: 390.7
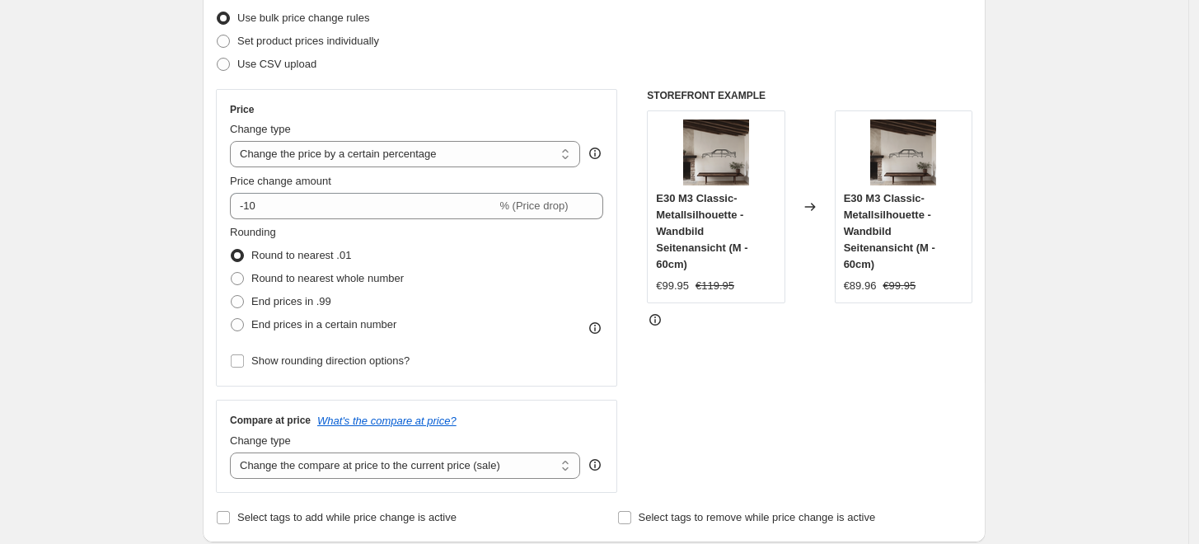
scroll to position [183, 0]
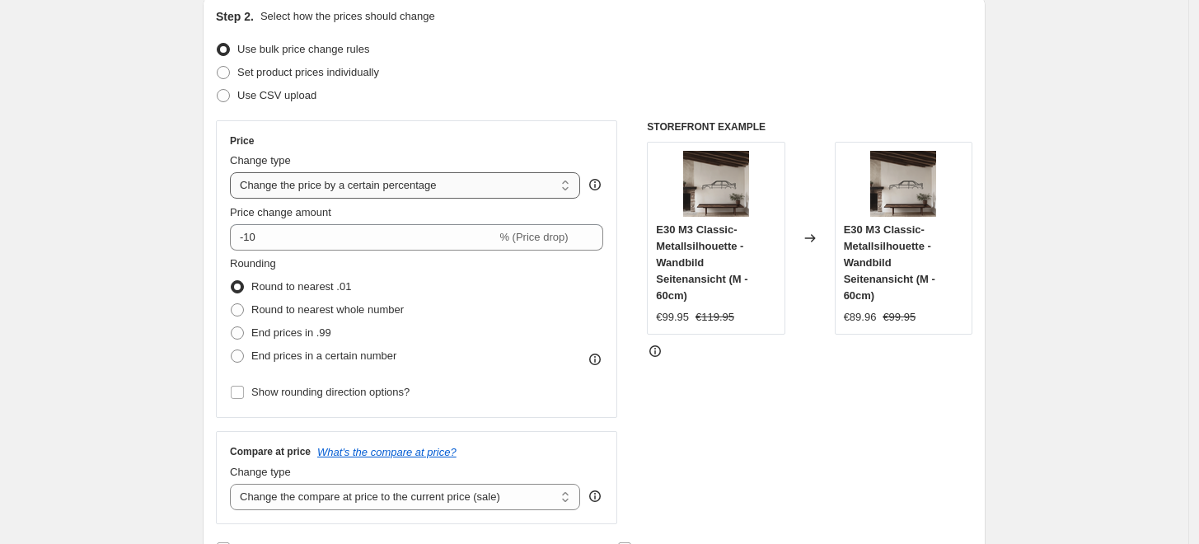
type input "Zunftschilder"
drag, startPoint x: 366, startPoint y: 185, endPoint x: 380, endPoint y: 188, distance: 14.2
click at [366, 185] on select "Change the price to a certain amount Change the price by a certain amount Chang…" at bounding box center [405, 185] width 350 height 26
select select "to"
click at [234, 172] on select "Change the price to a certain amount Change the price by a certain amount Chang…" at bounding box center [405, 185] width 350 height 26
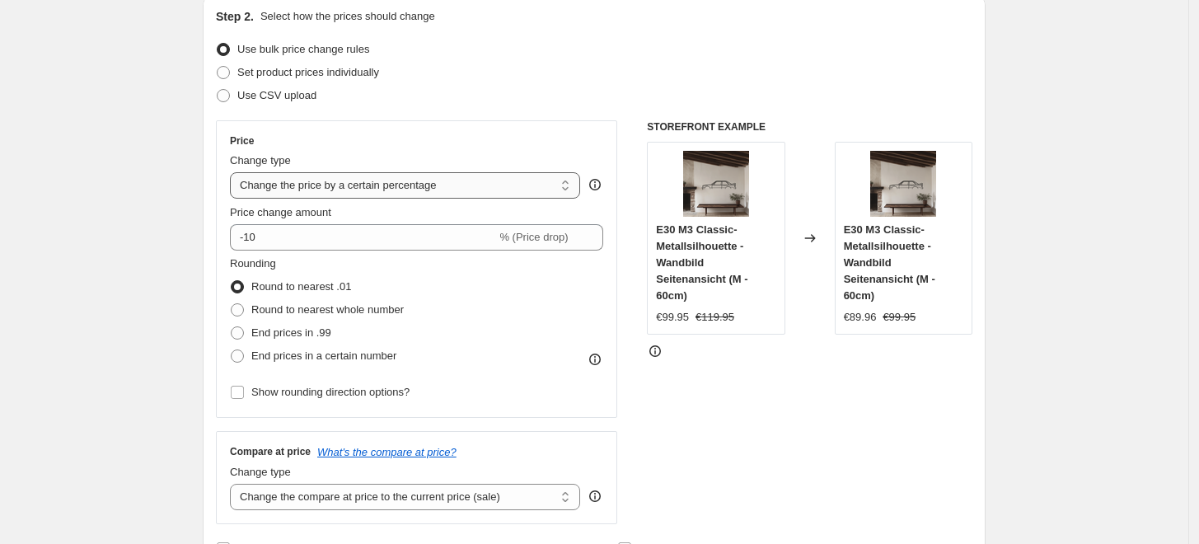
type input "80.00"
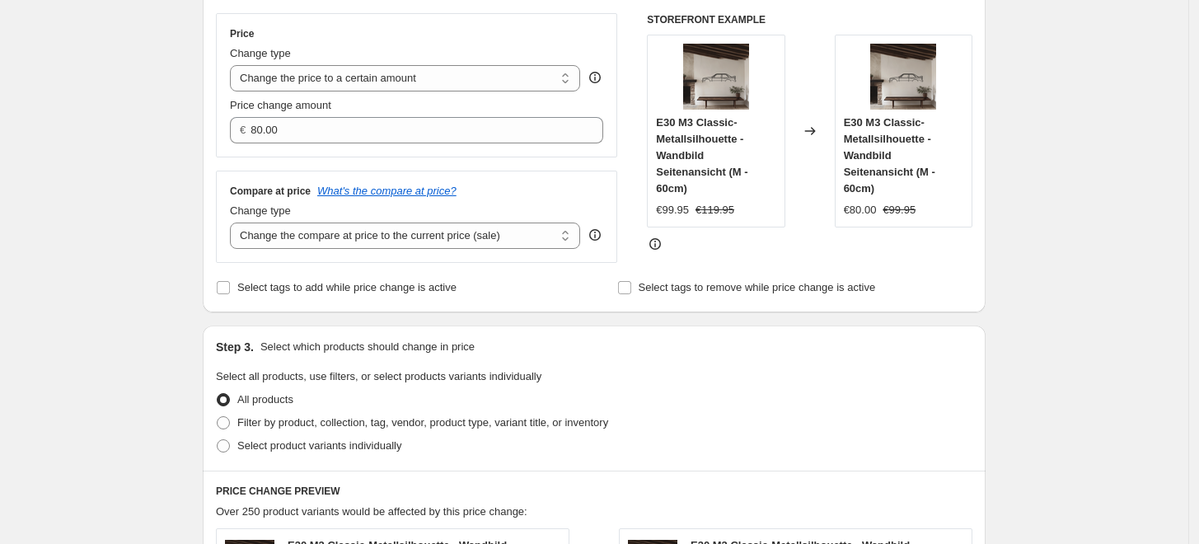
scroll to position [274, 0]
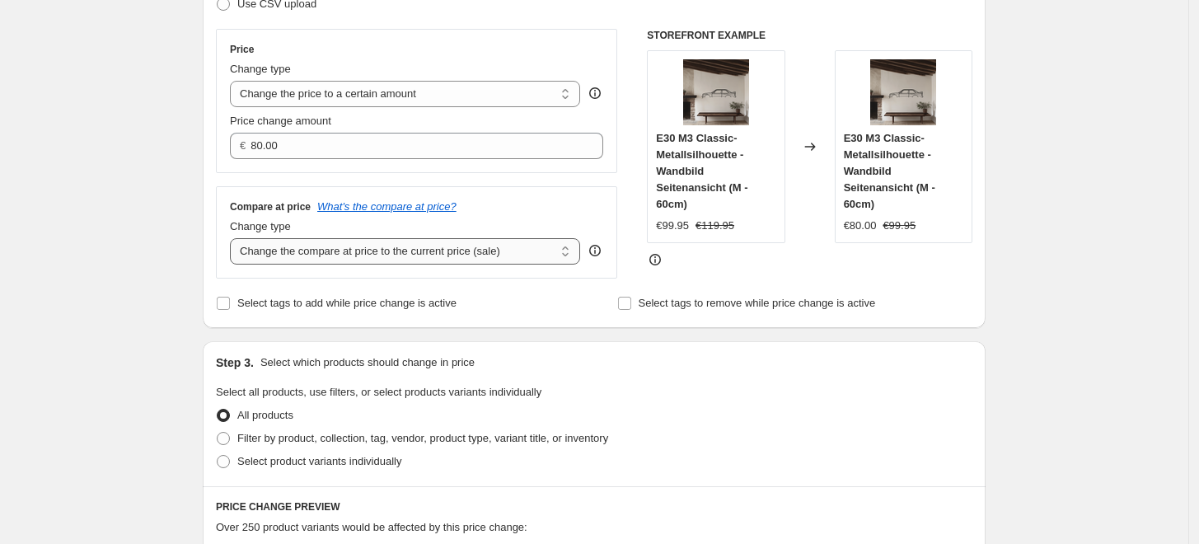
click at [397, 256] on select "Change the compare at price to the current price (sale) Change the compare at p…" at bounding box center [405, 251] width 350 height 26
select select "to"
click at [234, 239] on select "Change the compare at price to the current price (sale) Change the compare at p…" at bounding box center [405, 251] width 350 height 26
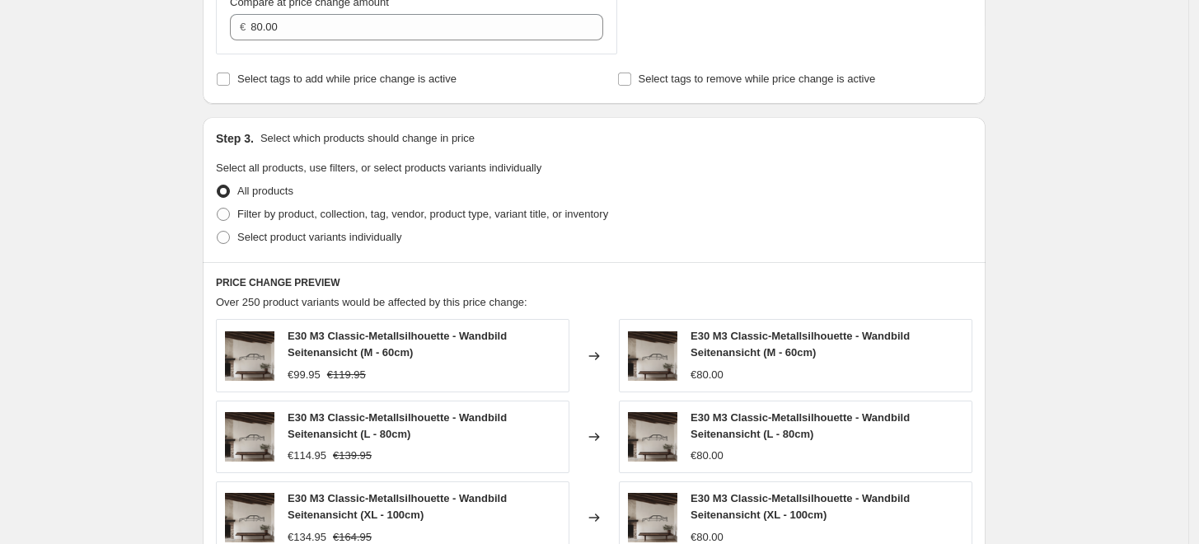
scroll to position [640, 0]
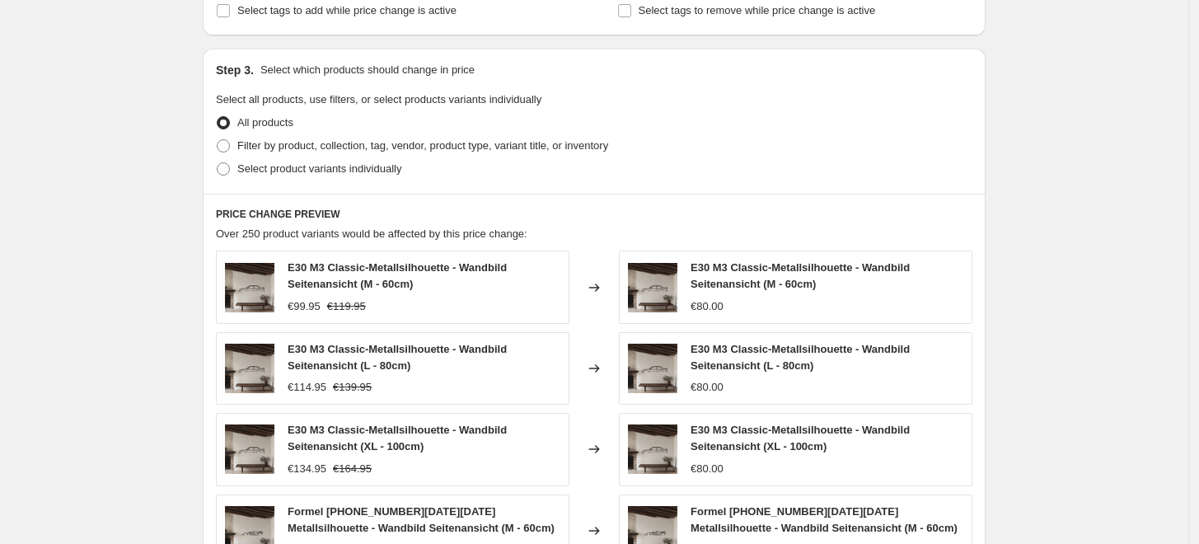
click at [309, 182] on div "Step 3. Select which products should change in price Select all products, use f…" at bounding box center [594, 121] width 783 height 145
click at [314, 176] on label "Select product variants individually" at bounding box center [308, 168] width 185 height 23
click at [218, 163] on input "Select product variants individually" at bounding box center [217, 162] width 1 height 1
radio input "true"
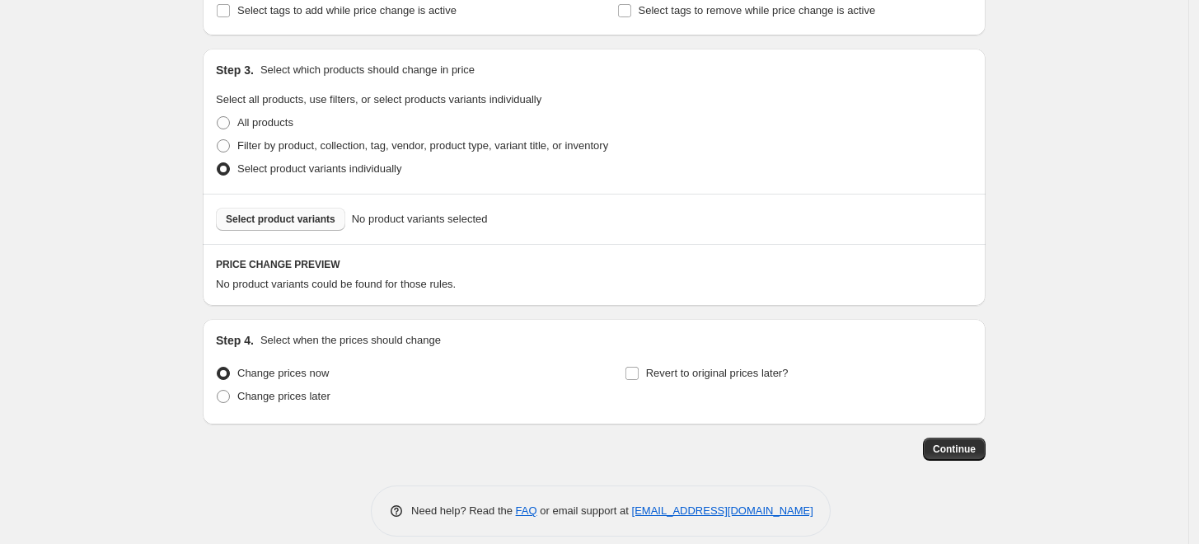
click at [316, 224] on span "Select product variants" at bounding box center [281, 219] width 110 height 13
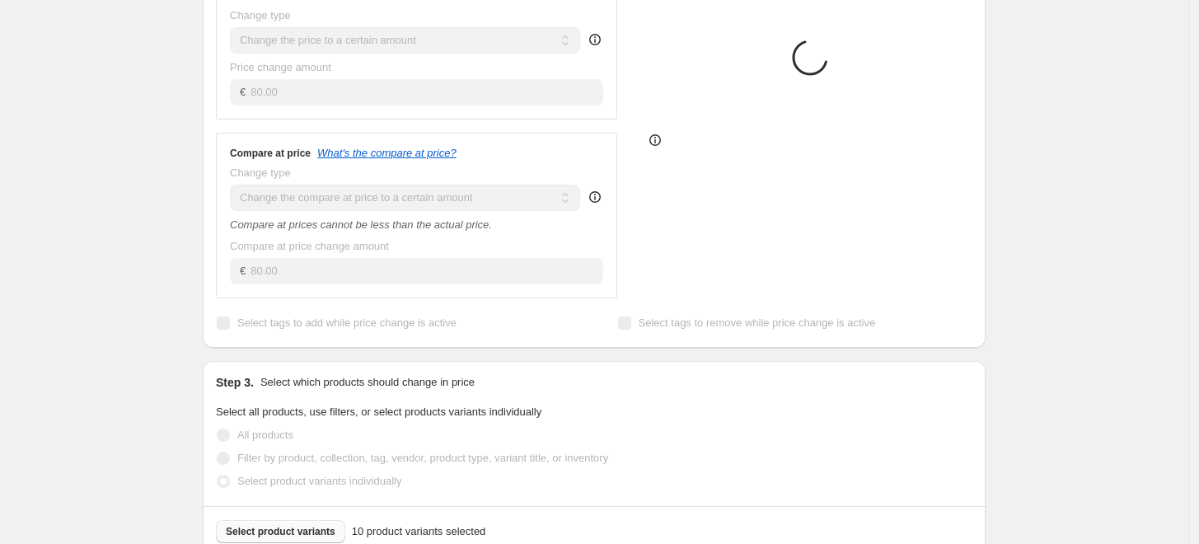
scroll to position [0, 0]
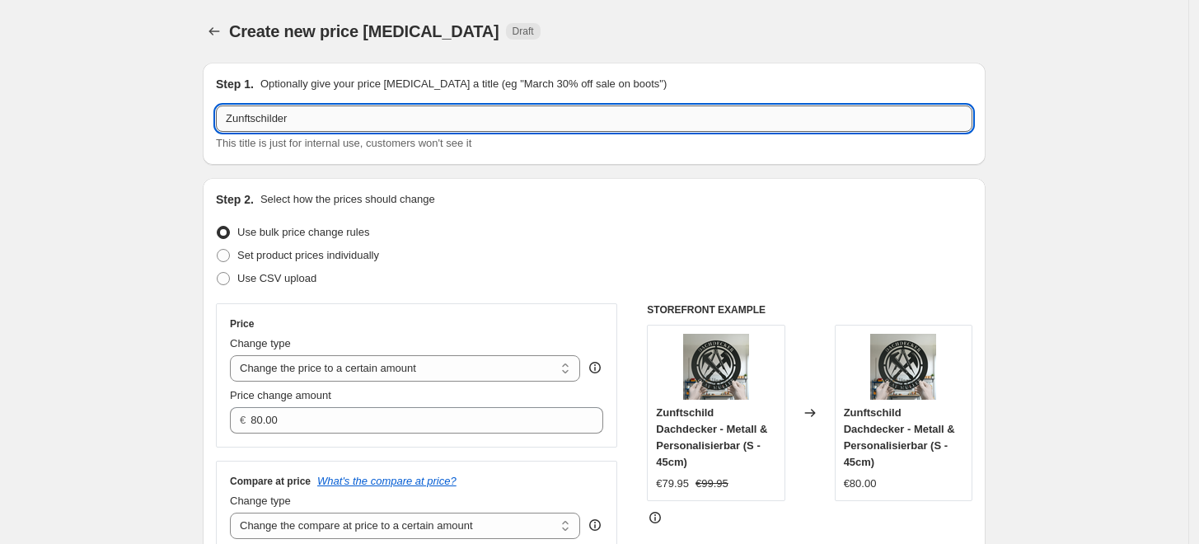
click at [366, 119] on input "Zunftschilder" at bounding box center [594, 118] width 757 height 26
type input "Zunftschilder 45cm"
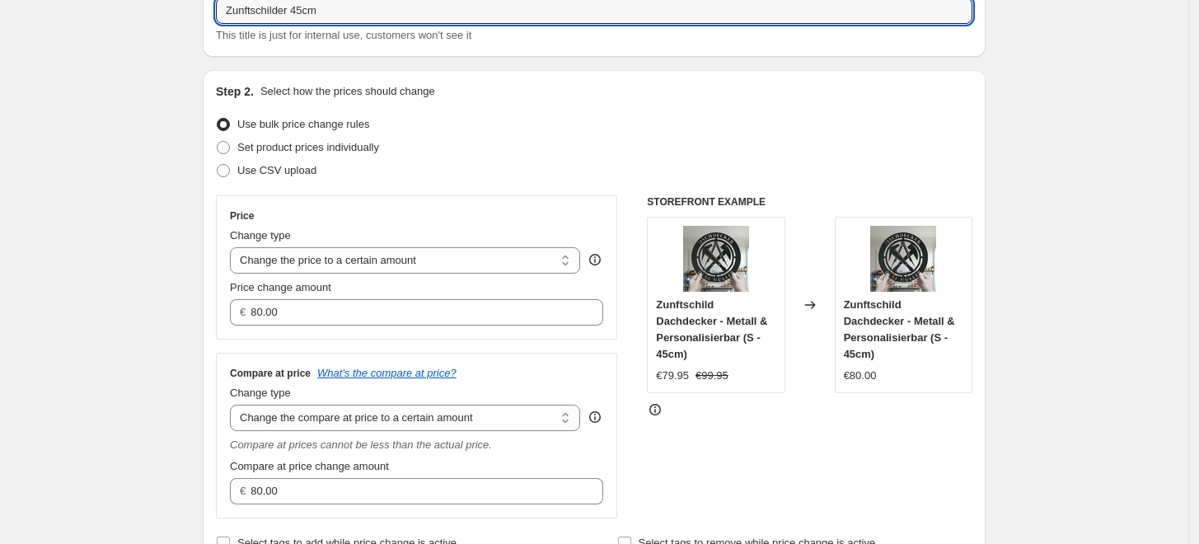
scroll to position [274, 0]
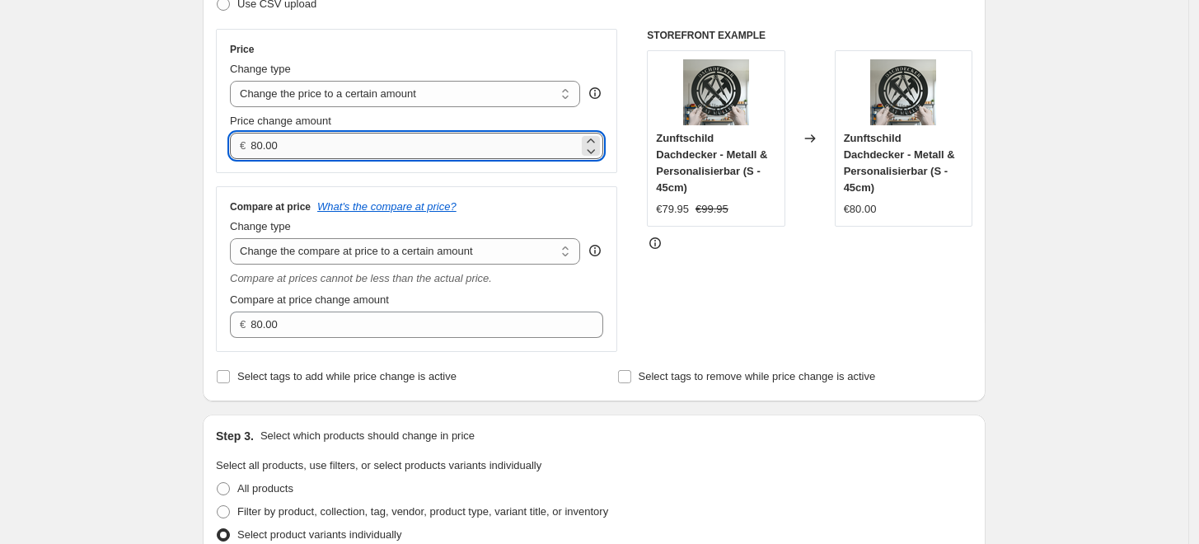
click at [343, 152] on input "80.00" at bounding box center [414, 146] width 327 height 26
type input "8"
type input "84.95"
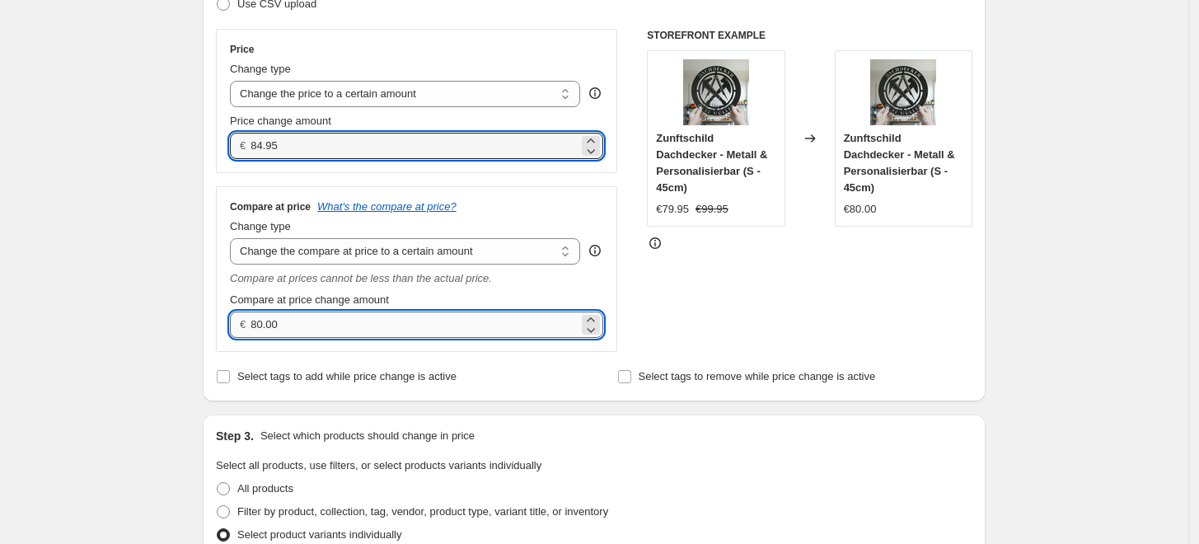
click at [296, 325] on input "80.00" at bounding box center [414, 325] width 327 height 26
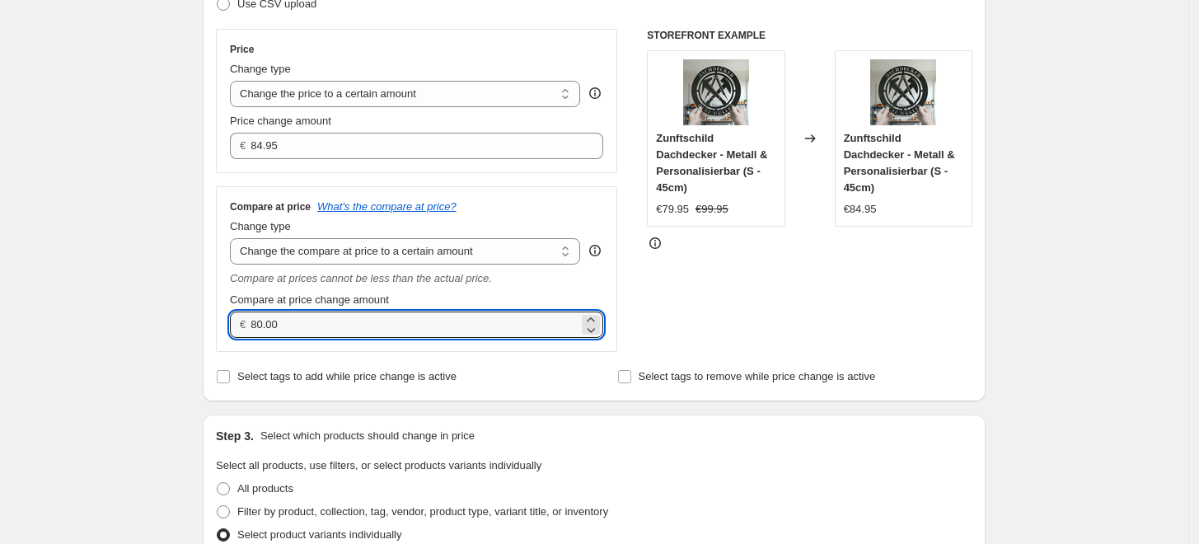
drag, startPoint x: 288, startPoint y: 324, endPoint x: 191, endPoint y: 342, distance: 98.1
click at [191, 342] on div "Create new price change job. This page is ready Create new price change job Dra…" at bounding box center [594, 547] width 823 height 1643
type input "84.95"
click at [1069, 195] on div "Create new price change job. This page is ready Create new price change job Dra…" at bounding box center [594, 547] width 1189 height 1643
drag, startPoint x: 305, startPoint y: 322, endPoint x: 190, endPoint y: 334, distance: 116.0
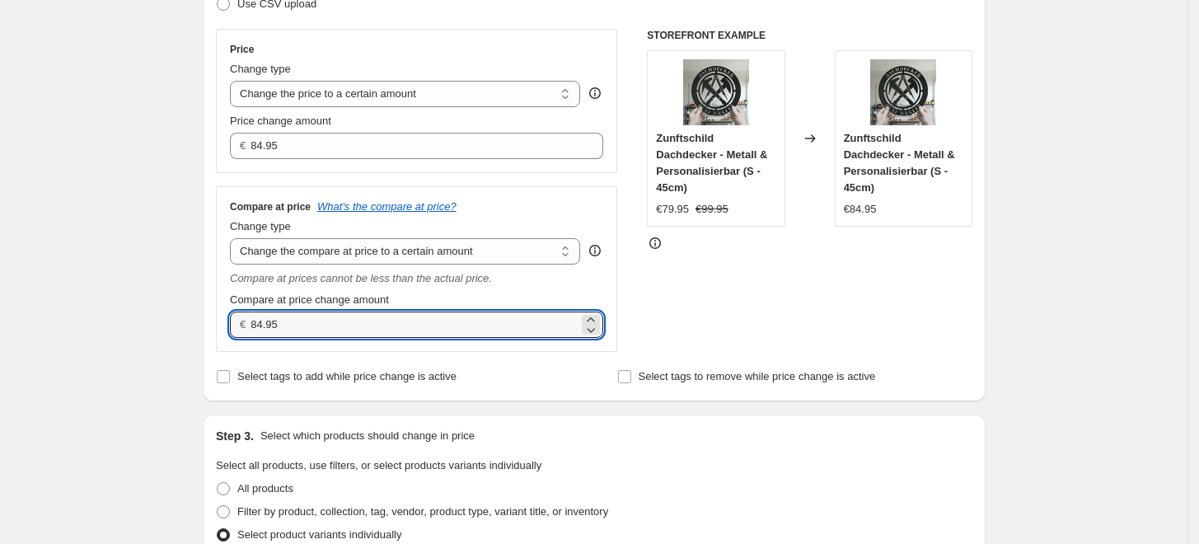
click at [185, 330] on div "Create new price change job. This page is ready Create new price change job Dra…" at bounding box center [594, 547] width 1189 height 1643
type input "0.00"
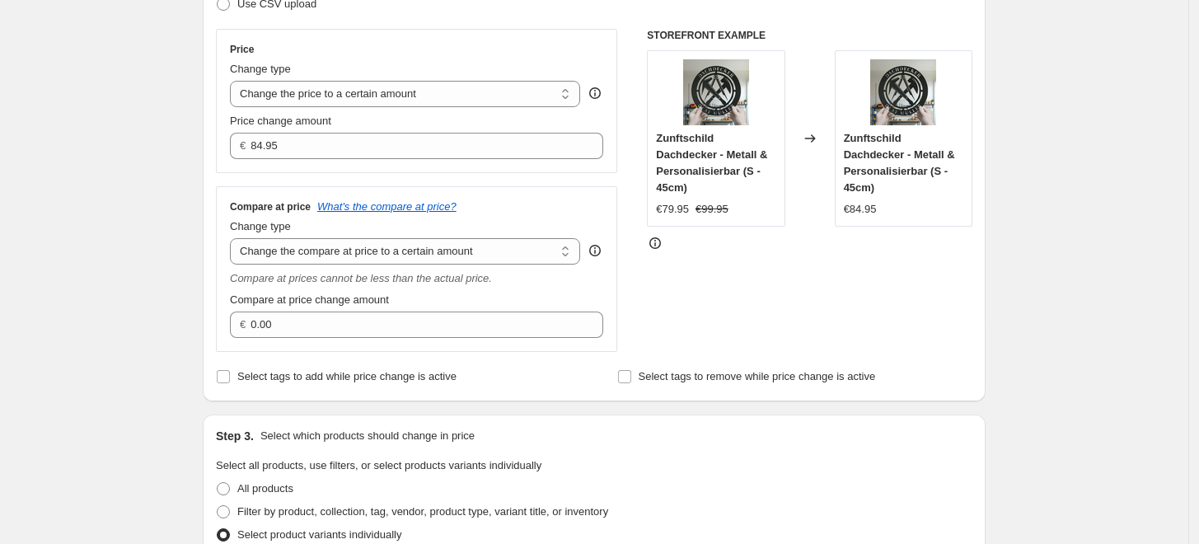
click at [1062, 212] on div "Create new price change job. This page is ready Create new price change job Dra…" at bounding box center [594, 547] width 1189 height 1643
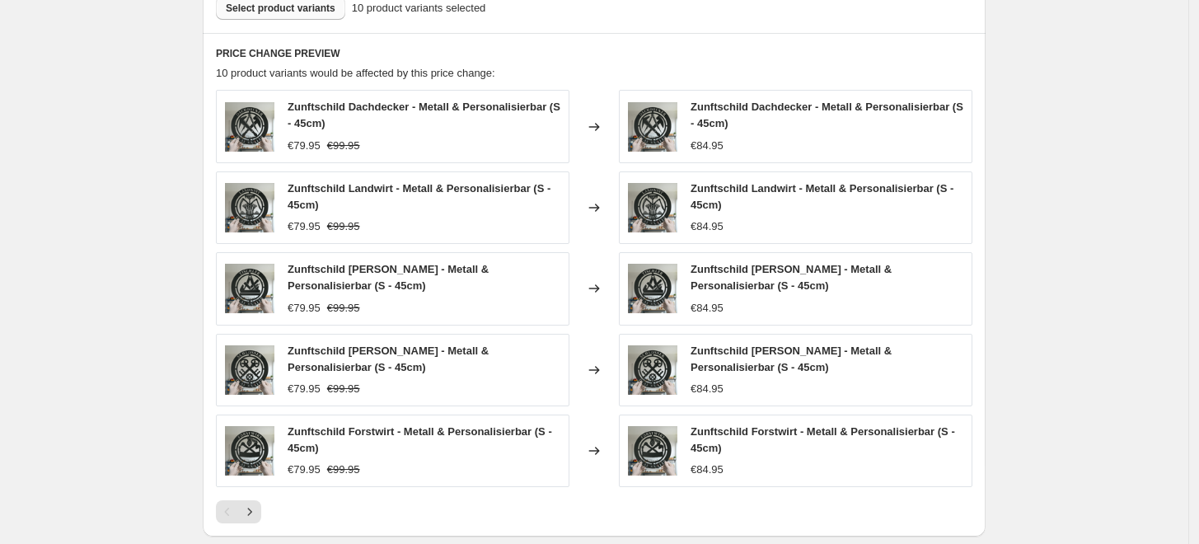
scroll to position [1007, 0]
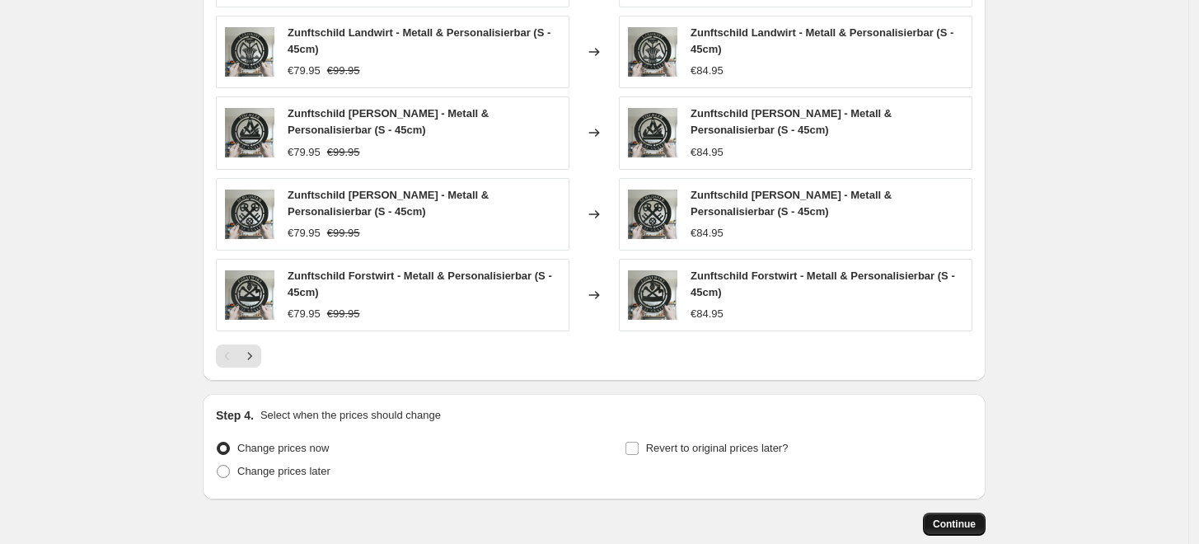
click at [976, 518] on span "Continue" at bounding box center [954, 524] width 43 height 13
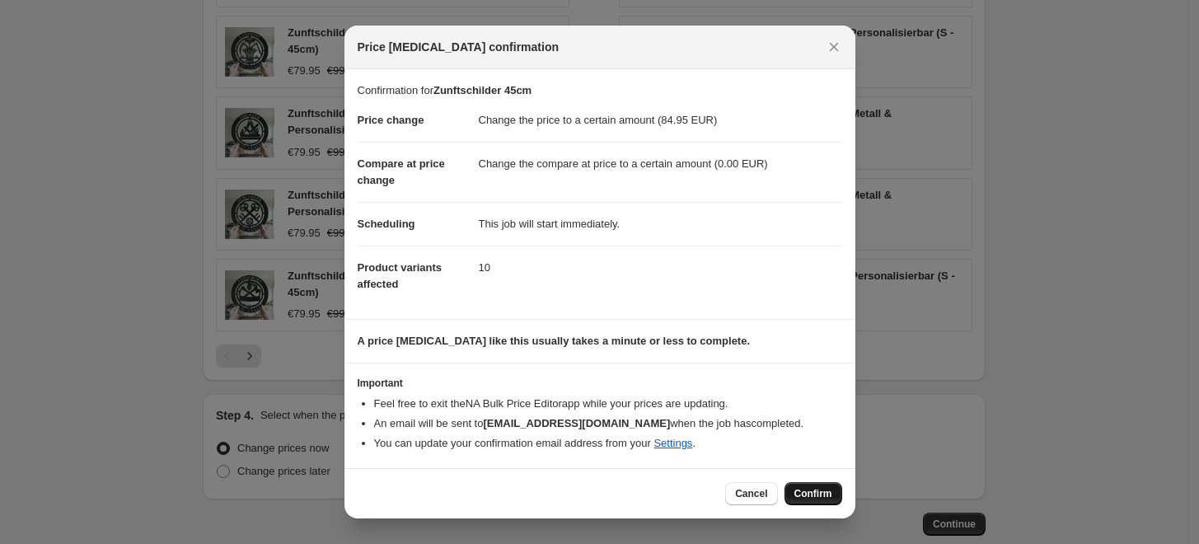
click at [809, 493] on span "Confirm" at bounding box center [814, 493] width 38 height 13
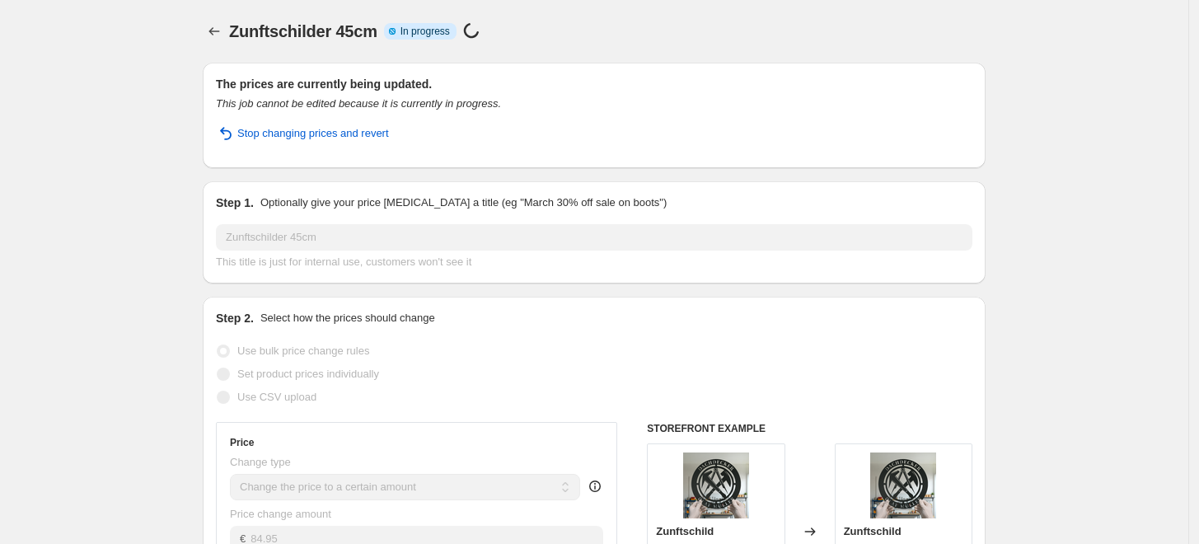
select select "to"
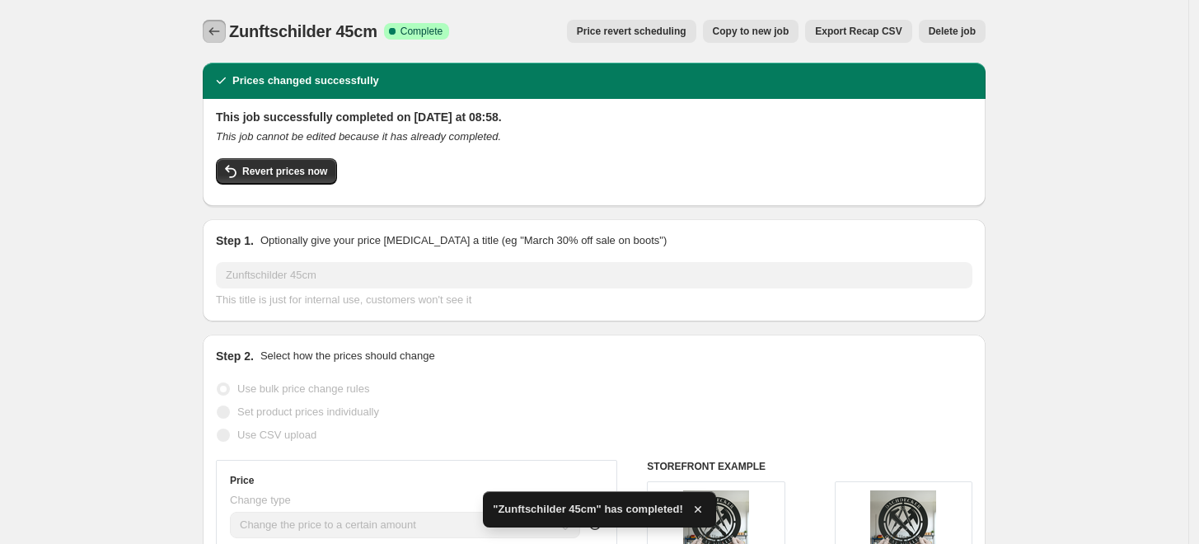
click at [221, 30] on icon "Price change jobs" at bounding box center [214, 31] width 16 height 16
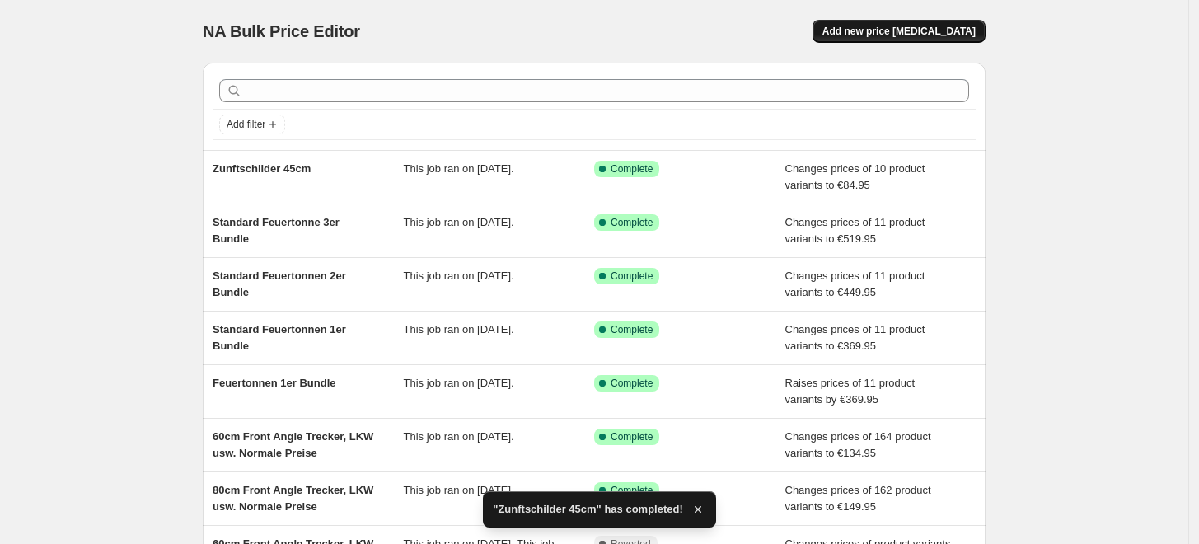
click at [978, 38] on button "Add new price [MEDICAL_DATA]" at bounding box center [899, 31] width 173 height 23
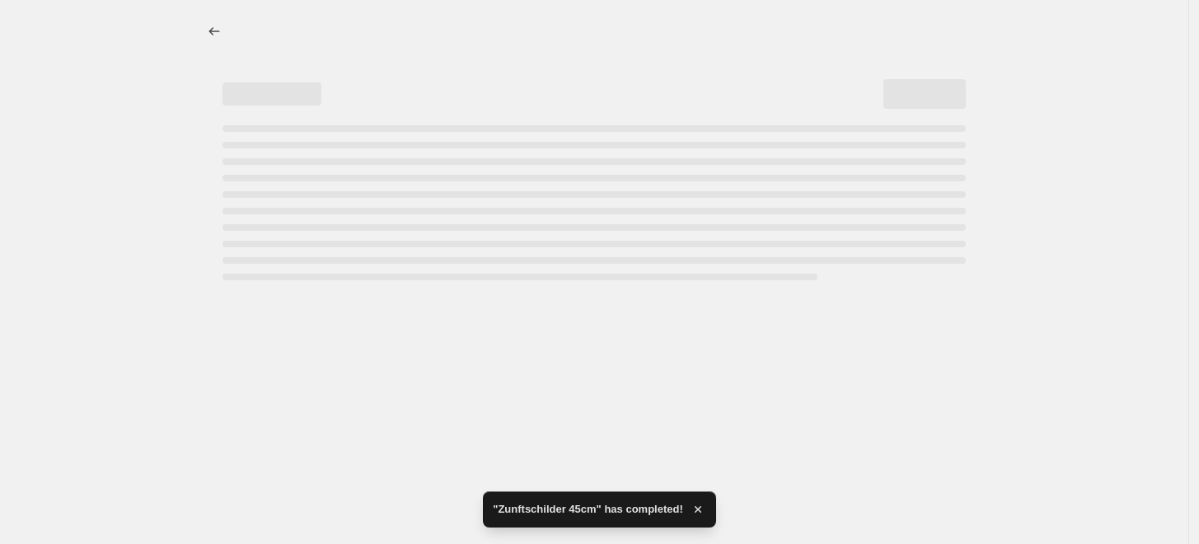
select select "percentage"
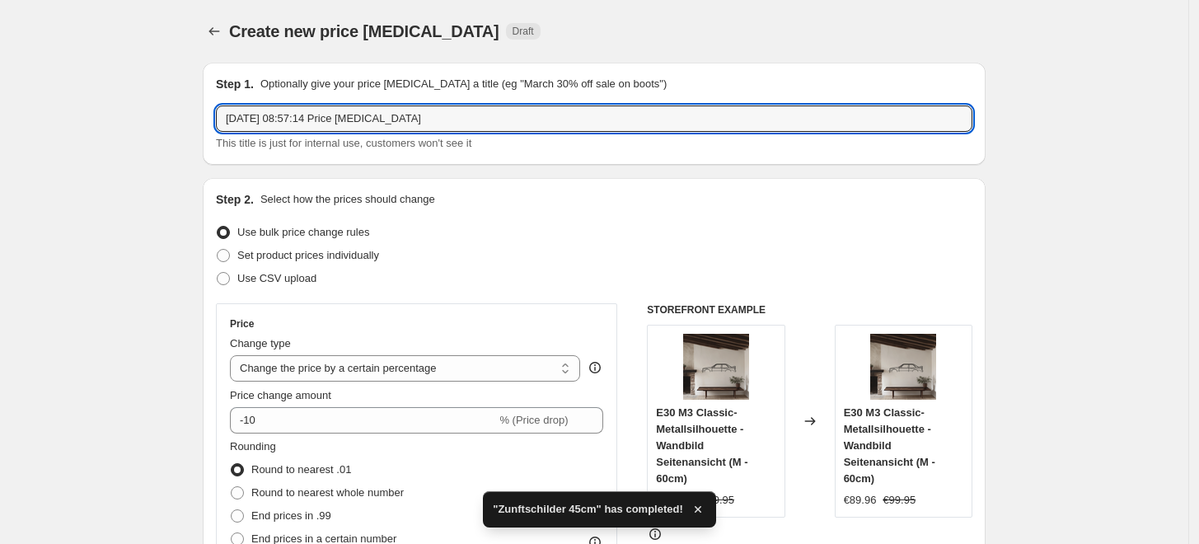
drag, startPoint x: 471, startPoint y: 124, endPoint x: 24, endPoint y: 133, distance: 447.6
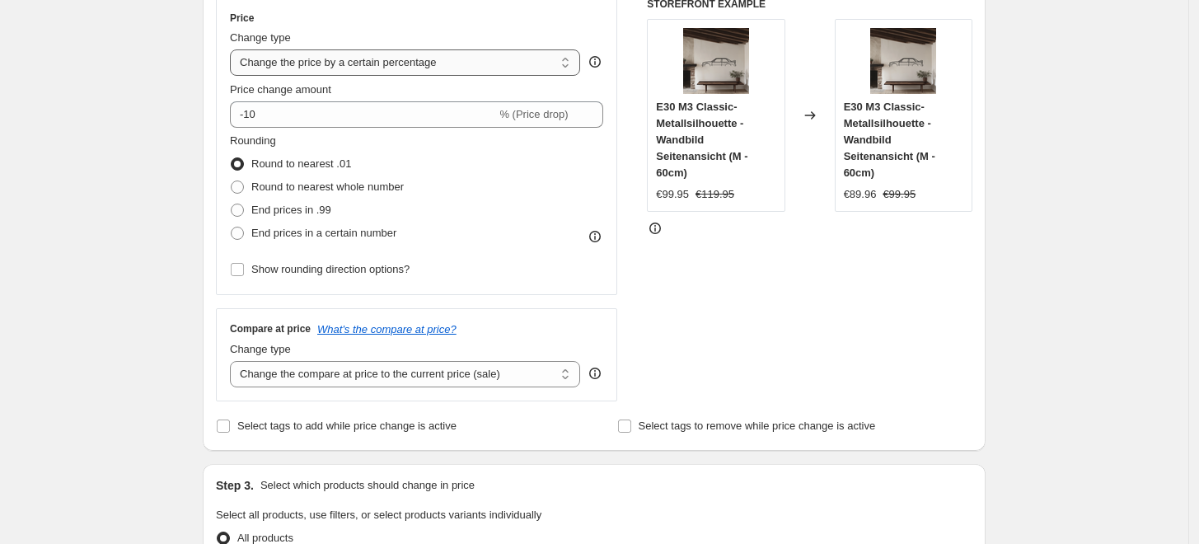
scroll to position [274, 0]
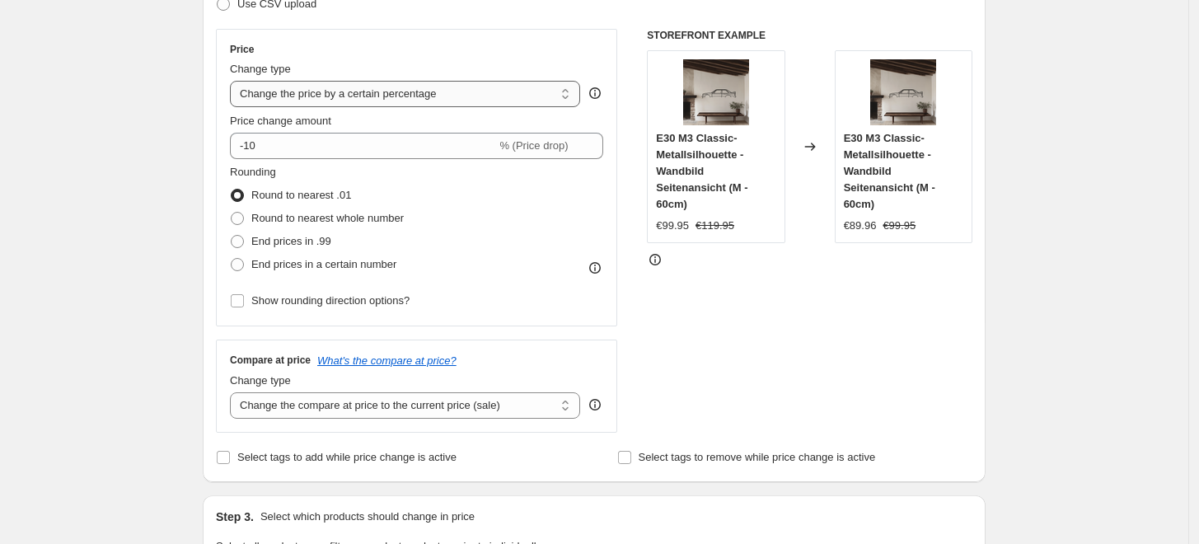
type input "Zunftschilder 60cm"
click at [406, 86] on select "Change the price to a certain amount Change the price by a certain amount Chang…" at bounding box center [405, 94] width 350 height 26
select select "to"
click at [234, 81] on select "Change the price to a certain amount Change the price by a certain amount Chang…" at bounding box center [405, 94] width 350 height 26
type input "80.00"
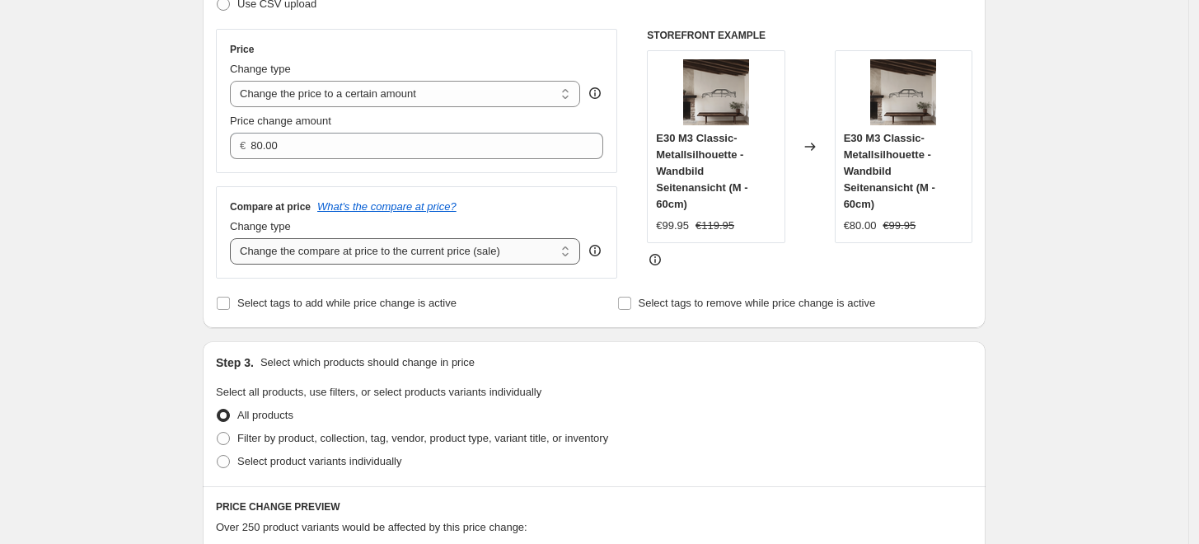
drag, startPoint x: 363, startPoint y: 247, endPoint x: 368, endPoint y: 262, distance: 15.6
click at [363, 247] on select "Change the compare at price to the current price (sale) Change the compare at p…" at bounding box center [405, 251] width 350 height 26
select select "to"
click at [234, 239] on select "Change the compare at price to the current price (sale) Change the compare at p…" at bounding box center [405, 251] width 350 height 26
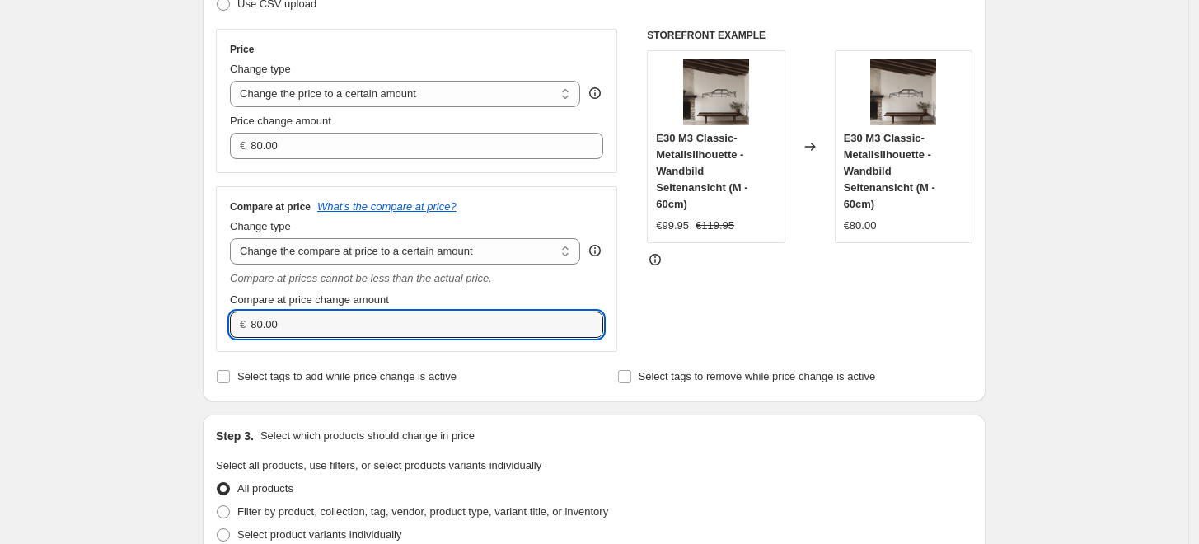
drag, startPoint x: 159, startPoint y: 327, endPoint x: 181, endPoint y: 326, distance: 21.5
click at [138, 327] on div "Create new price change job. This page is ready Create new price change job Dra…" at bounding box center [594, 522] width 1189 height 1593
type input "0.00"
drag, startPoint x: 1023, startPoint y: 266, endPoint x: 690, endPoint y: 363, distance: 346.7
click at [1015, 266] on div "Create new price change job. This page is ready Create new price change job Dra…" at bounding box center [594, 522] width 1189 height 1593
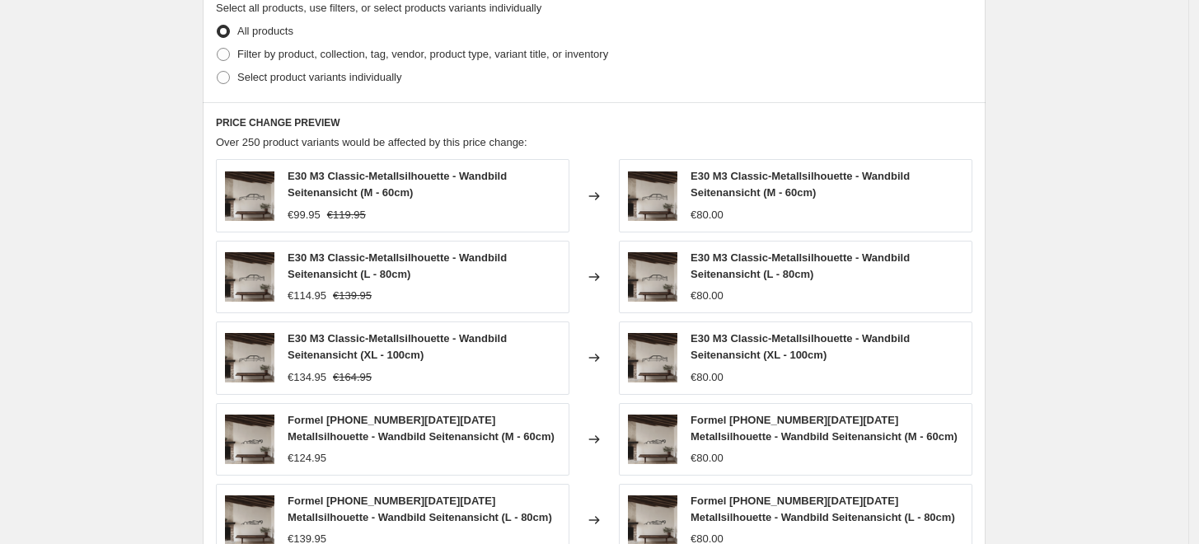
scroll to position [732, 0]
click at [289, 78] on span "Select product variants individually" at bounding box center [319, 77] width 164 height 12
click at [218, 72] on input "Select product variants individually" at bounding box center [217, 71] width 1 height 1
radio input "true"
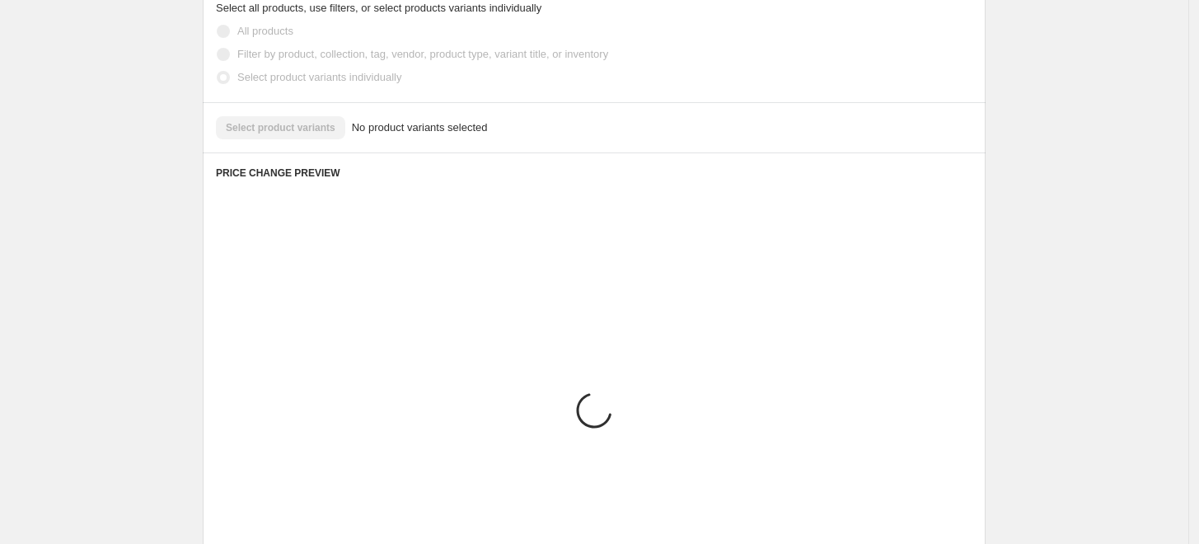
scroll to position [659, 0]
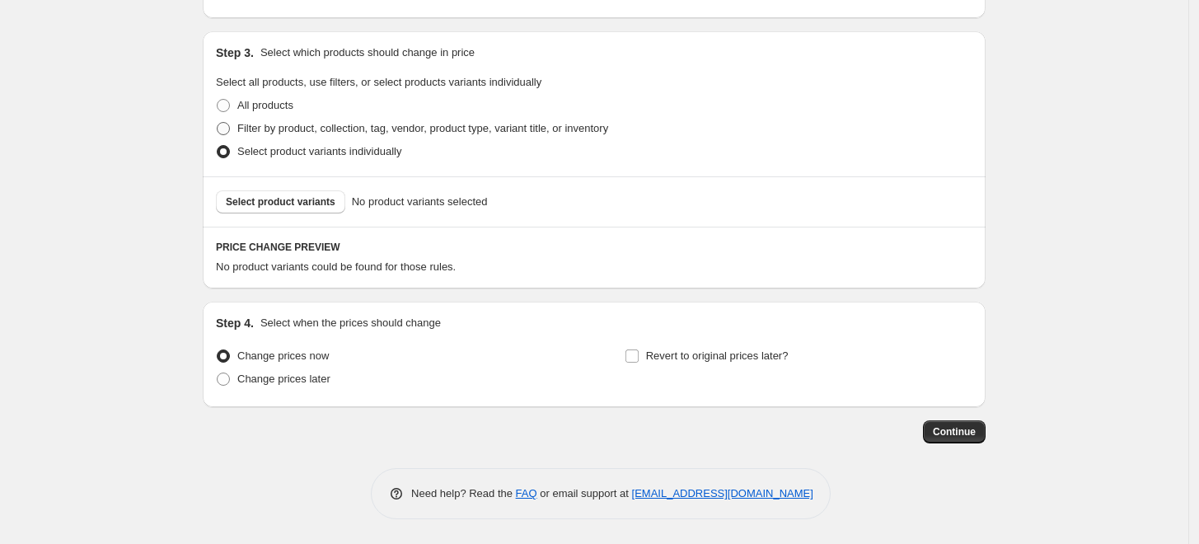
drag, startPoint x: 270, startPoint y: 130, endPoint x: 273, endPoint y: 160, distance: 29.8
click at [270, 136] on span "Filter by product, collection, tag, vendor, product type, variant title, or inv…" at bounding box center [422, 128] width 371 height 16
click at [218, 123] on input "Filter by product, collection, tag, vendor, product type, variant title, or inv…" at bounding box center [217, 122] width 1 height 1
radio input "true"
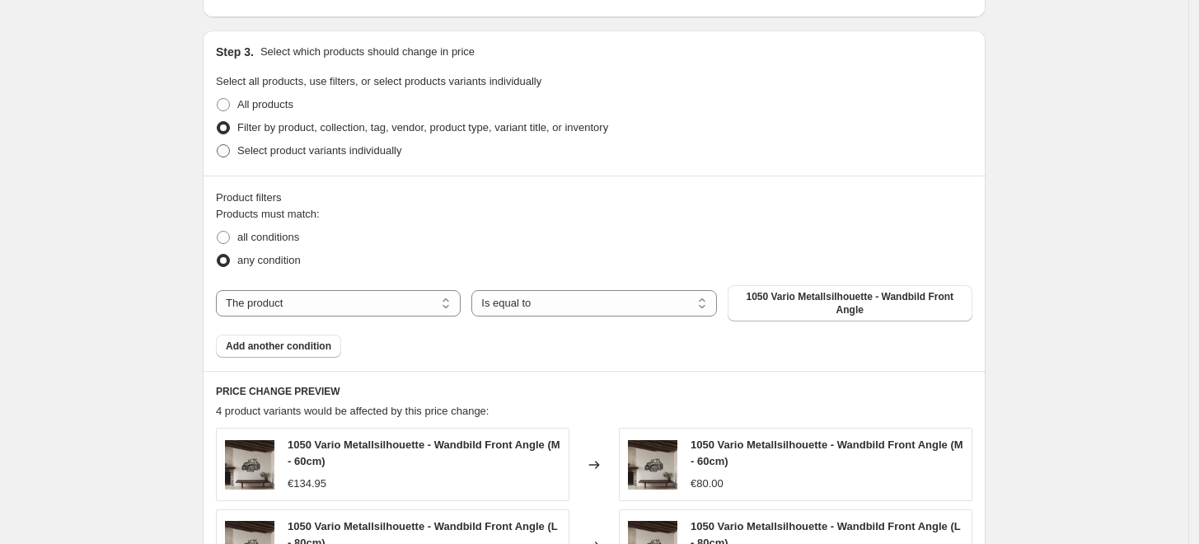
click at [284, 157] on span "Select product variants individually" at bounding box center [319, 150] width 164 height 12
click at [218, 145] on input "Select product variants individually" at bounding box center [217, 144] width 1 height 1
radio input "true"
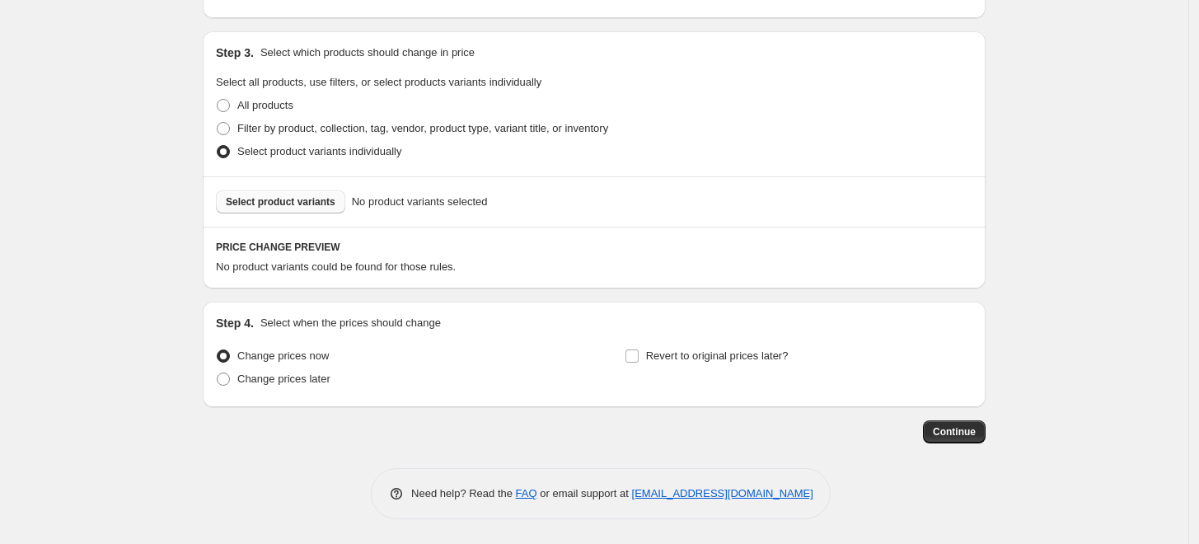
click at [306, 204] on span "Select product variants" at bounding box center [281, 201] width 110 height 13
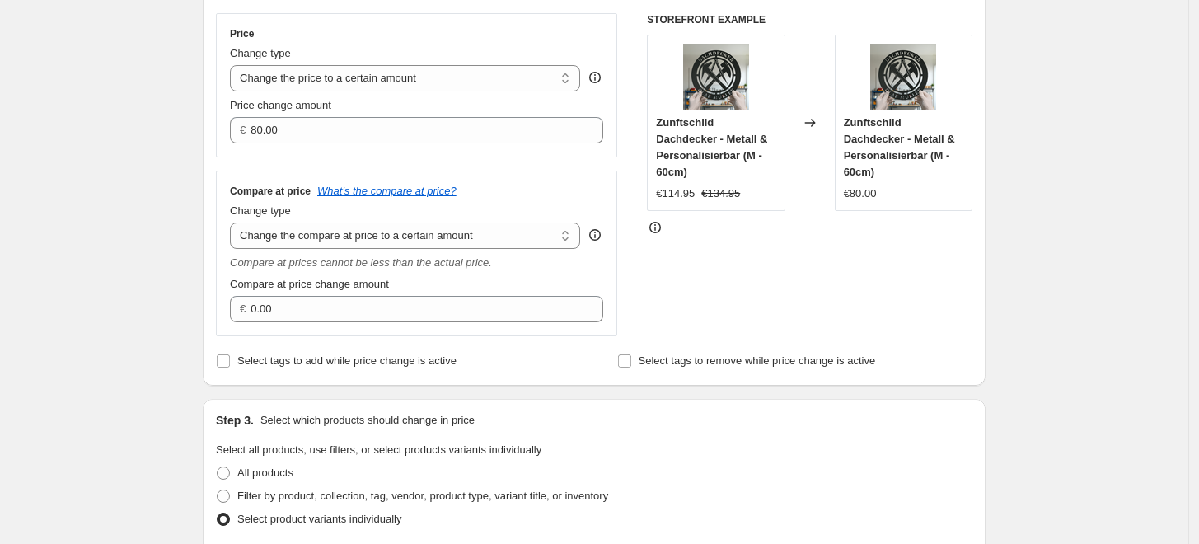
scroll to position [91, 0]
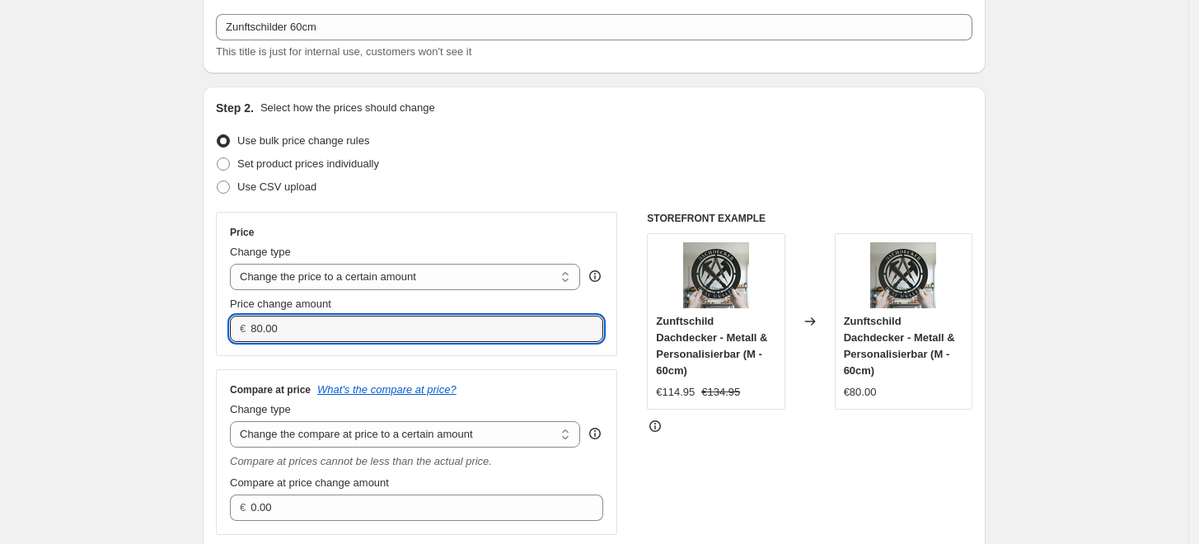
drag, startPoint x: 312, startPoint y: 331, endPoint x: 151, endPoint y: 314, distance: 162.5
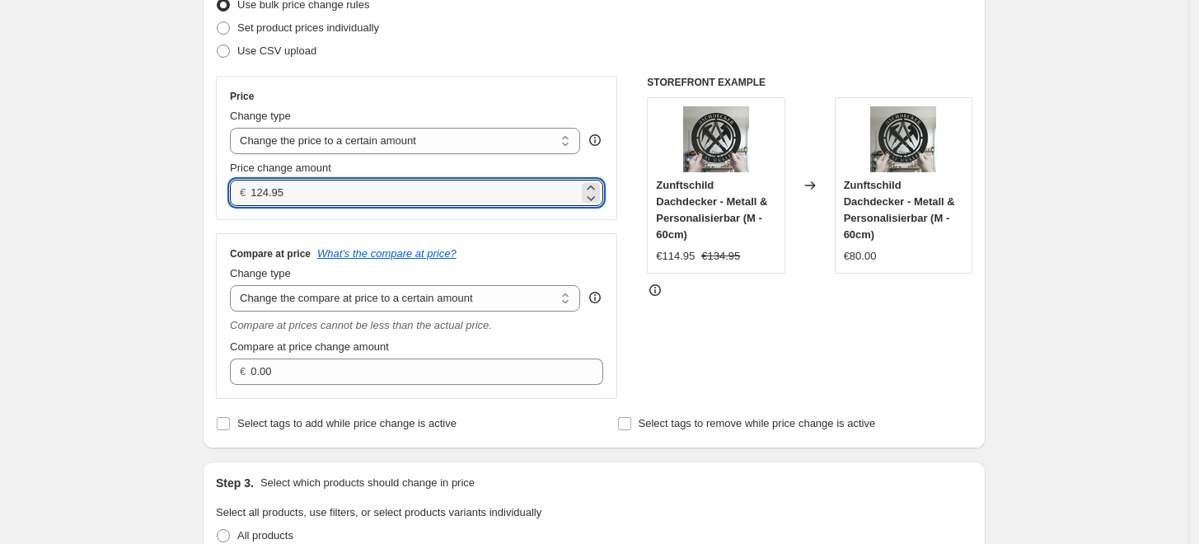
scroll to position [366, 0]
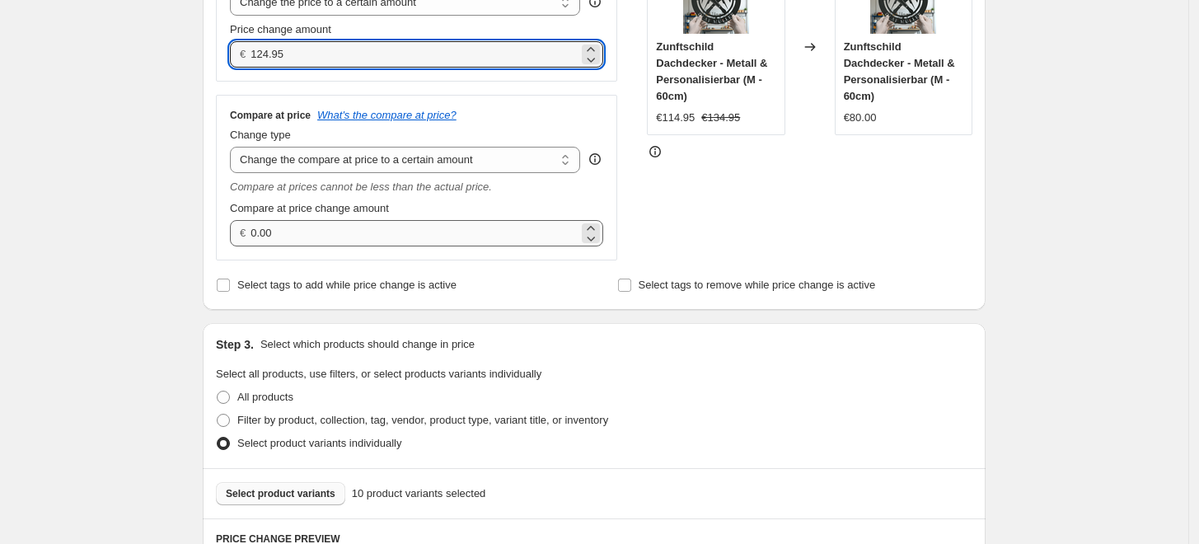
type input "124.95"
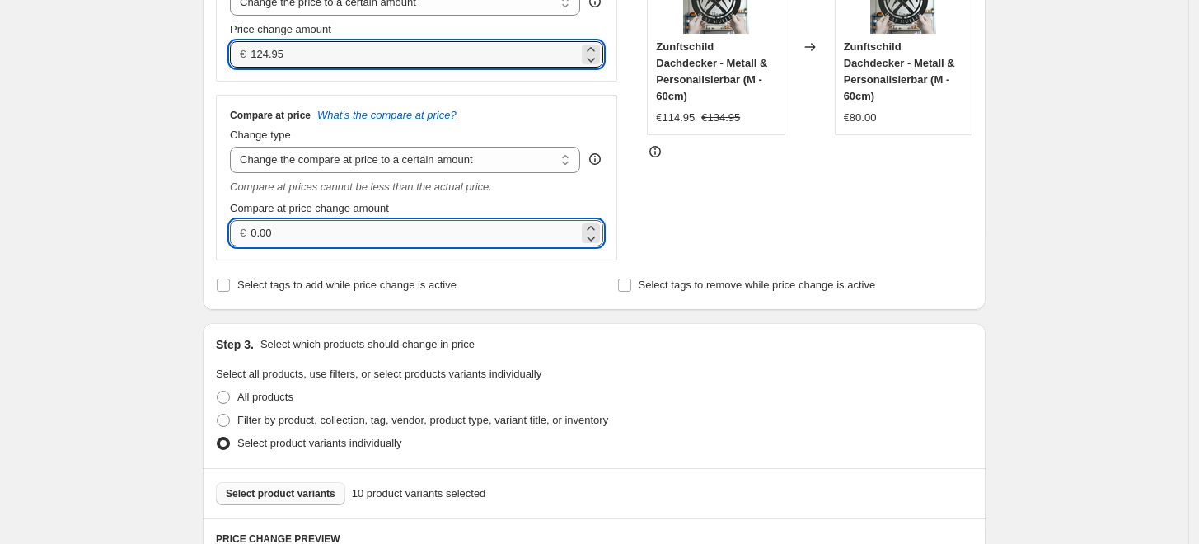
click at [306, 242] on input "0.00" at bounding box center [414, 233] width 327 height 26
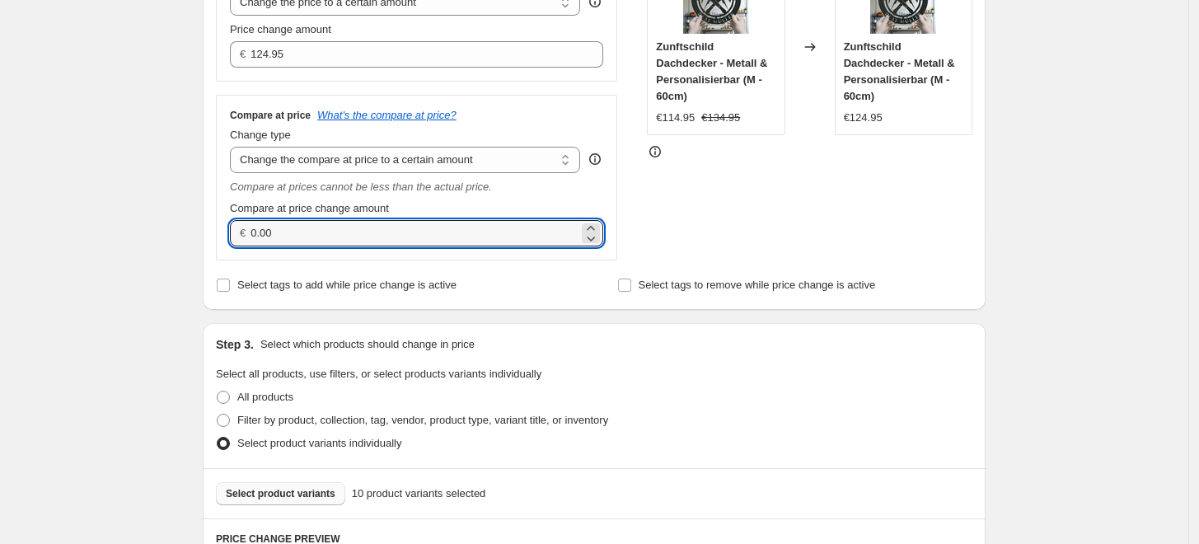
drag, startPoint x: 306, startPoint y: 243, endPoint x: 171, endPoint y: 242, distance: 134.3
click at [171, 242] on div "Create new price change job. This page is ready Create new price change job Dra…" at bounding box center [594, 455] width 1189 height 1643
click at [1048, 159] on div "Create new price change job. This page is ready Create new price change job Dra…" at bounding box center [594, 455] width 1189 height 1643
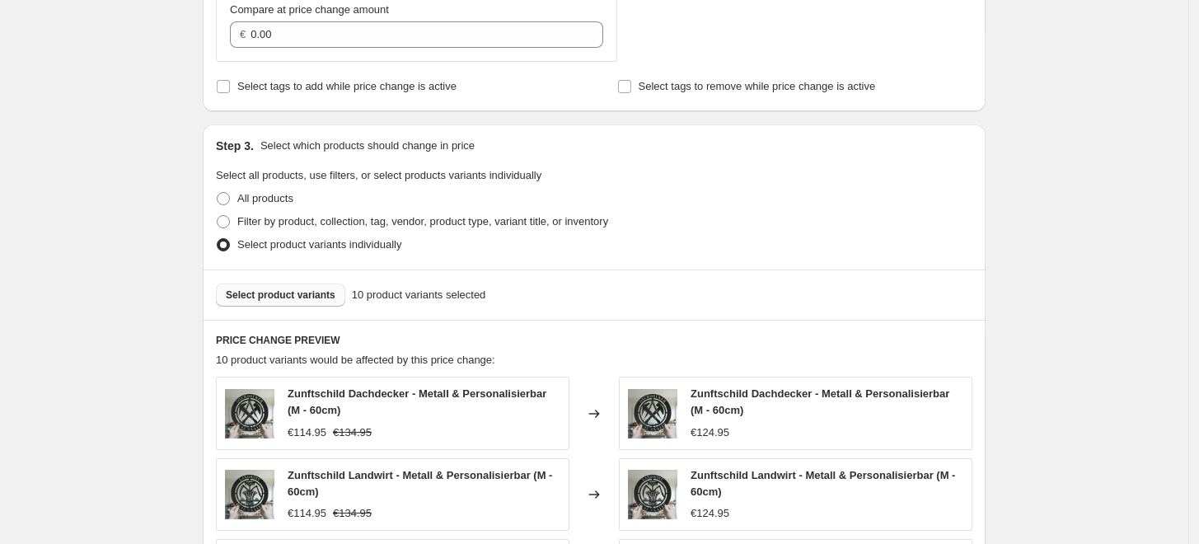
scroll to position [1099, 0]
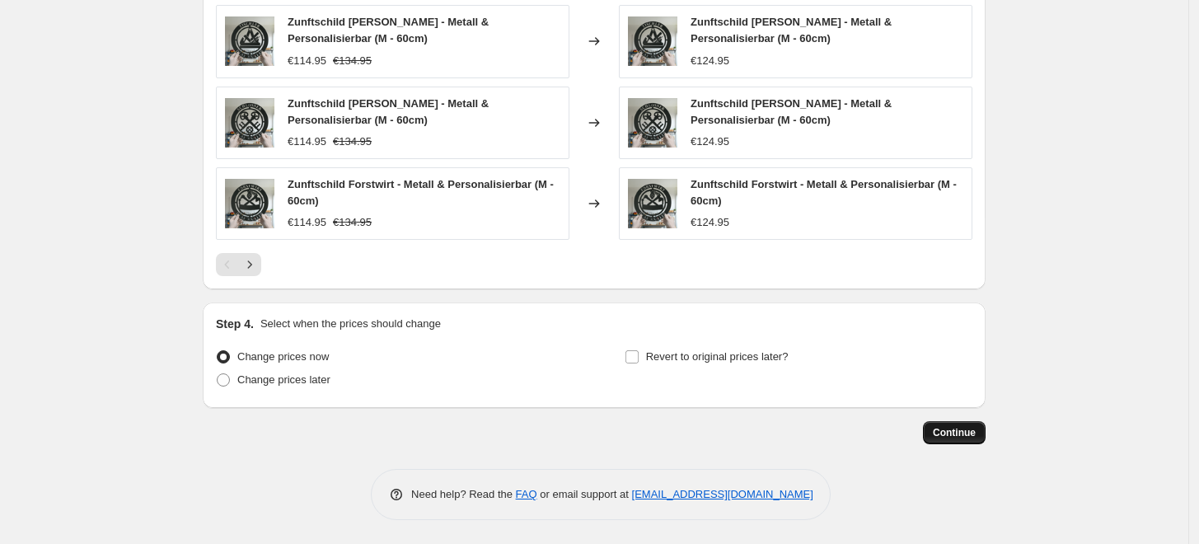
click at [949, 434] on span "Continue" at bounding box center [954, 432] width 43 height 13
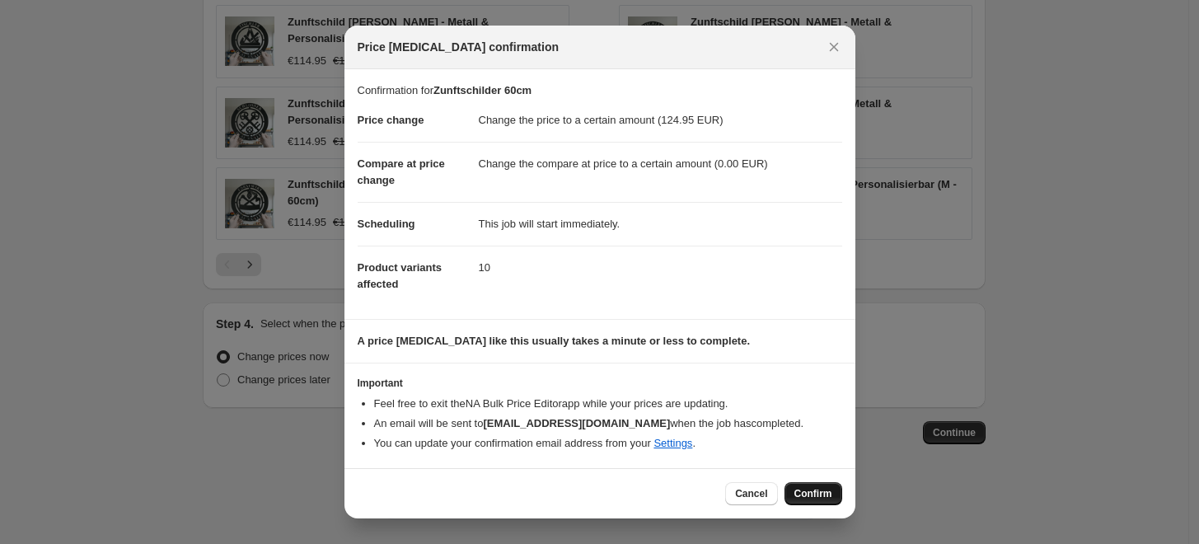
click at [799, 487] on span "Confirm" at bounding box center [814, 493] width 38 height 13
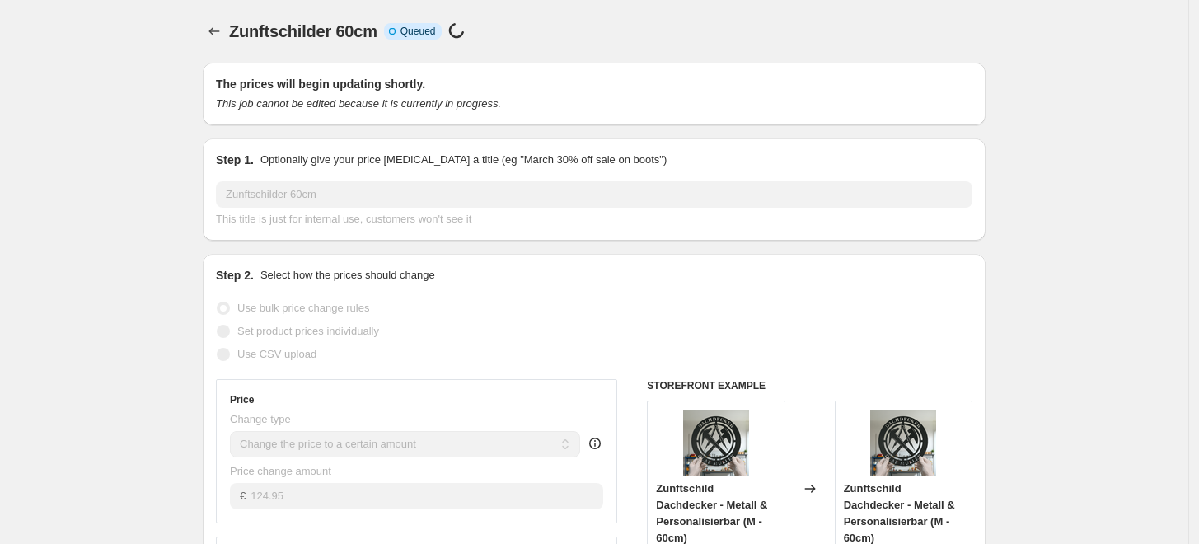
scroll to position [1099, 0]
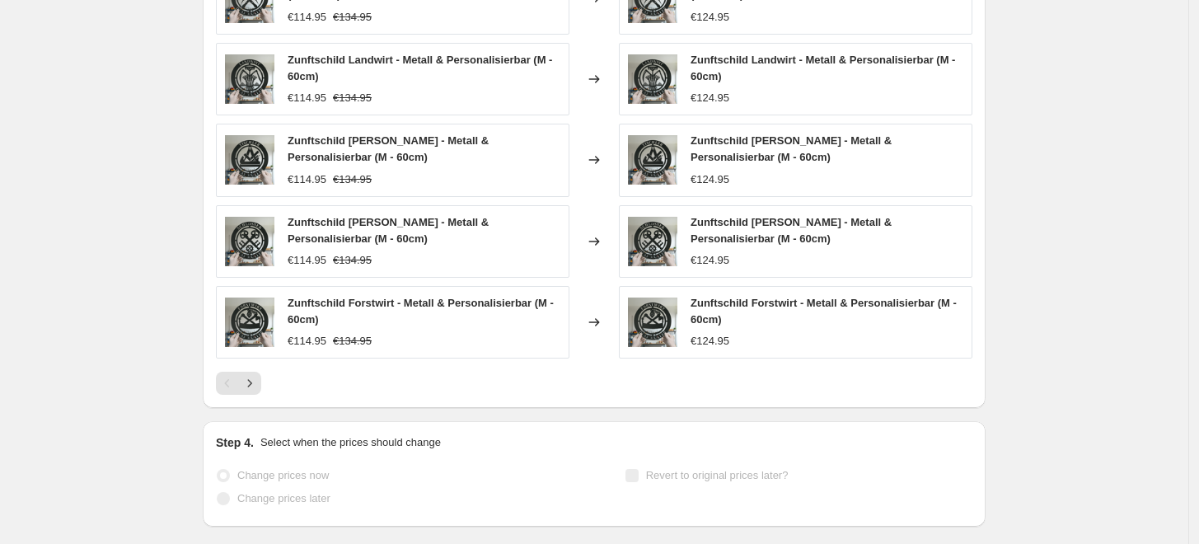
select select "to"
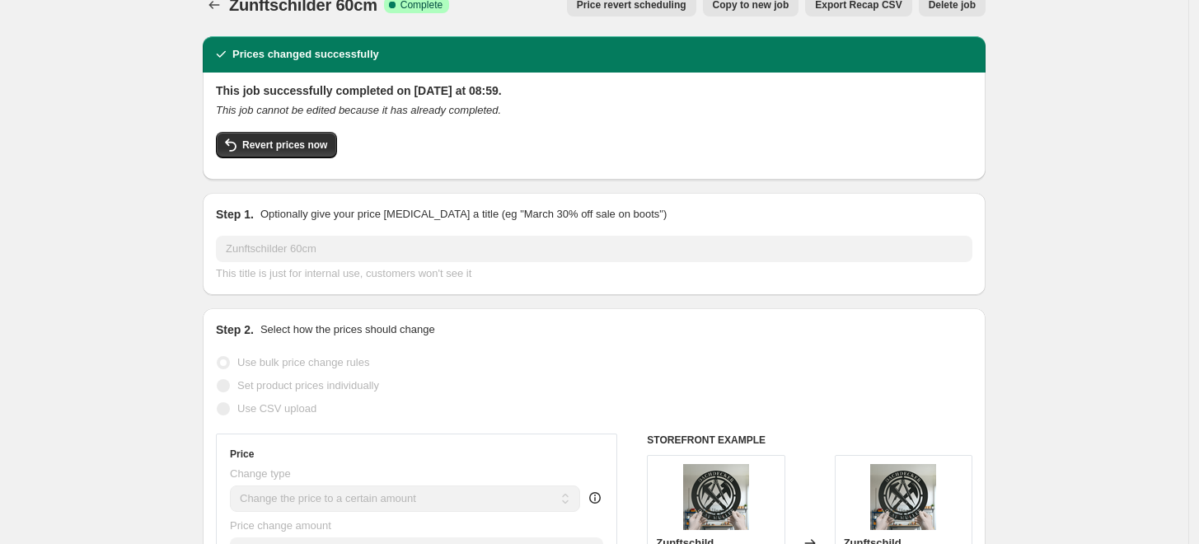
scroll to position [0, 0]
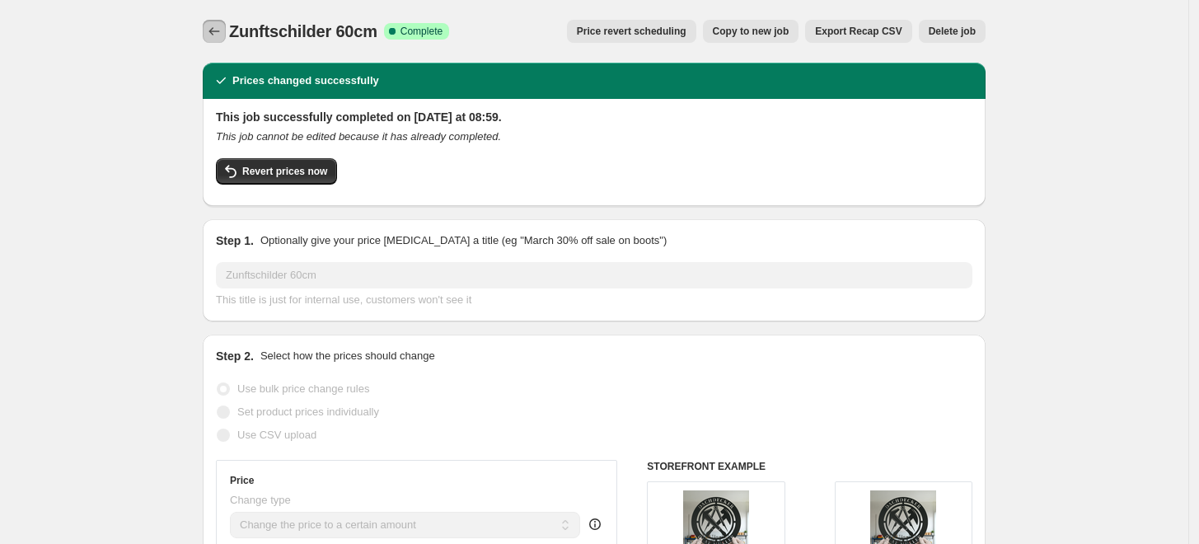
click at [226, 31] on button "Price change jobs" at bounding box center [214, 31] width 23 height 23
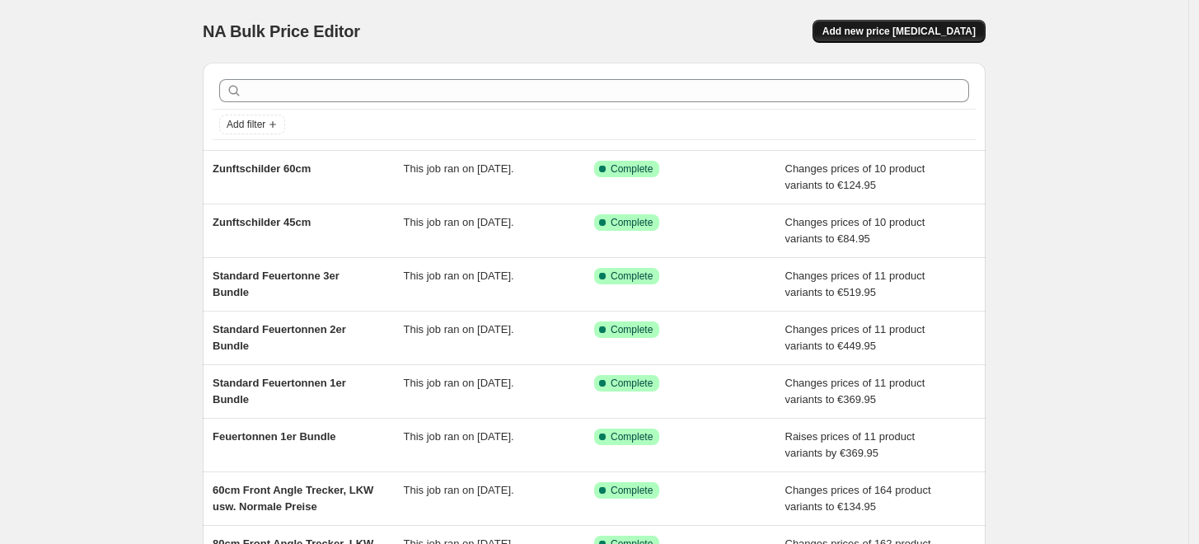
click at [954, 24] on button "Add new price [MEDICAL_DATA]" at bounding box center [899, 31] width 173 height 23
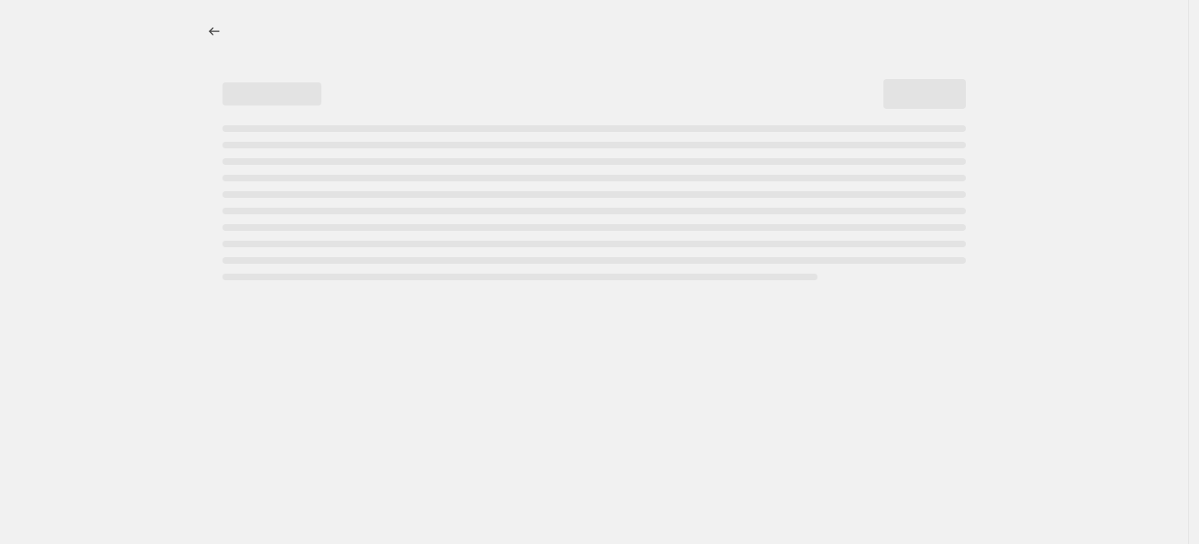
select select "percentage"
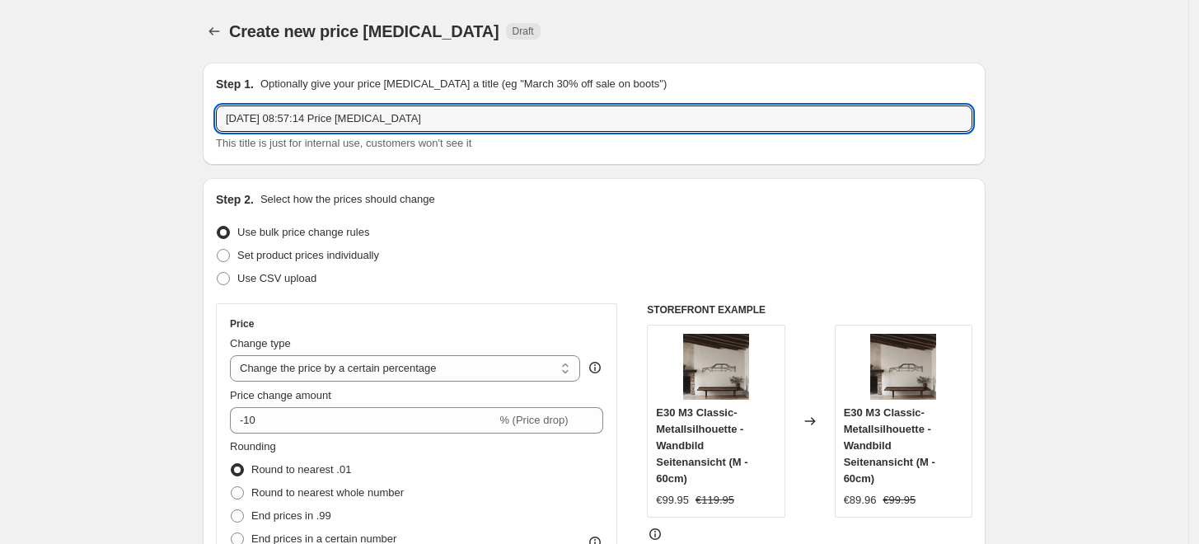
drag, startPoint x: 479, startPoint y: 123, endPoint x: -48, endPoint y: 129, distance: 526.7
click at [0, 129] on html "Home Settings Plans Skip to content Create new price change job. This page is r…" at bounding box center [599, 272] width 1199 height 544
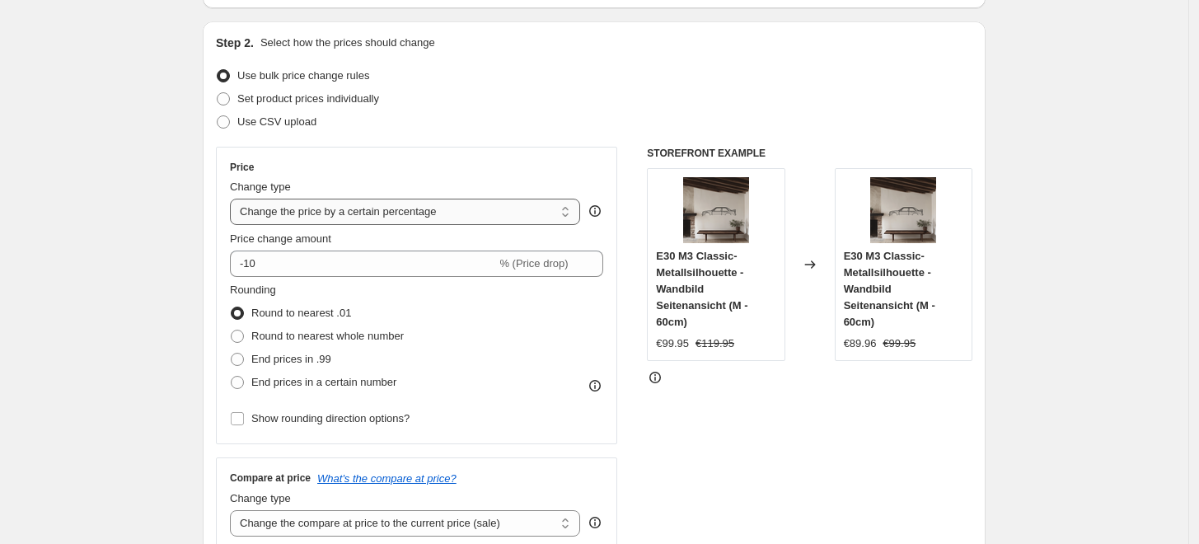
scroll to position [183, 0]
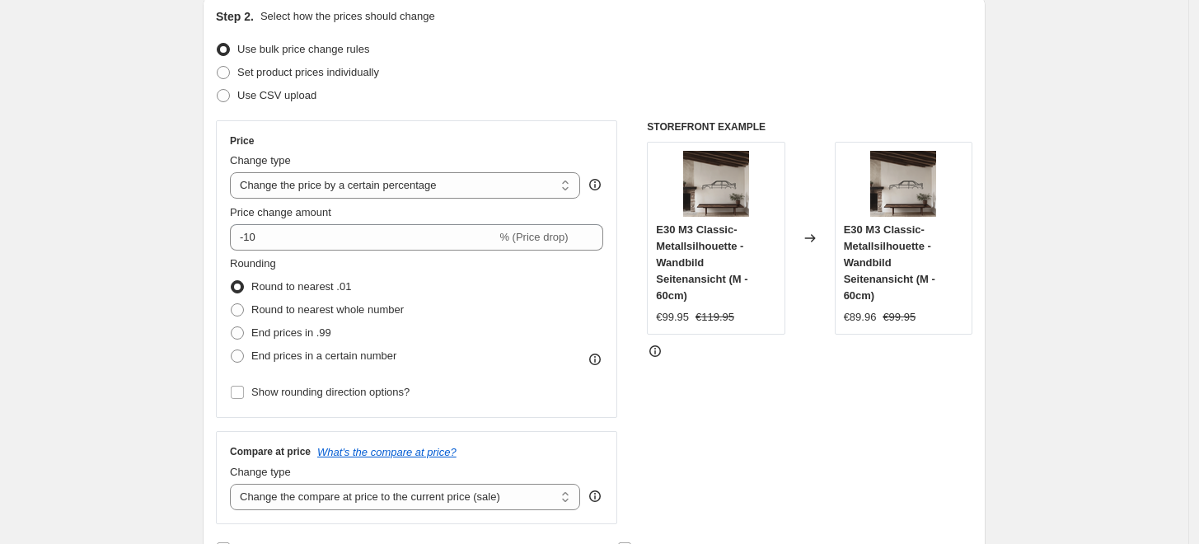
type input "Zunftschilder 80cm"
click at [368, 176] on div "Change type Change the price to a certain amount Change the price by a certain …" at bounding box center [405, 175] width 350 height 46
click at [367, 185] on select "Change the price to a certain amount Change the price by a certain amount Chang…" at bounding box center [405, 185] width 350 height 26
select select "to"
click at [234, 172] on select "Change the price to a certain amount Change the price by a certain amount Chang…" at bounding box center [405, 185] width 350 height 26
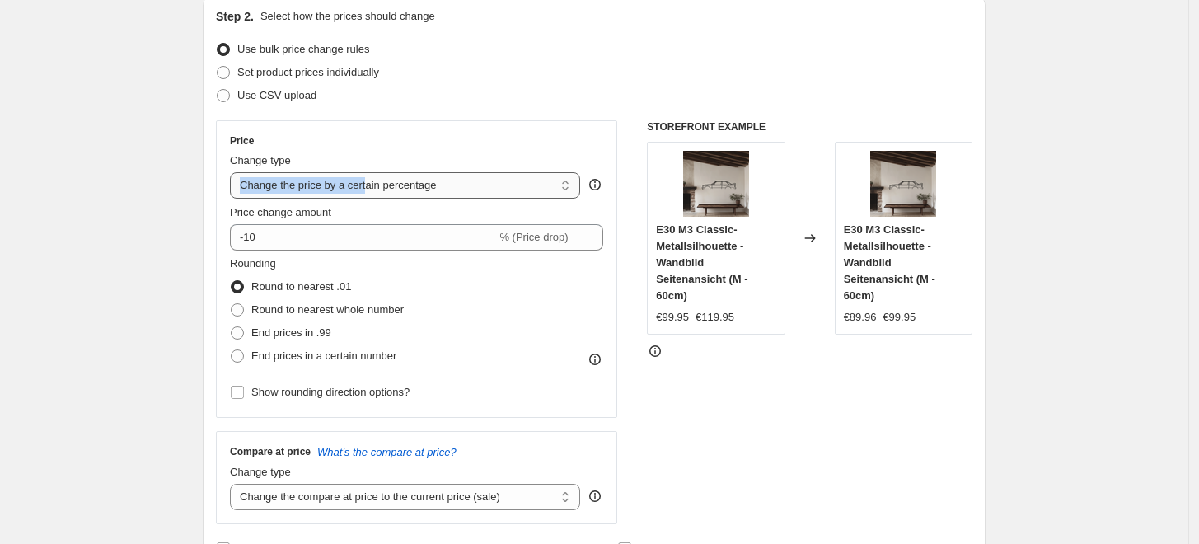
type input "80.00"
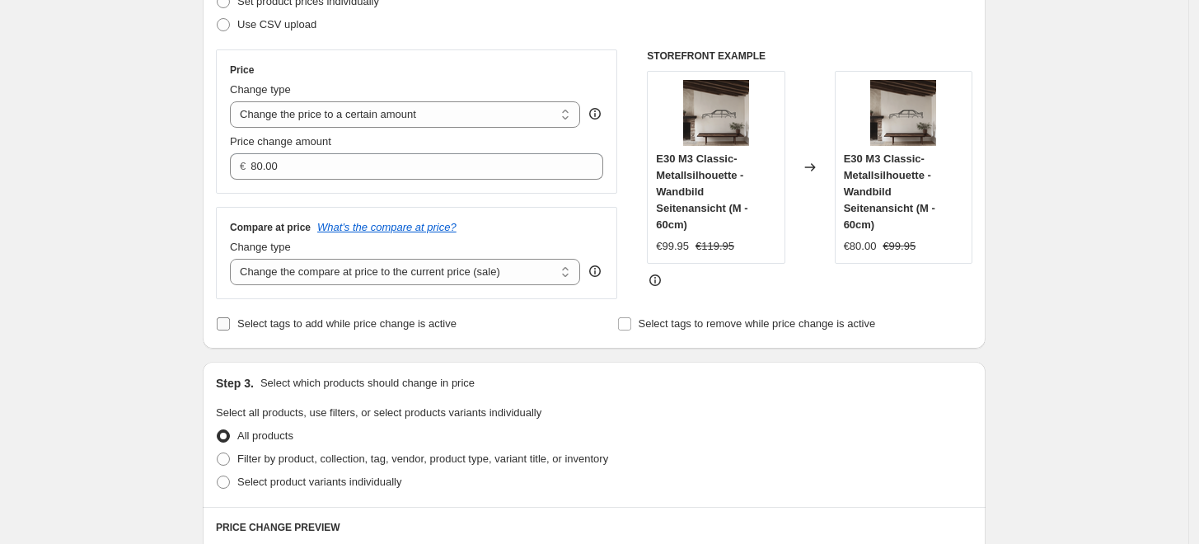
scroll to position [274, 0]
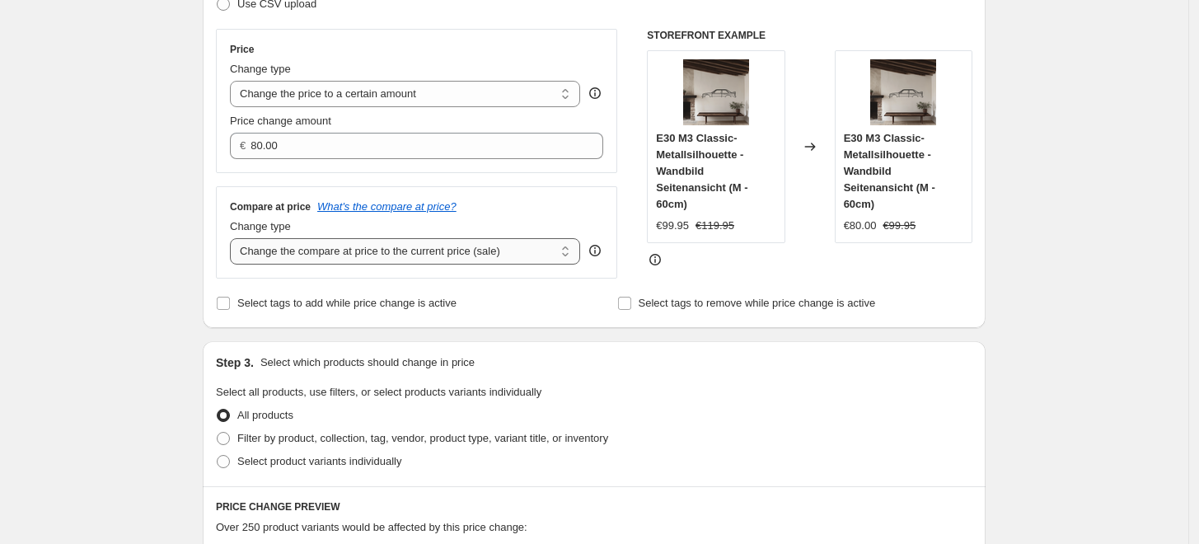
drag, startPoint x: 347, startPoint y: 249, endPoint x: 343, endPoint y: 264, distance: 15.4
click at [347, 250] on select "Change the compare at price to the current price (sale) Change the compare at p…" at bounding box center [405, 251] width 350 height 26
select select "to"
click at [234, 239] on select "Change the compare at price to the current price (sale) Change the compare at p…" at bounding box center [405, 251] width 350 height 26
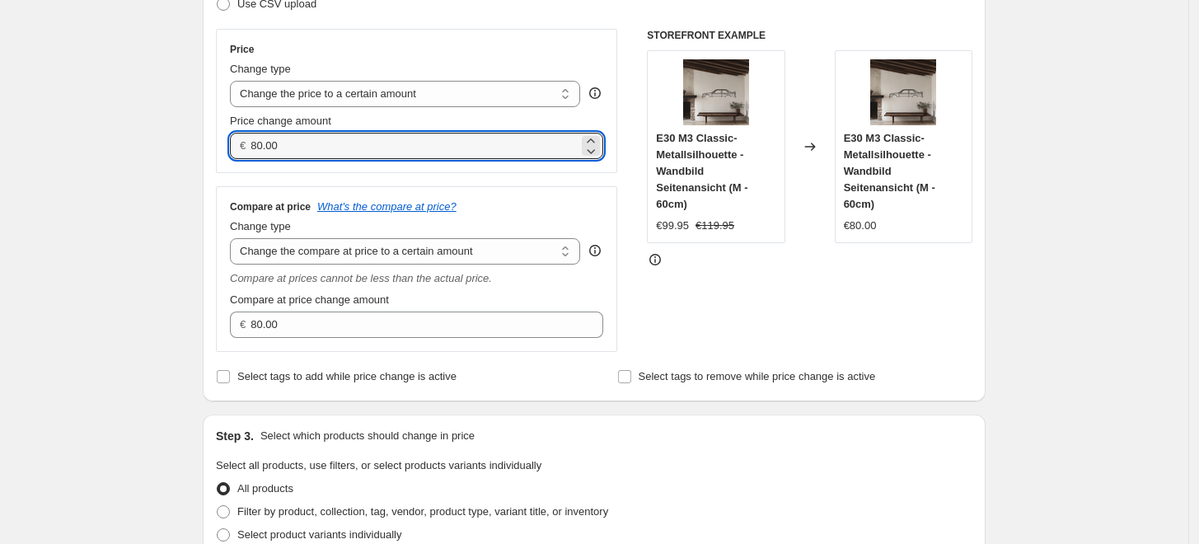
drag, startPoint x: 329, startPoint y: 145, endPoint x: 173, endPoint y: 154, distance: 156.0
click at [173, 154] on div "Create new price change job. This page is ready Create new price change job Dra…" at bounding box center [594, 522] width 1189 height 1593
type input "209.95"
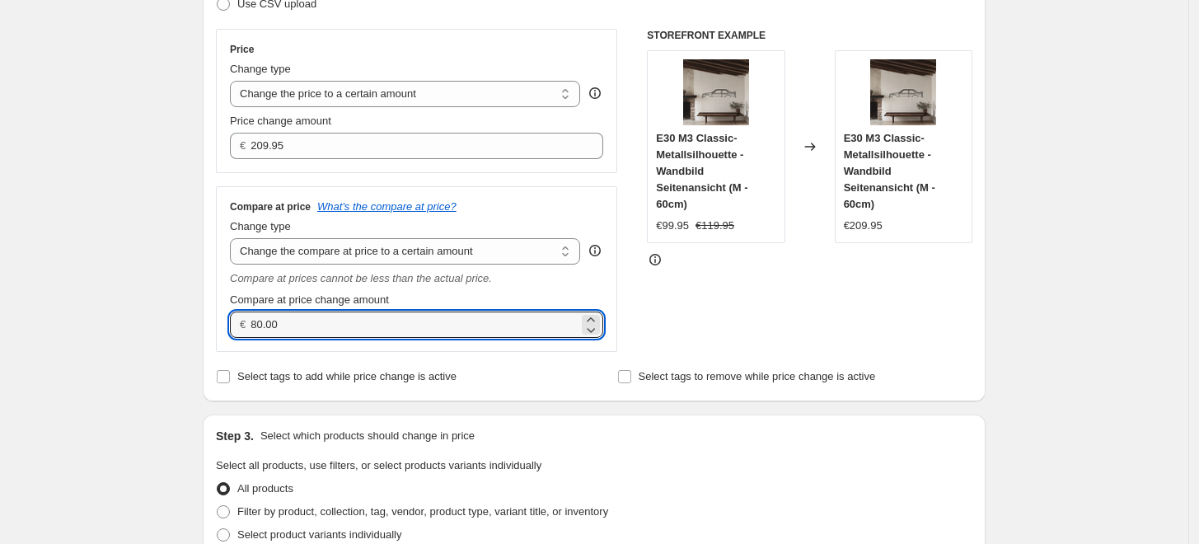
drag, startPoint x: 323, startPoint y: 329, endPoint x: 148, endPoint y: 336, distance: 175.7
click at [148, 336] on div "Create new price change job. This page is ready Create new price change job Dra…" at bounding box center [594, 522] width 1189 height 1593
type input "0.00"
click at [1066, 246] on div "Create new price change job. This page is ready Create new price change job Dra…" at bounding box center [594, 522] width 1189 height 1593
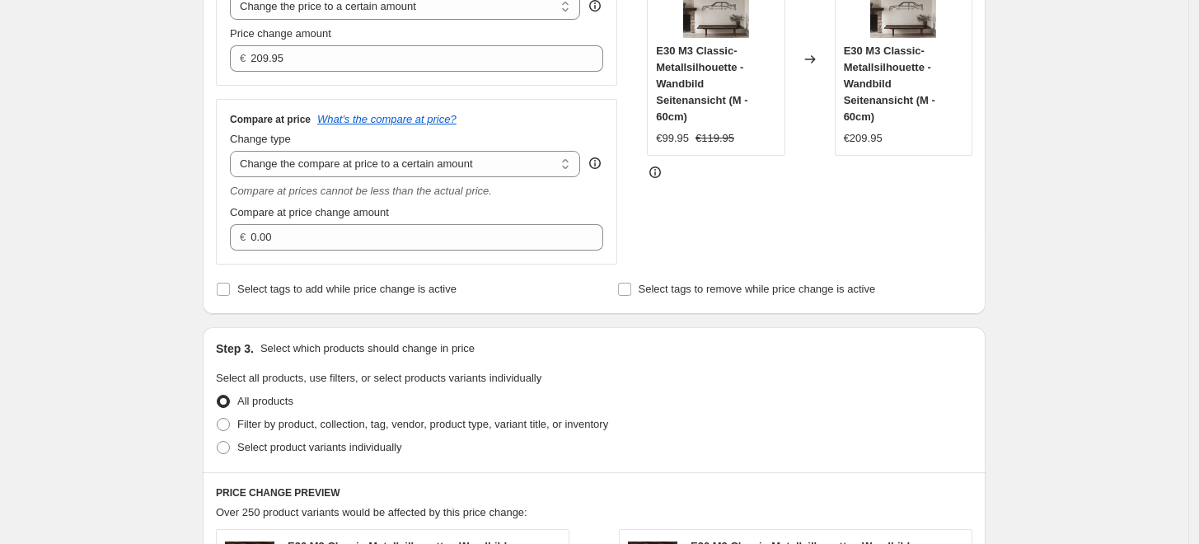
scroll to position [640, 0]
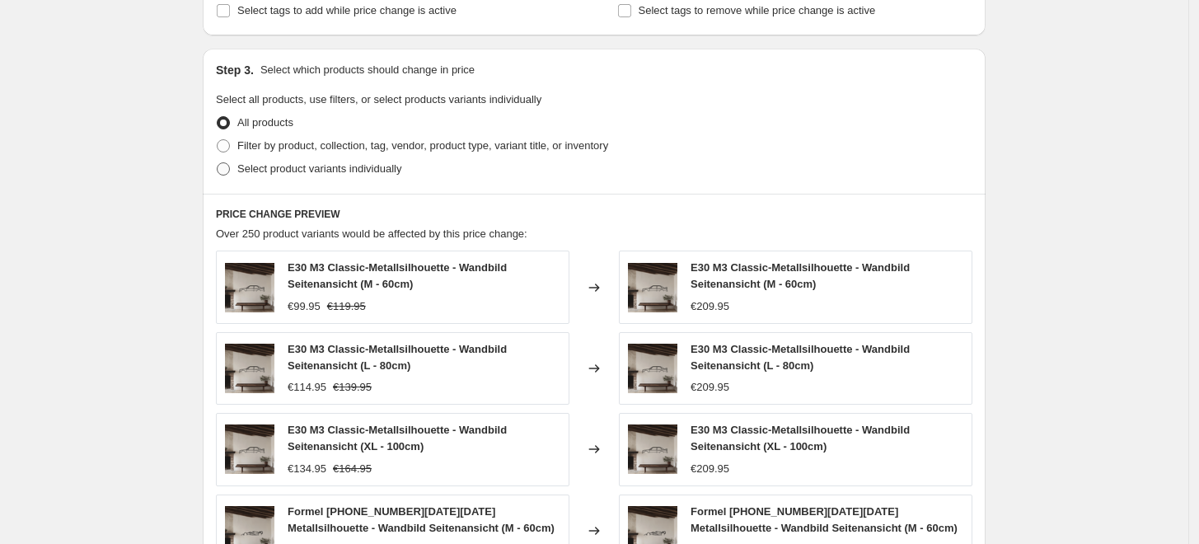
click at [315, 180] on label "Select product variants individually" at bounding box center [308, 168] width 185 height 23
click at [218, 163] on input "Select product variants individually" at bounding box center [217, 162] width 1 height 1
radio input "true"
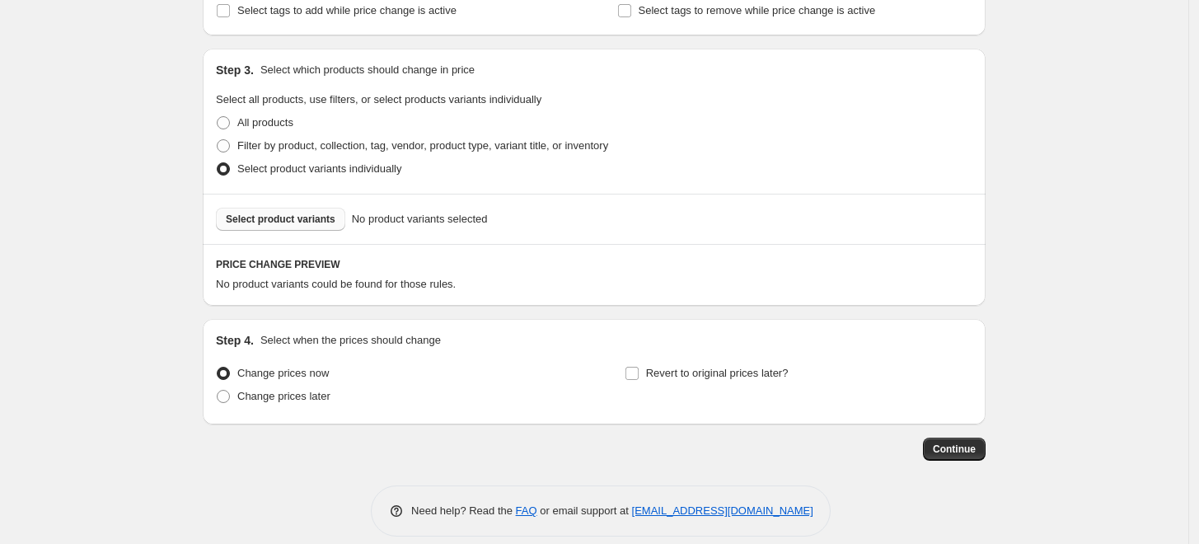
click at [316, 223] on span "Select product variants" at bounding box center [281, 219] width 110 height 13
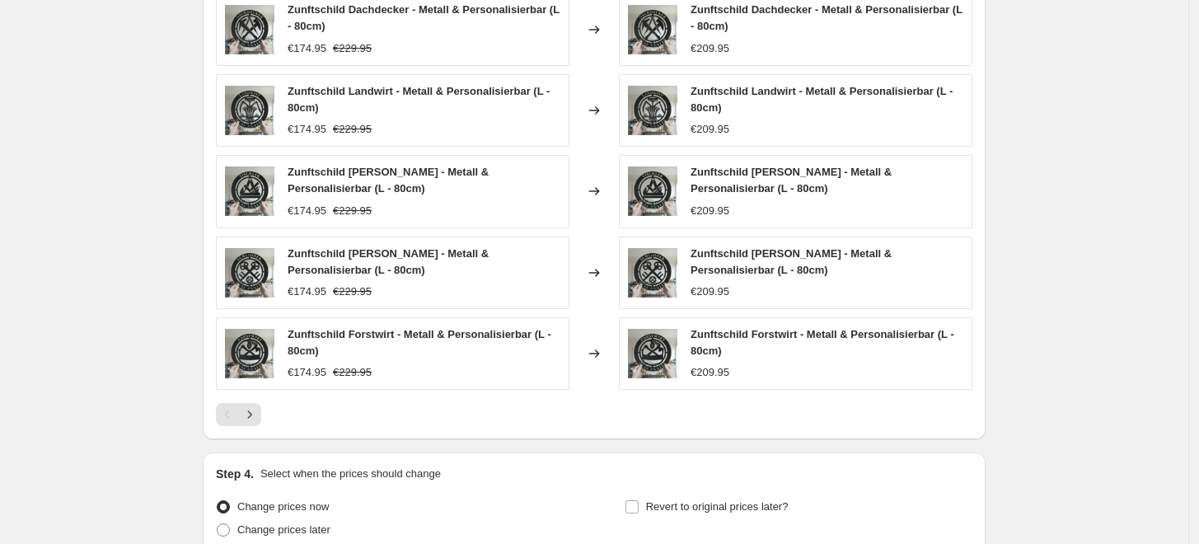
scroll to position [1099, 0]
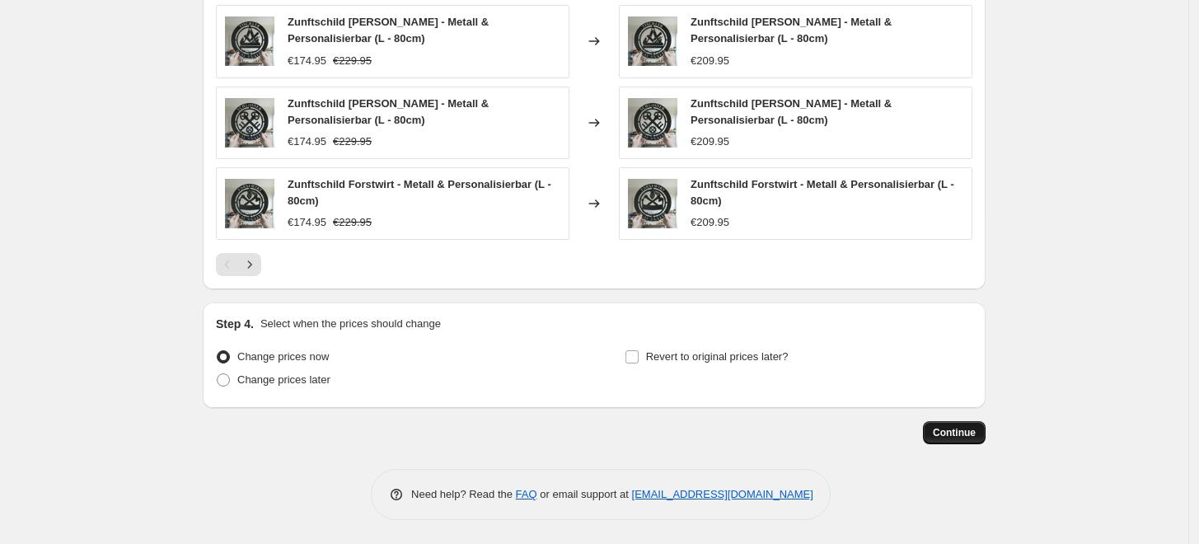
click at [967, 434] on span "Continue" at bounding box center [954, 432] width 43 height 13
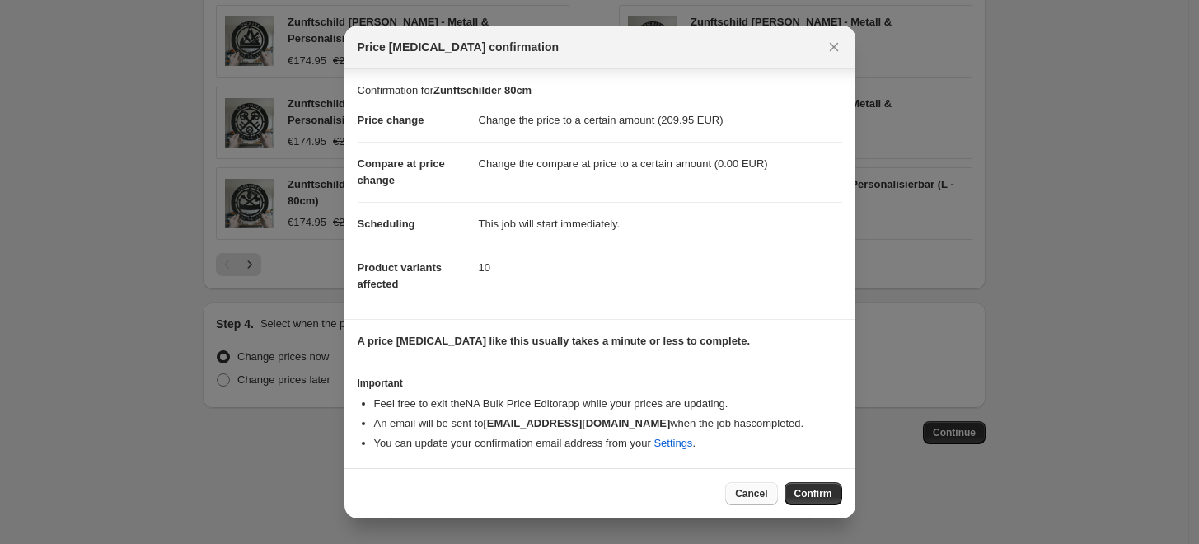
scroll to position [0, 0]
click at [804, 490] on span "Confirm" at bounding box center [814, 493] width 38 height 13
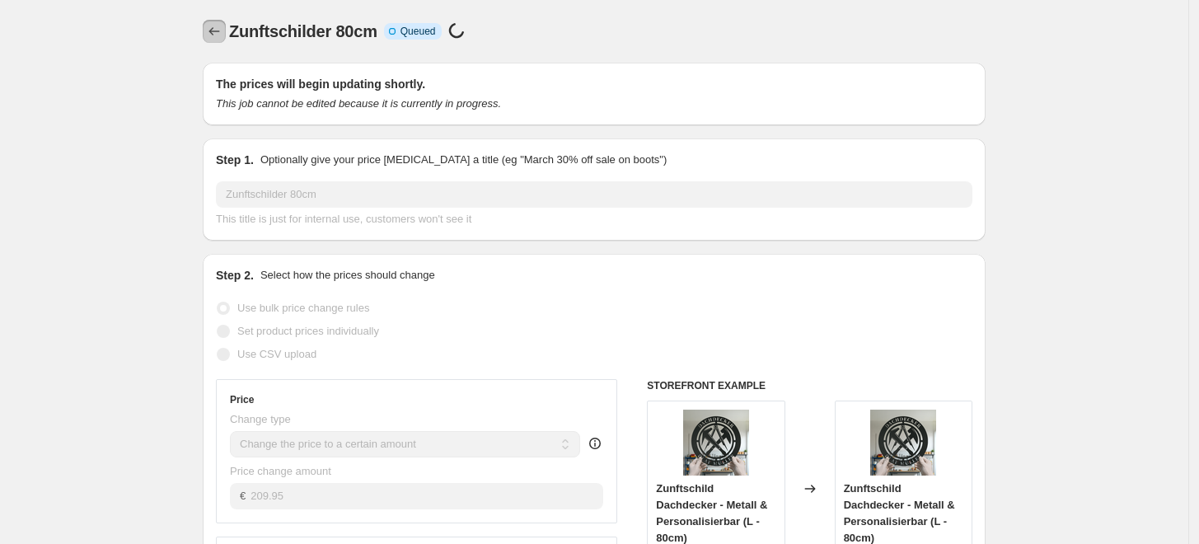
click at [223, 26] on icon "Price change jobs" at bounding box center [214, 31] width 16 height 16
